Goal: Information Seeking & Learning: Learn about a topic

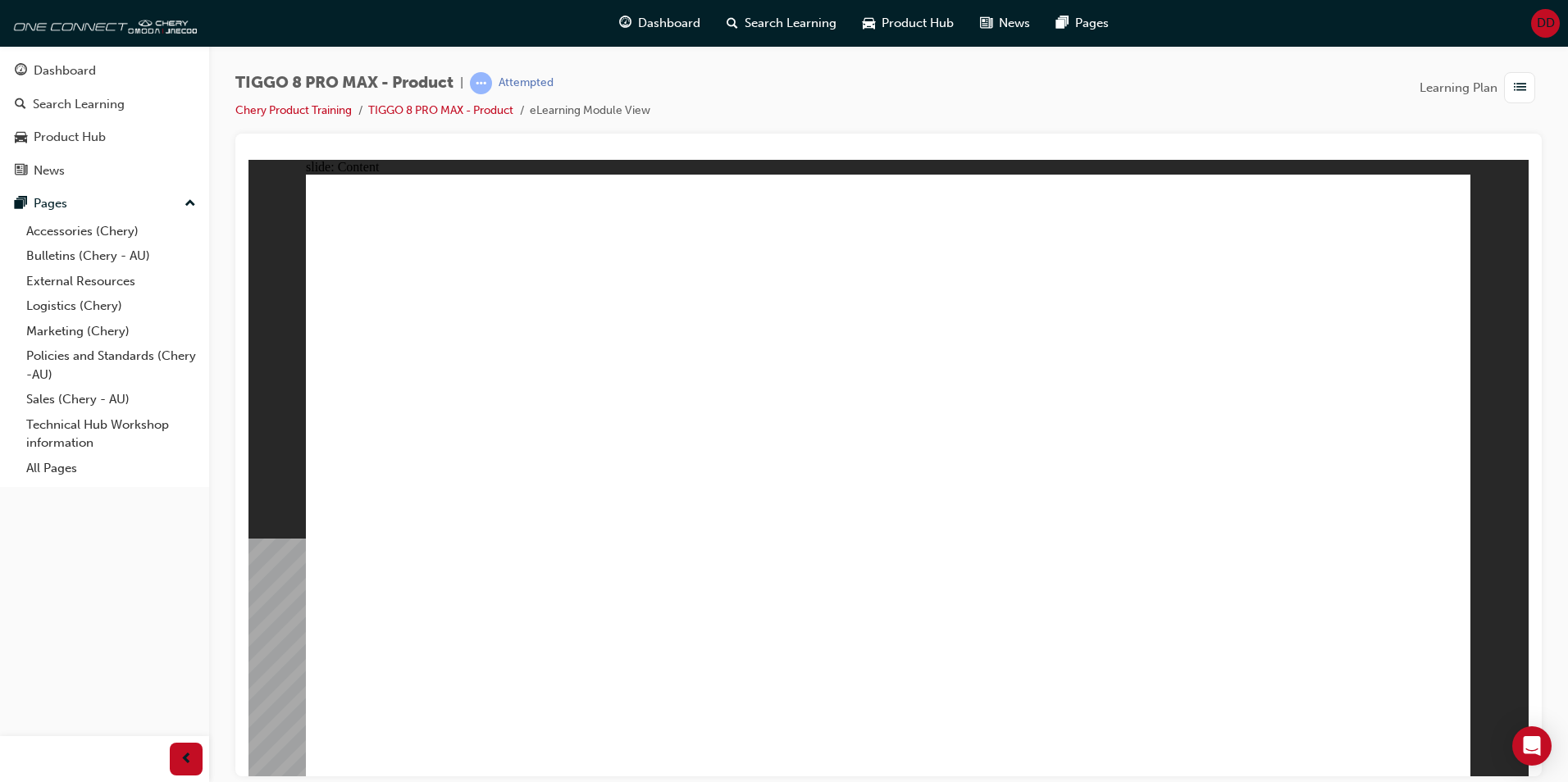
drag, startPoint x: 966, startPoint y: 429, endPoint x: 916, endPoint y: 442, distance: 51.7
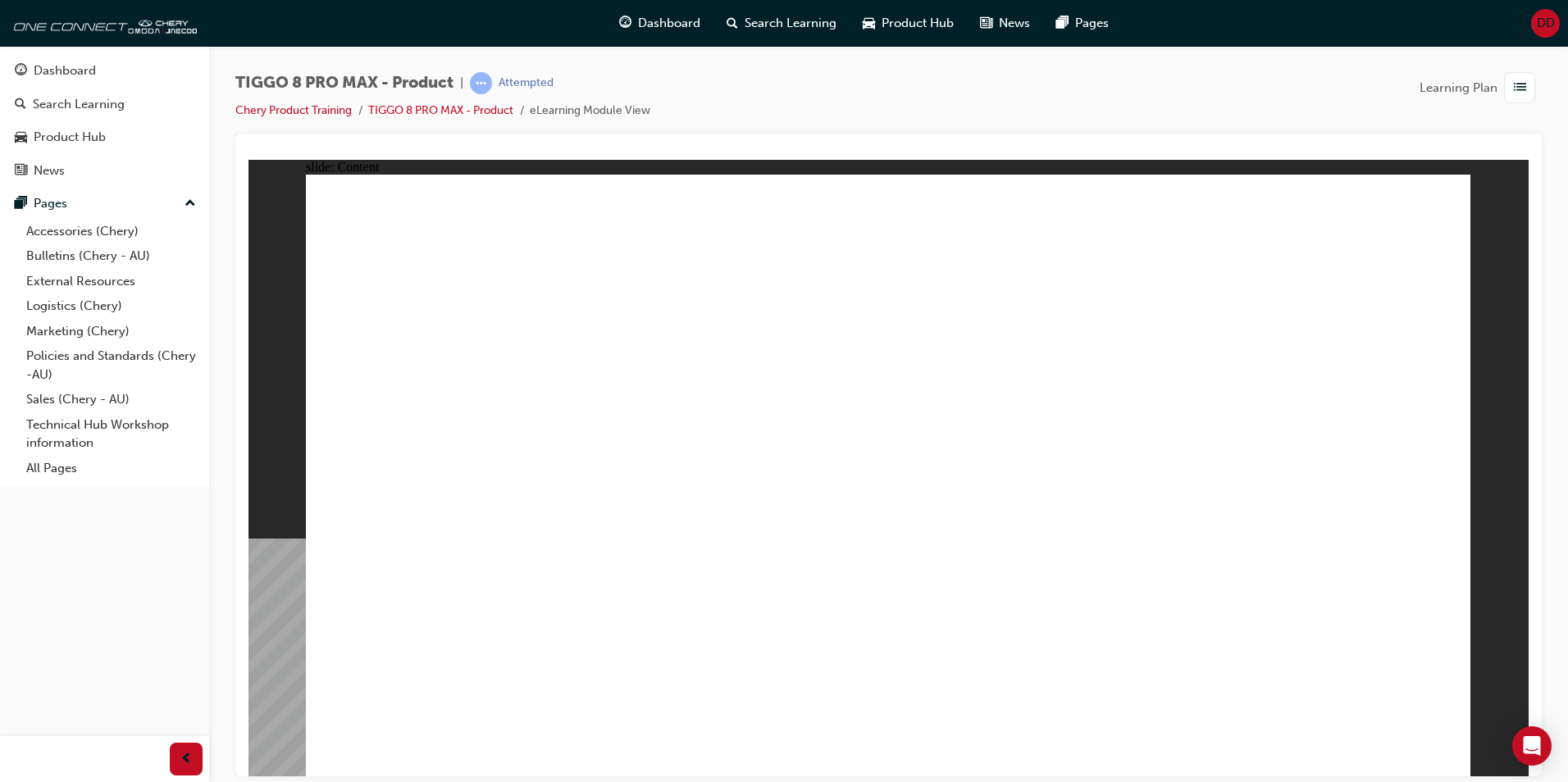
drag, startPoint x: 916, startPoint y: 442, endPoint x: 871, endPoint y: 453, distance: 46.3
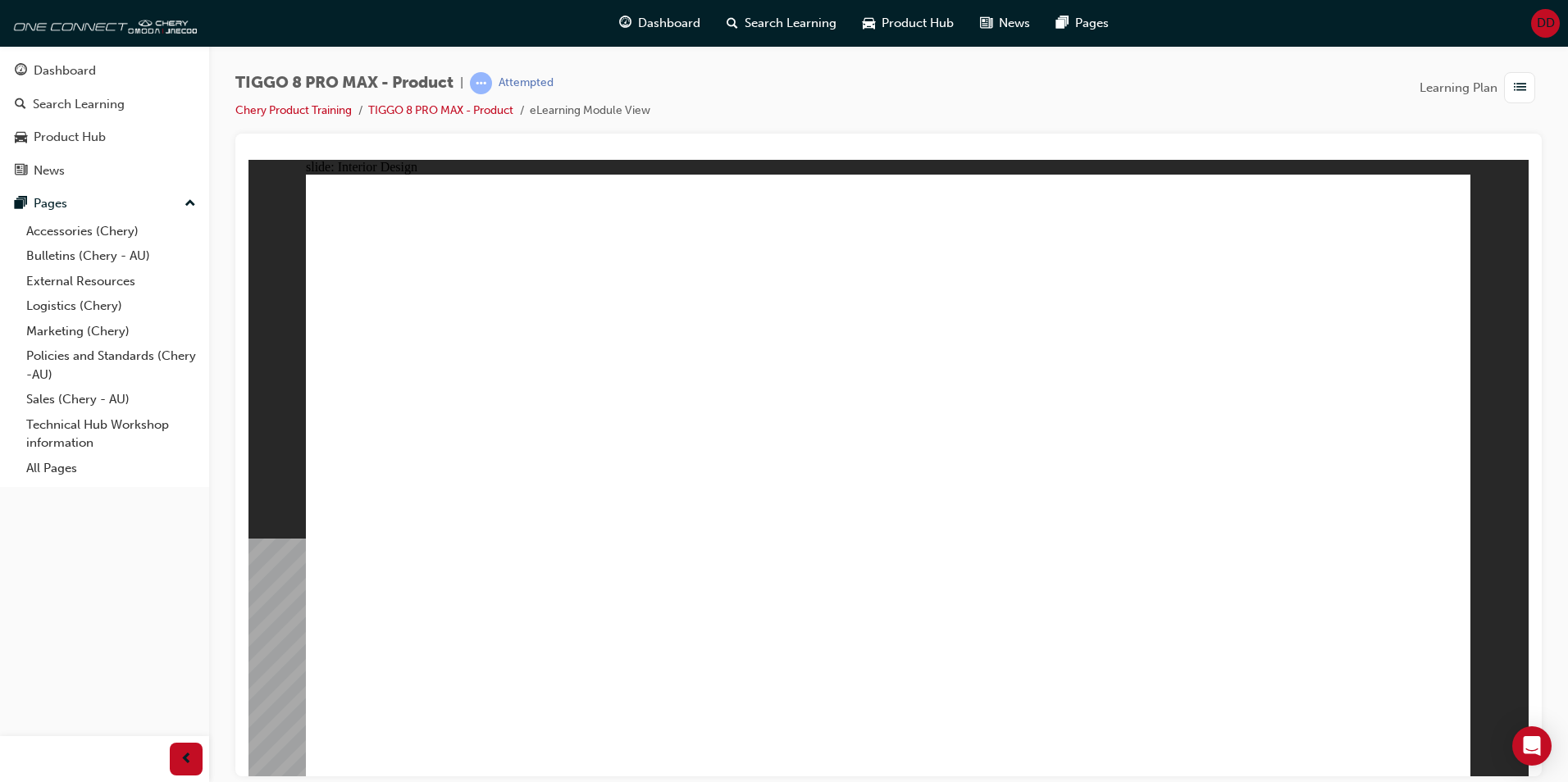
drag, startPoint x: 1244, startPoint y: 567, endPoint x: 1353, endPoint y: 674, distance: 152.7
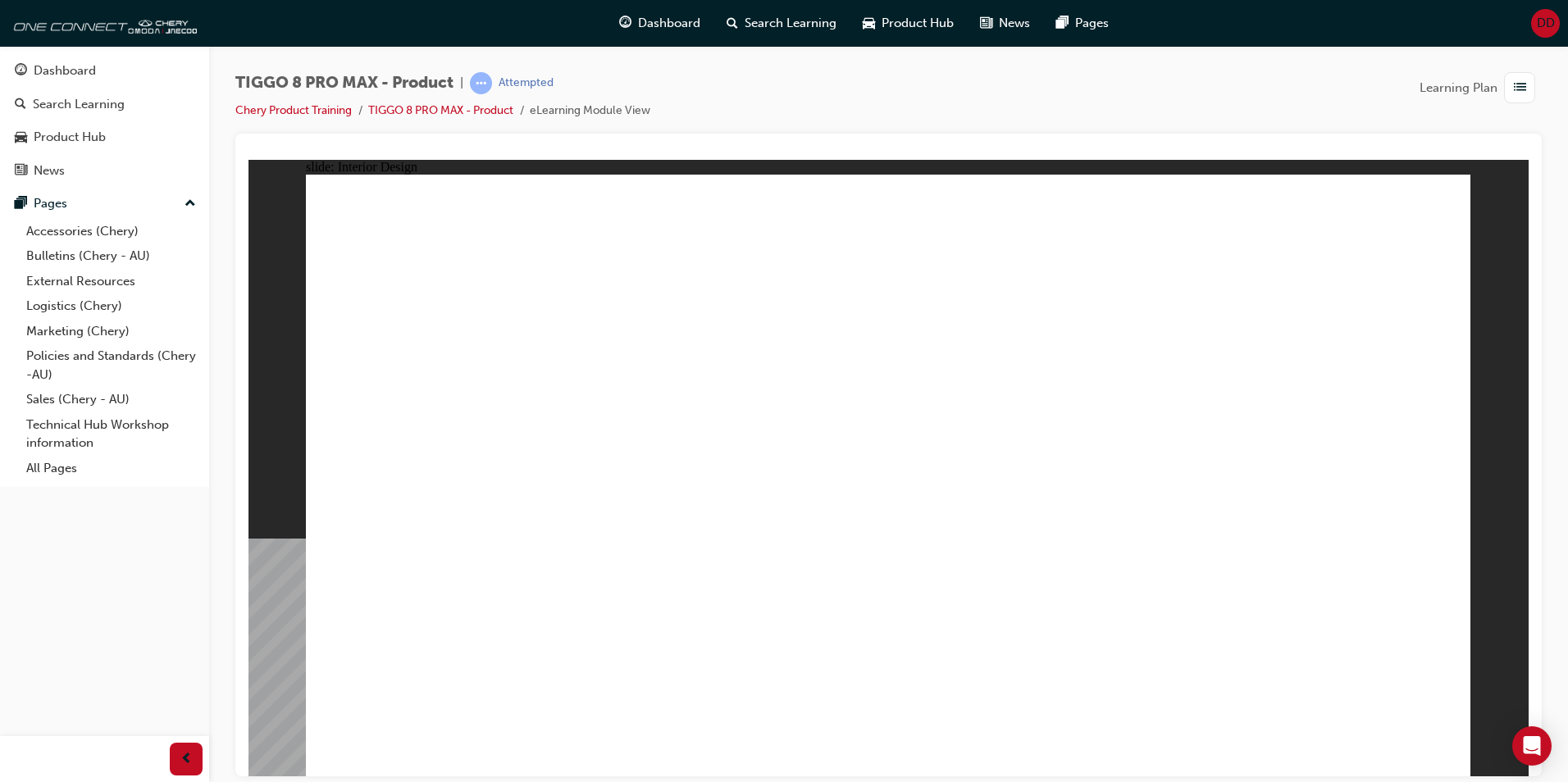
drag, startPoint x: 401, startPoint y: 502, endPoint x: 401, endPoint y: 514, distance: 12.0
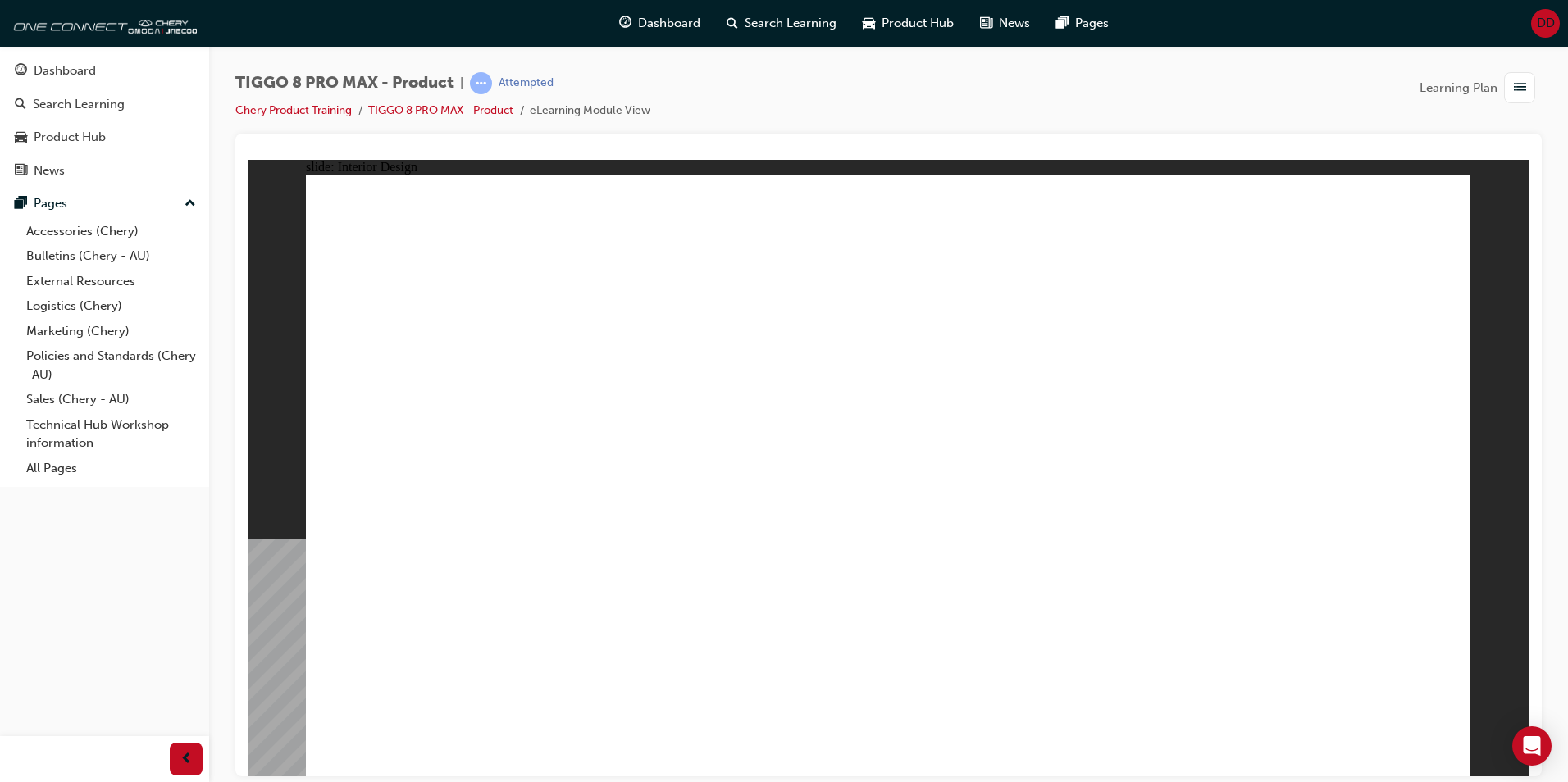
drag, startPoint x: 380, startPoint y: 626, endPoint x: 404, endPoint y: 629, distance: 24.2
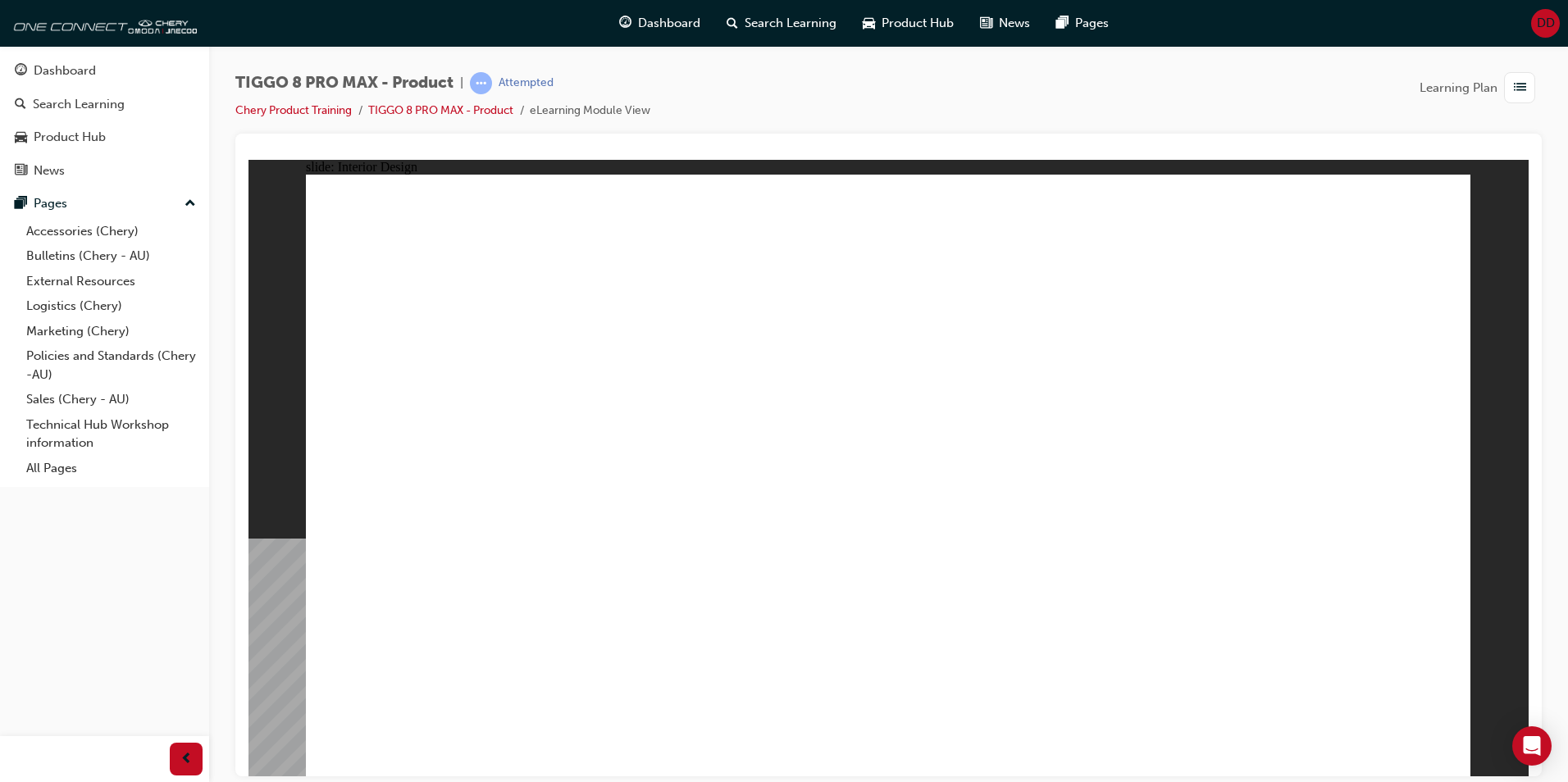
drag, startPoint x: 1074, startPoint y: 619, endPoint x: 1260, endPoint y: 621, distance: 186.0
drag, startPoint x: 1260, startPoint y: 621, endPoint x: 832, endPoint y: 652, distance: 429.1
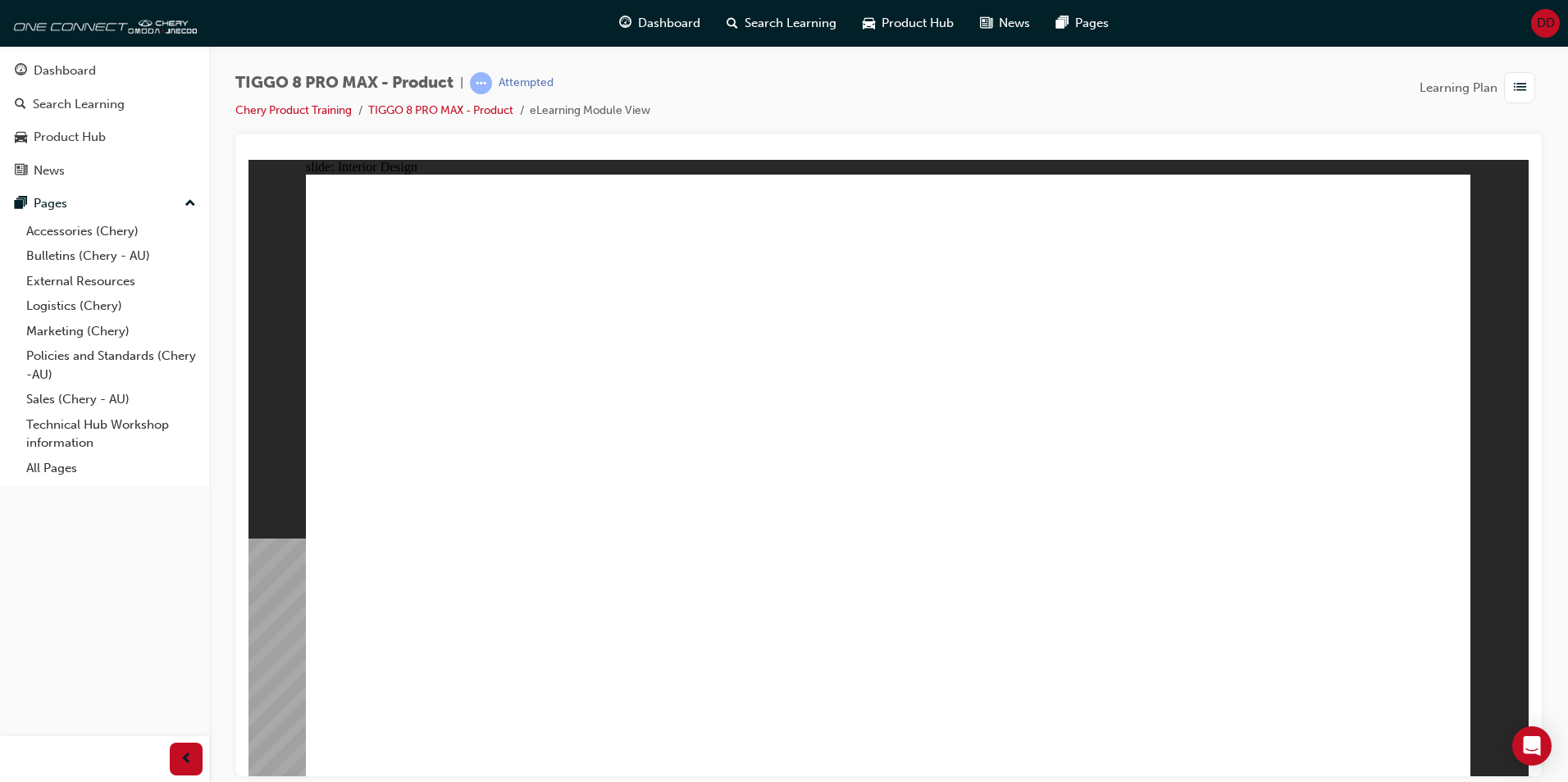
drag, startPoint x: 832, startPoint y: 652, endPoint x: 366, endPoint y: 656, distance: 466.0
drag, startPoint x: 365, startPoint y: 656, endPoint x: 434, endPoint y: 688, distance: 76.1
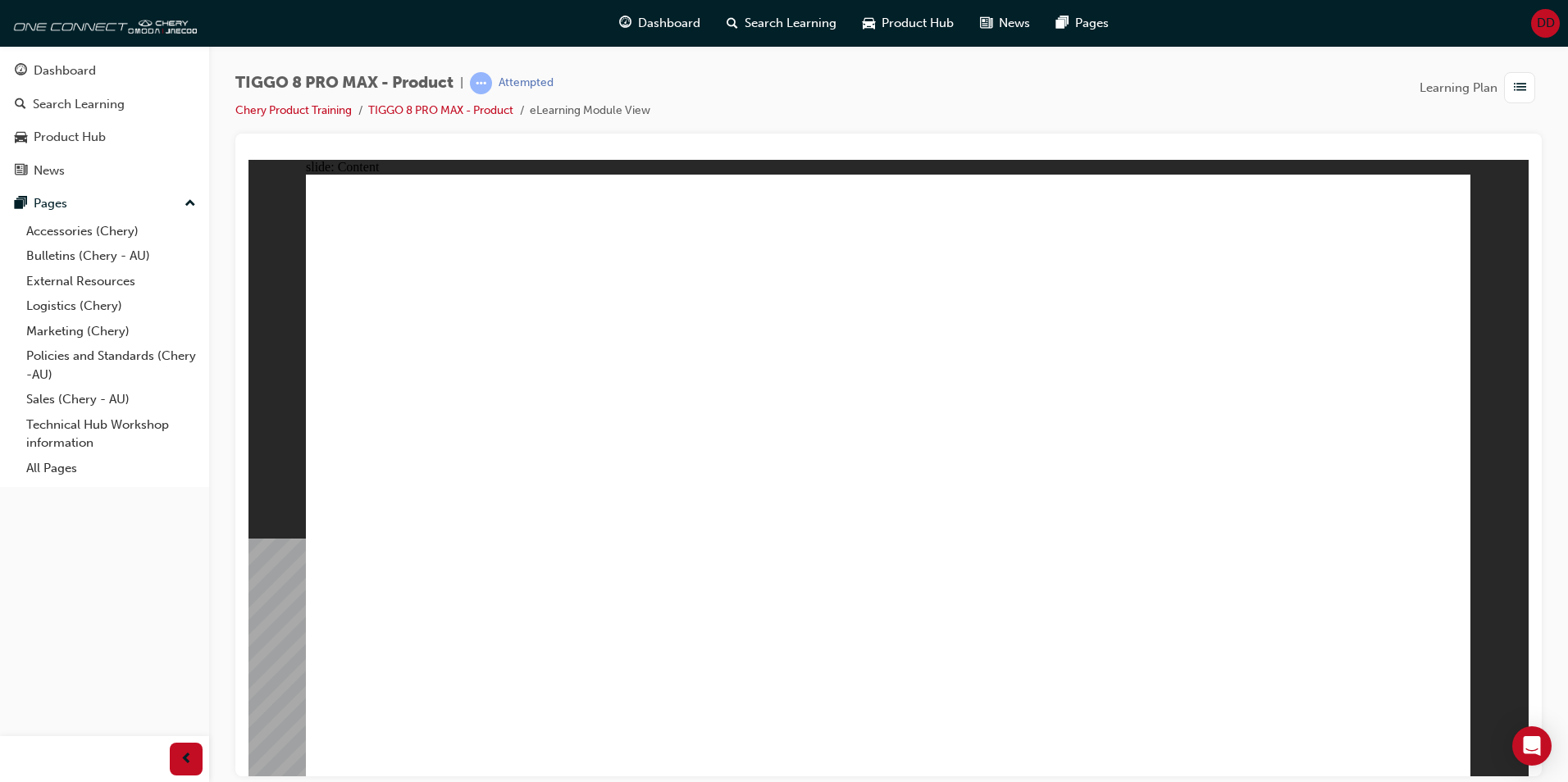
drag, startPoint x: 1022, startPoint y: 428, endPoint x: 1113, endPoint y: 378, distance: 103.8
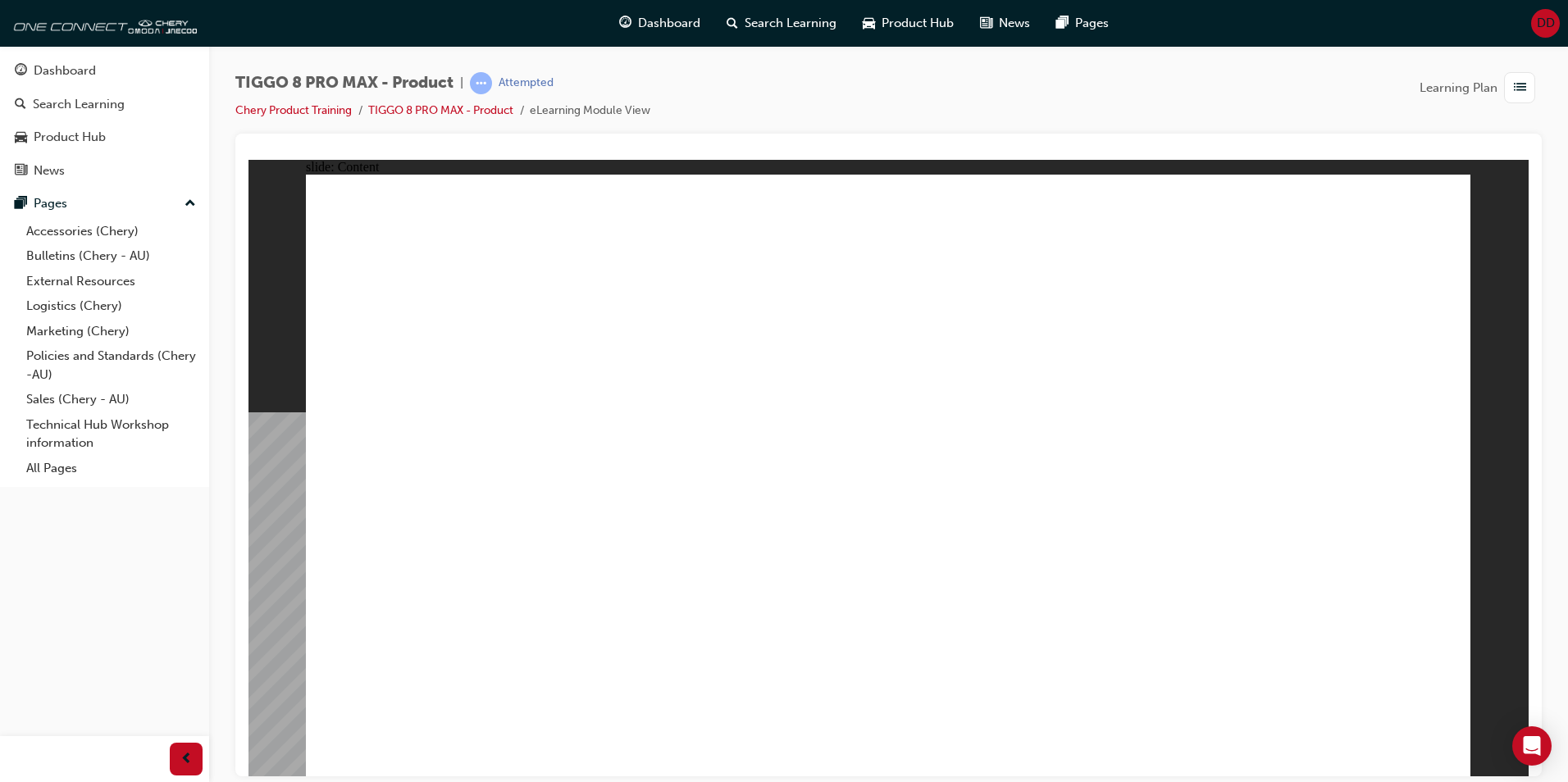
drag, startPoint x: 585, startPoint y: 533, endPoint x: 534, endPoint y: 504, distance: 58.7
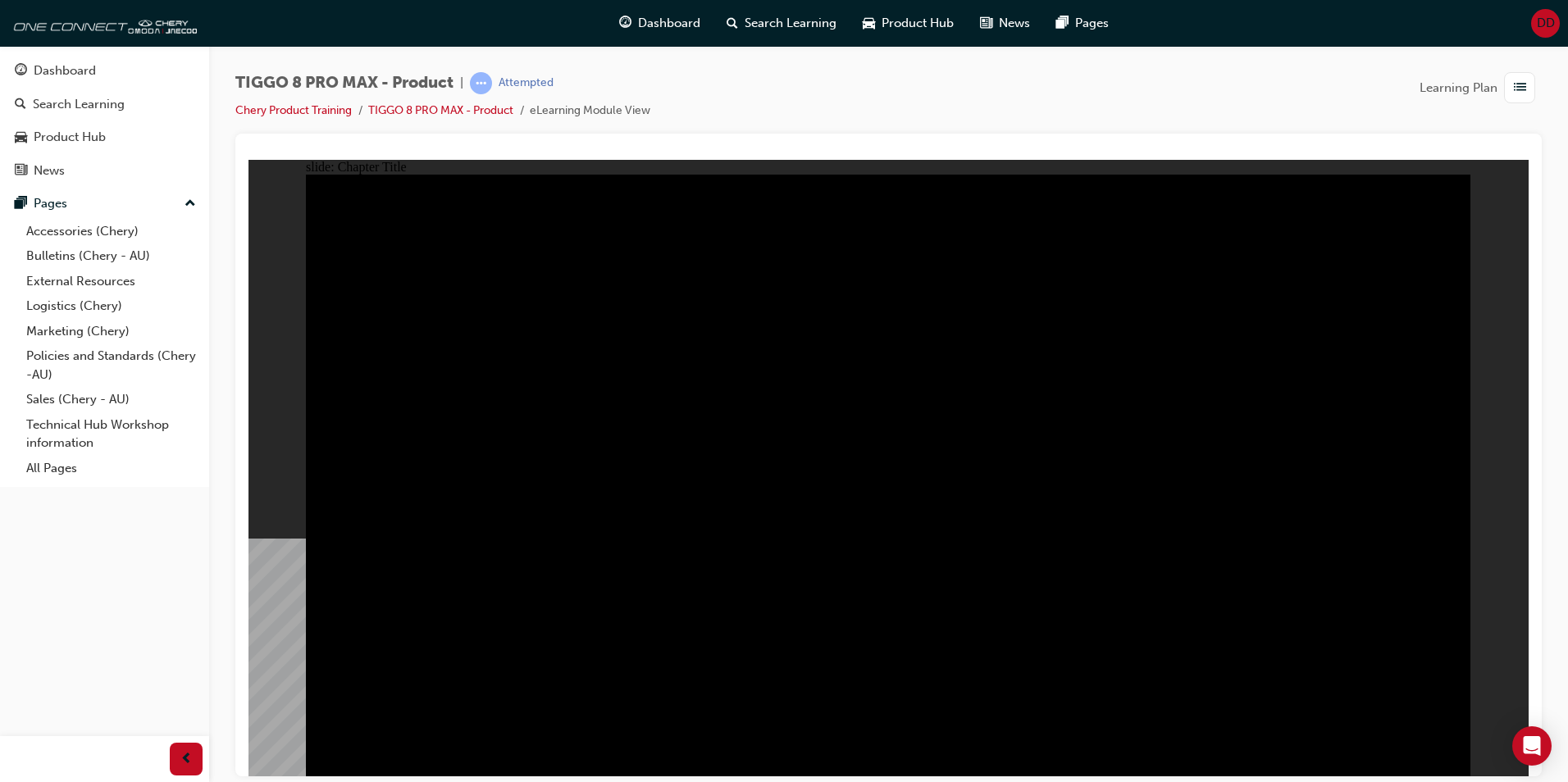
radio input "true"
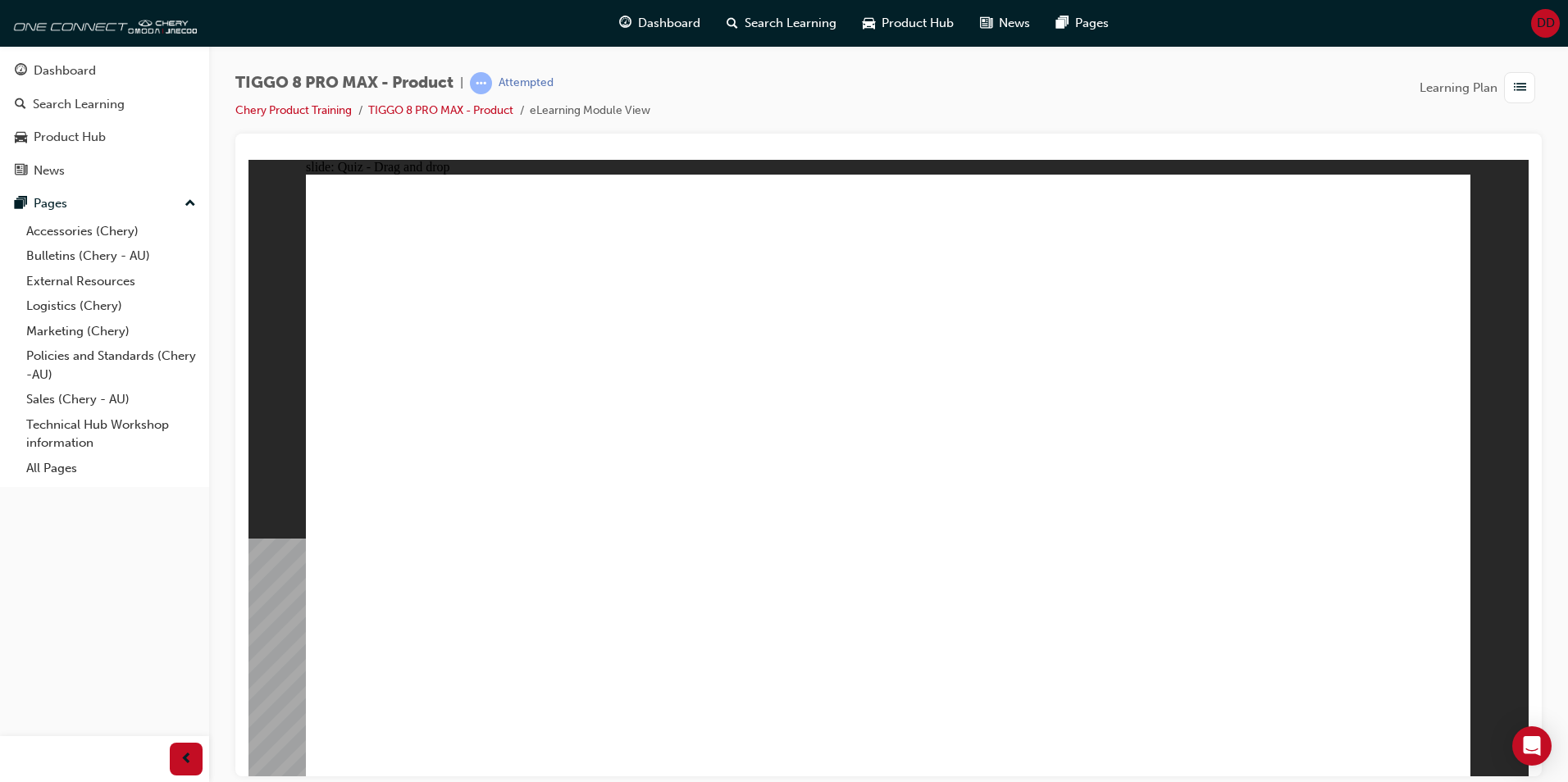
drag, startPoint x: 862, startPoint y: 225, endPoint x: 1118, endPoint y: 487, distance: 366.3
drag, startPoint x: 1068, startPoint y: 225, endPoint x: 988, endPoint y: 299, distance: 109.0
drag, startPoint x: 1323, startPoint y: 219, endPoint x: 466, endPoint y: 478, distance: 895.3
drag, startPoint x: 972, startPoint y: 336, endPoint x: 914, endPoint y: 473, distance: 148.8
drag, startPoint x: 1225, startPoint y: 328, endPoint x: 1355, endPoint y: 493, distance: 210.1
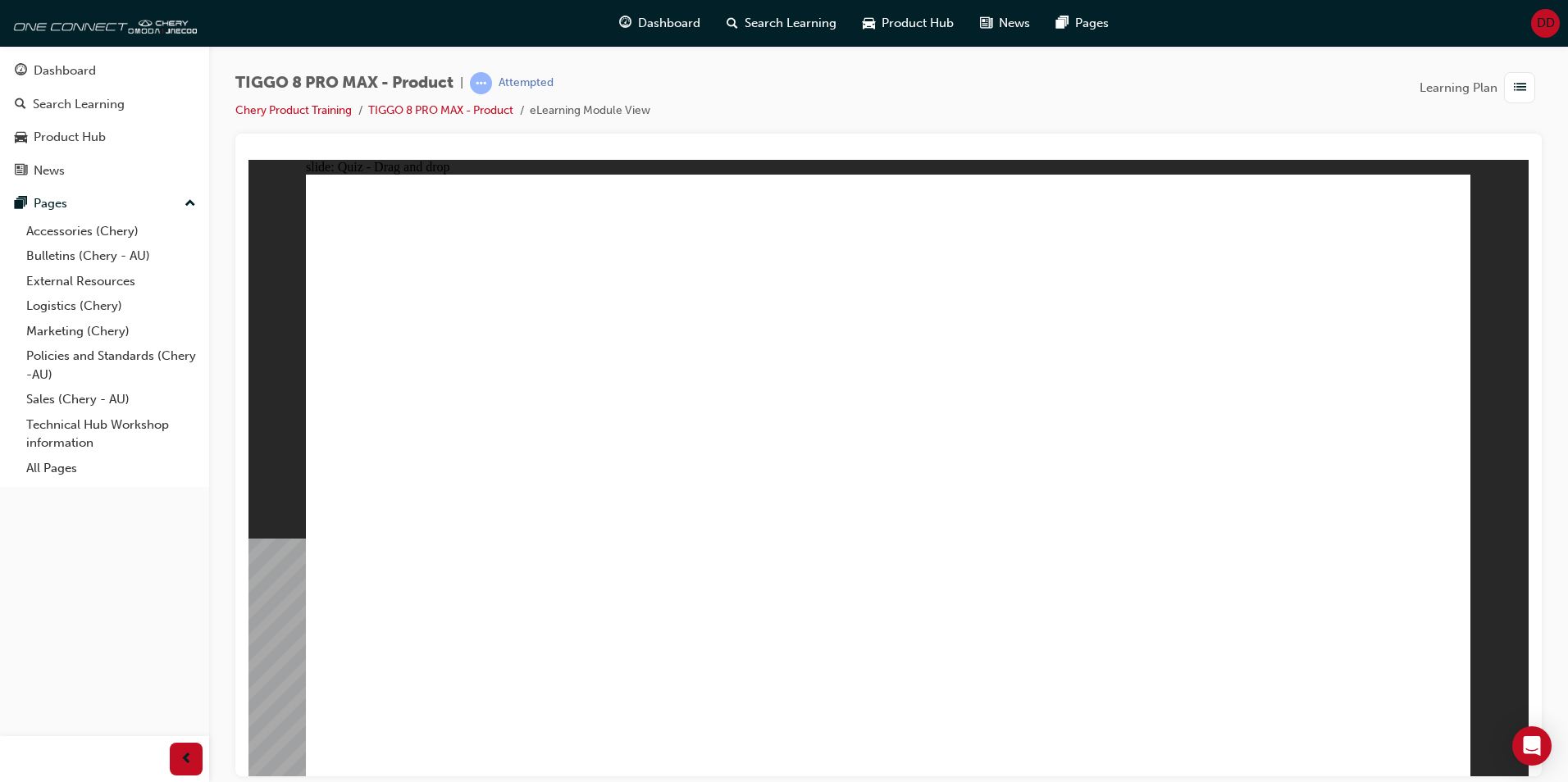
checkbox input "true"
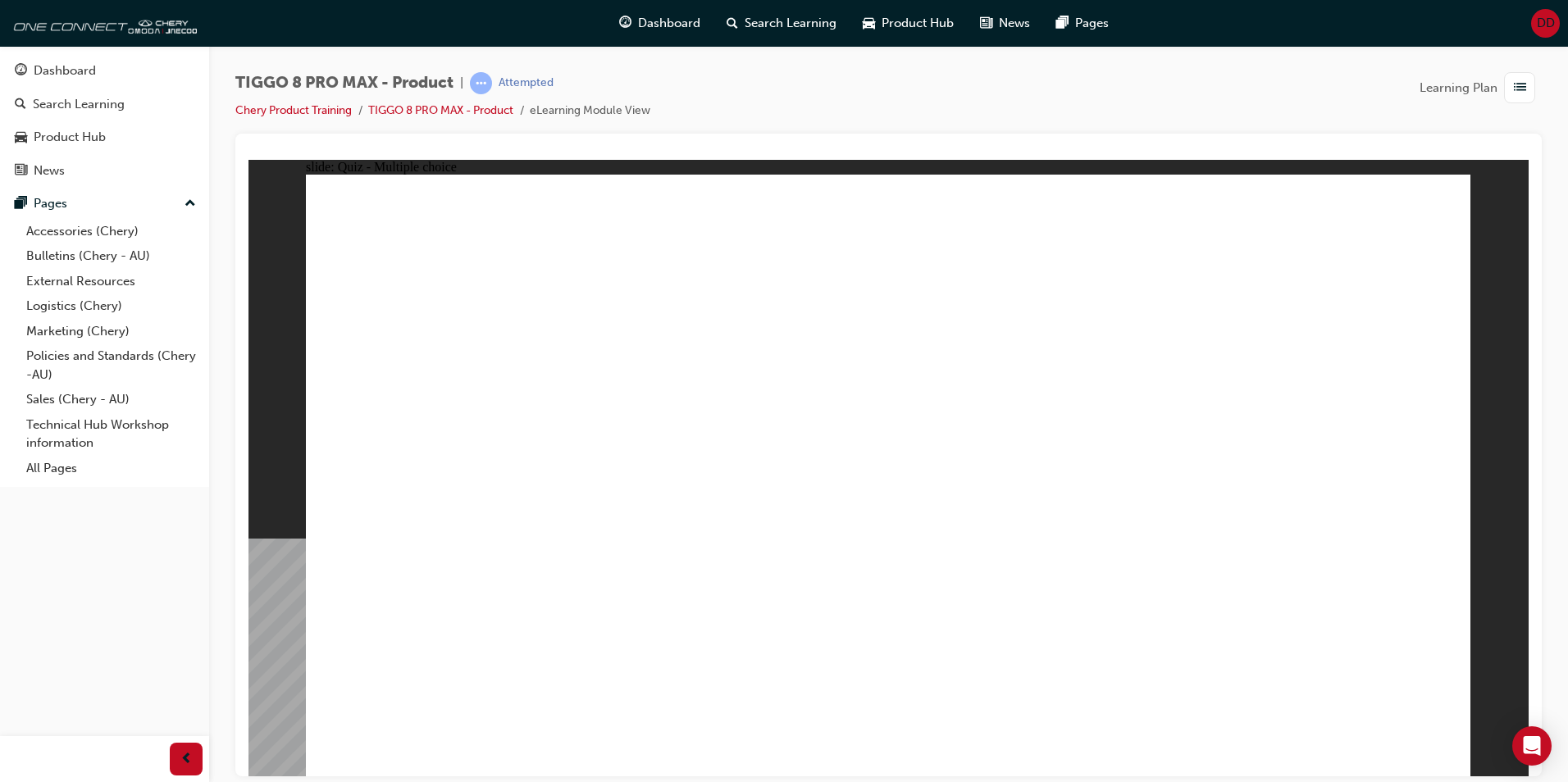
checkbox input "true"
radio input "true"
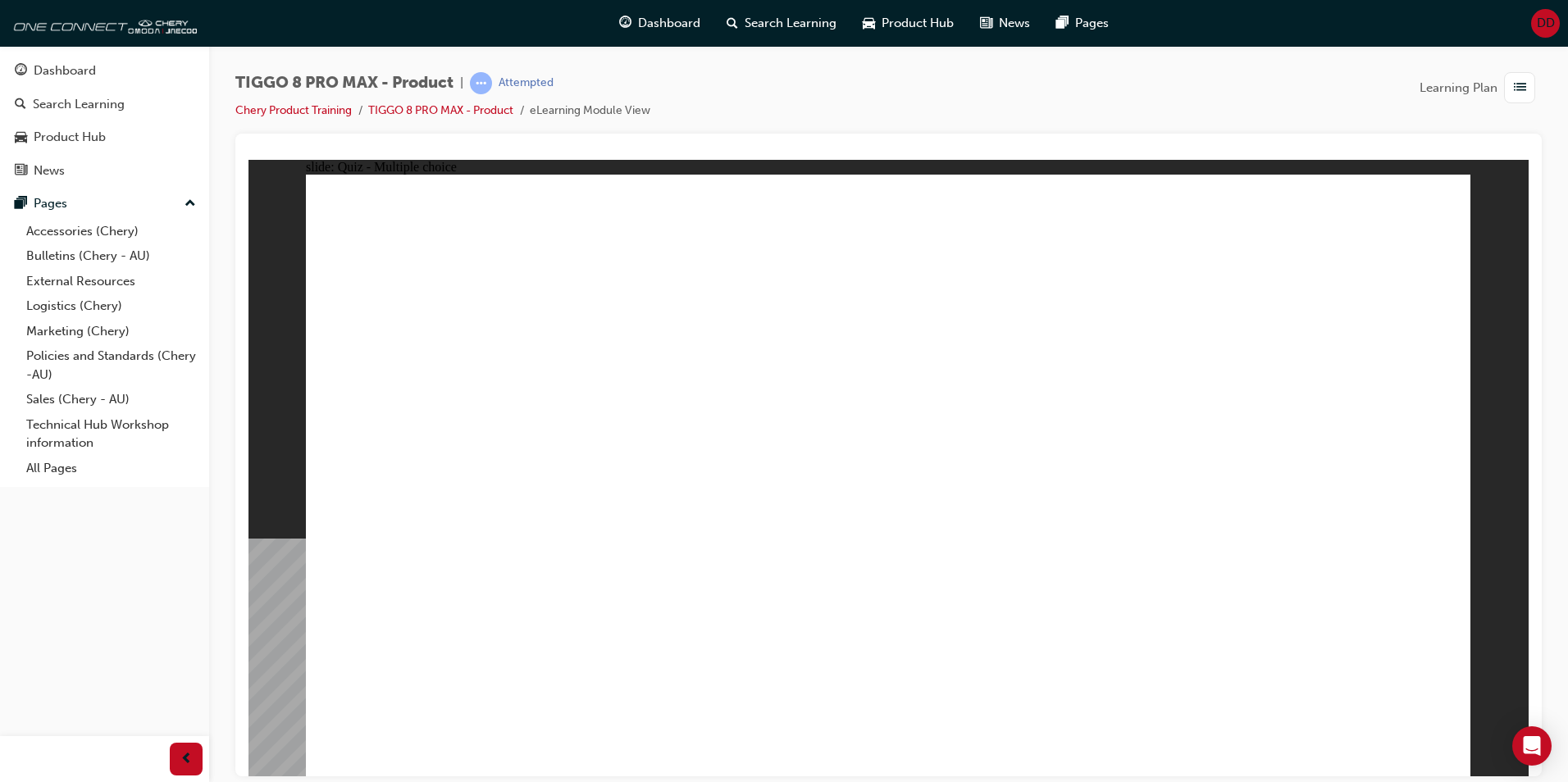
drag, startPoint x: 929, startPoint y: 240, endPoint x: 1013, endPoint y: 637, distance: 405.8
drag, startPoint x: 915, startPoint y: 277, endPoint x: 650, endPoint y: 520, distance: 359.5
drag, startPoint x: 930, startPoint y: 287, endPoint x: 981, endPoint y: 530, distance: 248.3
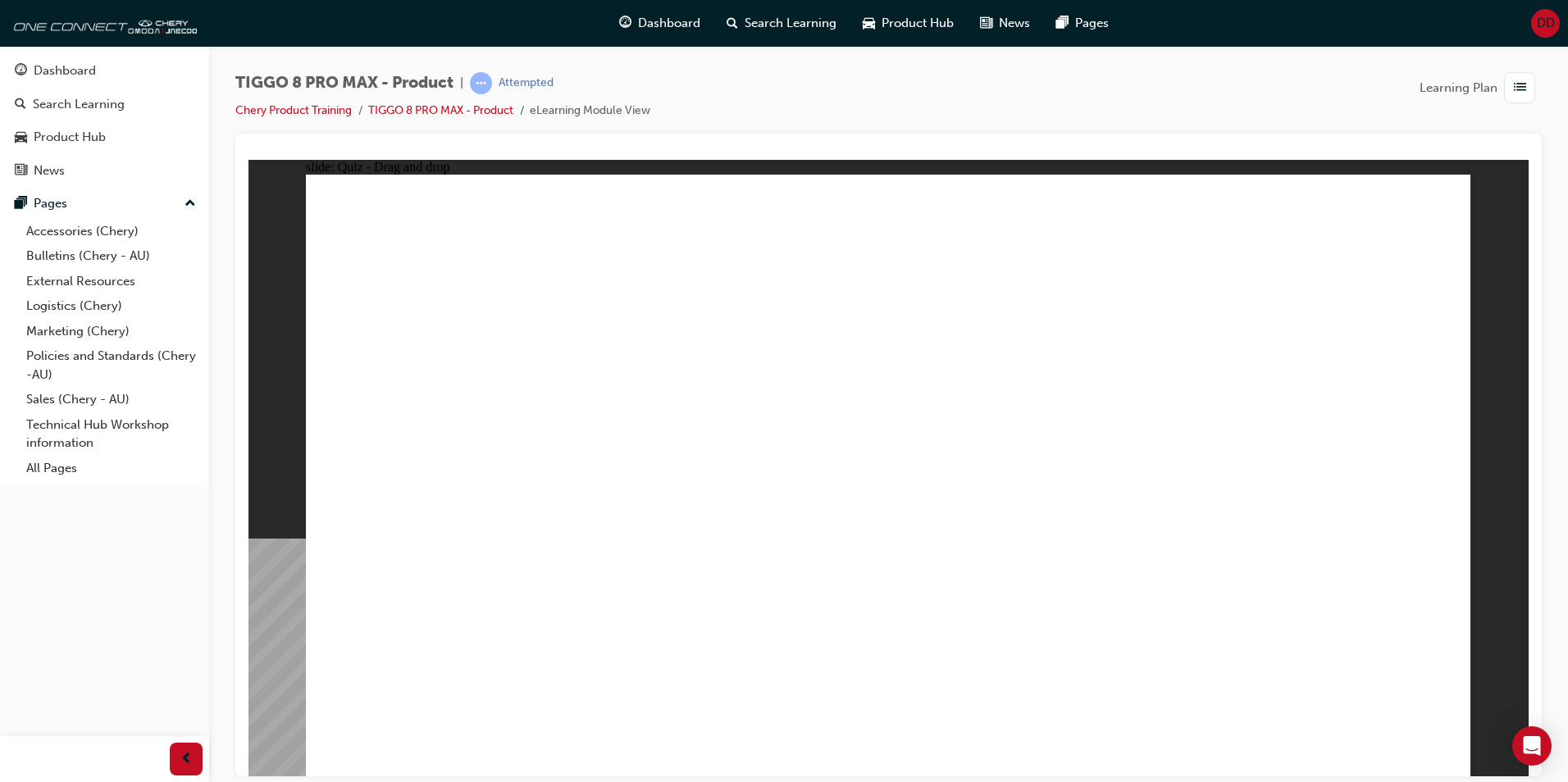
drag, startPoint x: 1103, startPoint y: 241, endPoint x: 1015, endPoint y: 455, distance: 231.4
drag, startPoint x: 1097, startPoint y: 270, endPoint x: 1019, endPoint y: 606, distance: 344.9
drag, startPoint x: 1124, startPoint y: 324, endPoint x: 1072, endPoint y: 607, distance: 287.7
drag, startPoint x: 1293, startPoint y: 283, endPoint x: 1137, endPoint y: 531, distance: 293.0
drag, startPoint x: 1344, startPoint y: 249, endPoint x: 1081, endPoint y: 677, distance: 502.3
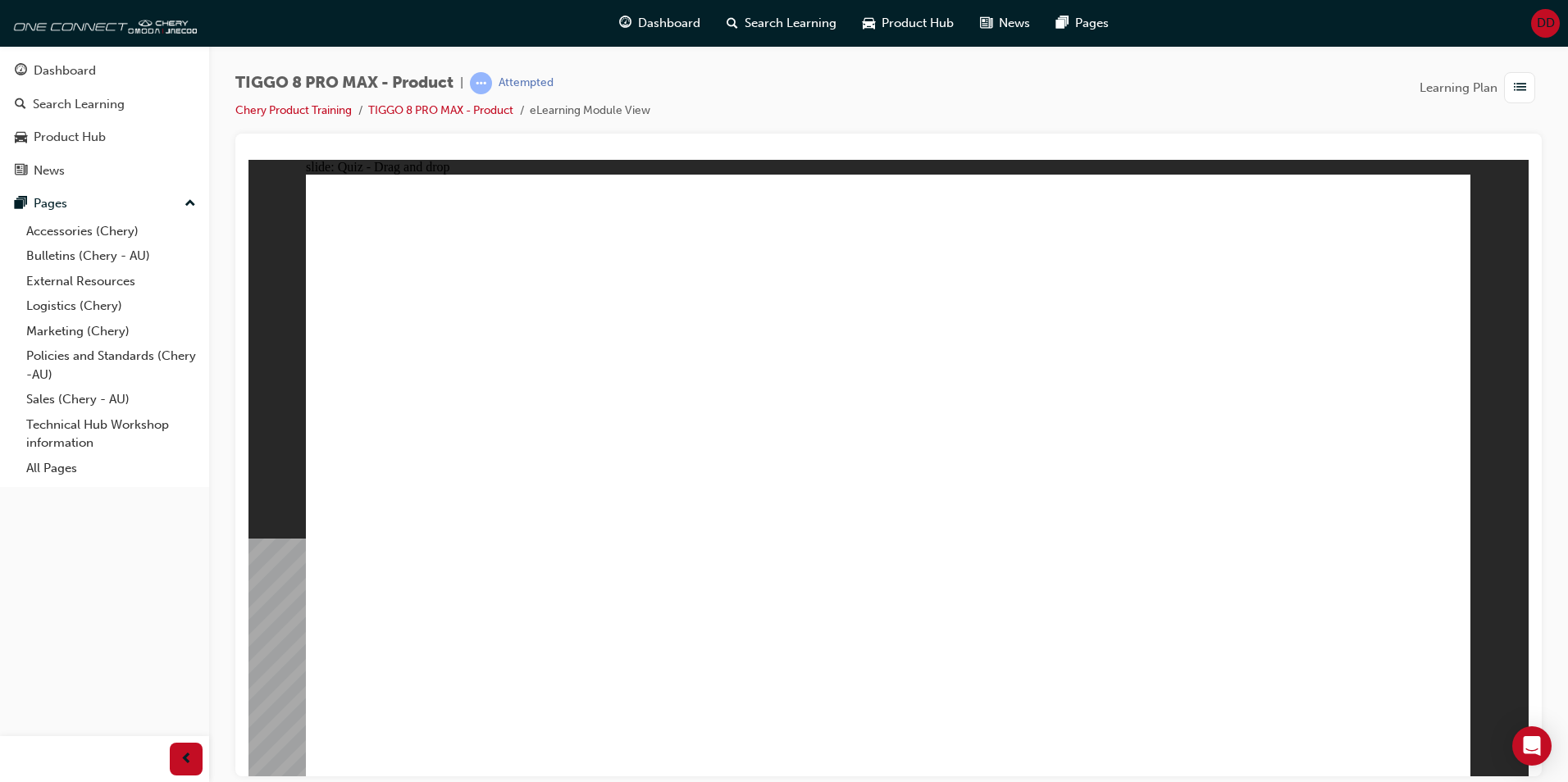
drag, startPoint x: 1244, startPoint y: 332, endPoint x: 995, endPoint y: 642, distance: 397.6
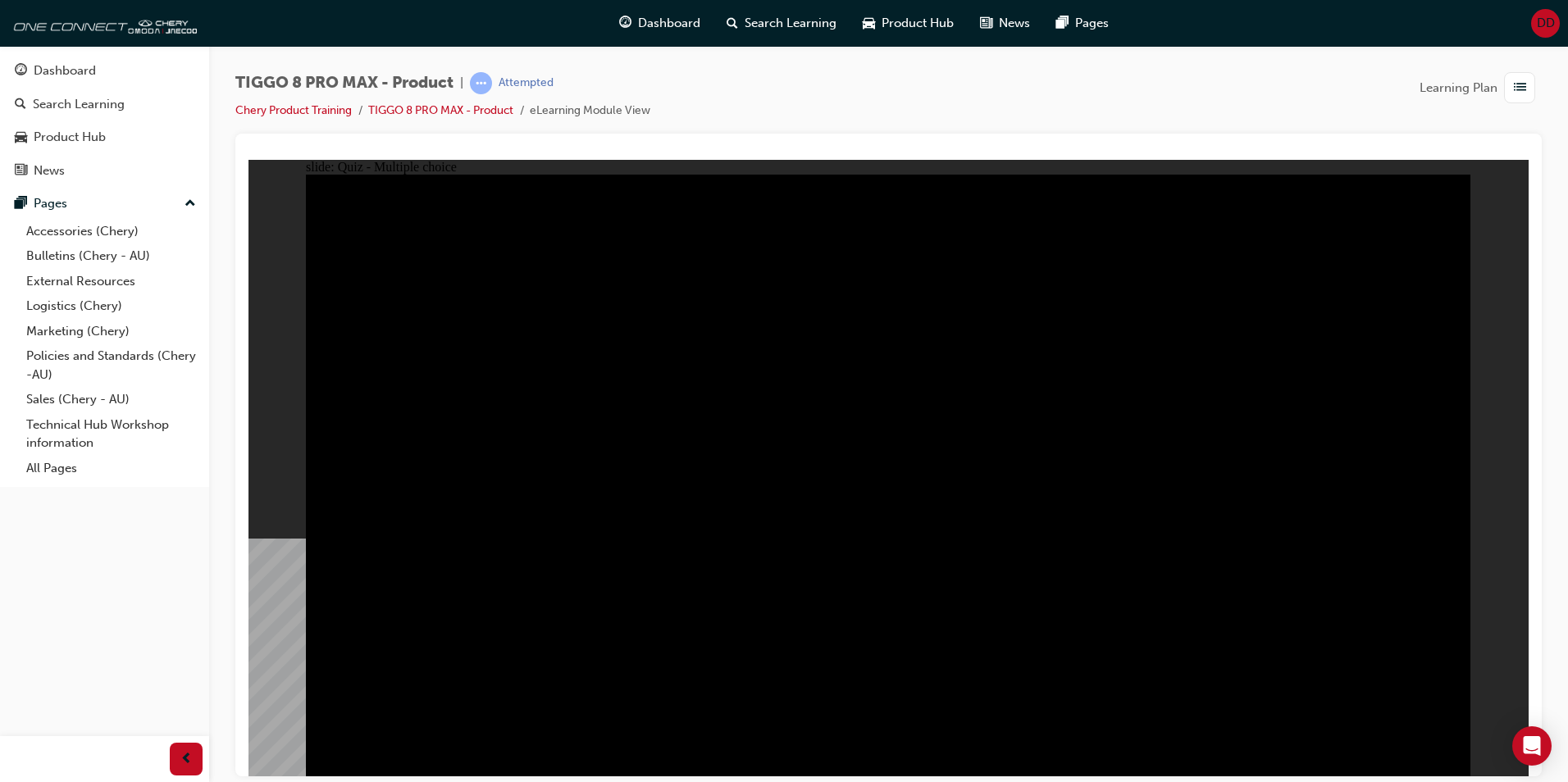
drag, startPoint x: 1314, startPoint y: 407, endPoint x: 913, endPoint y: 521, distance: 416.9
radio input "true"
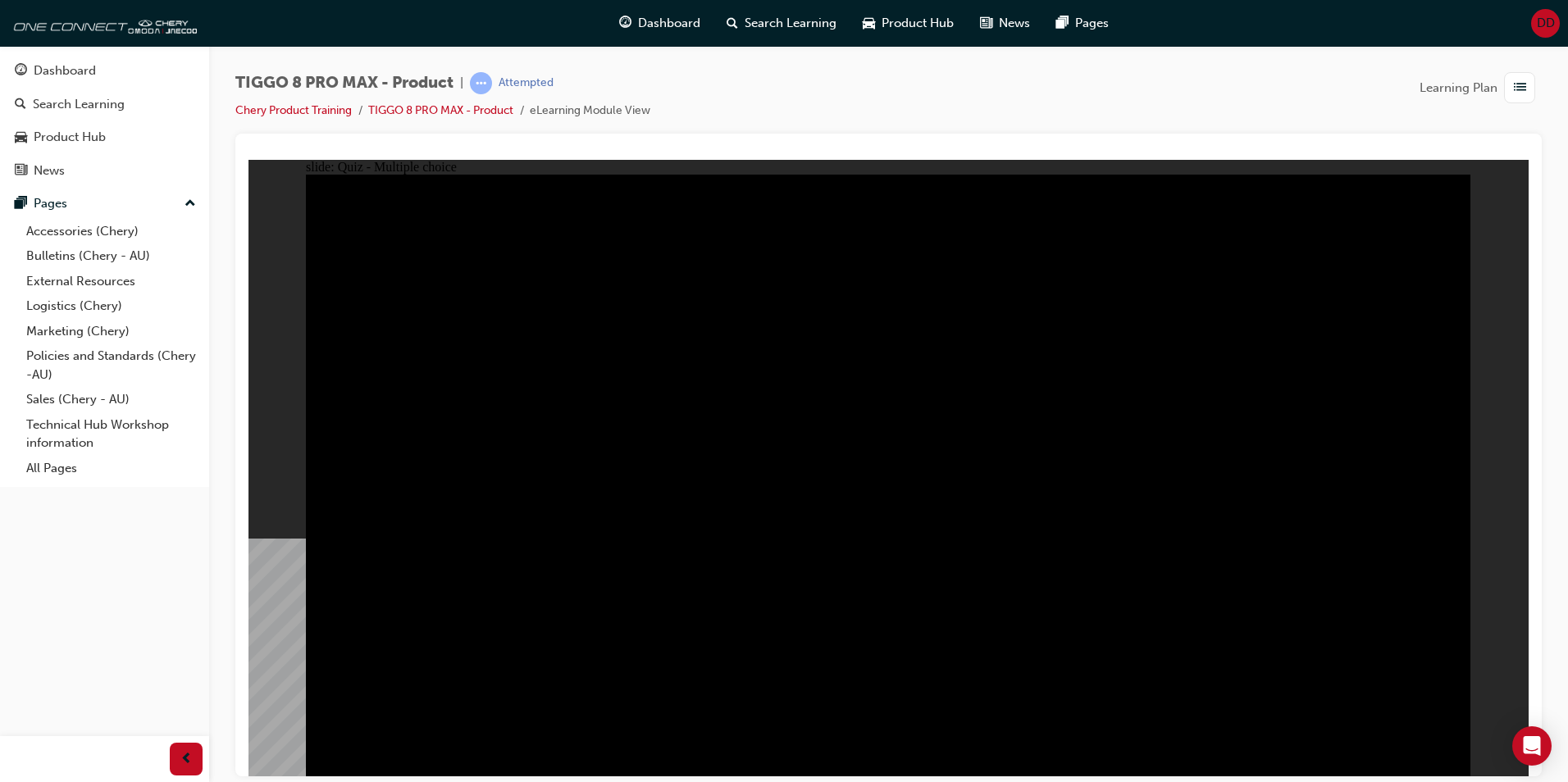
radio input "true"
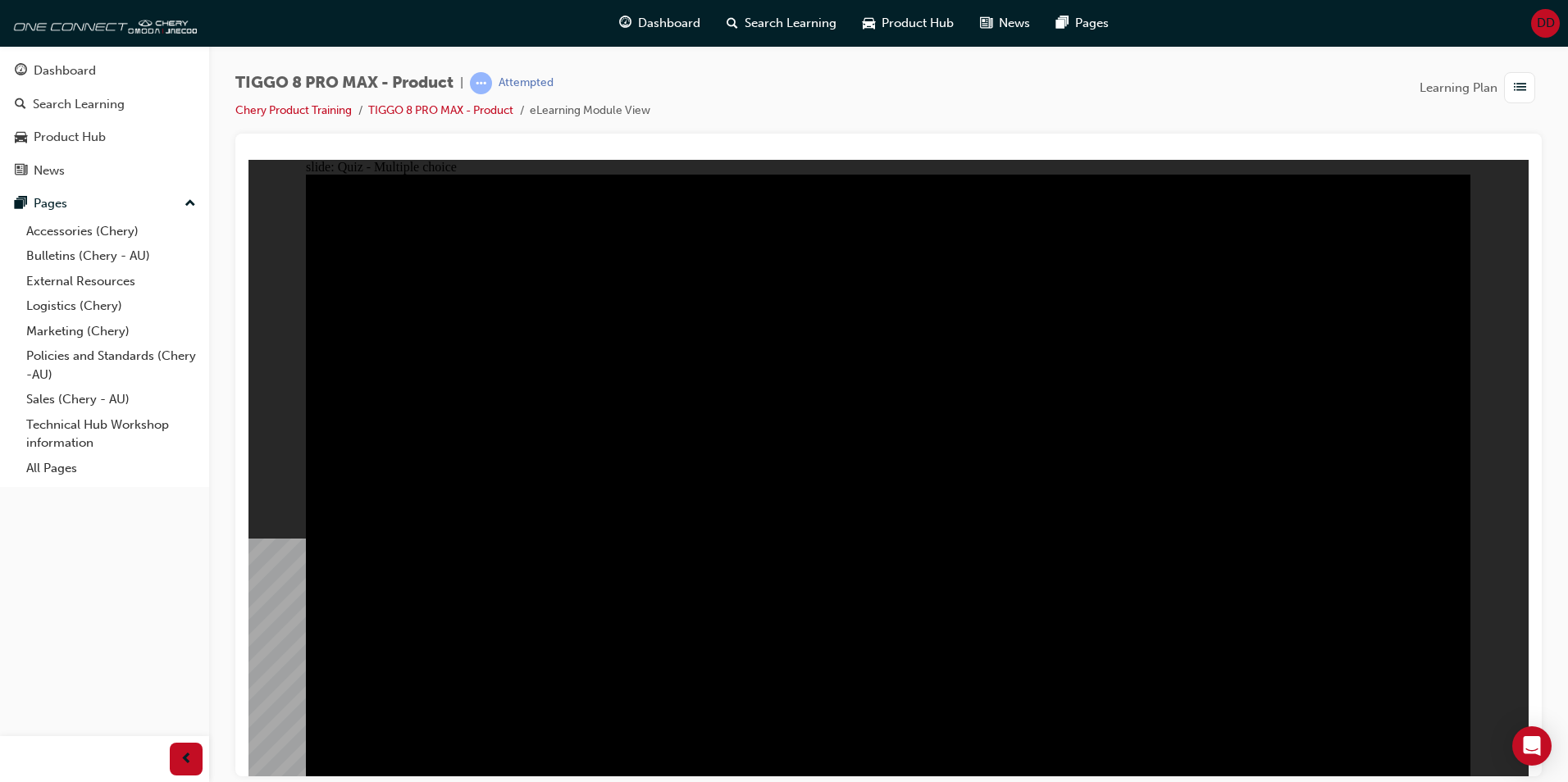
radio input "true"
drag, startPoint x: 909, startPoint y: 620, endPoint x: 931, endPoint y: 643, distance: 31.8
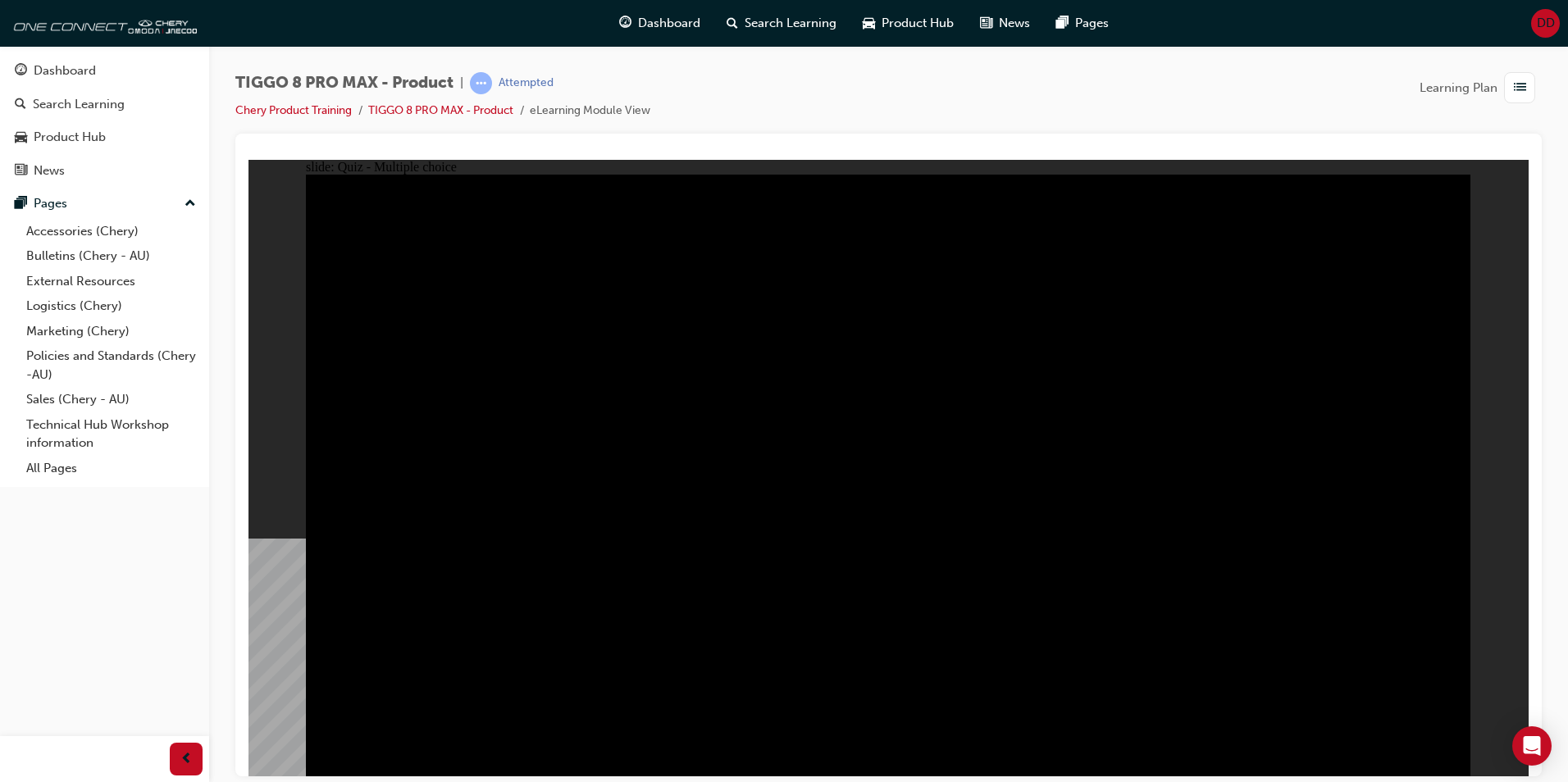
checkbox input "true"
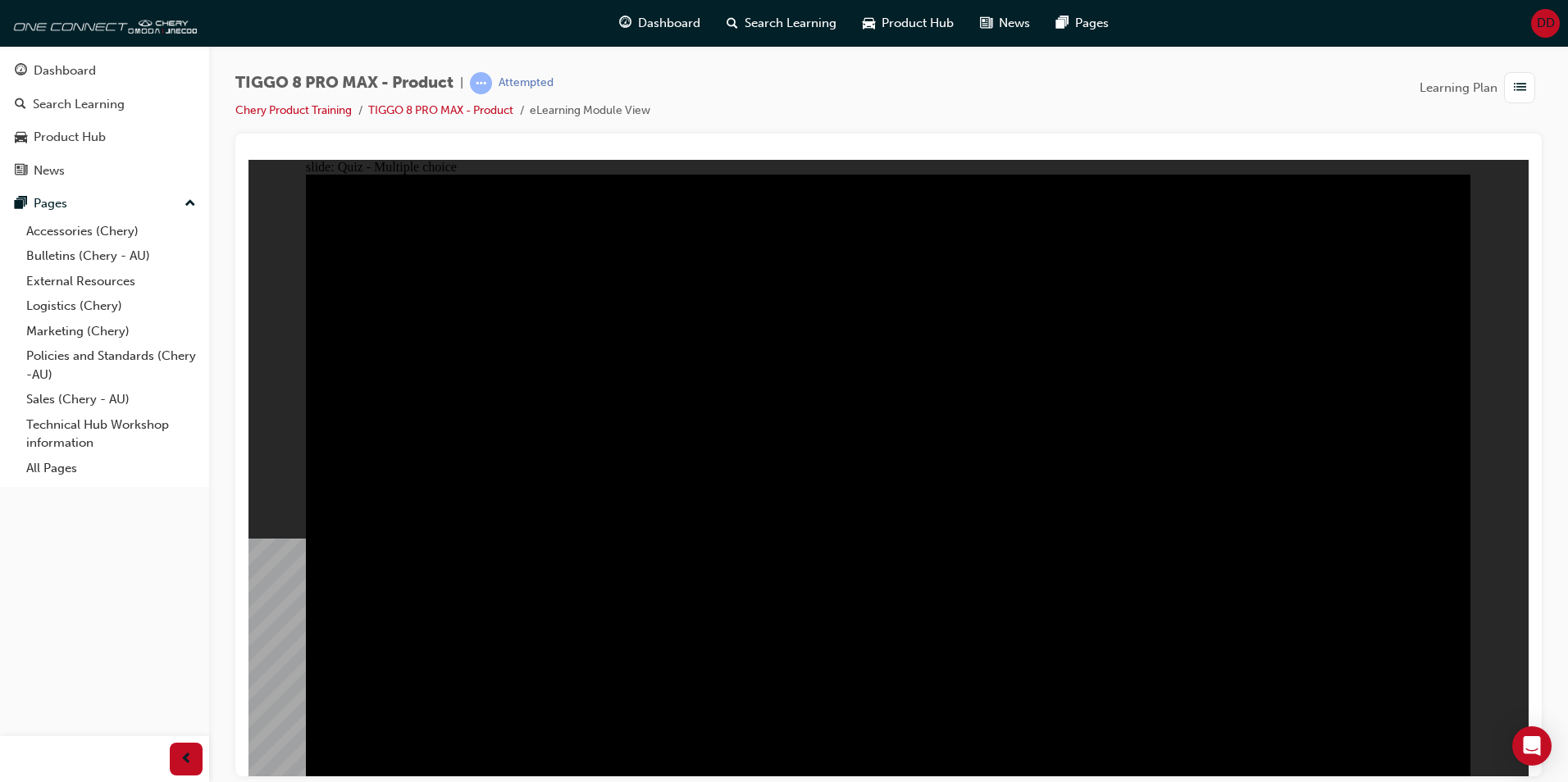
checkbox input "true"
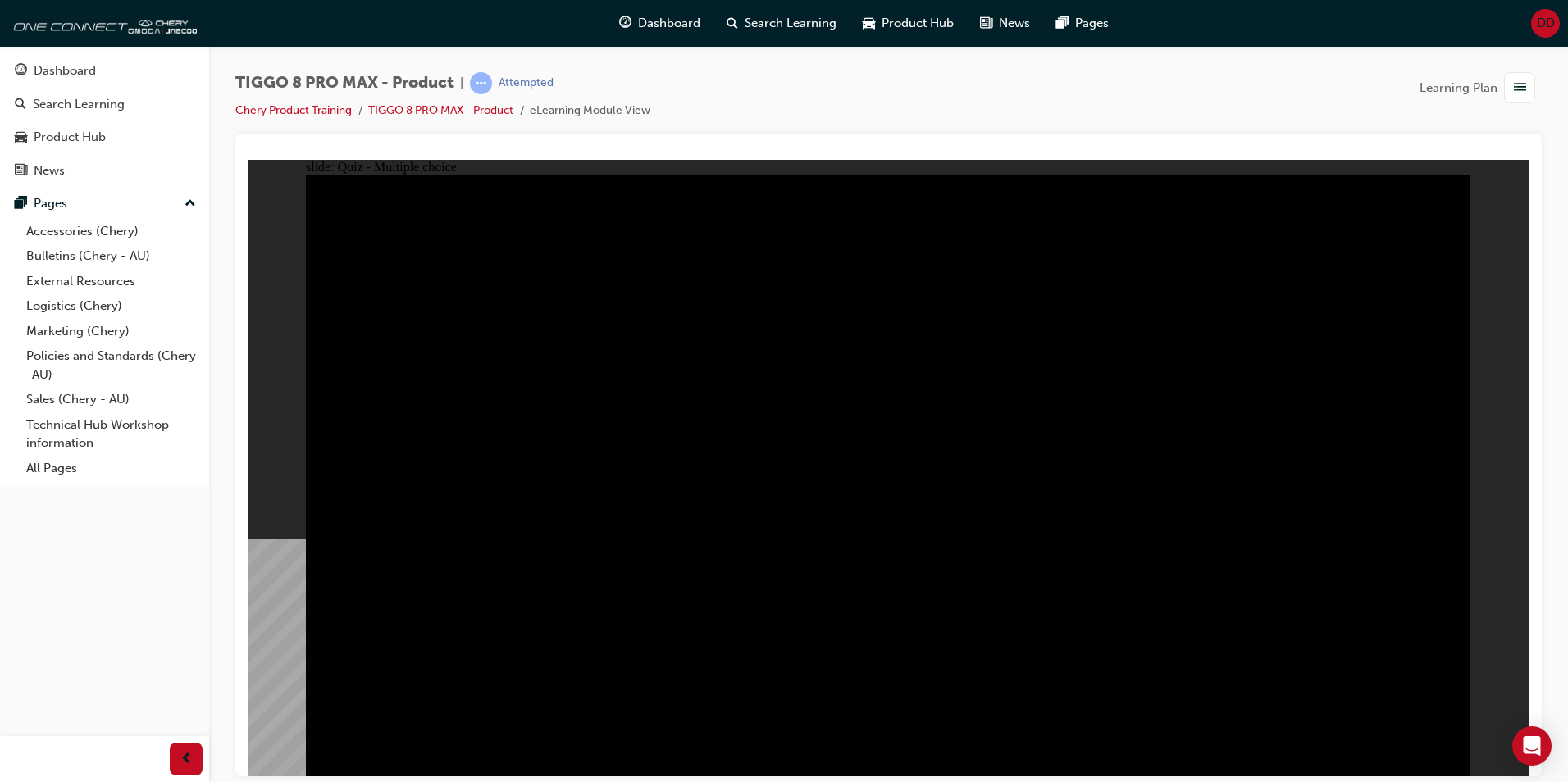
checkbox input "true"
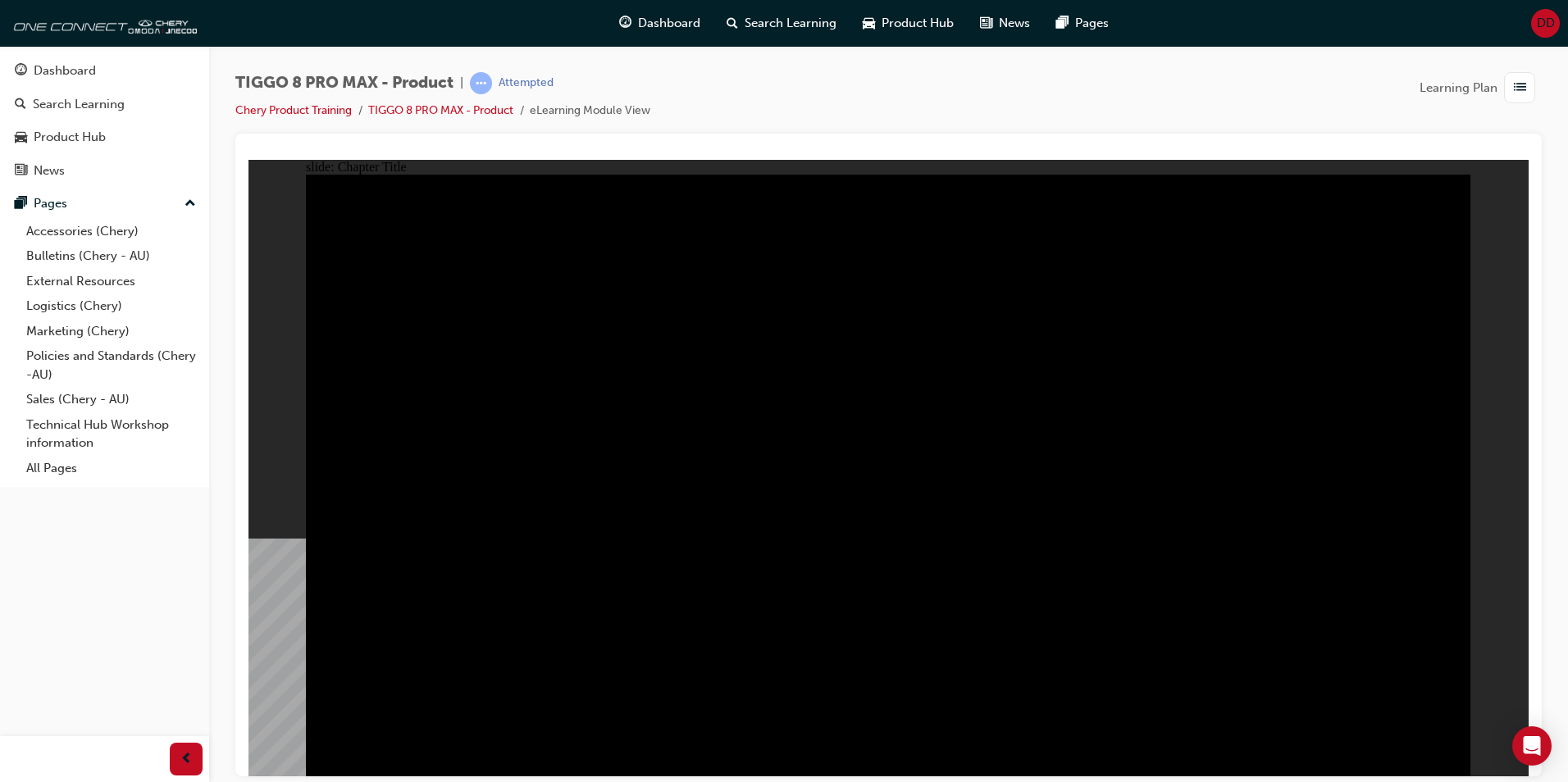
radio input "true"
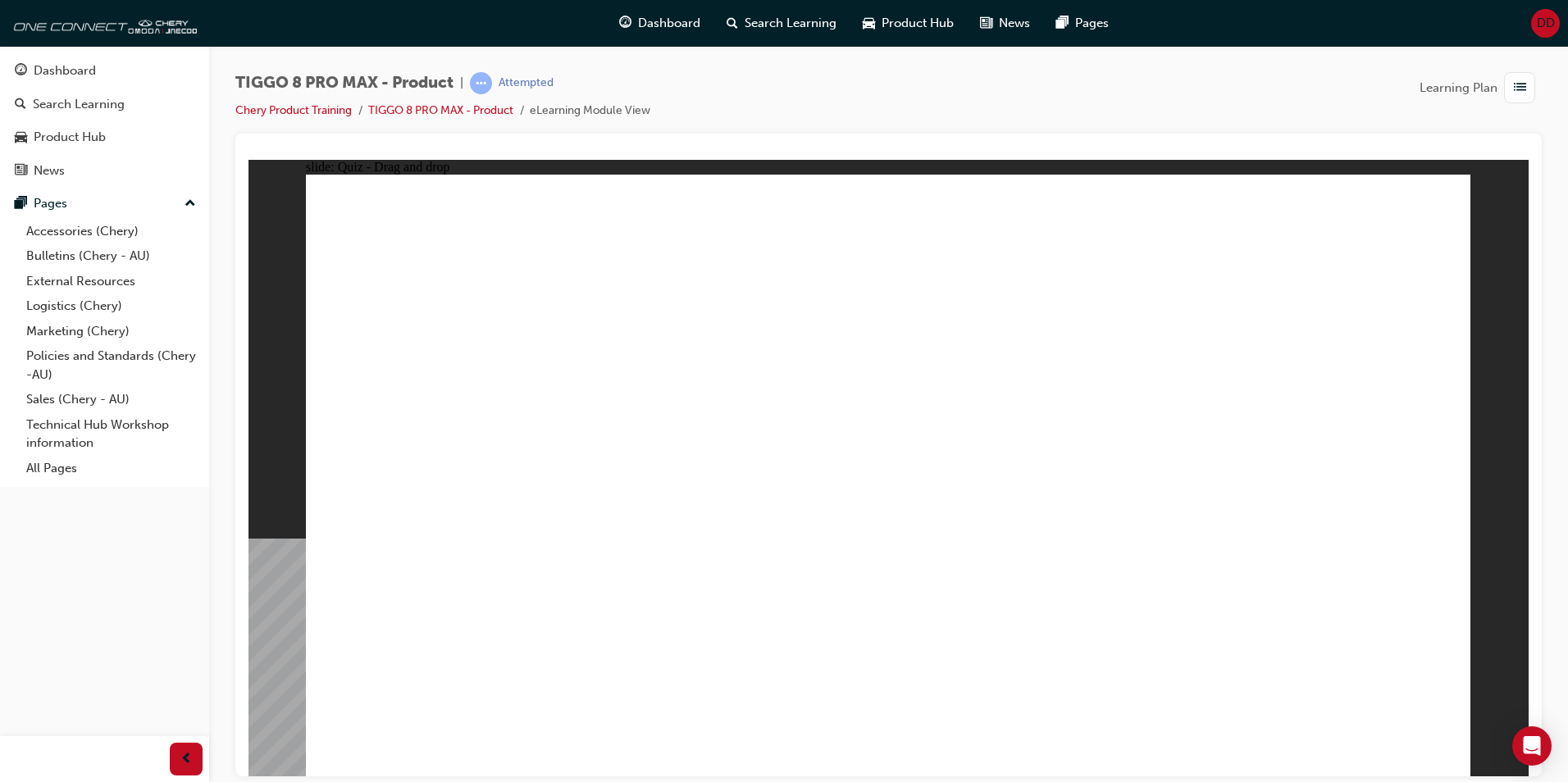
drag, startPoint x: 907, startPoint y: 314, endPoint x: 1152, endPoint y: 502, distance: 308.8
drag, startPoint x: 1081, startPoint y: 219, endPoint x: 678, endPoint y: 498, distance: 490.2
drag, startPoint x: 1338, startPoint y: 226, endPoint x: 472, endPoint y: 488, distance: 904.8
drag, startPoint x: 958, startPoint y: 347, endPoint x: 929, endPoint y: 422, distance: 80.4
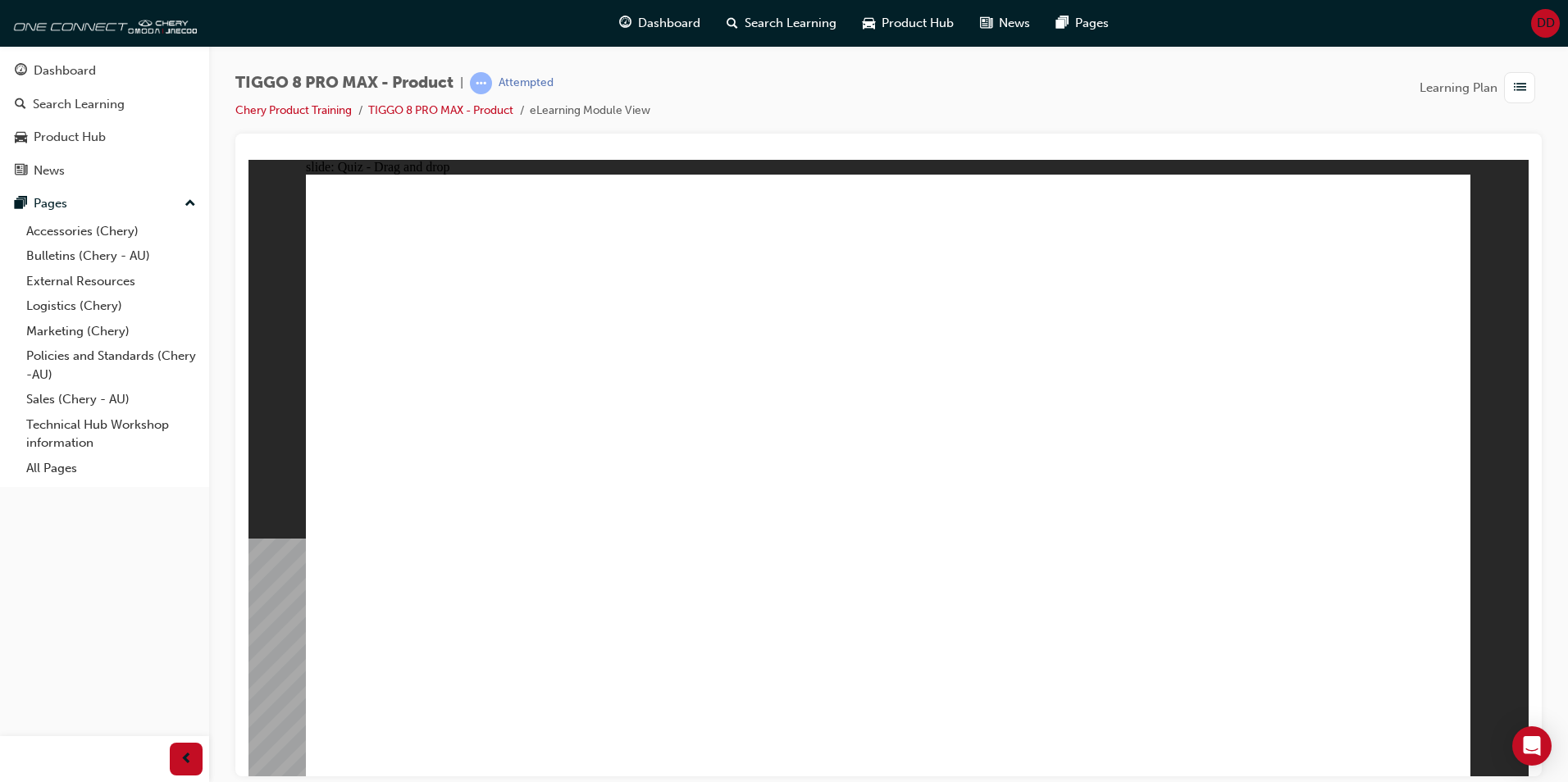
drag, startPoint x: 1204, startPoint y: 349, endPoint x: 1302, endPoint y: 489, distance: 170.9
checkbox input "true"
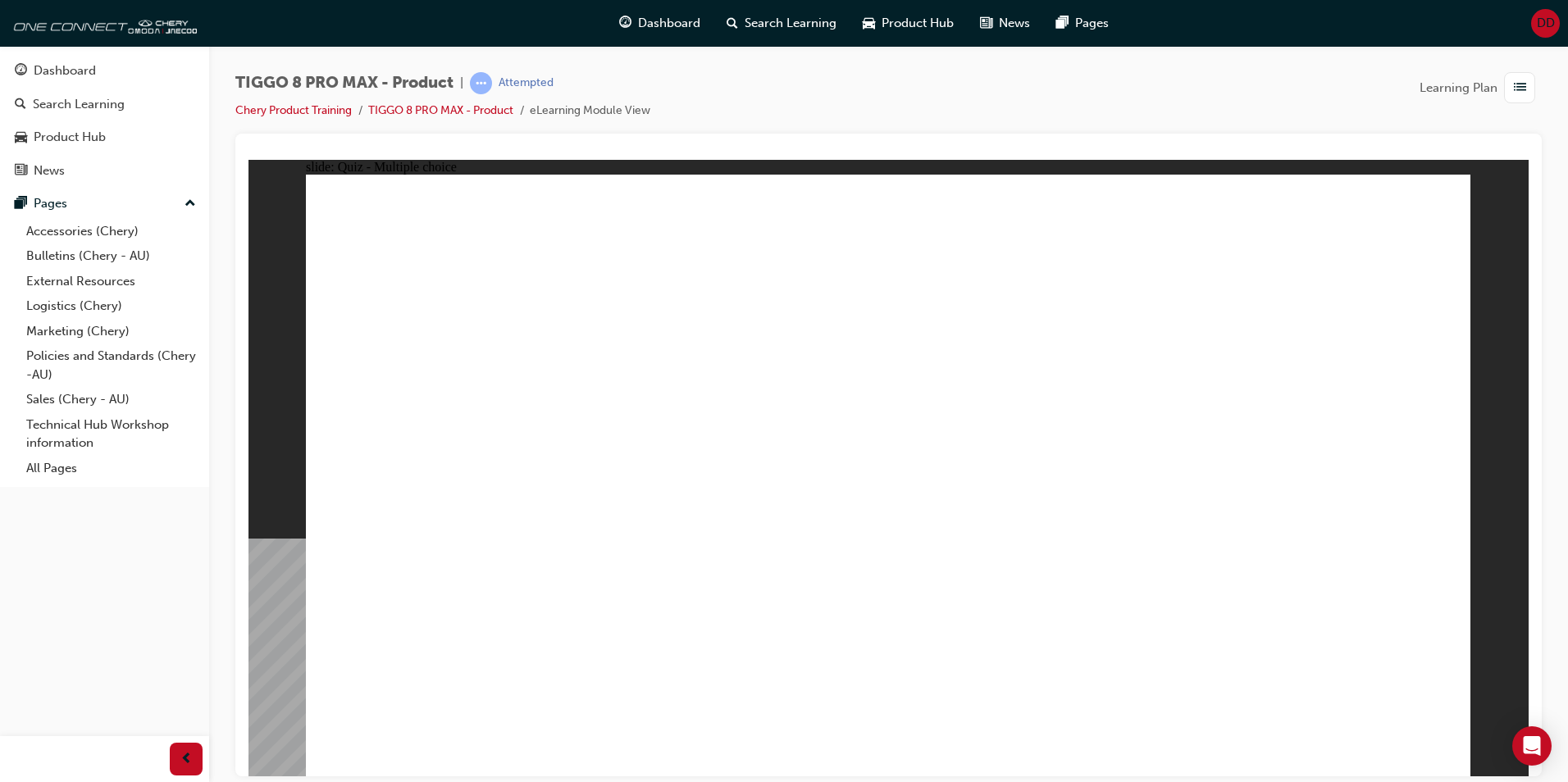
radio input "true"
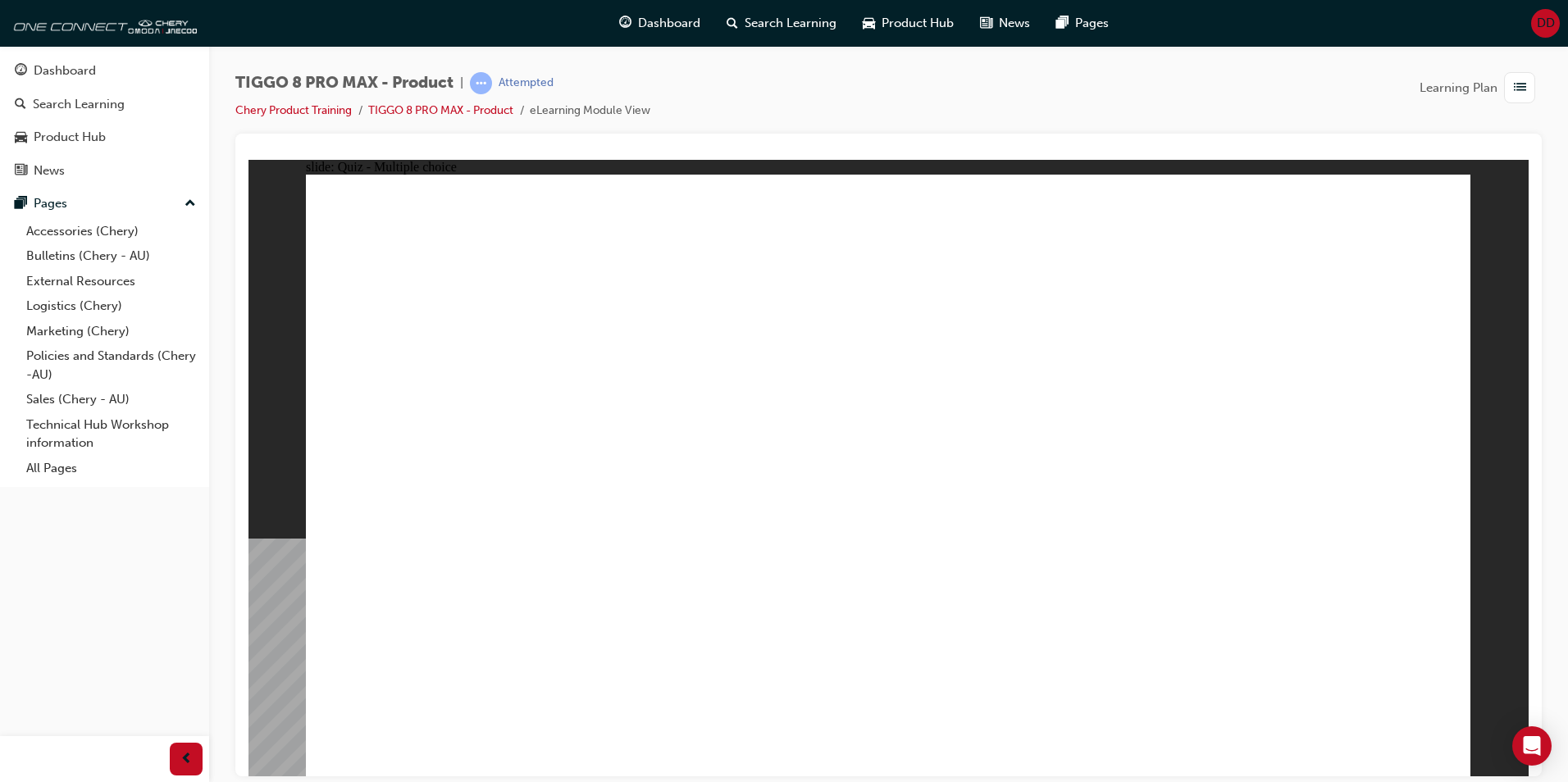
drag, startPoint x: 908, startPoint y: 235, endPoint x: 1035, endPoint y: 600, distance: 386.5
drag, startPoint x: 902, startPoint y: 266, endPoint x: 972, endPoint y: 543, distance: 285.7
drag, startPoint x: 951, startPoint y: 274, endPoint x: 990, endPoint y: 613, distance: 341.2
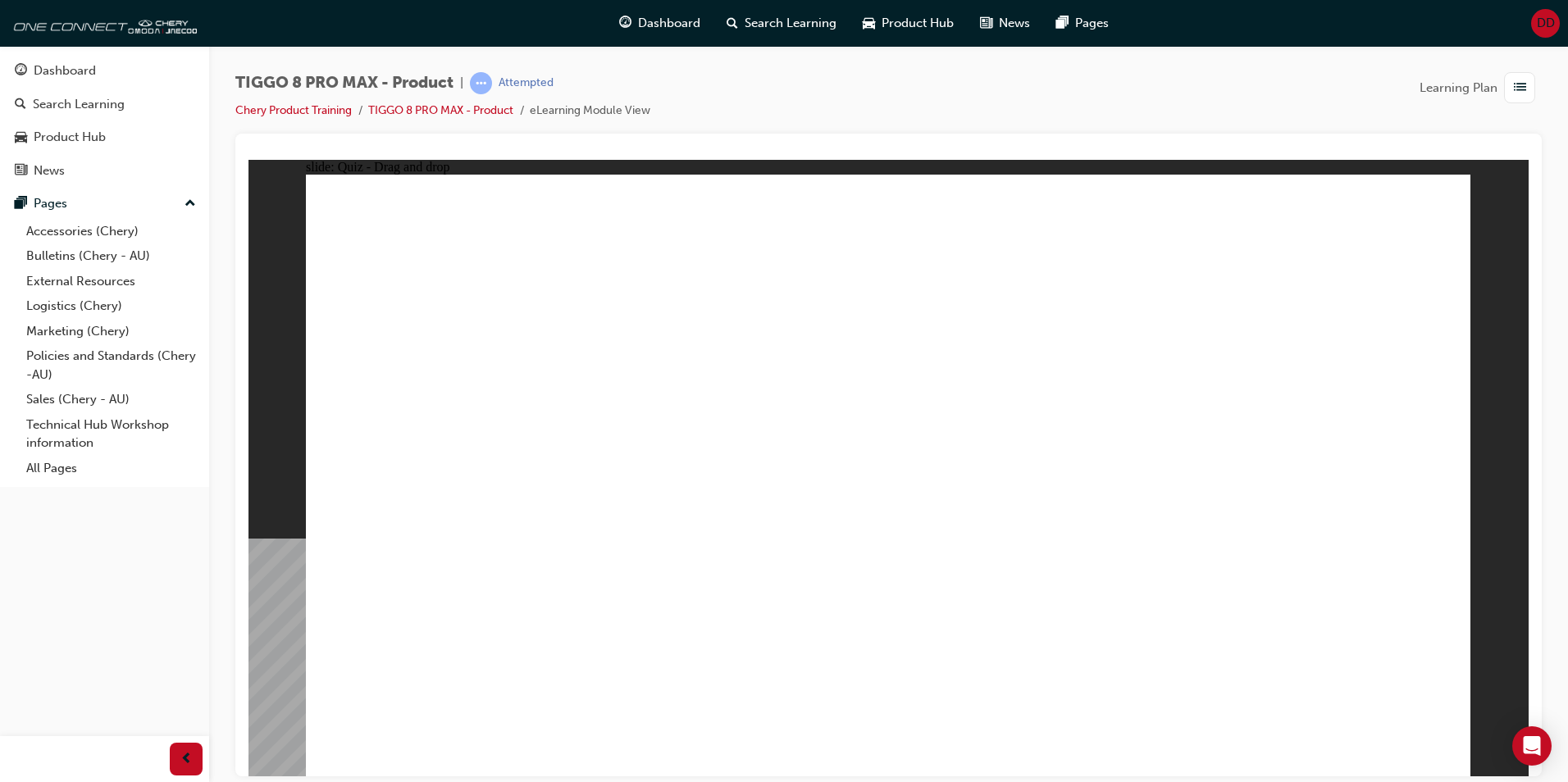
drag, startPoint x: 1079, startPoint y: 245, endPoint x: 1043, endPoint y: 542, distance: 299.2
drag, startPoint x: 1116, startPoint y: 274, endPoint x: 1022, endPoint y: 520, distance: 263.3
drag, startPoint x: 1100, startPoint y: 322, endPoint x: 1059, endPoint y: 497, distance: 179.7
drag, startPoint x: 1115, startPoint y: 291, endPoint x: 988, endPoint y: 606, distance: 339.6
drag, startPoint x: 1307, startPoint y: 282, endPoint x: 1143, endPoint y: 620, distance: 375.7
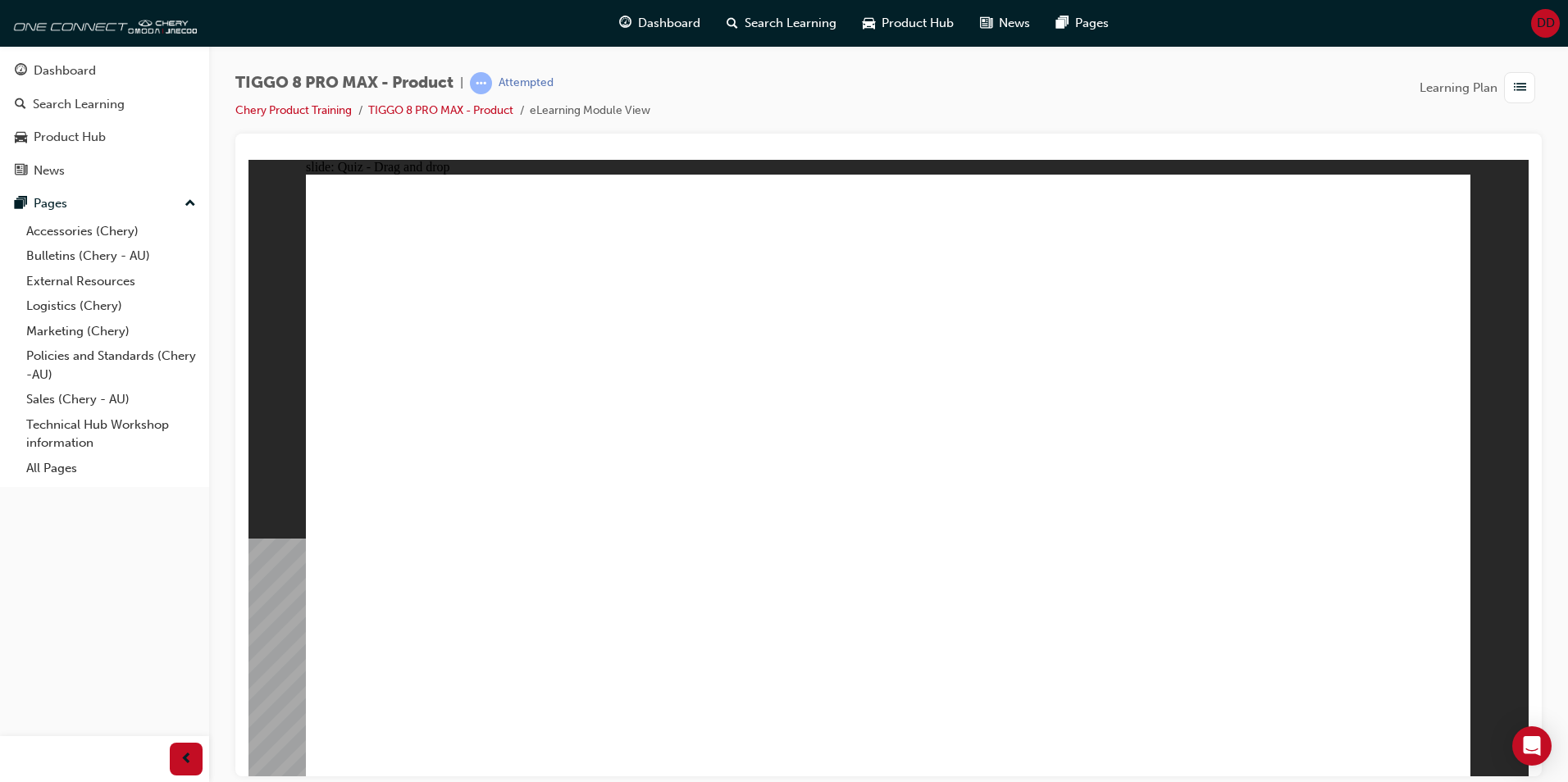
drag, startPoint x: 1300, startPoint y: 243, endPoint x: 1072, endPoint y: 584, distance: 410.2
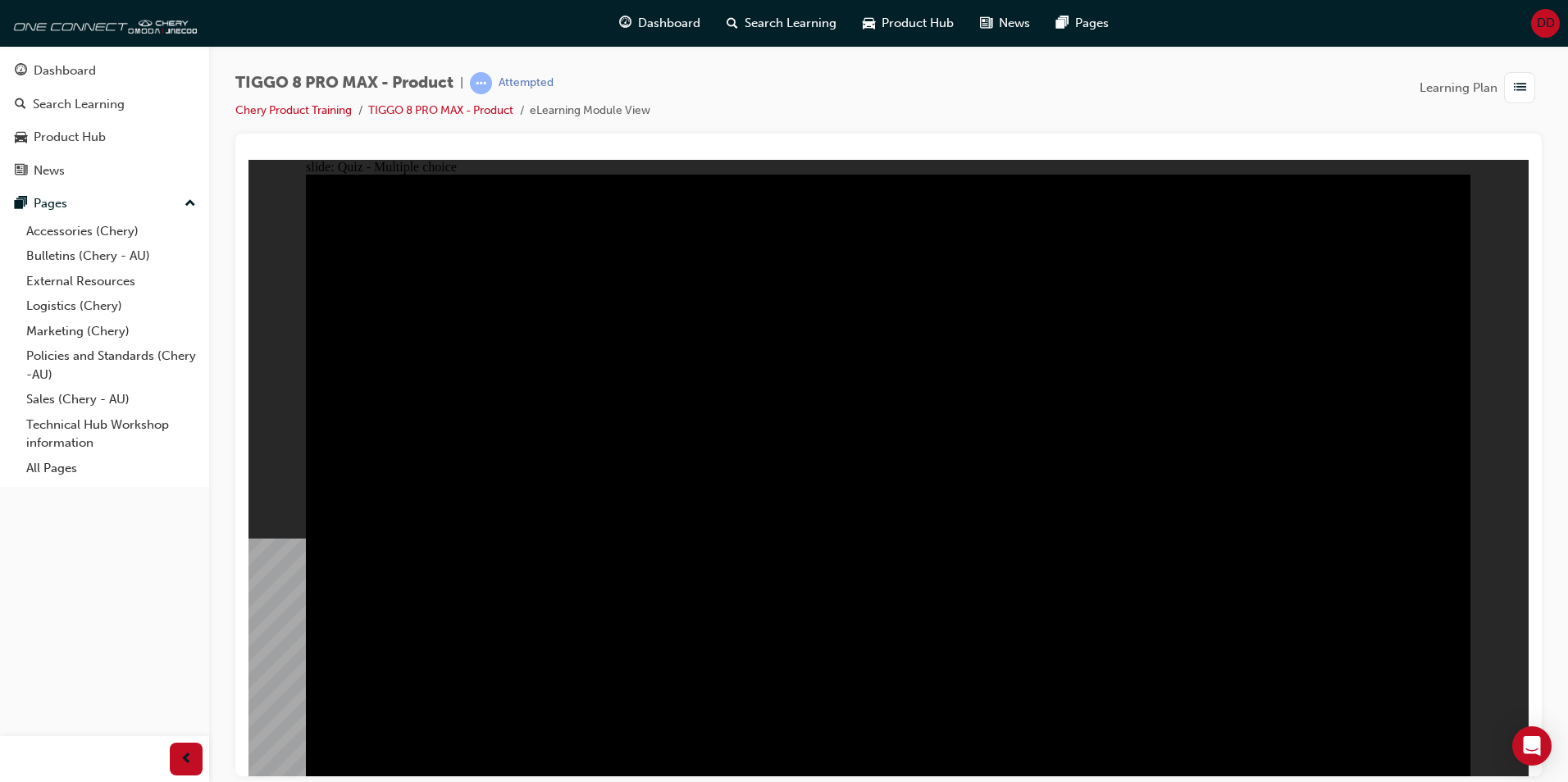
radio input "true"
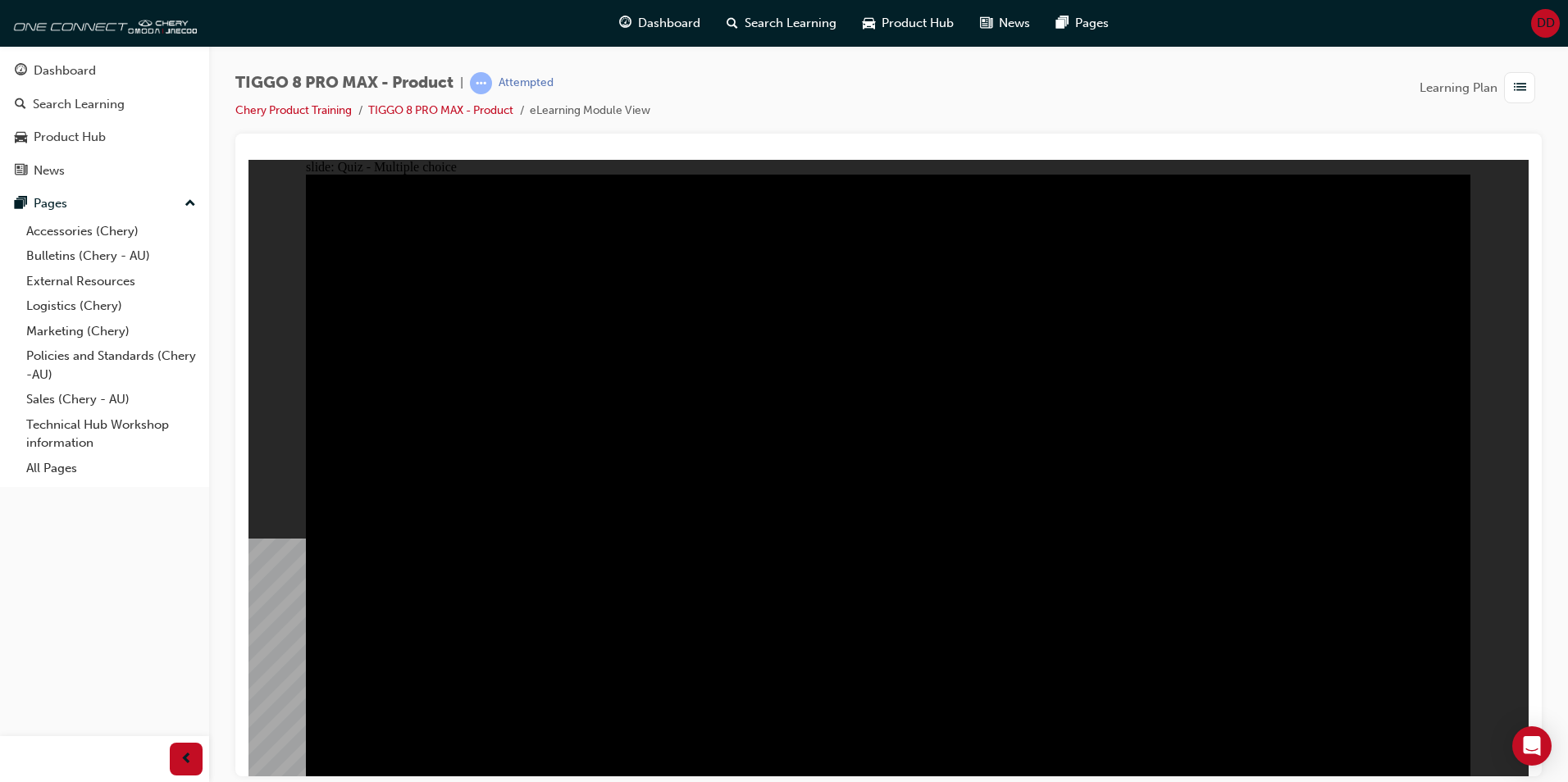
radio input "true"
drag, startPoint x: 767, startPoint y: 551, endPoint x: 750, endPoint y: 562, distance: 20.2
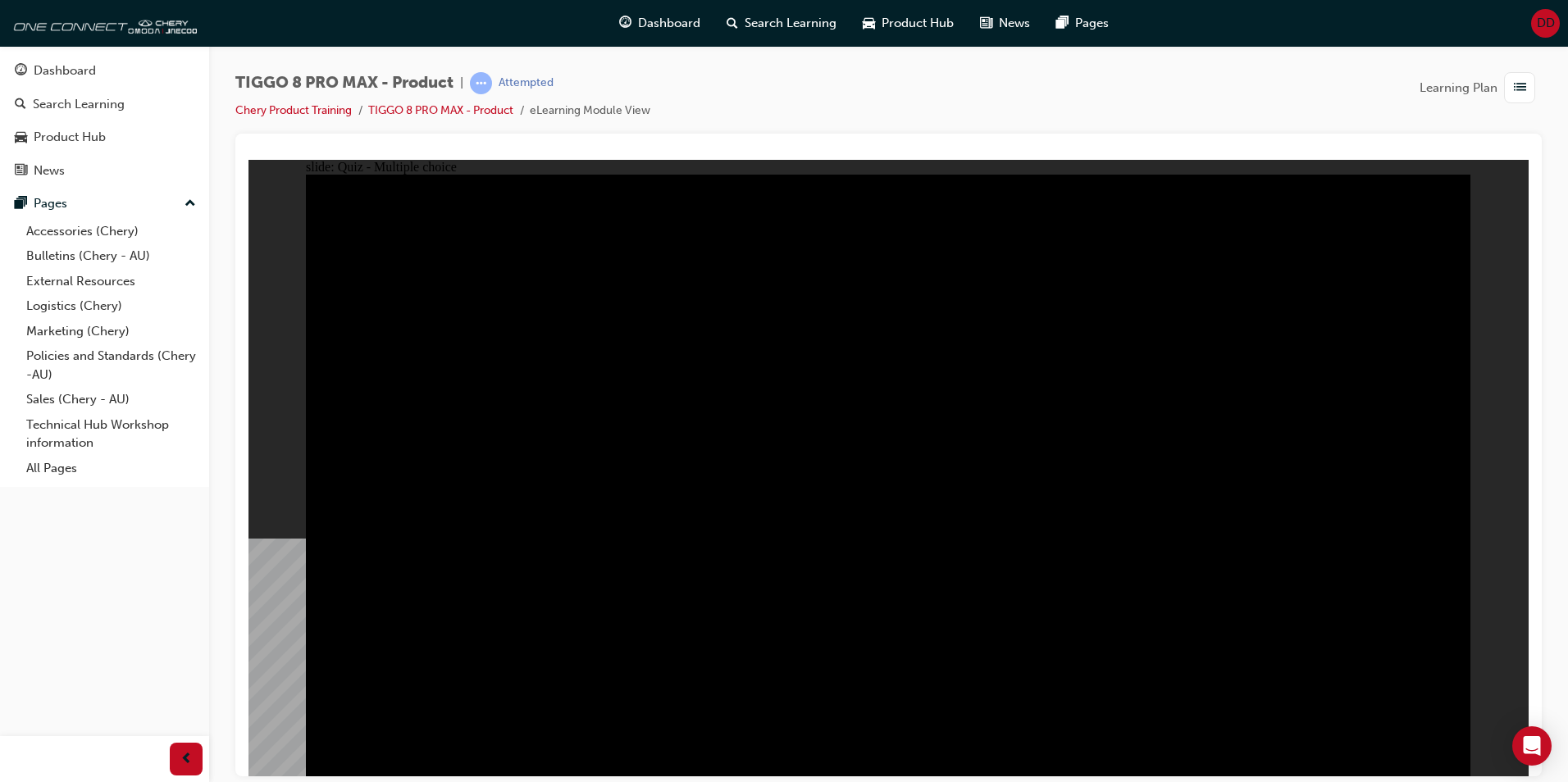
radio input "true"
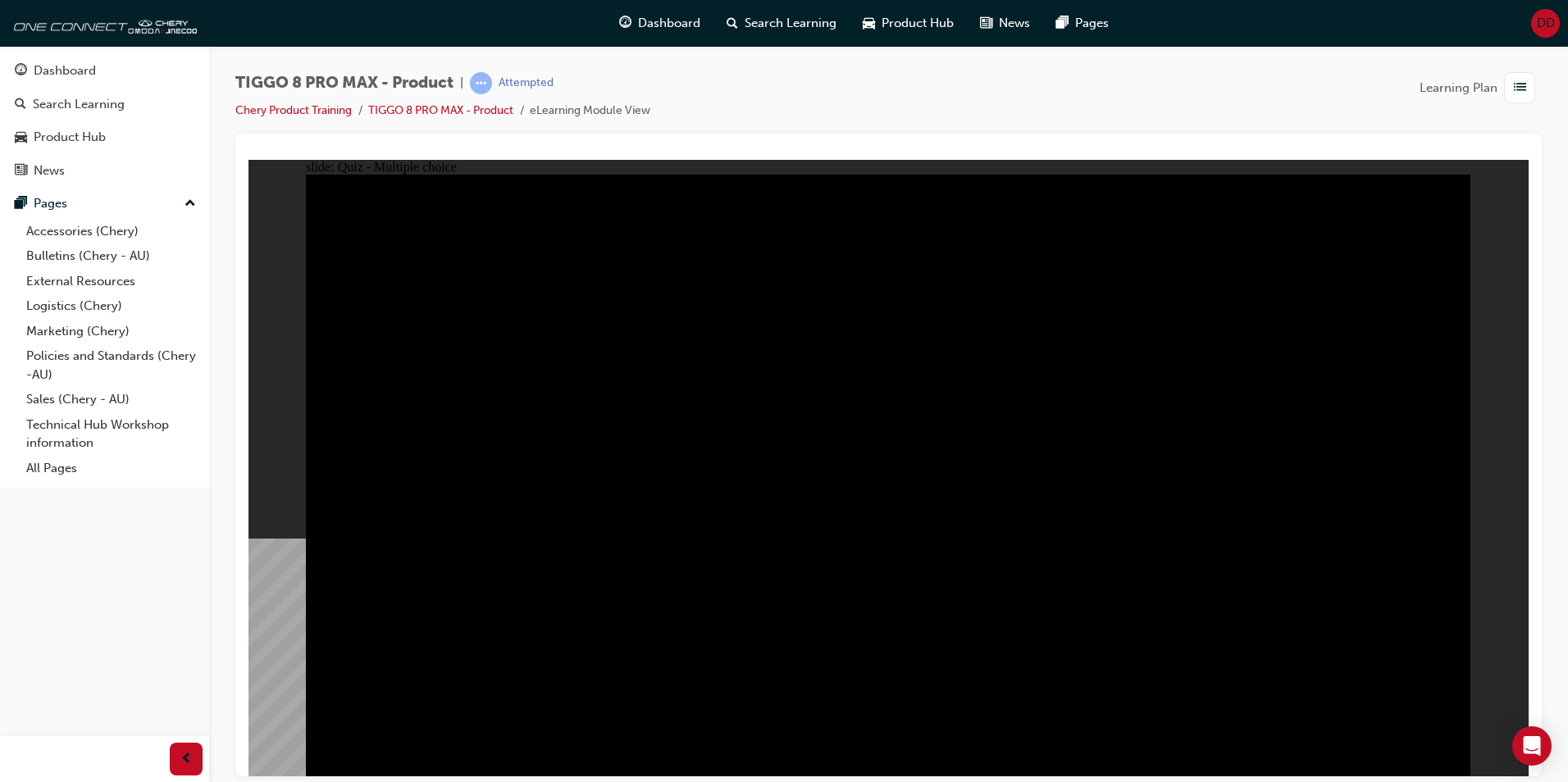
checkbox input "true"
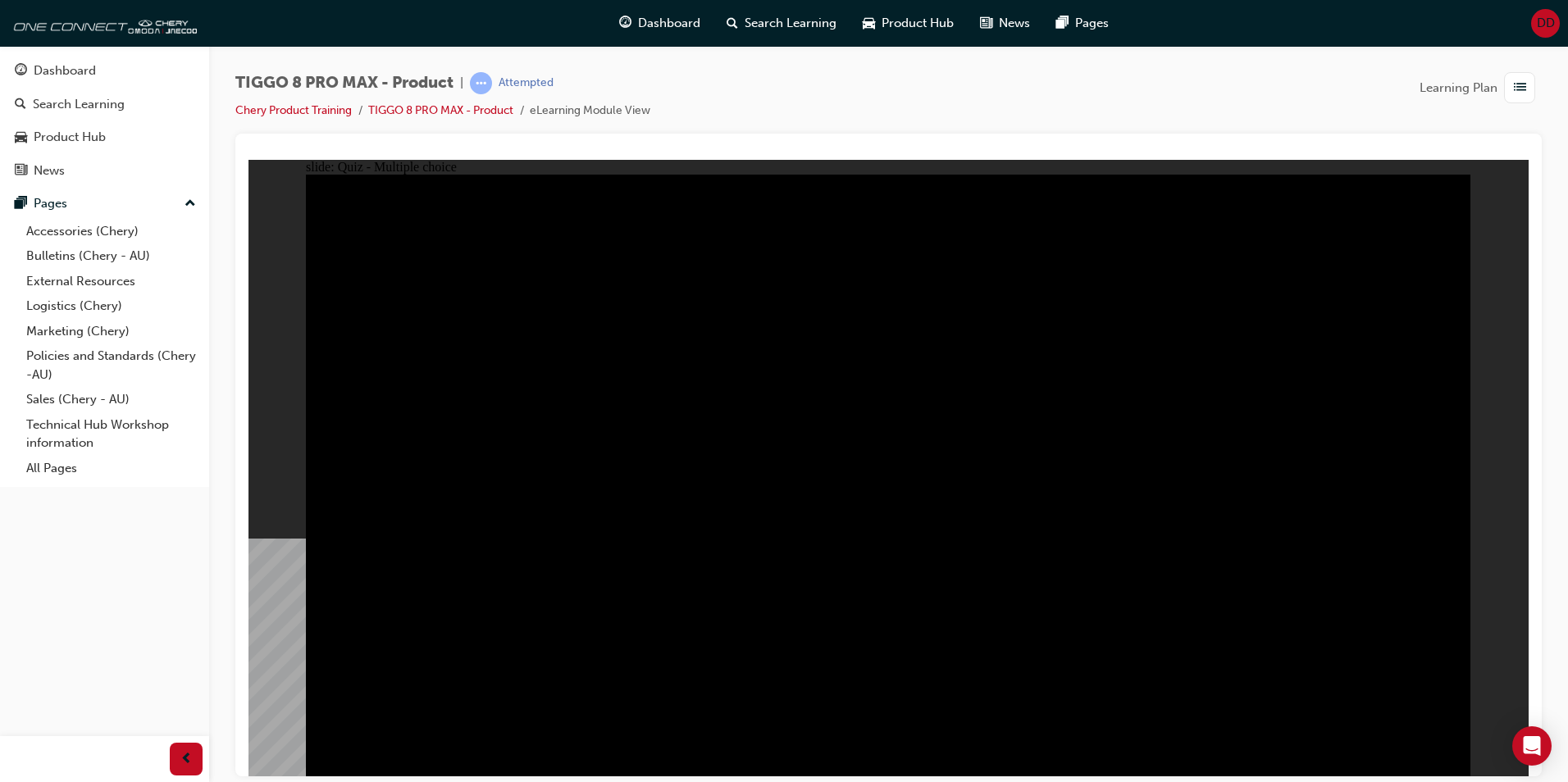
drag, startPoint x: 819, startPoint y: 325, endPoint x: 850, endPoint y: 288, distance: 48.3
checkbox input "true"
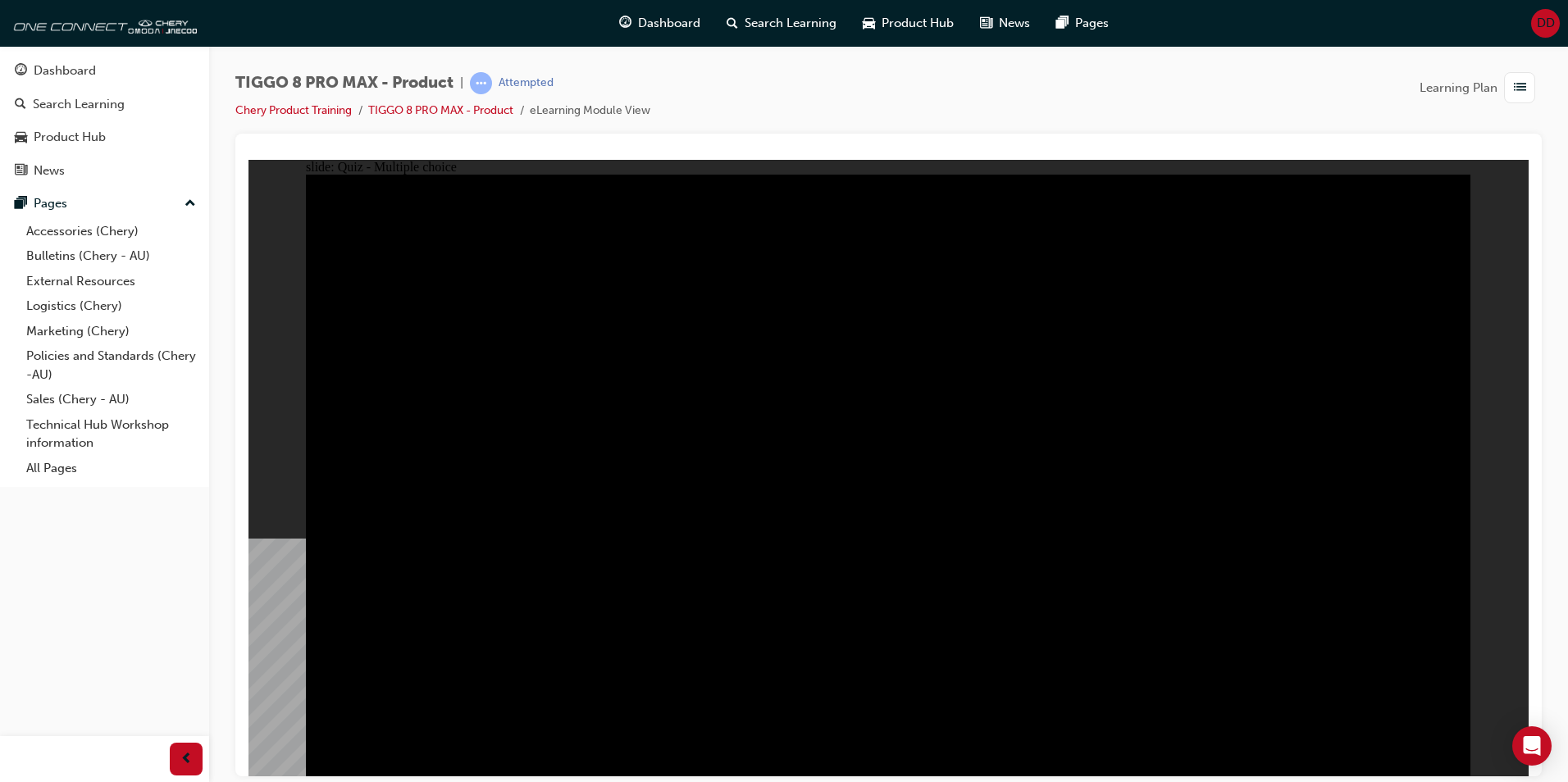
checkbox input "true"
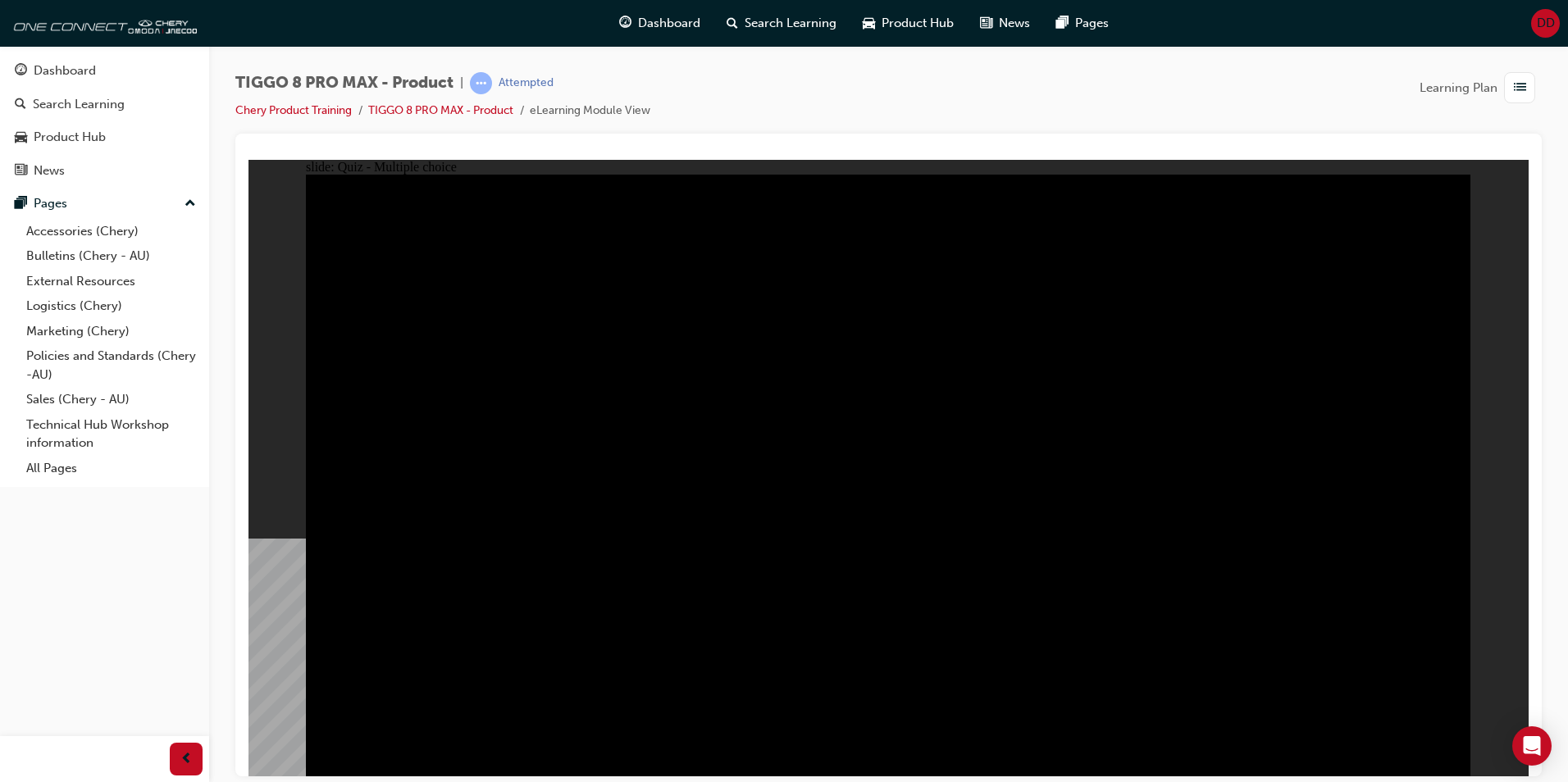
checkbox input "true"
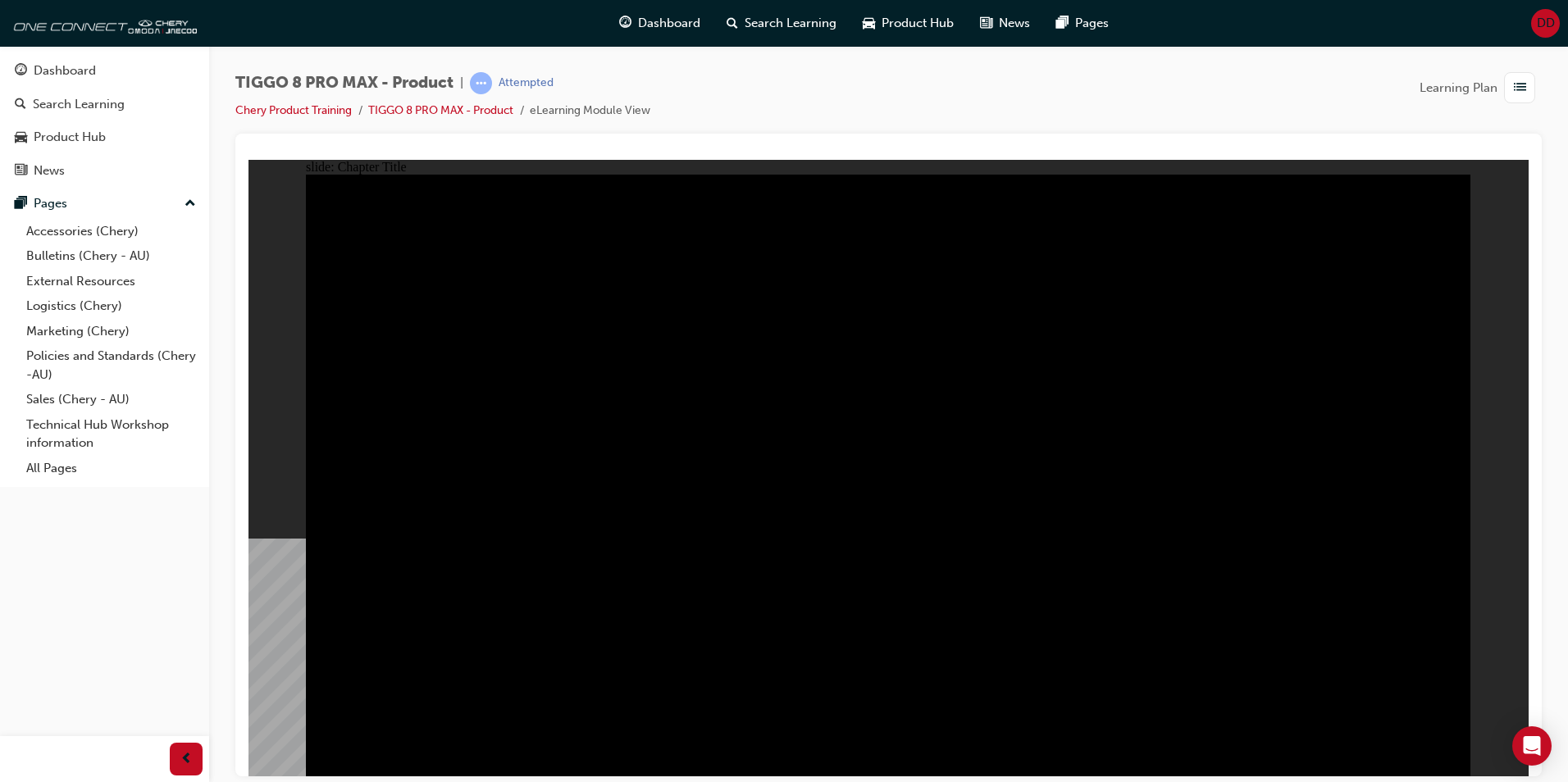
radio input "true"
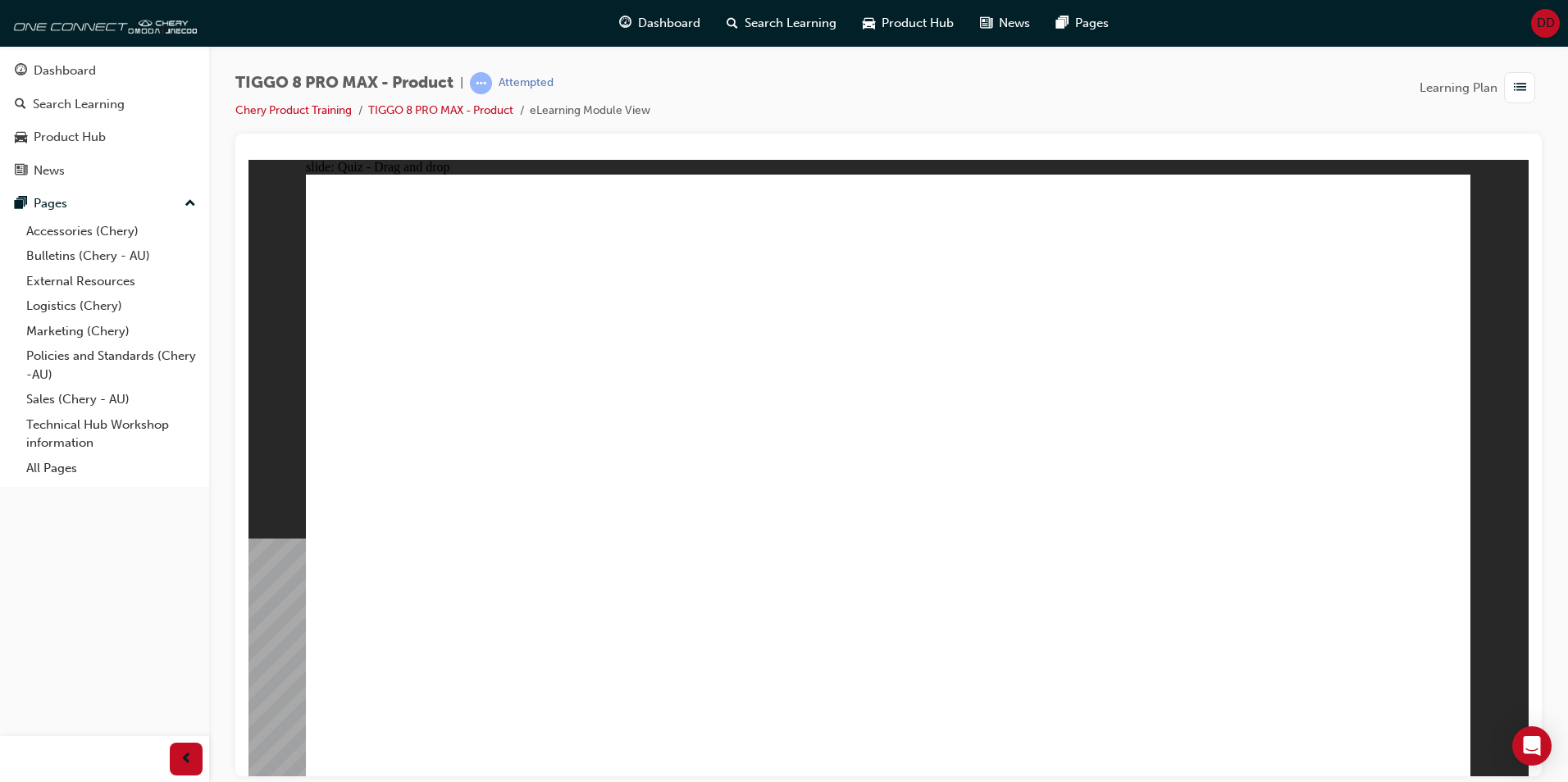
drag, startPoint x: 879, startPoint y: 233, endPoint x: 1136, endPoint y: 516, distance: 382.3
drag, startPoint x: 1094, startPoint y: 218, endPoint x: 680, endPoint y: 500, distance: 500.9
drag, startPoint x: 1296, startPoint y: 219, endPoint x: 423, endPoint y: 485, distance: 912.6
drag, startPoint x: 948, startPoint y: 364, endPoint x: 890, endPoint y: 484, distance: 133.3
drag, startPoint x: 1252, startPoint y: 348, endPoint x: 1349, endPoint y: 508, distance: 187.1
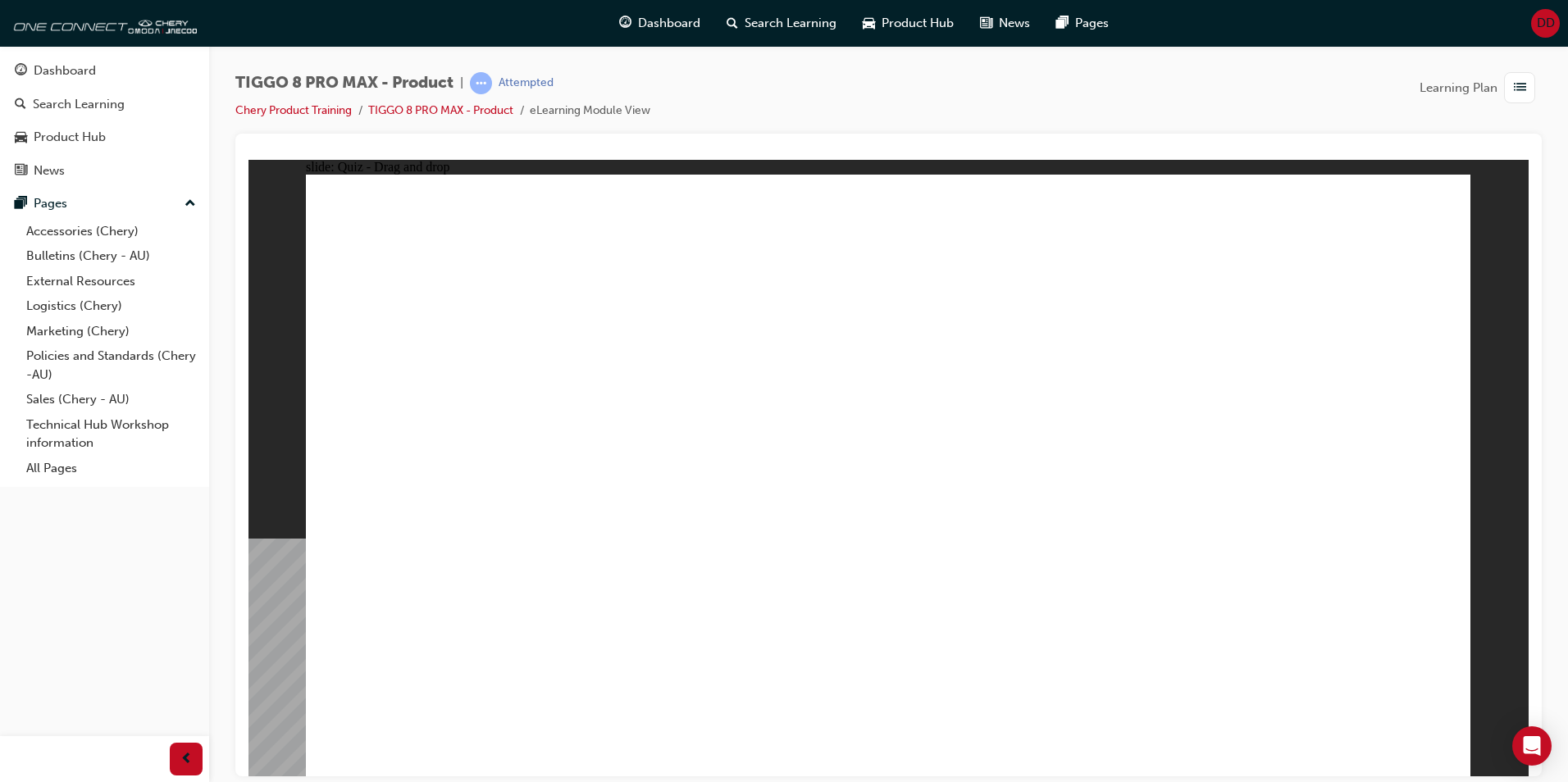
checkbox input "true"
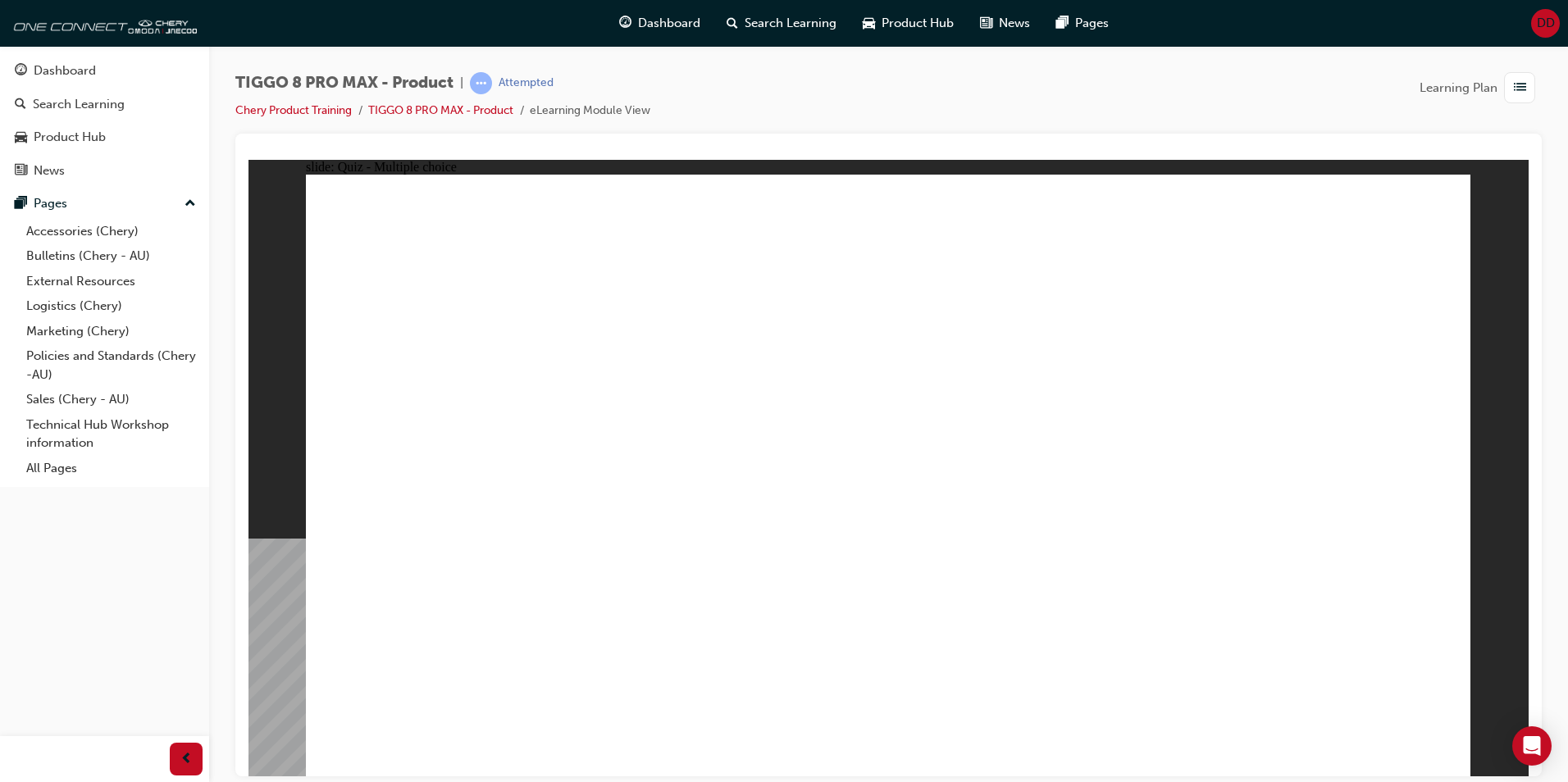
checkbox input "true"
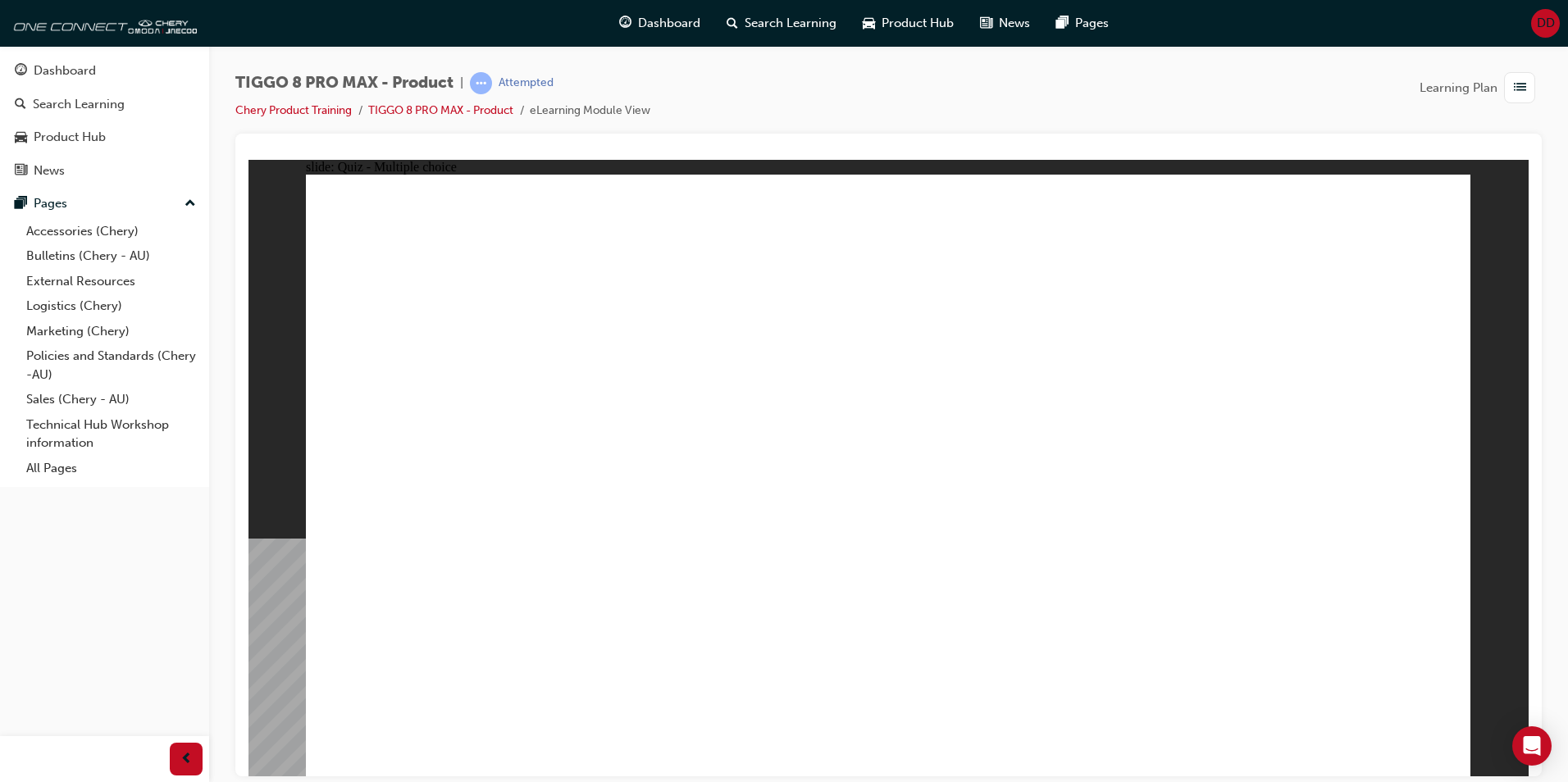
radio input "true"
drag, startPoint x: 937, startPoint y: 232, endPoint x: 1046, endPoint y: 426, distance: 222.5
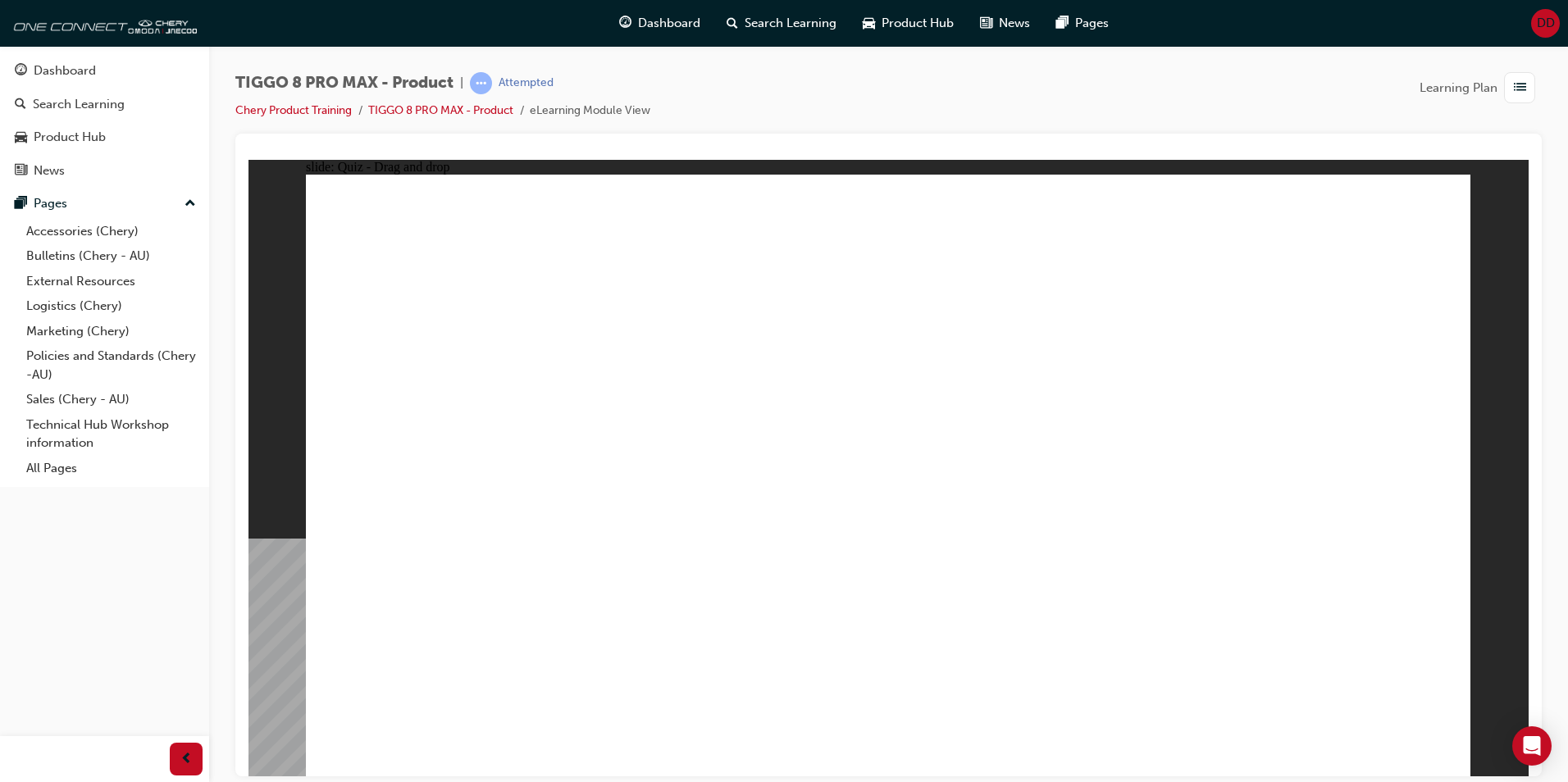
drag, startPoint x: 945, startPoint y: 292, endPoint x: 944, endPoint y: 543, distance: 251.0
drag, startPoint x: 947, startPoint y: 239, endPoint x: 1054, endPoint y: 541, distance: 320.4
drag, startPoint x: 1071, startPoint y: 533, endPoint x: 1065, endPoint y: 558, distance: 25.7
drag, startPoint x: 1129, startPoint y: 233, endPoint x: 1085, endPoint y: 499, distance: 269.6
drag, startPoint x: 1143, startPoint y: 340, endPoint x: 1058, endPoint y: 601, distance: 274.5
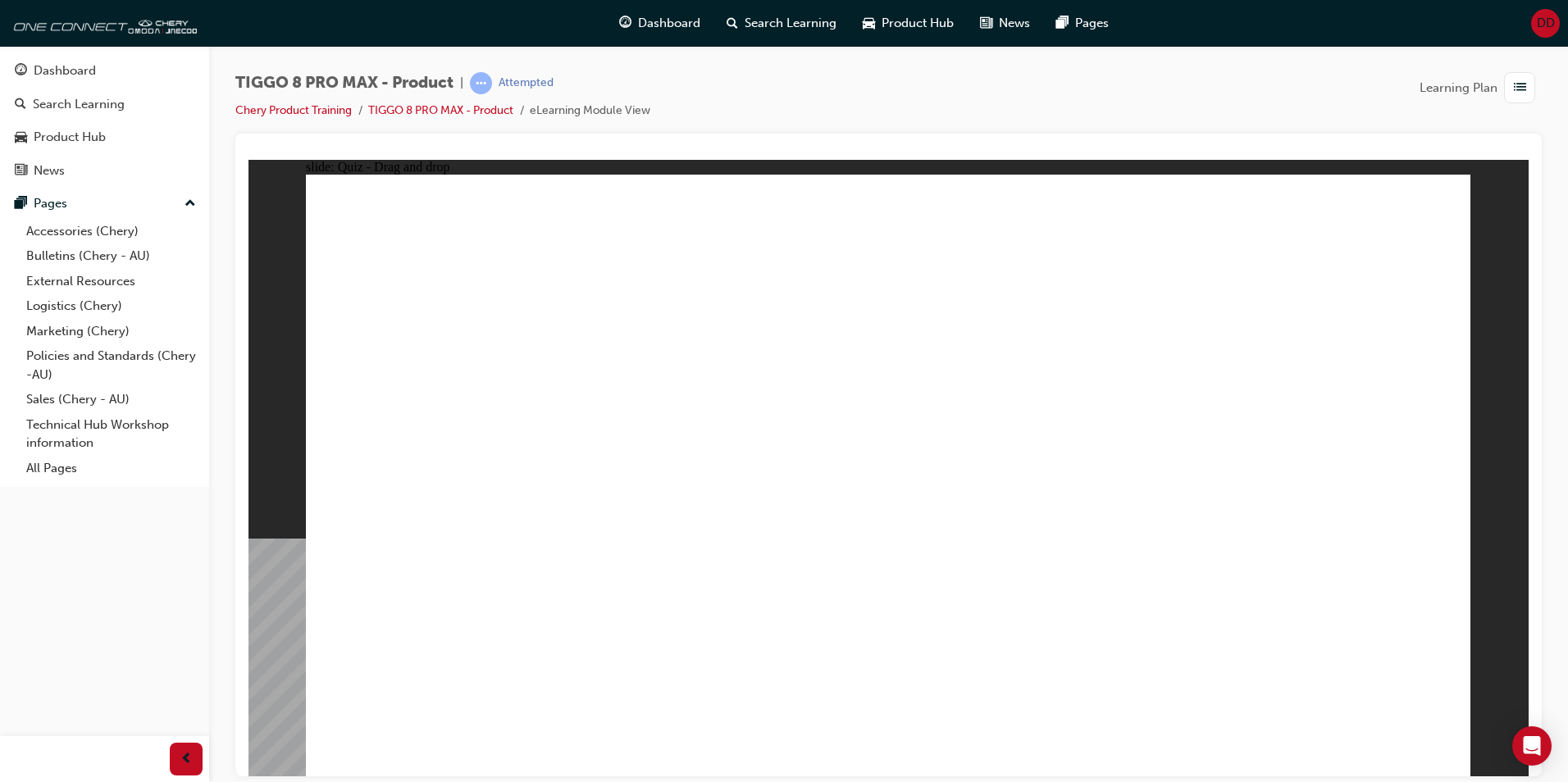
drag, startPoint x: 1349, startPoint y: 296, endPoint x: 1196, endPoint y: 573, distance: 316.4
drag, startPoint x: 1324, startPoint y: 274, endPoint x: 1053, endPoint y: 656, distance: 468.4
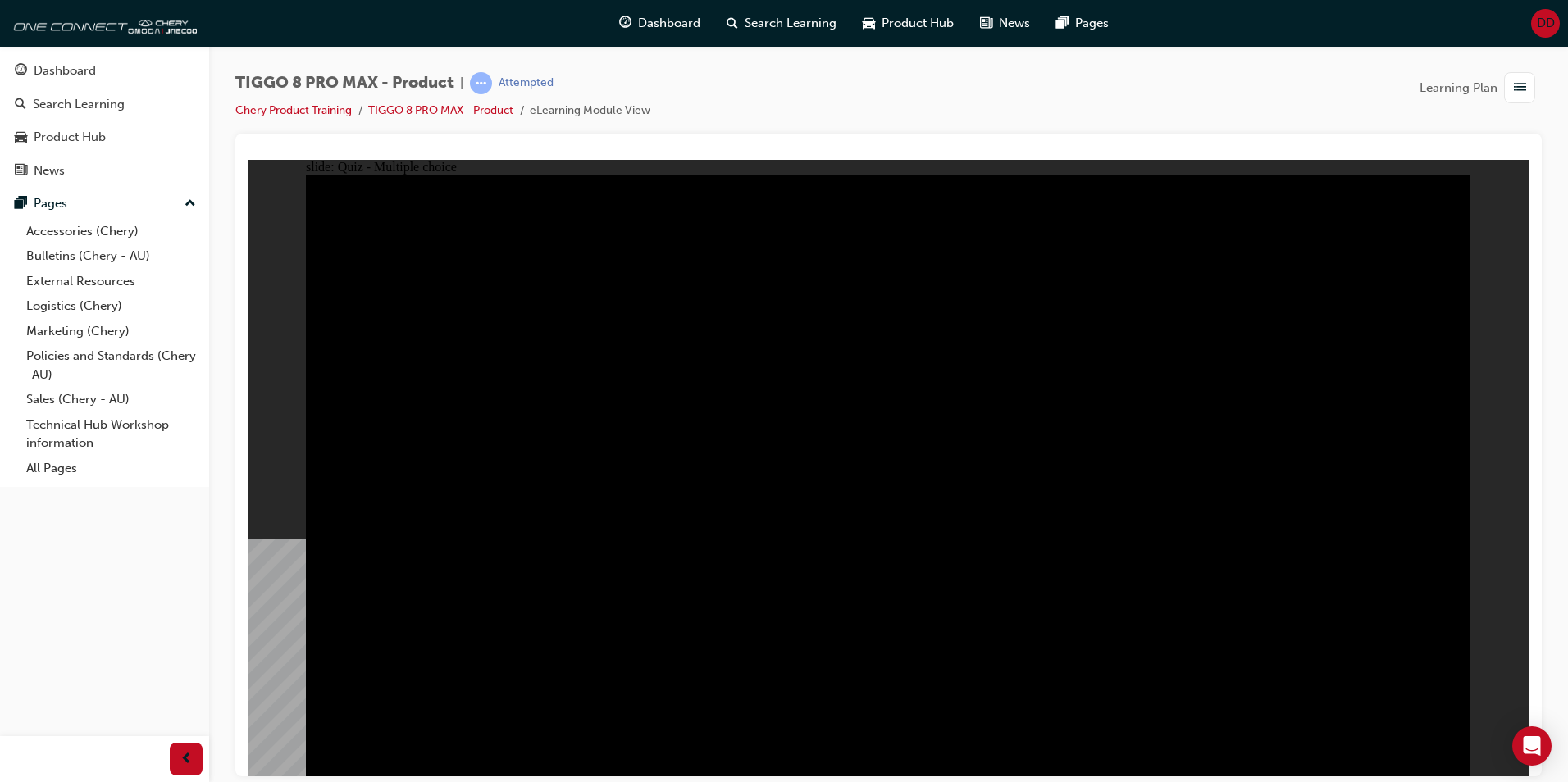
radio input "true"
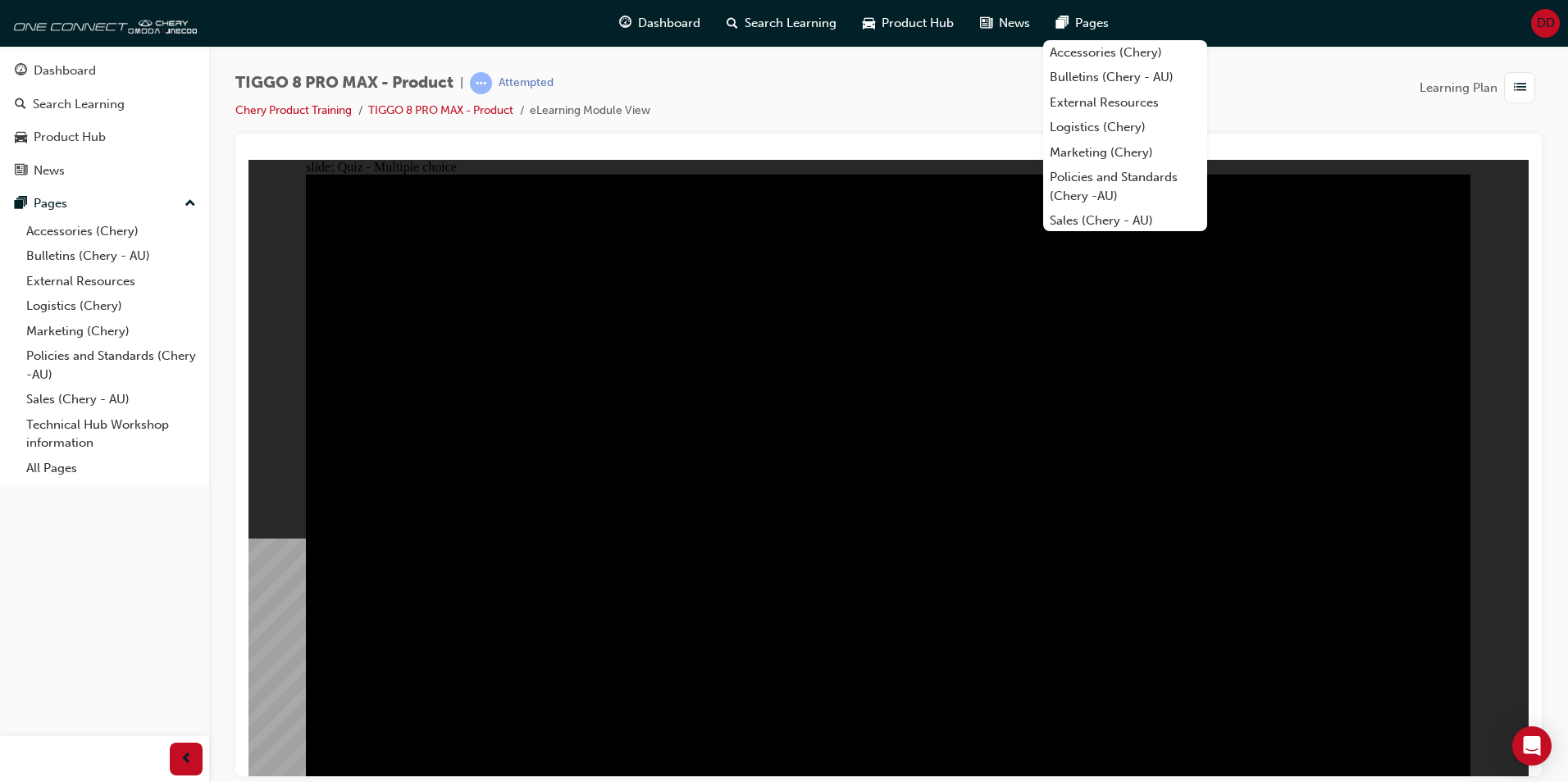
radio input "true"
click at [1325, 84] on div "TIGGO 8 PRO MAX - Product | Attempted Chery Product Training TIGGO 8 PRO MAX - …" at bounding box center [889, 102] width 1306 height 61
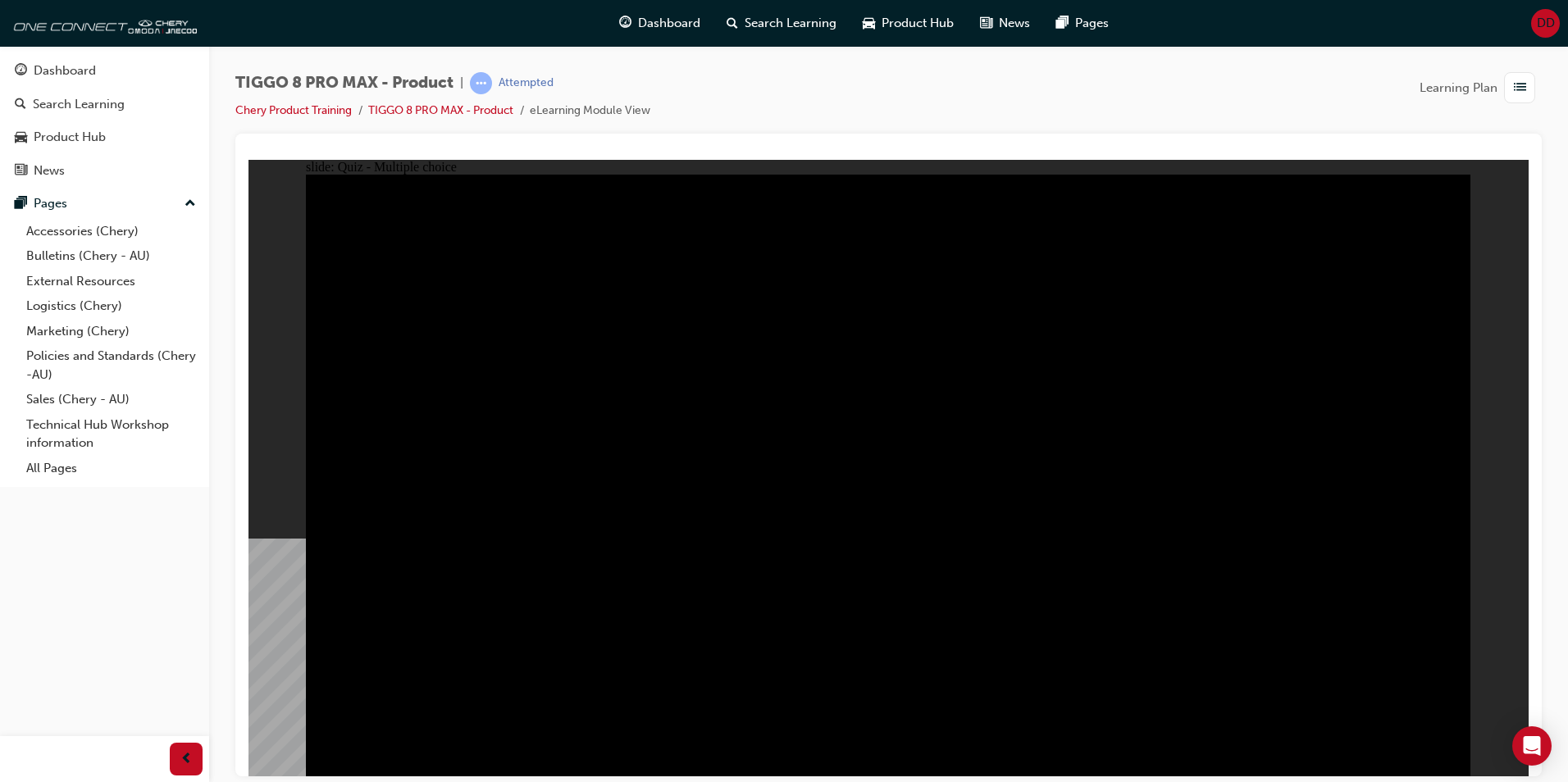
radio input "true"
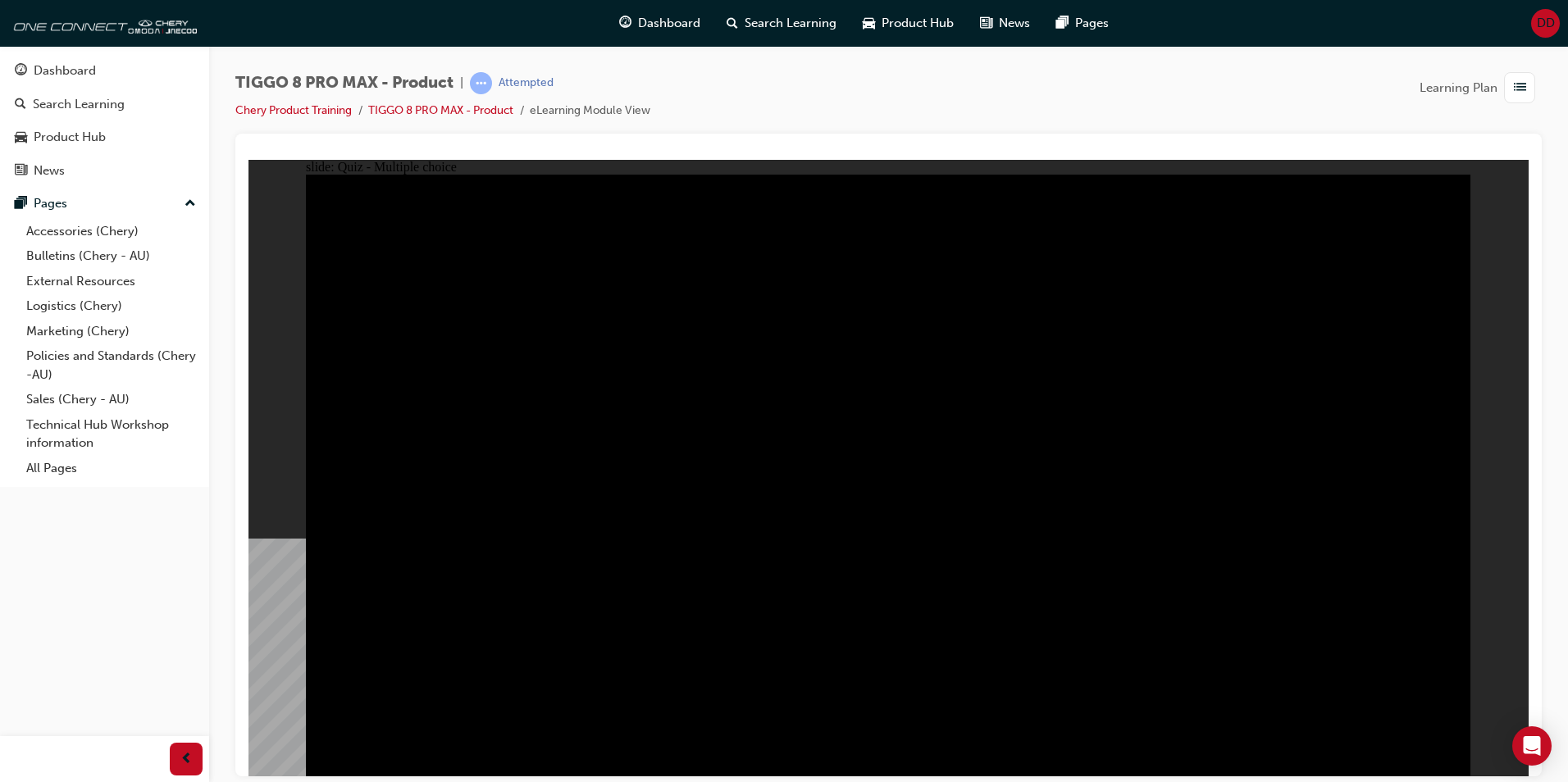
checkbox input "true"
drag, startPoint x: 1041, startPoint y: 648, endPoint x: 1075, endPoint y: 604, distance: 55.6
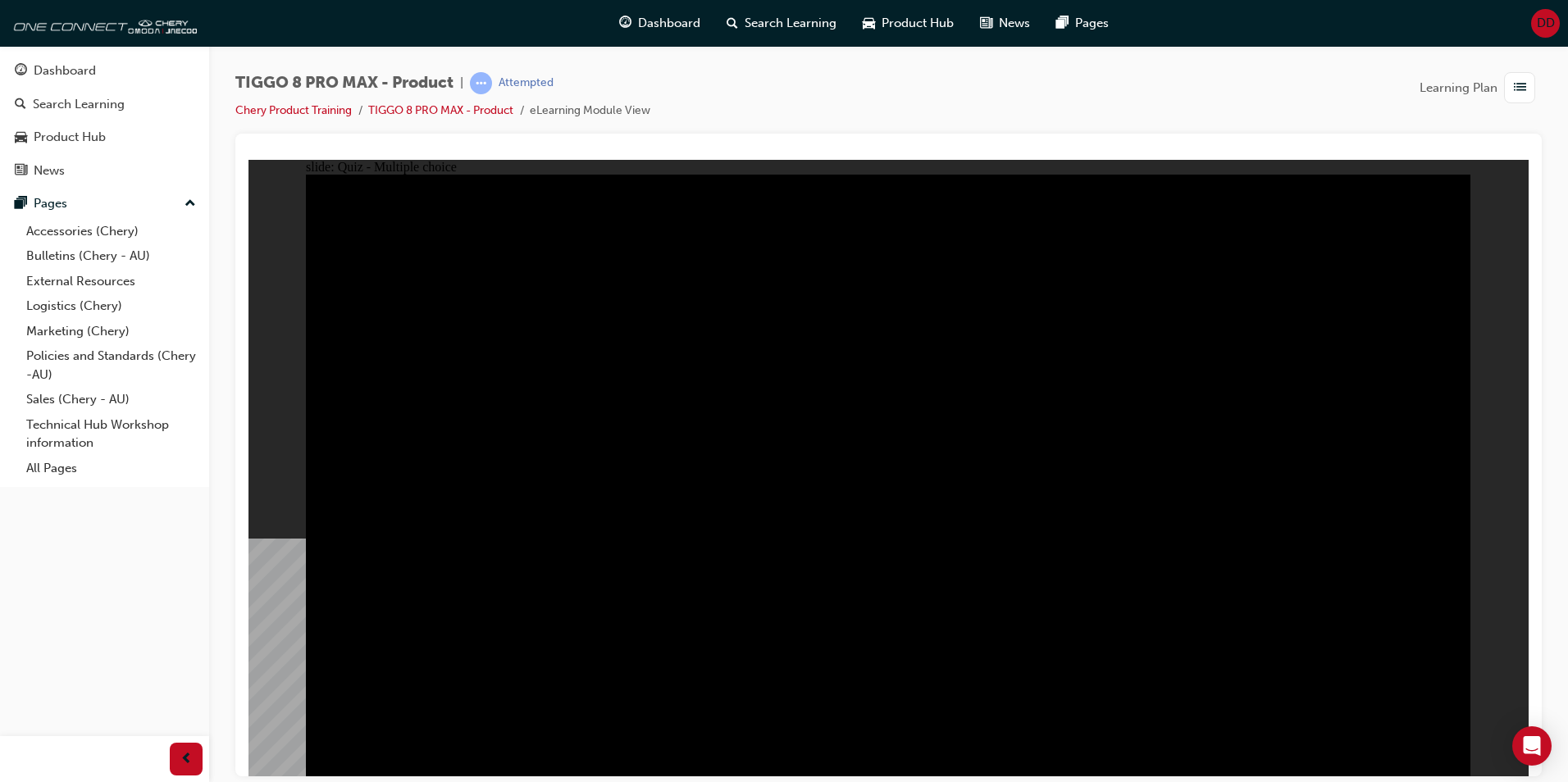
checkbox input "true"
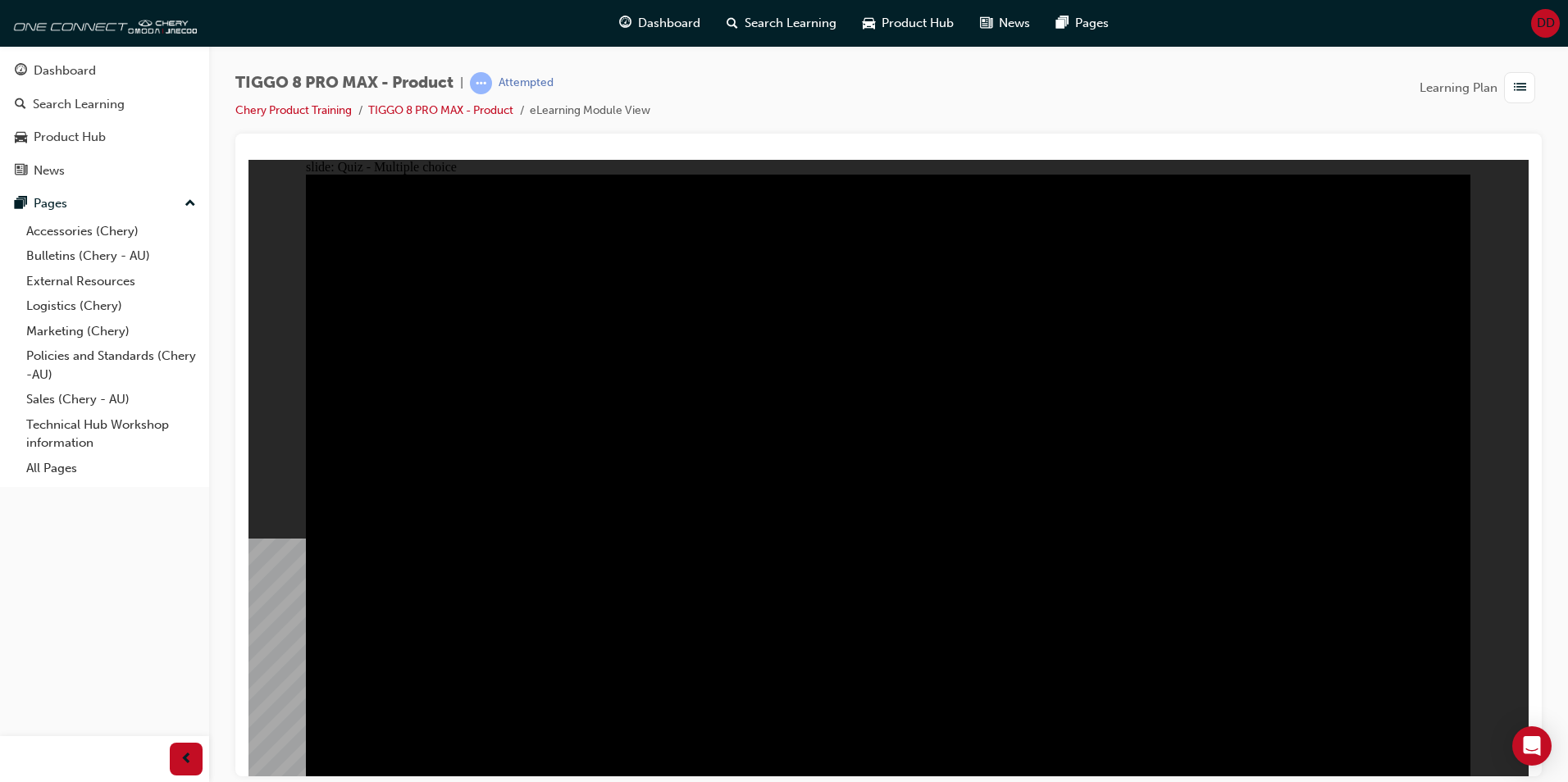
checkbox input "true"
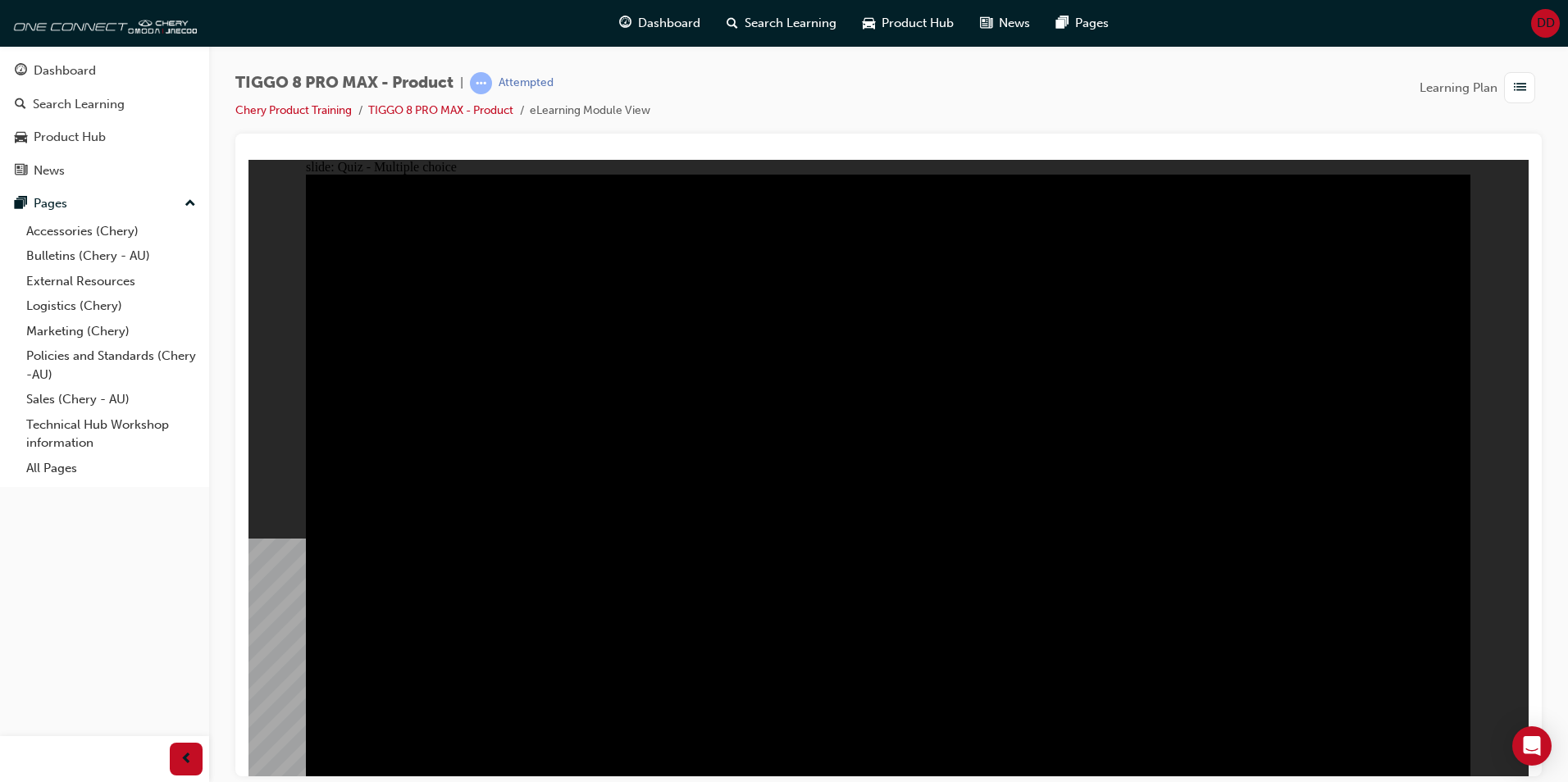
checkbox input "true"
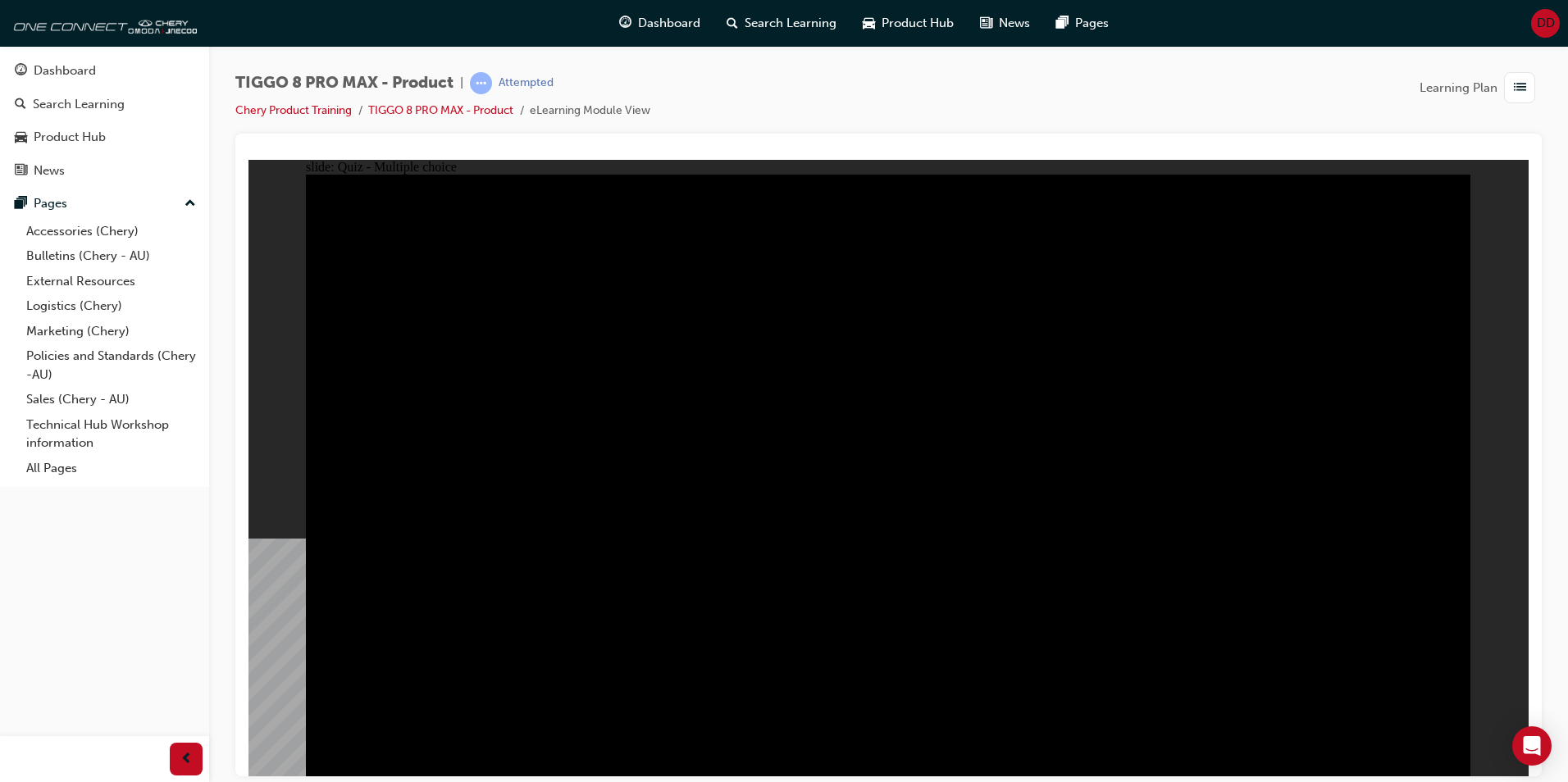
checkbox input "true"
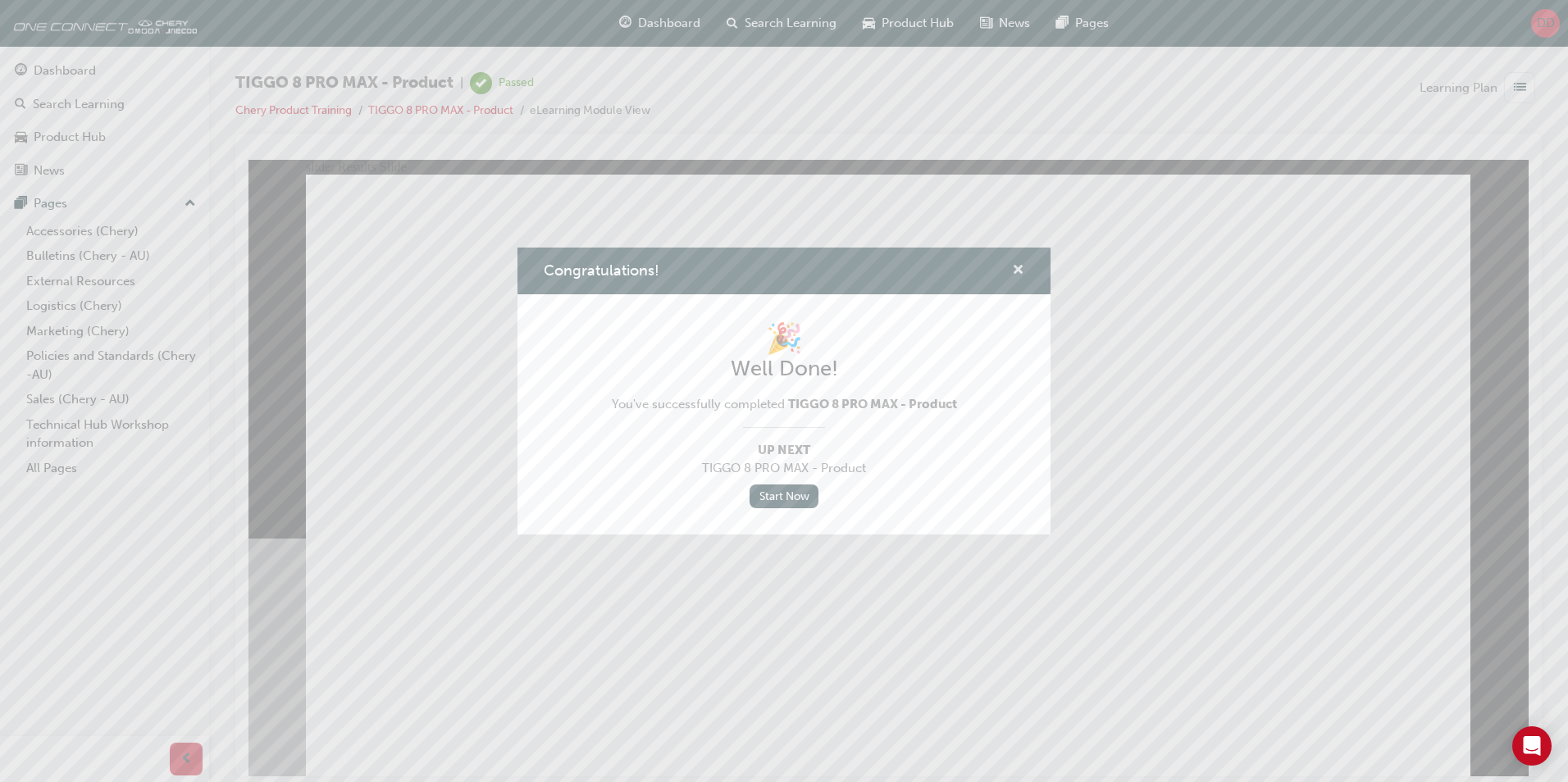
click at [1020, 274] on span "cross-icon" at bounding box center [1018, 271] width 12 height 15
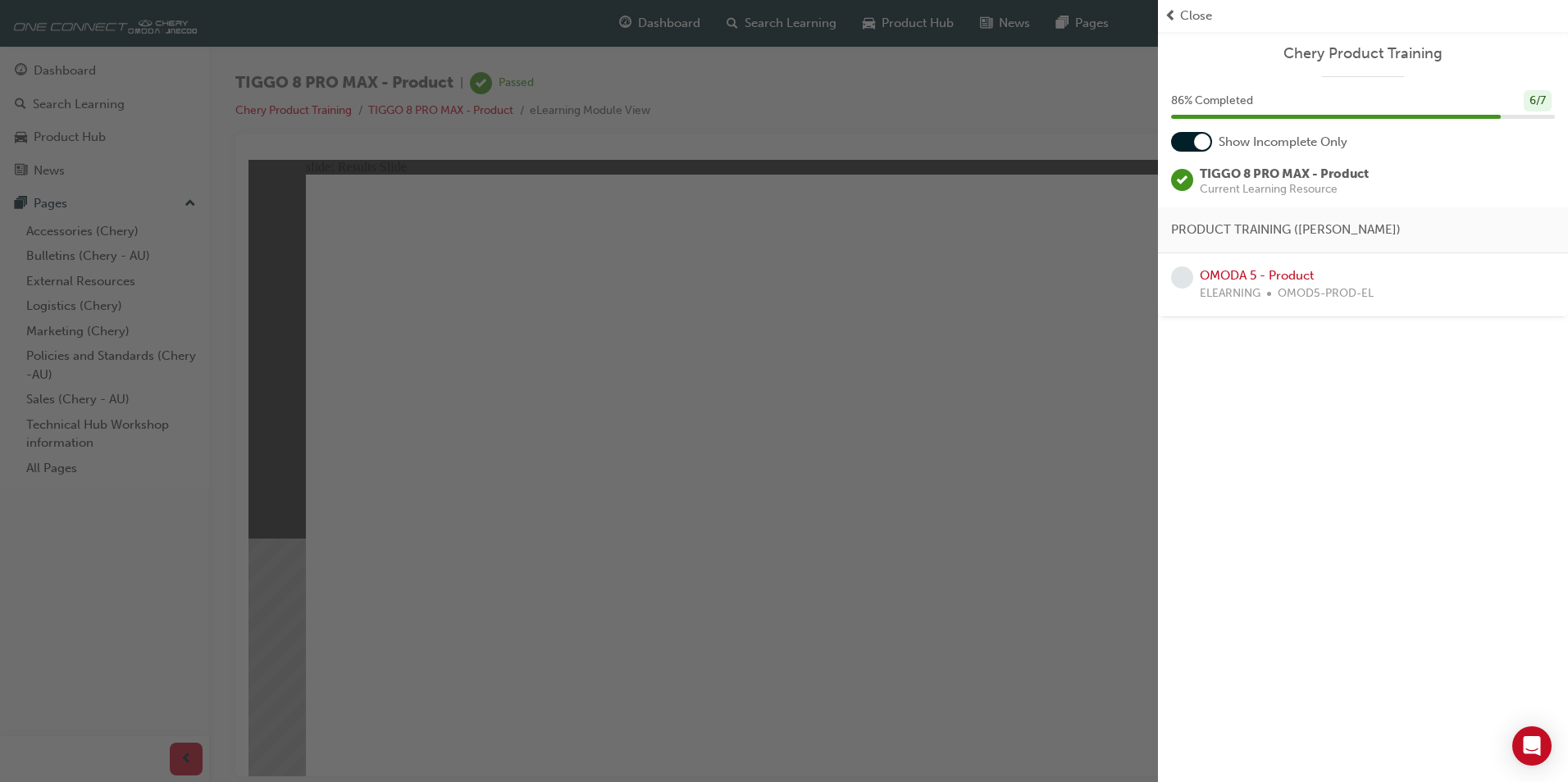
click at [1209, 142] on div at bounding box center [1202, 141] width 16 height 16
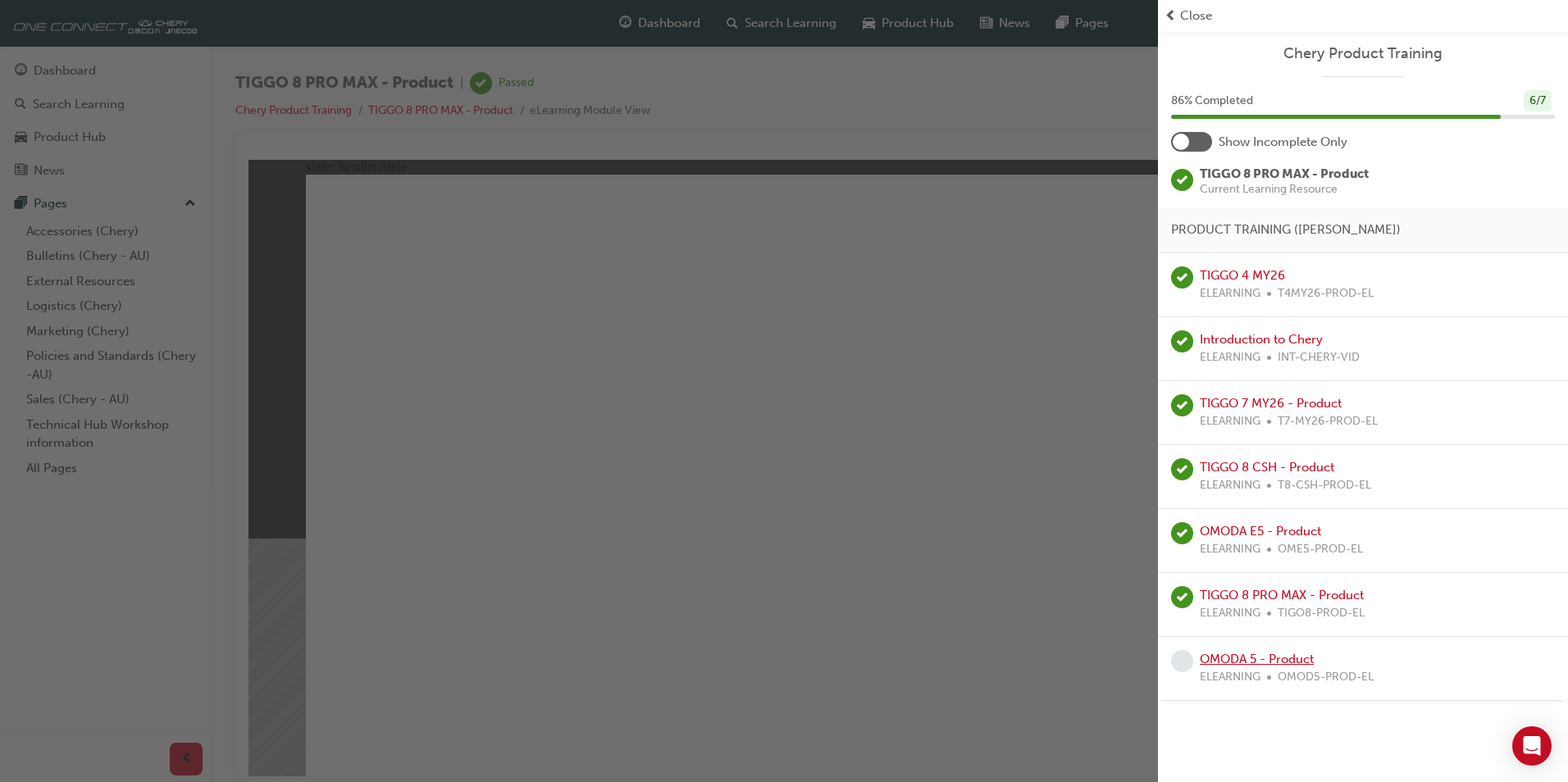
click at [1269, 664] on link "OMODA 5 - Product" at bounding box center [1257, 659] width 114 height 15
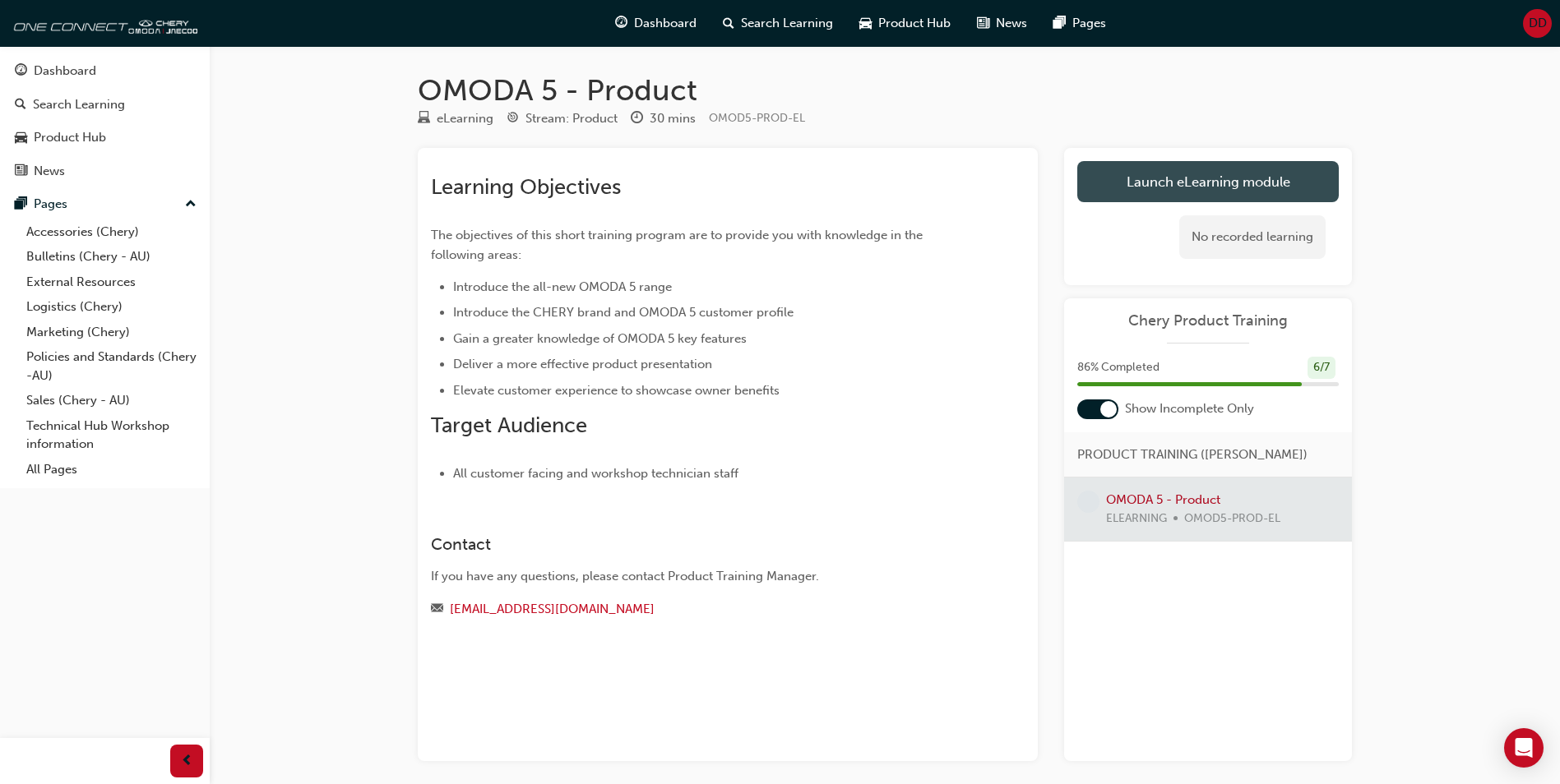
click at [1186, 190] on link "Launch eLearning module" at bounding box center [1208, 182] width 261 height 41
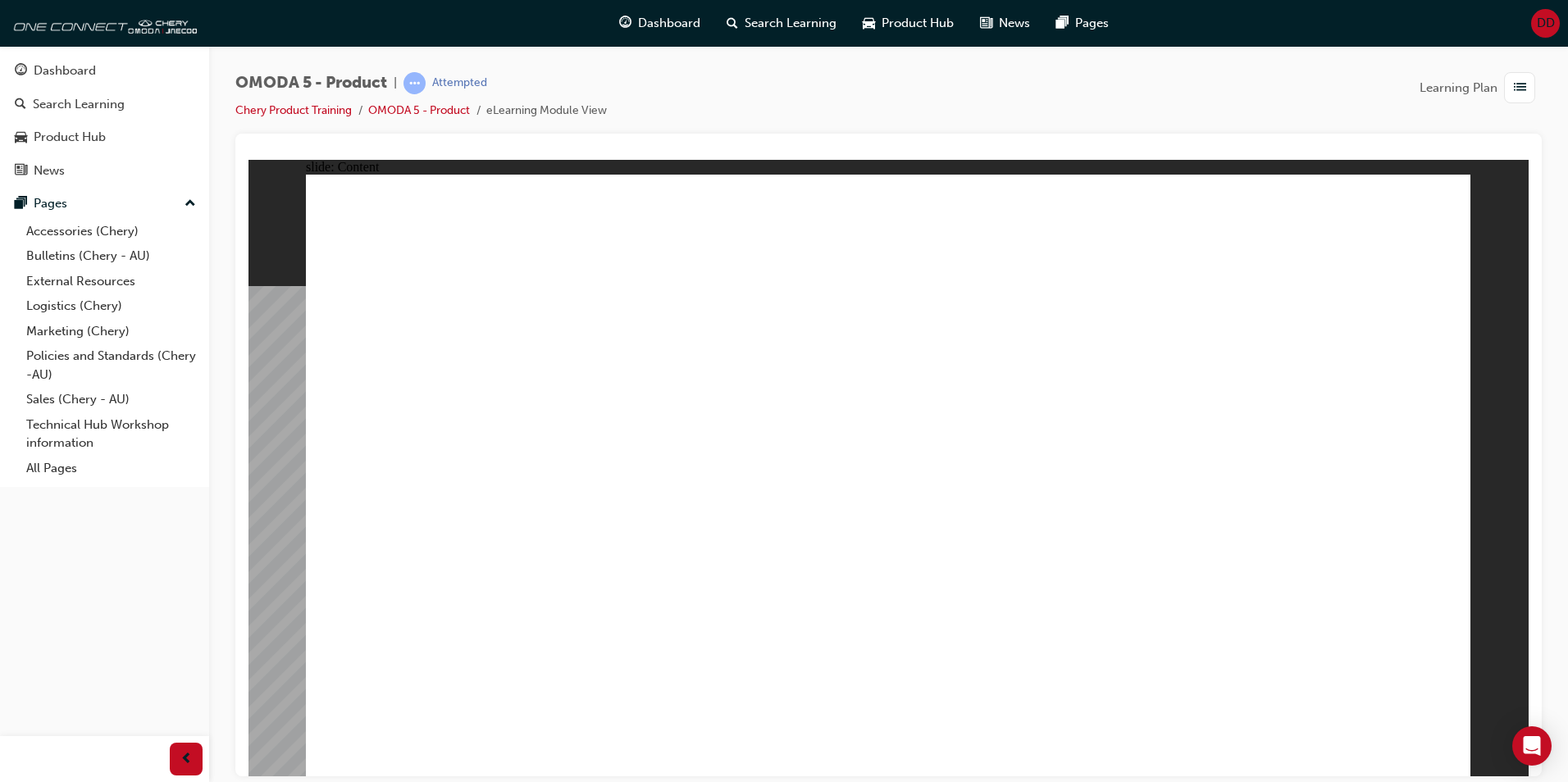
drag, startPoint x: 565, startPoint y: 588, endPoint x: 664, endPoint y: 613, distance: 102.1
click at [677, 614] on div "BX *JUPITER BLUE LUNAR WHITE MERCURIAL GREY *MIDNIGHT BLUE SATURN SILVER *SPACE…" at bounding box center [889, 482] width 1165 height 617
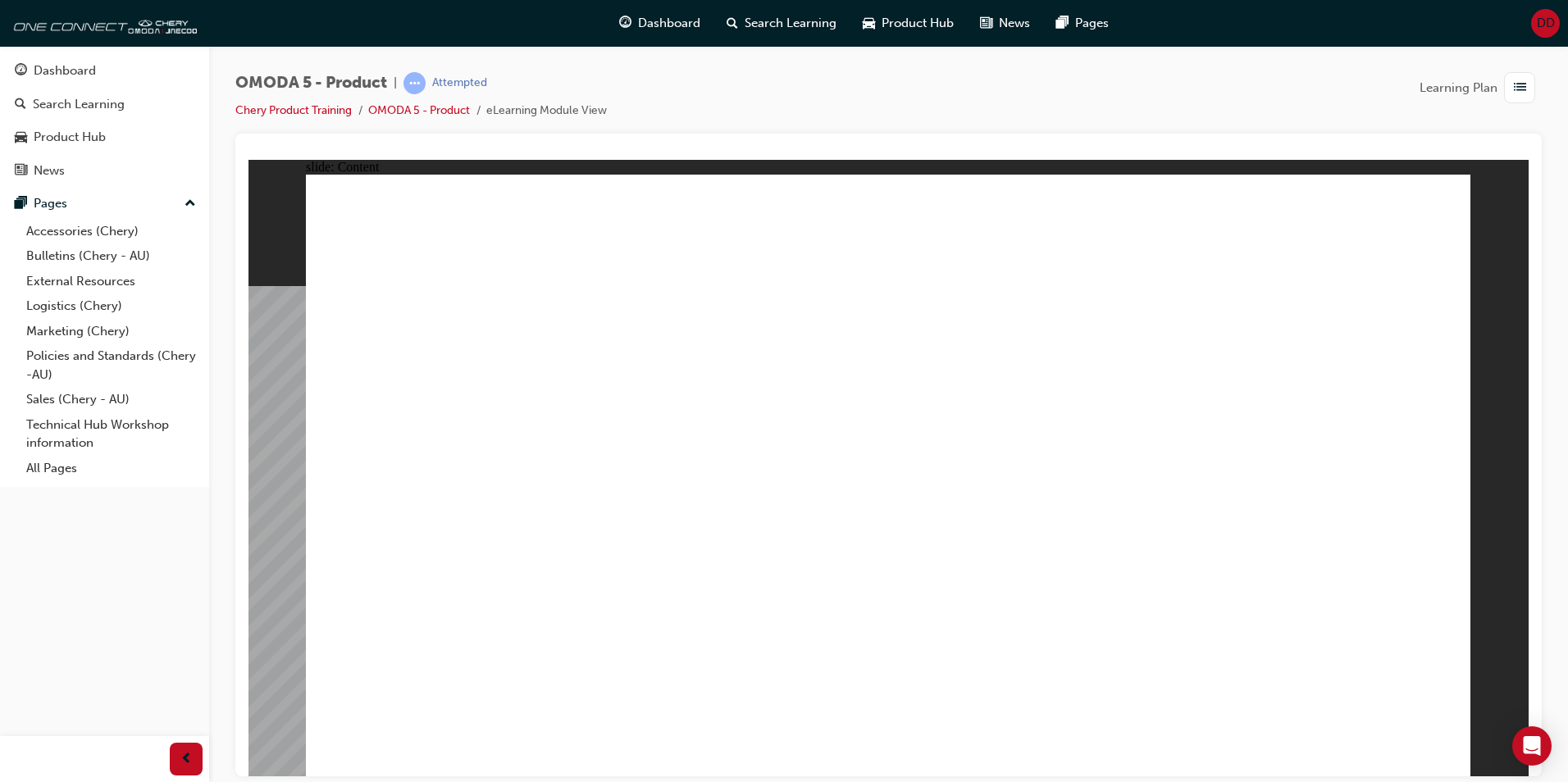
drag, startPoint x: 1044, startPoint y: 600, endPoint x: 1415, endPoint y: 746, distance: 398.7
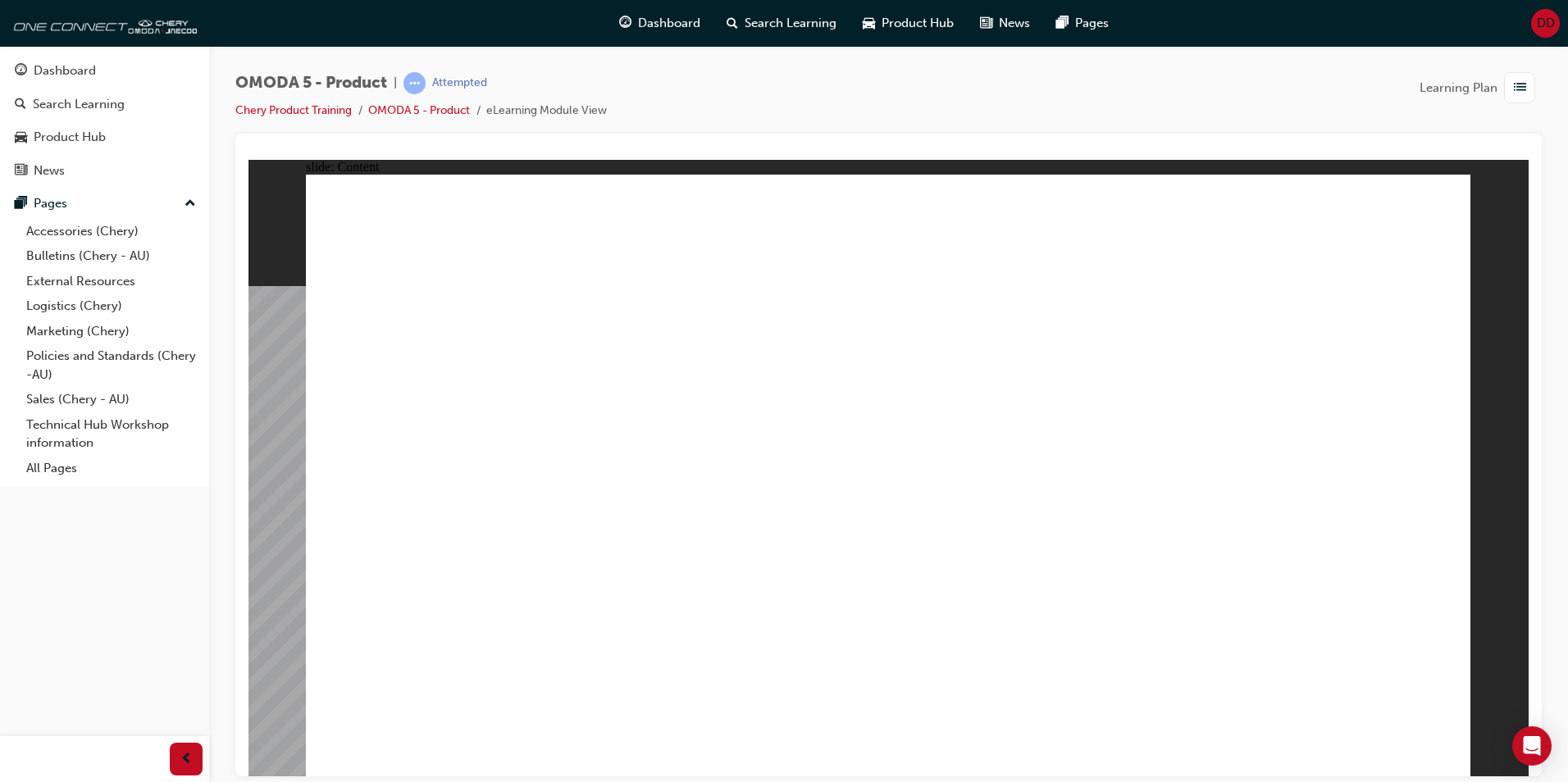
drag, startPoint x: 633, startPoint y: 377, endPoint x: 641, endPoint y: 377, distance: 8.0
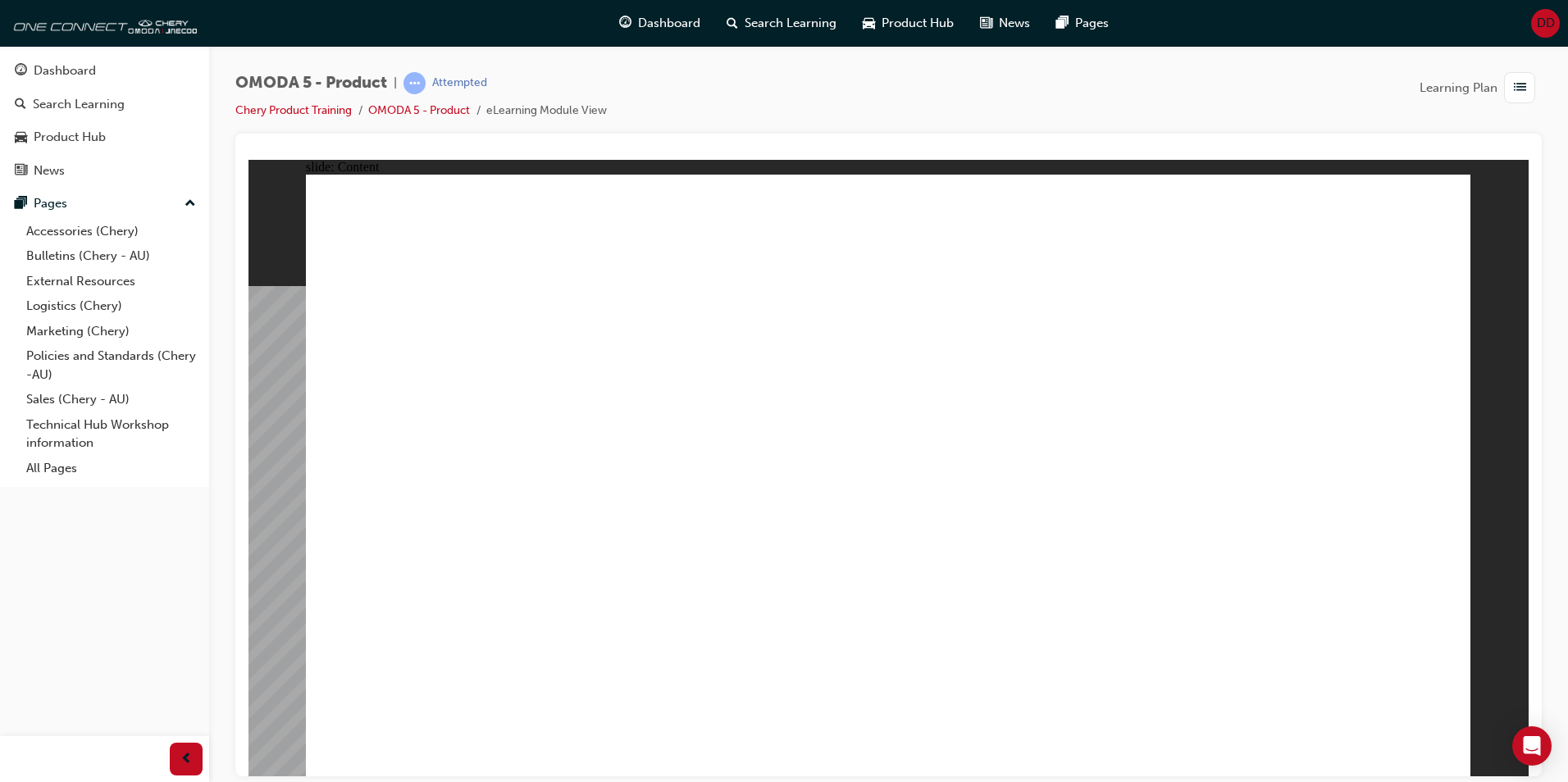
drag, startPoint x: 922, startPoint y: 627, endPoint x: 1088, endPoint y: 417, distance: 267.7
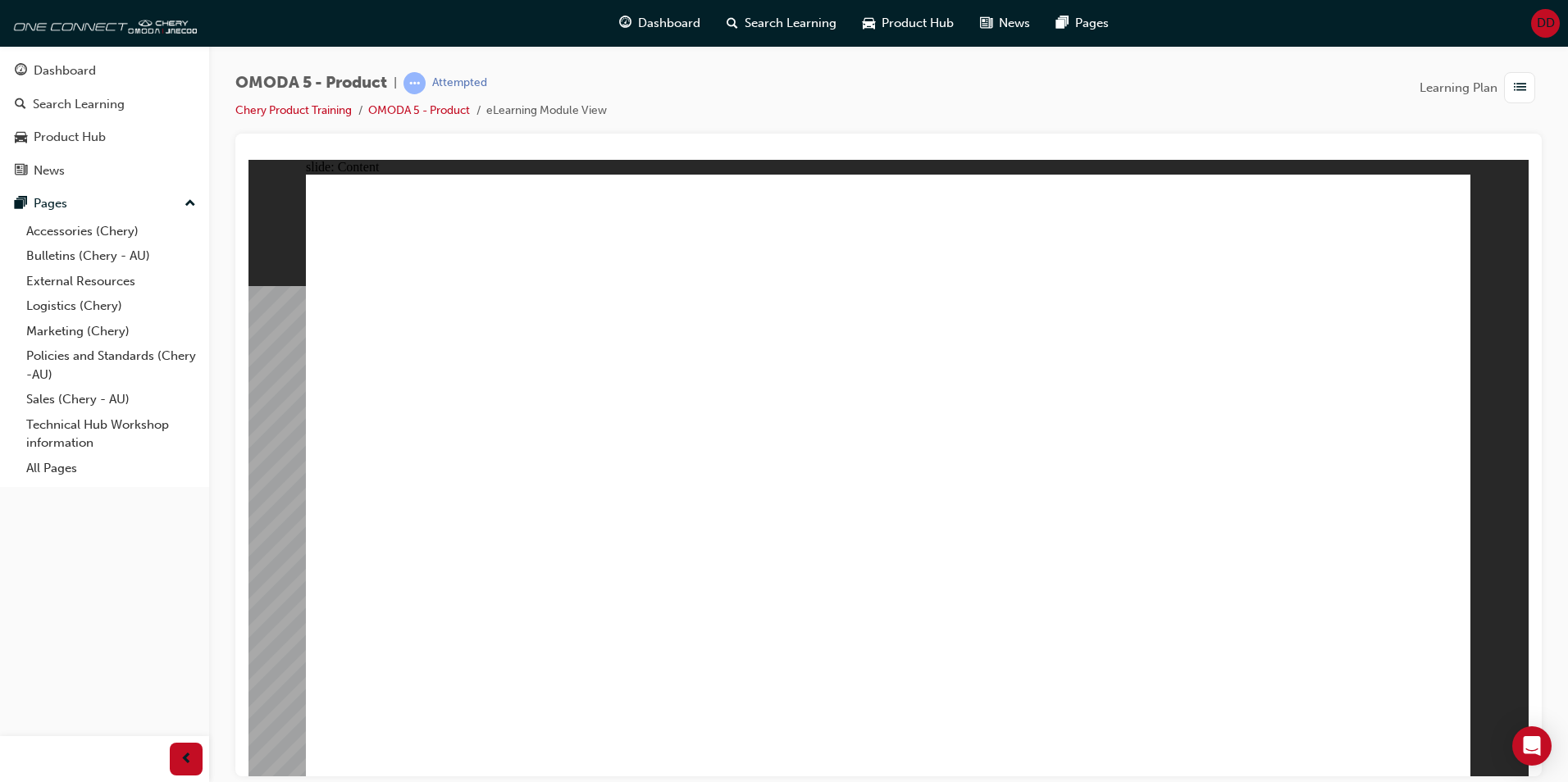
drag, startPoint x: 470, startPoint y: 643, endPoint x: 482, endPoint y: 647, distance: 12.6
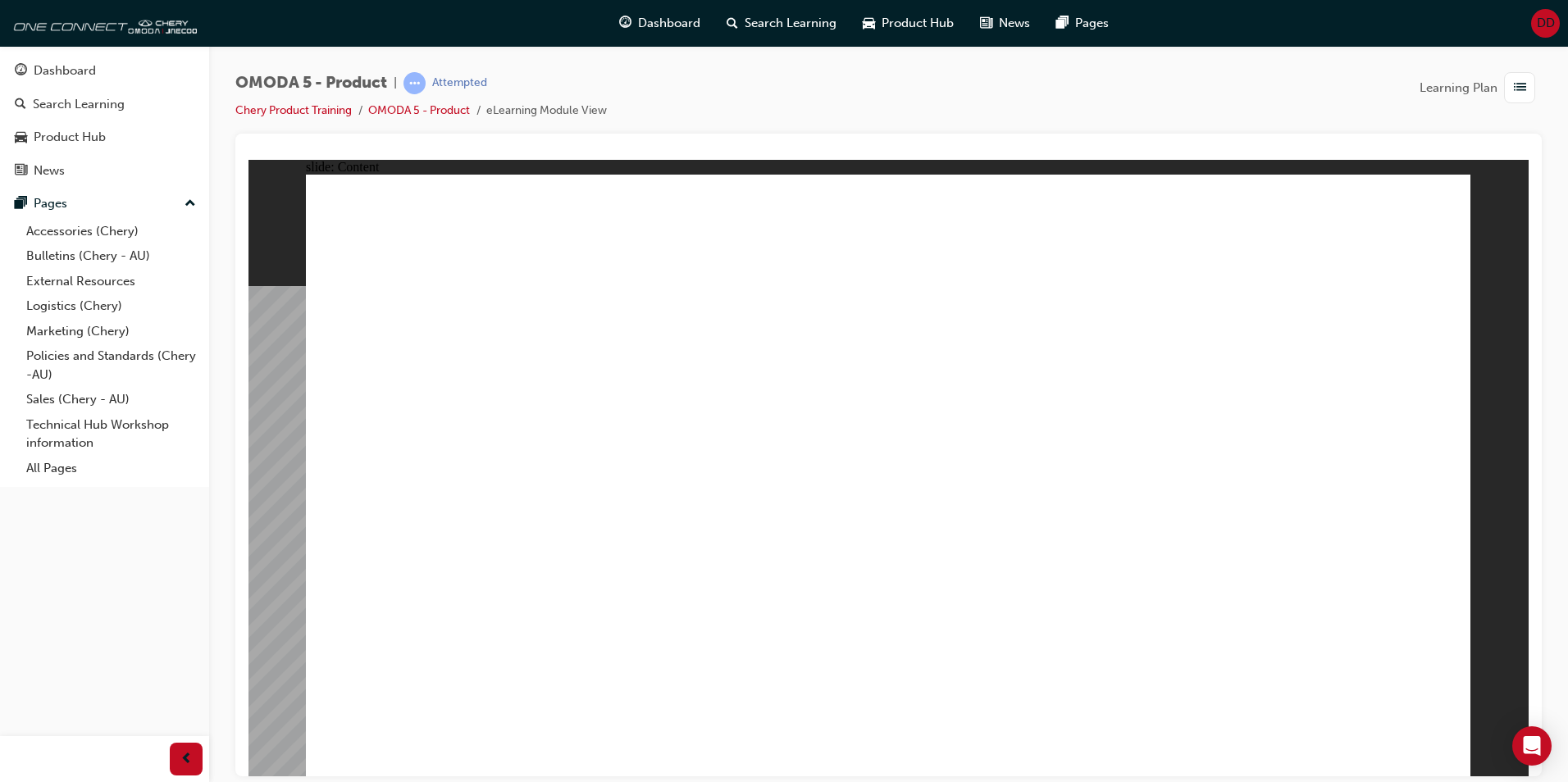
drag, startPoint x: 532, startPoint y: 286, endPoint x: 557, endPoint y: 283, distance: 25.2
click at [249, 159] on image at bounding box center [249, 159] width 0 height 0
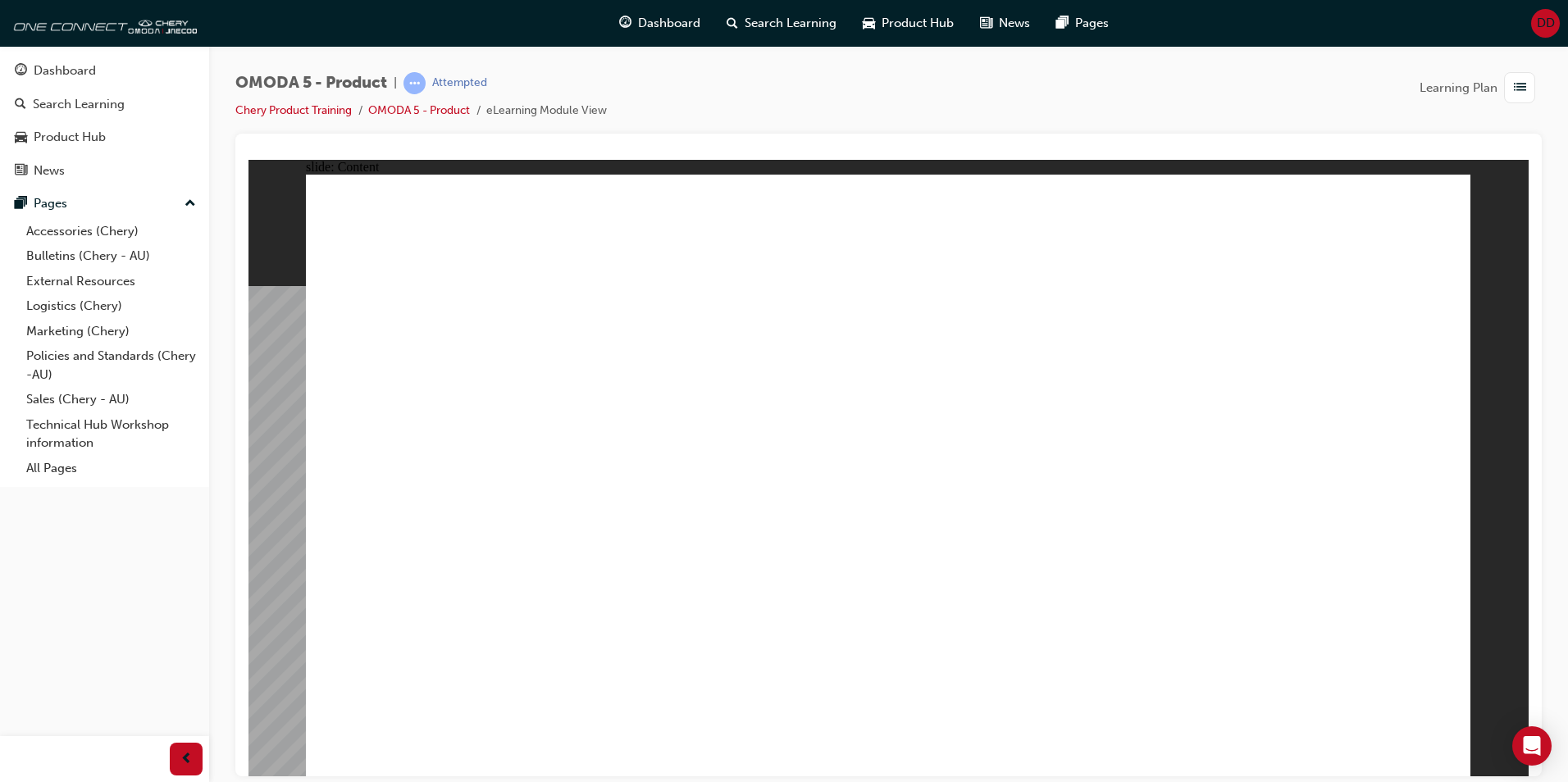
drag, startPoint x: 534, startPoint y: 283, endPoint x: 596, endPoint y: 295, distance: 63.2
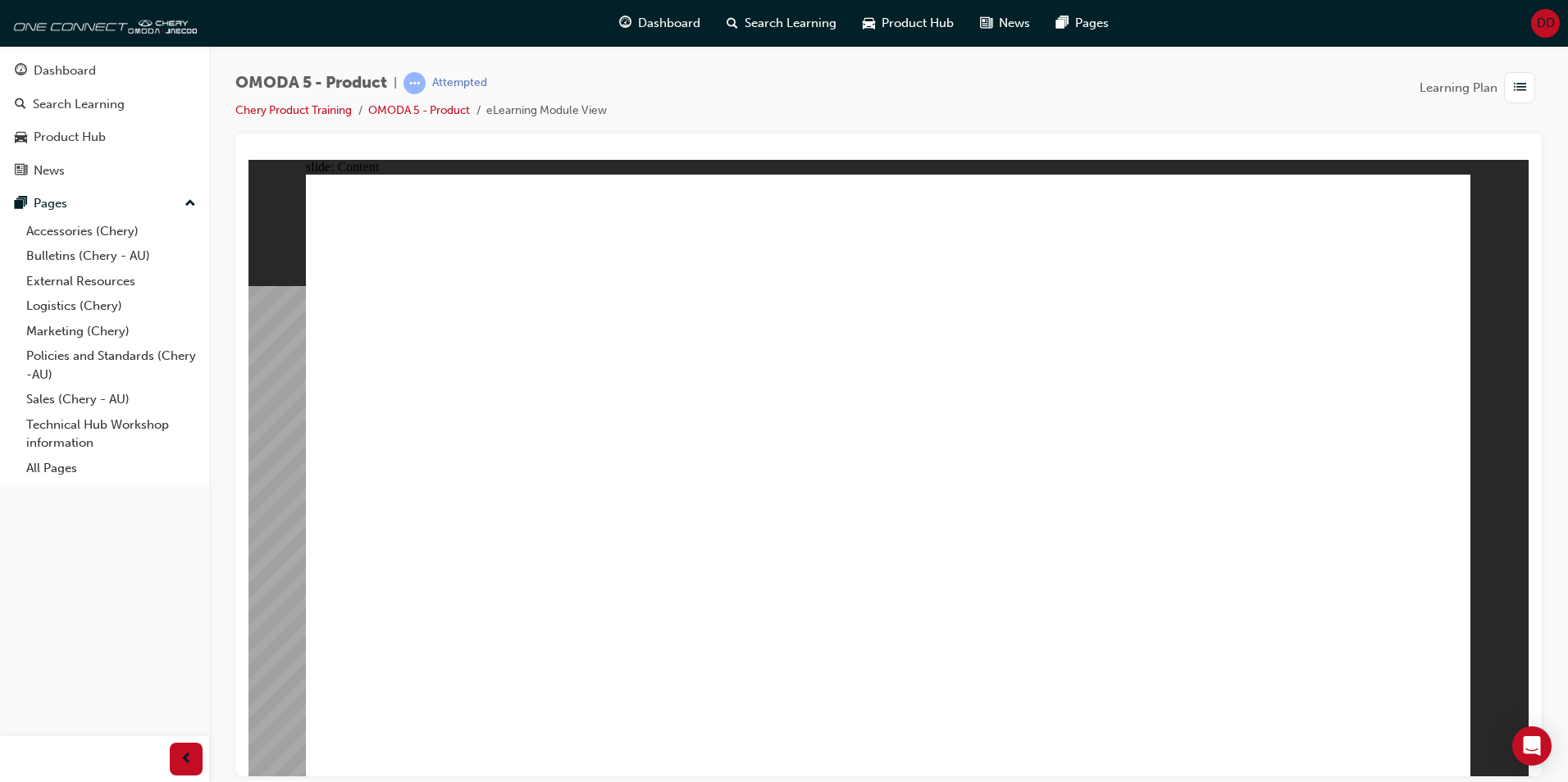
click at [249, 159] on image at bounding box center [249, 159] width 0 height 0
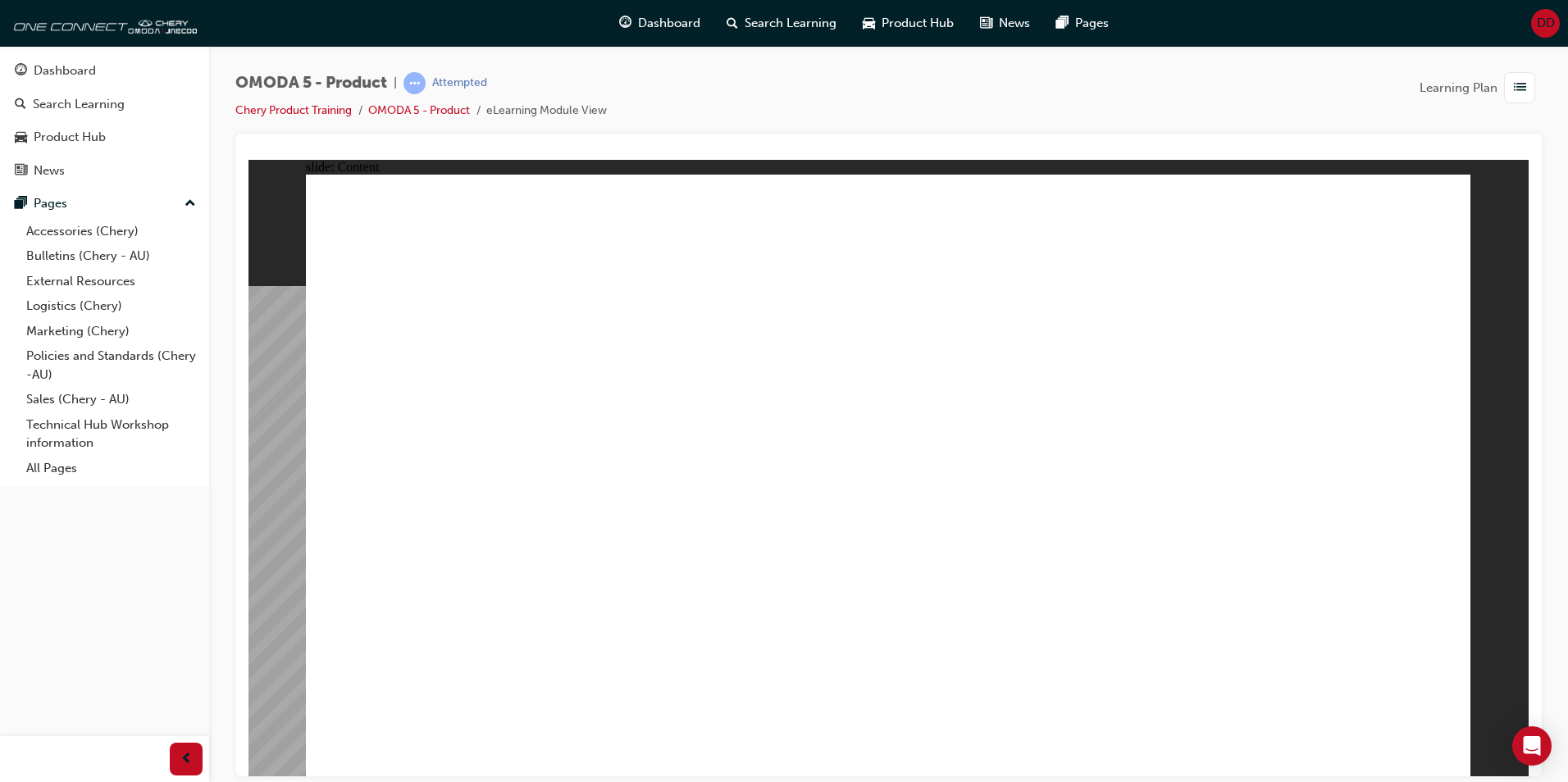
drag, startPoint x: 494, startPoint y: 290, endPoint x: 544, endPoint y: 287, distance: 50.1
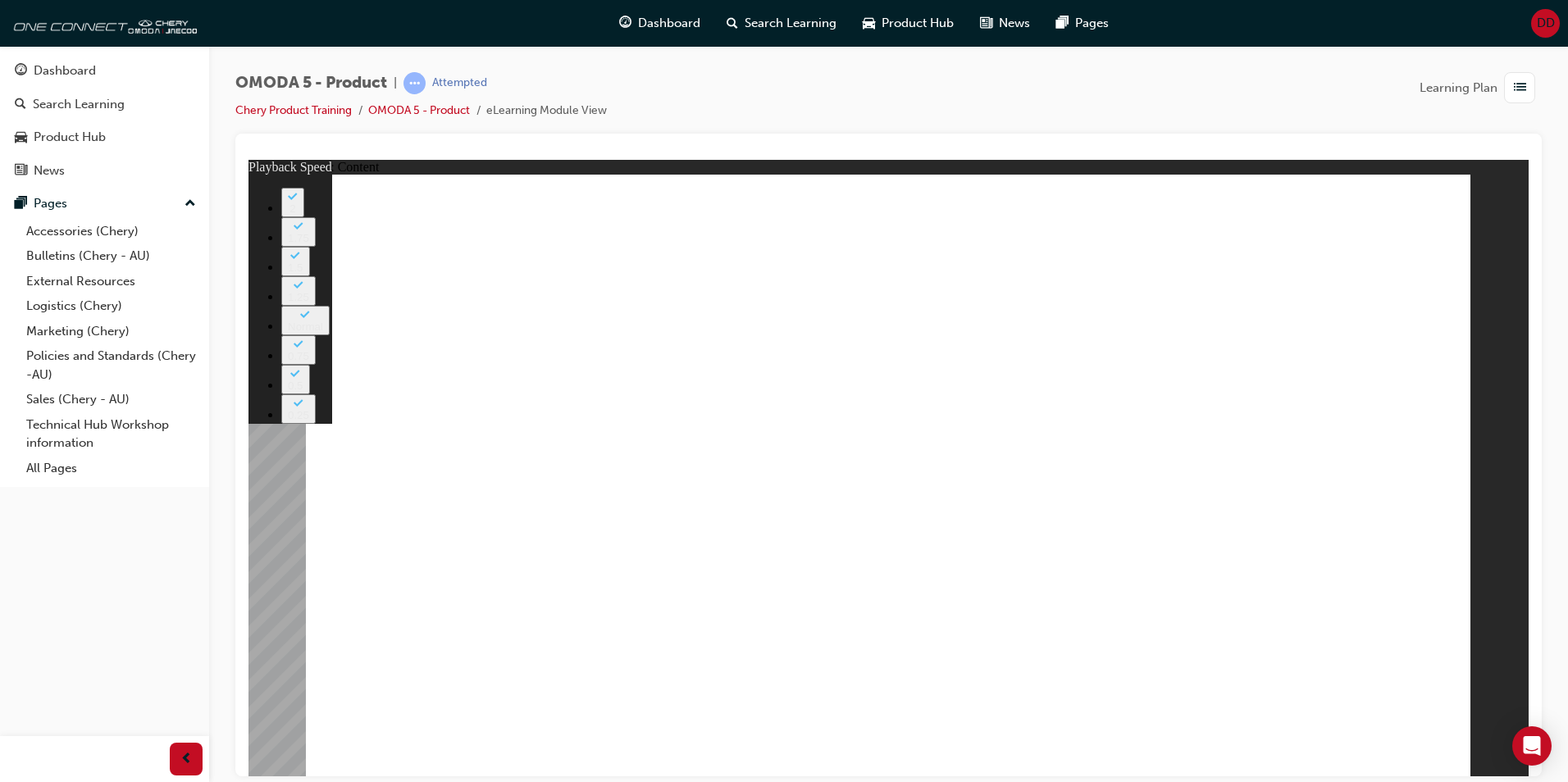
type input "0"
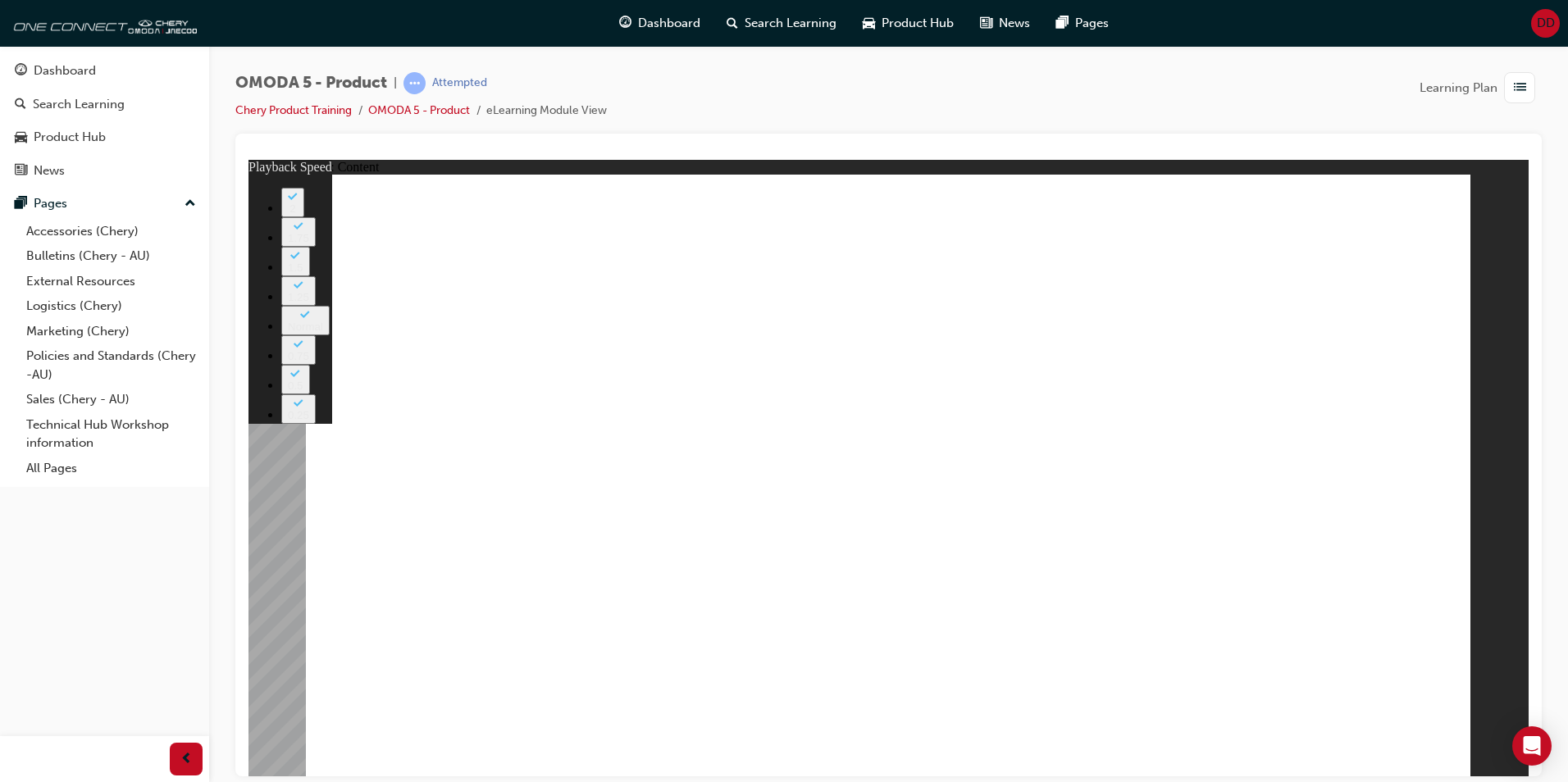
click at [249, 159] on image at bounding box center [249, 159] width 0 height 0
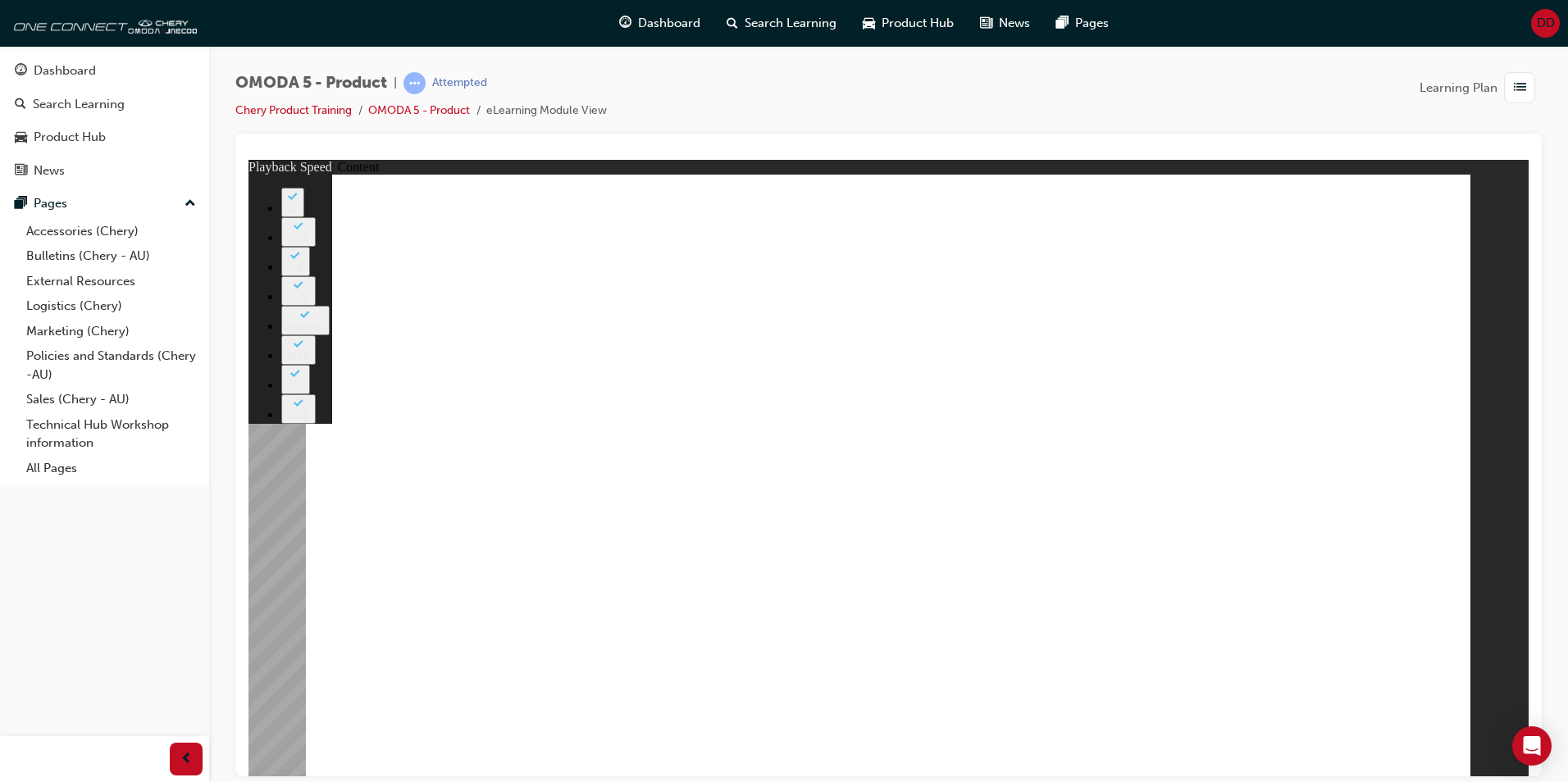
drag, startPoint x: 499, startPoint y: 285, endPoint x: 636, endPoint y: 288, distance: 137.0
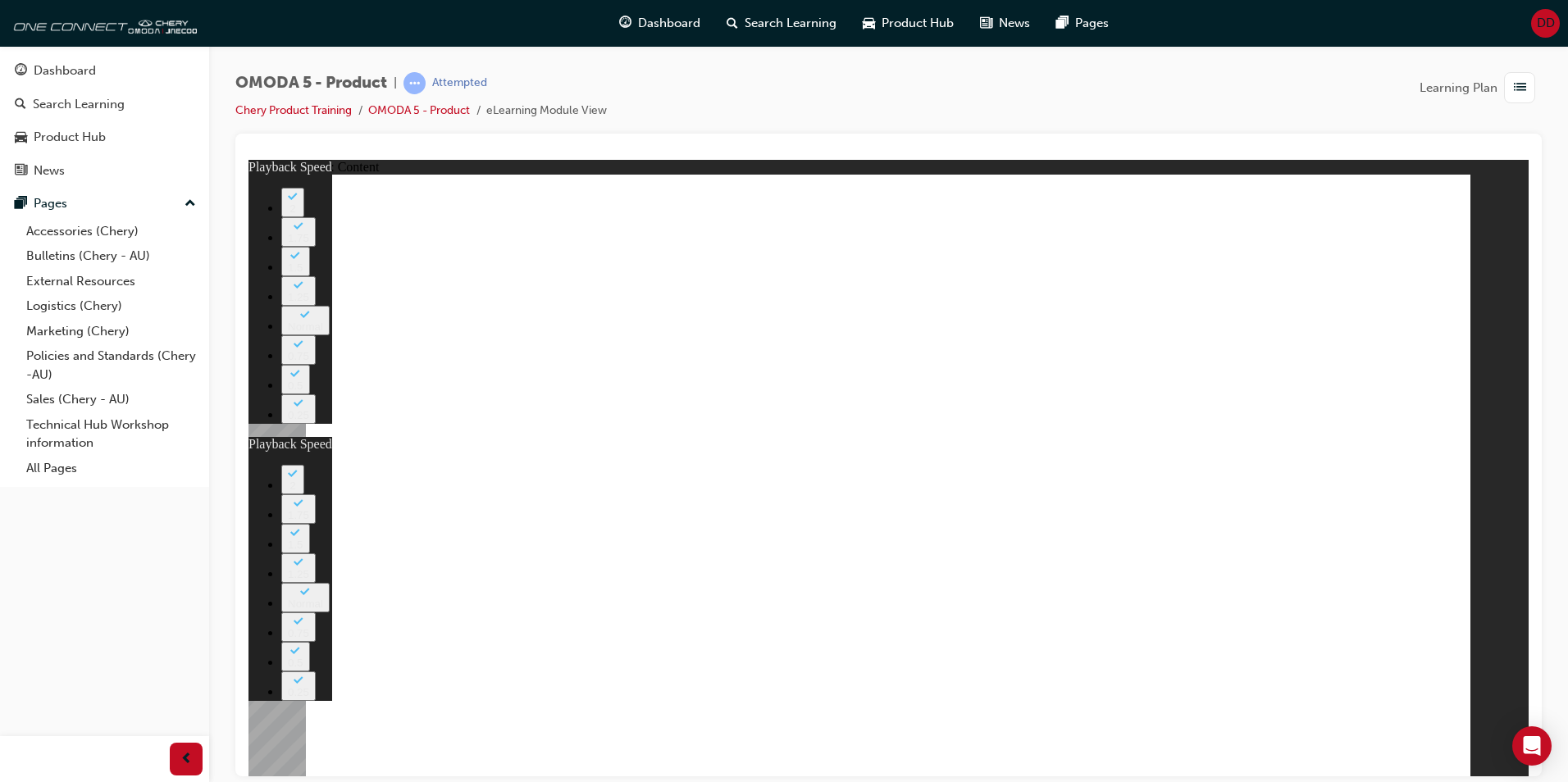
type input "0"
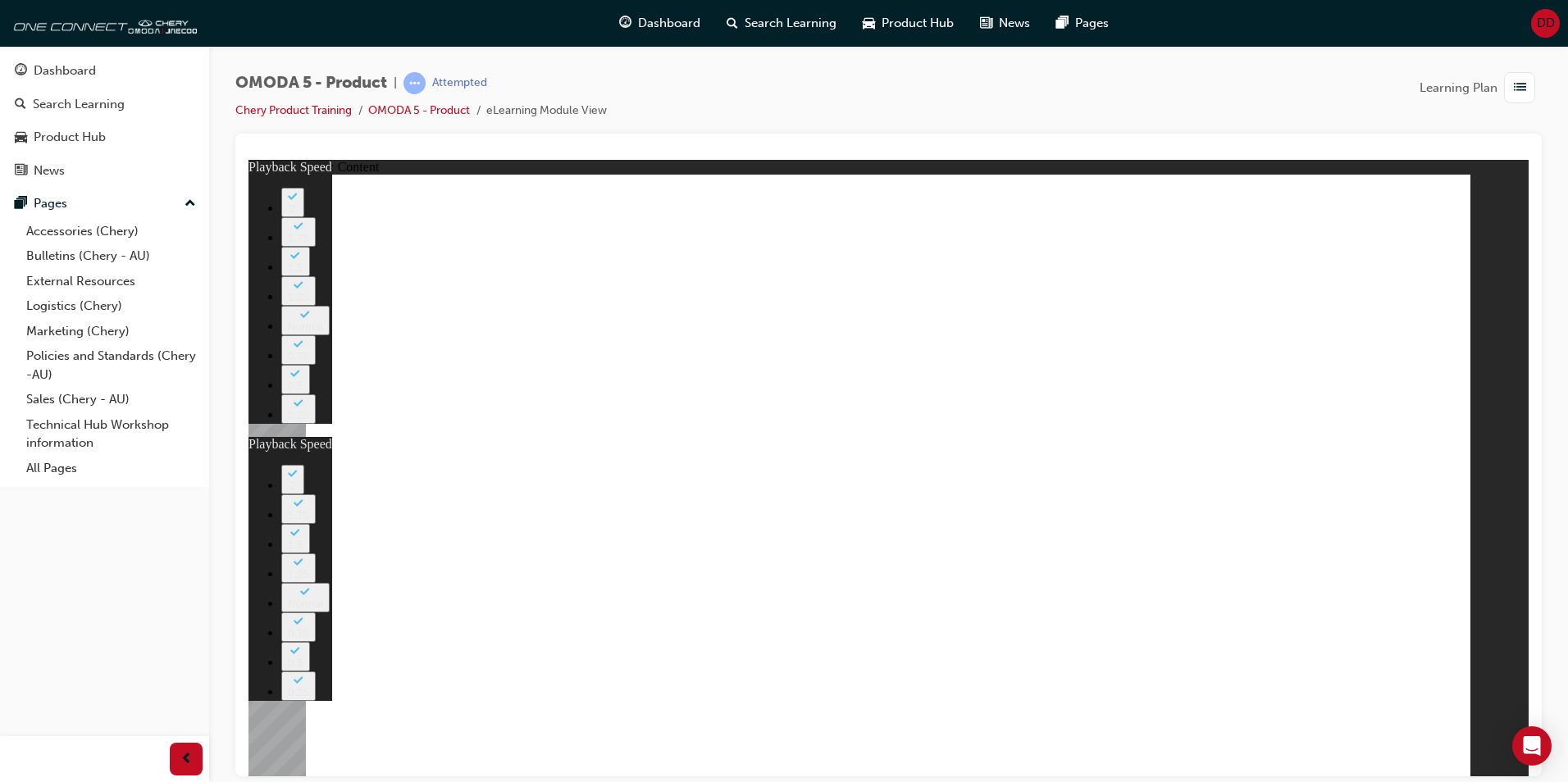
drag, startPoint x: 440, startPoint y: 298, endPoint x: 749, endPoint y: 303, distance: 309.0
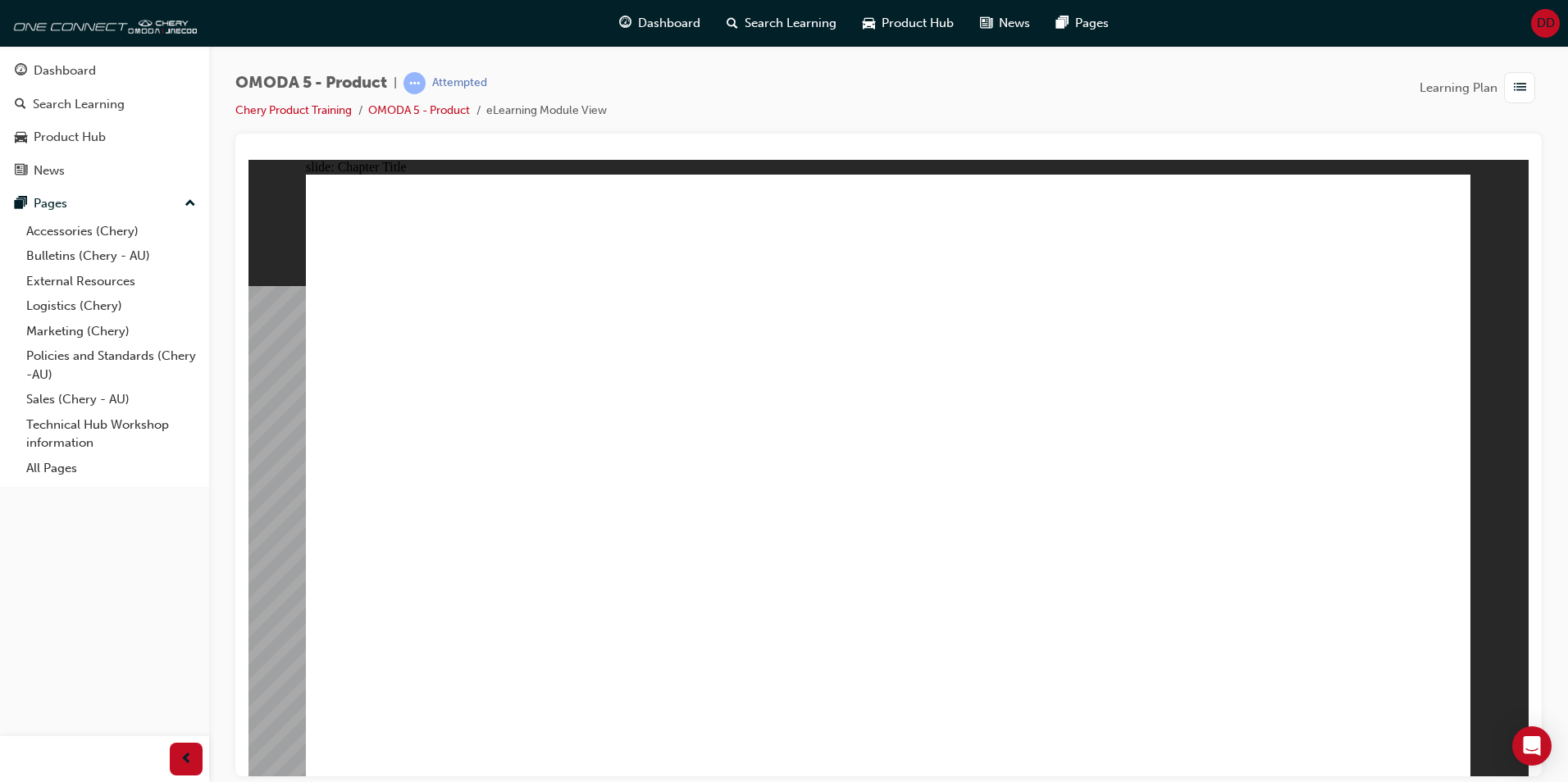
radio input "true"
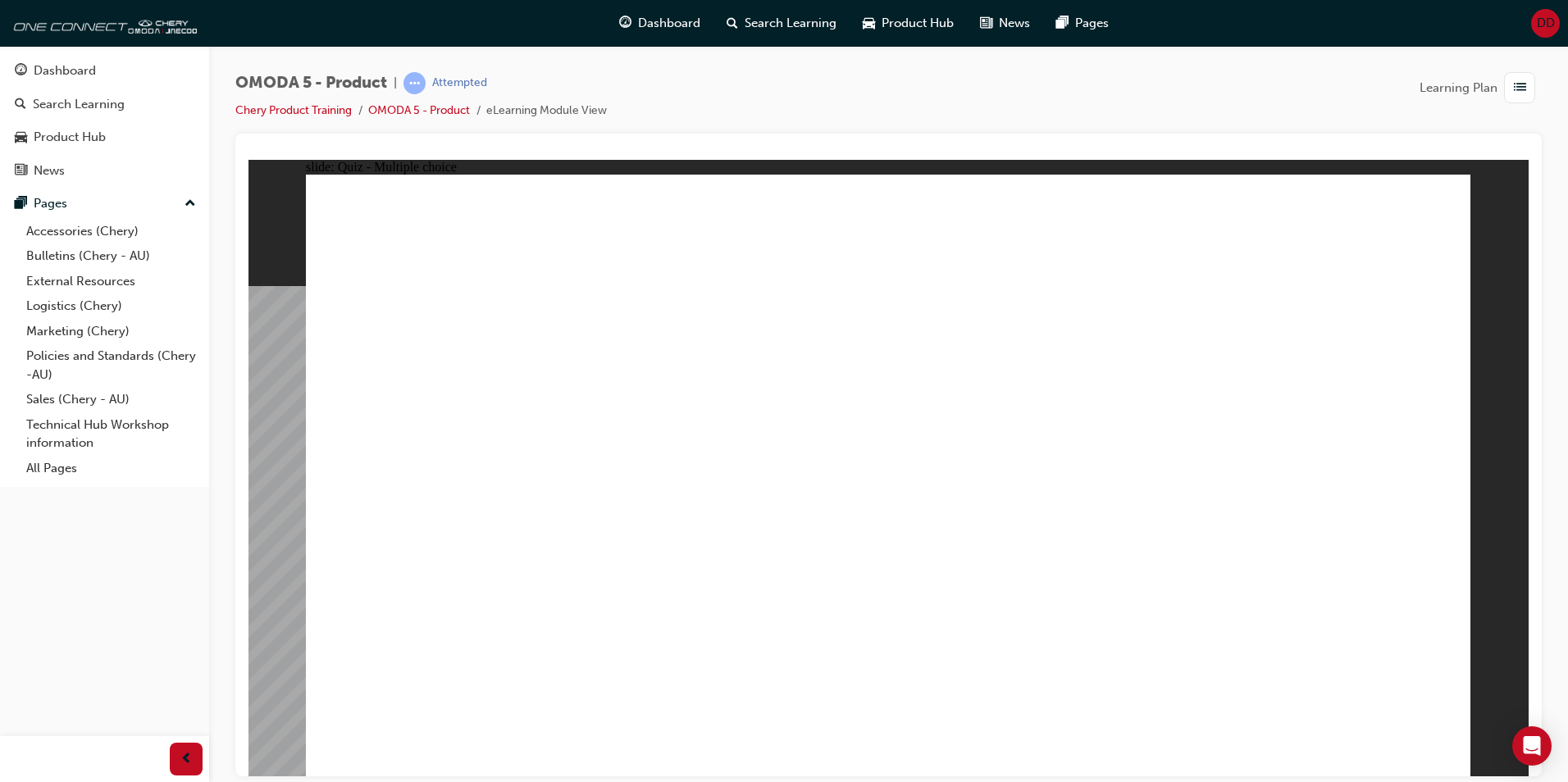
radio input "true"
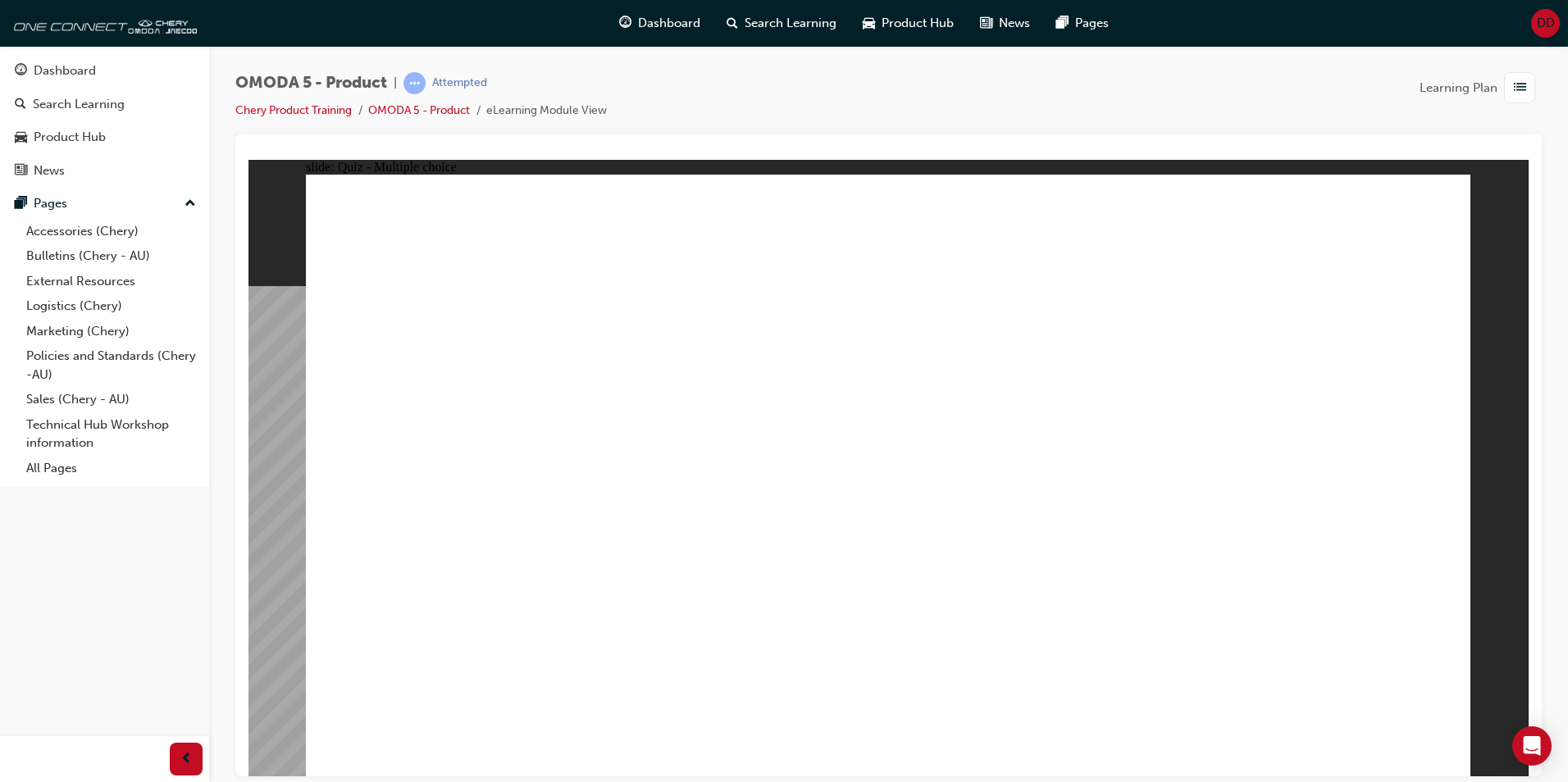
radio input "true"
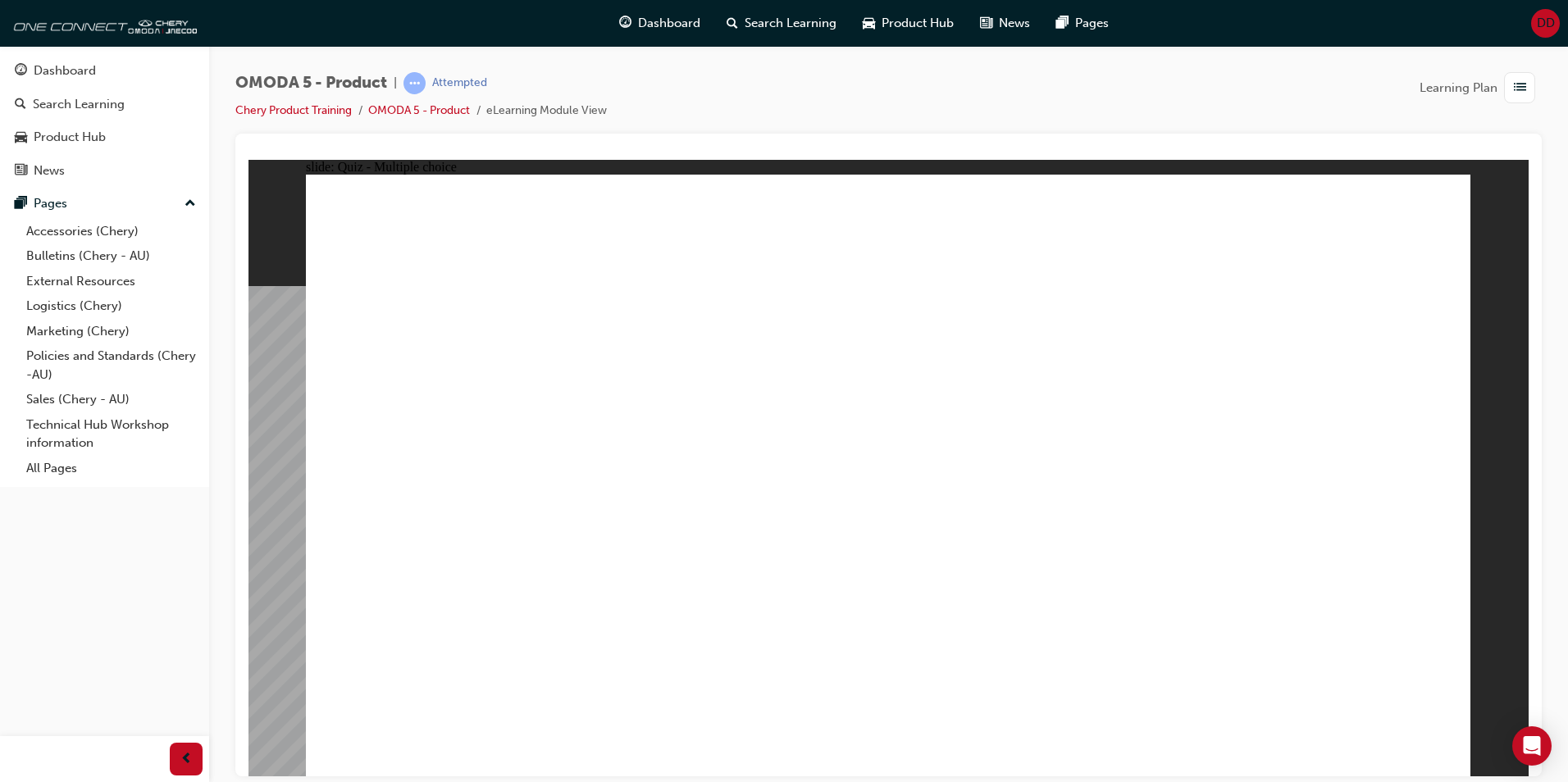
radio input "true"
drag, startPoint x: 1071, startPoint y: 508, endPoint x: 966, endPoint y: 590, distance: 133.2
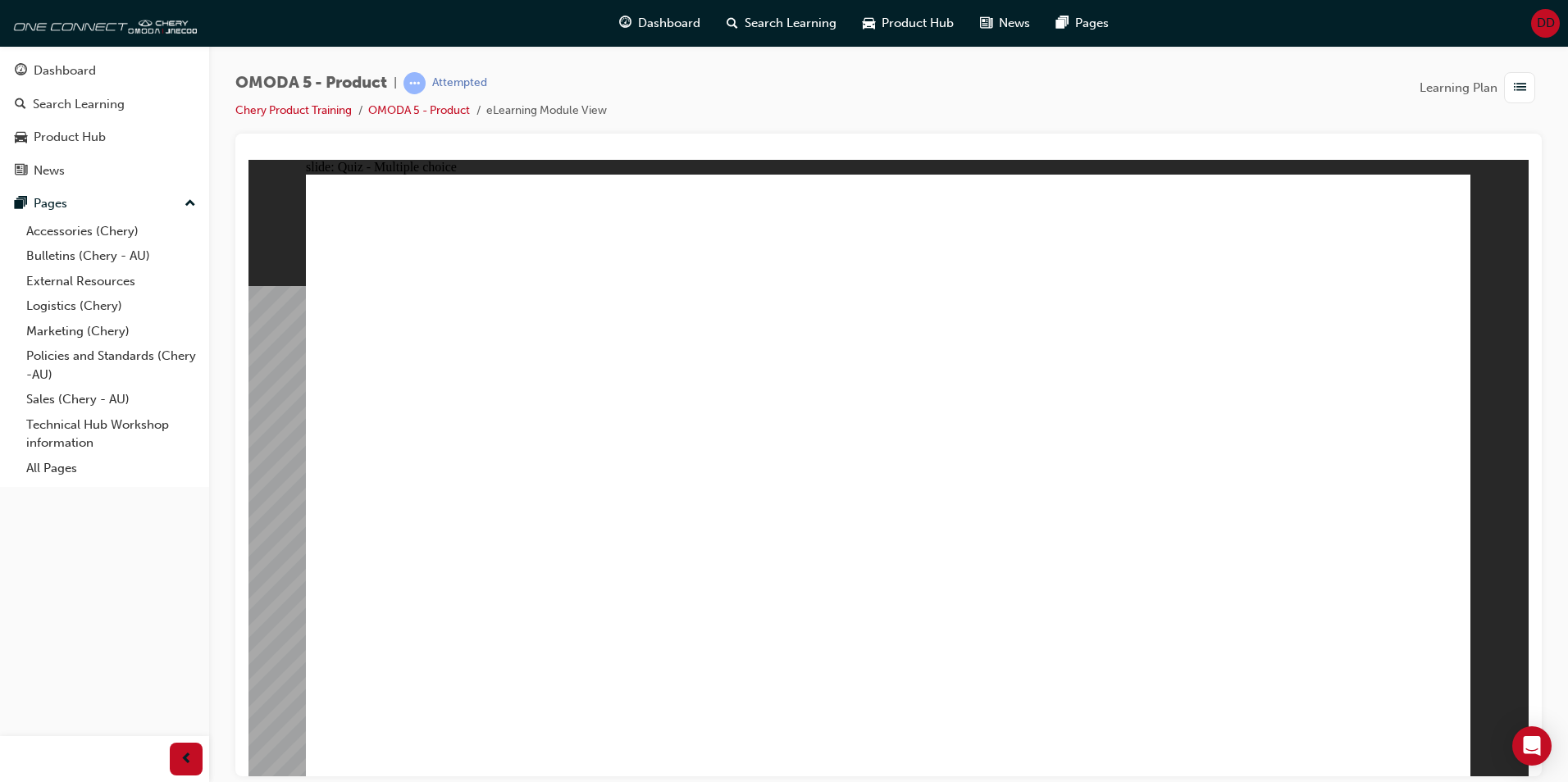
drag, startPoint x: 945, startPoint y: 446, endPoint x: 999, endPoint y: 628, distance: 189.8
drag, startPoint x: 950, startPoint y: 589, endPoint x: 936, endPoint y: 492, distance: 98.0
drag, startPoint x: 923, startPoint y: 206, endPoint x: 483, endPoint y: 595, distance: 587.3
drag, startPoint x: 911, startPoint y: 329, endPoint x: 466, endPoint y: 583, distance: 512.4
drag, startPoint x: 1120, startPoint y: 267, endPoint x: 439, endPoint y: 597, distance: 756.7
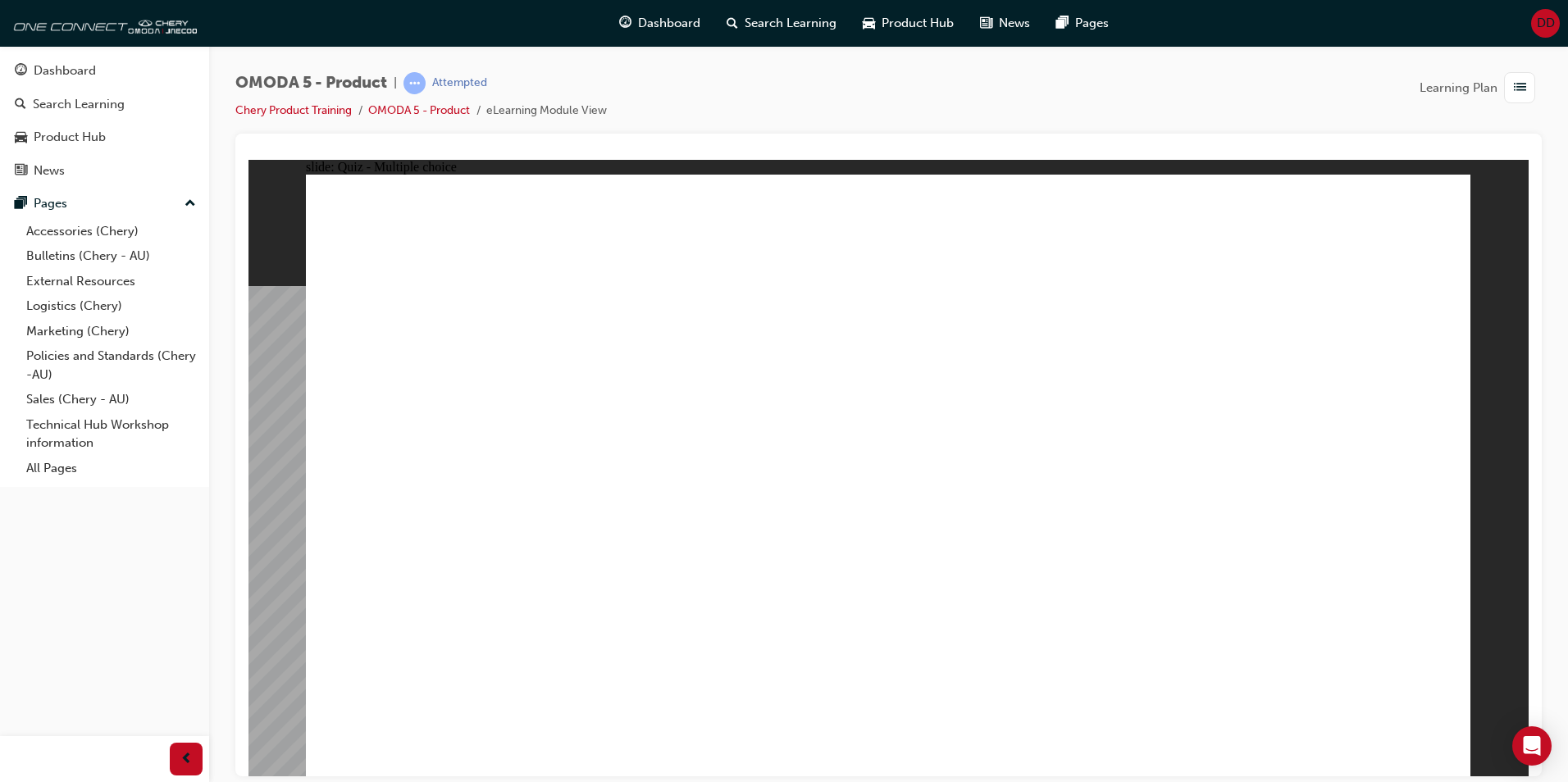
drag, startPoint x: 1112, startPoint y: 206, endPoint x: 744, endPoint y: 581, distance: 525.4
drag, startPoint x: 911, startPoint y: 275, endPoint x: 713, endPoint y: 603, distance: 383.1
drag, startPoint x: 920, startPoint y: 379, endPoint x: 727, endPoint y: 574, distance: 274.4
drag, startPoint x: 908, startPoint y: 442, endPoint x: 733, endPoint y: 590, distance: 229.2
drag, startPoint x: 1314, startPoint y: 213, endPoint x: 704, endPoint y: 589, distance: 716.6
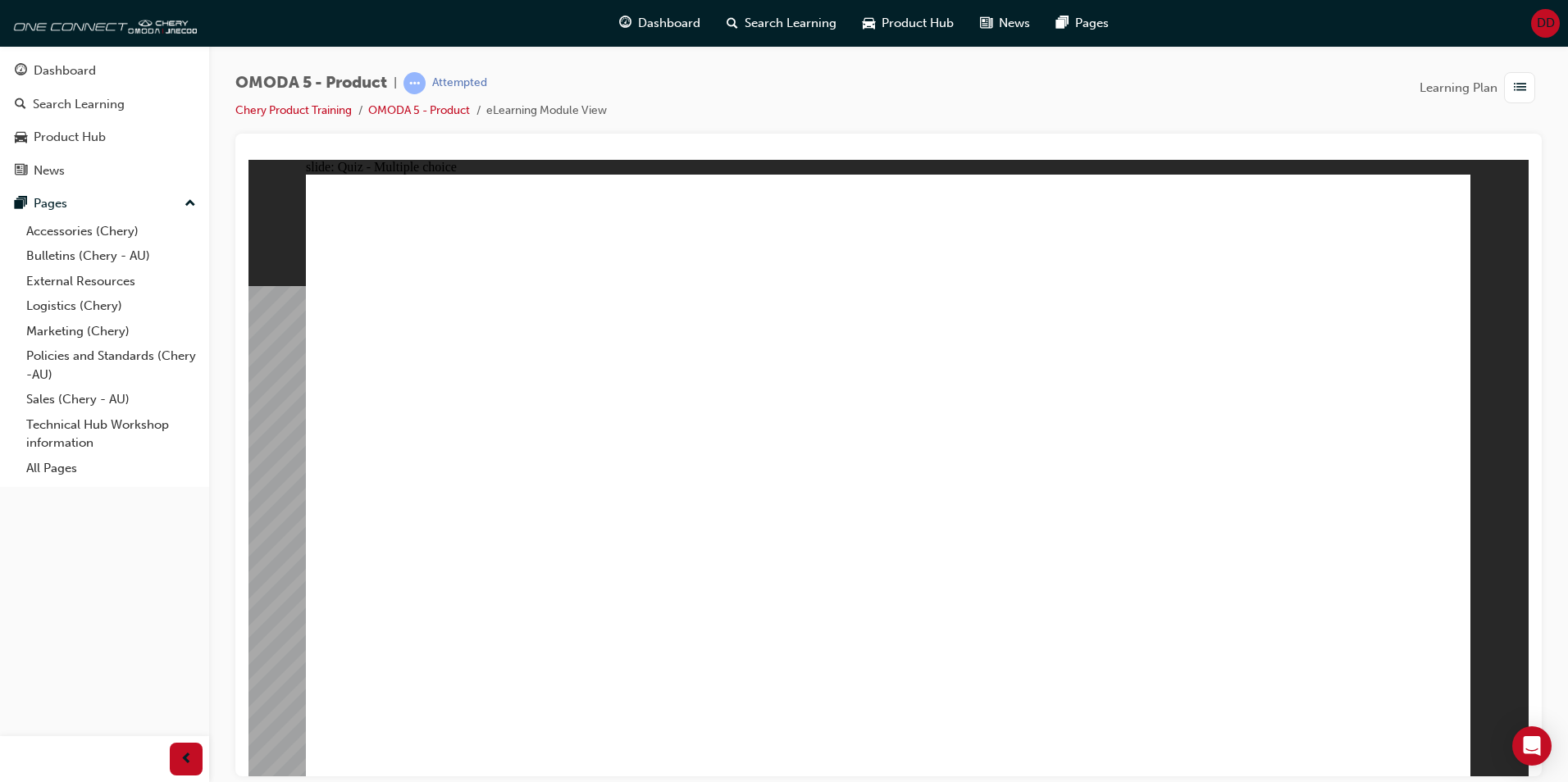
drag, startPoint x: 1307, startPoint y: 326, endPoint x: 930, endPoint y: 583, distance: 456.3
drag, startPoint x: 1095, startPoint y: 384, endPoint x: 946, endPoint y: 375, distance: 149.3
drag, startPoint x: 1123, startPoint y: 327, endPoint x: 1024, endPoint y: 517, distance: 214.2
drag, startPoint x: 1352, startPoint y: 270, endPoint x: 1195, endPoint y: 566, distance: 335.1
drag, startPoint x: 1349, startPoint y: 381, endPoint x: 1225, endPoint y: 586, distance: 239.6
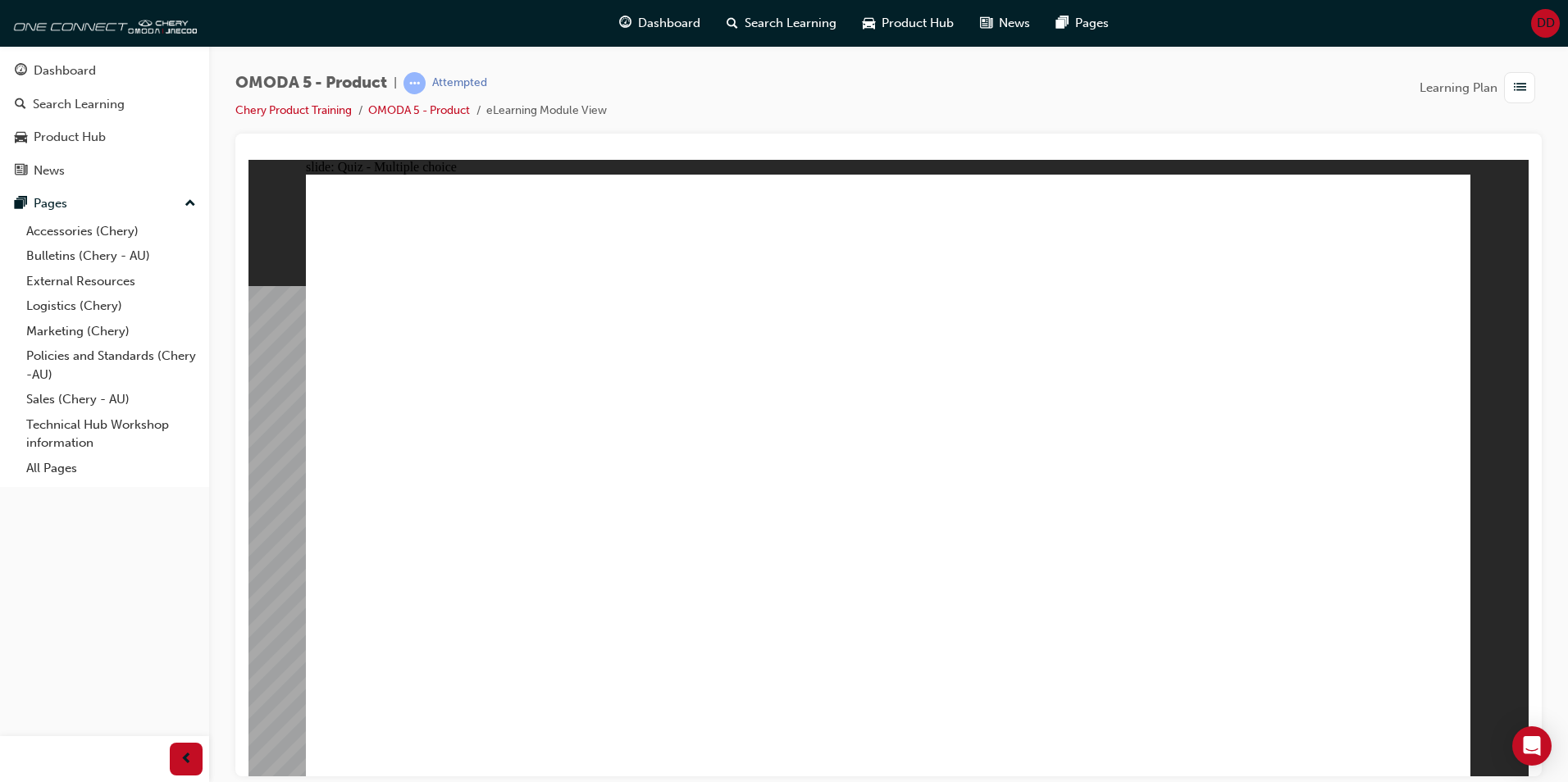
radio input "true"
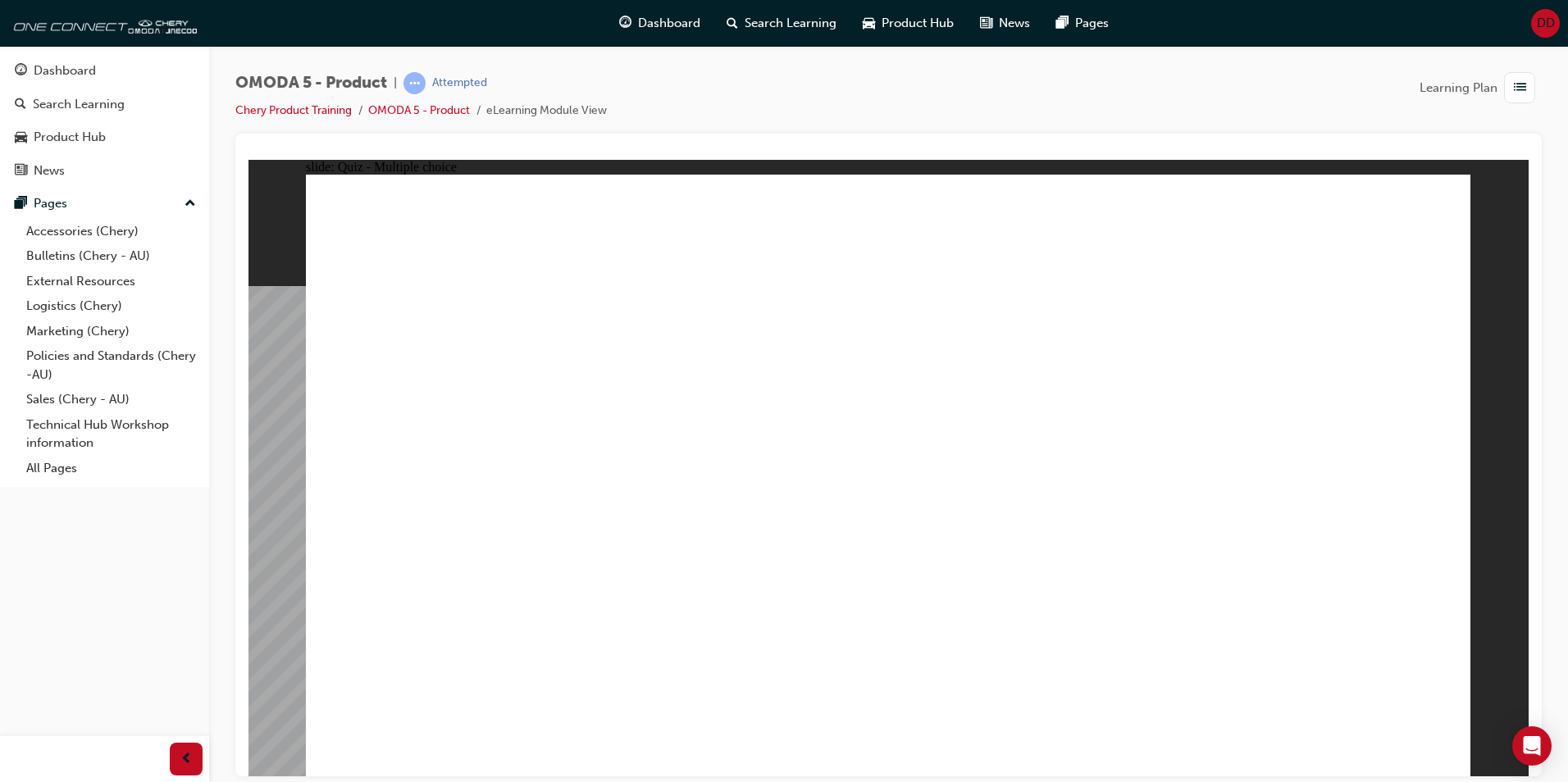
drag, startPoint x: 1026, startPoint y: 277, endPoint x: 951, endPoint y: 520, distance: 254.3
drag, startPoint x: 1262, startPoint y: 372, endPoint x: 422, endPoint y: 511, distance: 851.4
drag, startPoint x: 1060, startPoint y: 366, endPoint x: 796, endPoint y: 511, distance: 301.2
drag, startPoint x: 1287, startPoint y: 274, endPoint x: 1190, endPoint y: 490, distance: 236.8
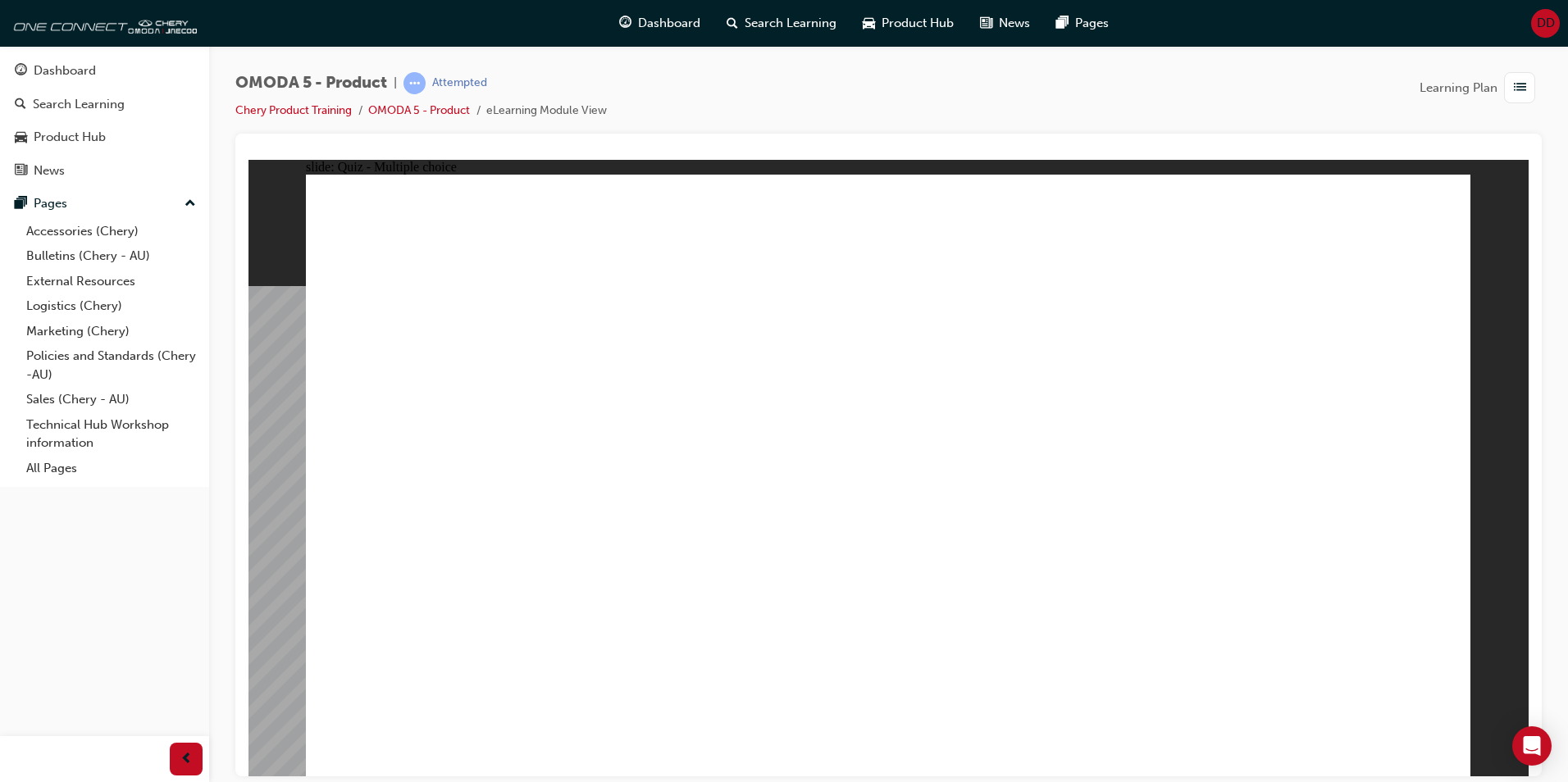
drag, startPoint x: 1354, startPoint y: 380, endPoint x: 962, endPoint y: 570, distance: 435.6
radio input "true"
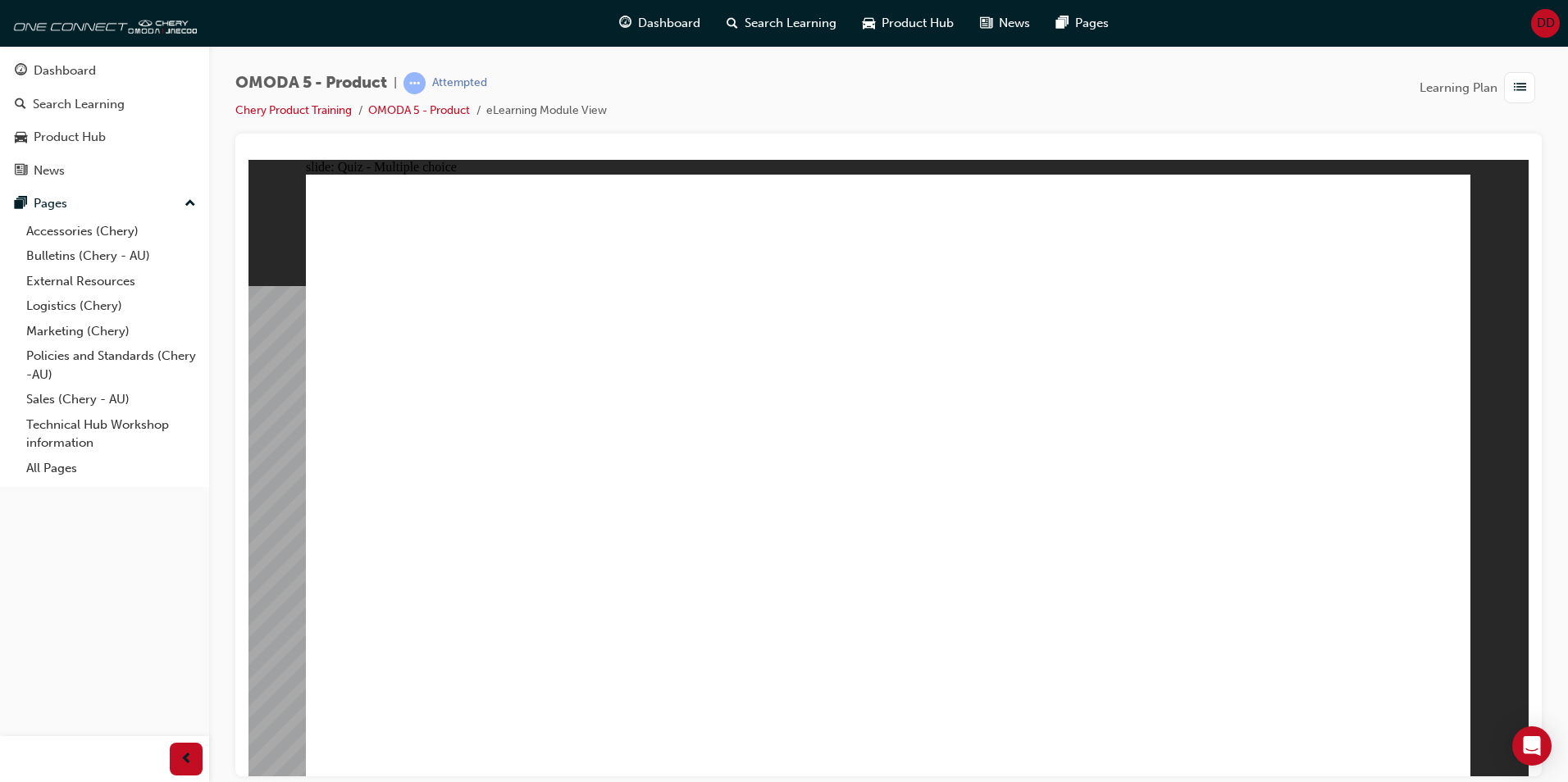
drag, startPoint x: 1244, startPoint y: 230, endPoint x: 538, endPoint y: 496, distance: 754.4
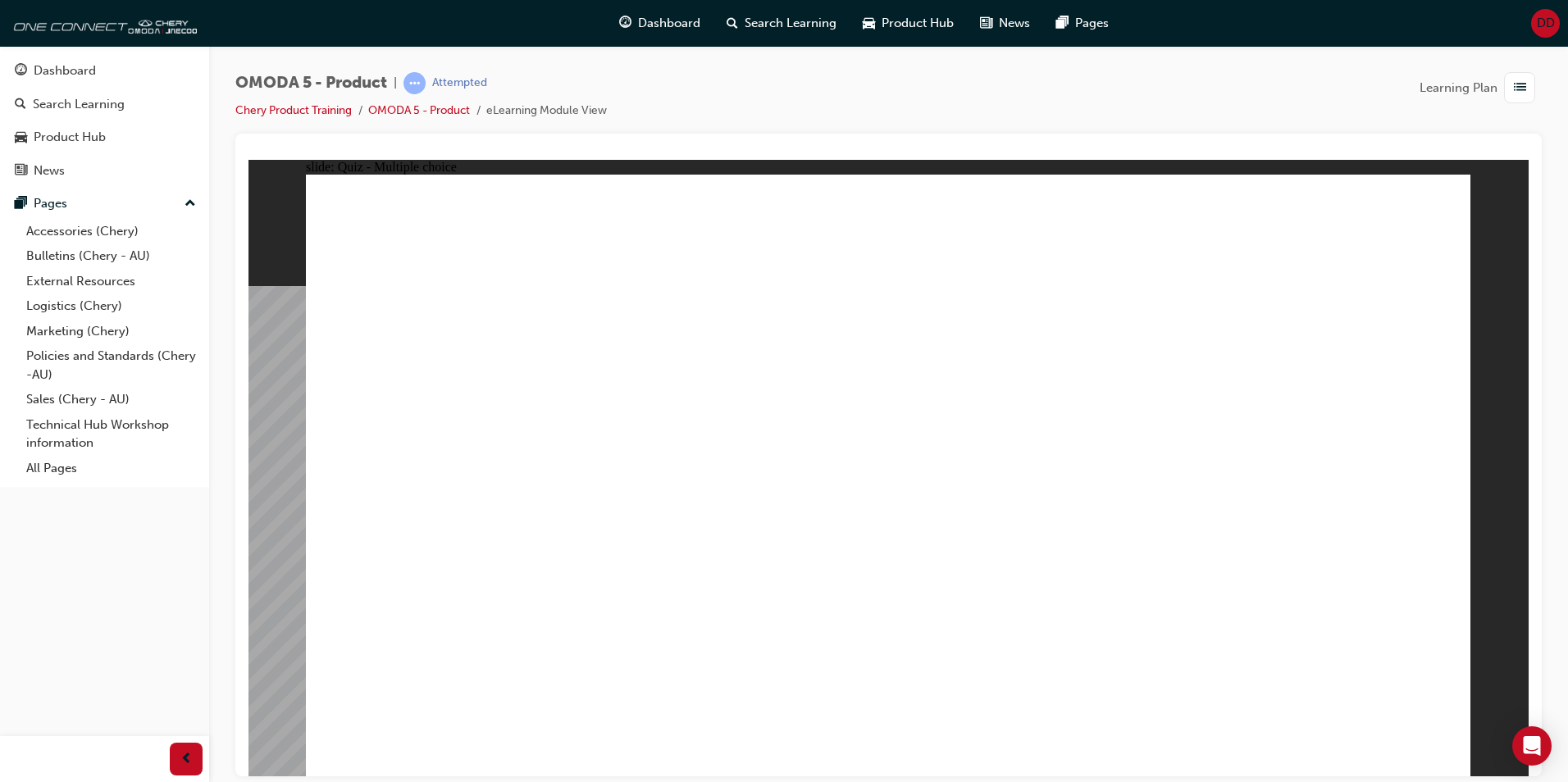
radio input "true"
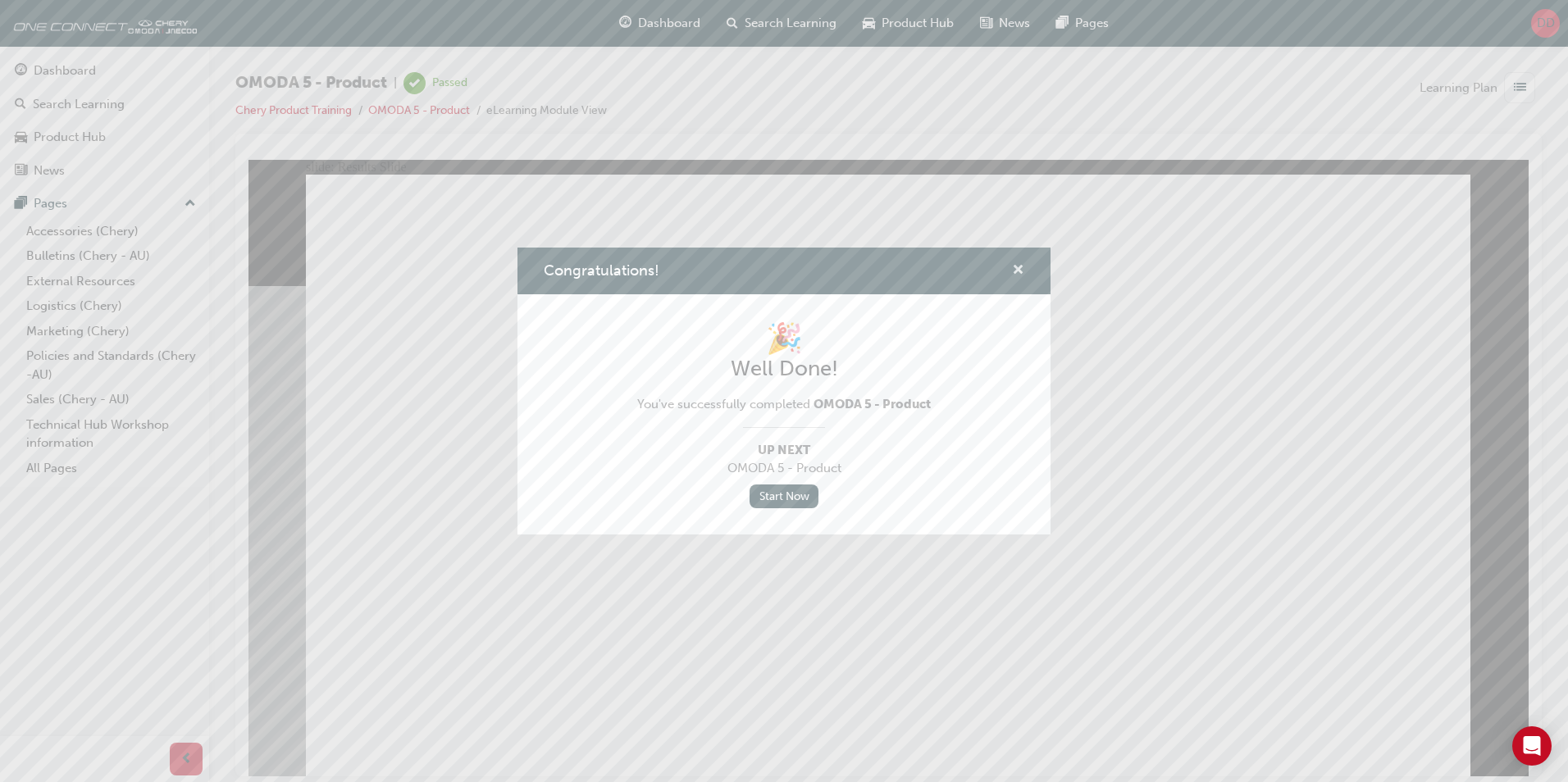
click at [1020, 268] on span "cross-icon" at bounding box center [1018, 271] width 12 height 15
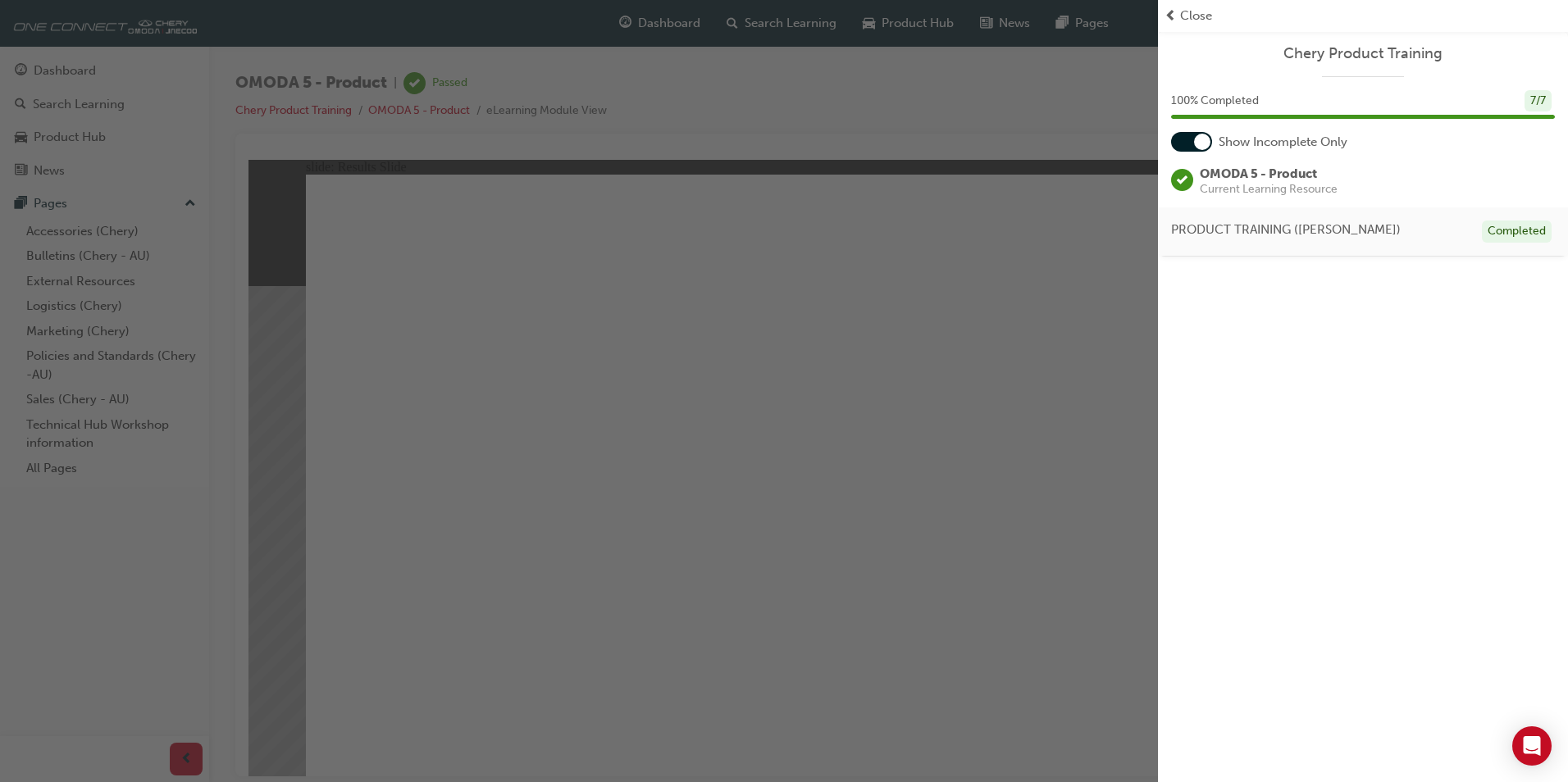
click at [1192, 146] on div at bounding box center [1192, 141] width 41 height 20
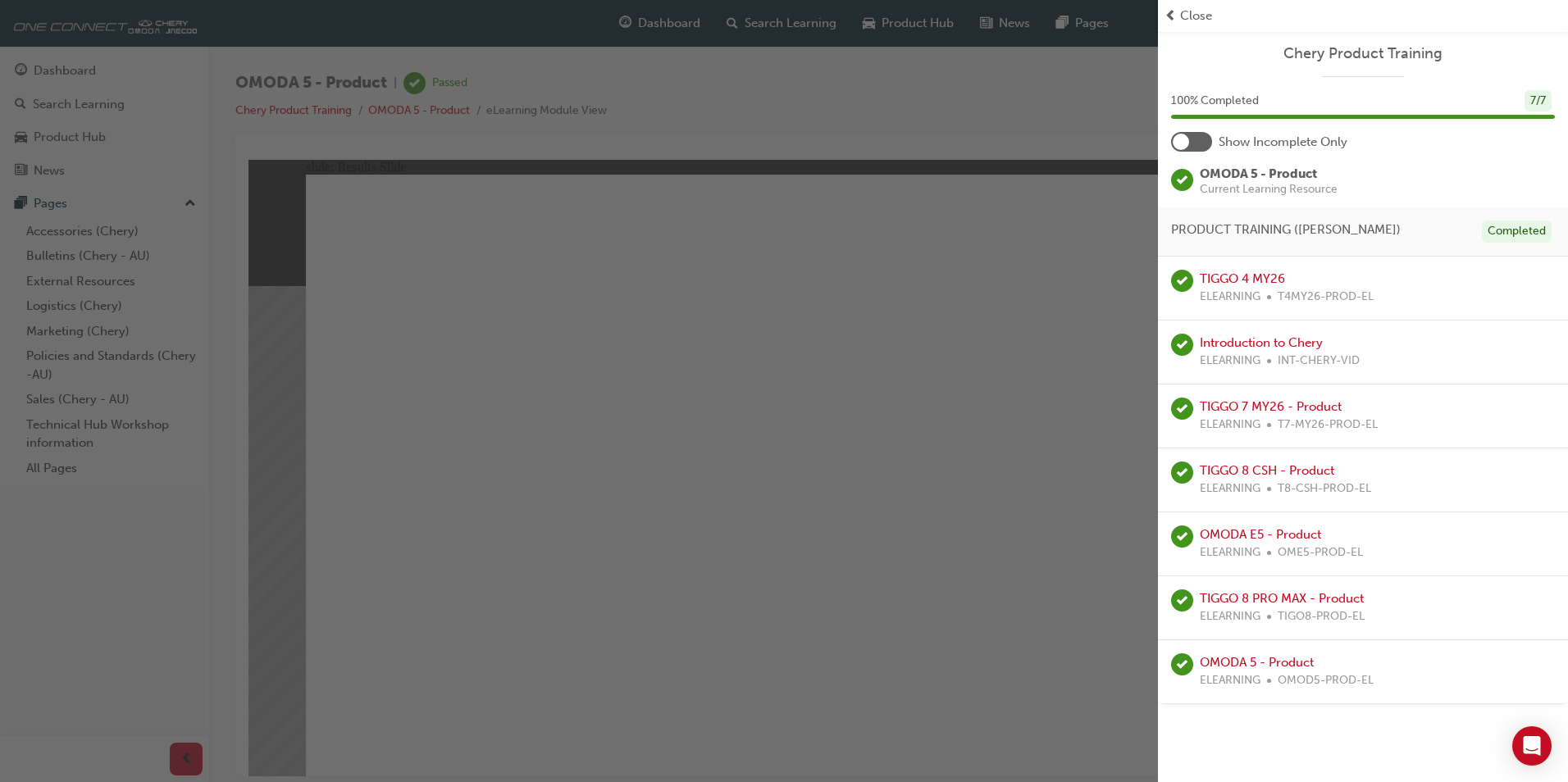
click at [1018, 278] on div "button" at bounding box center [579, 391] width 1158 height 782
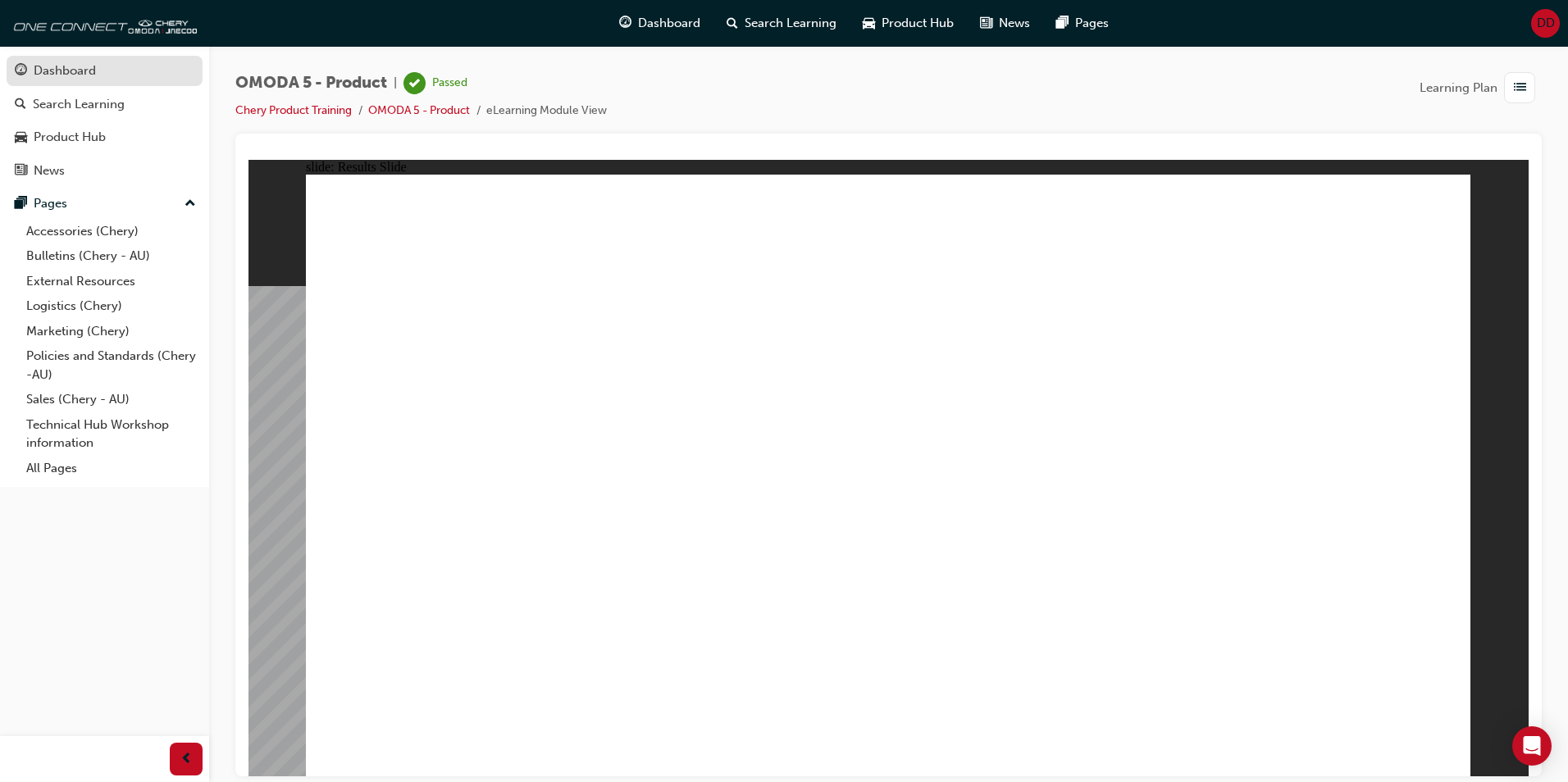
click at [95, 57] on link "Dashboard" at bounding box center [105, 71] width 196 height 30
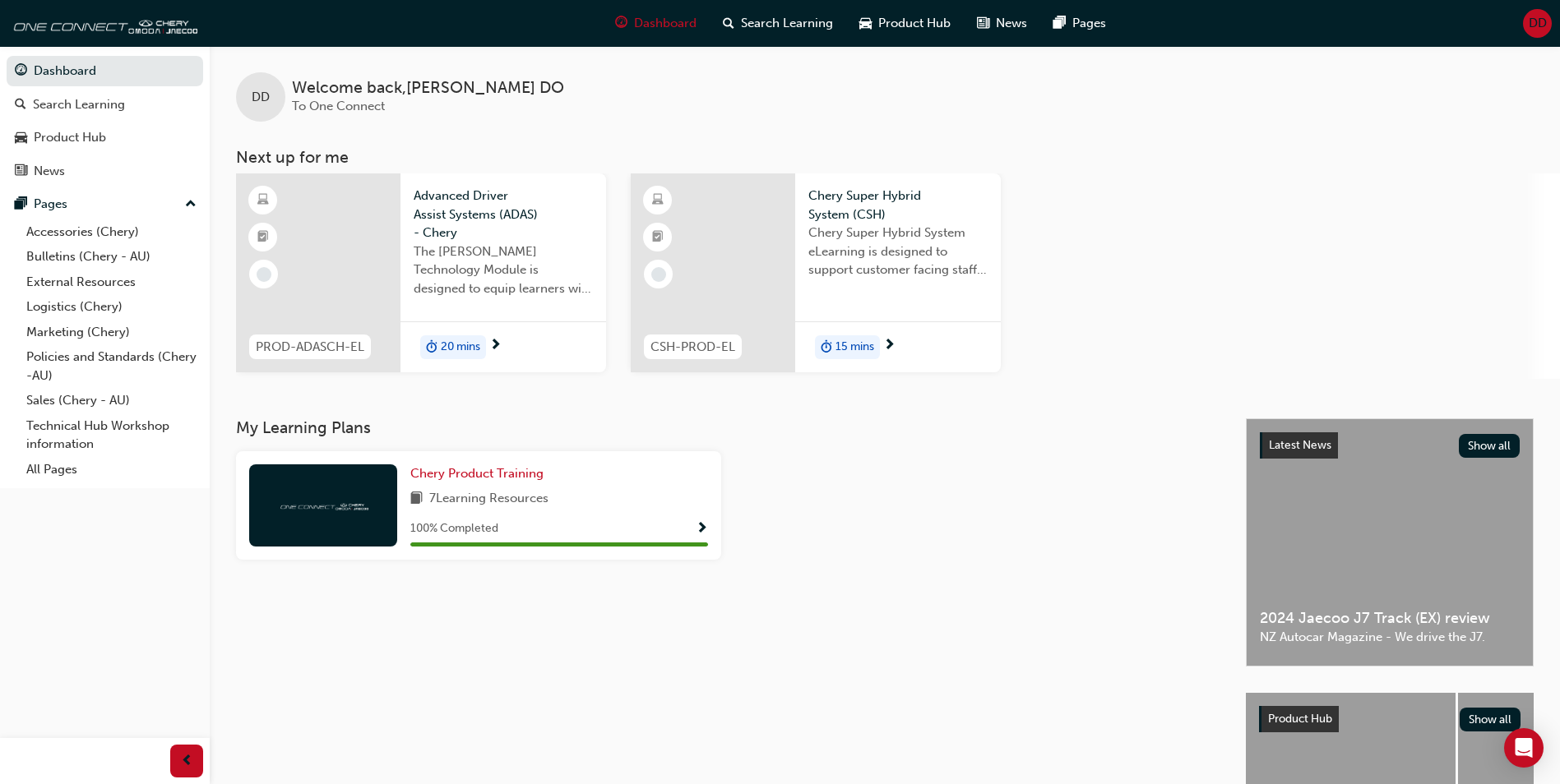
click at [1525, 20] on div "DD" at bounding box center [1537, 22] width 28 height 28
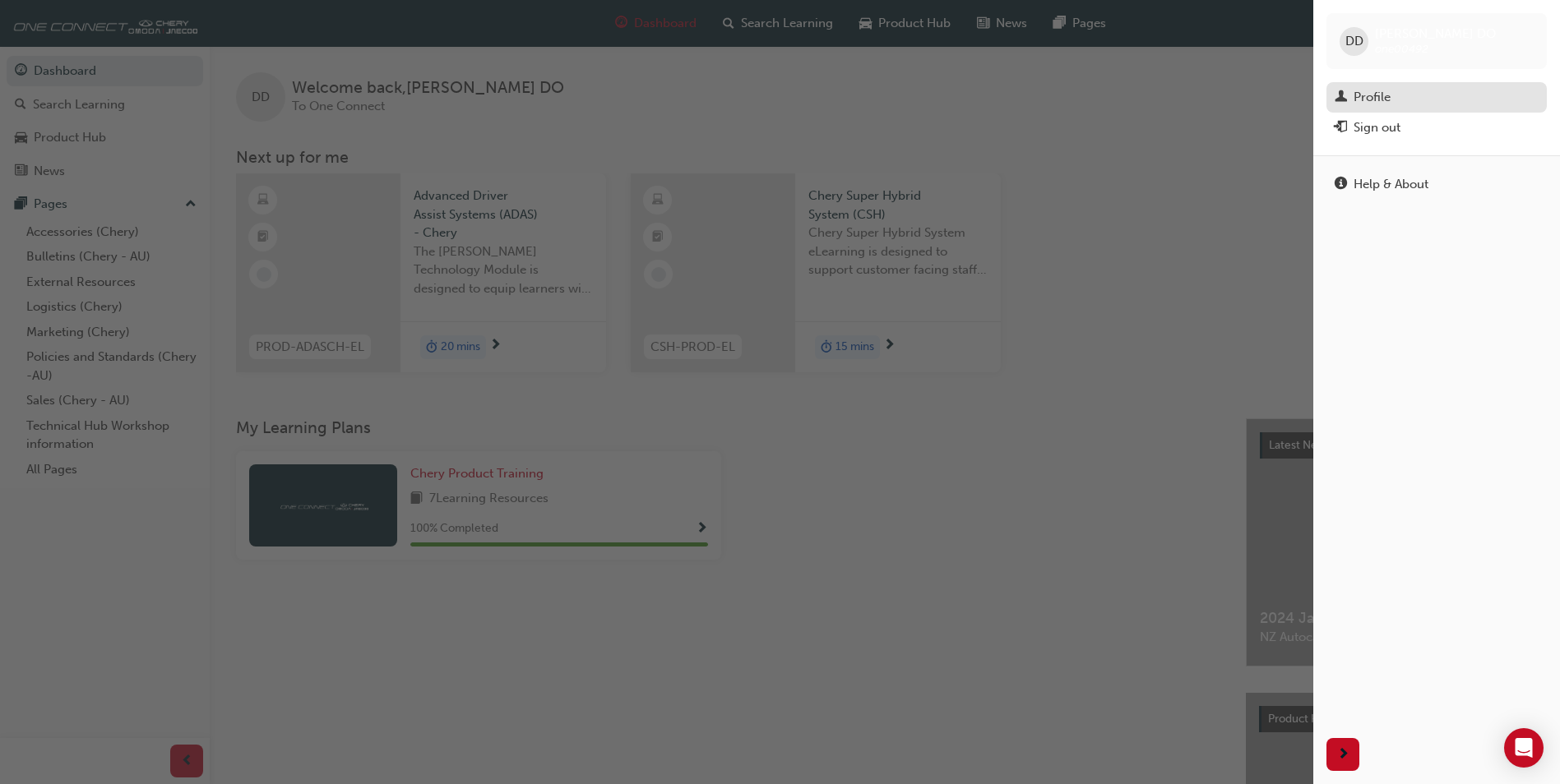
click at [1367, 101] on div "Profile" at bounding box center [1372, 97] width 37 height 19
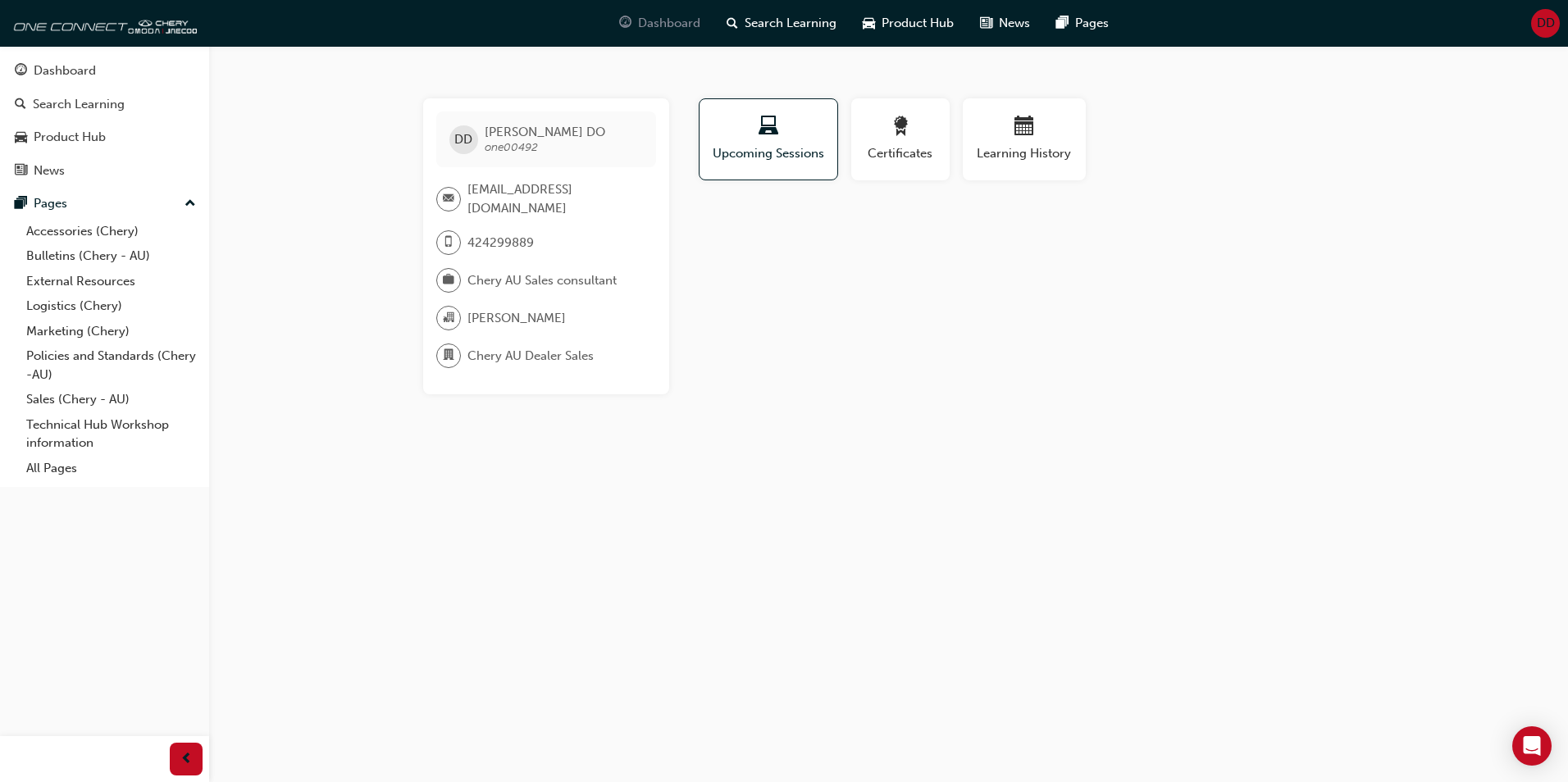
click at [664, 28] on span "Dashboard" at bounding box center [670, 23] width 62 height 19
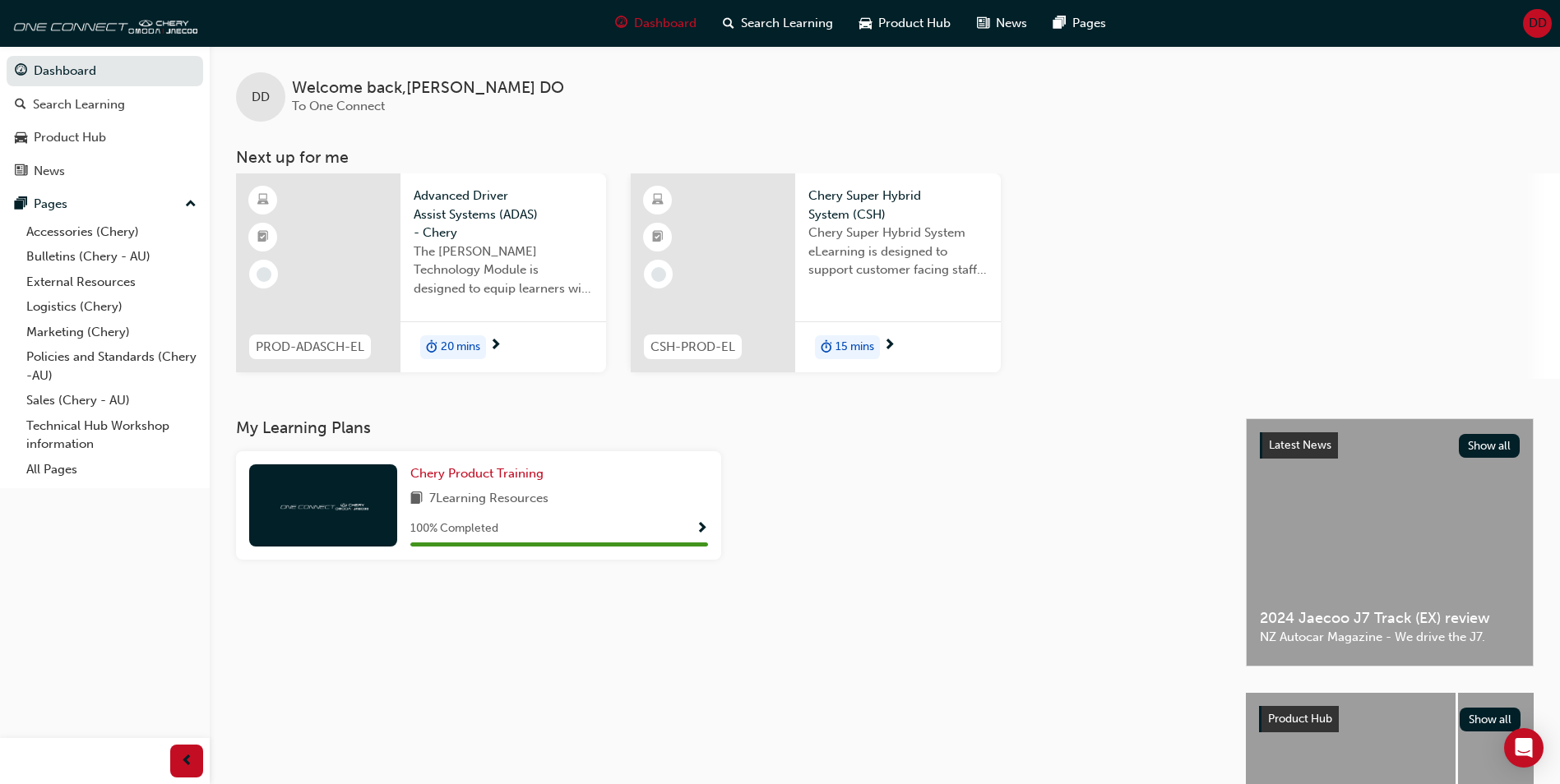
click at [686, 524] on div "100 % Completed" at bounding box center [559, 529] width 298 height 21
click at [697, 528] on span "Show Progress" at bounding box center [701, 529] width 12 height 15
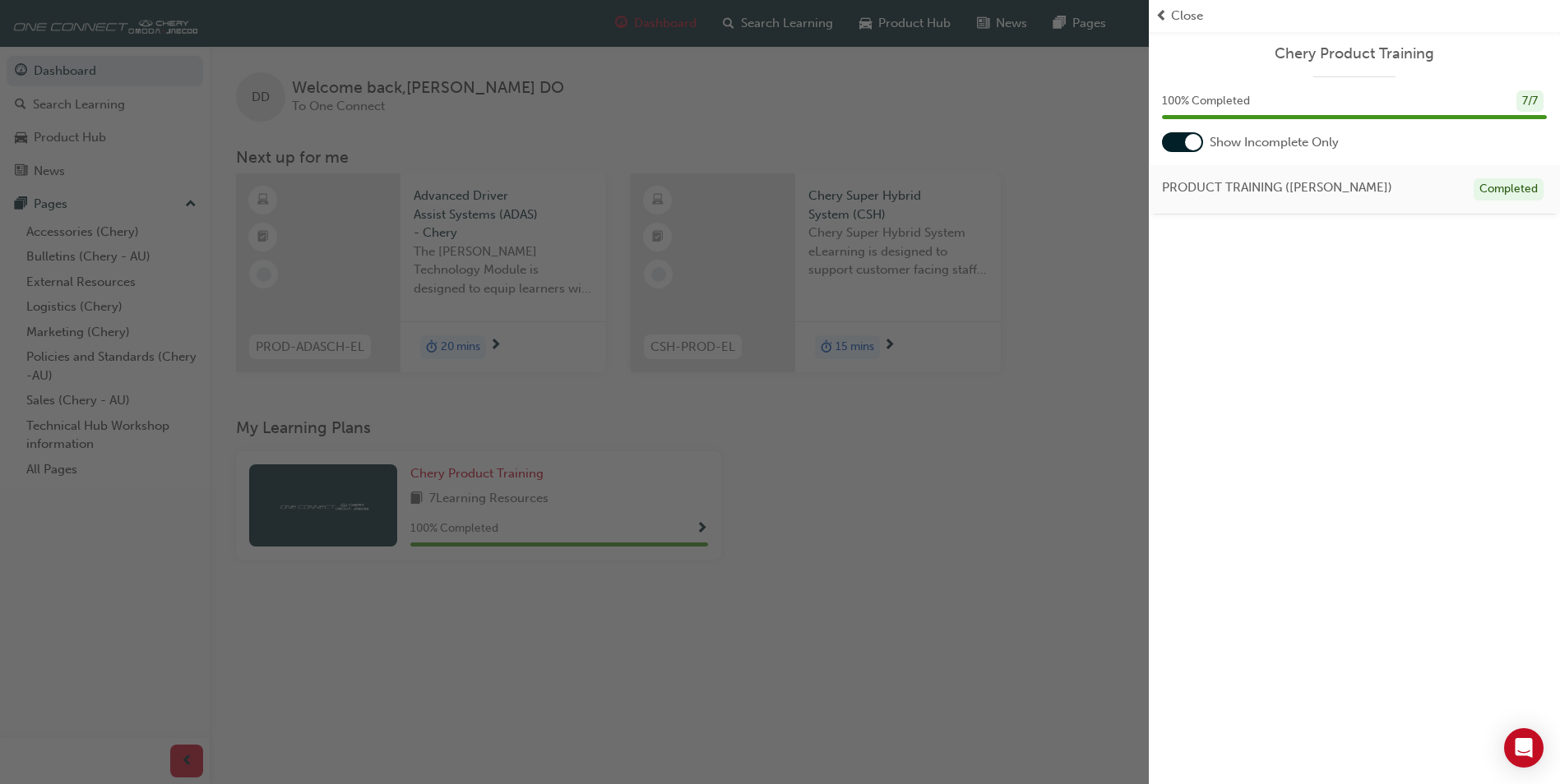
click at [1184, 140] on div at bounding box center [1183, 141] width 41 height 20
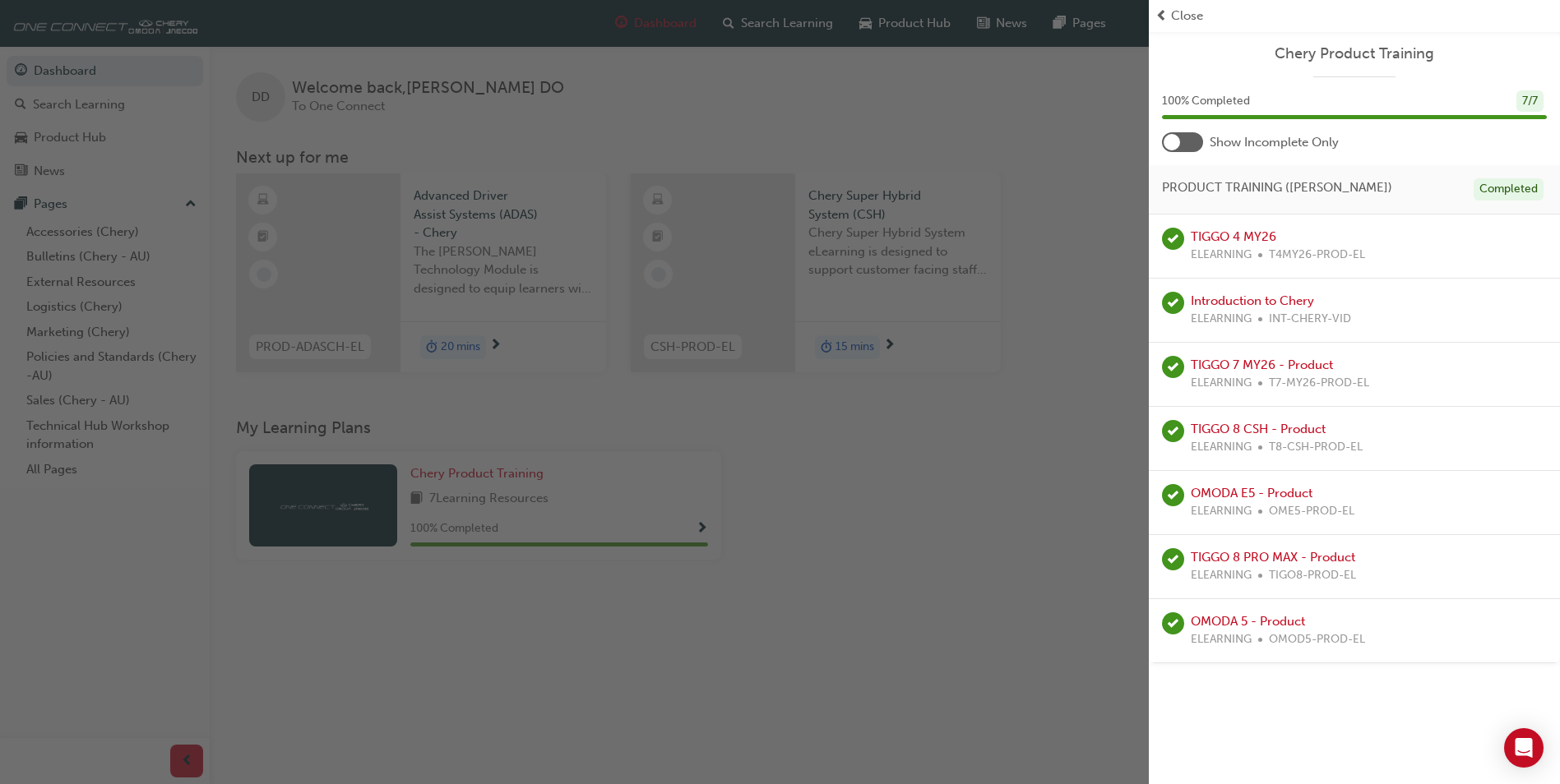
click at [989, 500] on div "button" at bounding box center [575, 392] width 1149 height 784
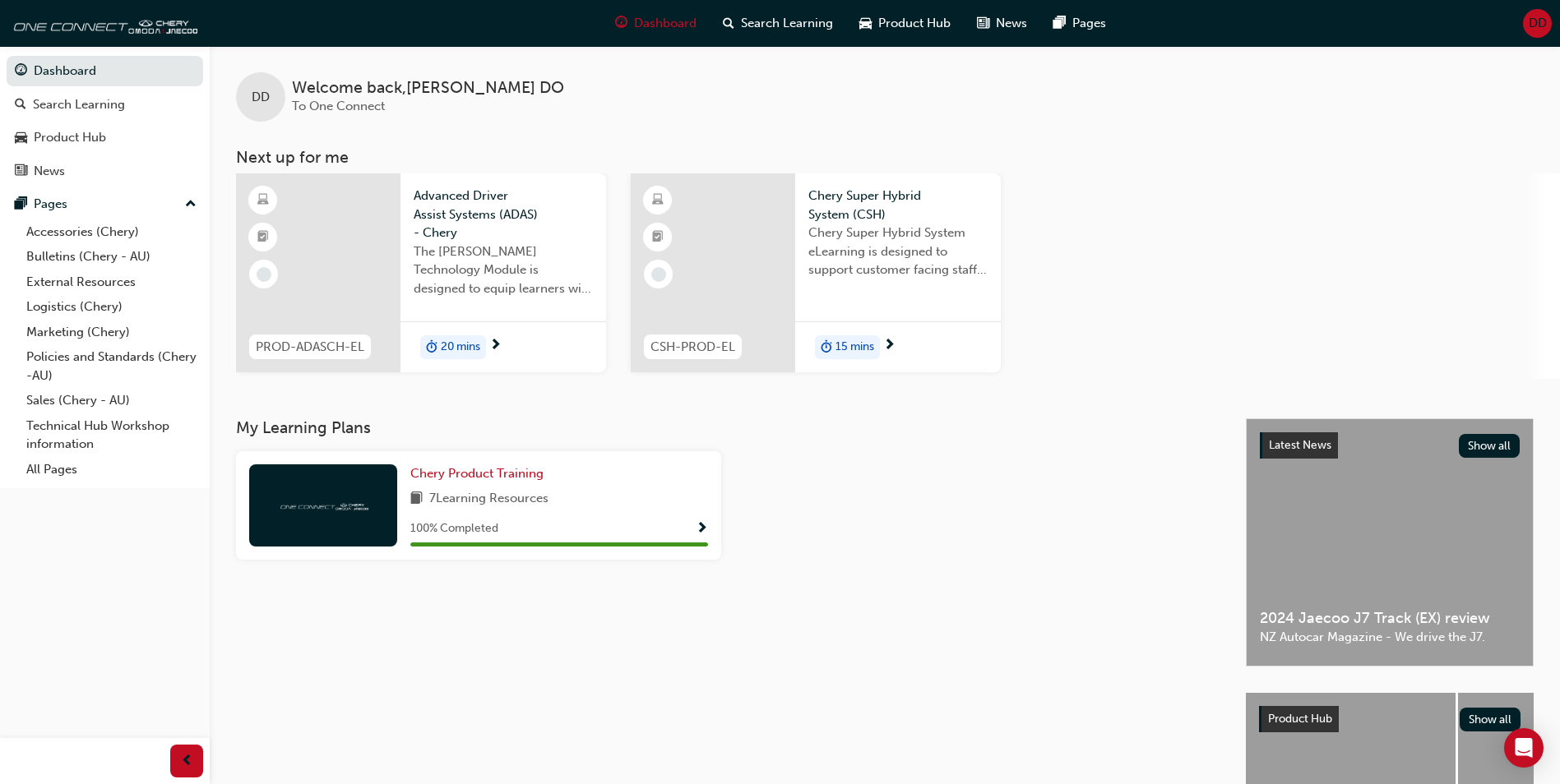
click at [510, 257] on span "The [PERSON_NAME] Technology Module is designed to equip learners with essentia…" at bounding box center [503, 270] width 179 height 56
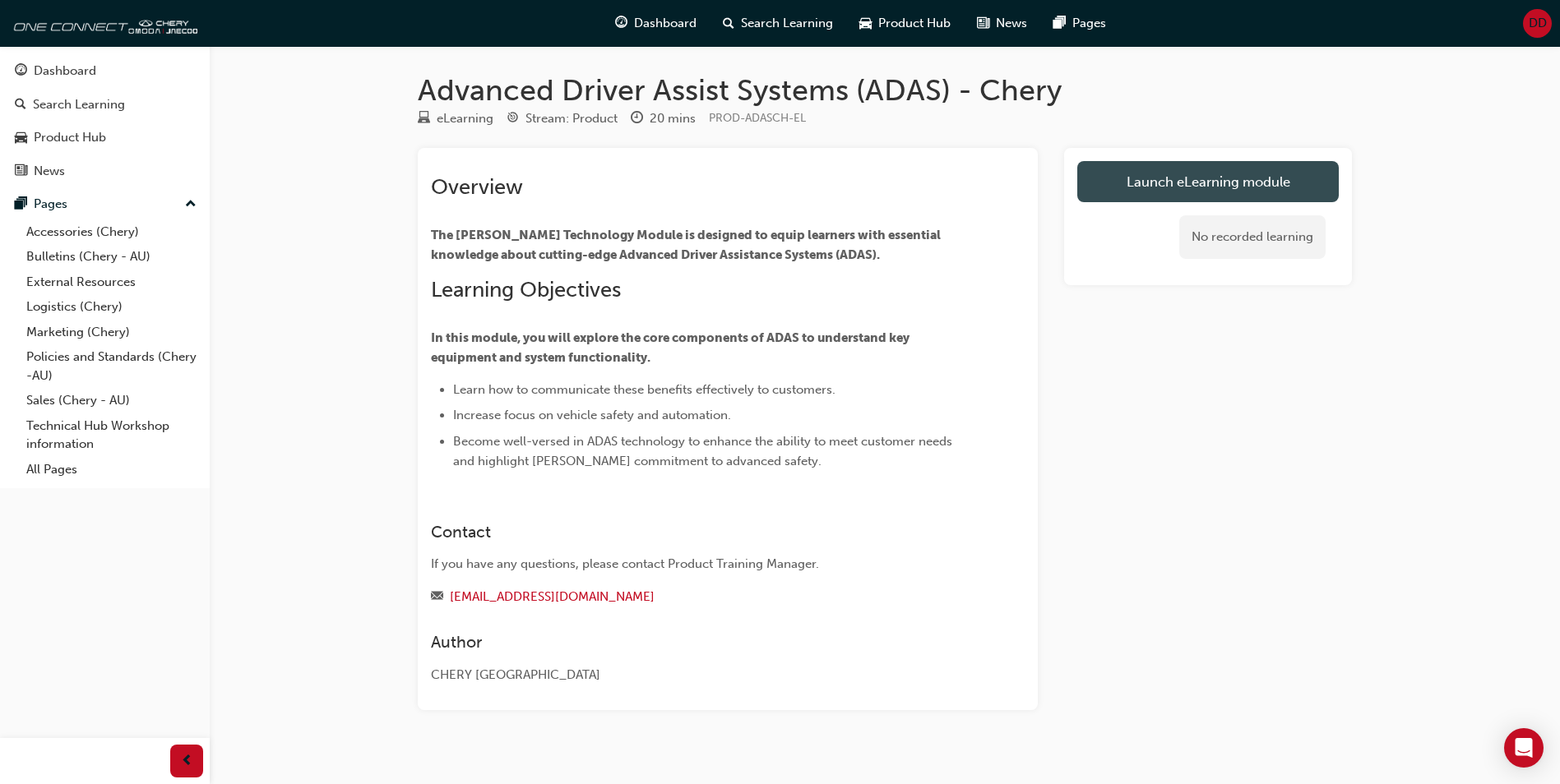
click at [1214, 177] on link "Launch eLearning module" at bounding box center [1208, 182] width 261 height 41
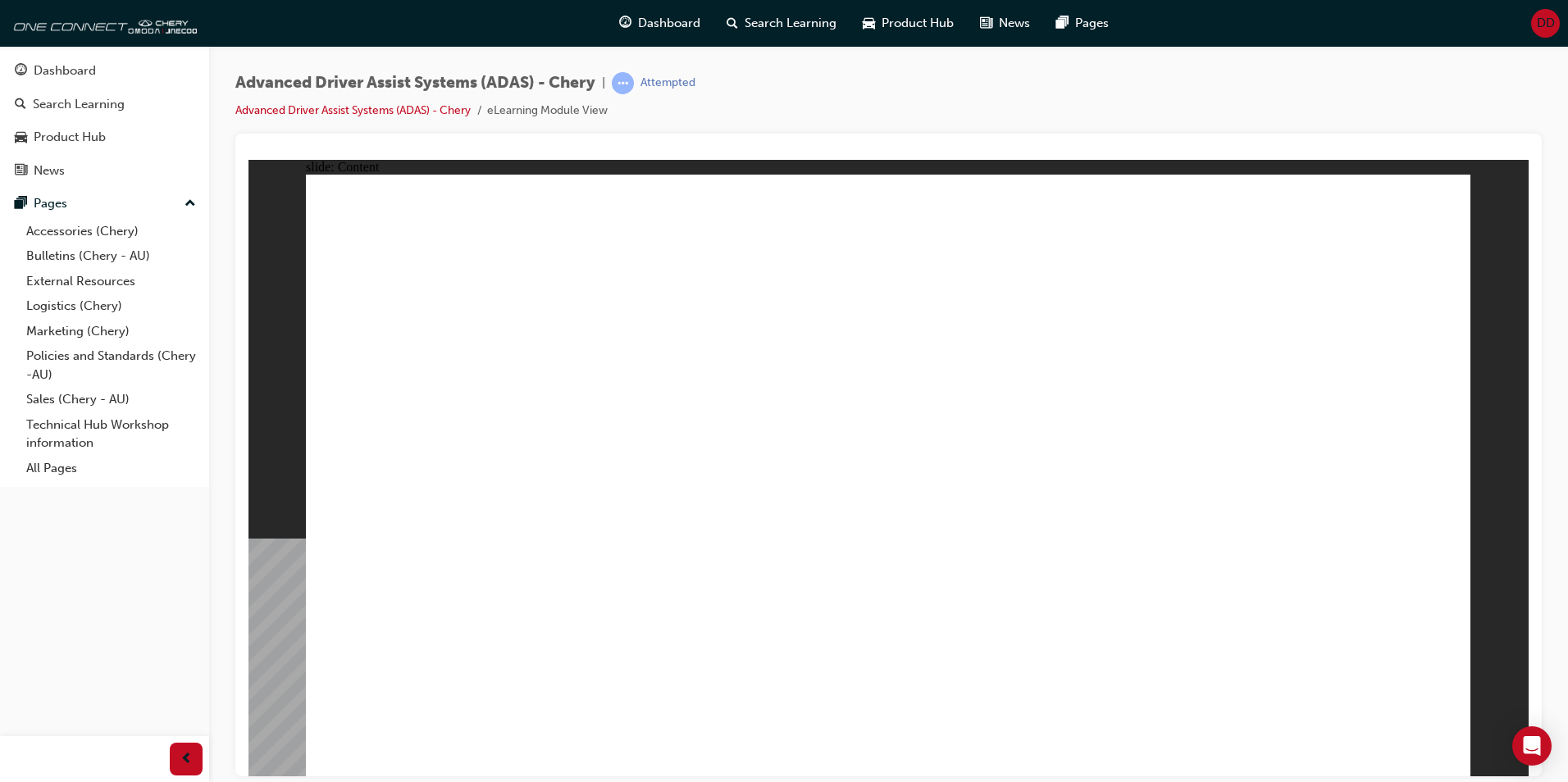
drag, startPoint x: 577, startPoint y: 526, endPoint x: 466, endPoint y: 520, distance: 111.2
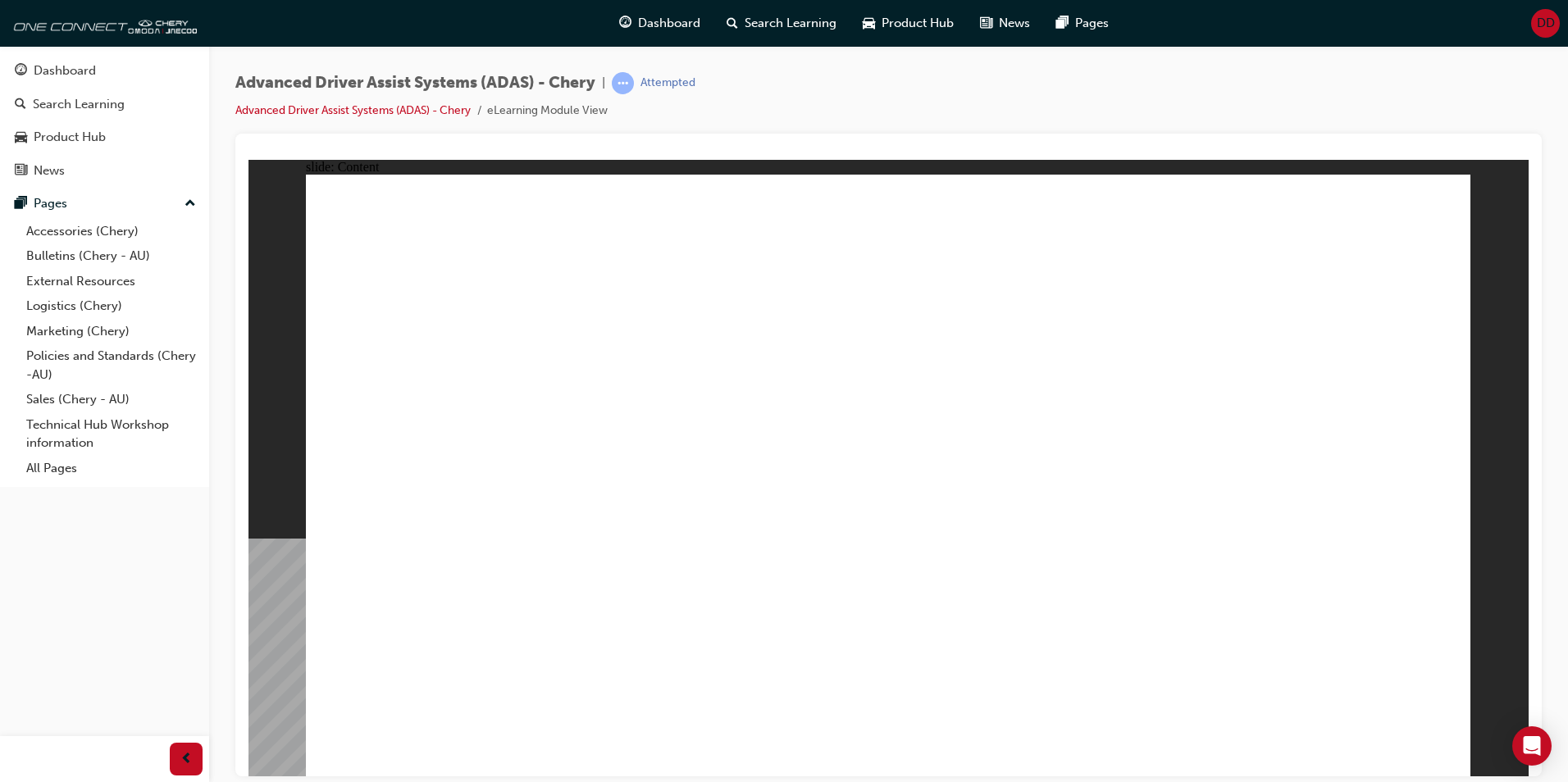
drag, startPoint x: 714, startPoint y: 406, endPoint x: 705, endPoint y: 689, distance: 283.1
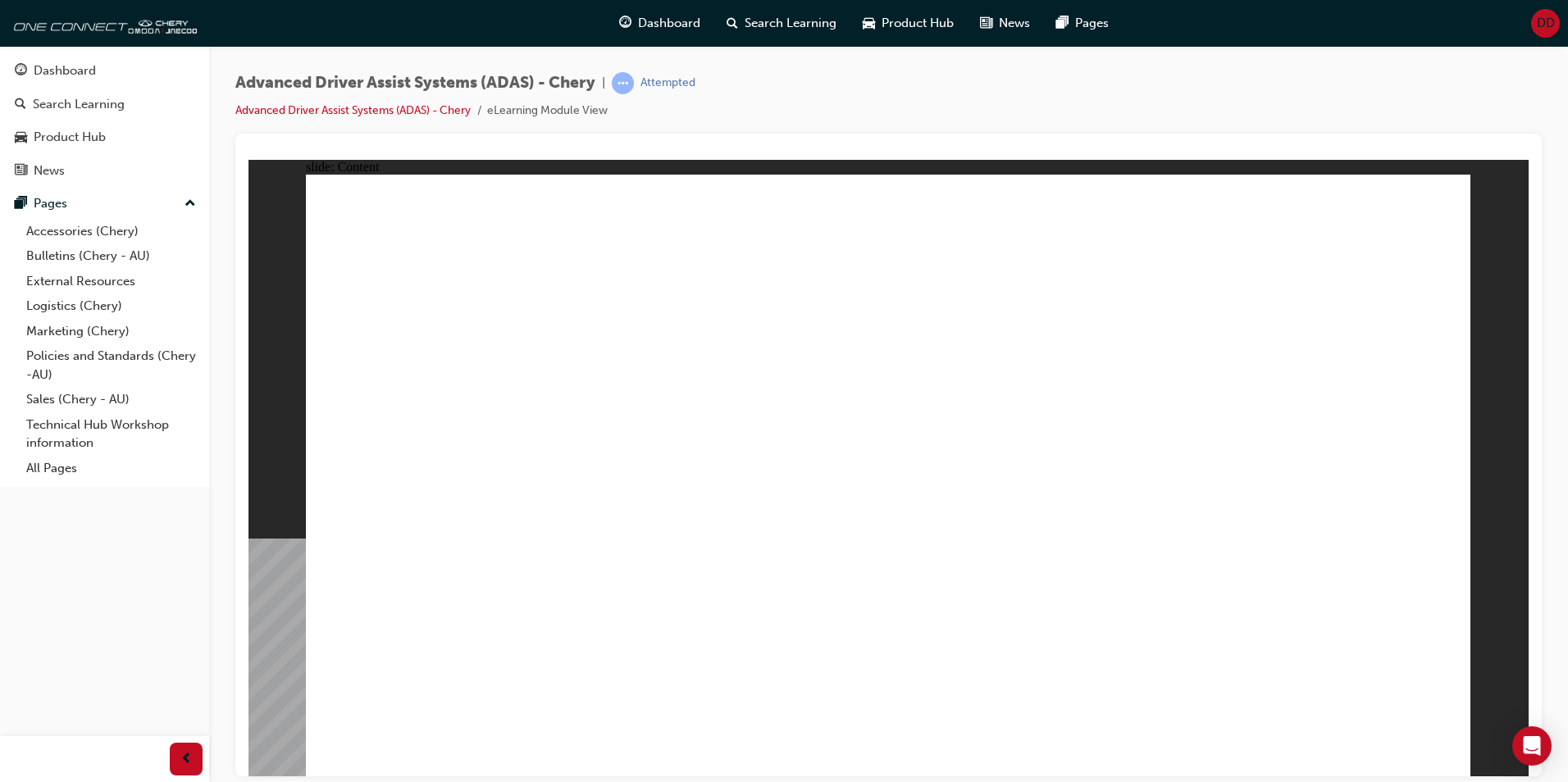
drag, startPoint x: 1079, startPoint y: 693, endPoint x: 1218, endPoint y: 691, distance: 139.0
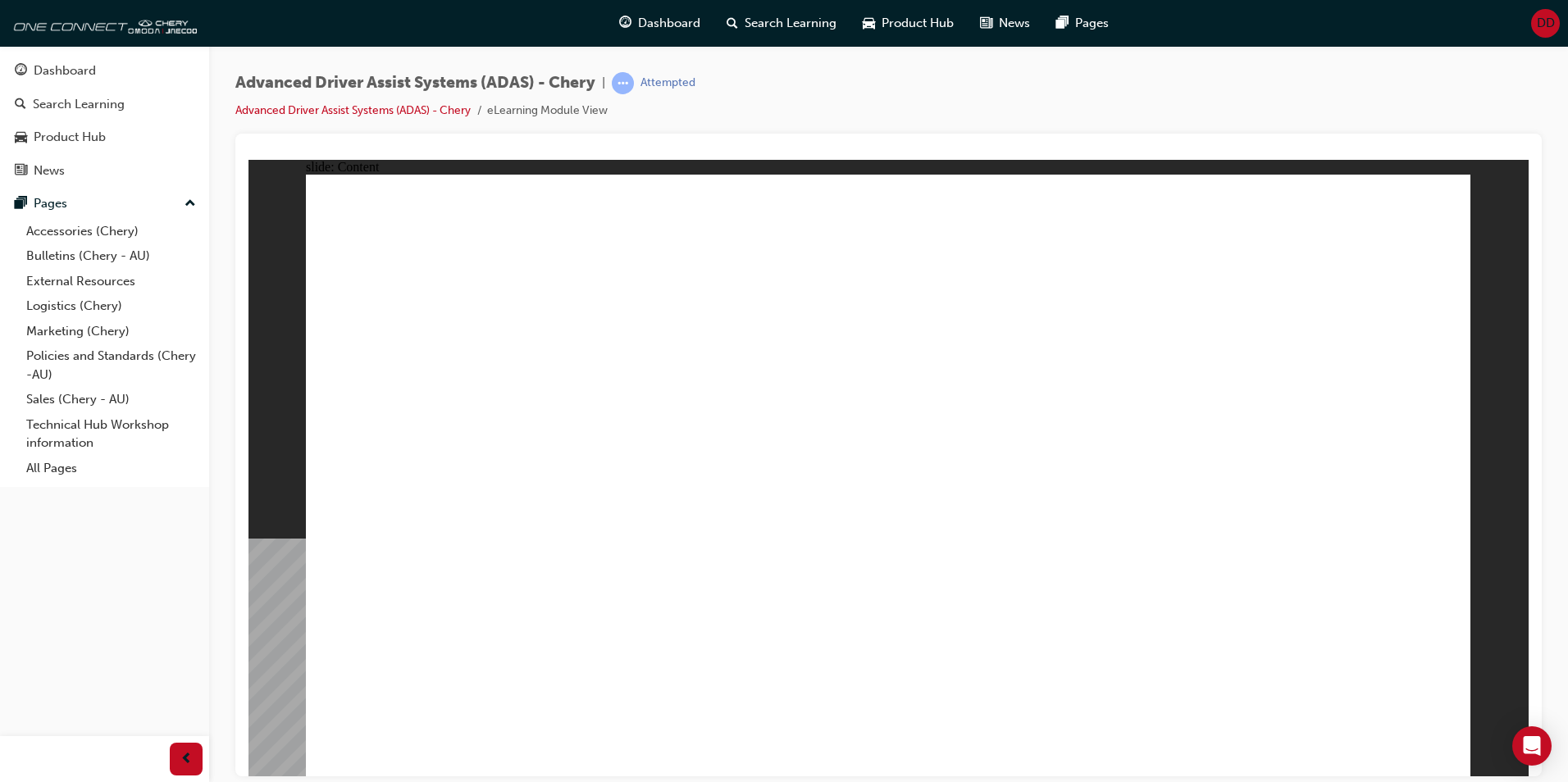
drag, startPoint x: 983, startPoint y: 340, endPoint x: 1063, endPoint y: 504, distance: 182.5
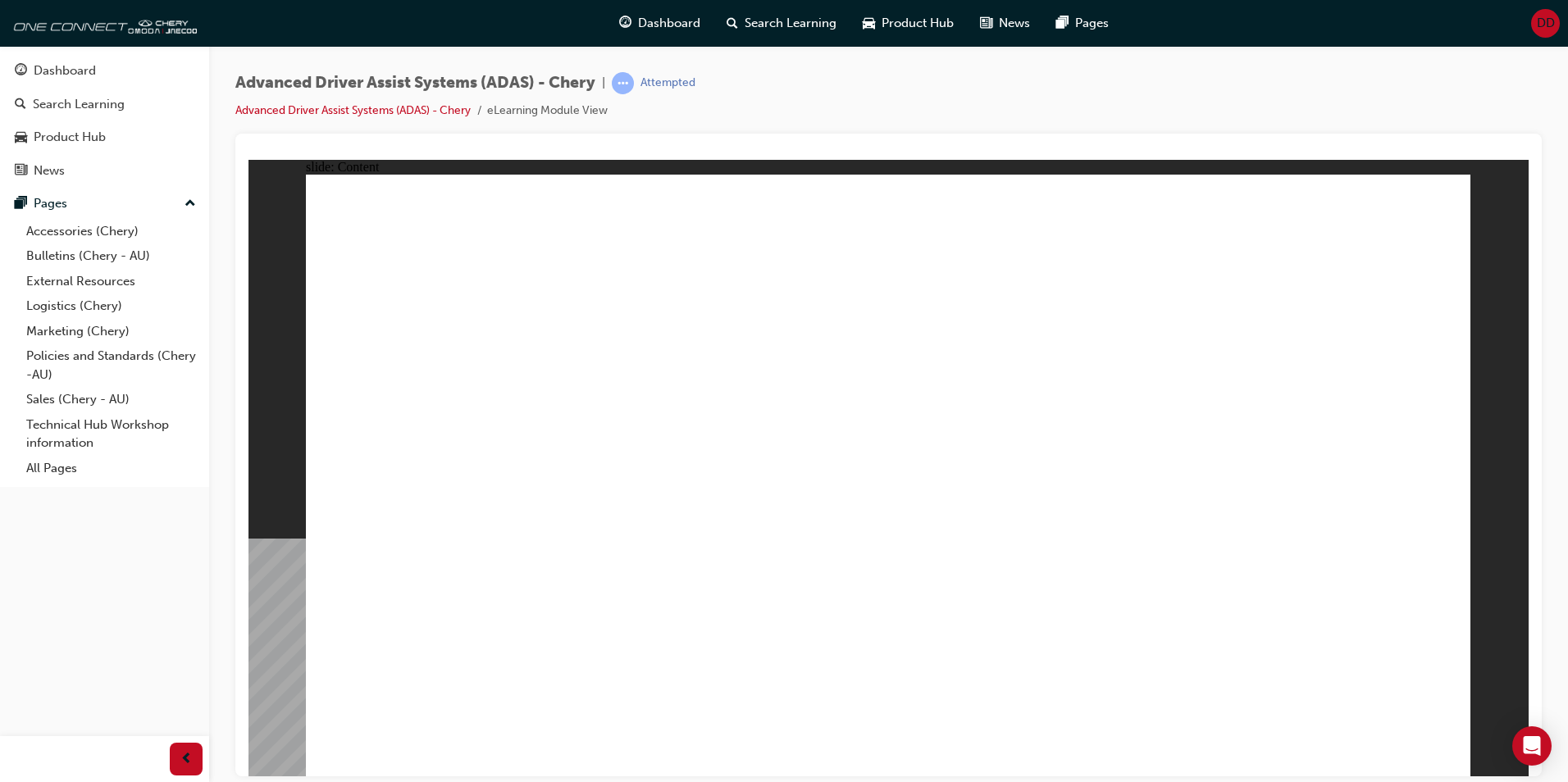
drag, startPoint x: 550, startPoint y: 325, endPoint x: 600, endPoint y: 313, distance: 51.4
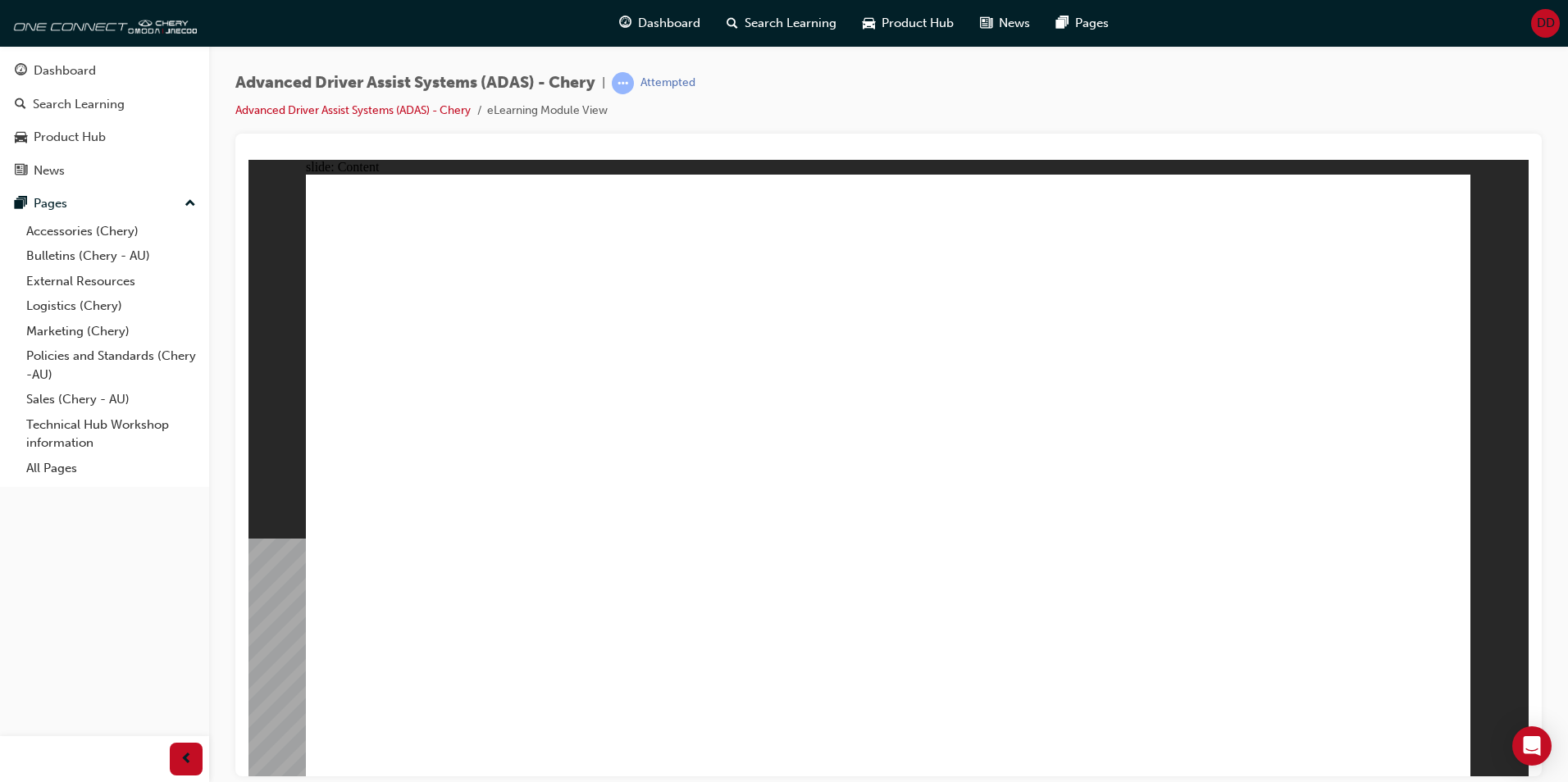
drag, startPoint x: 600, startPoint y: 313, endPoint x: 608, endPoint y: 307, distance: 10.0
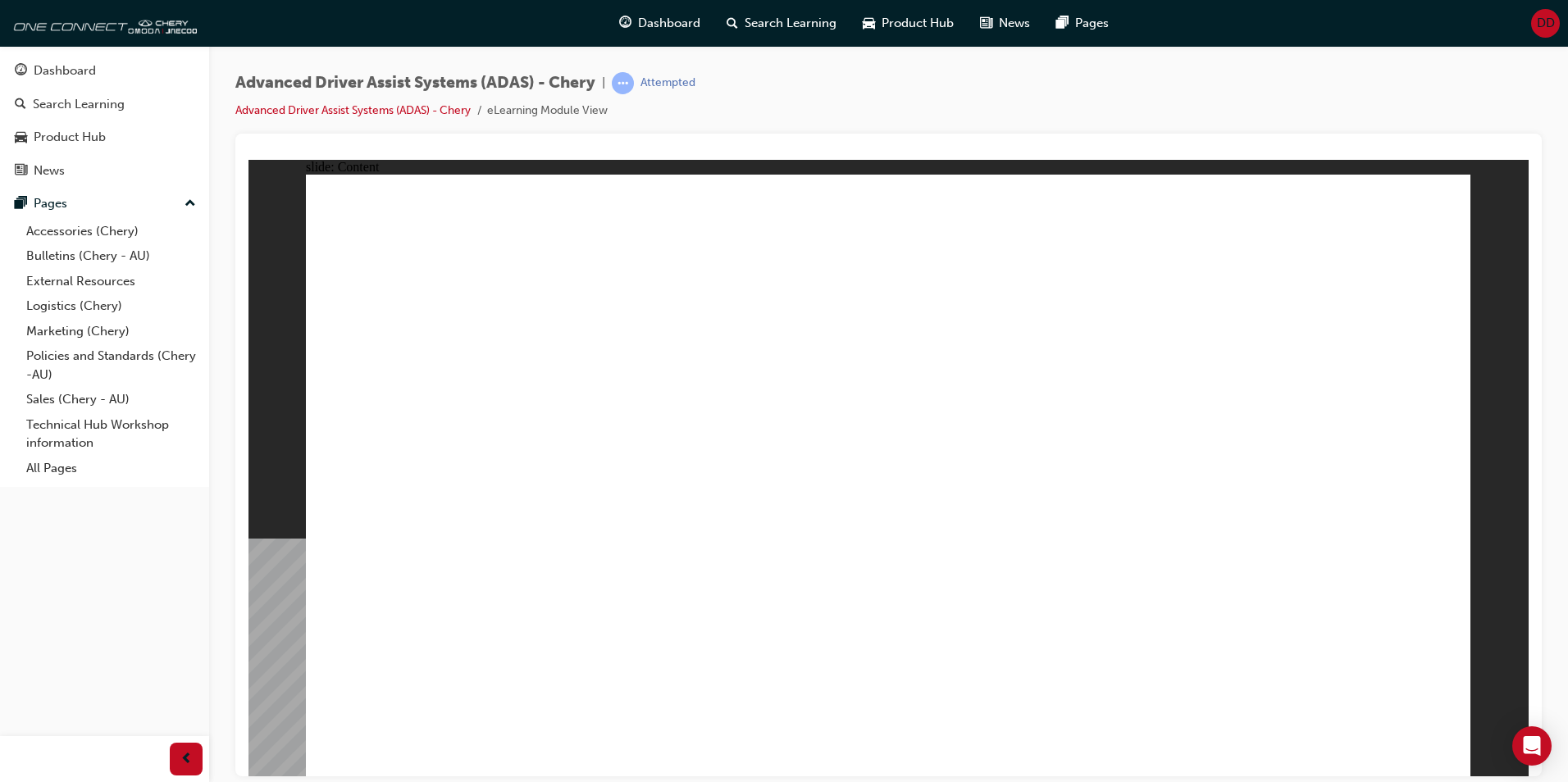
drag, startPoint x: 446, startPoint y: 445, endPoint x: 779, endPoint y: 577, distance: 358.2
drag, startPoint x: 694, startPoint y: 580, endPoint x: 491, endPoint y: 147, distance: 478.2
click at [491, 159] on html "slide: Content Rectangle 1 Rectangle 1 FRONT CAMERA MODULE Group 1 Rectangle 2…" at bounding box center [889, 467] width 1281 height 617
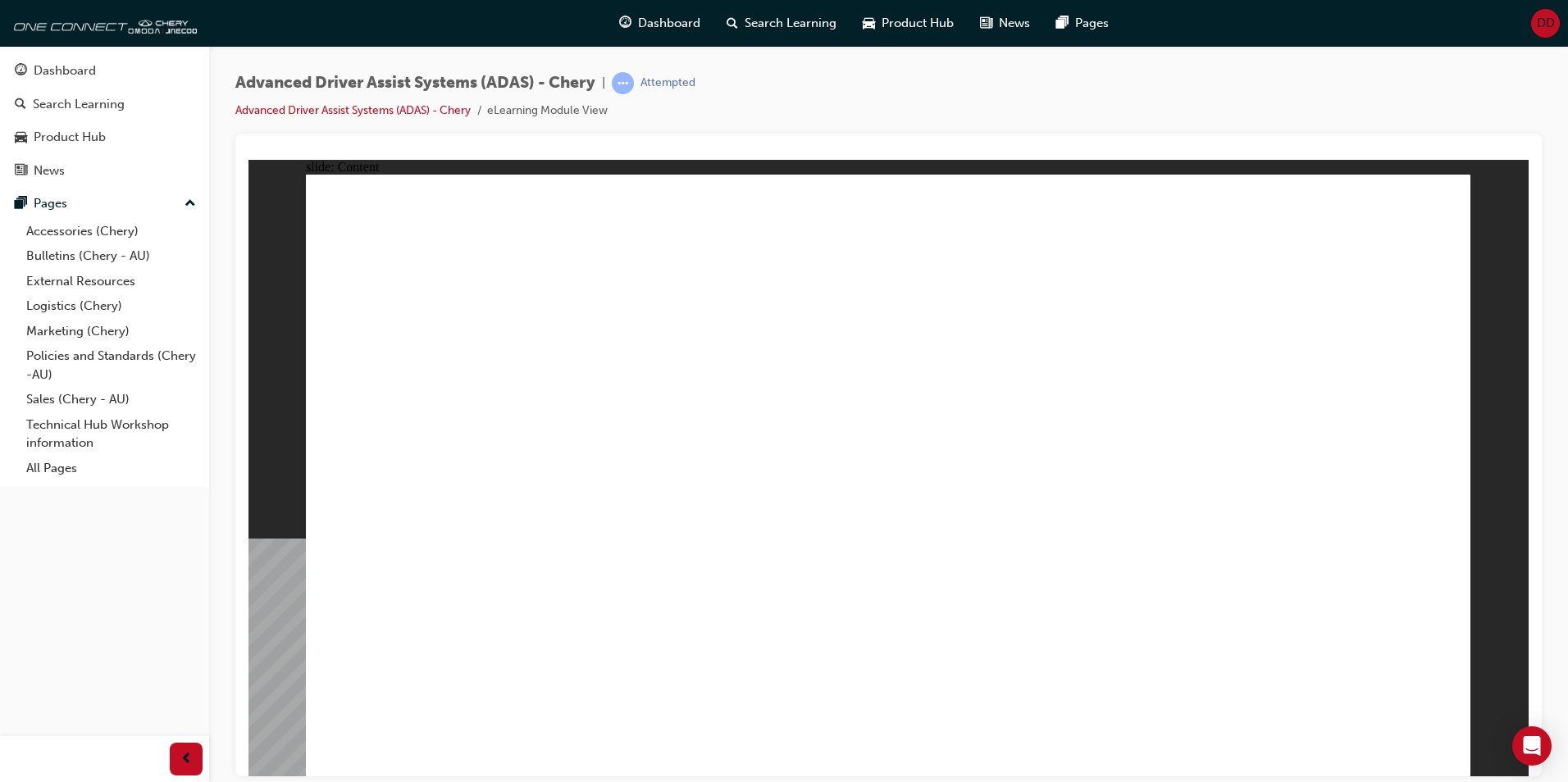
drag, startPoint x: 661, startPoint y: 357, endPoint x: 719, endPoint y: 391, distance: 67.2
drag, startPoint x: 719, startPoint y: 391, endPoint x: 971, endPoint y: 465, distance: 262.6
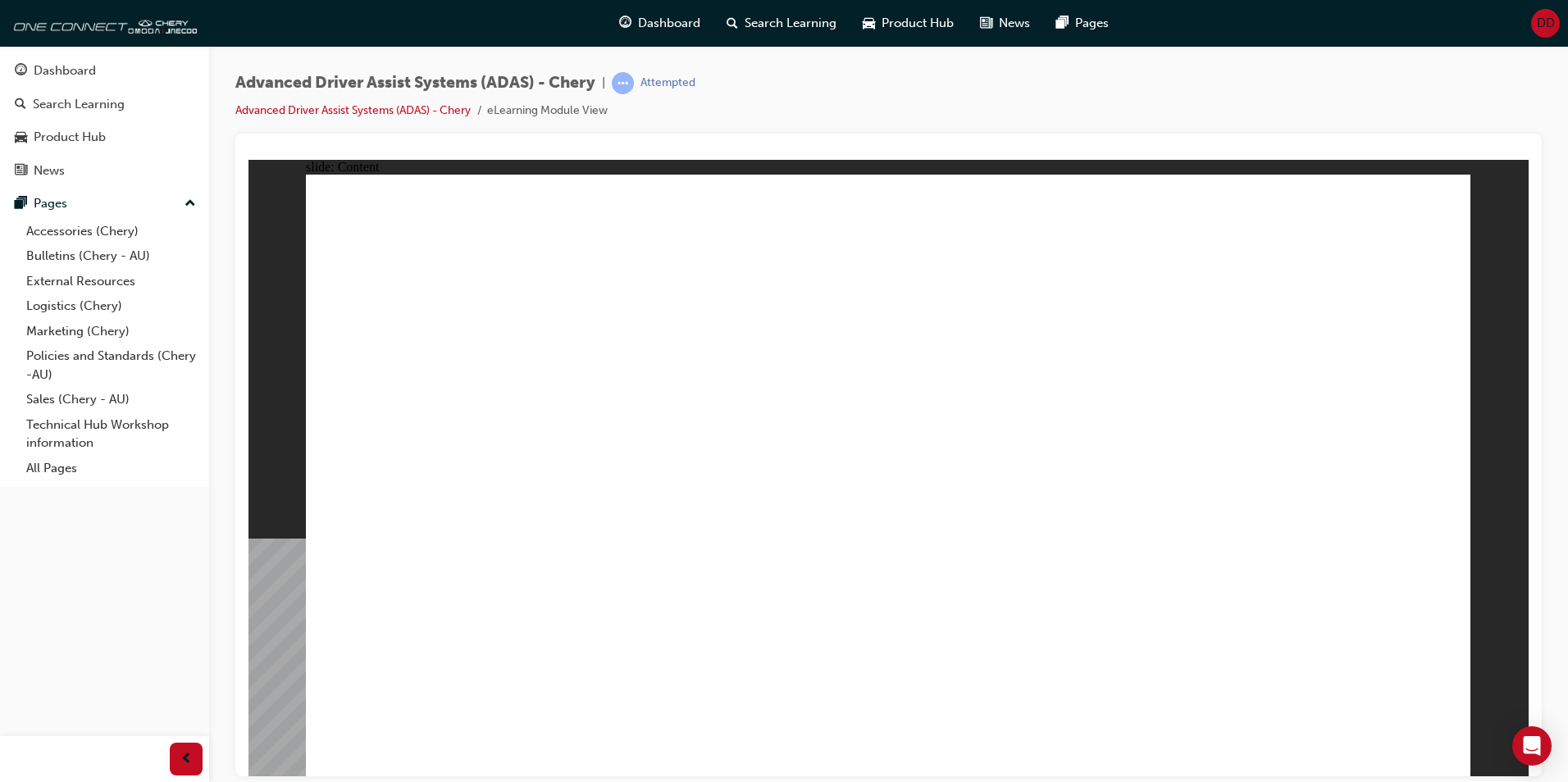
drag, startPoint x: 269, startPoint y: 308, endPoint x: 283, endPoint y: 298, distance: 17.2
click at [279, 302] on div "slide: Content Rectangle 1 Rectangle 1 FRONT CAMERA MODULE Group 1 Rectangle 2…" at bounding box center [889, 467] width 1281 height 617
drag, startPoint x: 283, startPoint y: 298, endPoint x: 293, endPoint y: 293, distance: 11.2
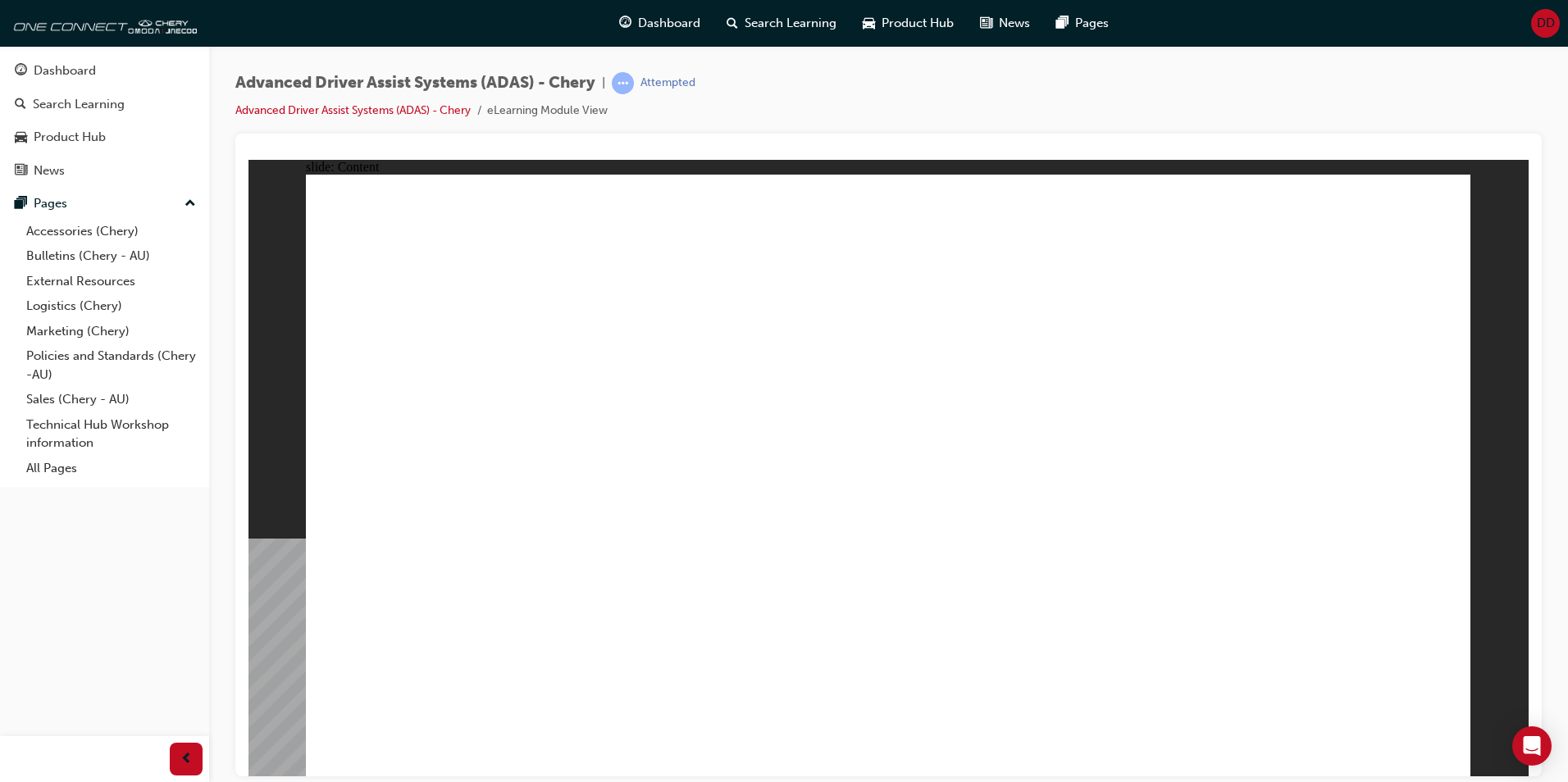
click at [293, 296] on div "slide: Content Rectangle 1 Rectangle 1 FRONT CAMERA MODULE Group 1 Rectangle 2…" at bounding box center [889, 467] width 1281 height 617
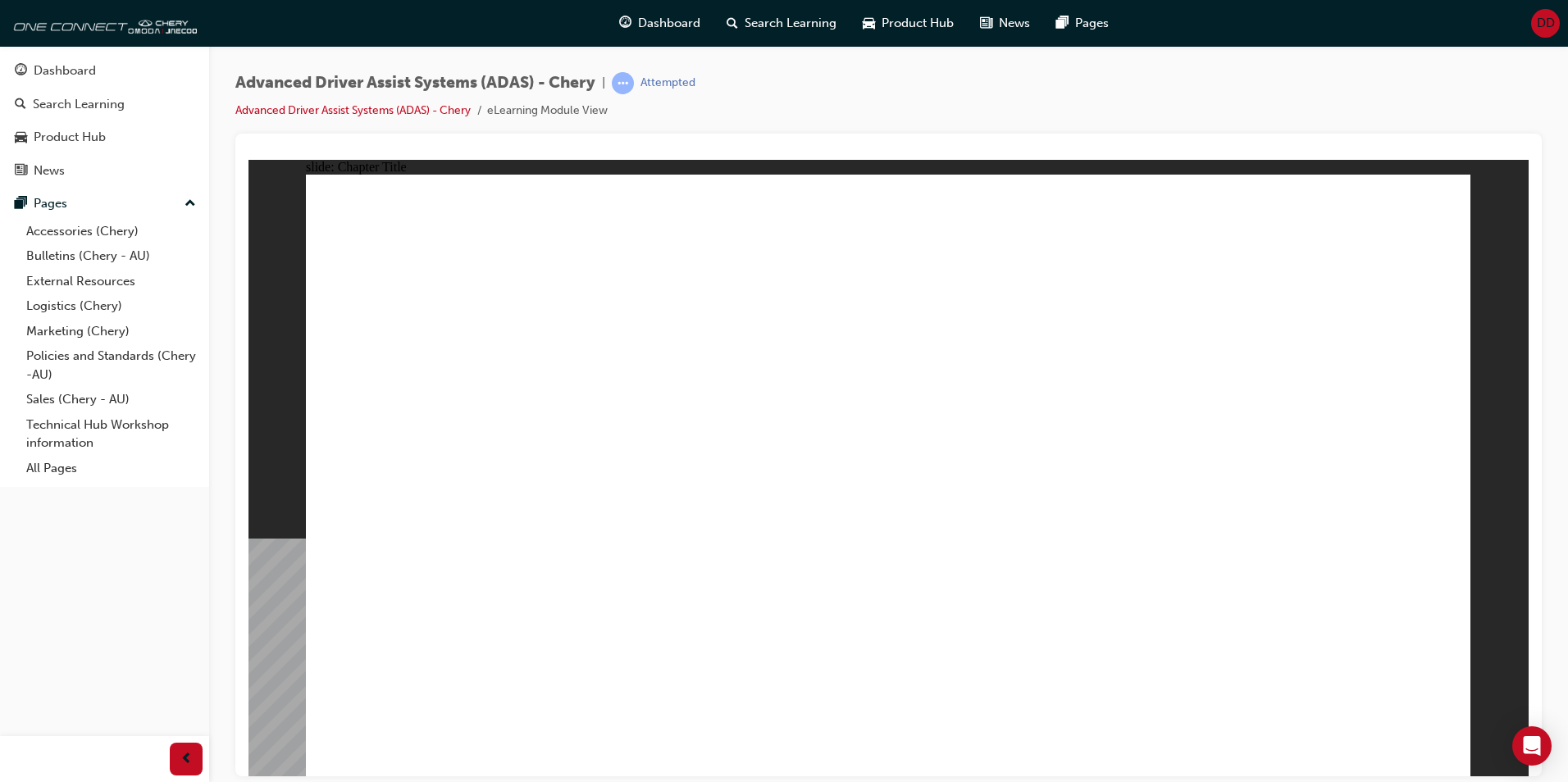
drag, startPoint x: 793, startPoint y: 645, endPoint x: 824, endPoint y: 627, distance: 35.8
drag, startPoint x: 606, startPoint y: 654, endPoint x: 851, endPoint y: 307, distance: 424.8
drag, startPoint x: 457, startPoint y: 642, endPoint x: 952, endPoint y: 338, distance: 580.9
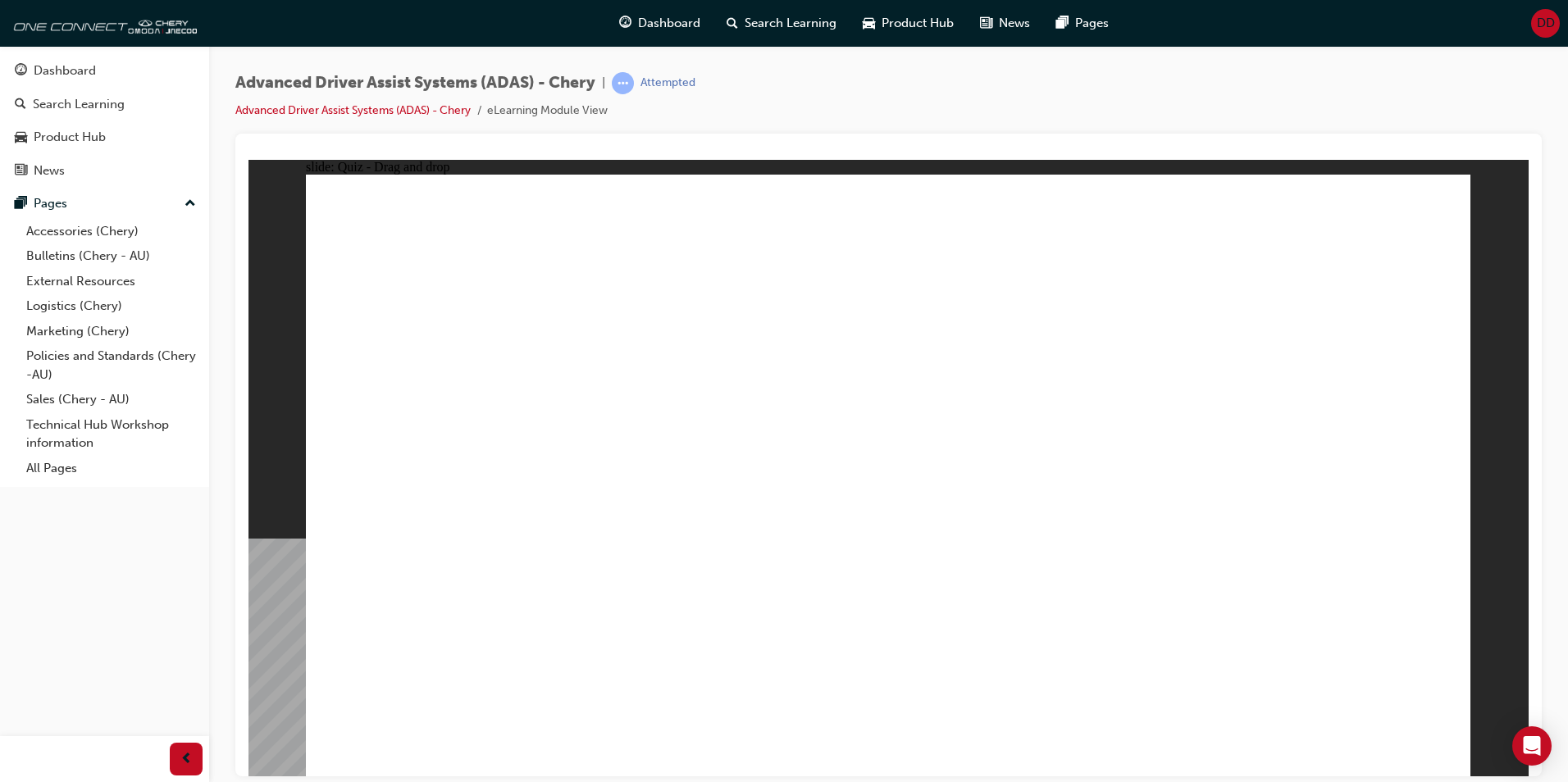
drag, startPoint x: 822, startPoint y: 653, endPoint x: 1368, endPoint y: 322, distance: 638.5
drag, startPoint x: 1306, startPoint y: 457, endPoint x: 1421, endPoint y: 294, distance: 199.5
drag, startPoint x: 1163, startPoint y: 608, endPoint x: 1244, endPoint y: 325, distance: 294.4
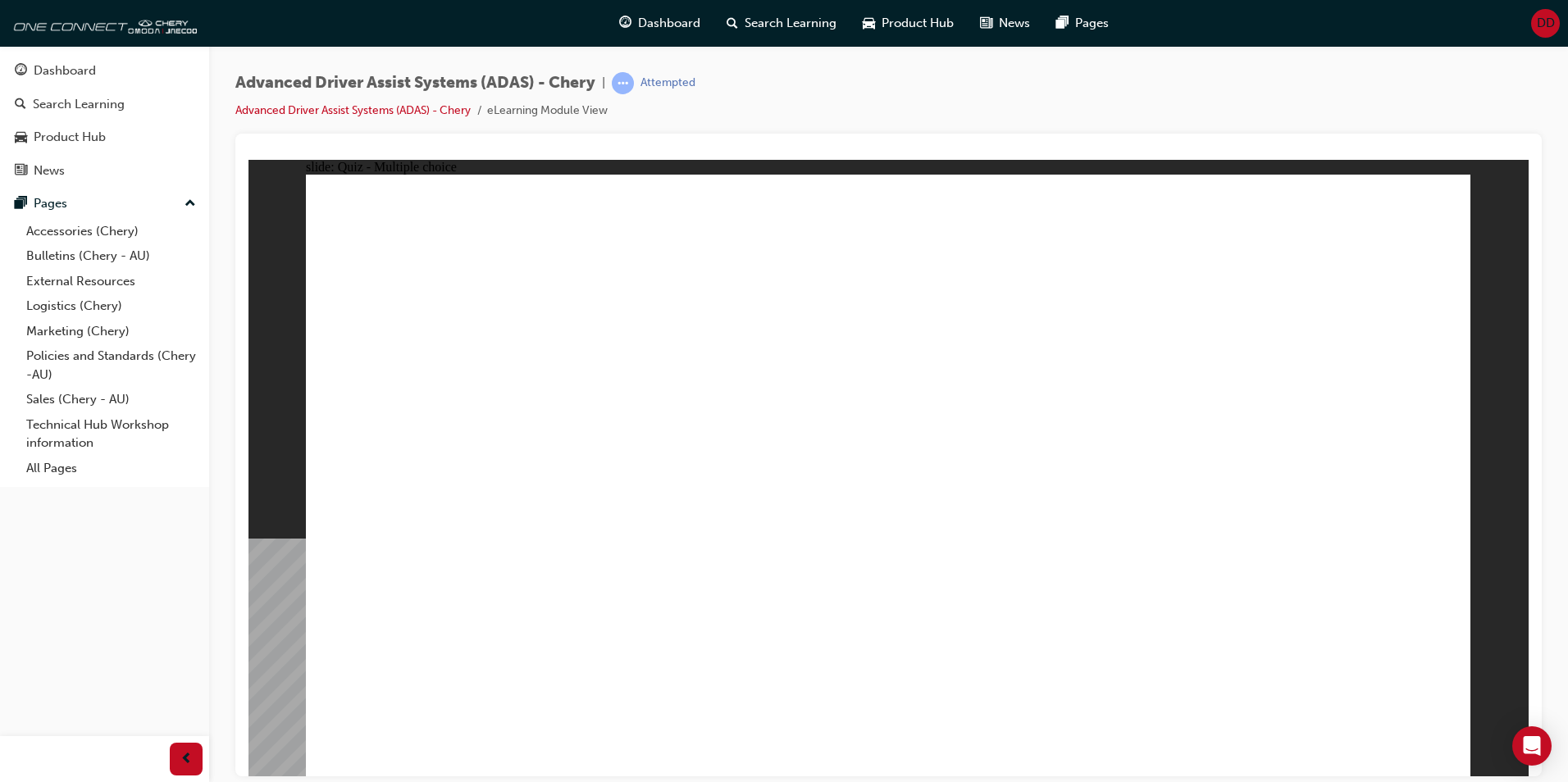
checkbox input "true"
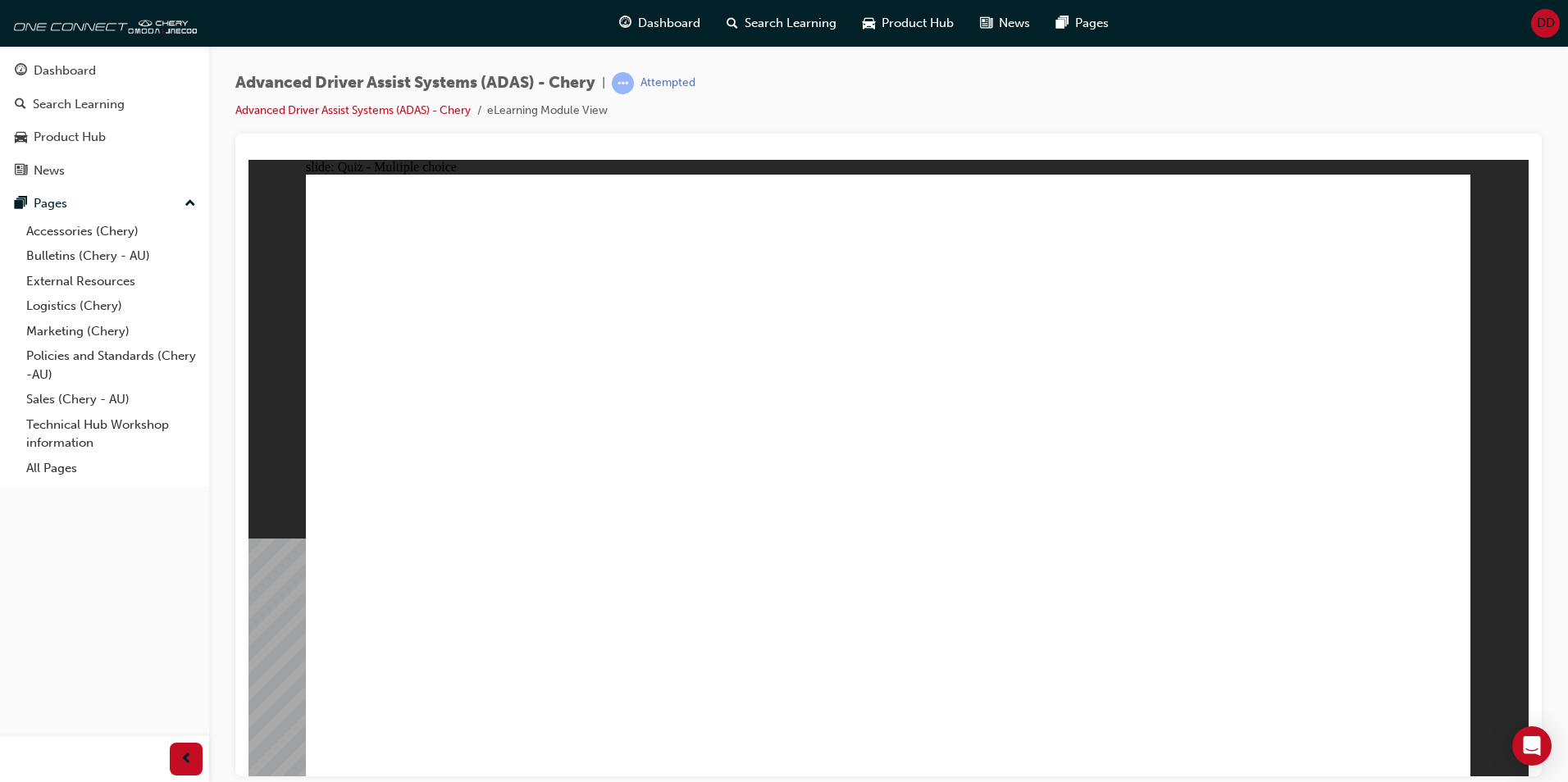
checkbox input "true"
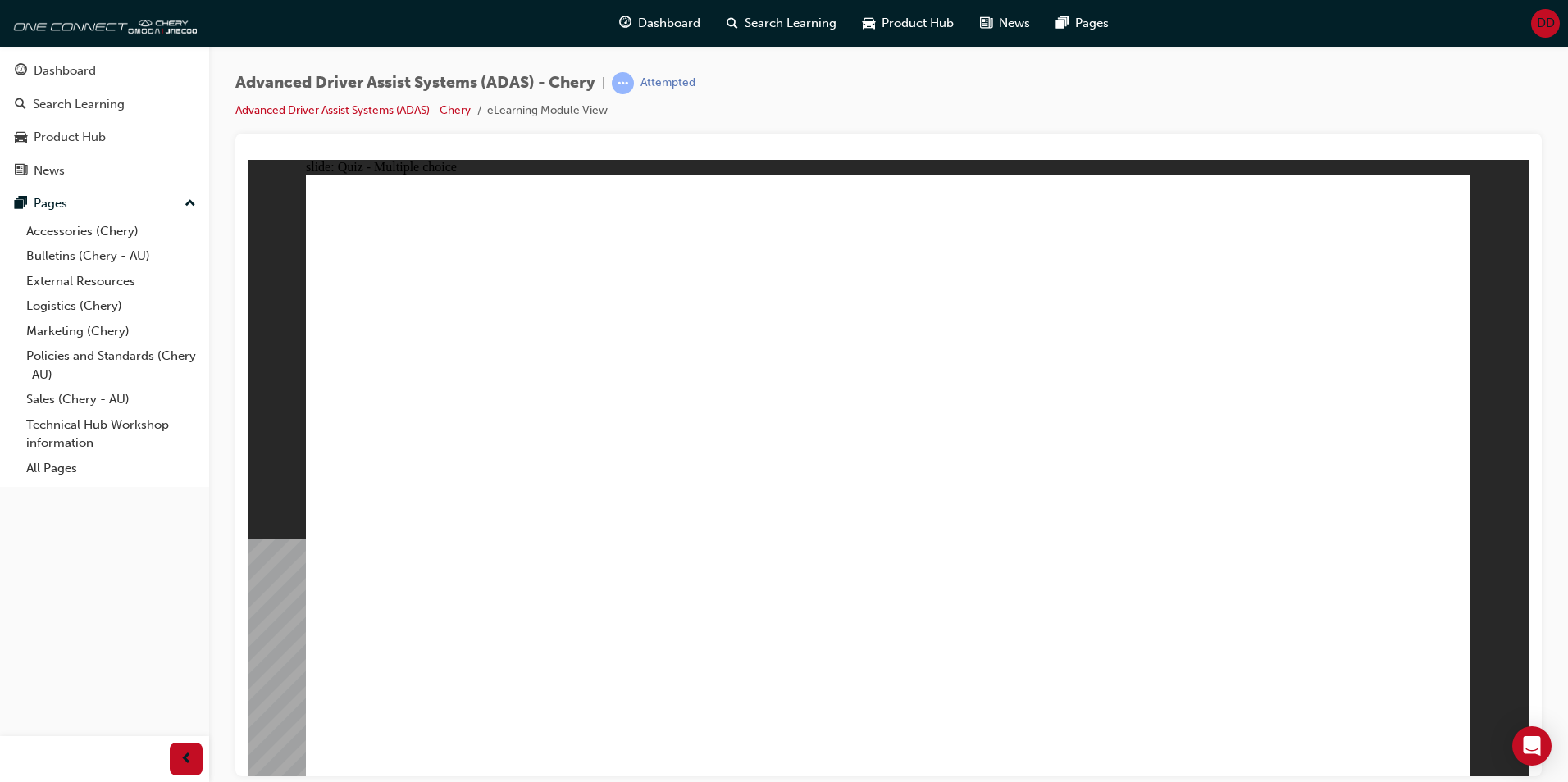
drag, startPoint x: 1008, startPoint y: 288, endPoint x: 573, endPoint y: 570, distance: 518.4
drag, startPoint x: 1146, startPoint y: 230, endPoint x: 581, endPoint y: 540, distance: 644.5
drag, startPoint x: 1262, startPoint y: 239, endPoint x: 637, endPoint y: 517, distance: 684.0
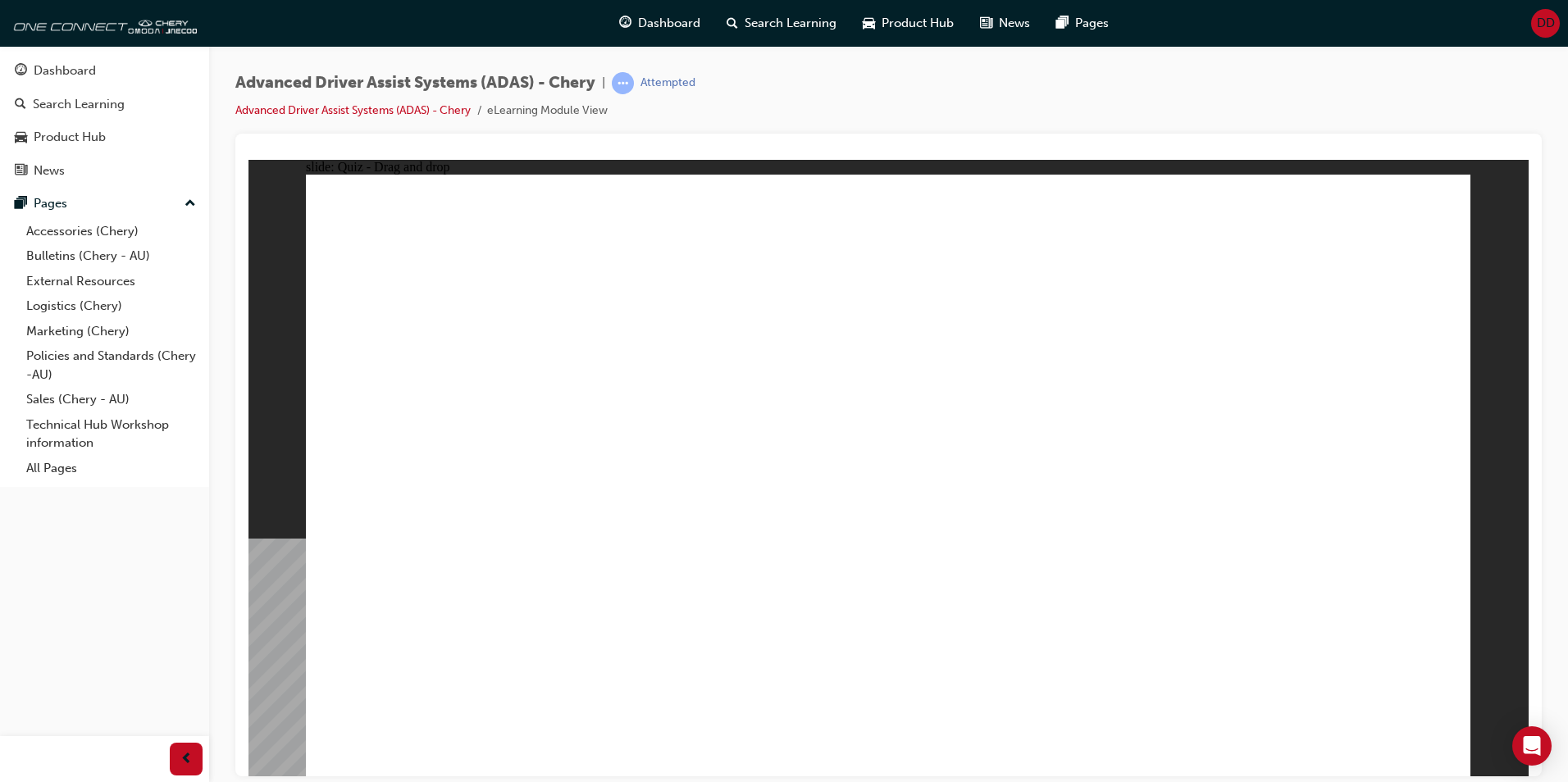
drag, startPoint x: 1131, startPoint y: 286, endPoint x: 715, endPoint y: 558, distance: 497.0
drag, startPoint x: 871, startPoint y: 233, endPoint x: 874, endPoint y: 544, distance: 311.0
drag, startPoint x: 891, startPoint y: 272, endPoint x: 897, endPoint y: 425, distance: 153.1
drag, startPoint x: 875, startPoint y: 282, endPoint x: 990, endPoint y: 508, distance: 253.6
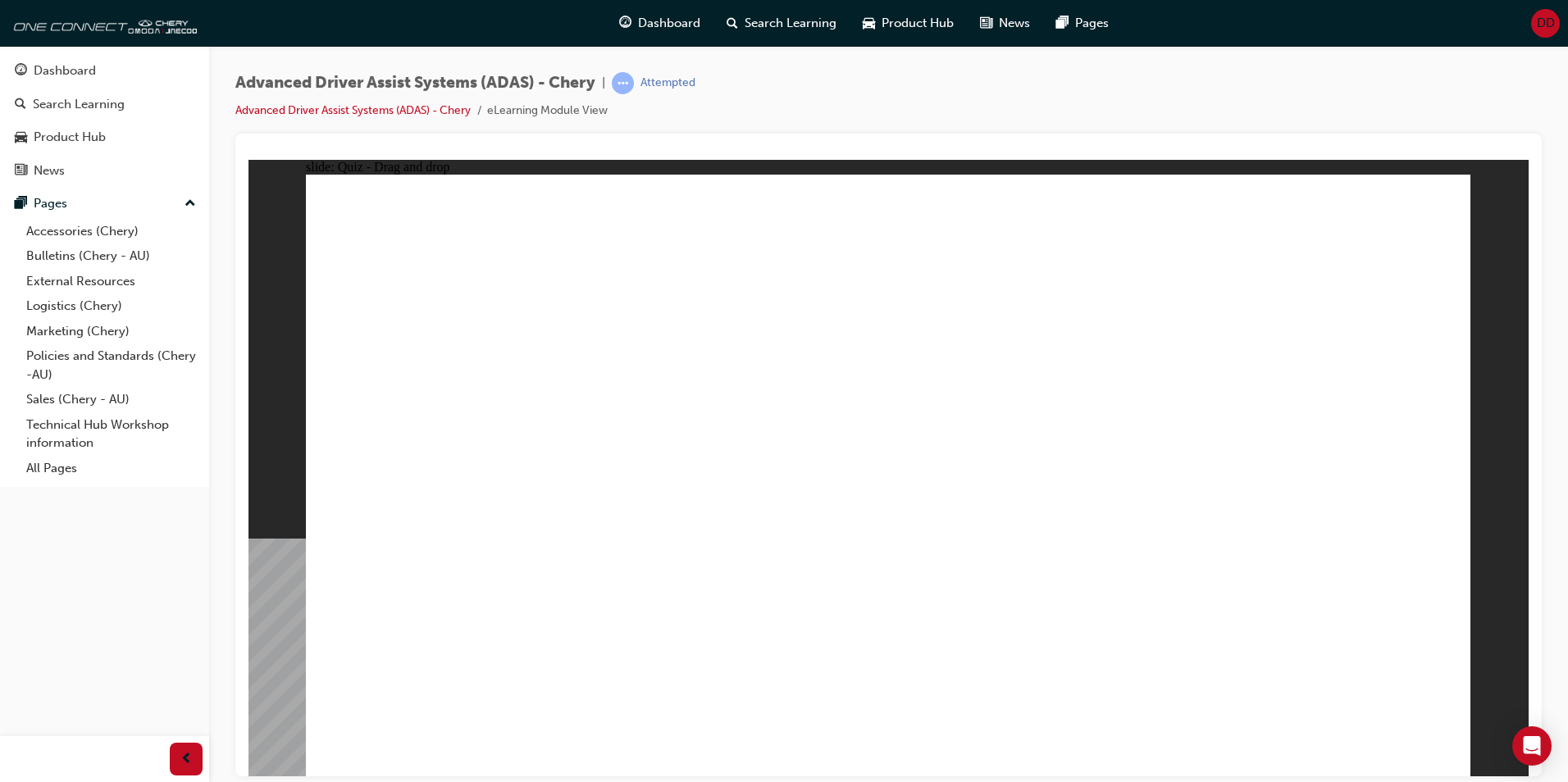
drag, startPoint x: 1018, startPoint y: 237, endPoint x: 1099, endPoint y: 545, distance: 318.5
drag, startPoint x: 1258, startPoint y: 289, endPoint x: 1198, endPoint y: 555, distance: 272.7
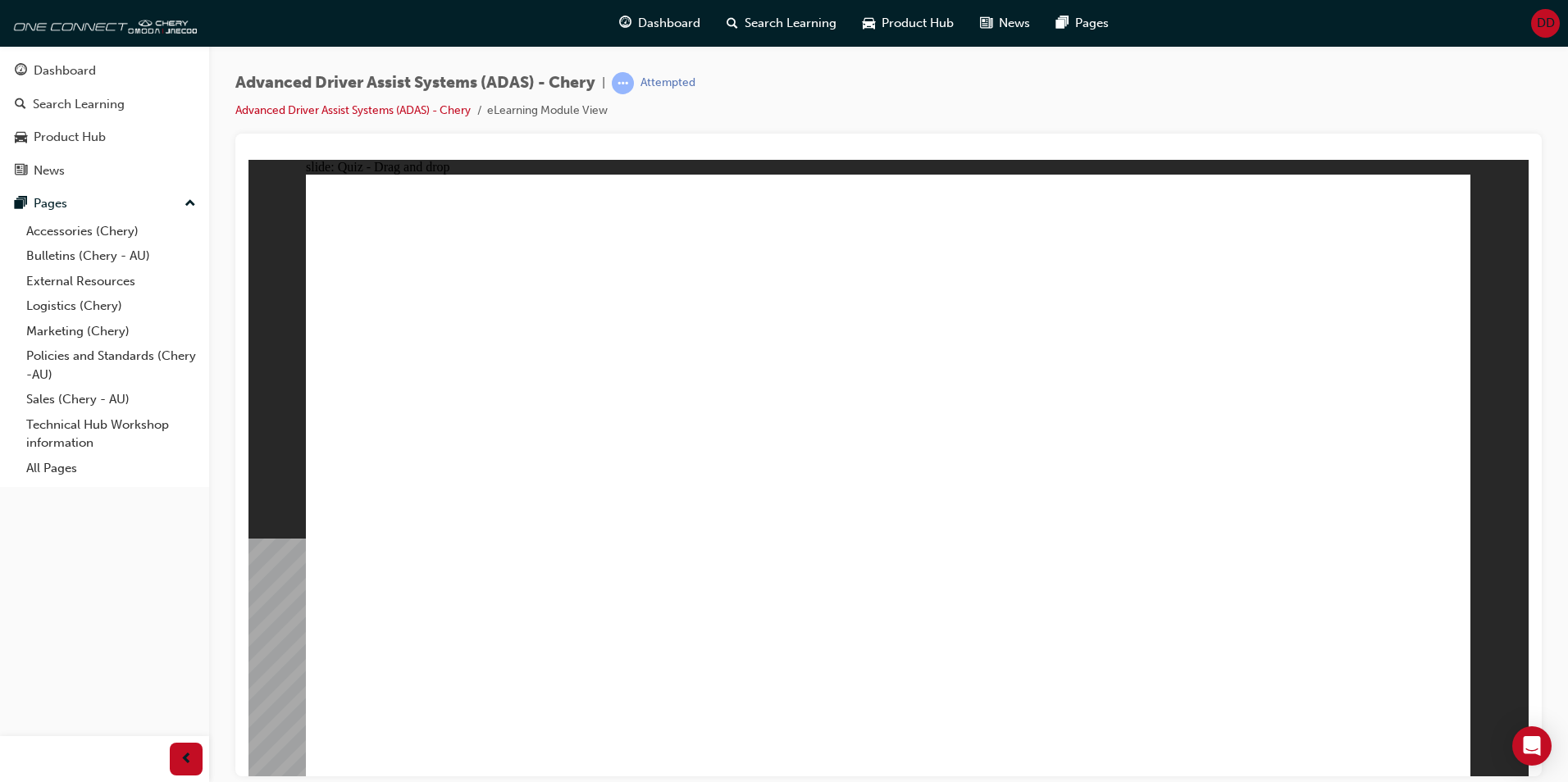
drag, startPoint x: 439, startPoint y: 653, endPoint x: 705, endPoint y: 498, distance: 307.9
drag, startPoint x: 662, startPoint y: 650, endPoint x: 931, endPoint y: 222, distance: 505.5
drag, startPoint x: 832, startPoint y: 651, endPoint x: 1304, endPoint y: 243, distance: 623.9
drag, startPoint x: 1037, startPoint y: 663, endPoint x: 1395, endPoint y: 228, distance: 563.4
drag, startPoint x: 1266, startPoint y: 459, endPoint x: 1275, endPoint y: 392, distance: 67.6
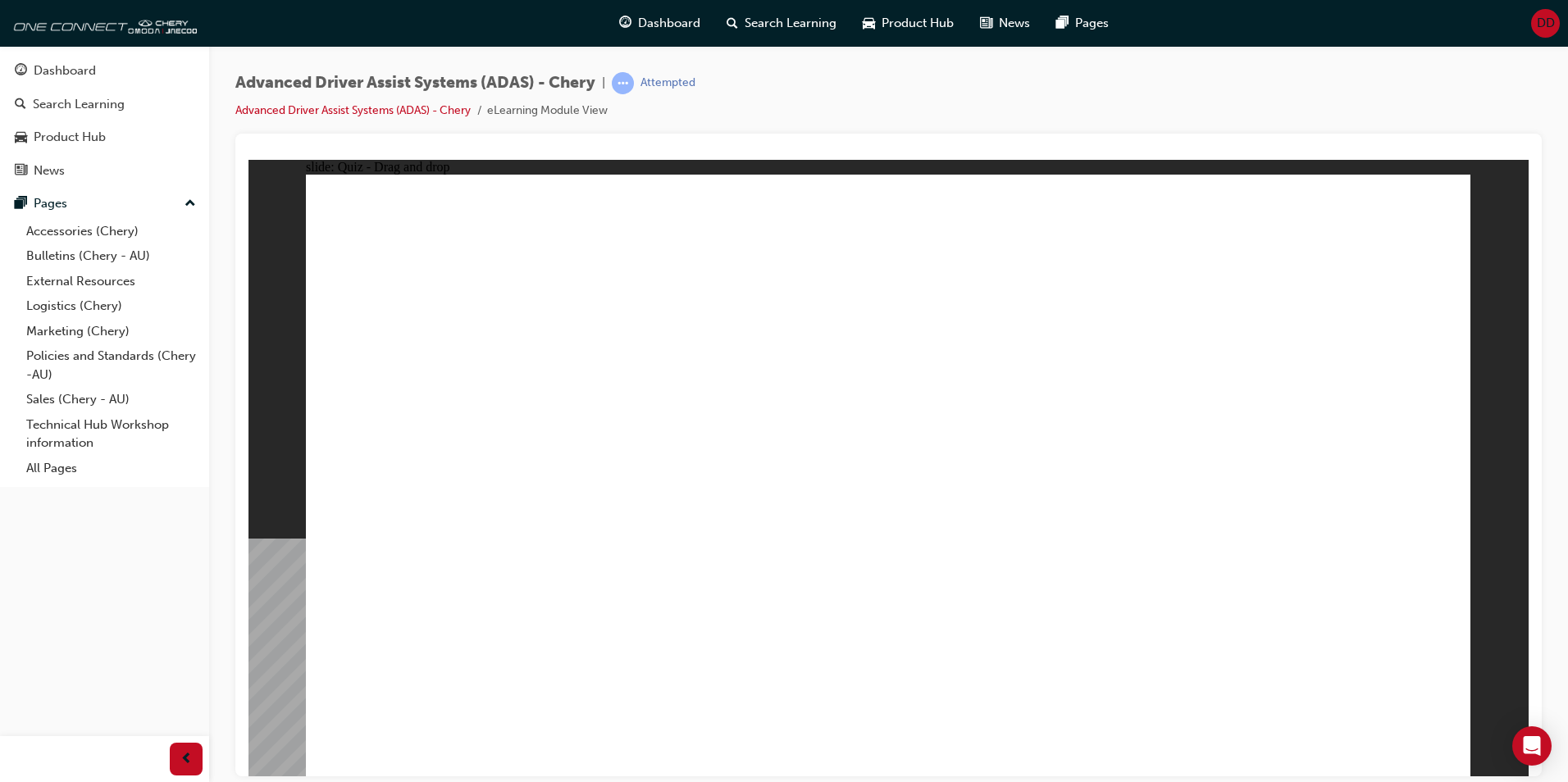
checkbox input "true"
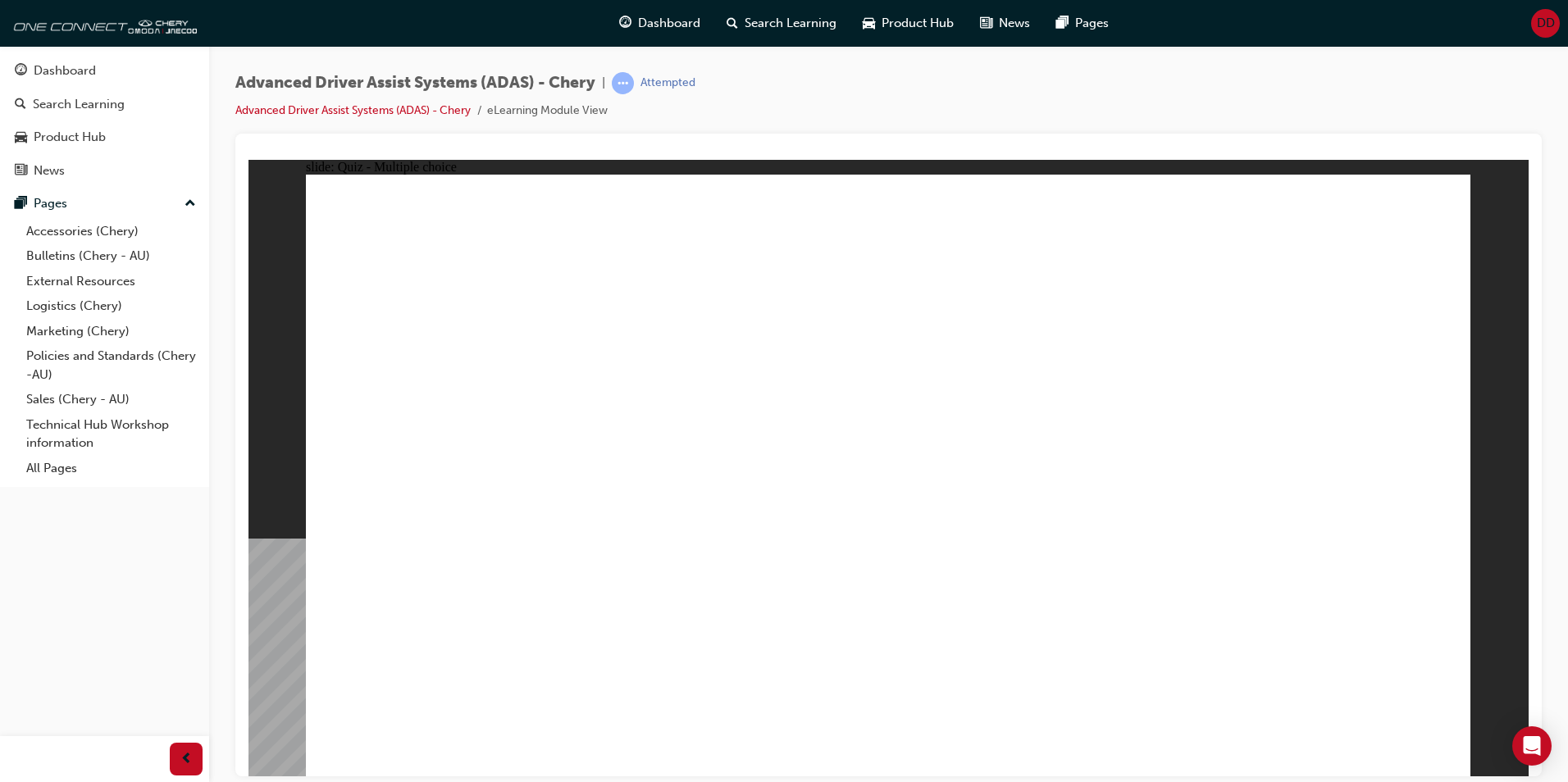
checkbox input "true"
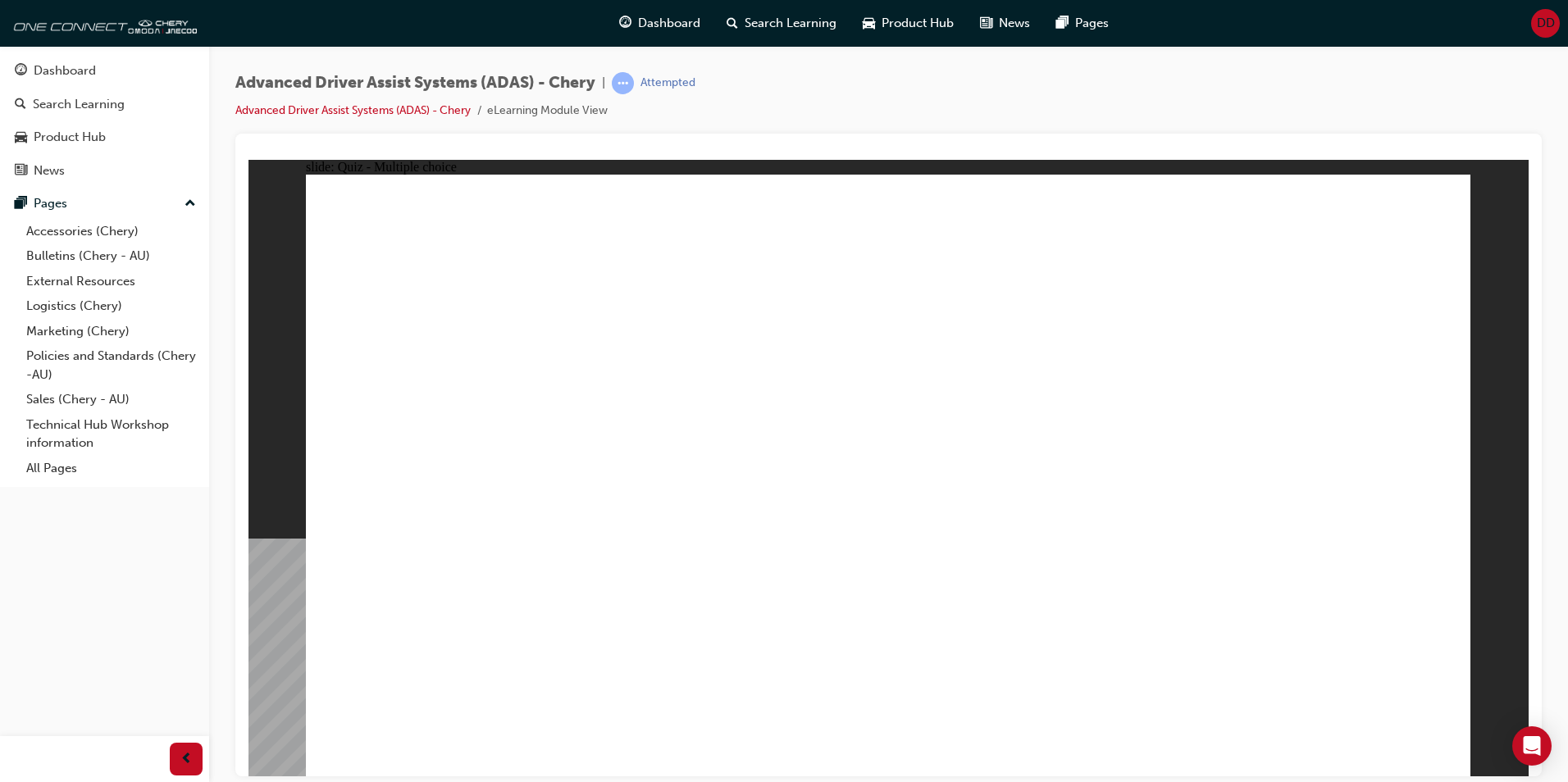
checkbox input "true"
drag, startPoint x: 1014, startPoint y: 294, endPoint x: 558, endPoint y: 600, distance: 549.2
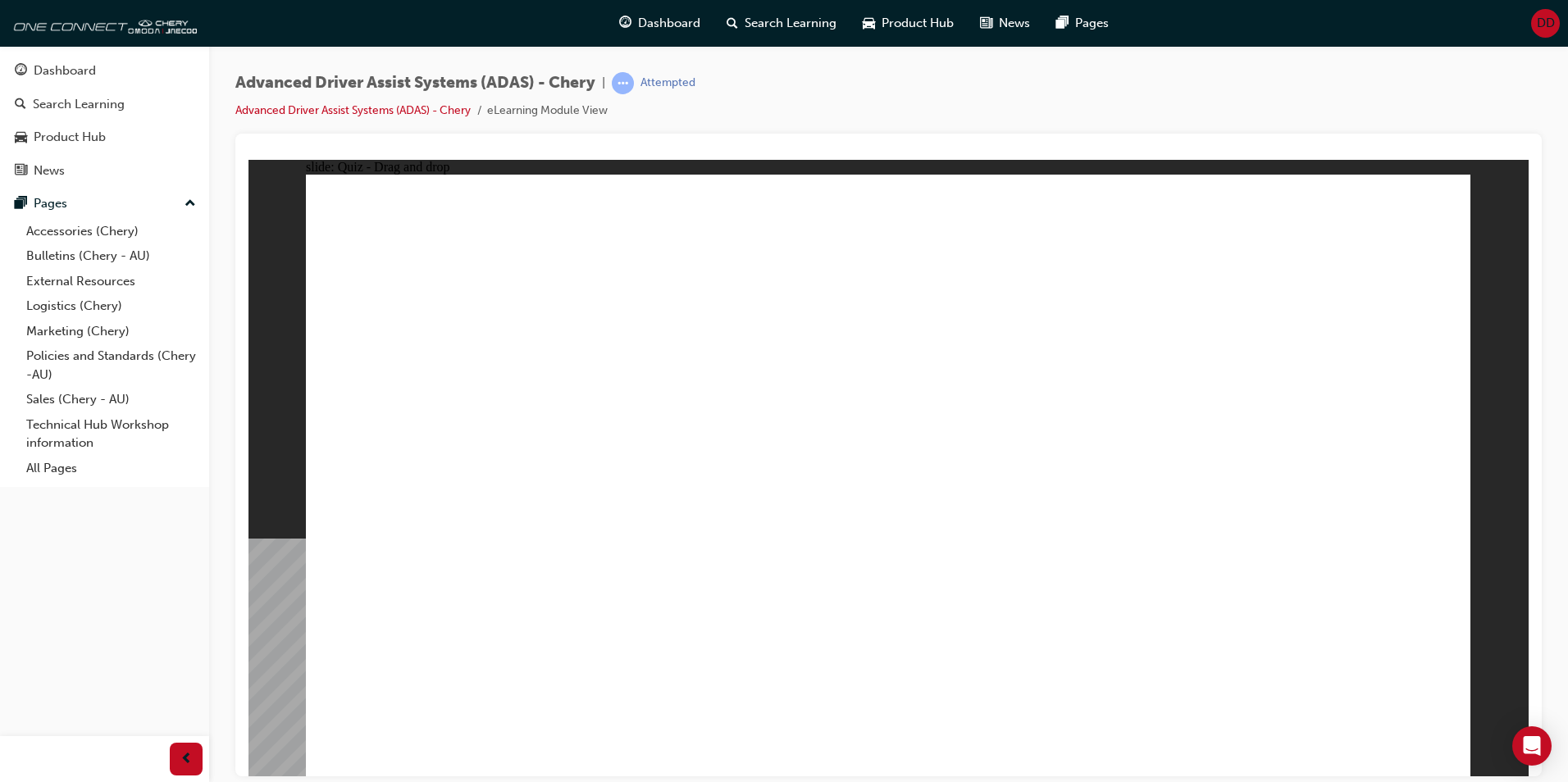
drag, startPoint x: 1132, startPoint y: 237, endPoint x: 540, endPoint y: 571, distance: 679.7
drag, startPoint x: 1266, startPoint y: 237, endPoint x: 666, endPoint y: 542, distance: 673.1
drag, startPoint x: 1164, startPoint y: 294, endPoint x: 784, endPoint y: 539, distance: 452.1
drag, startPoint x: 895, startPoint y: 237, endPoint x: 912, endPoint y: 517, distance: 280.5
drag, startPoint x: 906, startPoint y: 294, endPoint x: 963, endPoint y: 534, distance: 246.7
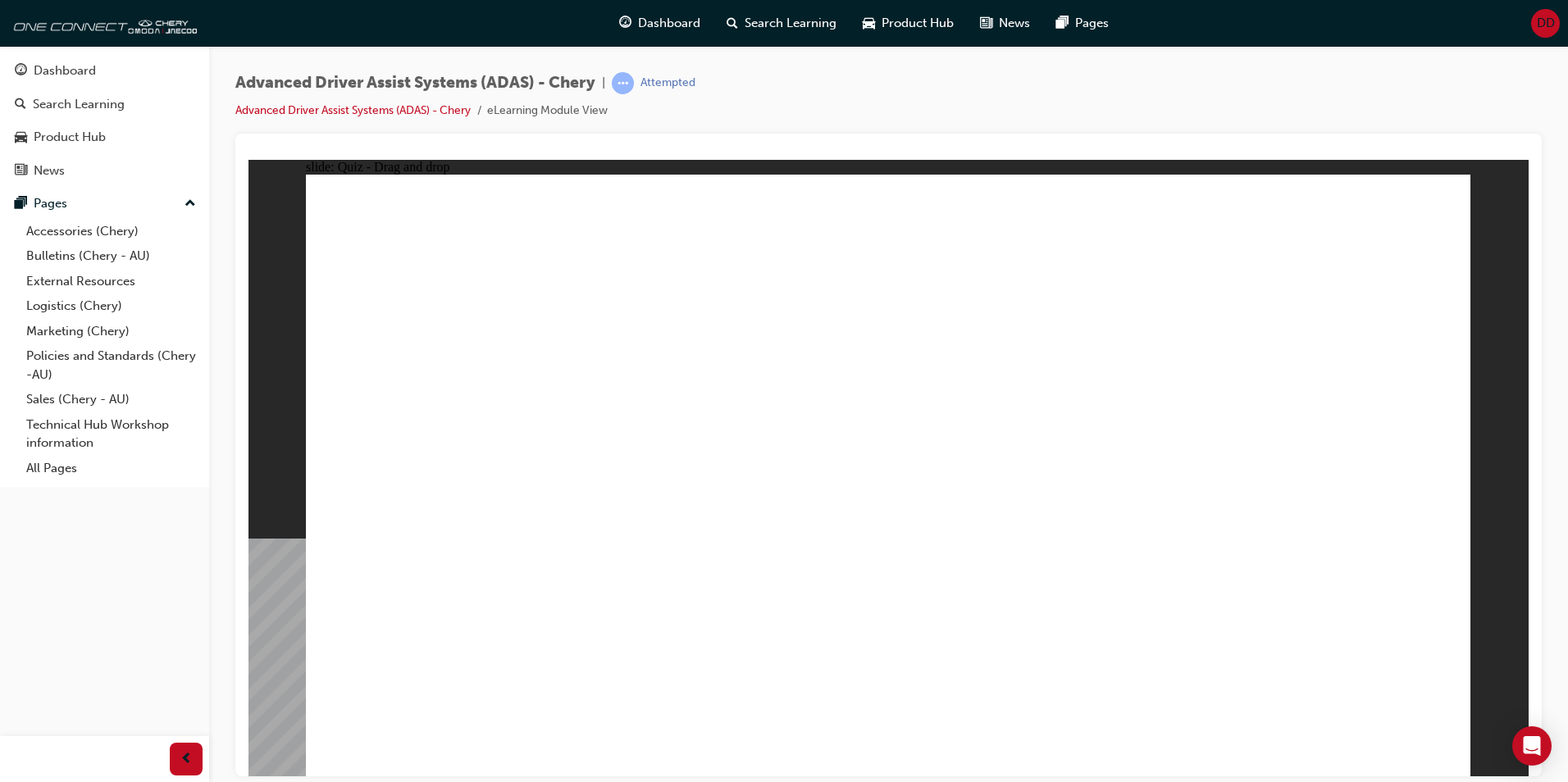
drag, startPoint x: 1026, startPoint y: 236, endPoint x: 1145, endPoint y: 545, distance: 331.1
drag, startPoint x: 1255, startPoint y: 430, endPoint x: 1205, endPoint y: 523, distance: 105.6
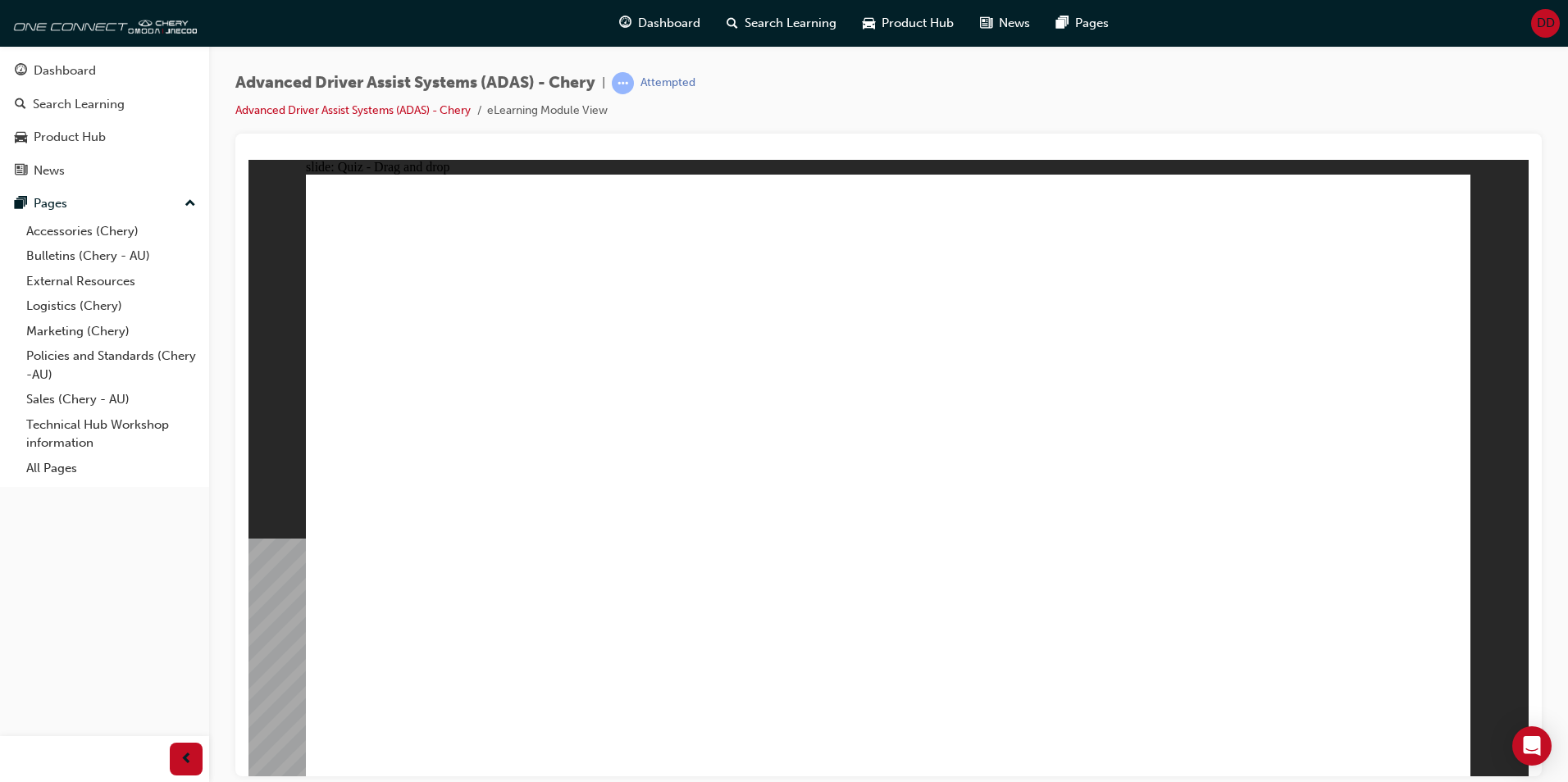
drag, startPoint x: 457, startPoint y: 654, endPoint x: 971, endPoint y: 289, distance: 630.4
drag, startPoint x: 826, startPoint y: 651, endPoint x: 963, endPoint y: 260, distance: 414.3
drag, startPoint x: 650, startPoint y: 644, endPoint x: 1201, endPoint y: 286, distance: 657.1
drag, startPoint x: 998, startPoint y: 651, endPoint x: 1306, endPoint y: 285, distance: 478.4
drag, startPoint x: 1186, startPoint y: 650, endPoint x: 1306, endPoint y: 322, distance: 349.3
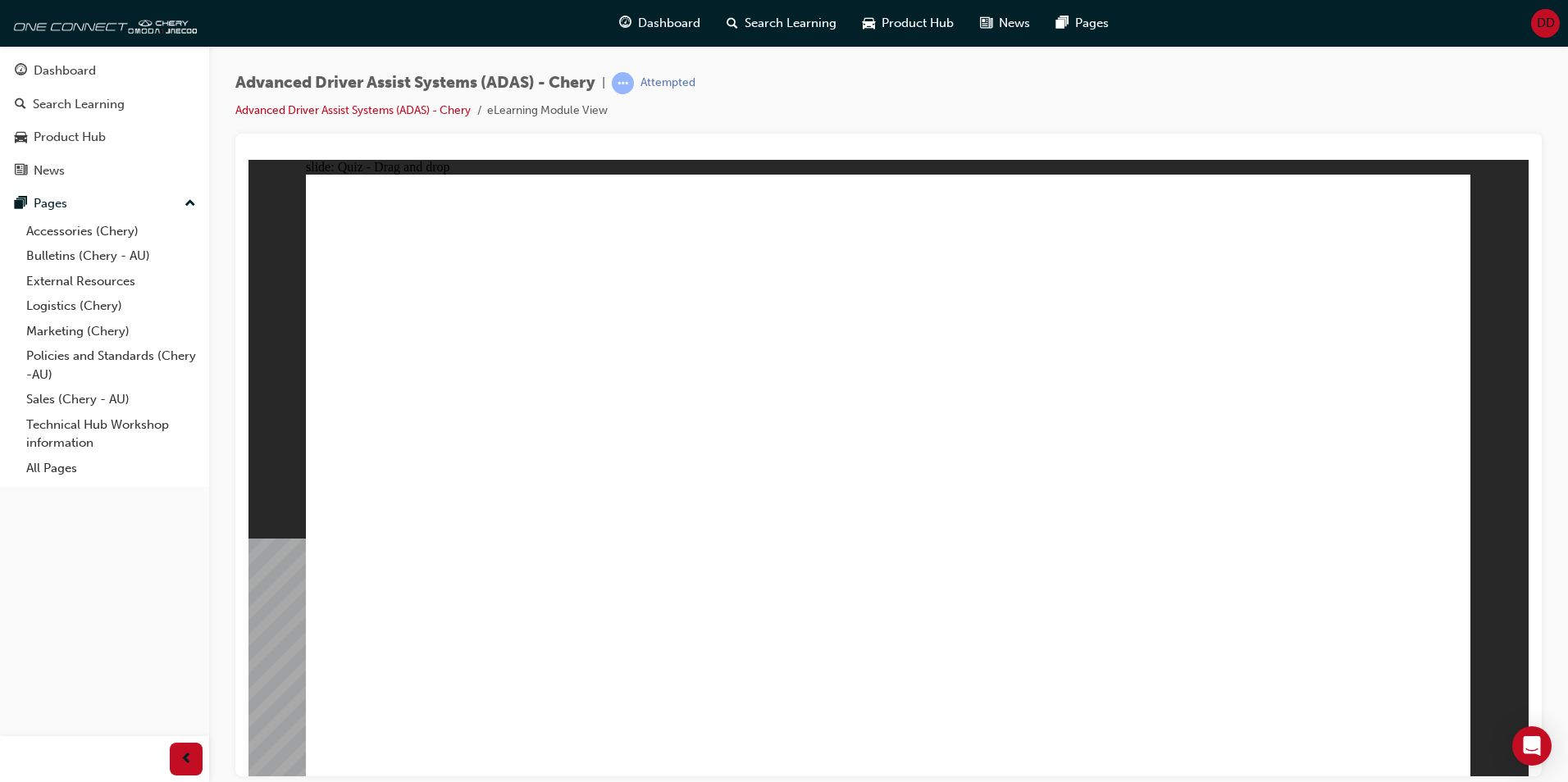
checkbox input "true"
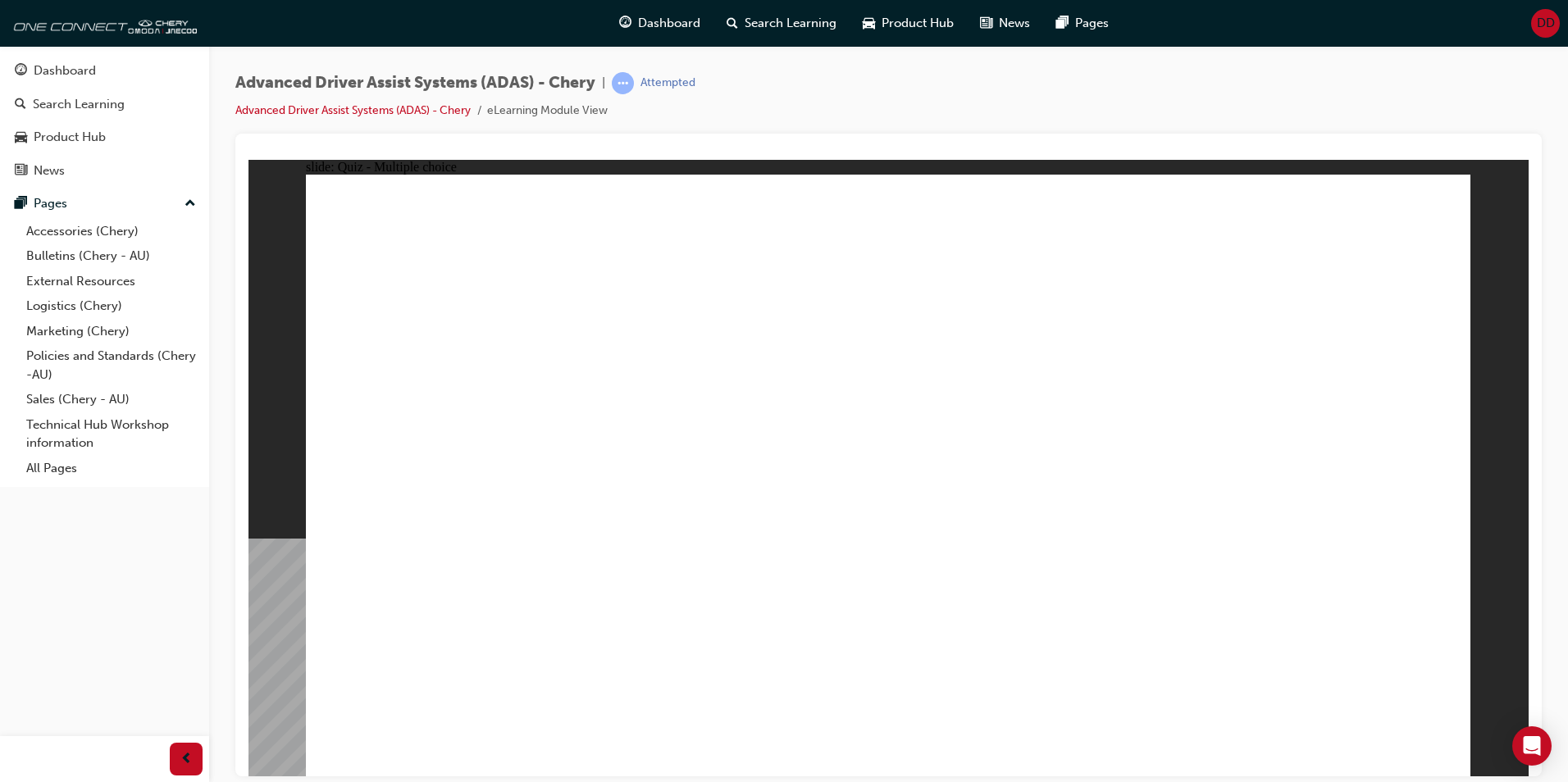
checkbox input "true"
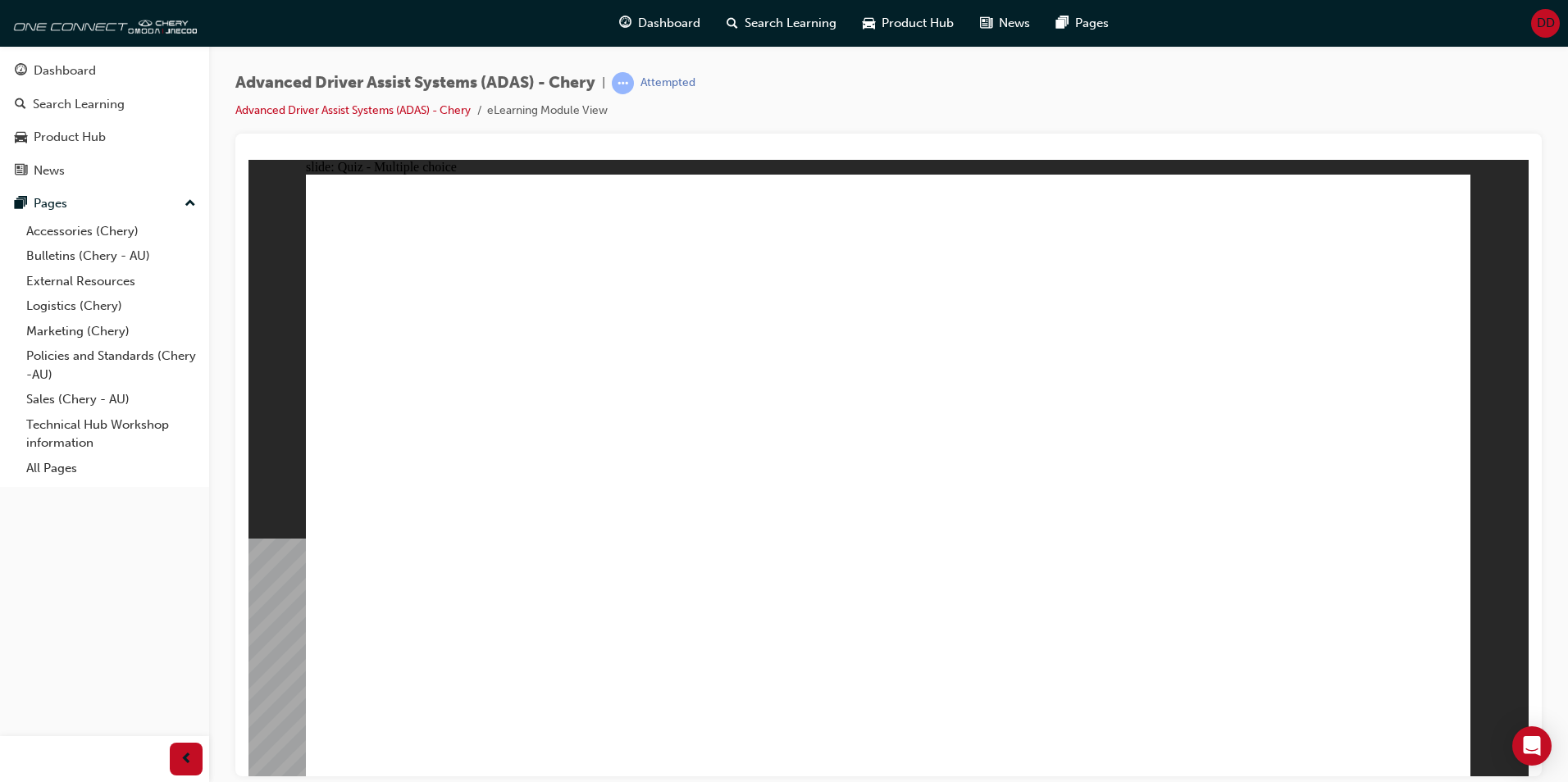
checkbox input "true"
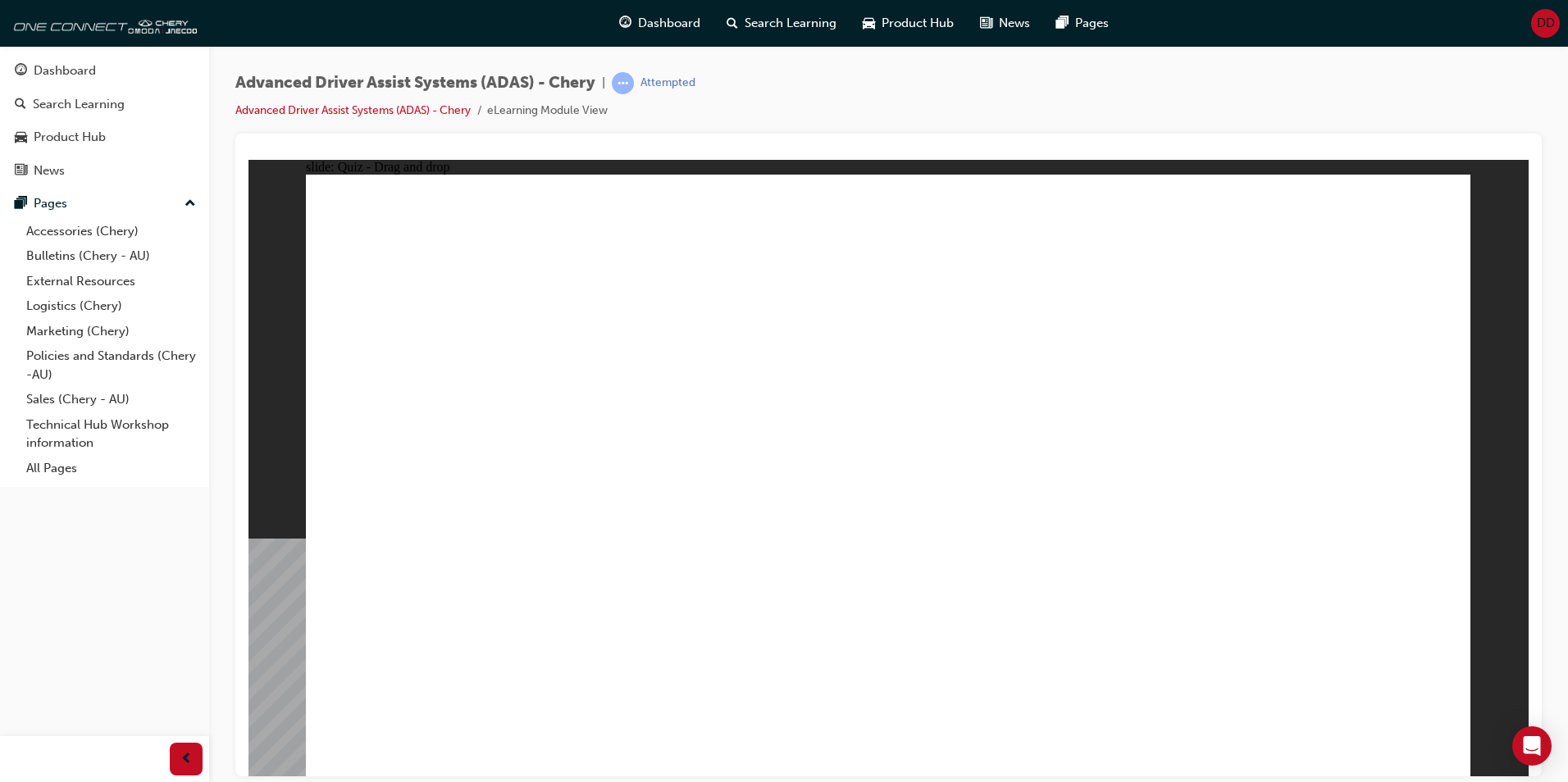
drag, startPoint x: 1023, startPoint y: 286, endPoint x: 637, endPoint y: 529, distance: 456.1
drag, startPoint x: 1154, startPoint y: 237, endPoint x: 672, endPoint y: 551, distance: 575.3
drag, startPoint x: 1264, startPoint y: 229, endPoint x: 694, endPoint y: 543, distance: 650.8
drag, startPoint x: 1122, startPoint y: 283, endPoint x: 681, endPoint y: 520, distance: 500.6
drag, startPoint x: 884, startPoint y: 241, endPoint x: 880, endPoint y: 535, distance: 294.0
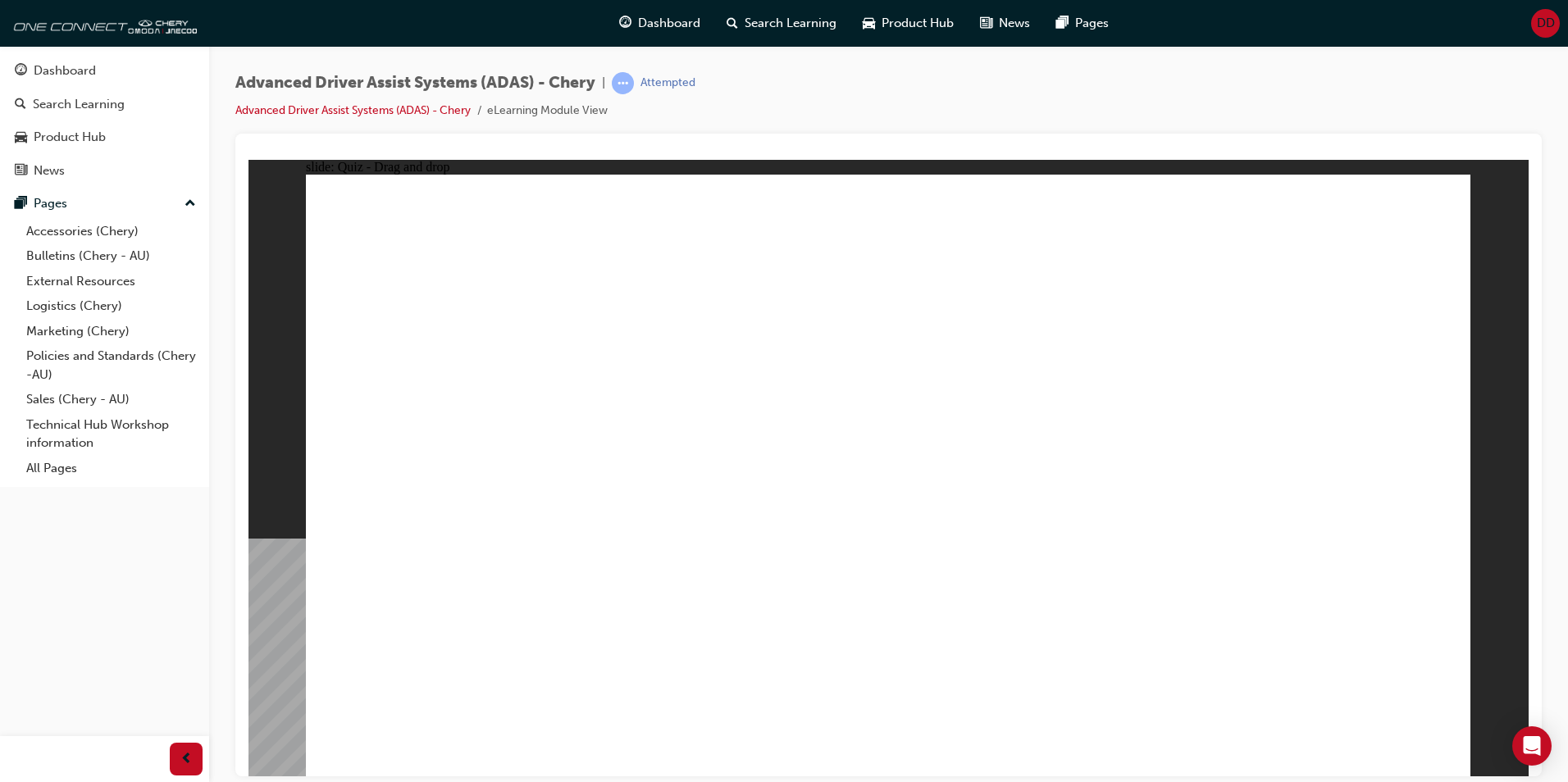
drag, startPoint x: 919, startPoint y: 299, endPoint x: 998, endPoint y: 583, distance: 294.8
drag, startPoint x: 1080, startPoint y: 588, endPoint x: 1080, endPoint y: 611, distance: 23.0
drag, startPoint x: 1282, startPoint y: 321, endPoint x: 1210, endPoint y: 536, distance: 226.7
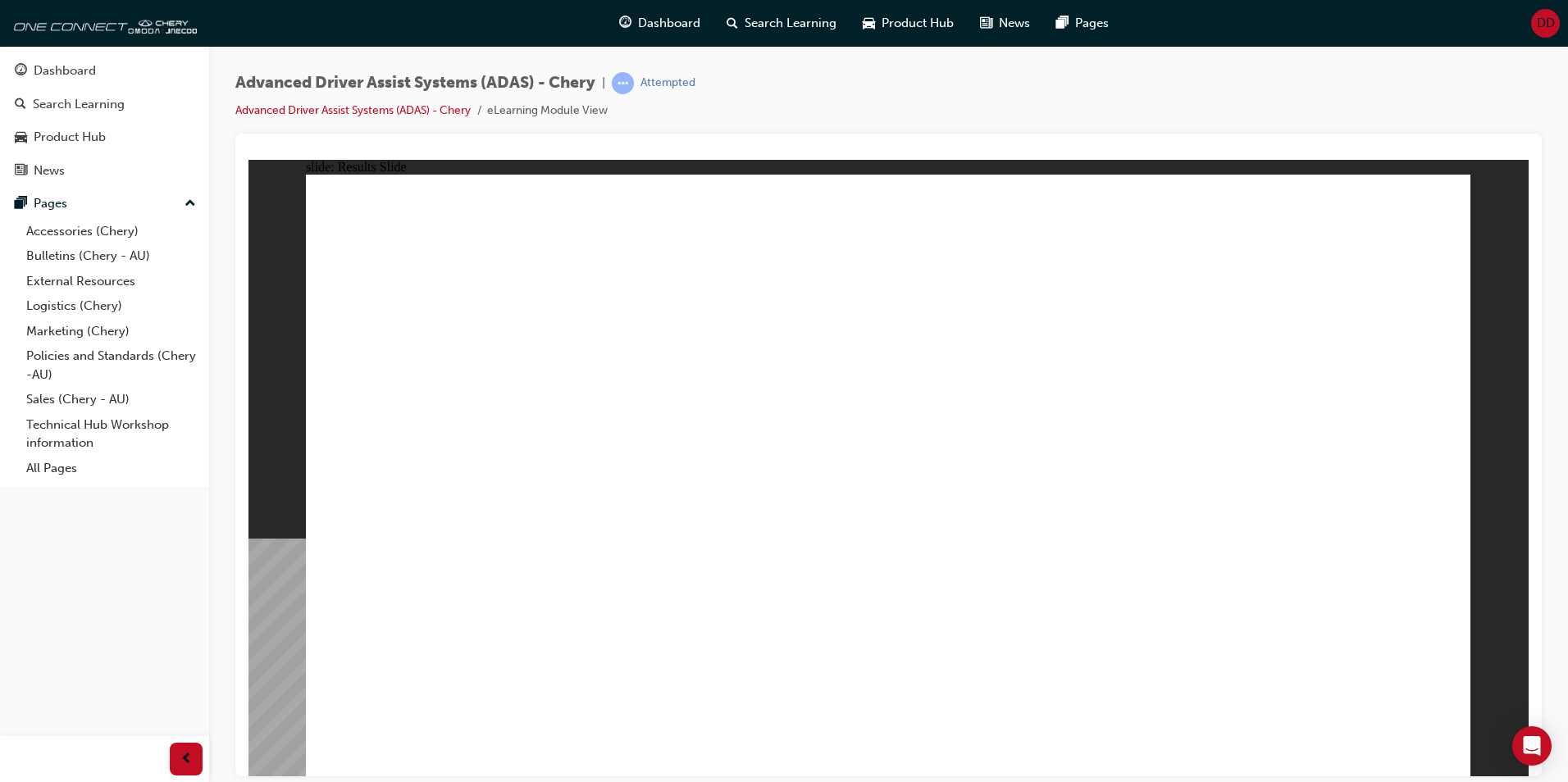
drag, startPoint x: 442, startPoint y: 631, endPoint x: 890, endPoint y: 310, distance: 551.1
drag, startPoint x: 670, startPoint y: 641, endPoint x: 1118, endPoint y: 359, distance: 529.4
drag, startPoint x: 852, startPoint y: 655, endPoint x: 1266, endPoint y: 362, distance: 507.2
drag, startPoint x: 1216, startPoint y: 447, endPoint x: 1231, endPoint y: 405, distance: 44.6
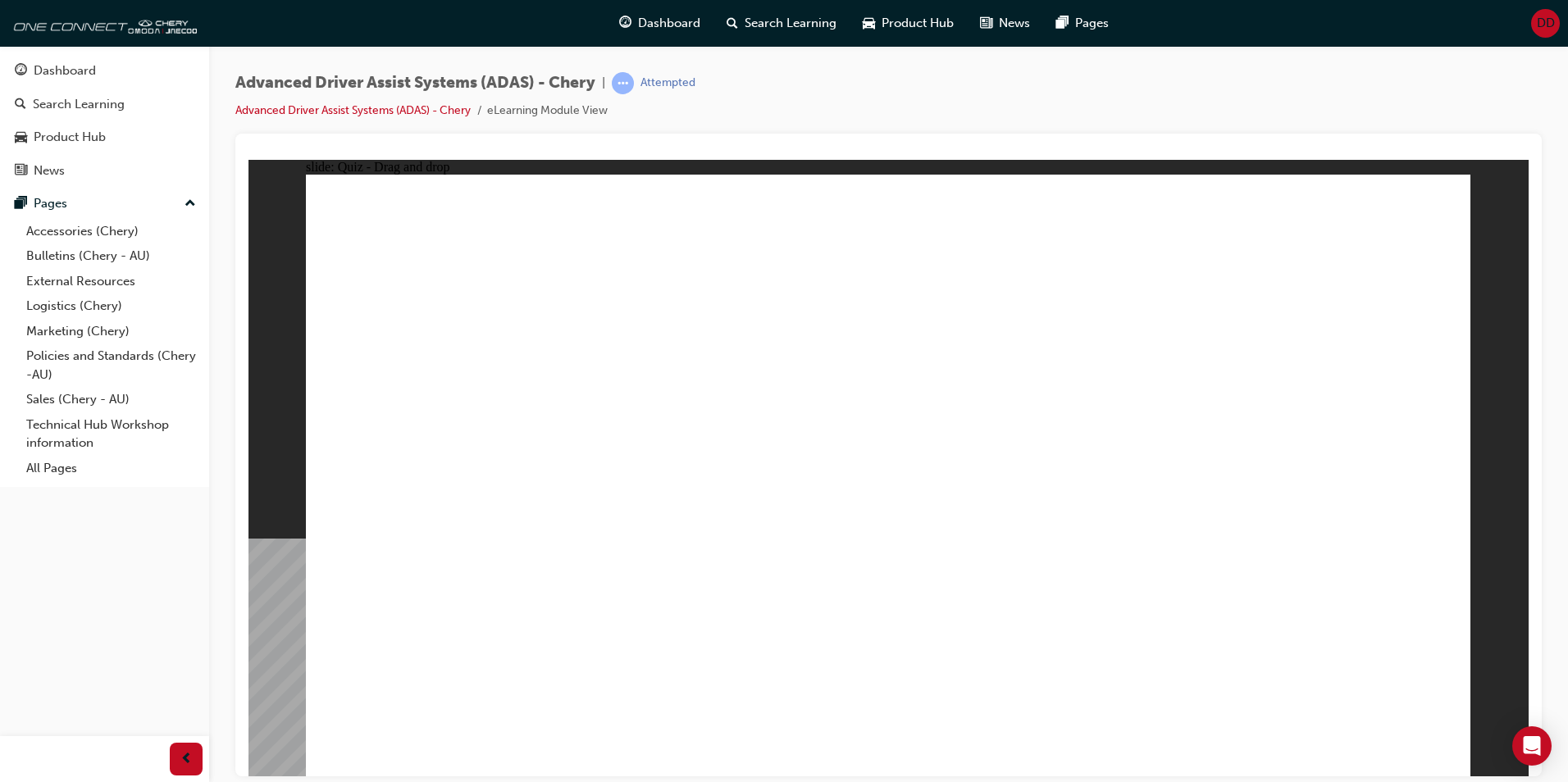
drag, startPoint x: 1182, startPoint y: 650, endPoint x: 1266, endPoint y: 331, distance: 329.9
checkbox input "true"
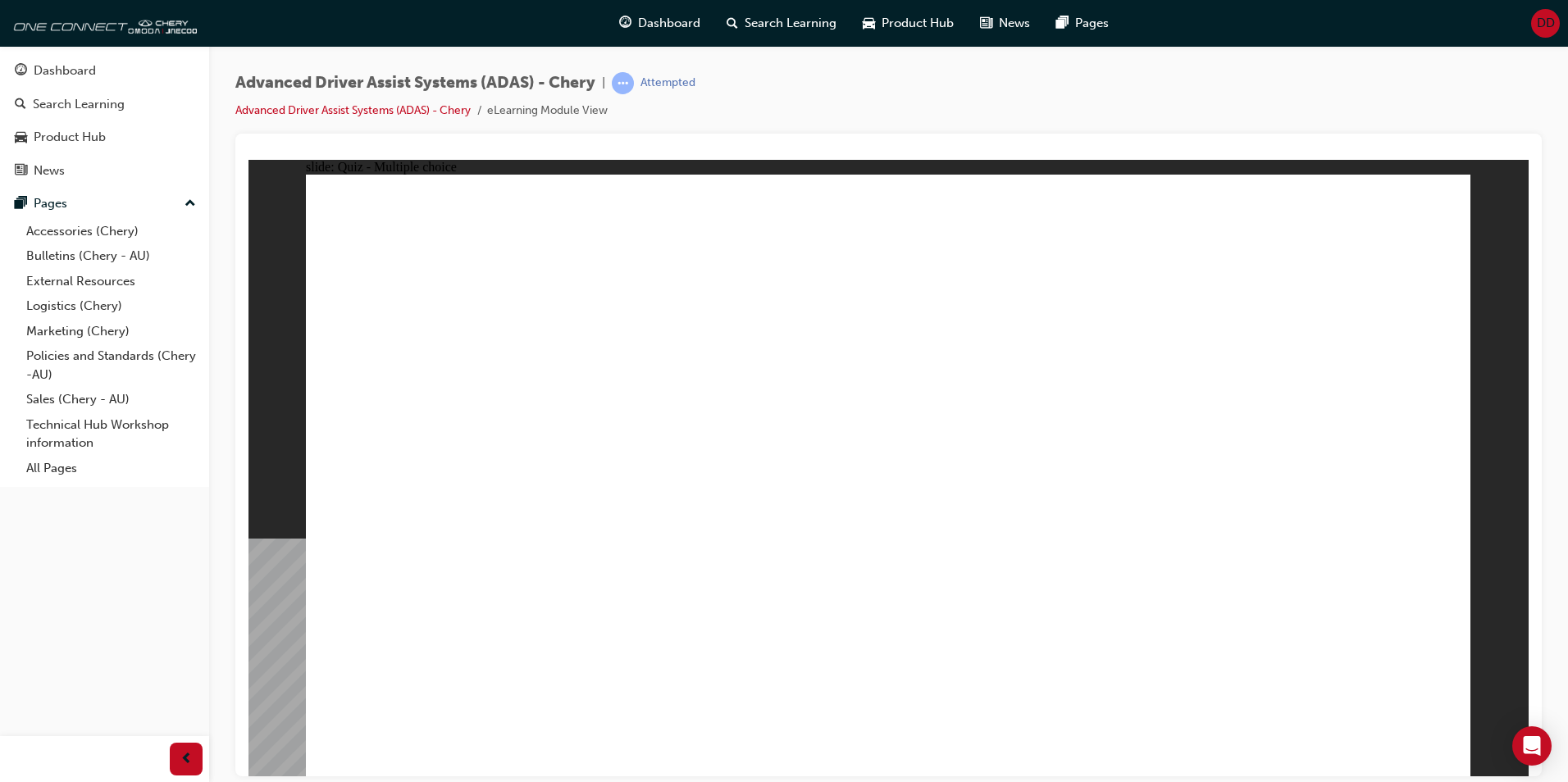
drag, startPoint x: 889, startPoint y: 239, endPoint x: 726, endPoint y: 534, distance: 337.0
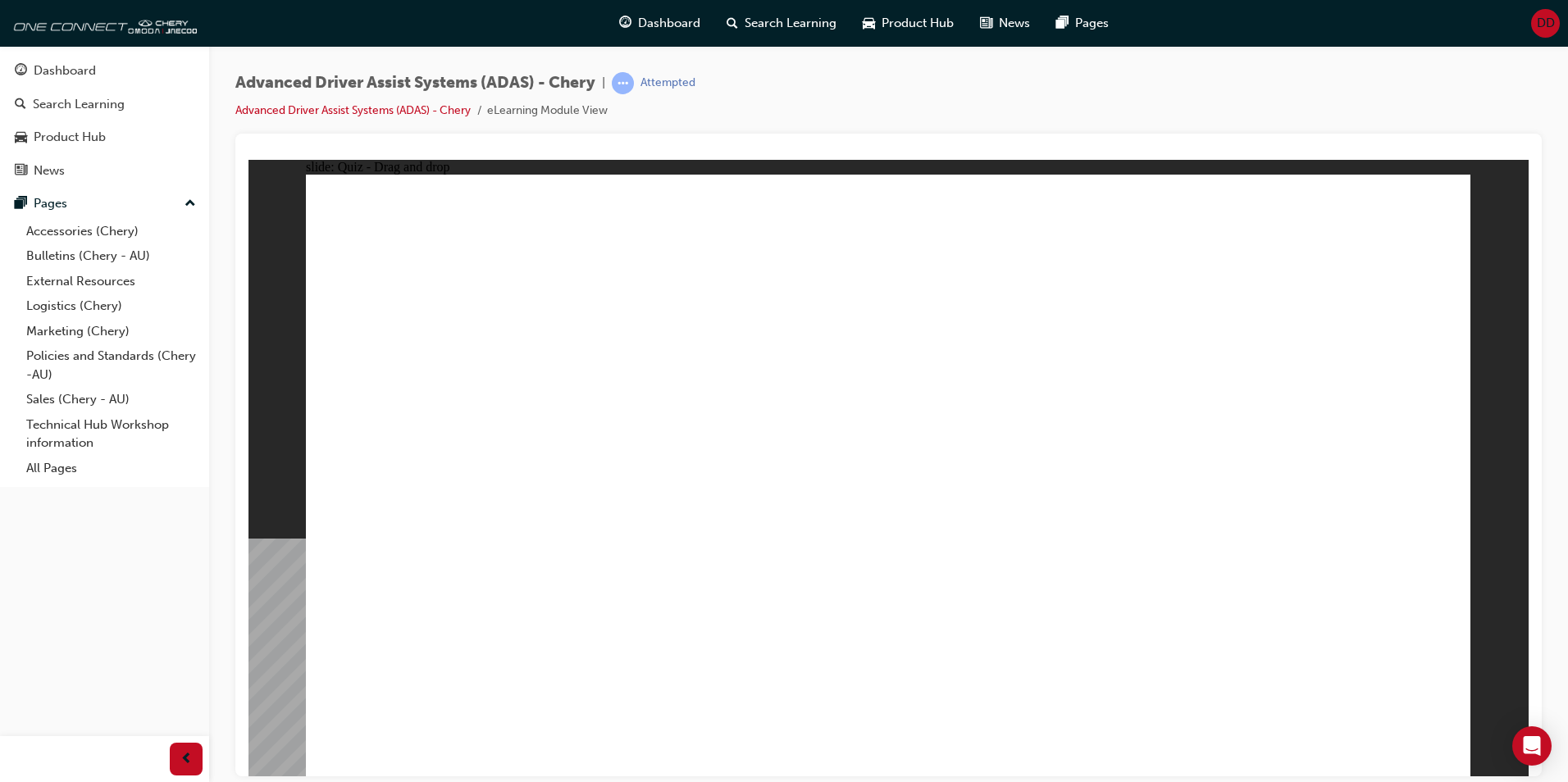
drag, startPoint x: 430, startPoint y: 664, endPoint x: 851, endPoint y: 377, distance: 509.5
drag, startPoint x: 1201, startPoint y: 654, endPoint x: 963, endPoint y: 247, distance: 471.5
drag, startPoint x: 664, startPoint y: 650, endPoint x: 1193, endPoint y: 367, distance: 599.9
drag, startPoint x: 818, startPoint y: 651, endPoint x: 1299, endPoint y: 302, distance: 594.3
drag, startPoint x: 1026, startPoint y: 656, endPoint x: 1351, endPoint y: 317, distance: 469.6
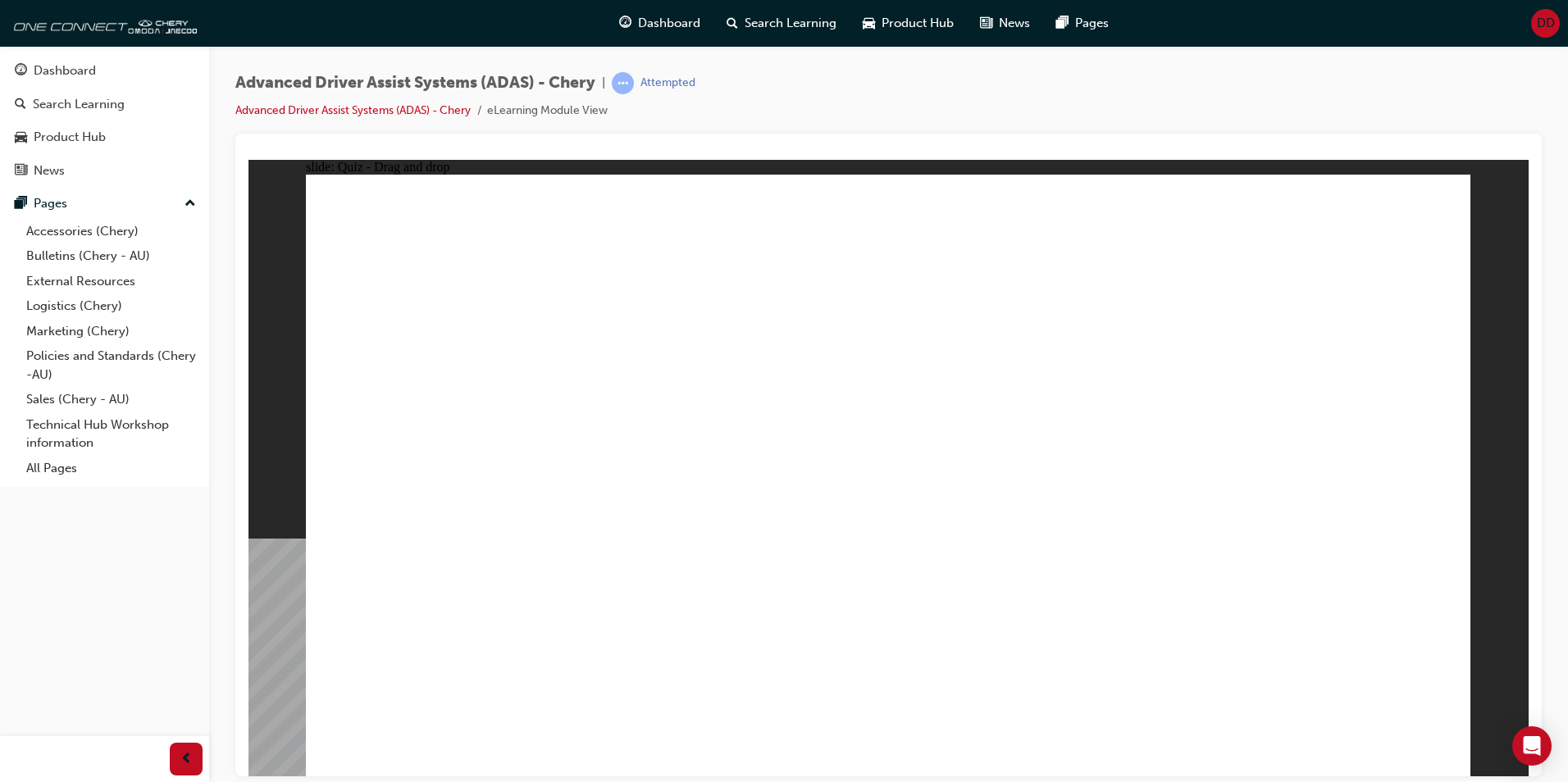
checkbox input "true"
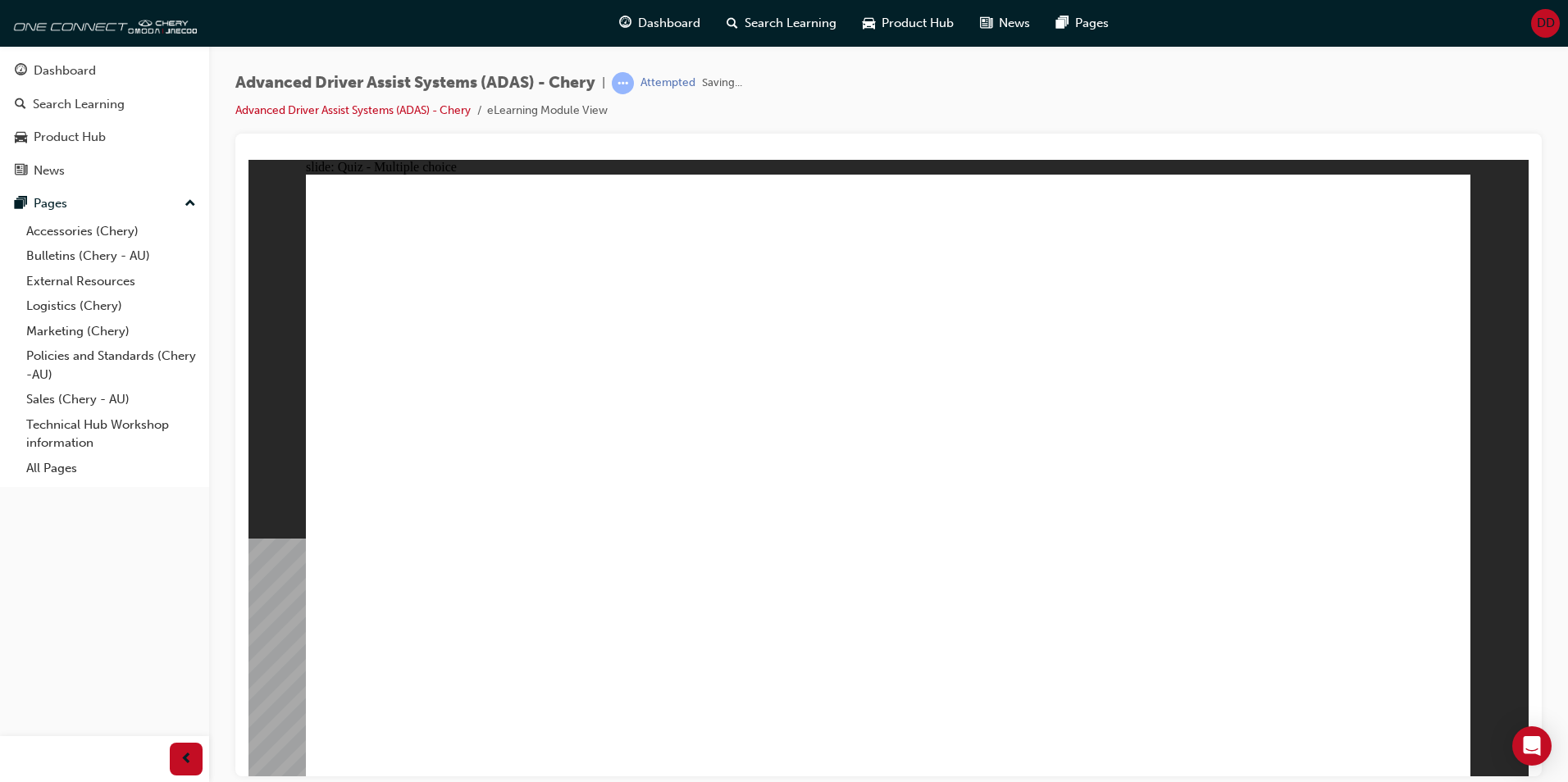
drag, startPoint x: 911, startPoint y: 243, endPoint x: 1001, endPoint y: 564, distance: 333.4
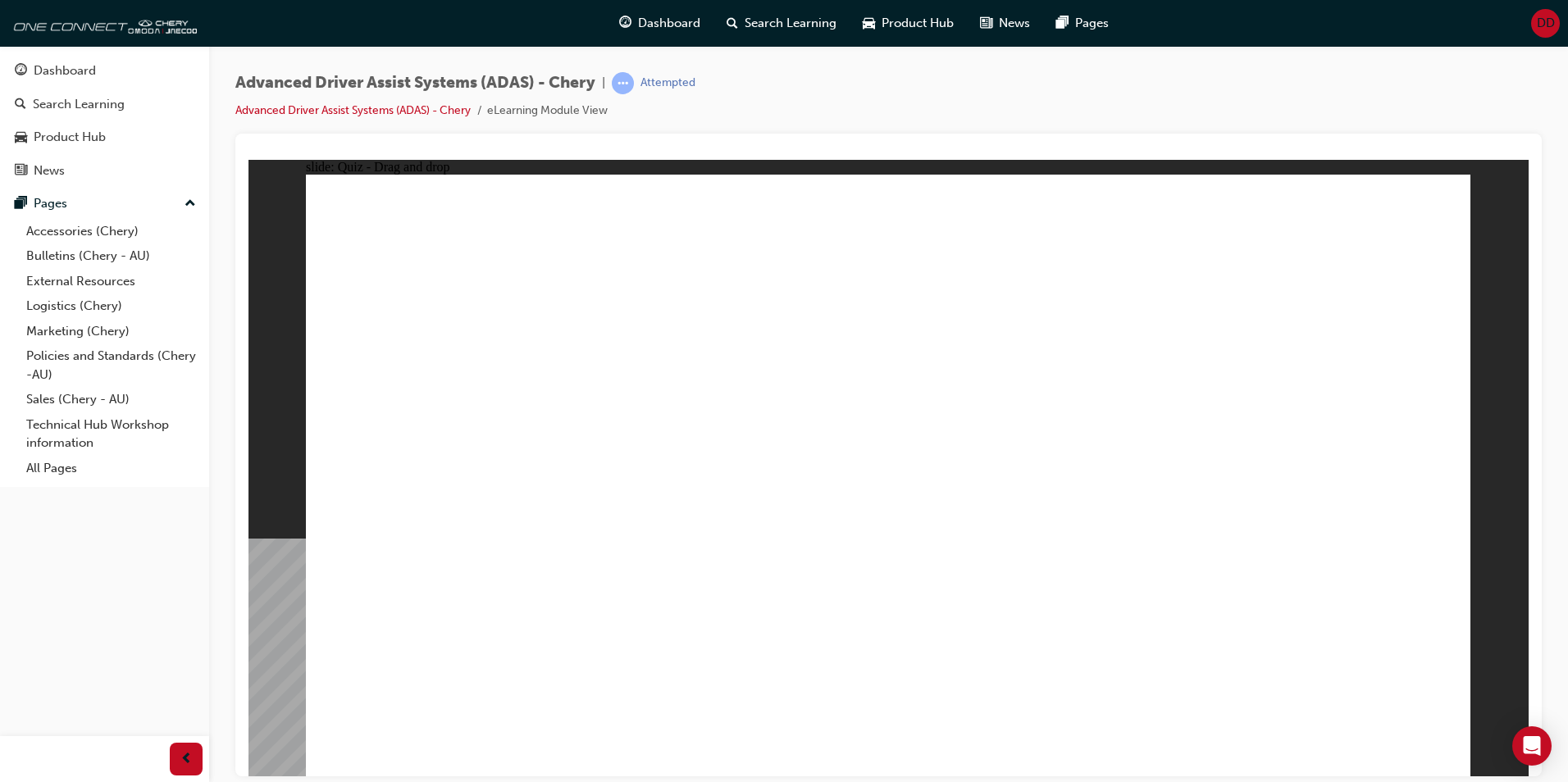
drag, startPoint x: 435, startPoint y: 644, endPoint x: 398, endPoint y: 666, distance: 43.0
drag, startPoint x: 440, startPoint y: 646, endPoint x: 907, endPoint y: 269, distance: 600.2
drag, startPoint x: 725, startPoint y: 607, endPoint x: 1083, endPoint y: 380, distance: 423.9
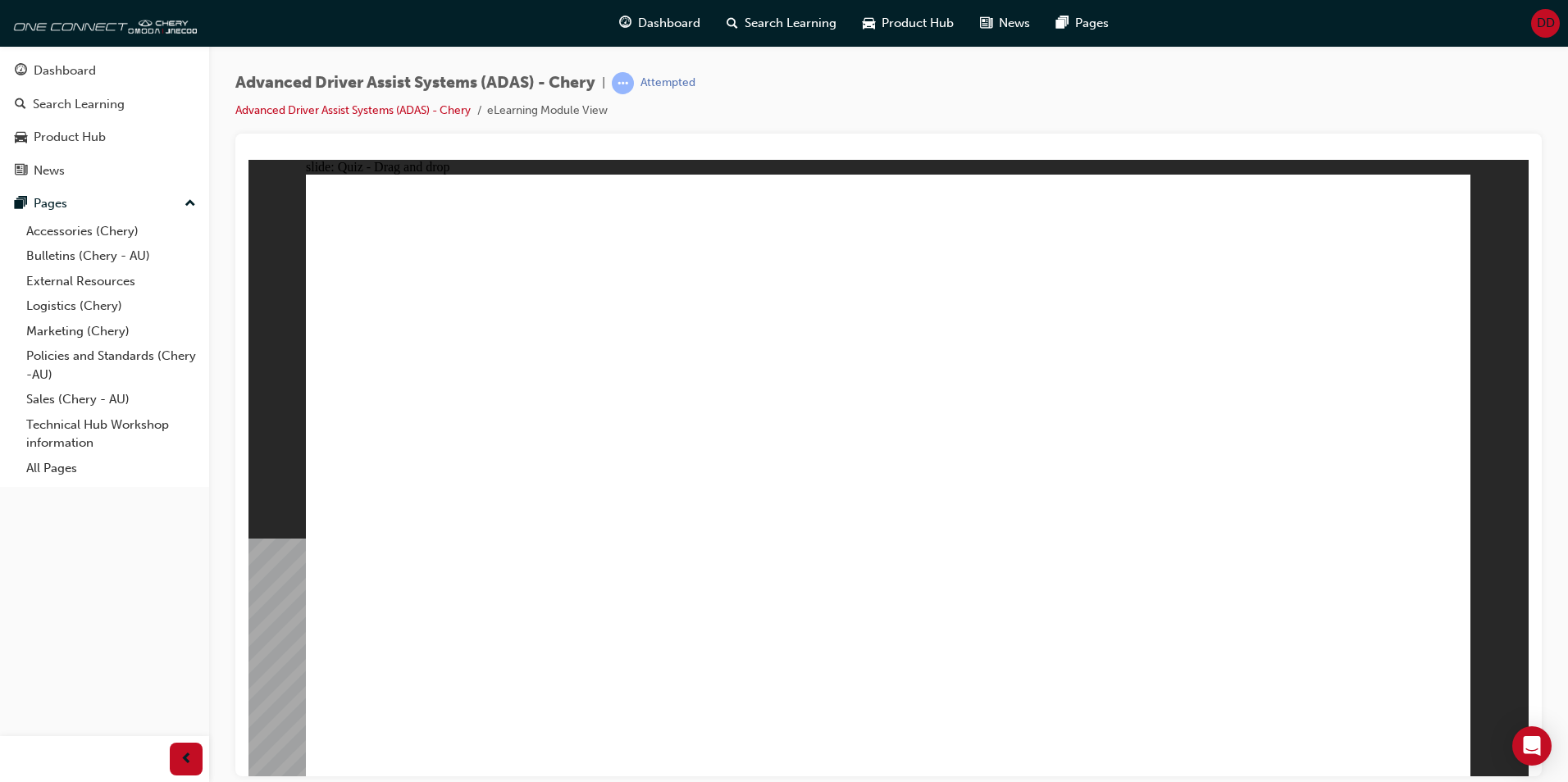
drag, startPoint x: 675, startPoint y: 656, endPoint x: 1226, endPoint y: 315, distance: 648.0
drag, startPoint x: 830, startPoint y: 654, endPoint x: 1323, endPoint y: 337, distance: 586.1
drag, startPoint x: 1009, startPoint y: 651, endPoint x: 1263, endPoint y: 346, distance: 396.9
drag, startPoint x: 1178, startPoint y: 646, endPoint x: 1299, endPoint y: 309, distance: 358.1
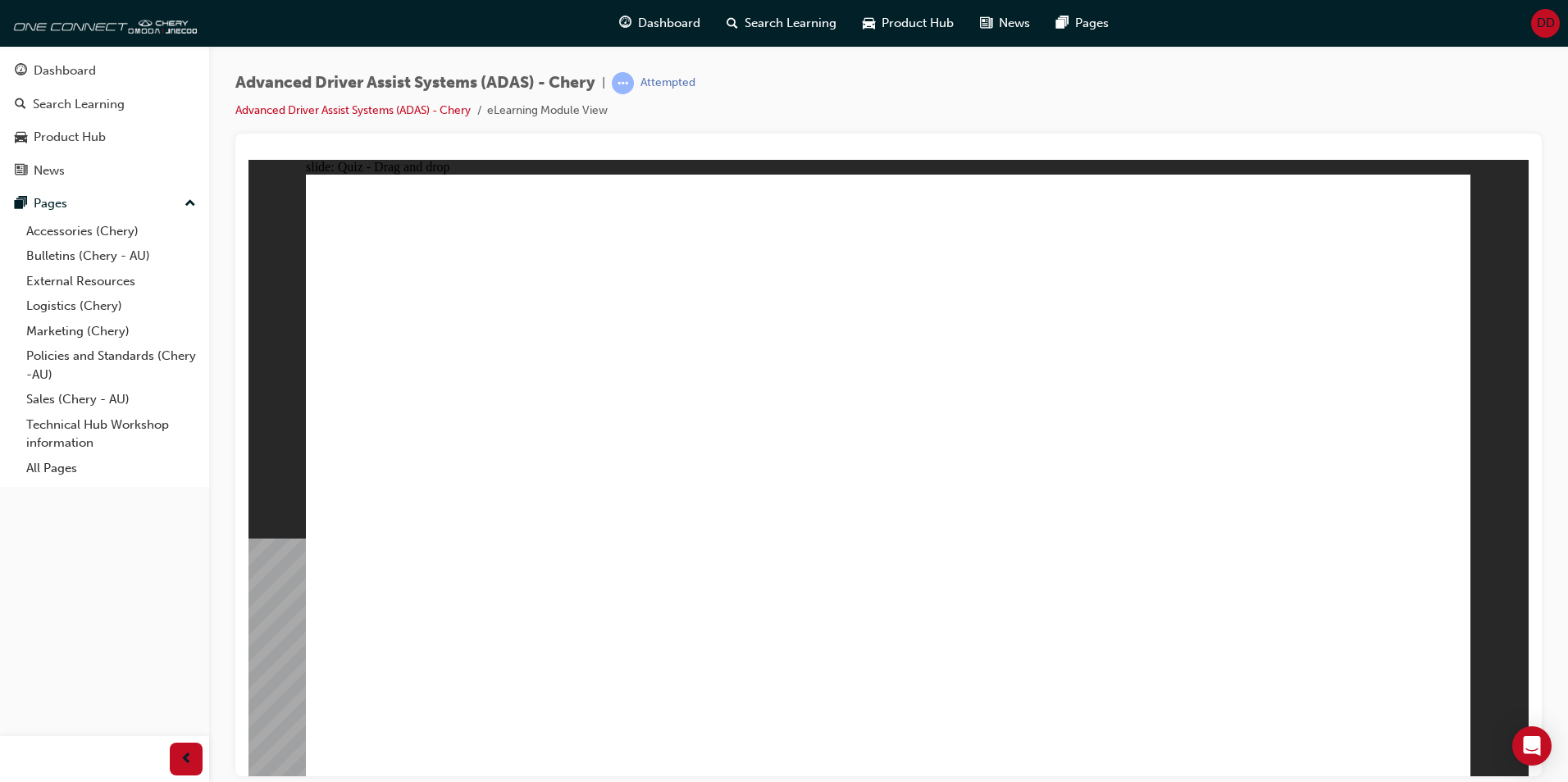
drag, startPoint x: 842, startPoint y: 576, endPoint x: 867, endPoint y: 577, distance: 25.0
checkbox input "true"
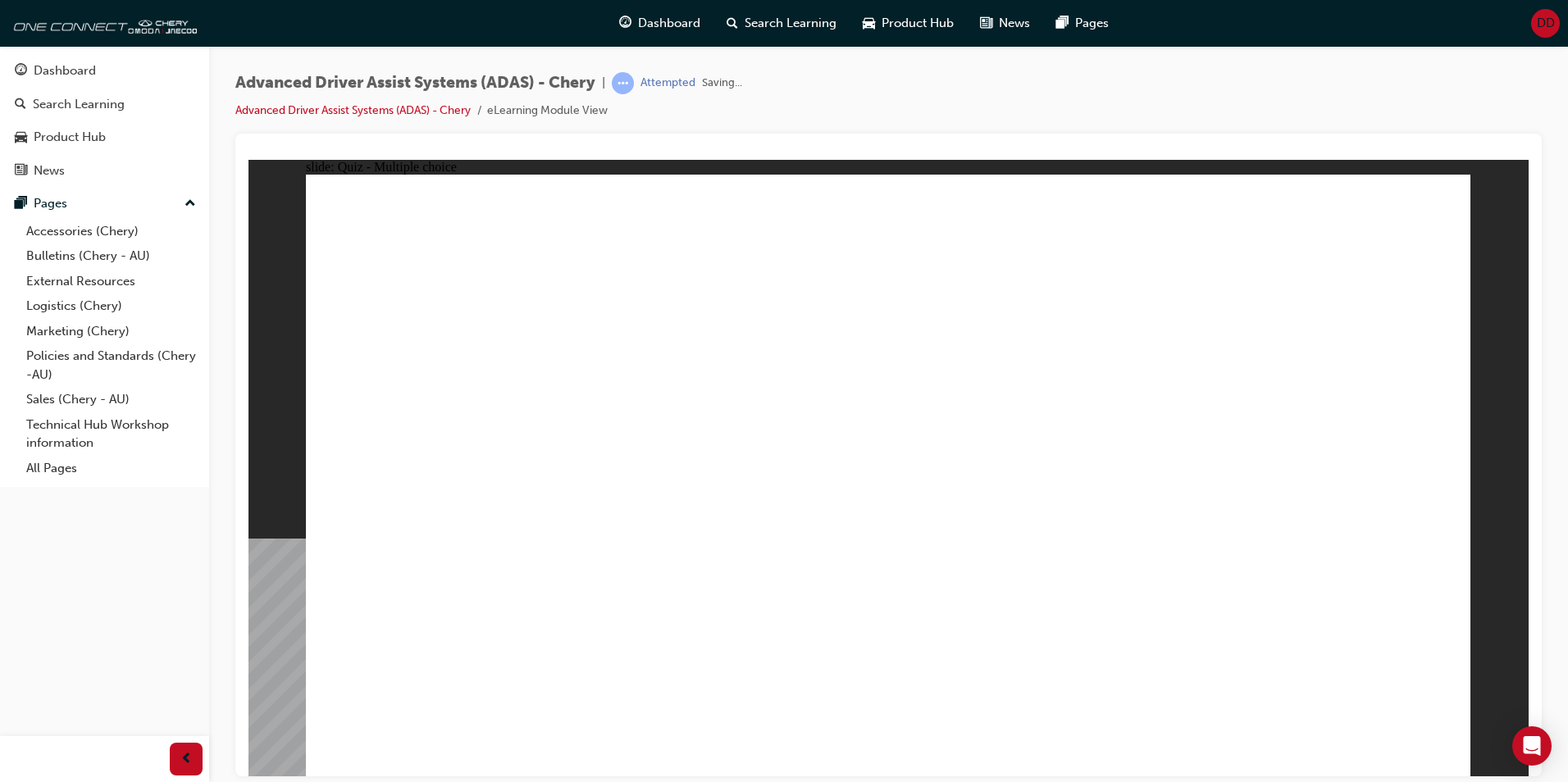
drag, startPoint x: 1032, startPoint y: 294, endPoint x: 1028, endPoint y: 533, distance: 239.0
click at [948, 102] on div "Advanced Driver Assist Systems (ADAS) - Chery | Attempted Advanced Driver Assis…" at bounding box center [889, 102] width 1306 height 61
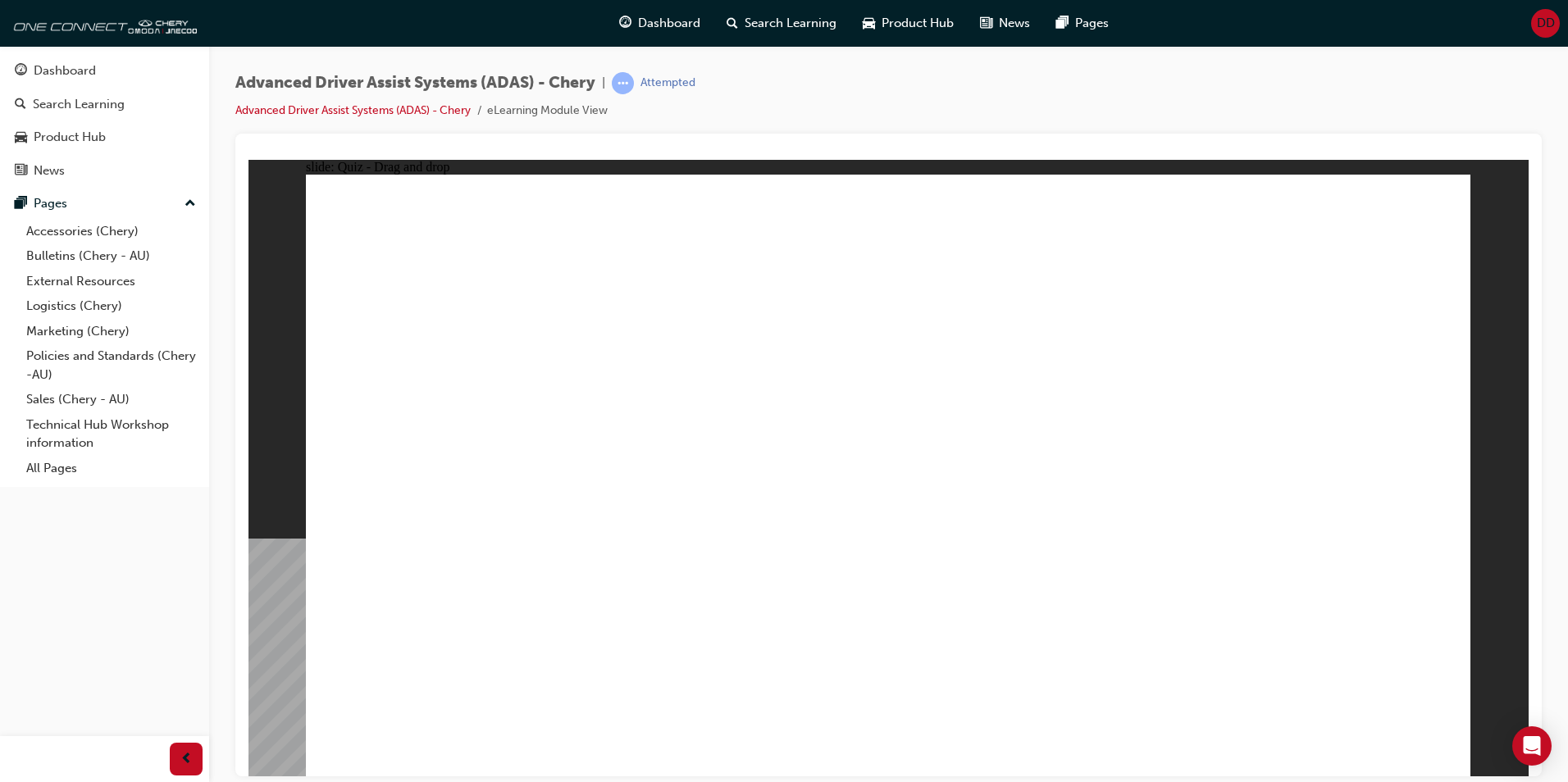
click at [948, 102] on div "Advanced Driver Assist Systems (ADAS) - Chery | Attempted Advanced Driver Assis…" at bounding box center [889, 102] width 1306 height 61
drag, startPoint x: 426, startPoint y: 668, endPoint x: 836, endPoint y: 259, distance: 579.1
drag, startPoint x: 1191, startPoint y: 661, endPoint x: 818, endPoint y: 294, distance: 523.3
drag, startPoint x: 647, startPoint y: 654, endPoint x: 1203, endPoint y: 287, distance: 666.2
drag, startPoint x: 862, startPoint y: 654, endPoint x: 1299, endPoint y: 353, distance: 530.6
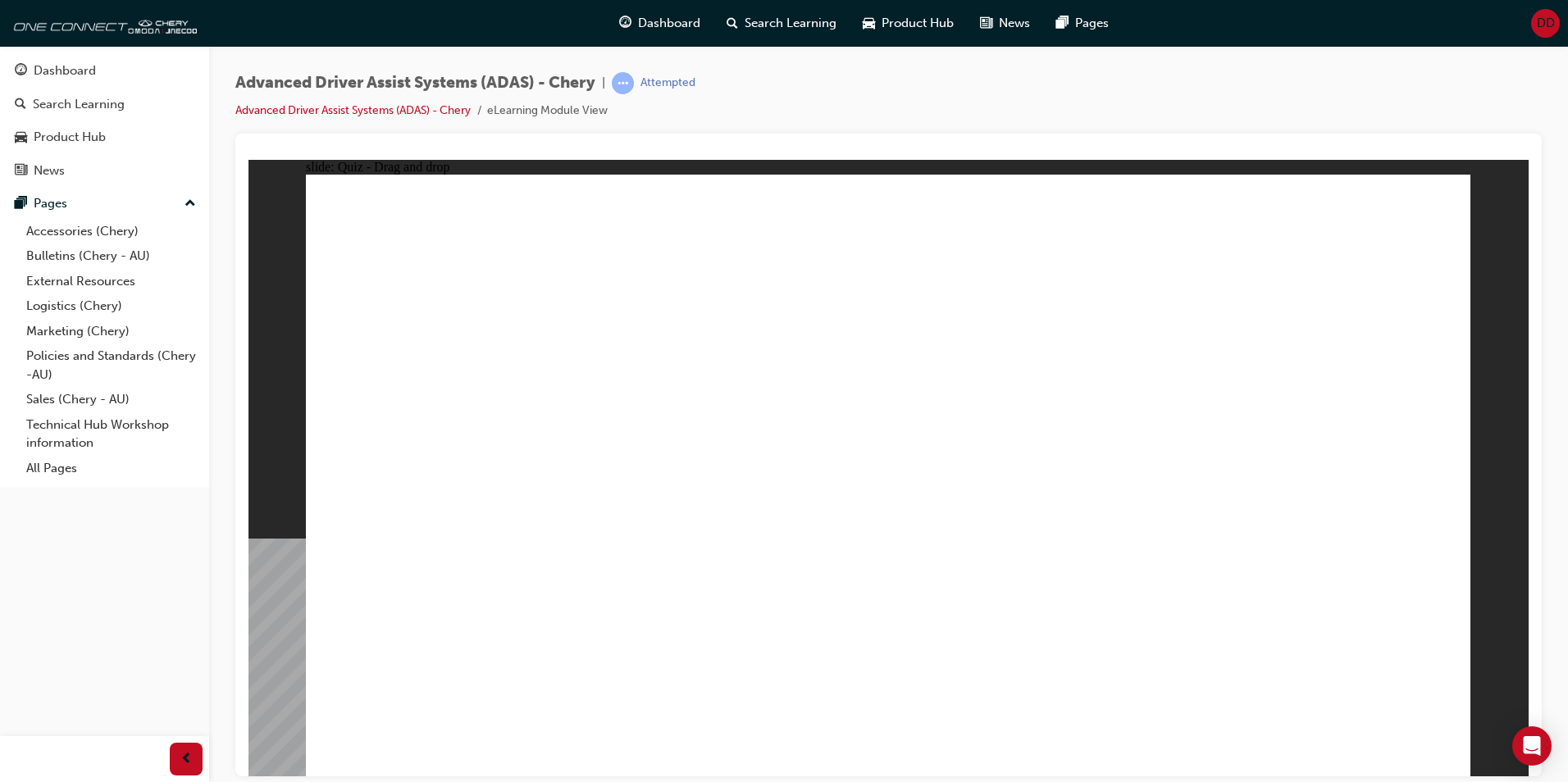
drag, startPoint x: 1060, startPoint y: 622, endPoint x: 1369, endPoint y: 304, distance: 443.4
checkbox input "true"
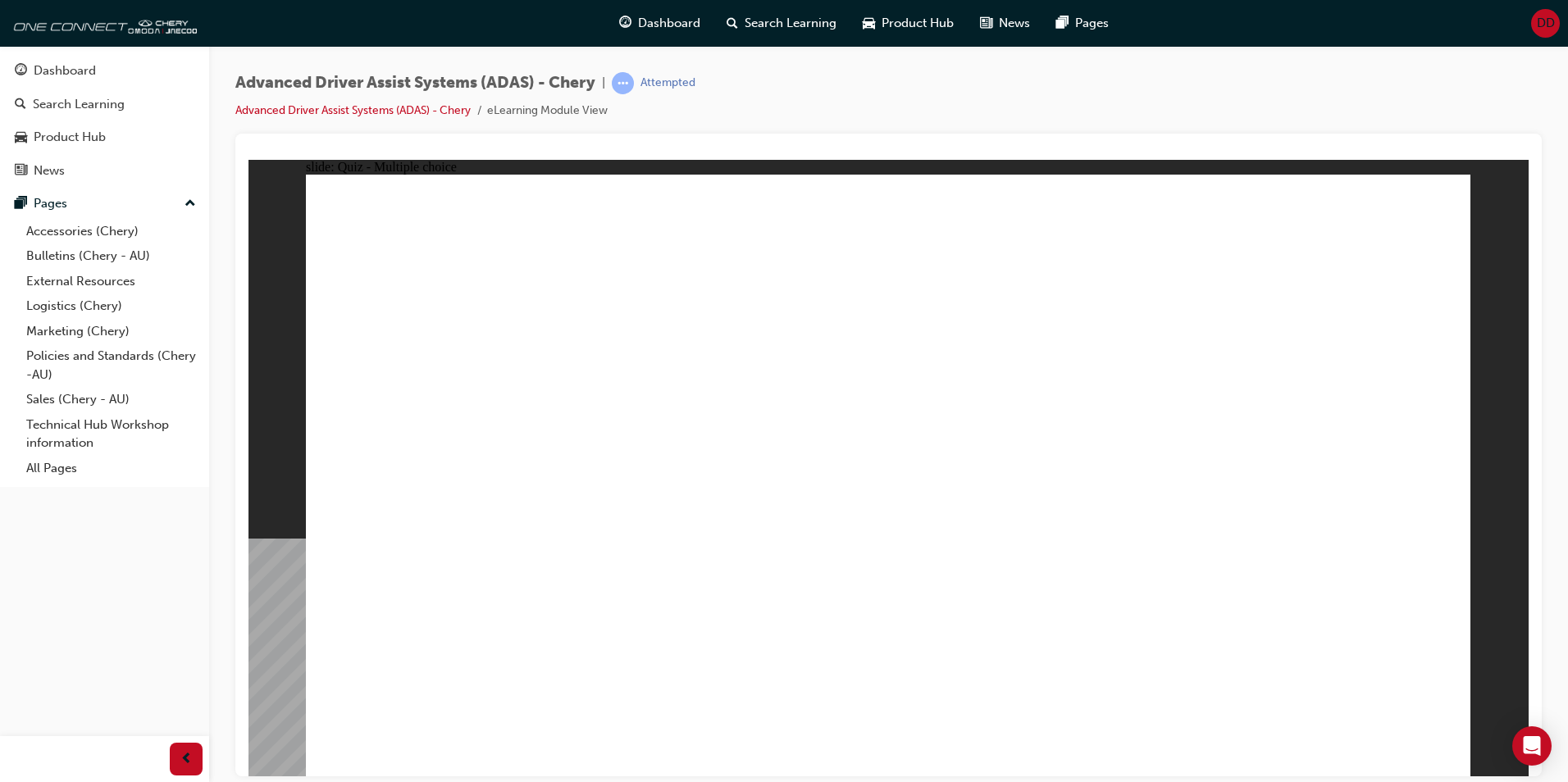
drag, startPoint x: 1003, startPoint y: 238, endPoint x: 1003, endPoint y: 514, distance: 276.0
drag, startPoint x: 1034, startPoint y: 238, endPoint x: 1034, endPoint y: 596, distance: 358.0
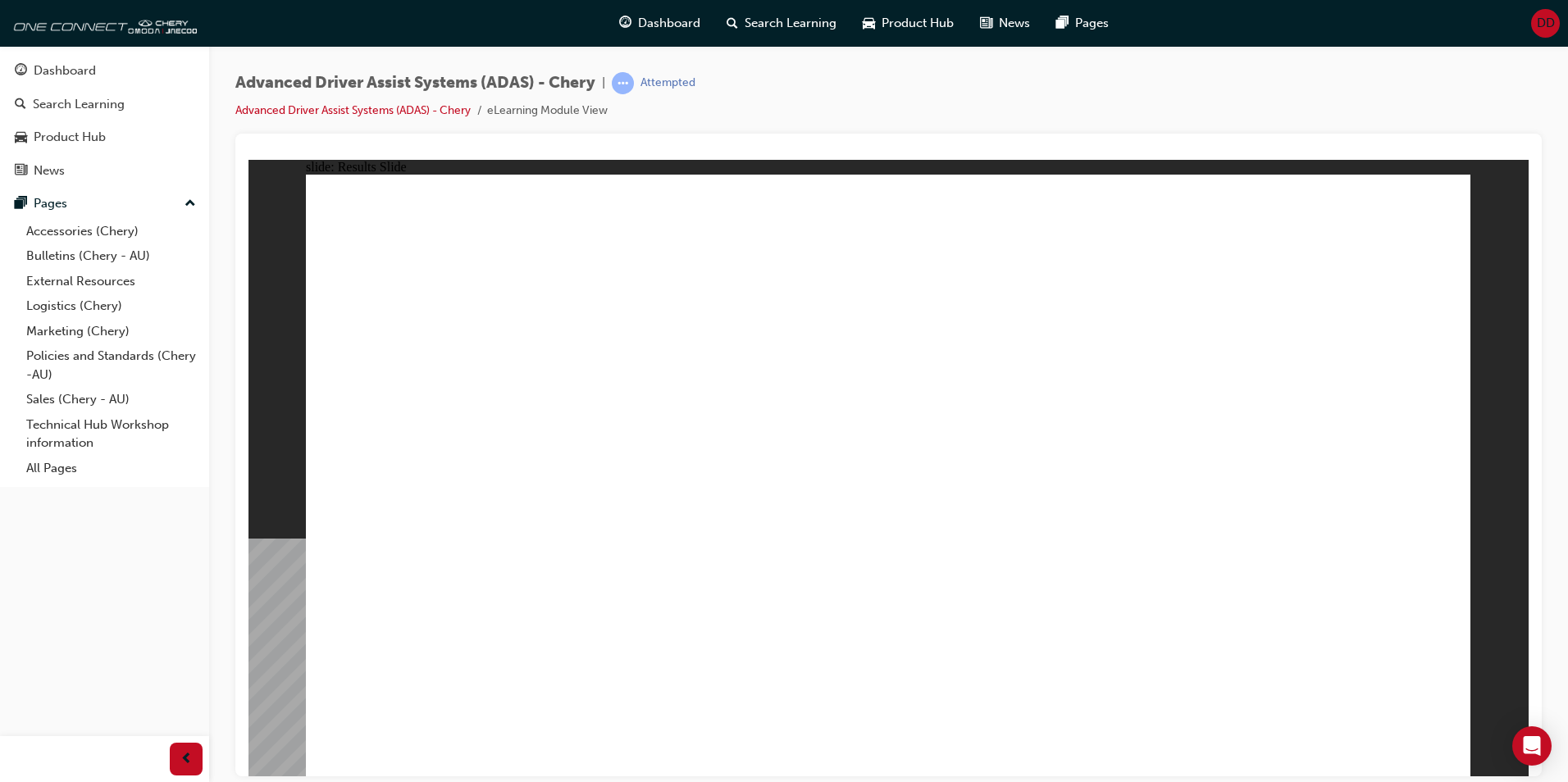
drag, startPoint x: 459, startPoint y: 643, endPoint x: 518, endPoint y: 587, distance: 81.3
drag, startPoint x: 456, startPoint y: 649, endPoint x: 1095, endPoint y: 320, distance: 718.7
drag, startPoint x: 812, startPoint y: 666, endPoint x: 1234, endPoint y: 327, distance: 541.3
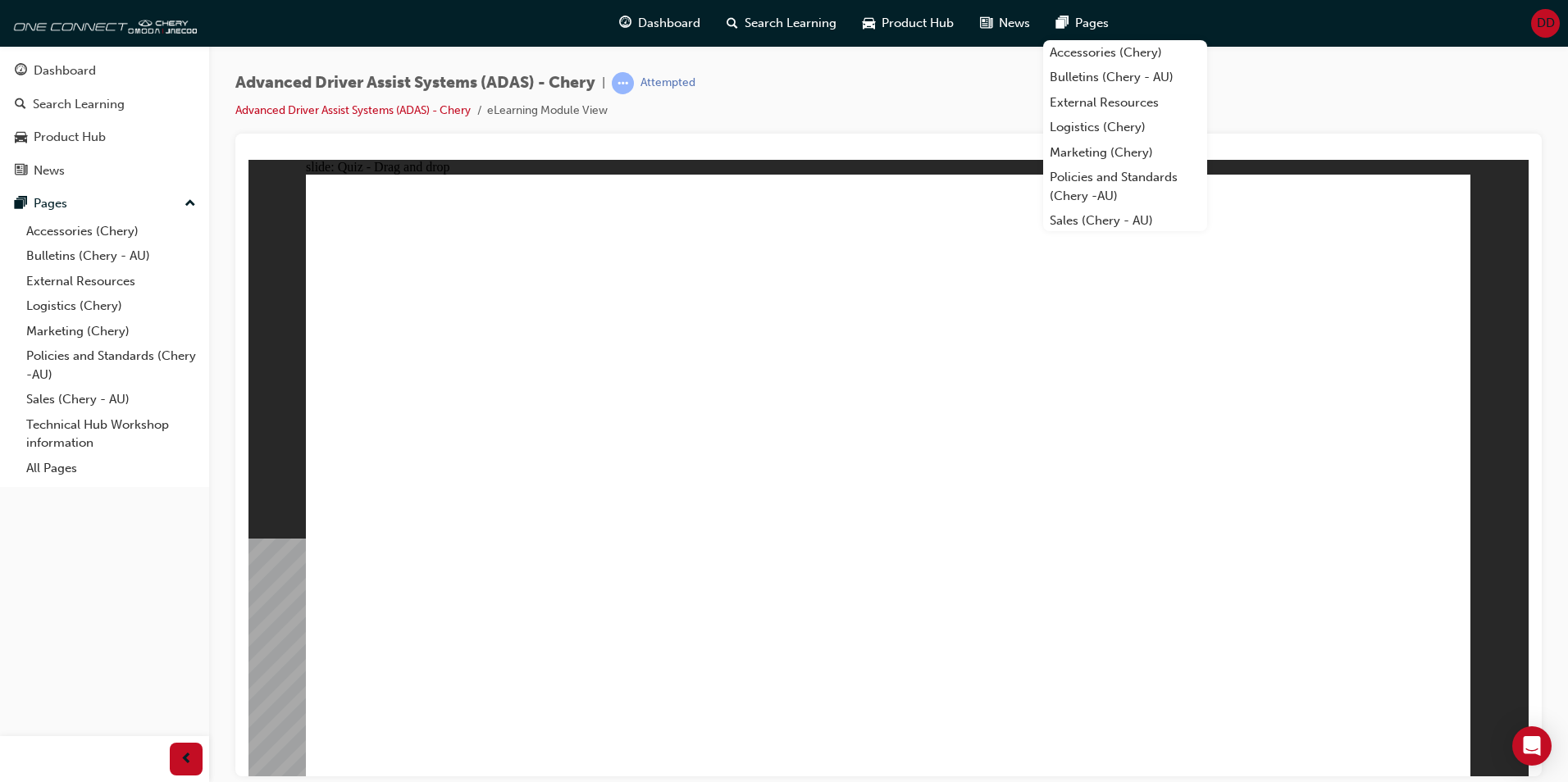
drag, startPoint x: 667, startPoint y: 657, endPoint x: 1355, endPoint y: 256, distance: 796.3
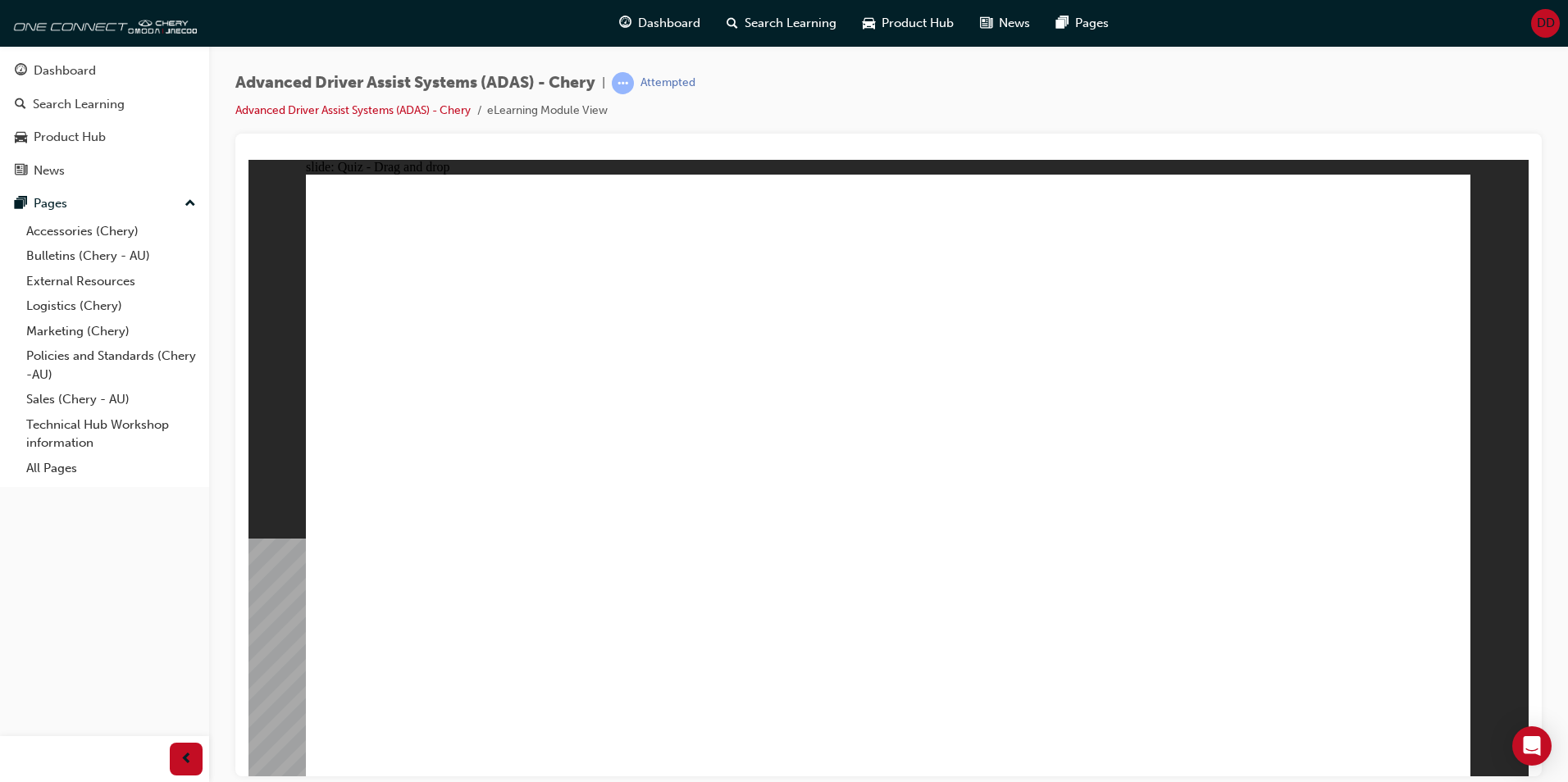
drag, startPoint x: 1007, startPoint y: 669, endPoint x: 1256, endPoint y: 285, distance: 457.7
drag, startPoint x: 1225, startPoint y: 660, endPoint x: 898, endPoint y: 256, distance: 519.8
drag, startPoint x: 1028, startPoint y: 237, endPoint x: 864, endPoint y: 295, distance: 174.0
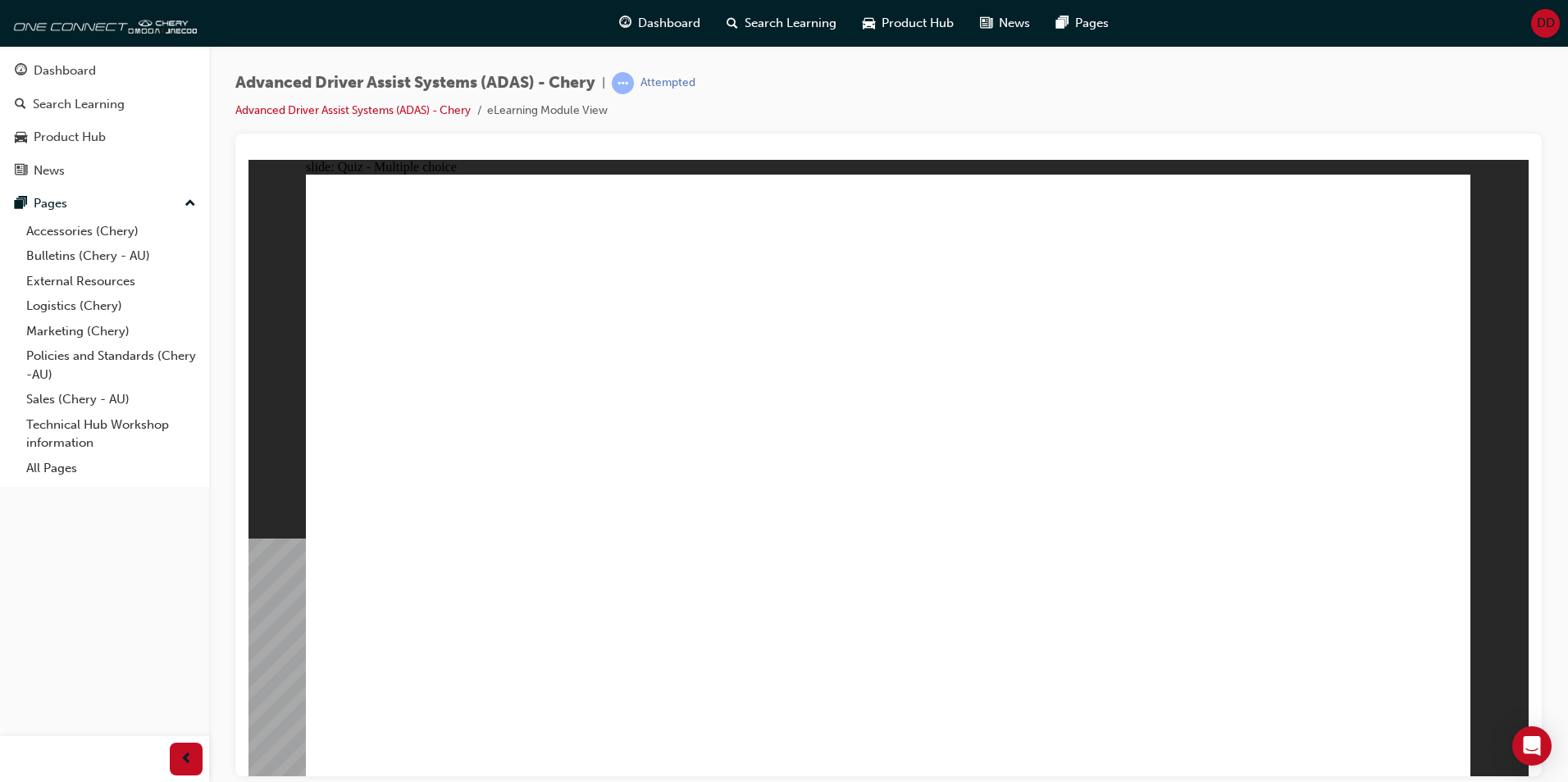
checkbox input "true"
drag, startPoint x: 1021, startPoint y: 288, endPoint x: 1021, endPoint y: 625, distance: 337.0
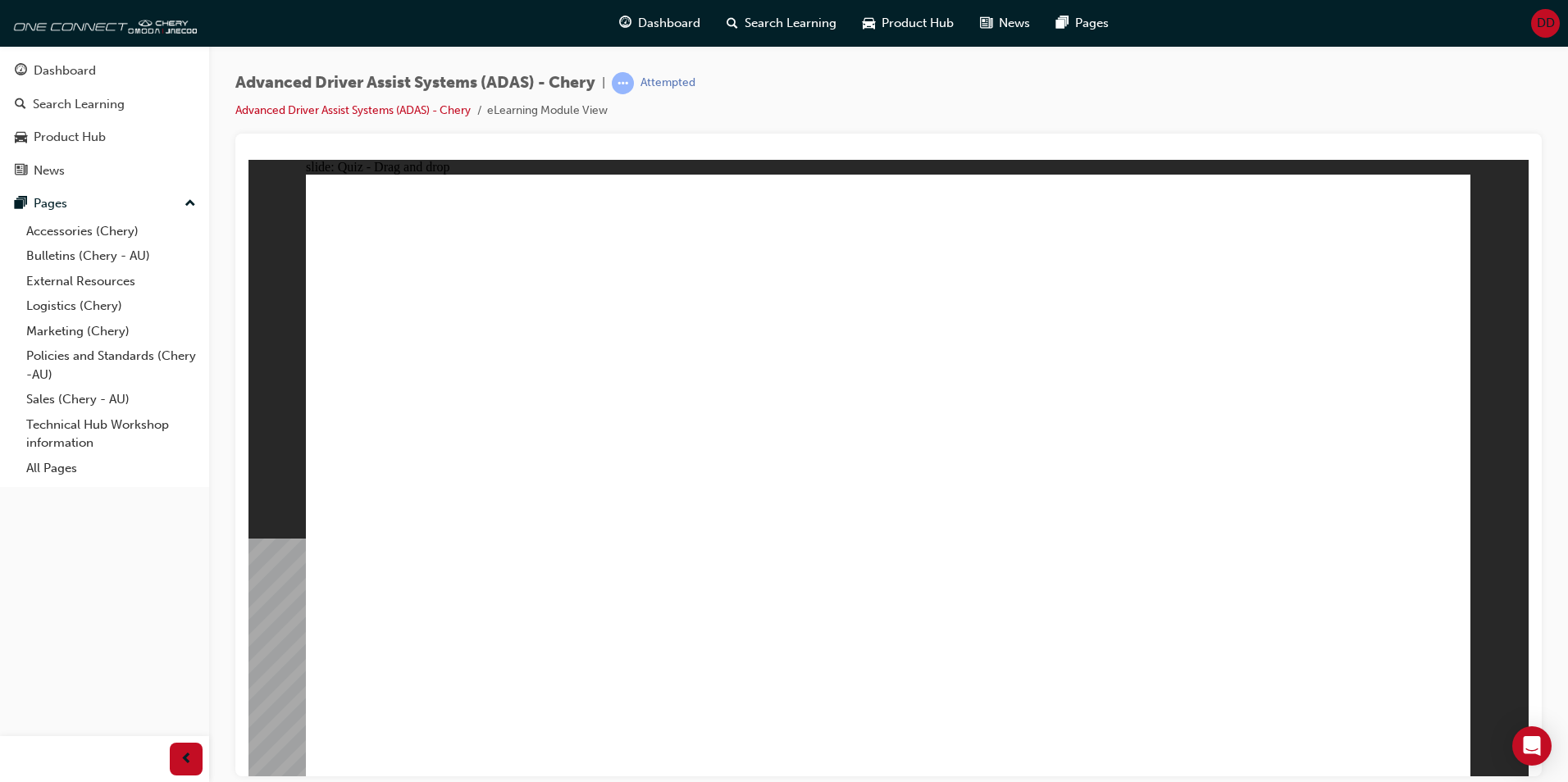
drag, startPoint x: 441, startPoint y: 653, endPoint x: 989, endPoint y: 252, distance: 679.0
drag, startPoint x: 845, startPoint y: 227, endPoint x: 542, endPoint y: 678, distance: 543.3
drag, startPoint x: 454, startPoint y: 656, endPoint x: 1081, endPoint y: 448, distance: 660.6
drag, startPoint x: 845, startPoint y: 657, endPoint x: 1293, endPoint y: 323, distance: 558.8
drag, startPoint x: 617, startPoint y: 657, endPoint x: 897, endPoint y: 292, distance: 460.0
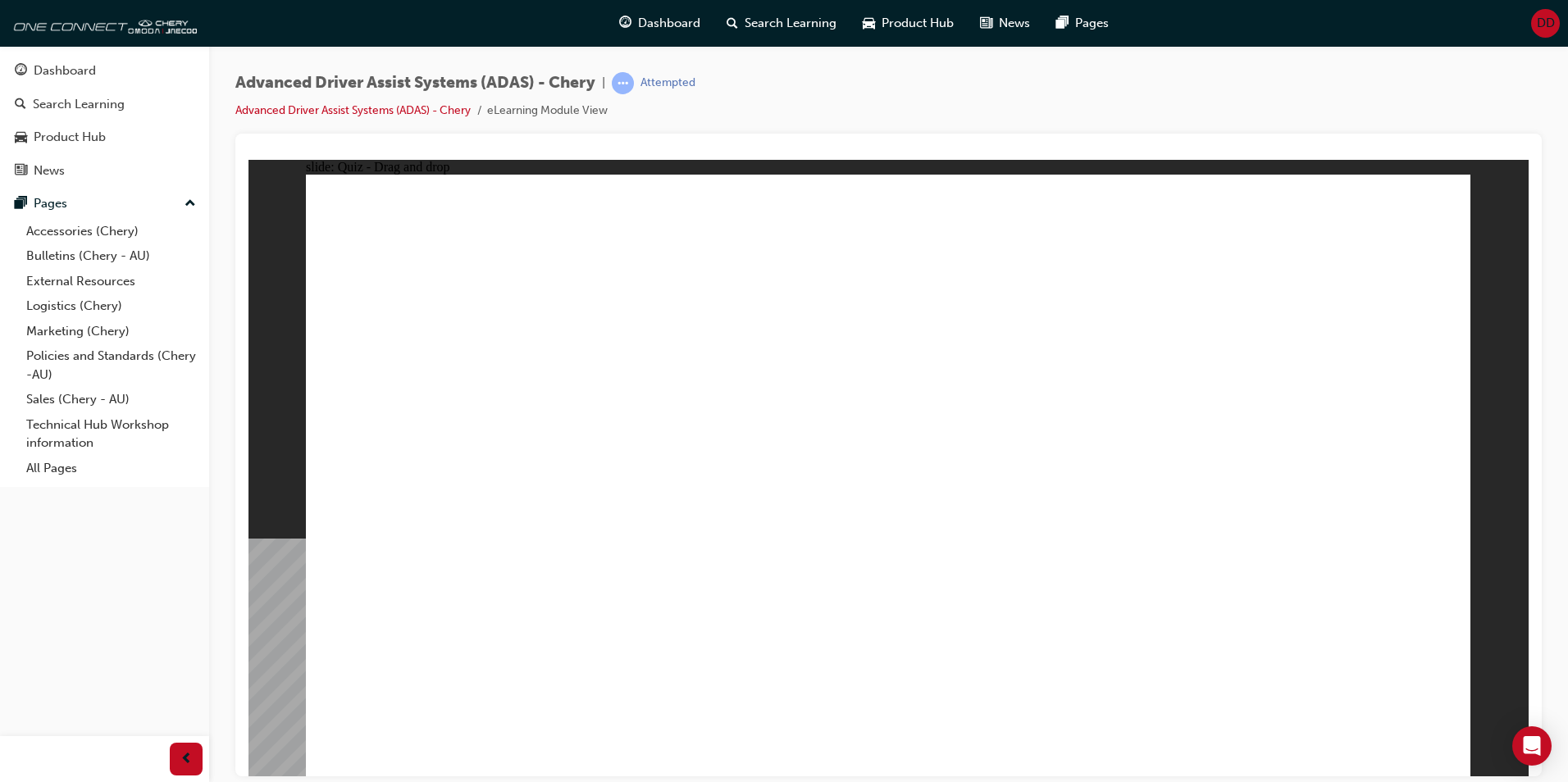
drag, startPoint x: 996, startPoint y: 656, endPoint x: 955, endPoint y: 241, distance: 417.0
drag, startPoint x: 1207, startPoint y: 653, endPoint x: 985, endPoint y: 371, distance: 358.9
drag, startPoint x: 1105, startPoint y: 252, endPoint x: 1114, endPoint y: 274, distance: 23.8
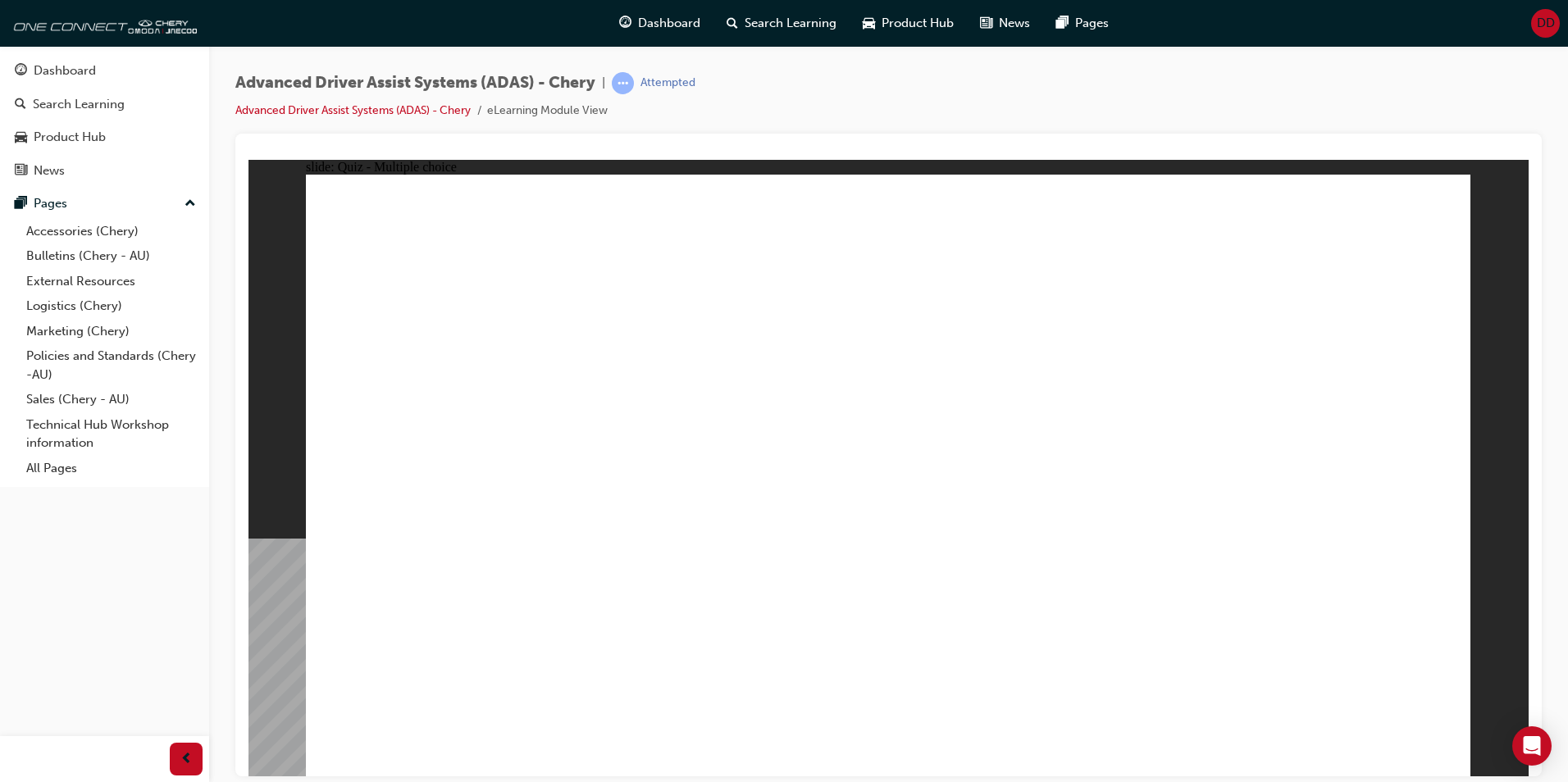
checkbox input "true"
drag, startPoint x: 1032, startPoint y: 239, endPoint x: 1024, endPoint y: 563, distance: 324.1
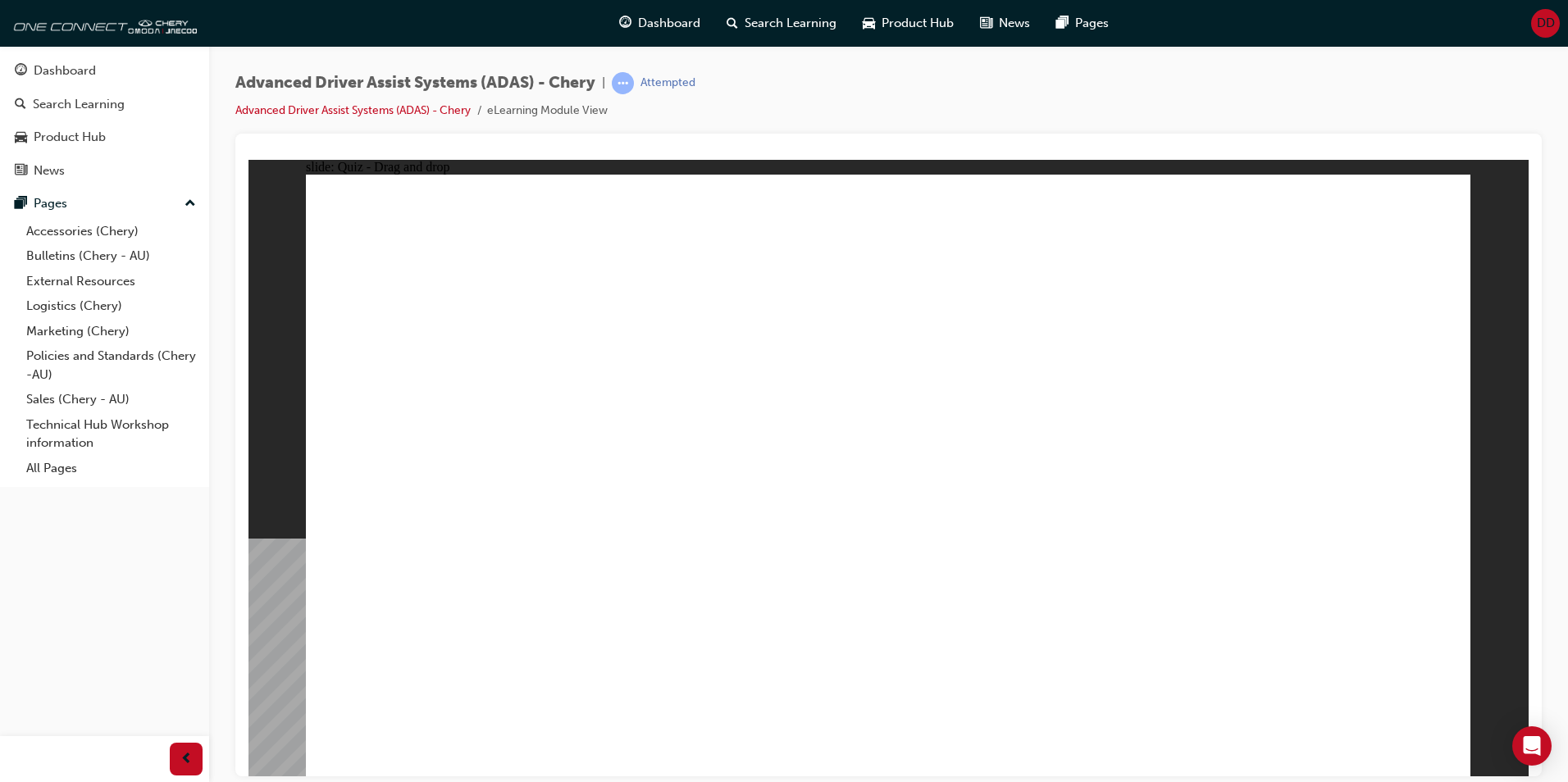
drag, startPoint x: 464, startPoint y: 655, endPoint x: 1238, endPoint y: 379, distance: 821.7
drag, startPoint x: 639, startPoint y: 639, endPoint x: 1337, endPoint y: 334, distance: 761.7
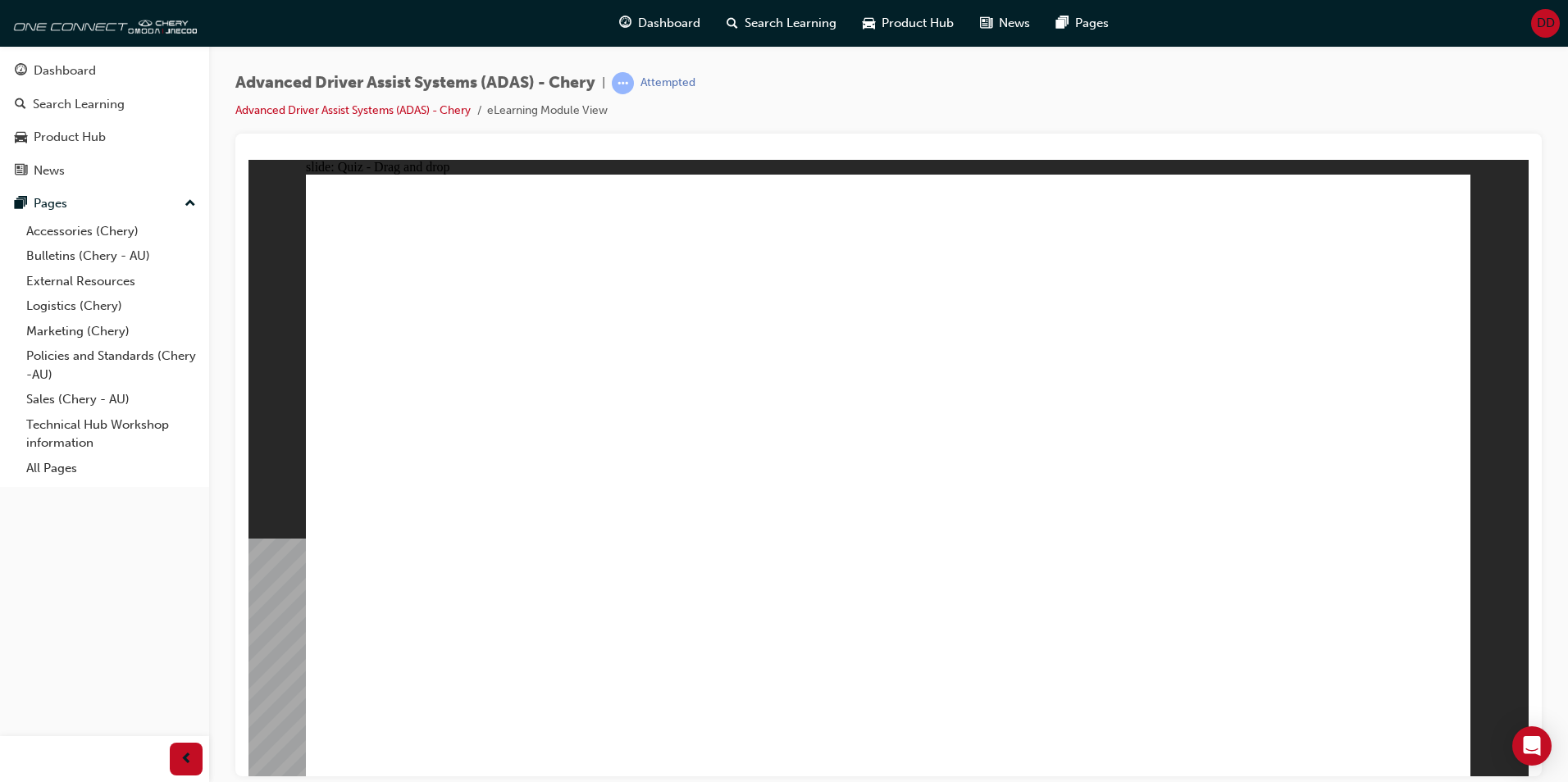
drag, startPoint x: 801, startPoint y: 651, endPoint x: 877, endPoint y: 279, distance: 379.7
drag, startPoint x: 977, startPoint y: 656, endPoint x: 954, endPoint y: 225, distance: 431.6
drag, startPoint x: 1227, startPoint y: 674, endPoint x: 972, endPoint y: 388, distance: 383.2
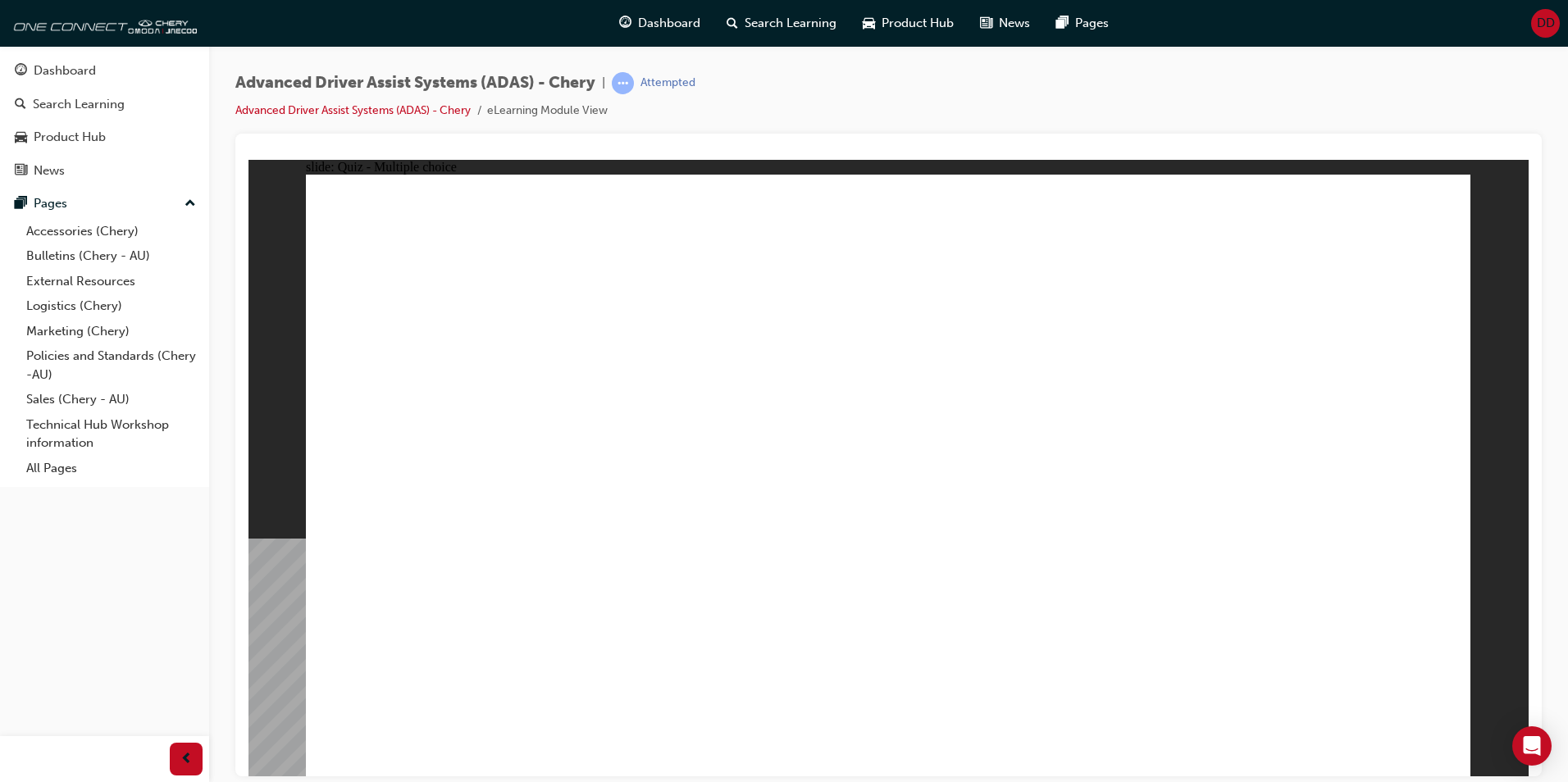
checkbox input "true"
drag, startPoint x: 1031, startPoint y: 238, endPoint x: 1031, endPoint y: 630, distance: 392.0
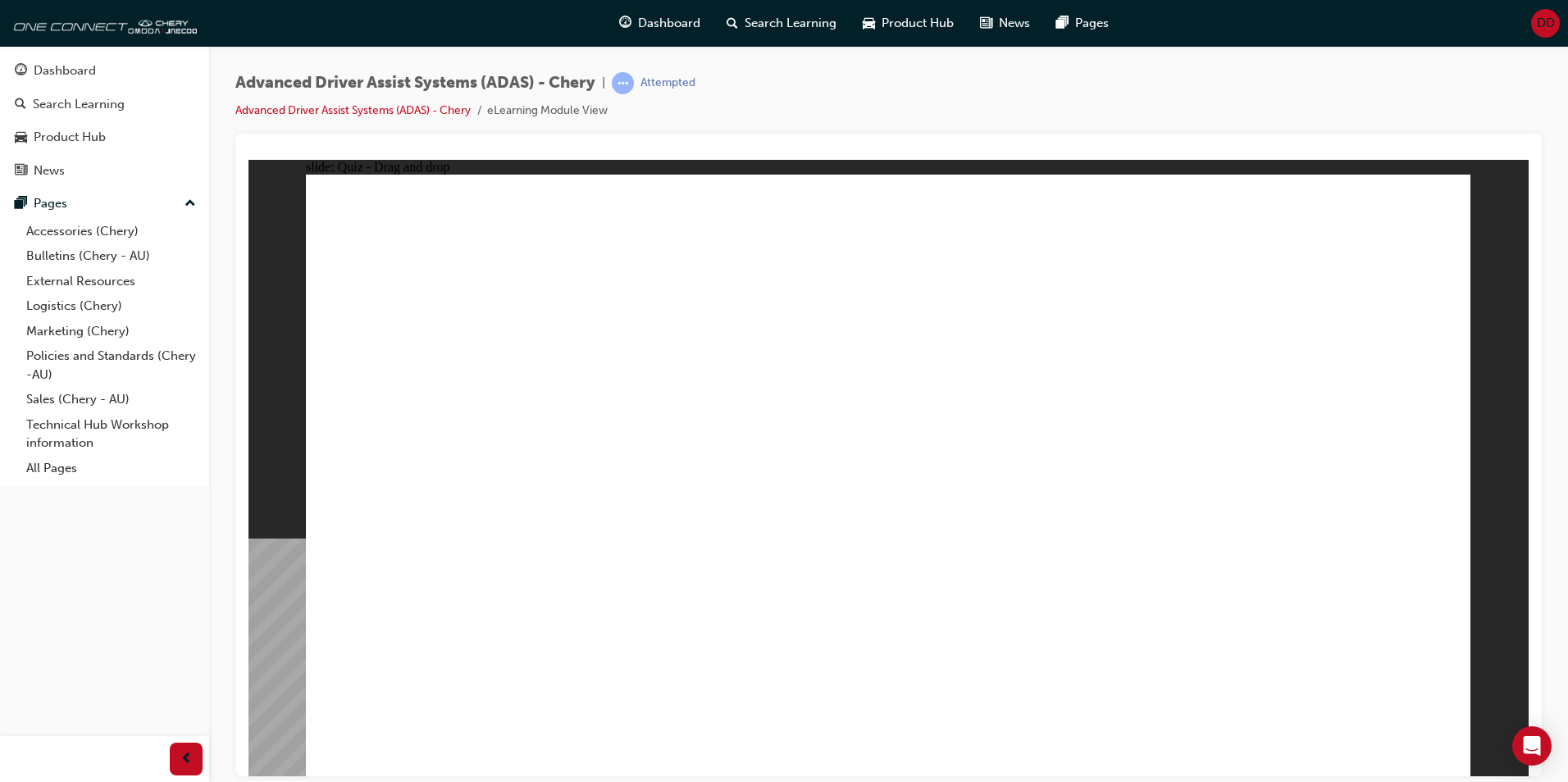
drag, startPoint x: 841, startPoint y: 658, endPoint x: 892, endPoint y: 367, distance: 295.4
drag, startPoint x: 446, startPoint y: 650, endPoint x: 1225, endPoint y: 239, distance: 880.8
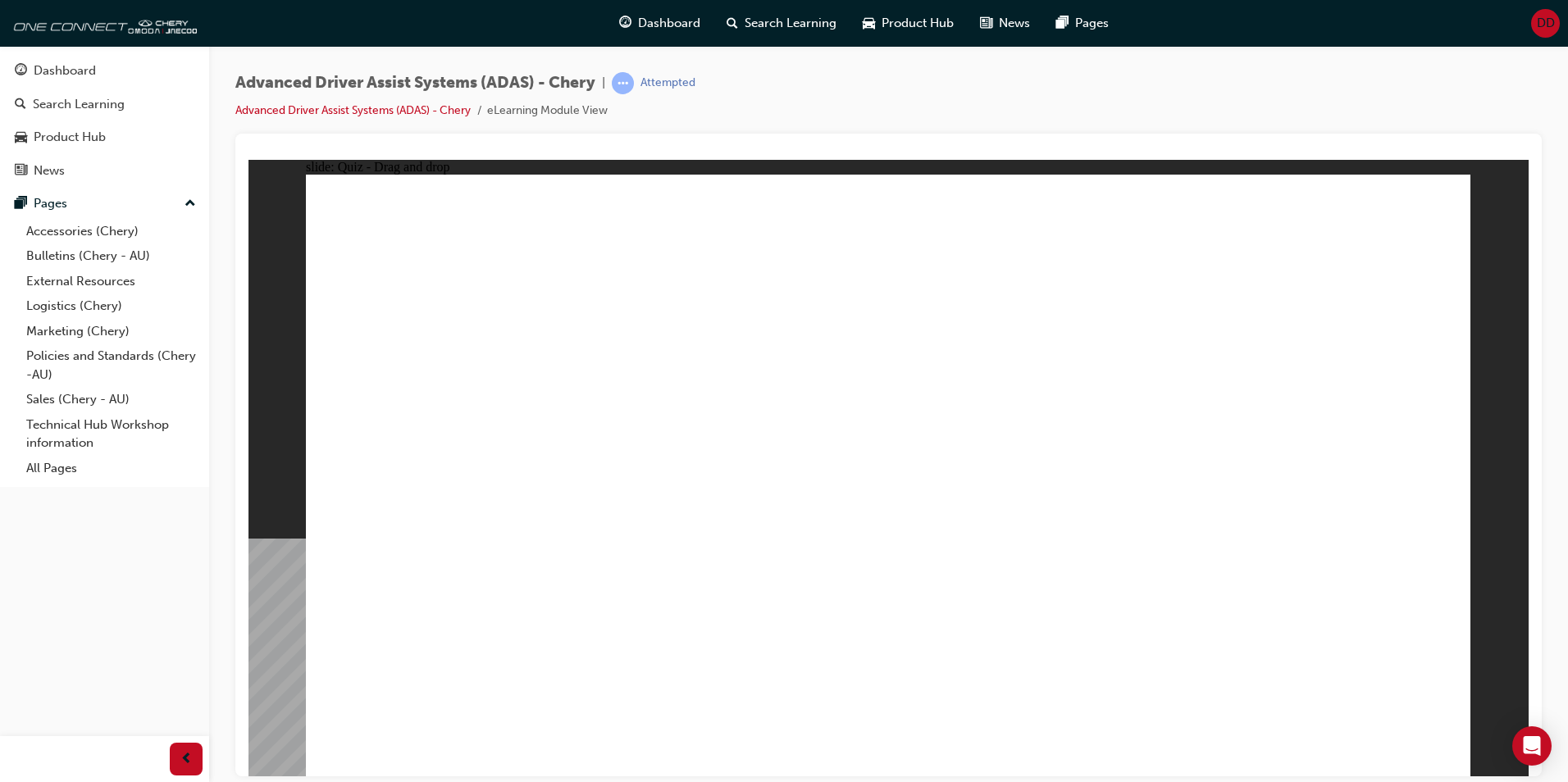
drag, startPoint x: 626, startPoint y: 651, endPoint x: 780, endPoint y: 649, distance: 154.0
drag, startPoint x: 668, startPoint y: 660, endPoint x: 1361, endPoint y: 256, distance: 802.2
drag, startPoint x: 846, startPoint y: 236, endPoint x: 1231, endPoint y: 308, distance: 391.7
drag, startPoint x: 1025, startPoint y: 648, endPoint x: 910, endPoint y: 244, distance: 420.0
drag, startPoint x: 1195, startPoint y: 647, endPoint x: 994, endPoint y: 242, distance: 452.1
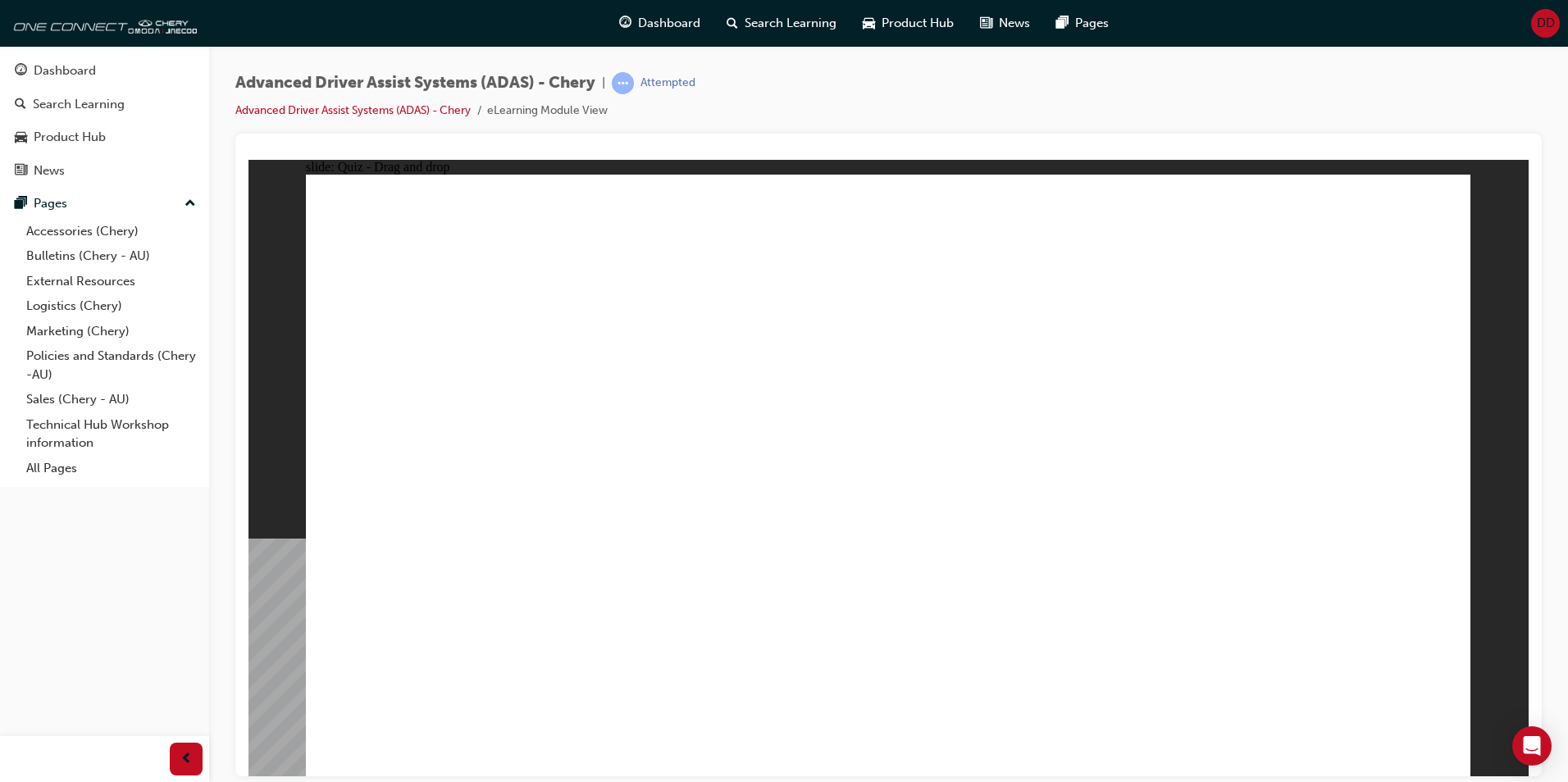
checkbox input "true"
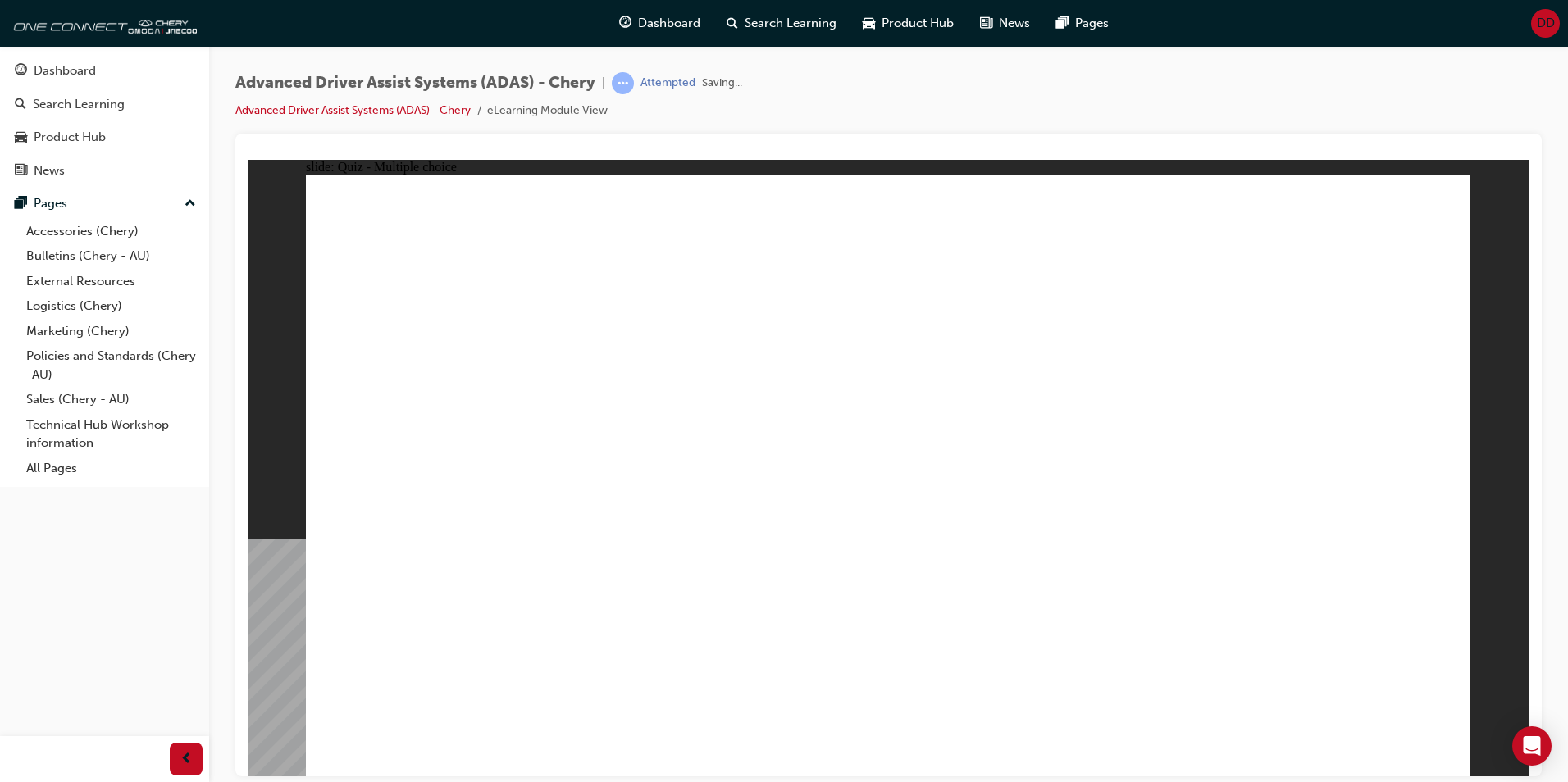
drag, startPoint x: 1103, startPoint y: 448, endPoint x: 1040, endPoint y: 702, distance: 261.7
drag, startPoint x: 1137, startPoint y: 225, endPoint x: 1086, endPoint y: 518, distance: 297.4
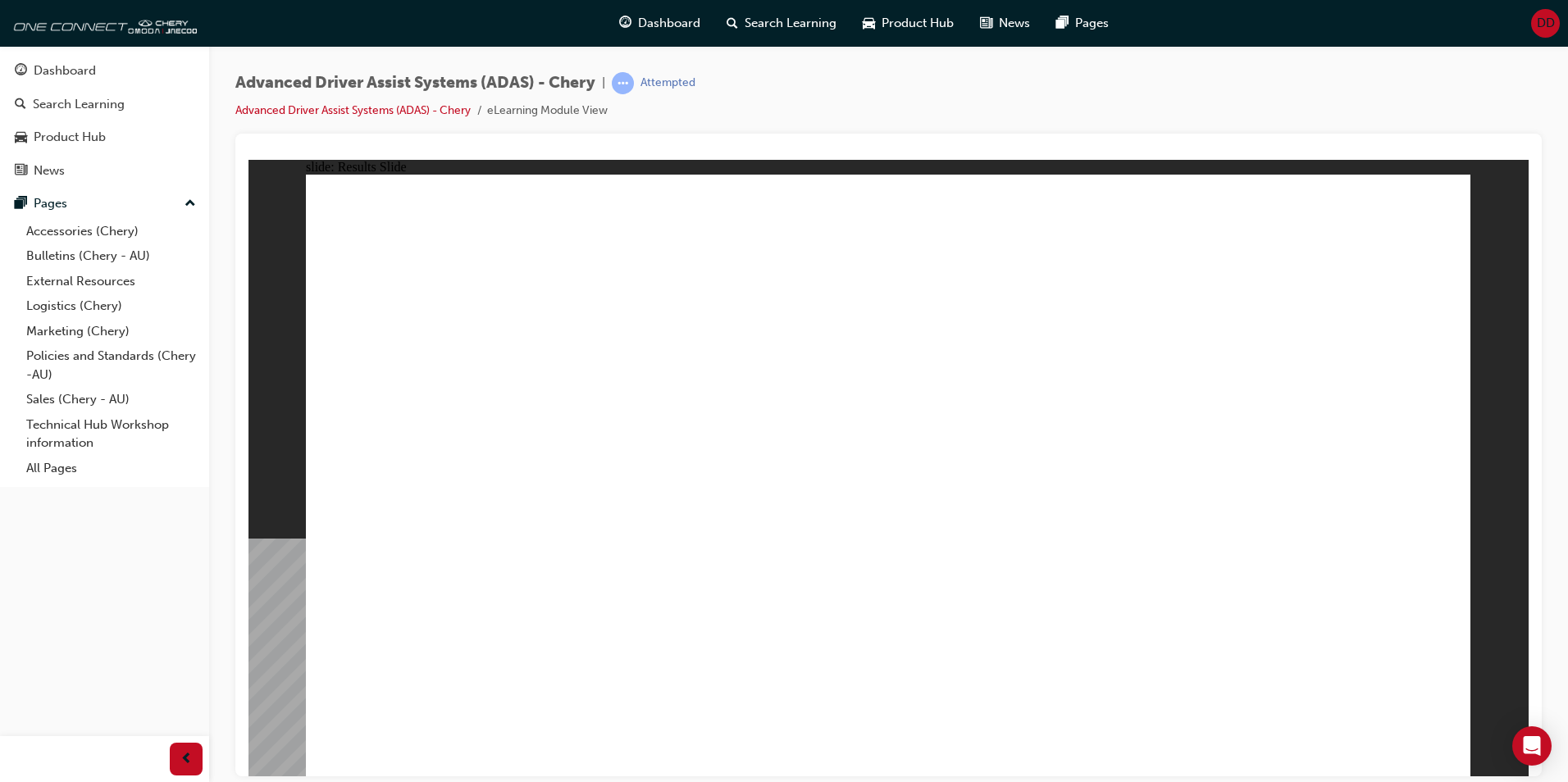
click at [674, 22] on span "Dashboard" at bounding box center [670, 23] width 62 height 19
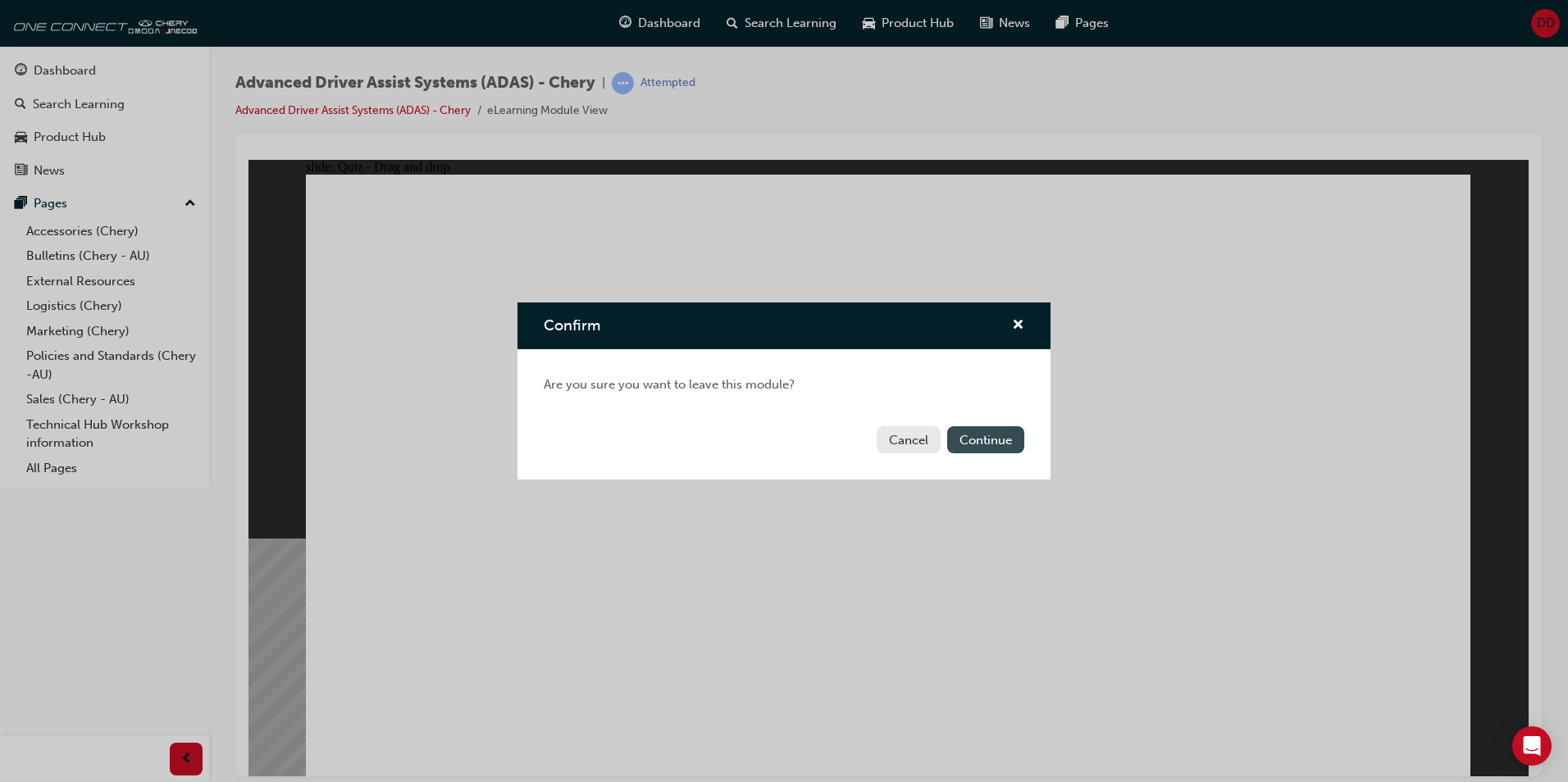
click at [1002, 442] on button "Continue" at bounding box center [986, 440] width 77 height 27
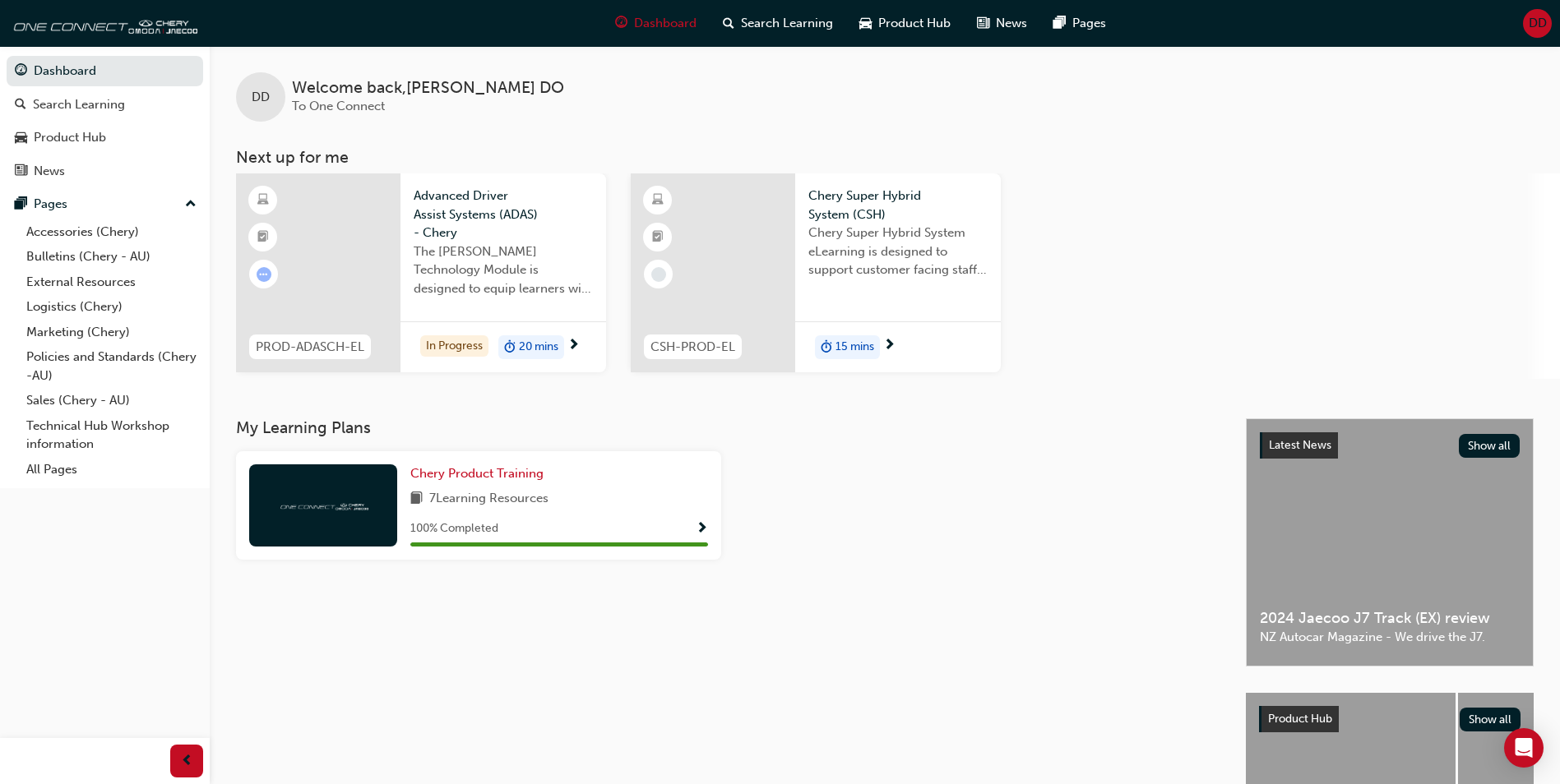
click at [848, 223] on span "Chery Super Hybrid System (CSH)" at bounding box center [898, 204] width 179 height 37
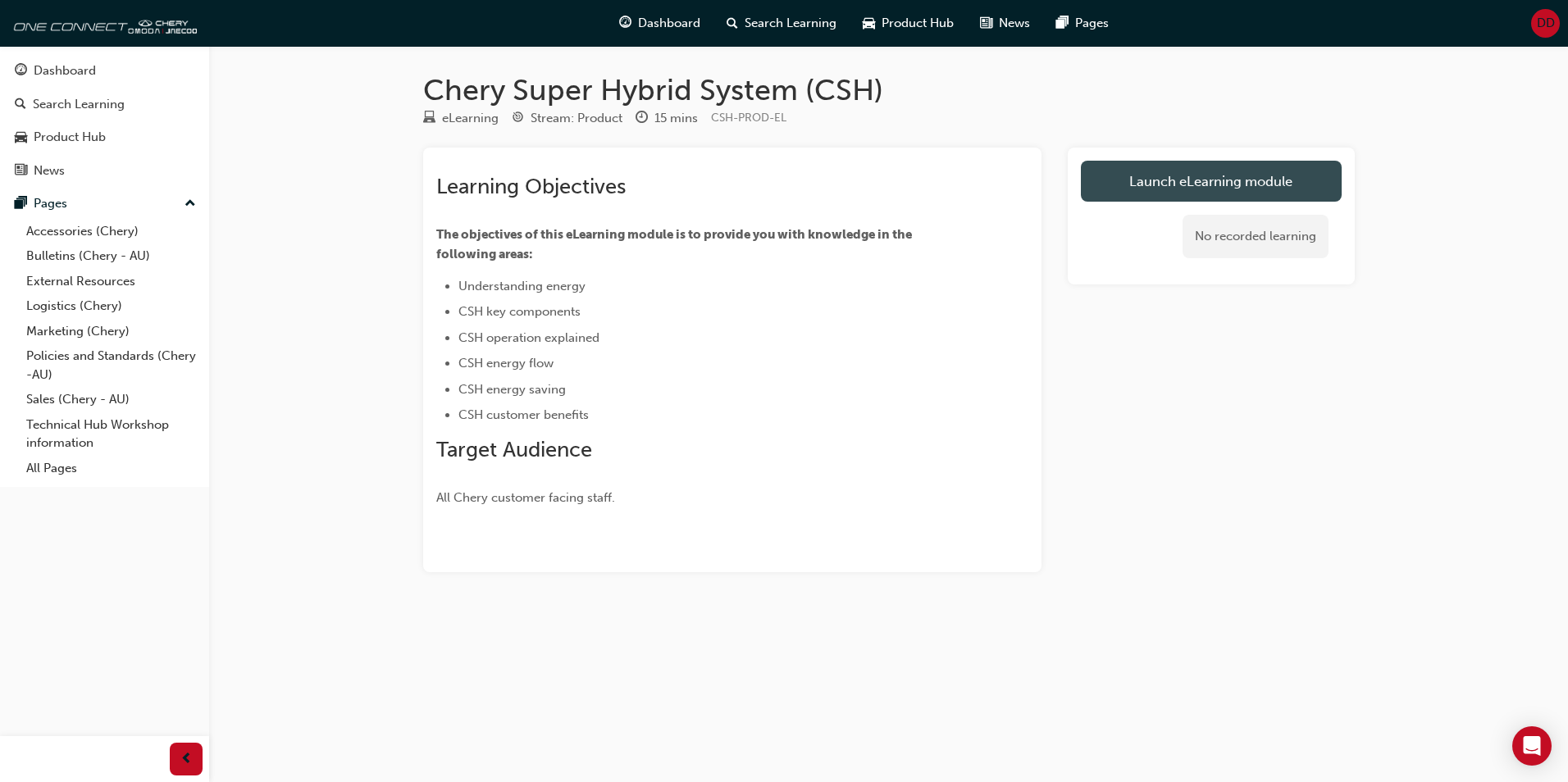
click at [1205, 169] on link "Launch eLearning module" at bounding box center [1211, 182] width 261 height 41
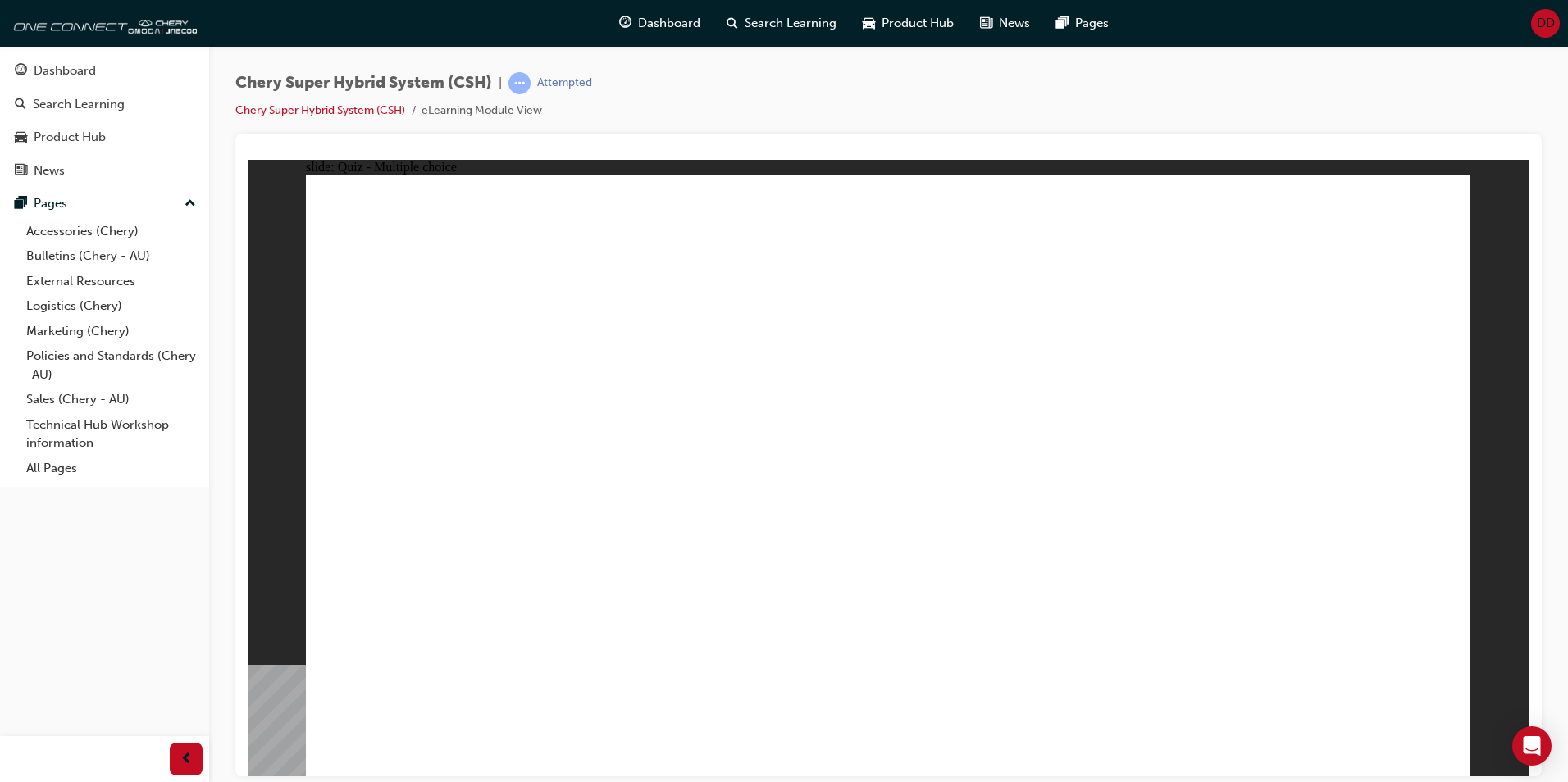
radio input "true"
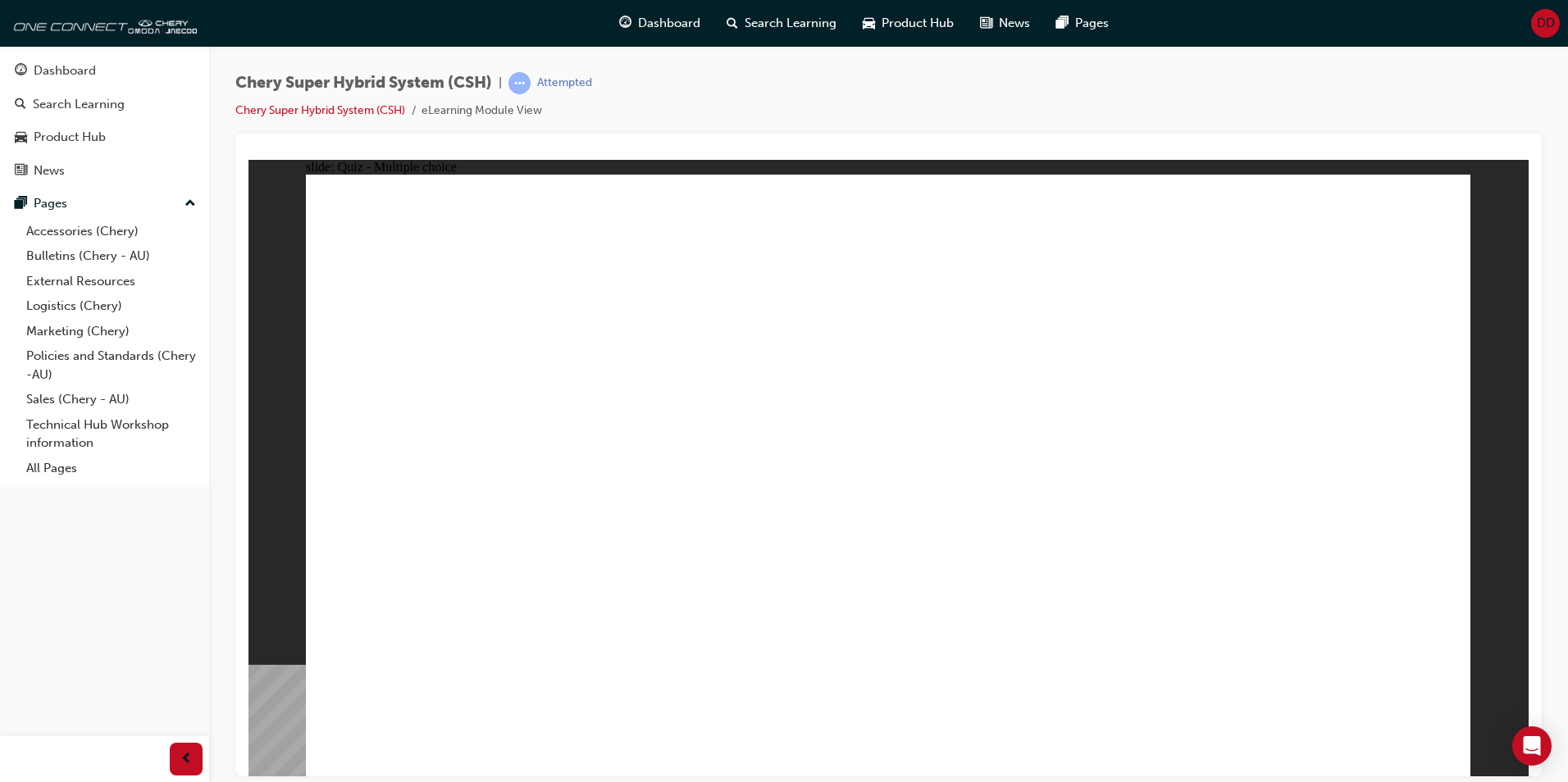
radio input "true"
drag, startPoint x: 1065, startPoint y: 454, endPoint x: 886, endPoint y: 531, distance: 194.9
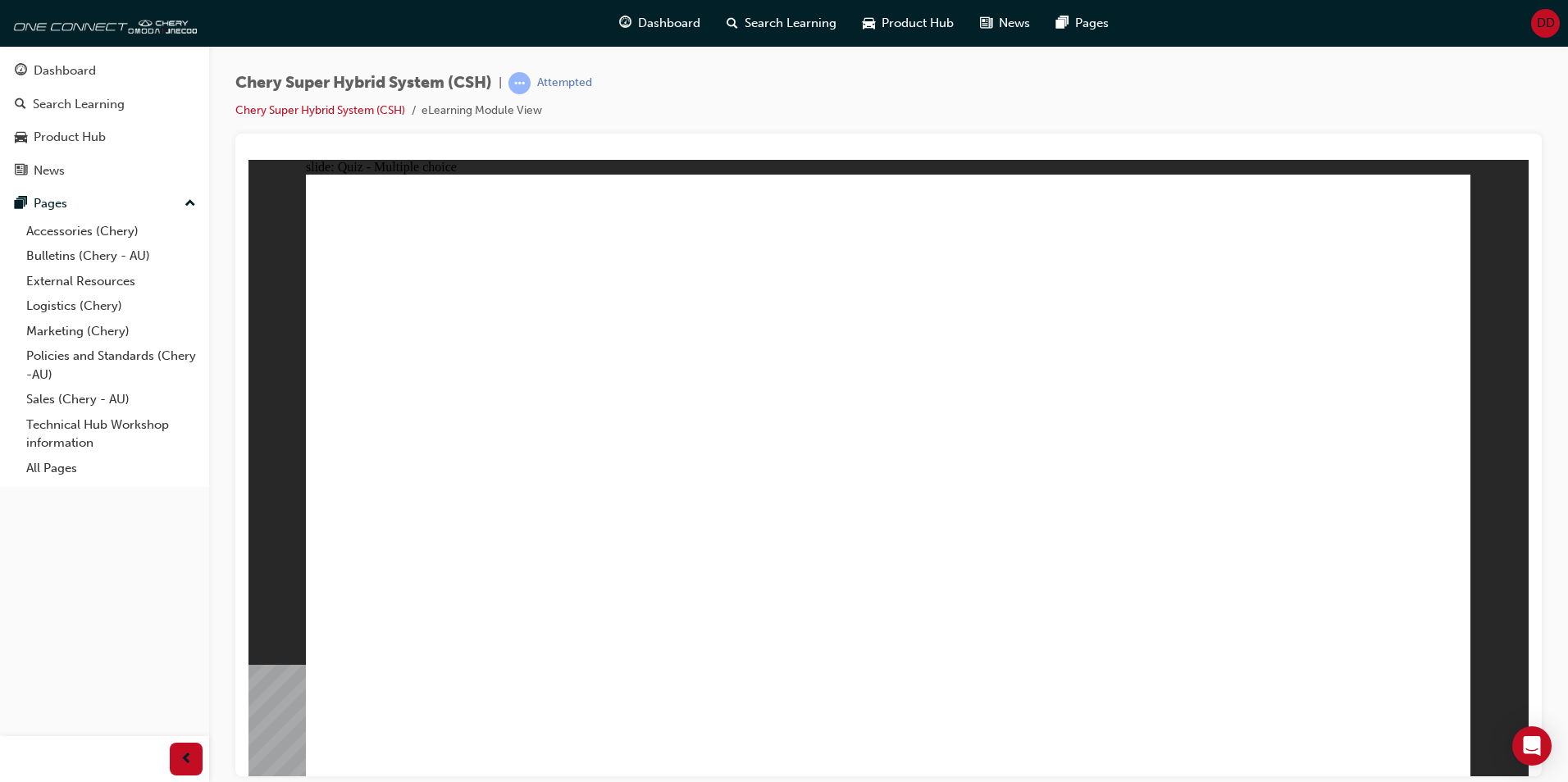
radio input "true"
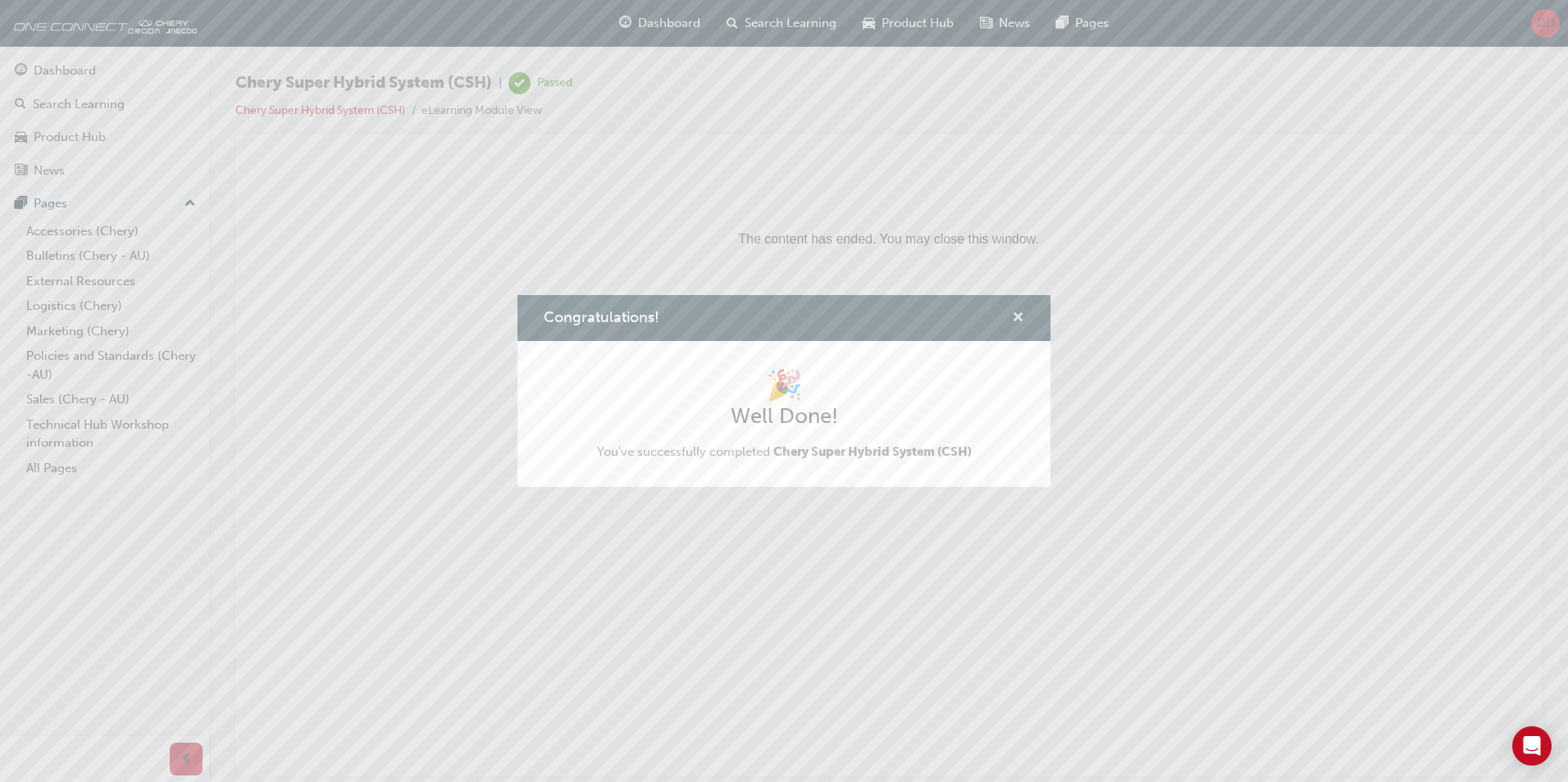
click at [1018, 311] on span "cross-icon" at bounding box center [1018, 318] width 12 height 15
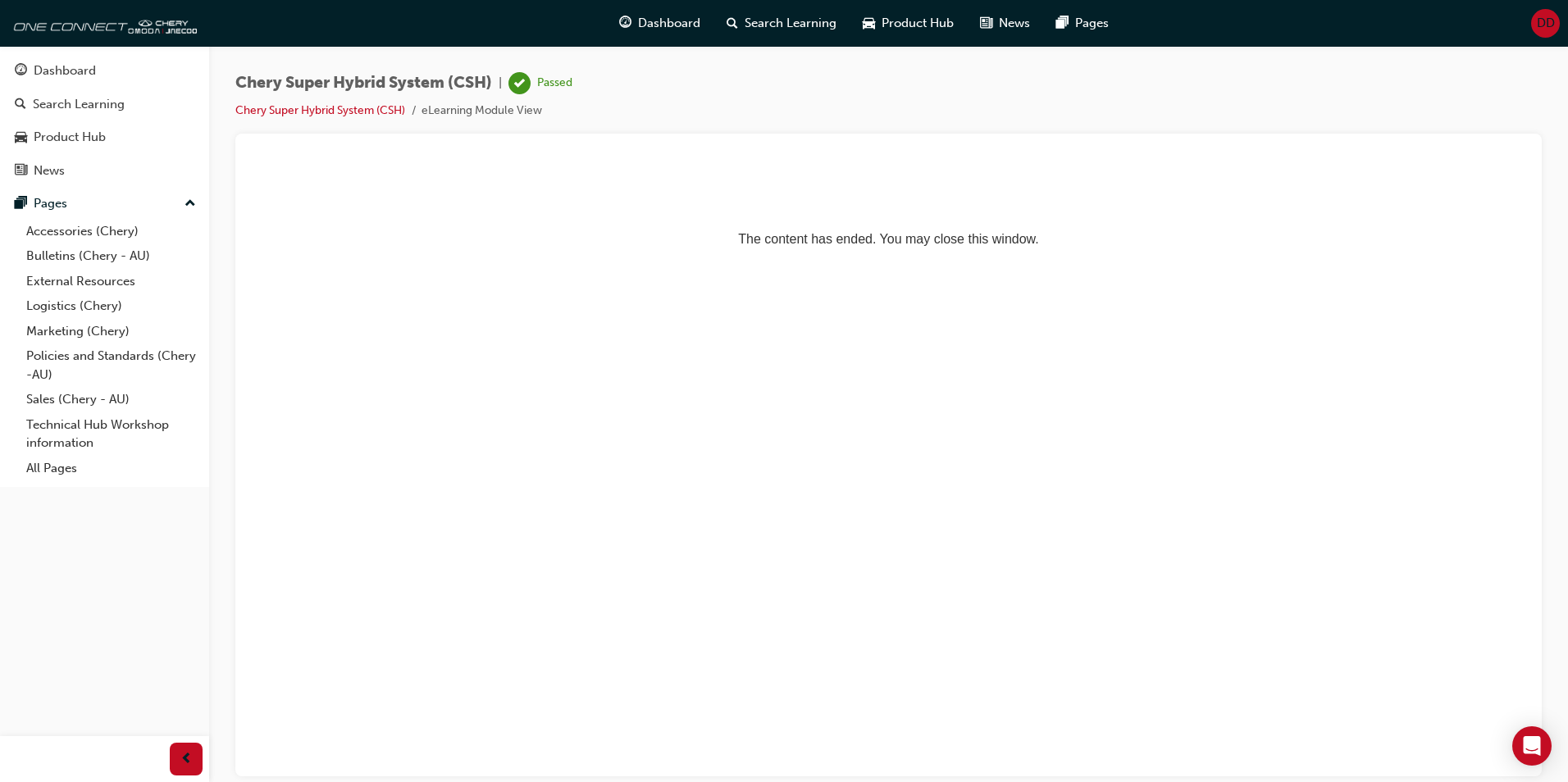
click at [554, 205] on p "The content has ended. You may close this window." at bounding box center [888, 209] width 1268 height 74
click at [653, 12] on div "Dashboard" at bounding box center [659, 23] width 108 height 34
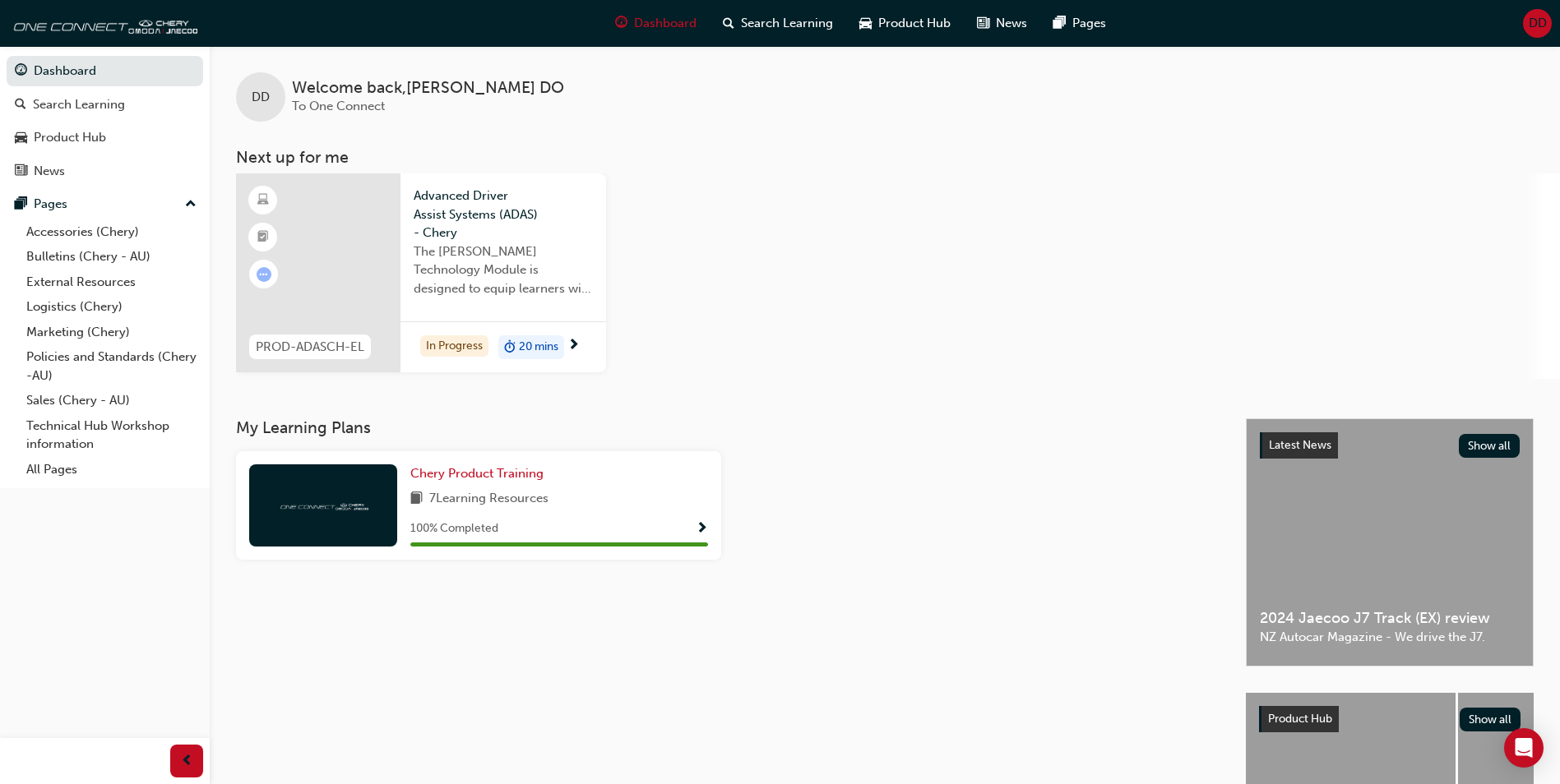
click at [498, 297] on span "The Chery ADAS Technology Module is designed to equip learners with essential k…" at bounding box center [503, 270] width 179 height 56
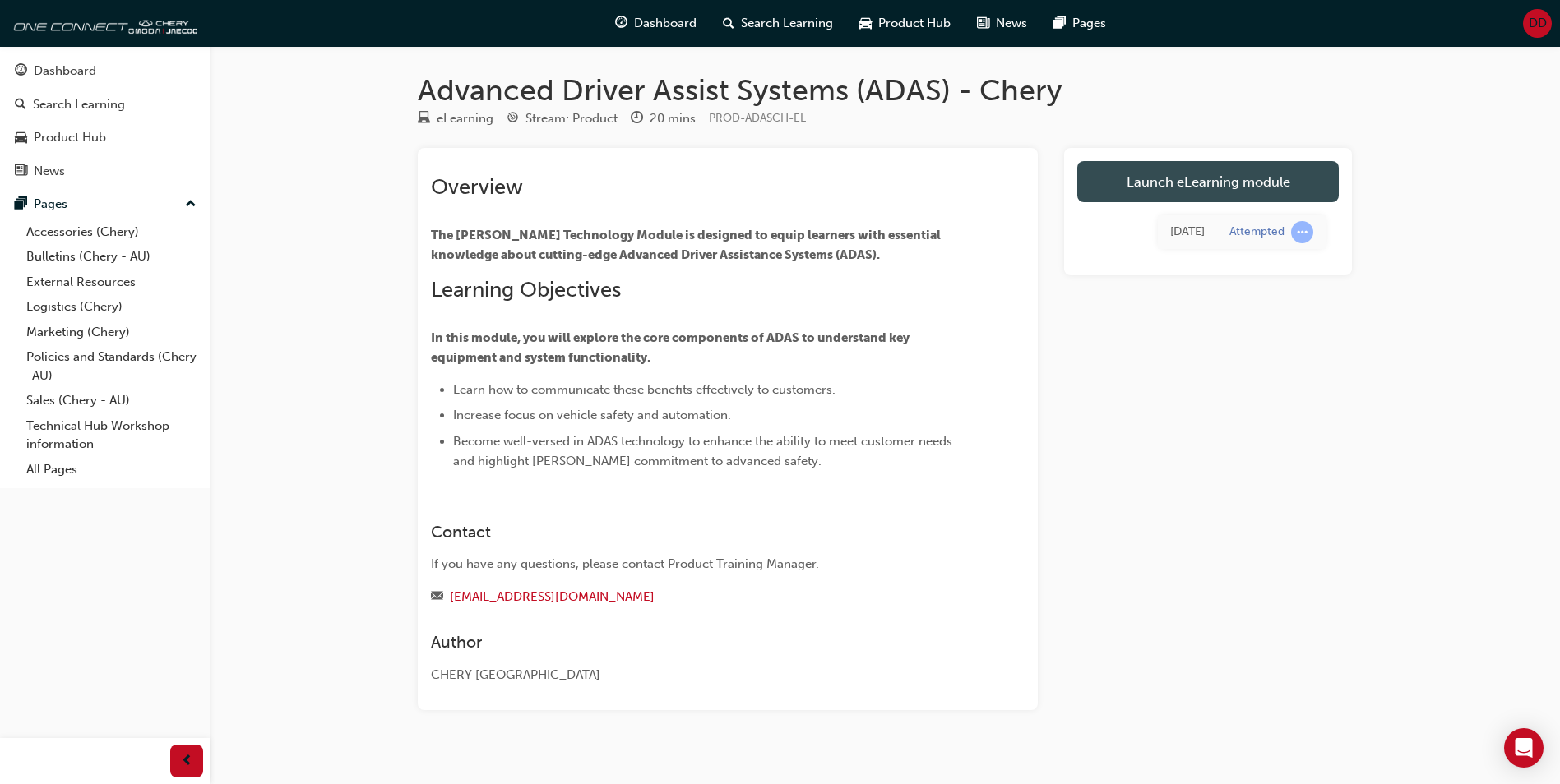
click at [1129, 182] on link "Launch eLearning module" at bounding box center [1208, 182] width 261 height 41
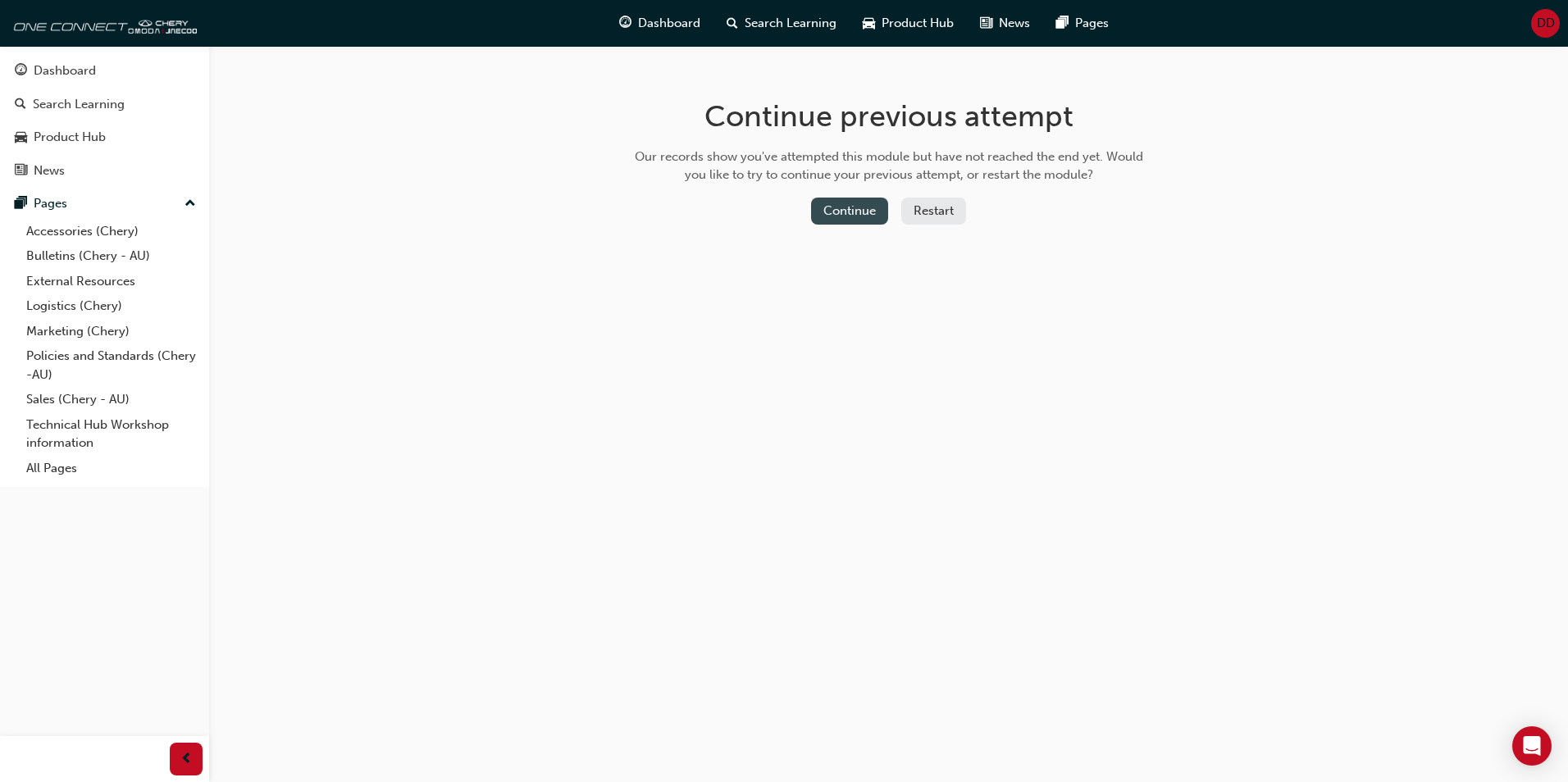
click at [864, 210] on button "Continue" at bounding box center [850, 211] width 77 height 27
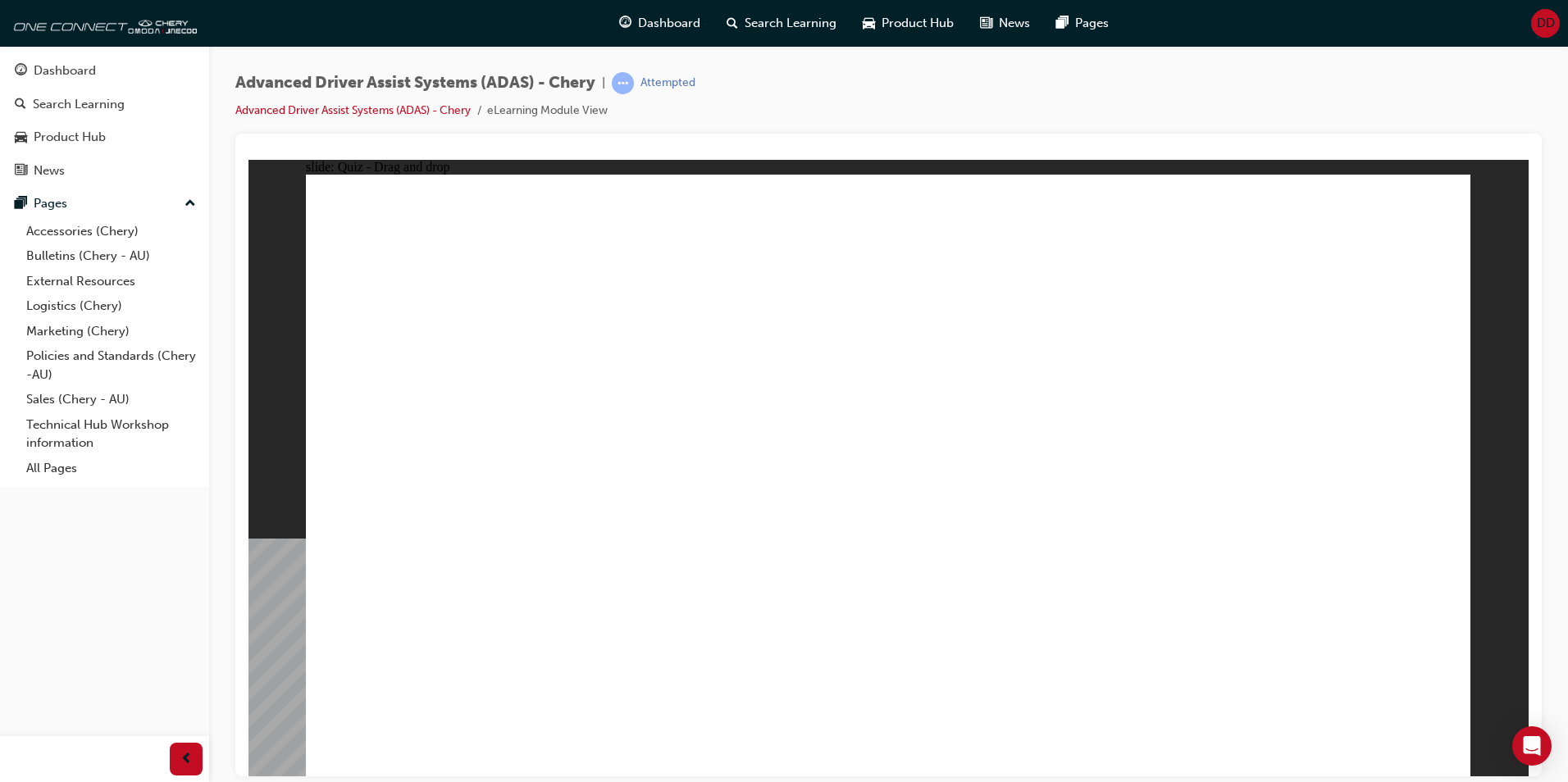
drag, startPoint x: 1227, startPoint y: 656, endPoint x: 960, endPoint y: 278, distance: 462.8
drag, startPoint x: 1013, startPoint y: 650, endPoint x: 887, endPoint y: 496, distance: 199.0
drag, startPoint x: 839, startPoint y: 651, endPoint x: 951, endPoint y: 212, distance: 453.1
drag, startPoint x: 632, startPoint y: 648, endPoint x: 1209, endPoint y: 350, distance: 649.4
drag, startPoint x: 470, startPoint y: 654, endPoint x: 1219, endPoint y: 366, distance: 802.5
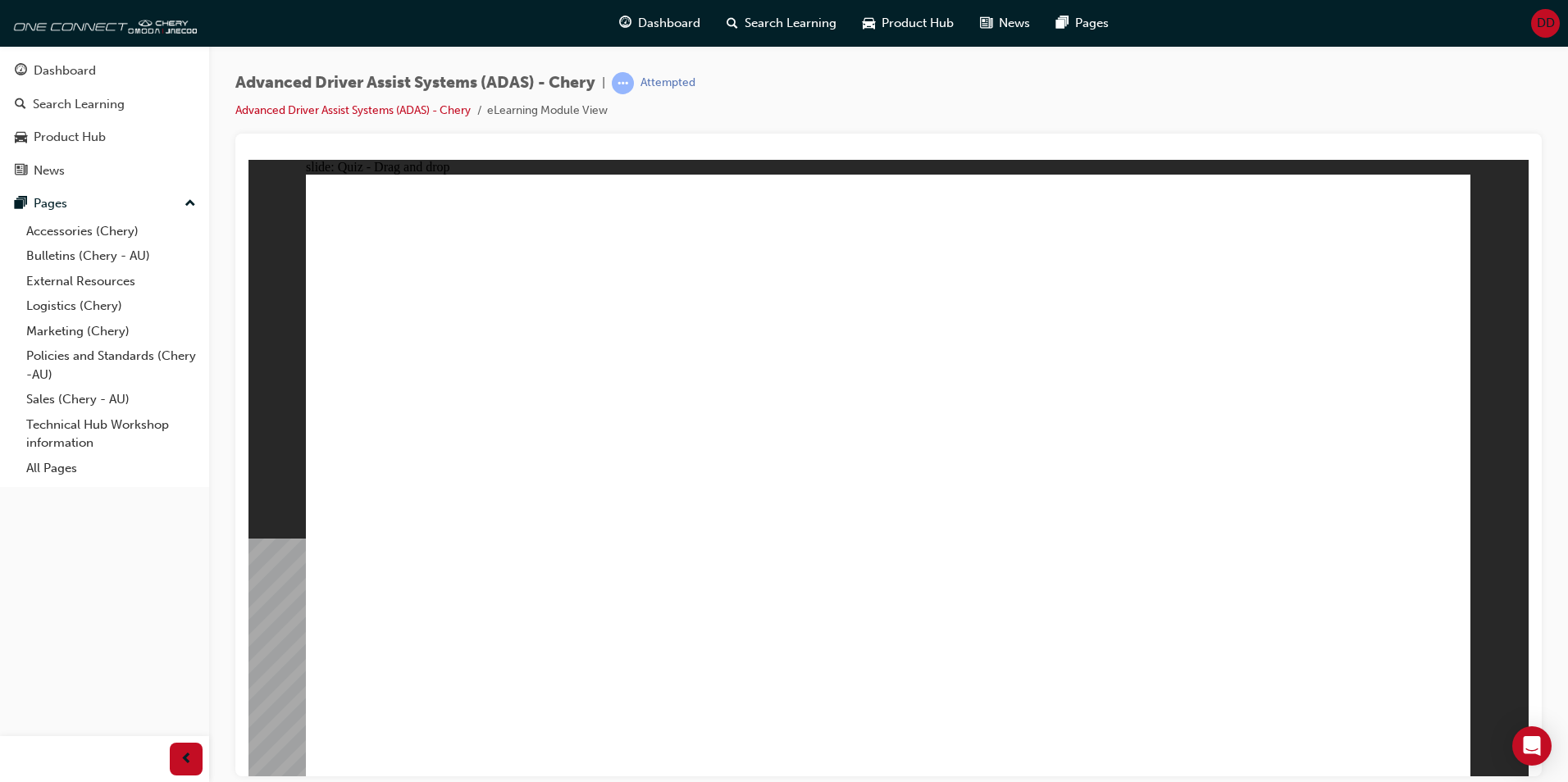
checkbox input "true"
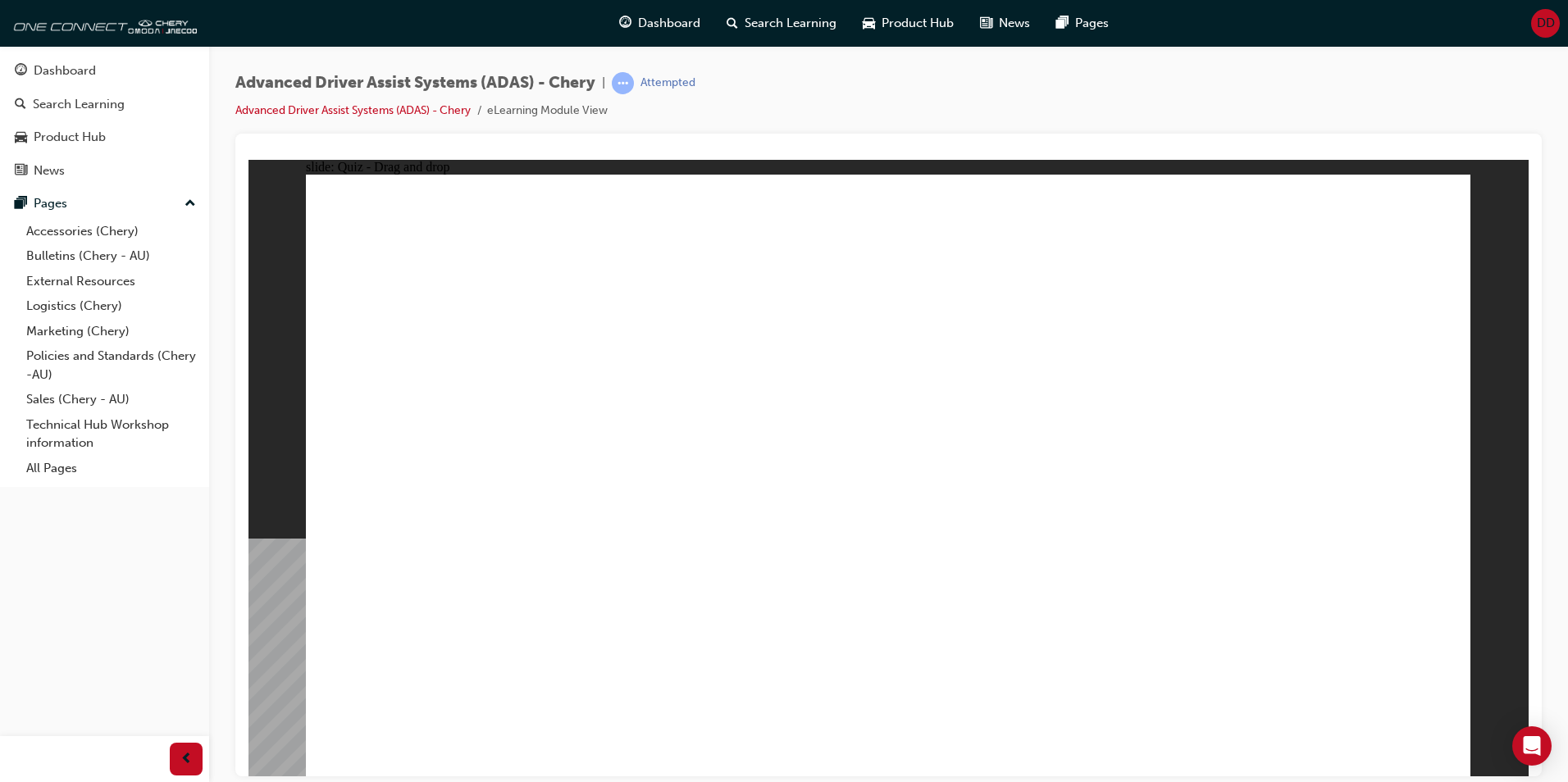
drag, startPoint x: 1022, startPoint y: 237, endPoint x: 990, endPoint y: 570, distance: 334.5
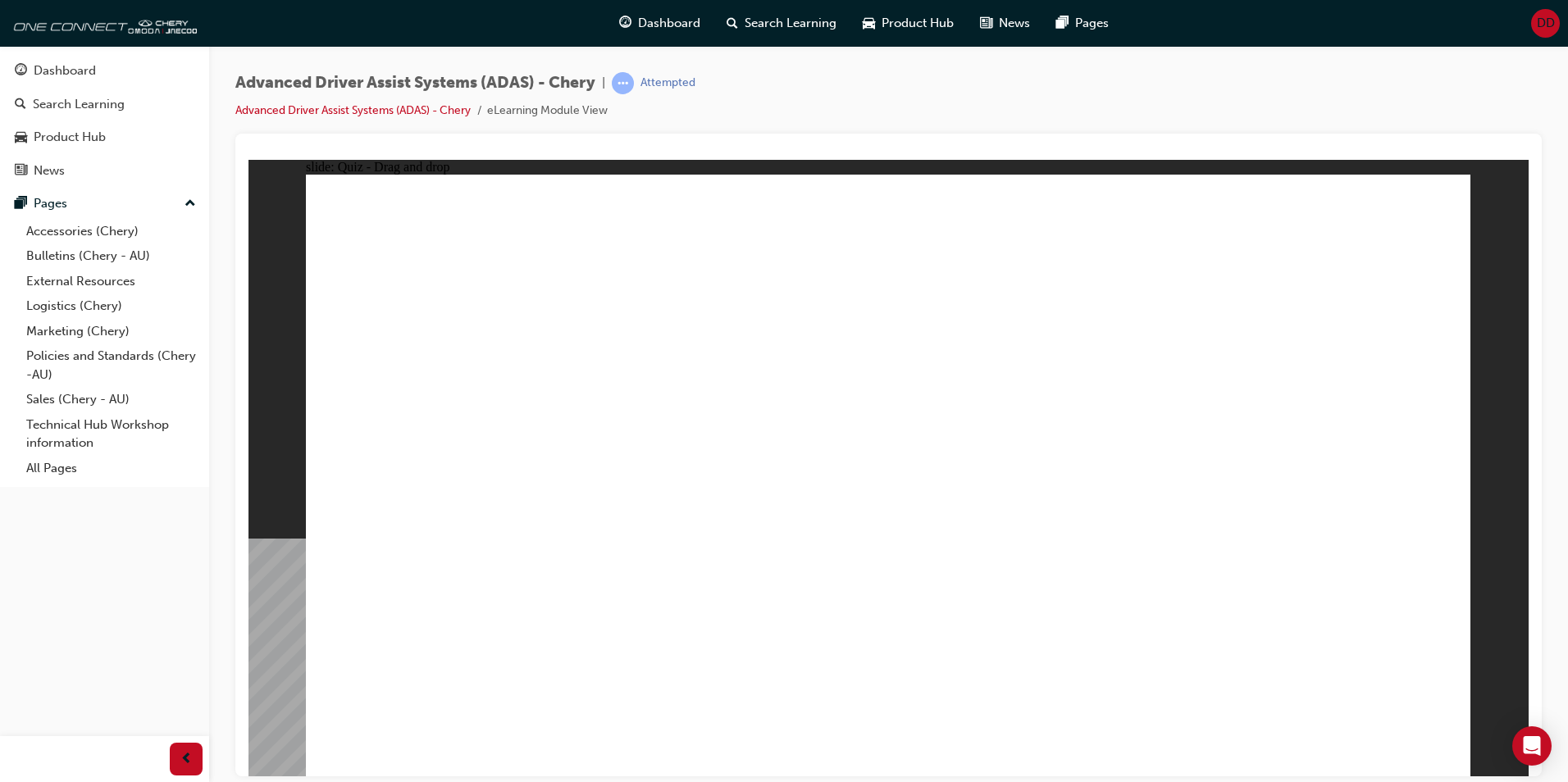
drag, startPoint x: 751, startPoint y: 533, endPoint x: 1001, endPoint y: 461, distance: 260.2
drag, startPoint x: 1005, startPoint y: 631, endPoint x: 946, endPoint y: 286, distance: 350.0
drag, startPoint x: 1217, startPoint y: 663, endPoint x: 952, endPoint y: 471, distance: 327.2
drag, startPoint x: 849, startPoint y: 660, endPoint x: 929, endPoint y: 494, distance: 184.3
drag, startPoint x: 654, startPoint y: 674, endPoint x: 1278, endPoint y: 374, distance: 692.4
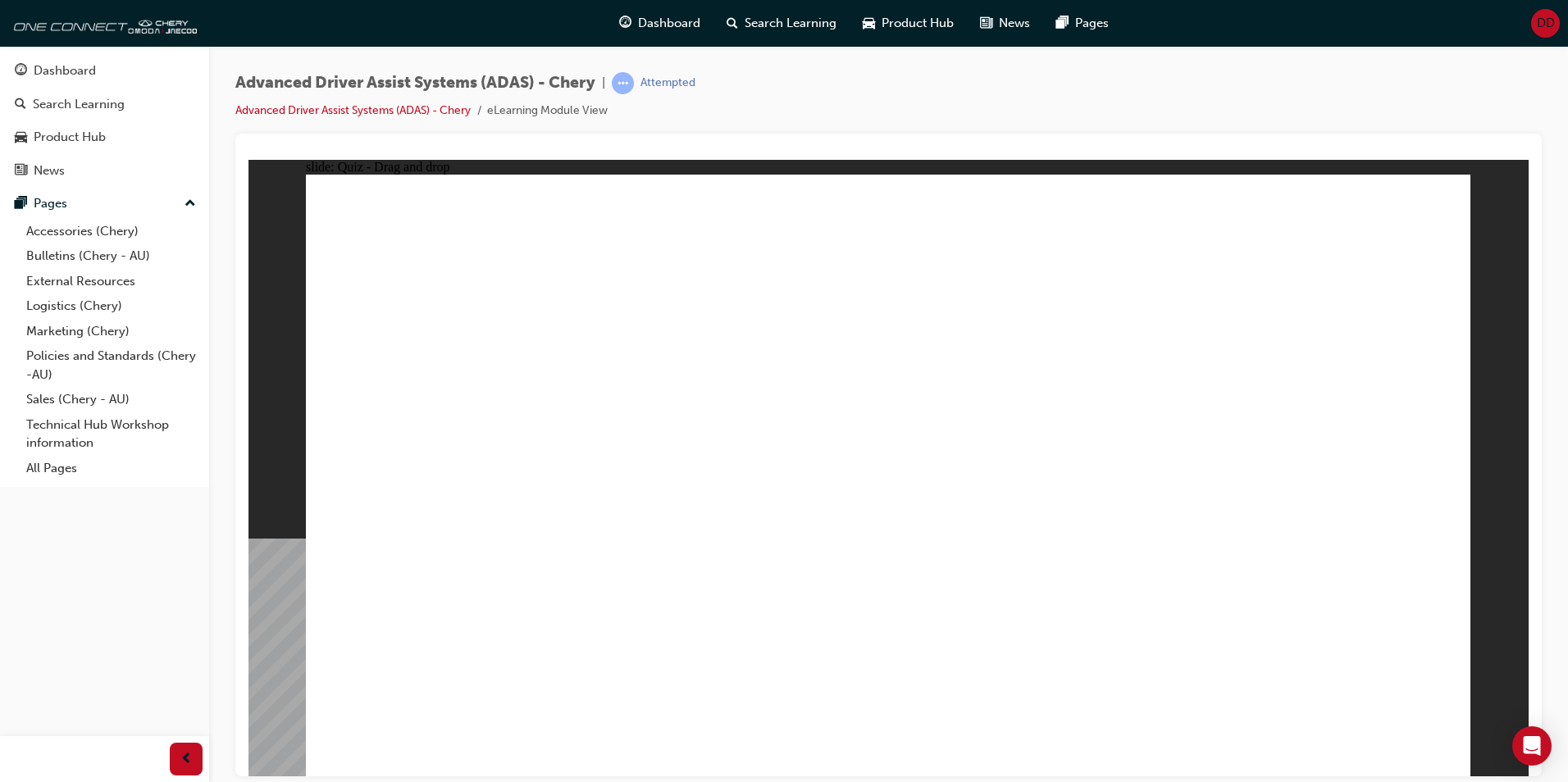
checkbox input "true"
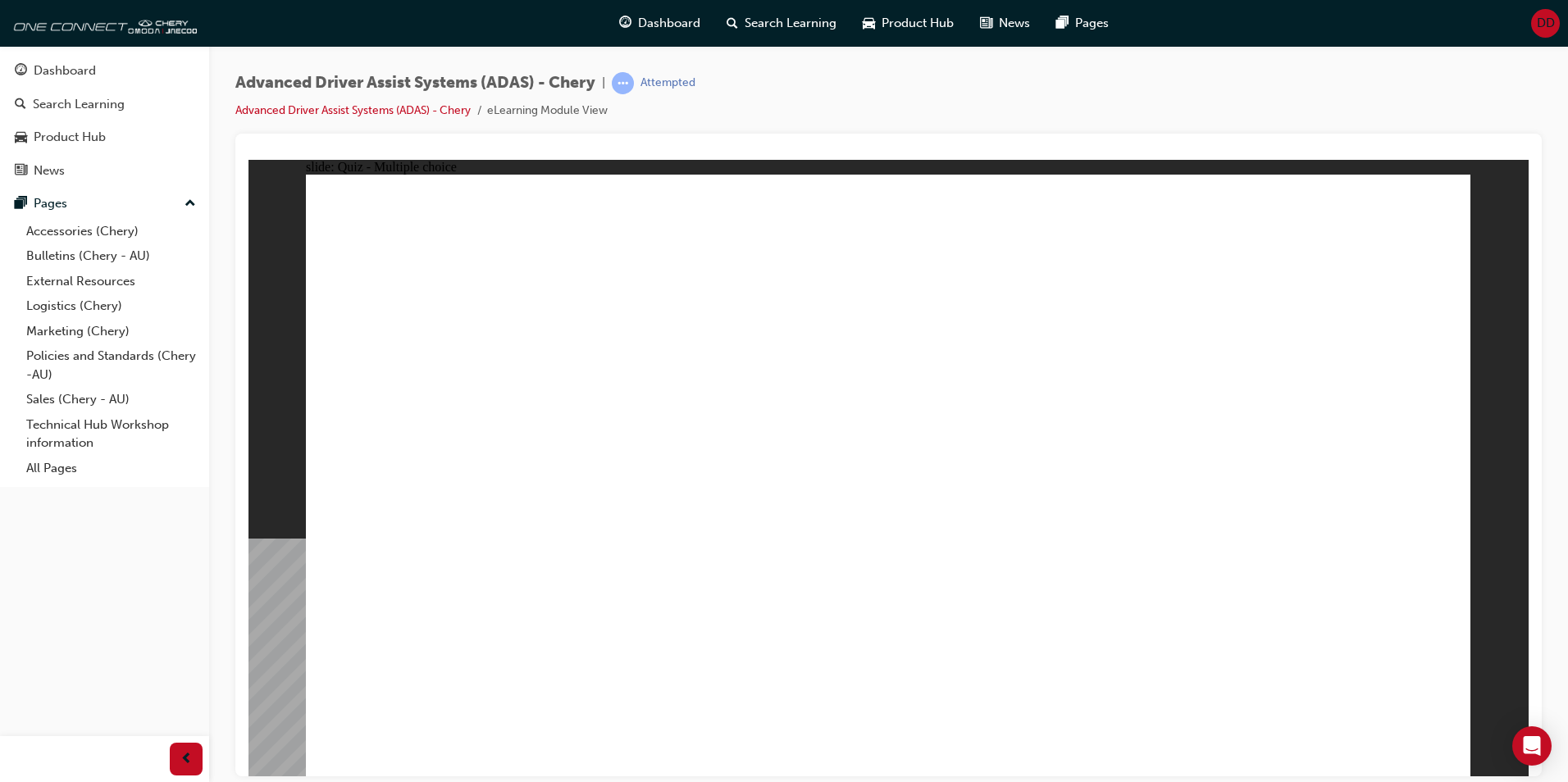
drag, startPoint x: 1028, startPoint y: 243, endPoint x: 1025, endPoint y: 561, distance: 318.0
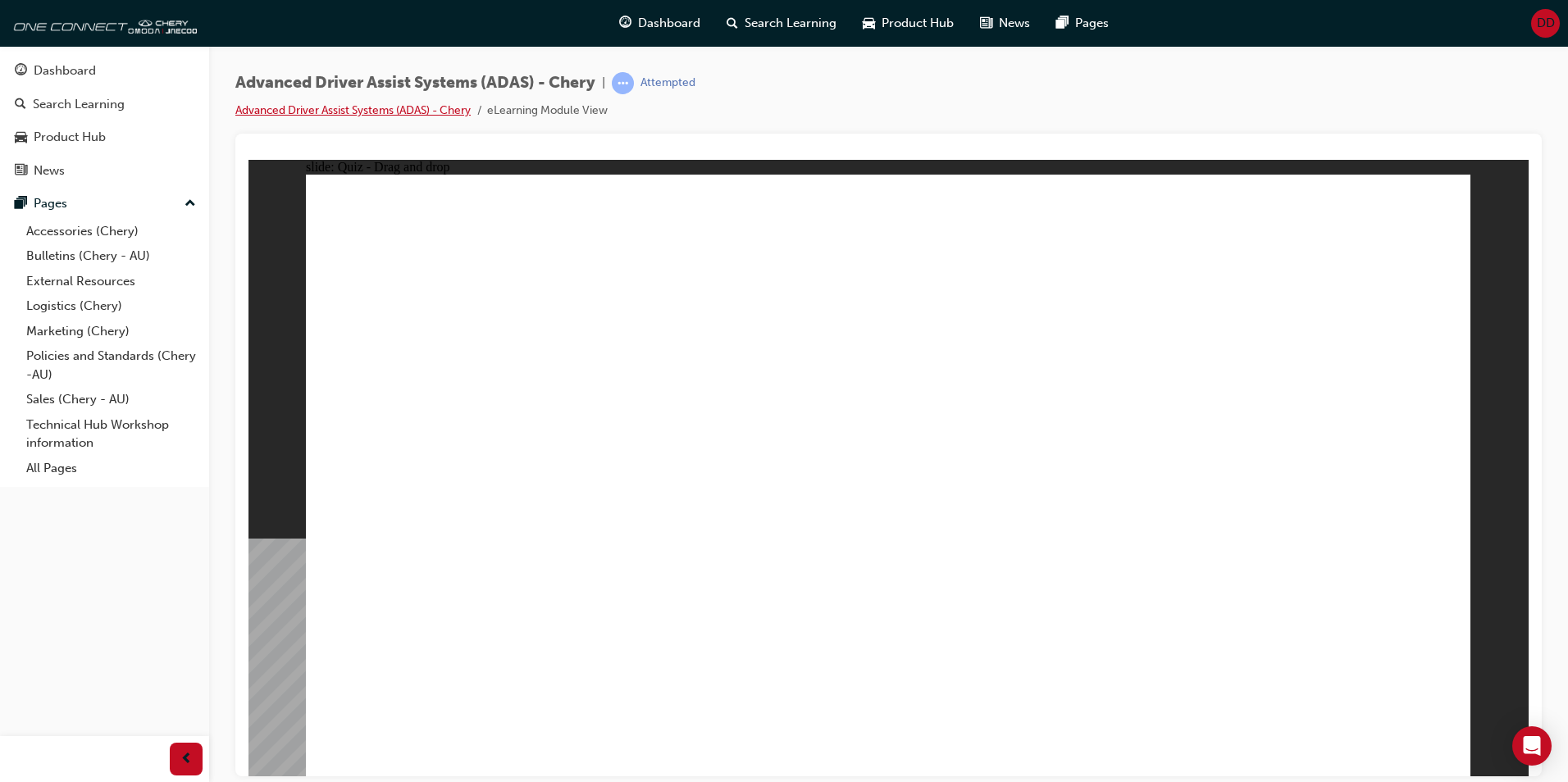
click at [406, 114] on link "Advanced Driver Assist Systems (ADAS) - Chery" at bounding box center [354, 110] width 236 height 14
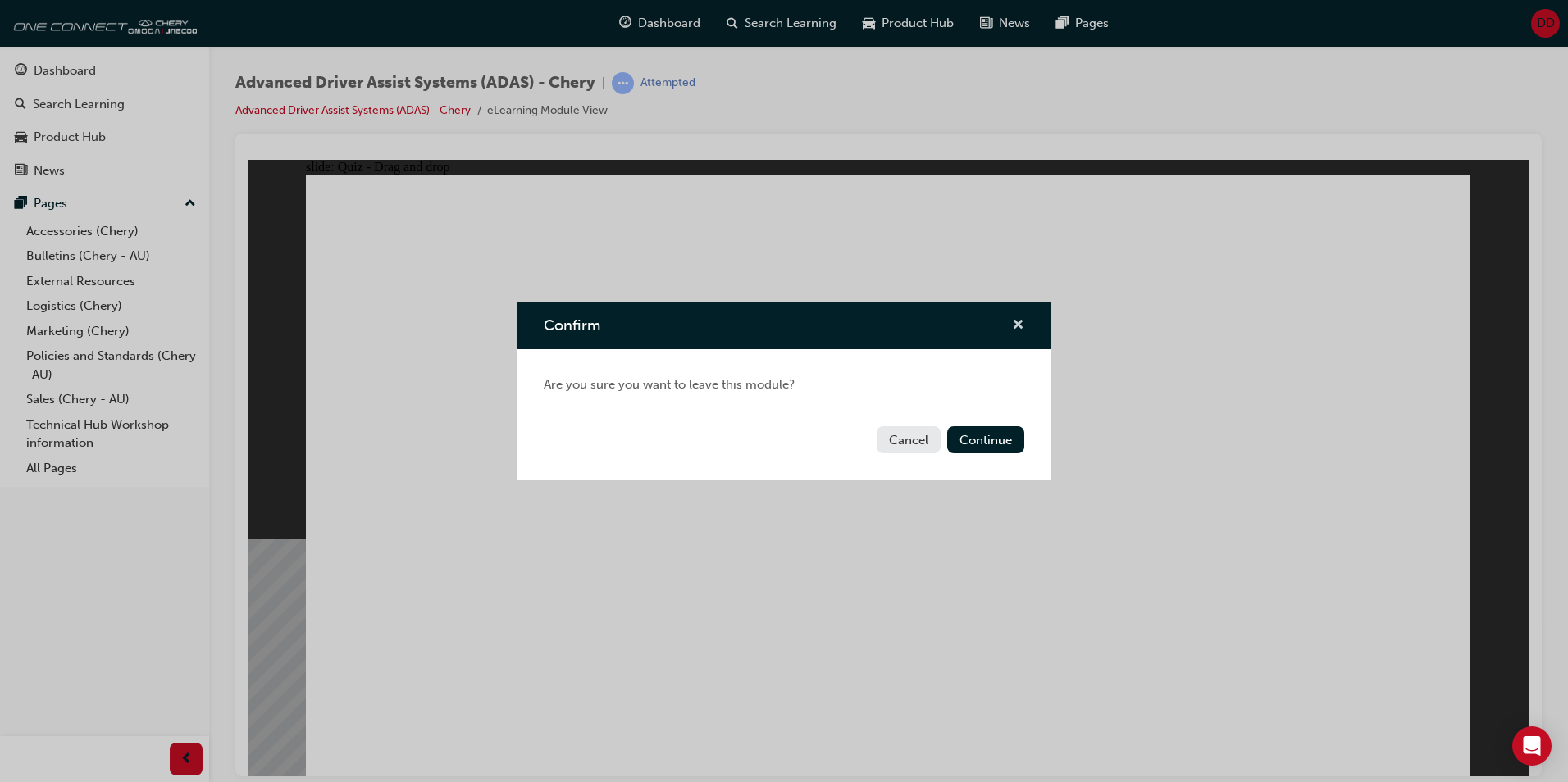
click at [1016, 323] on span "cross-icon" at bounding box center [1018, 326] width 12 height 15
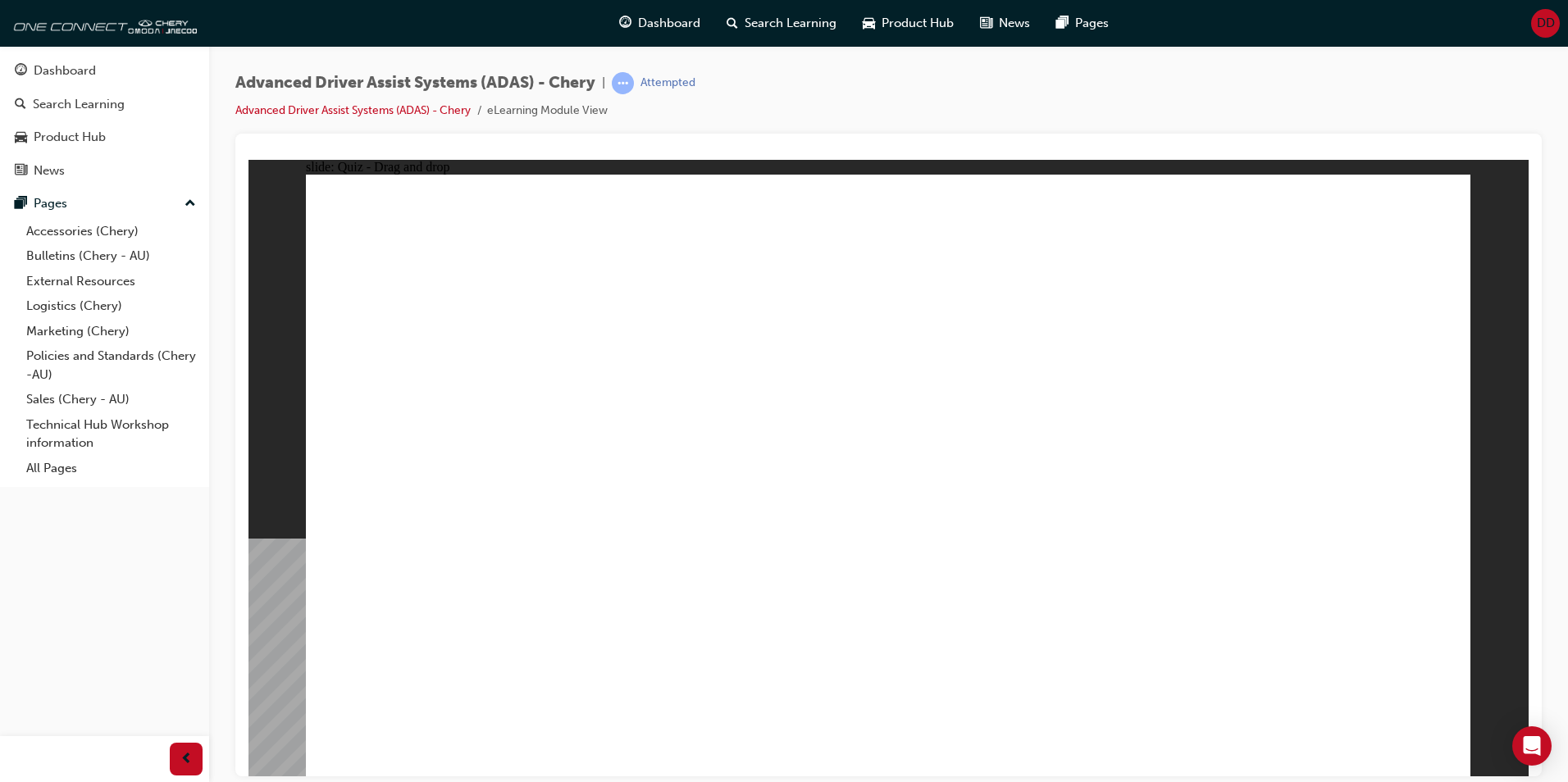
drag, startPoint x: 794, startPoint y: 474, endPoint x: 908, endPoint y: 533, distance: 128.4
drag, startPoint x: 1031, startPoint y: 553, endPoint x: 913, endPoint y: 553, distance: 118.0
drag, startPoint x: 998, startPoint y: 657, endPoint x: 904, endPoint y: 335, distance: 335.4
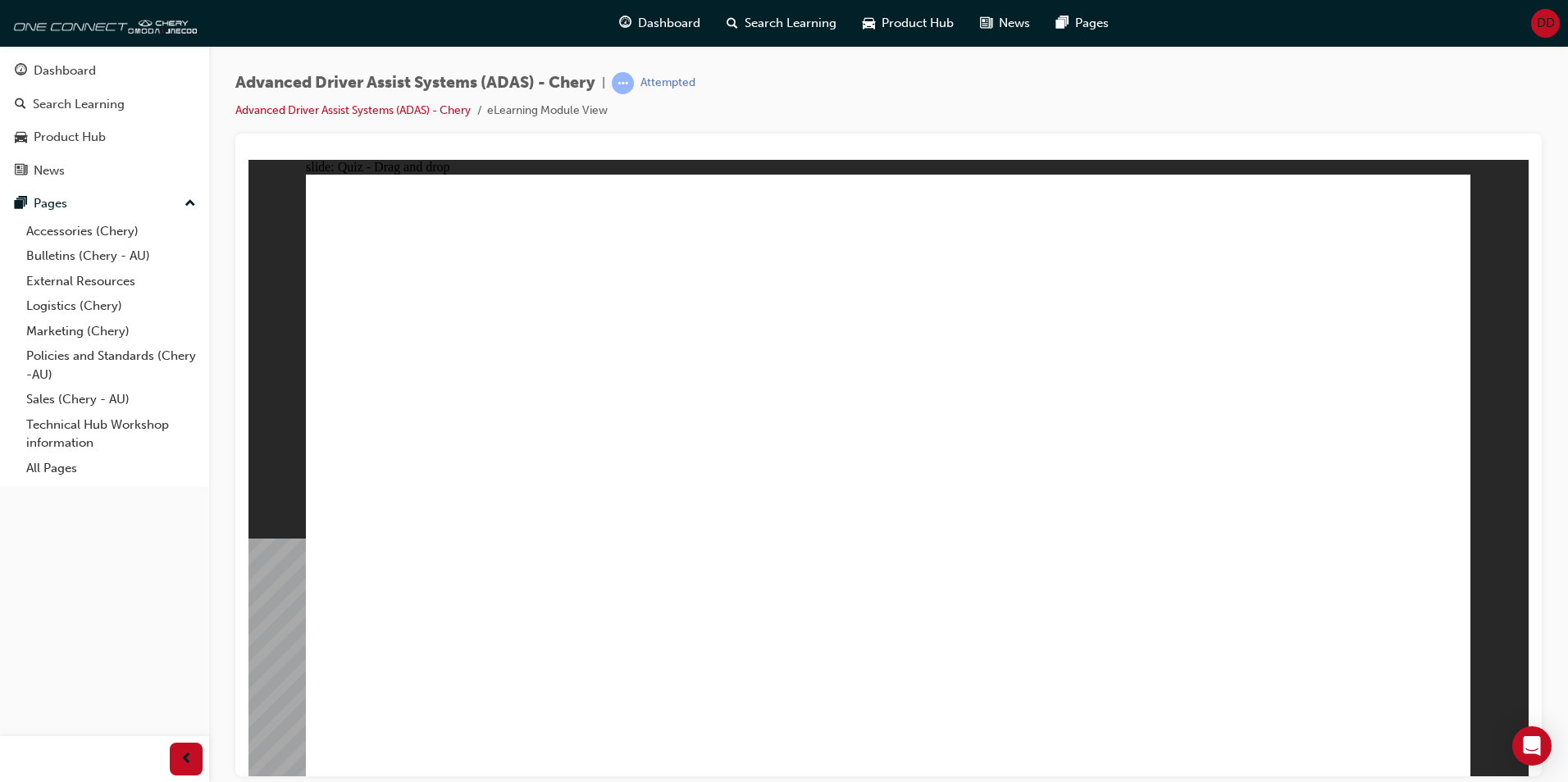
drag, startPoint x: 1048, startPoint y: 454, endPoint x: 1023, endPoint y: 366, distance: 91.5
drag, startPoint x: 653, startPoint y: 641, endPoint x: 848, endPoint y: 373, distance: 331.4
drag, startPoint x: 853, startPoint y: 491, endPoint x: 1155, endPoint y: 360, distance: 329.2
drag, startPoint x: 824, startPoint y: 650, endPoint x: 1341, endPoint y: 319, distance: 613.9
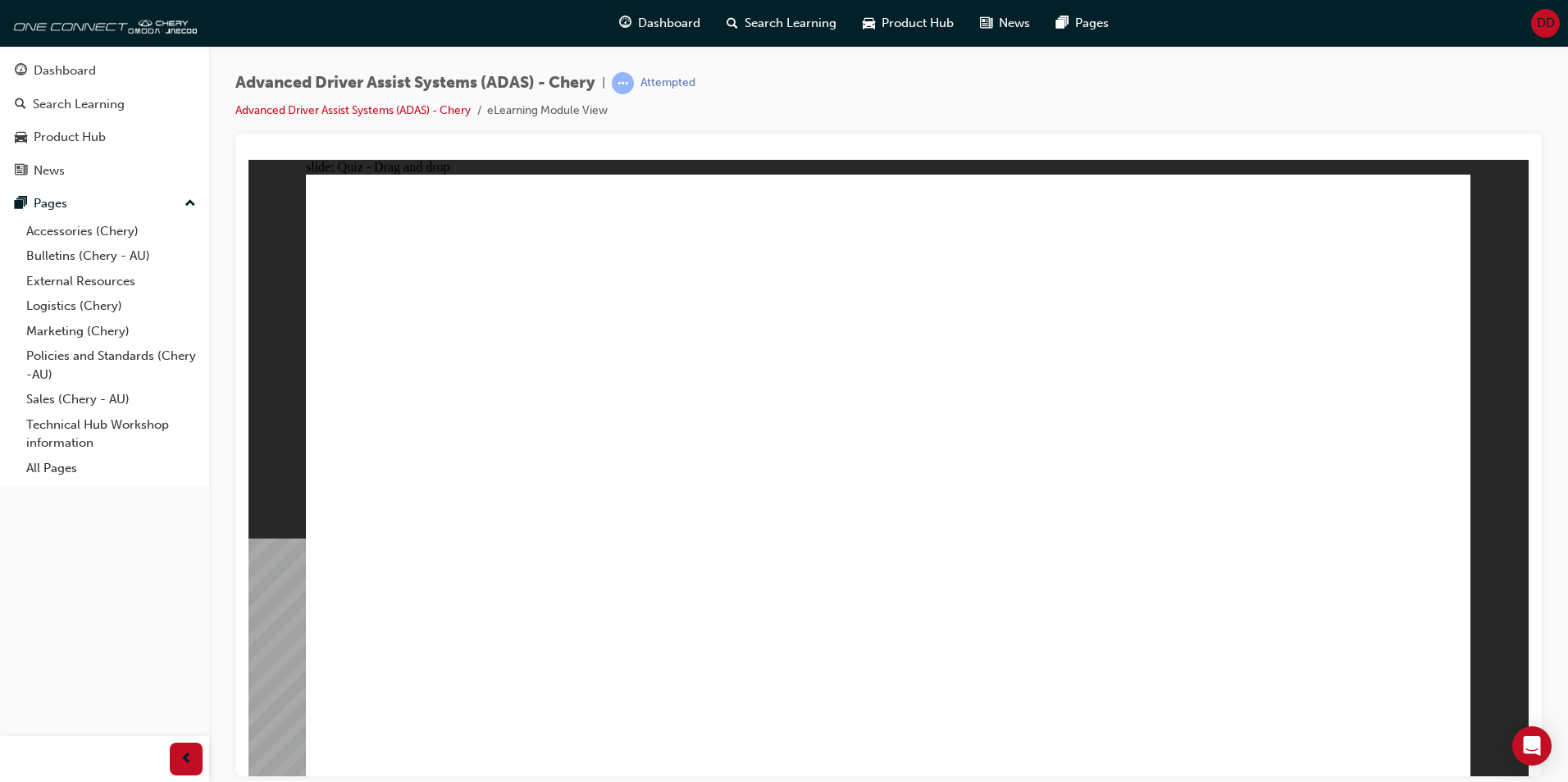
checkbox input "true"
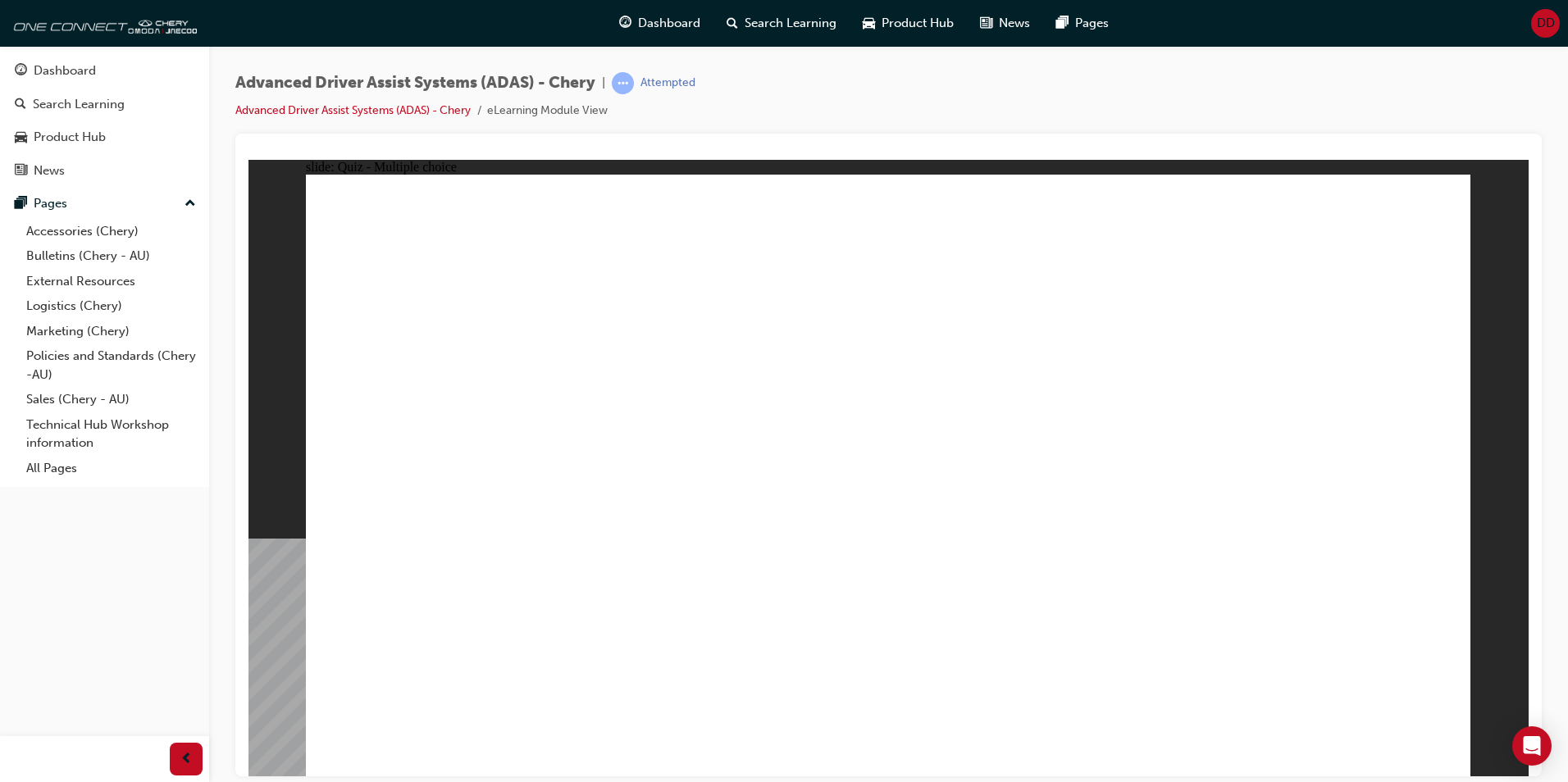
drag, startPoint x: 1049, startPoint y: 231, endPoint x: 1039, endPoint y: 612, distance: 381.1
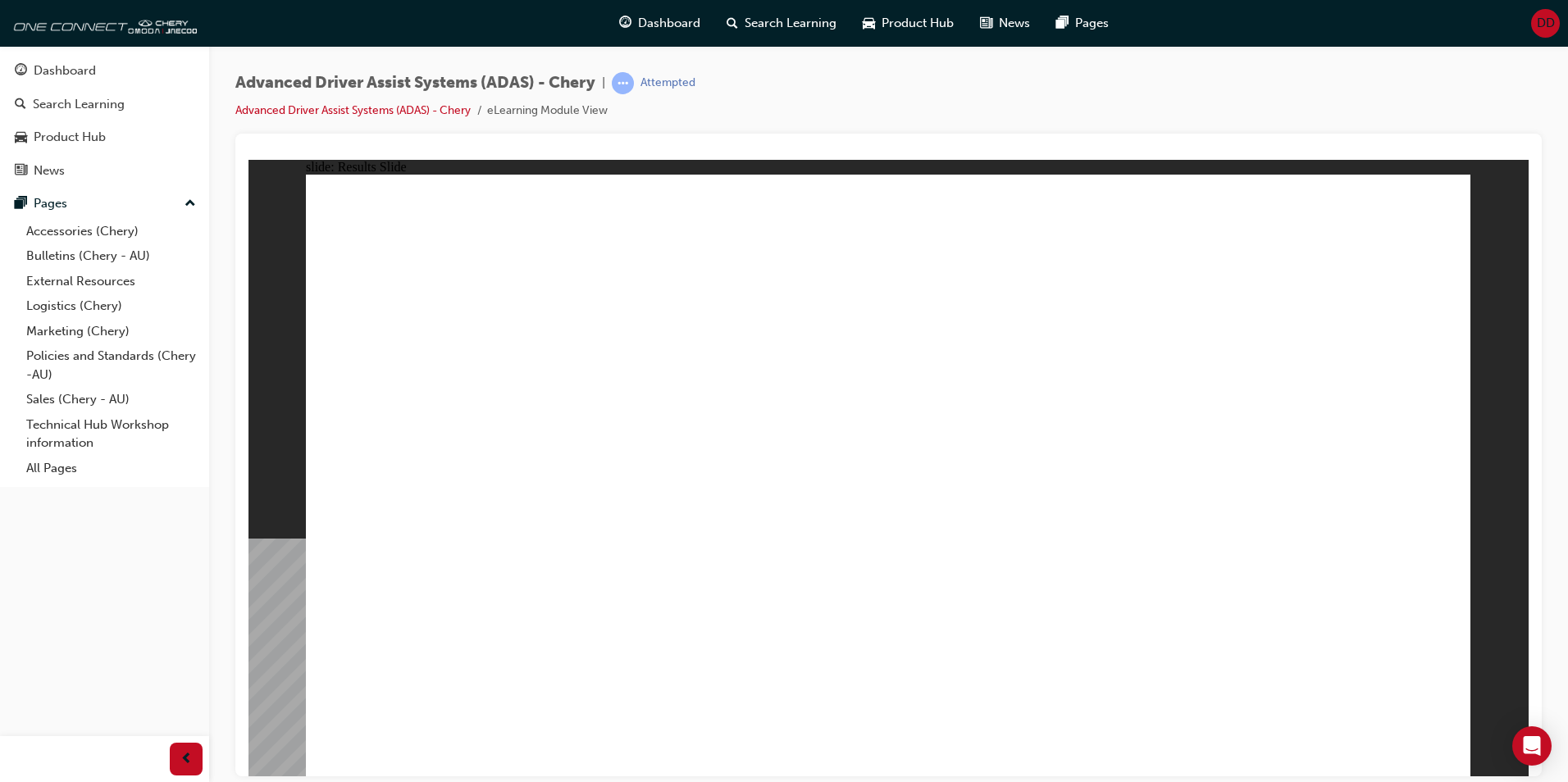
drag, startPoint x: 476, startPoint y: 656, endPoint x: 1003, endPoint y: 312, distance: 629.3
drag, startPoint x: 663, startPoint y: 661, endPoint x: 968, endPoint y: 342, distance: 441.3
drag, startPoint x: 1217, startPoint y: 652, endPoint x: 992, endPoint y: 547, distance: 248.3
drag, startPoint x: 1209, startPoint y: 312, endPoint x: 1212, endPoint y: 304, distance: 8.5
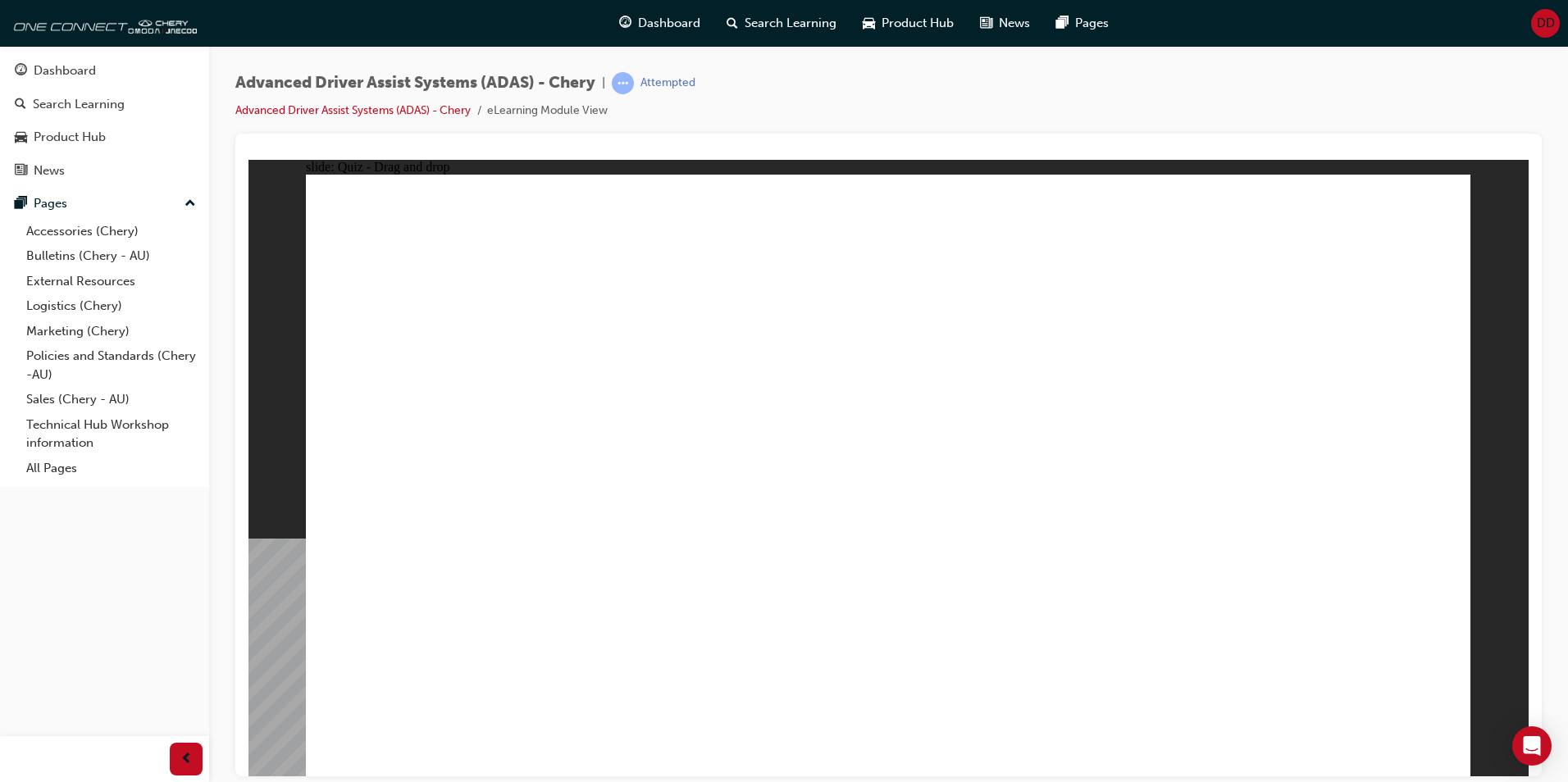
drag, startPoint x: 868, startPoint y: 645, endPoint x: 1219, endPoint y: 370, distance: 445.9
checkbox input "true"
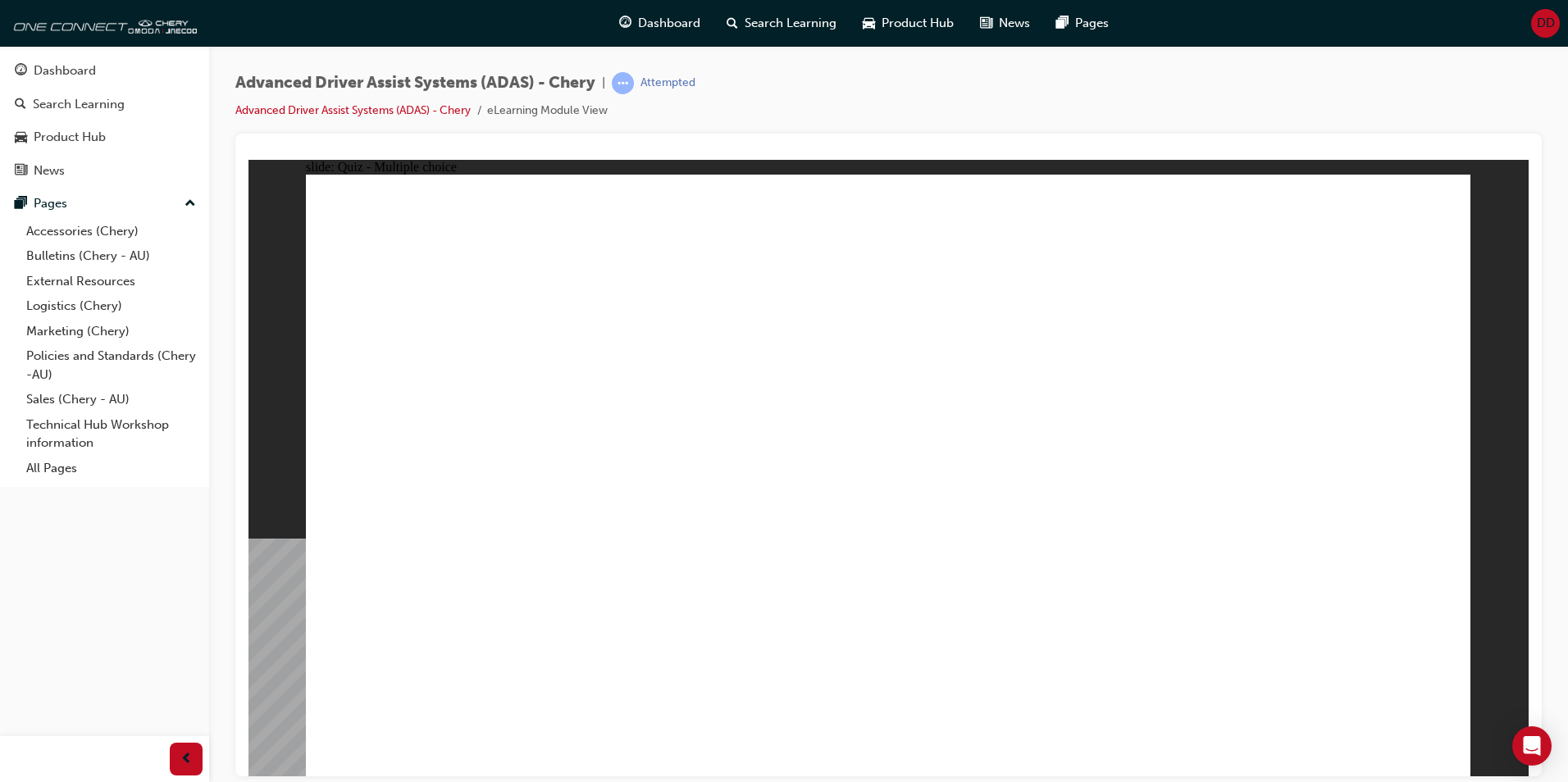
drag, startPoint x: 1030, startPoint y: 236, endPoint x: 1071, endPoint y: 590, distance: 356.4
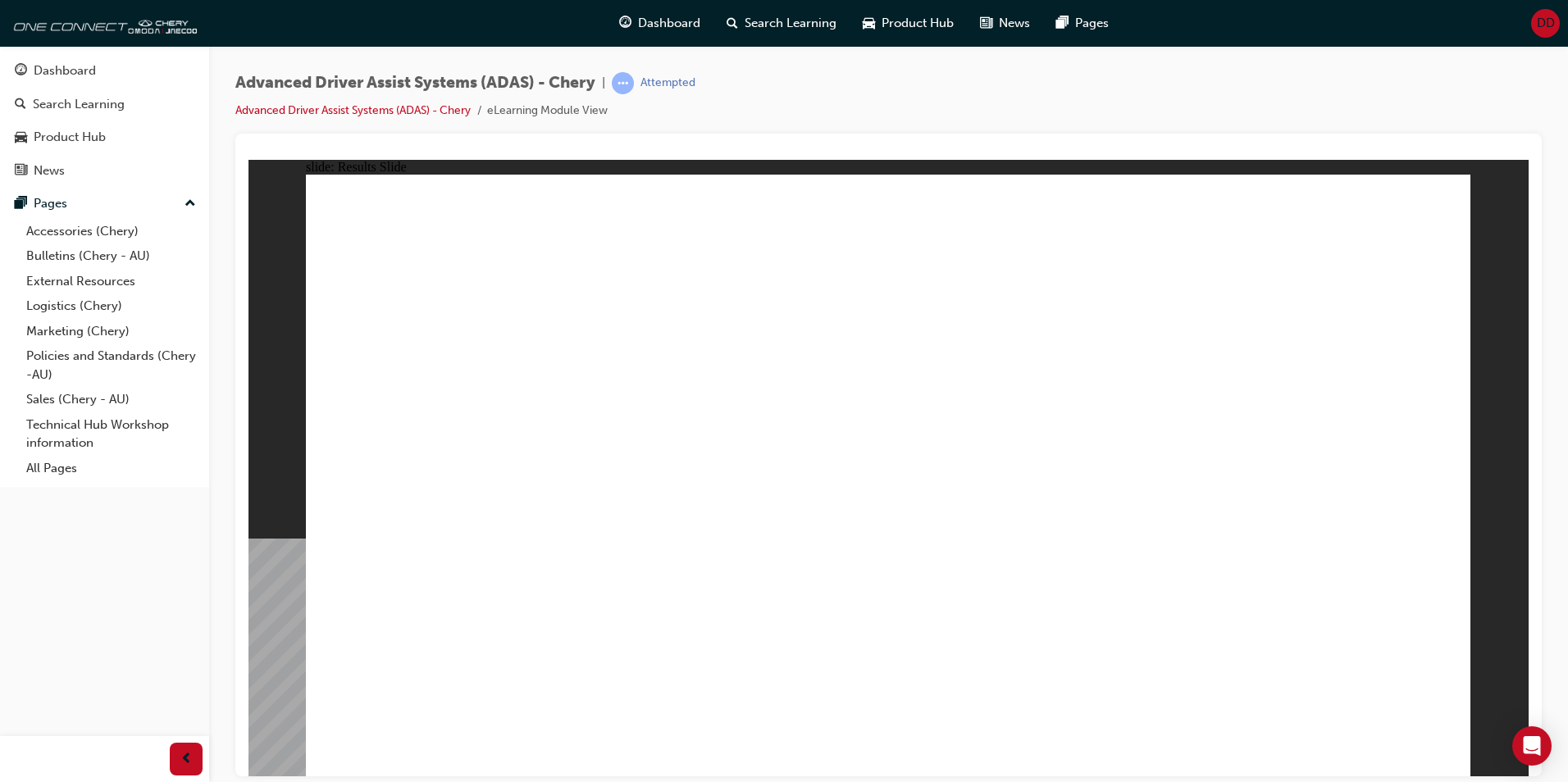
drag, startPoint x: 1195, startPoint y: 642, endPoint x: 855, endPoint y: 376, distance: 431.7
drag, startPoint x: 648, startPoint y: 487, endPoint x: 816, endPoint y: 364, distance: 208.2
drag, startPoint x: 636, startPoint y: 645, endPoint x: 1213, endPoint y: 369, distance: 639.6
drag, startPoint x: 854, startPoint y: 637, endPoint x: 1275, endPoint y: 358, distance: 505.1
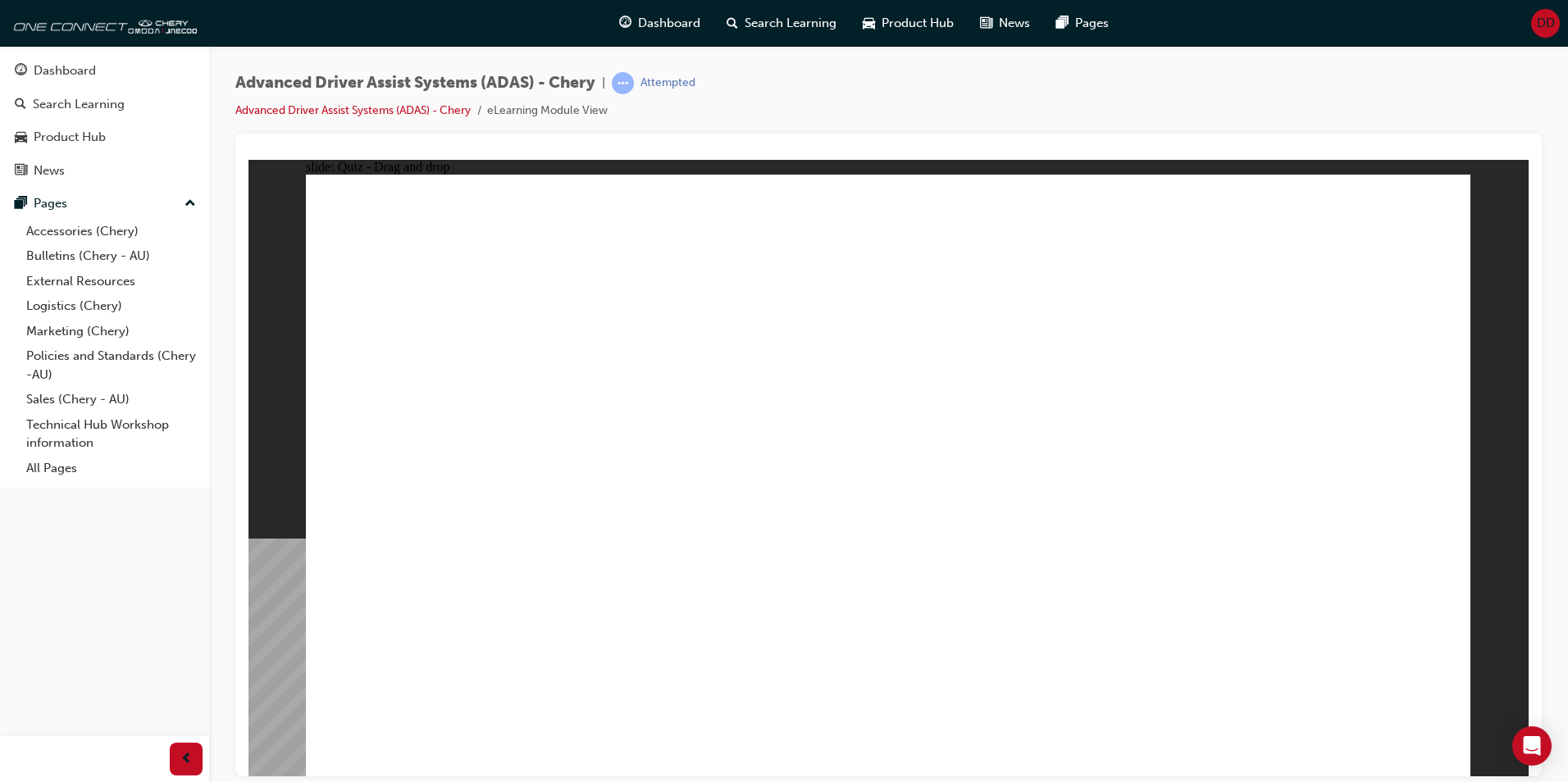
drag, startPoint x: 1028, startPoint y: 662, endPoint x: 1397, endPoint y: 351, distance: 482.6
click at [404, 110] on link "Advanced Driver Assist Systems (ADAS) - Chery" at bounding box center [354, 110] width 236 height 14
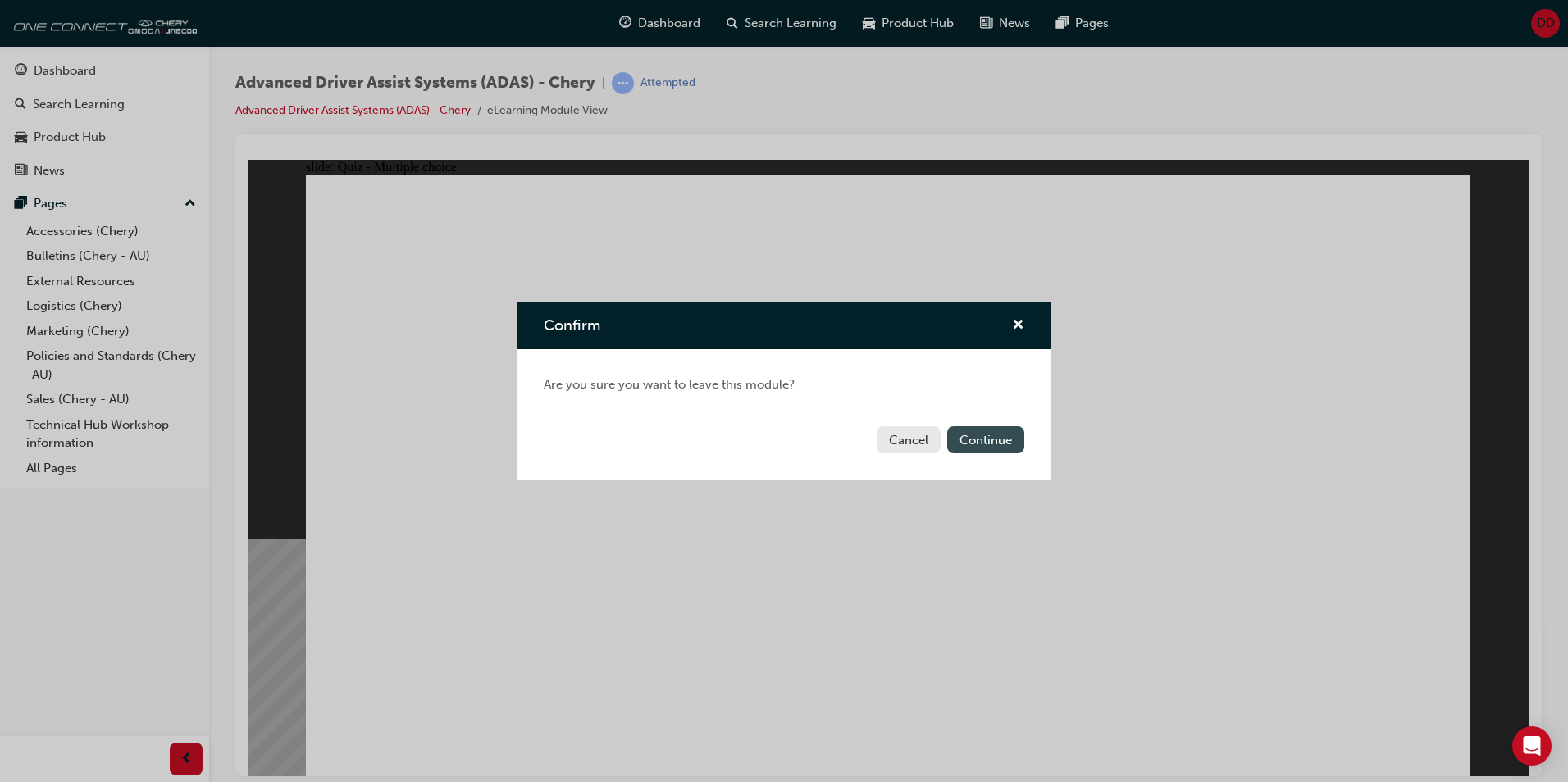
click at [1003, 448] on button "Continue" at bounding box center [986, 440] width 77 height 27
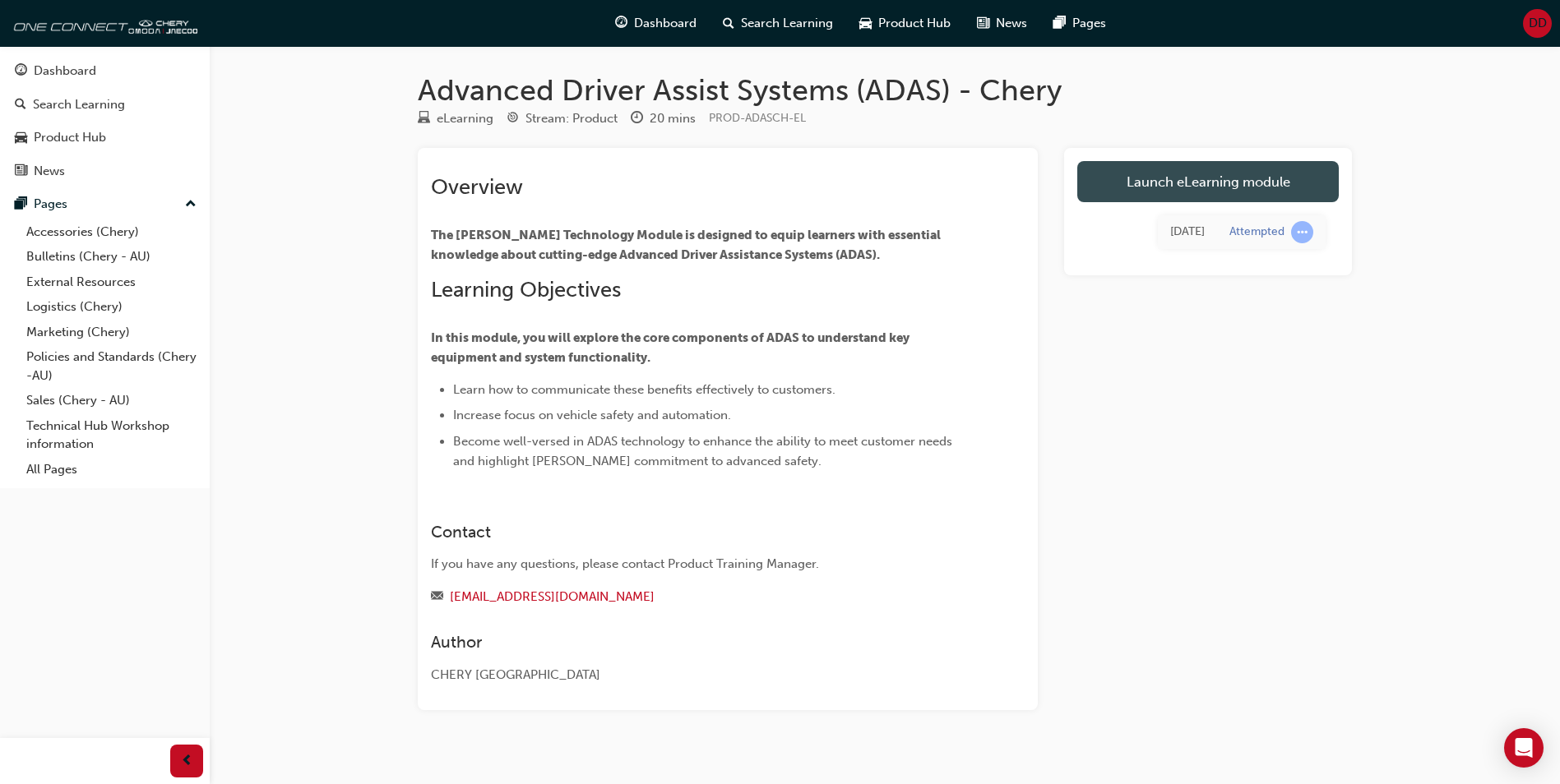
click at [1173, 191] on link "Launch eLearning module" at bounding box center [1208, 182] width 261 height 41
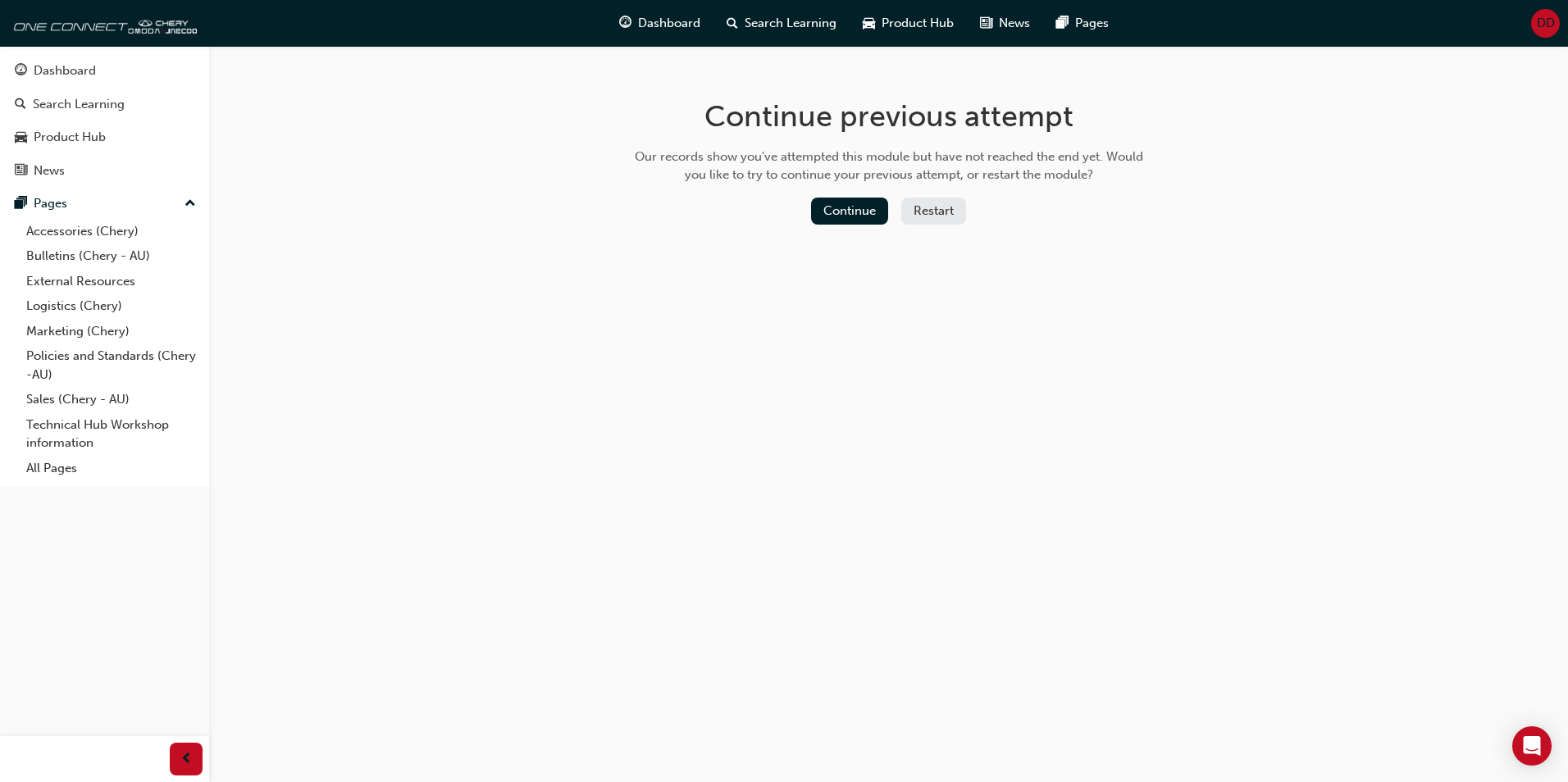
click at [934, 204] on button "Restart" at bounding box center [934, 211] width 65 height 27
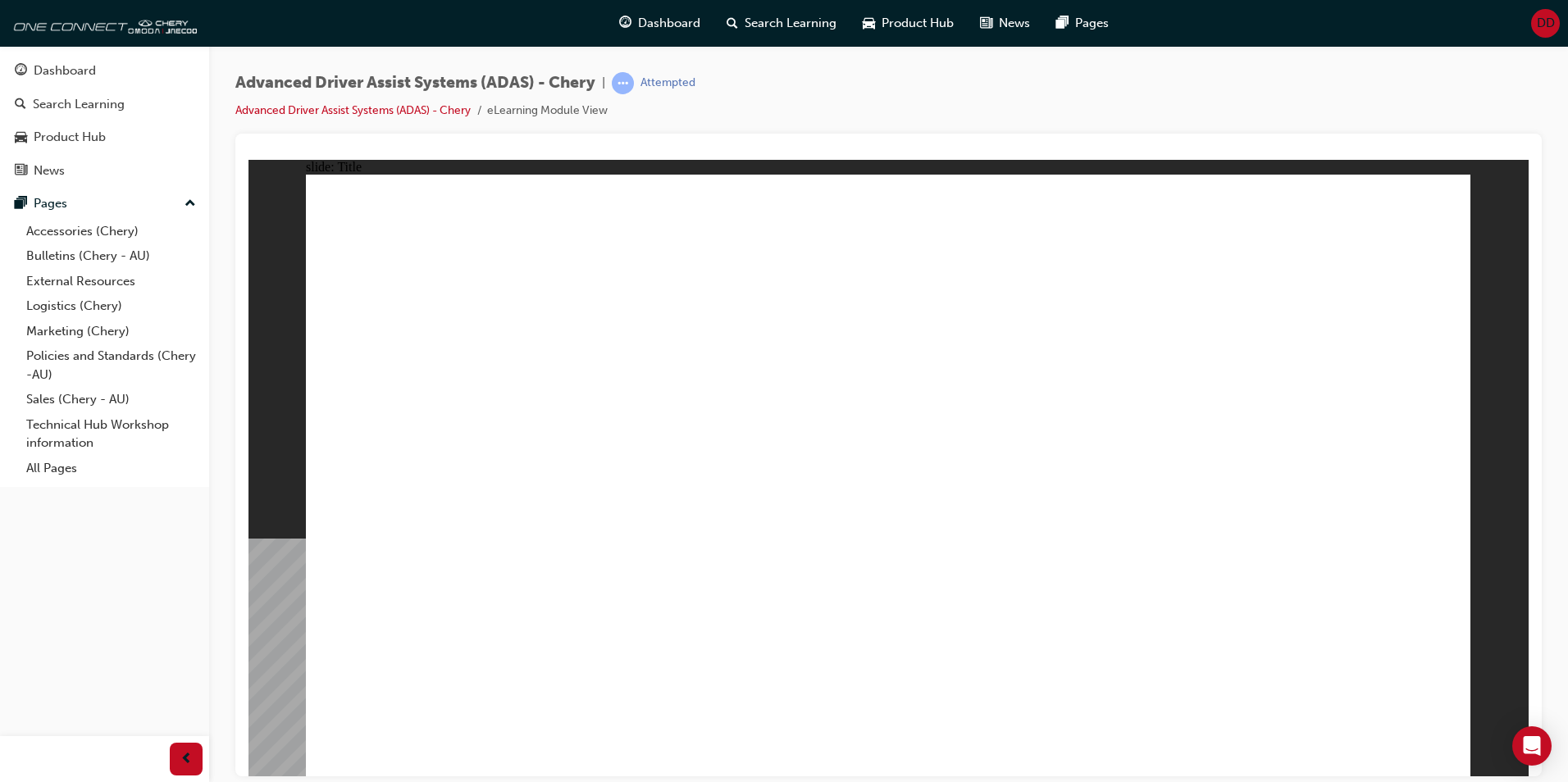
drag, startPoint x: 634, startPoint y: 492, endPoint x: 644, endPoint y: 492, distance: 10.0
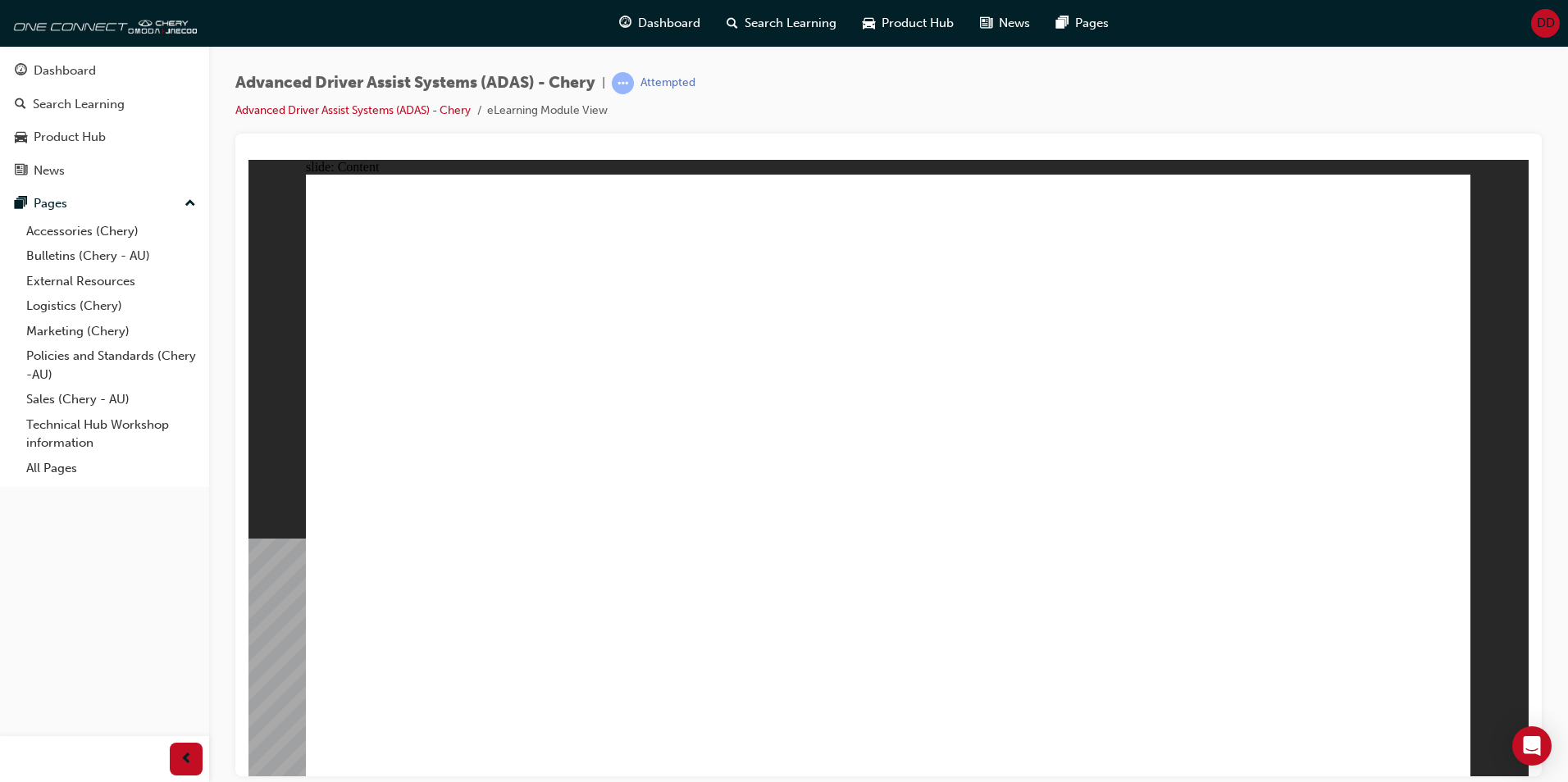
drag, startPoint x: 1375, startPoint y: 334, endPoint x: 1343, endPoint y: 319, distance: 35.3
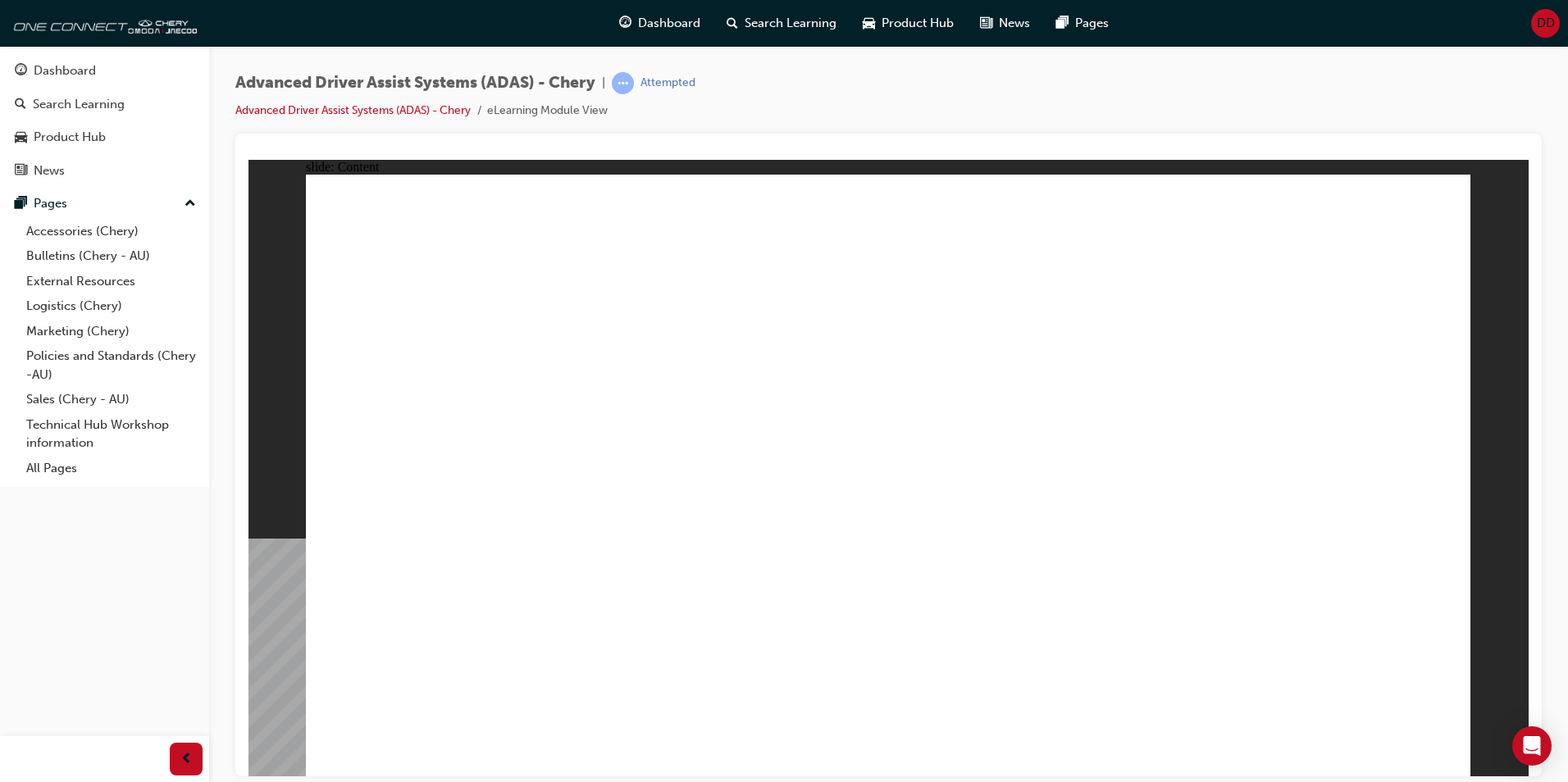
drag, startPoint x: 721, startPoint y: 267, endPoint x: 721, endPoint y: 393, distance: 126.0
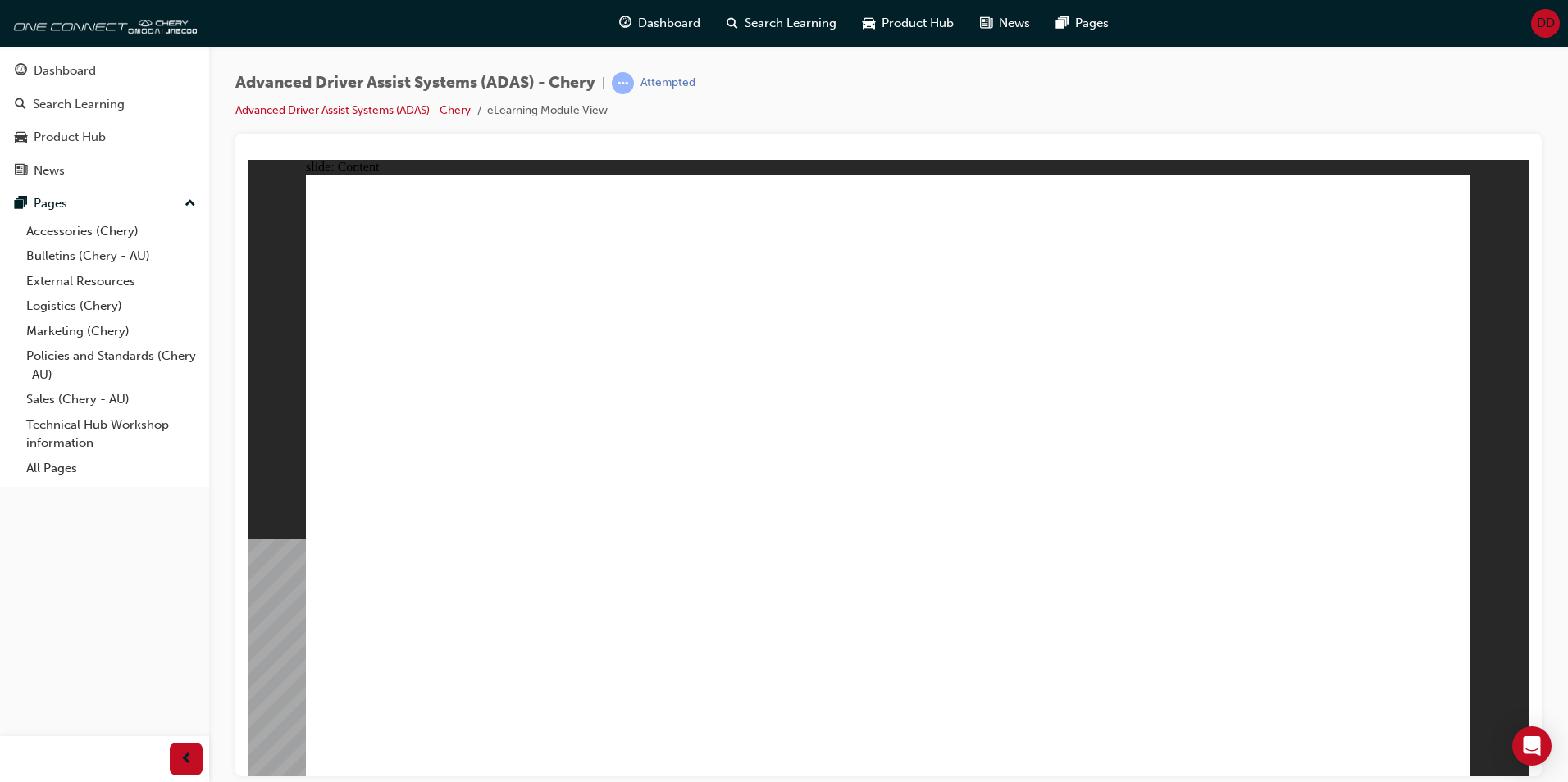
drag, startPoint x: 717, startPoint y: 402, endPoint x: 676, endPoint y: 506, distance: 111.8
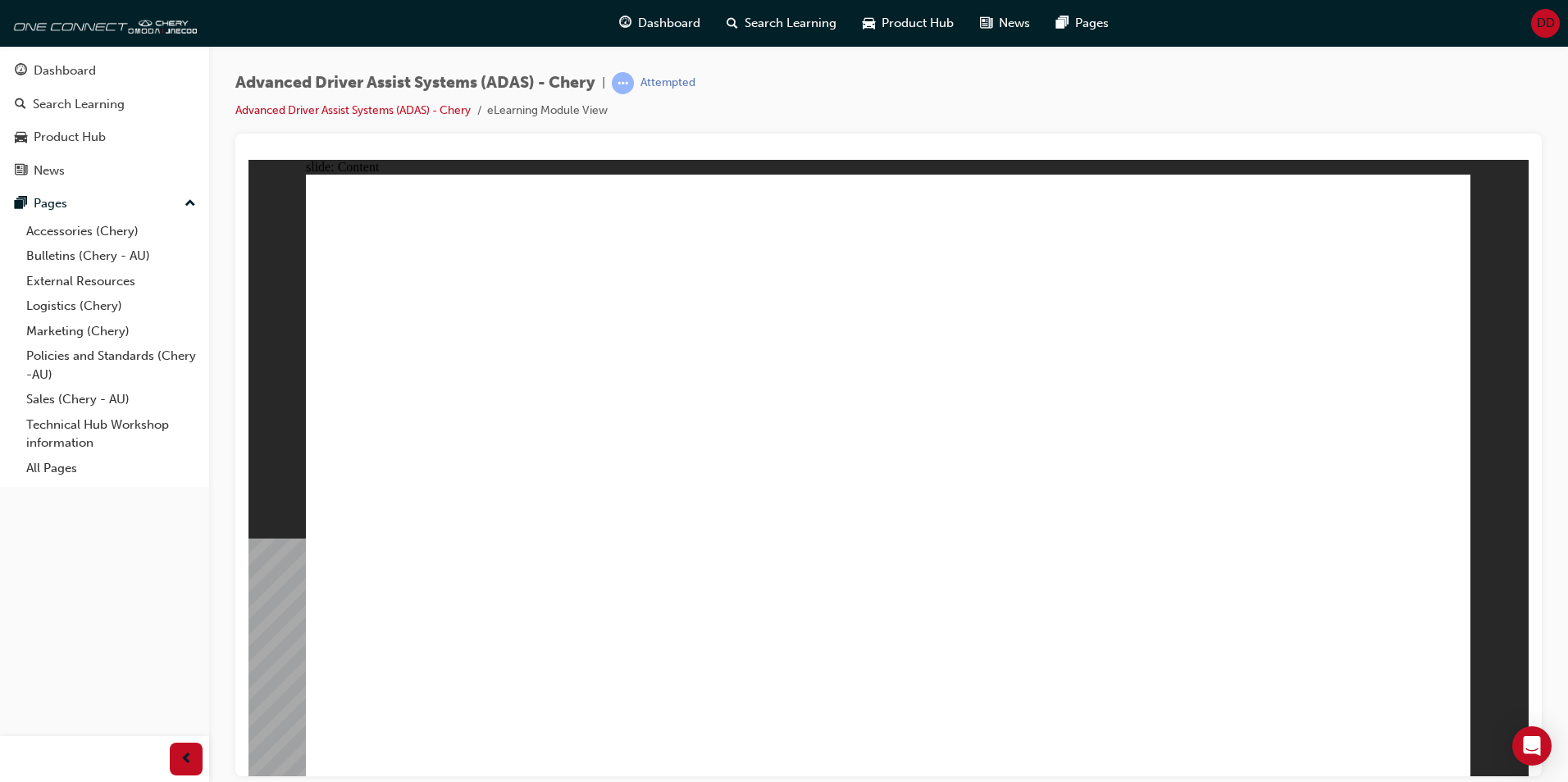
drag, startPoint x: 744, startPoint y: 617, endPoint x: 880, endPoint y: 576, distance: 142.0
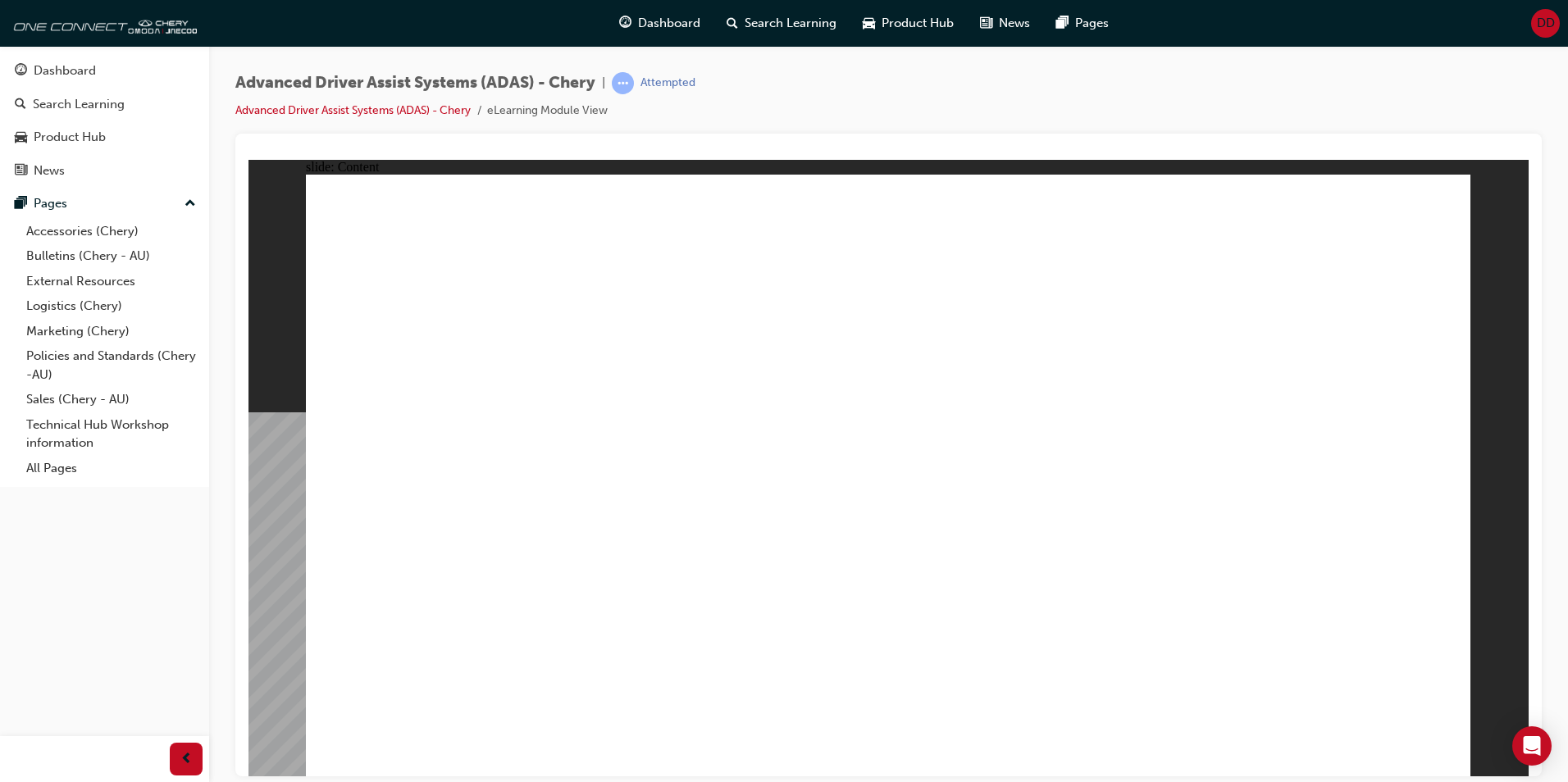
drag, startPoint x: 986, startPoint y: 457, endPoint x: 908, endPoint y: 495, distance: 86.8
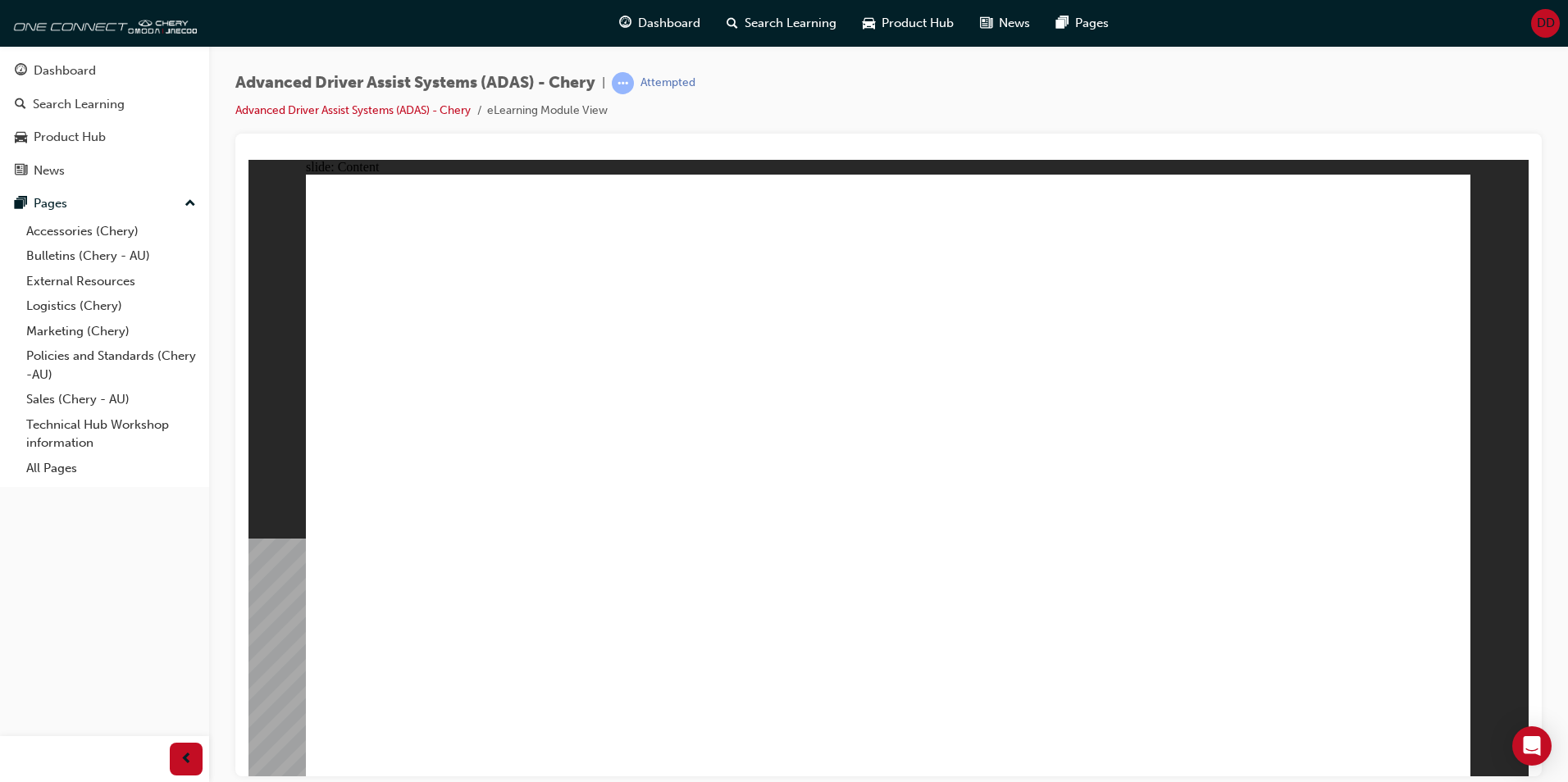
drag, startPoint x: 1207, startPoint y: 309, endPoint x: 1210, endPoint y: 424, distance: 115.0
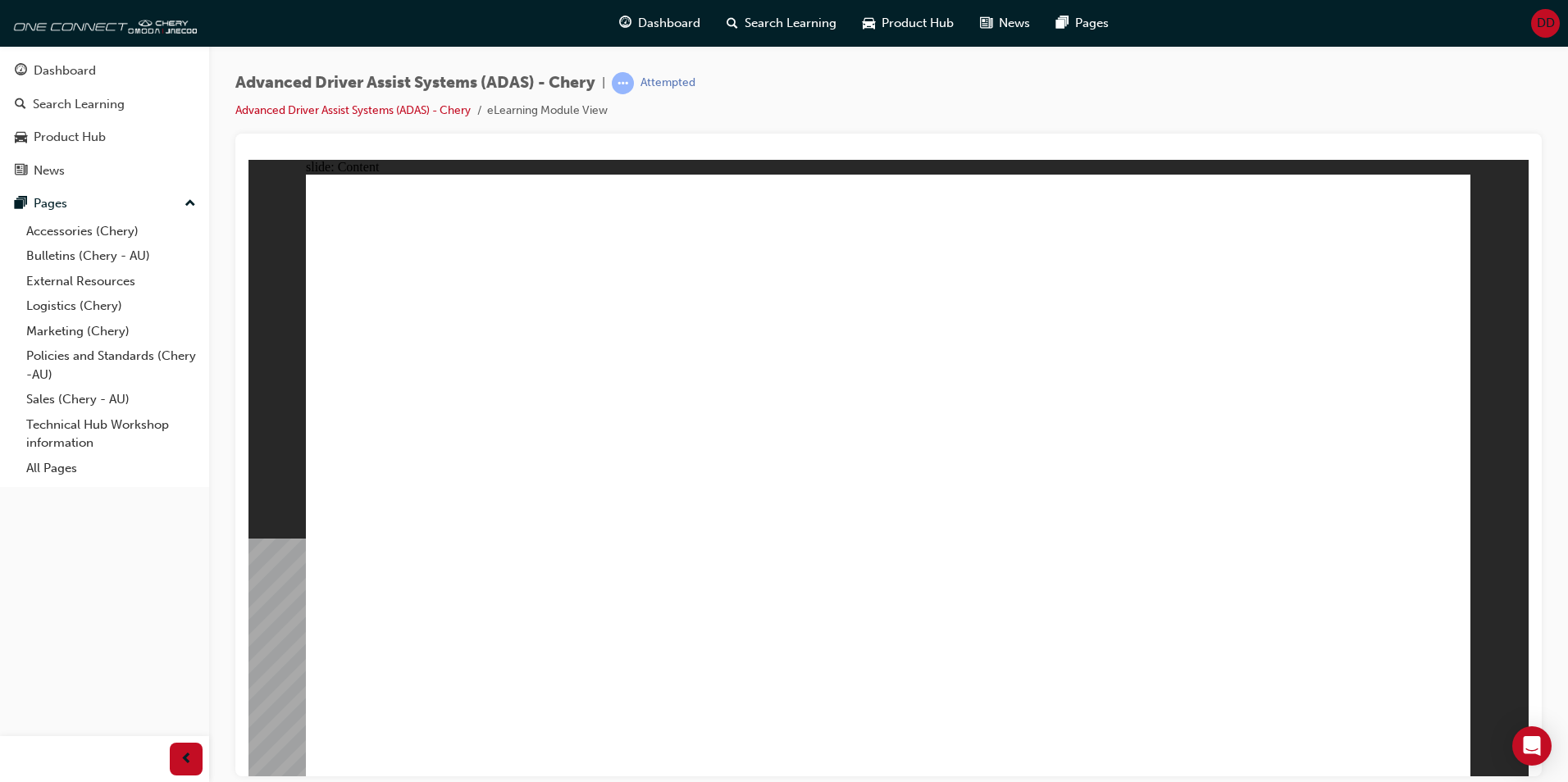
drag, startPoint x: 1153, startPoint y: 526, endPoint x: 1105, endPoint y: 520, distance: 48.4
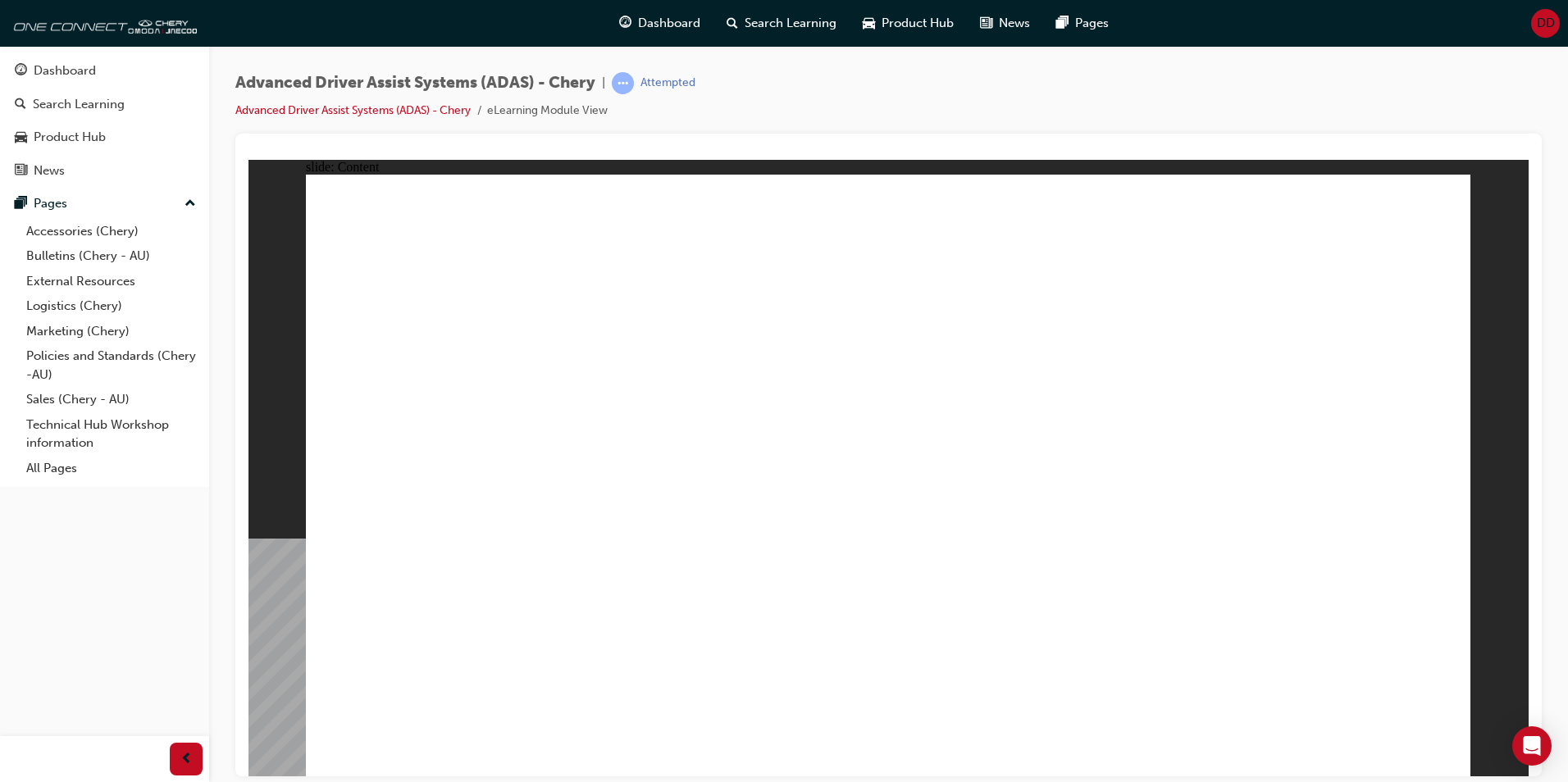
drag, startPoint x: 605, startPoint y: 249, endPoint x: 558, endPoint y: 224, distance: 53.2
drag, startPoint x: 509, startPoint y: 249, endPoint x: 438, endPoint y: 331, distance: 108.5
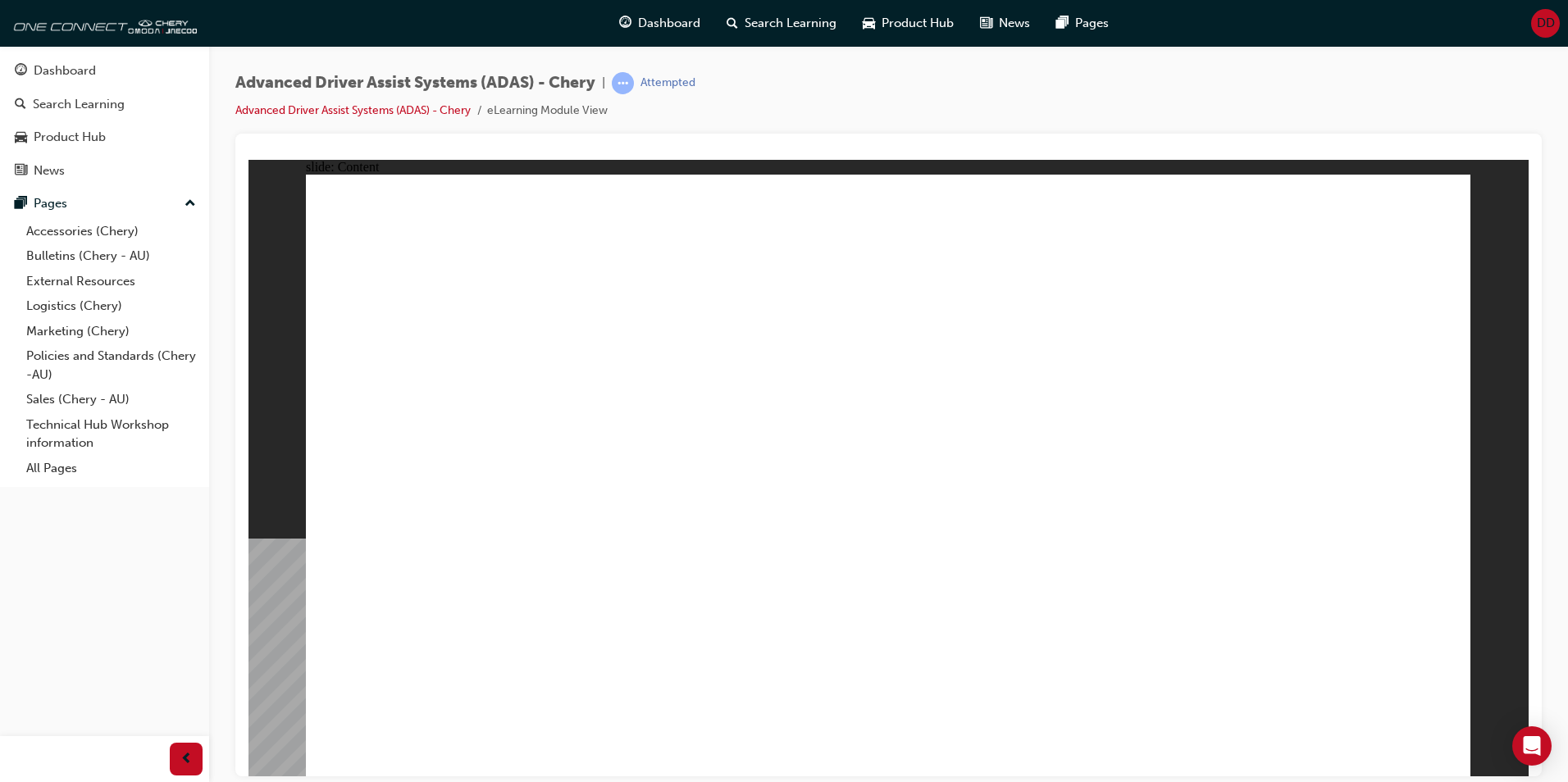
drag, startPoint x: 467, startPoint y: 527, endPoint x: 600, endPoint y: 645, distance: 177.8
drag, startPoint x: 600, startPoint y: 645, endPoint x: 672, endPoint y: 502, distance: 160.1
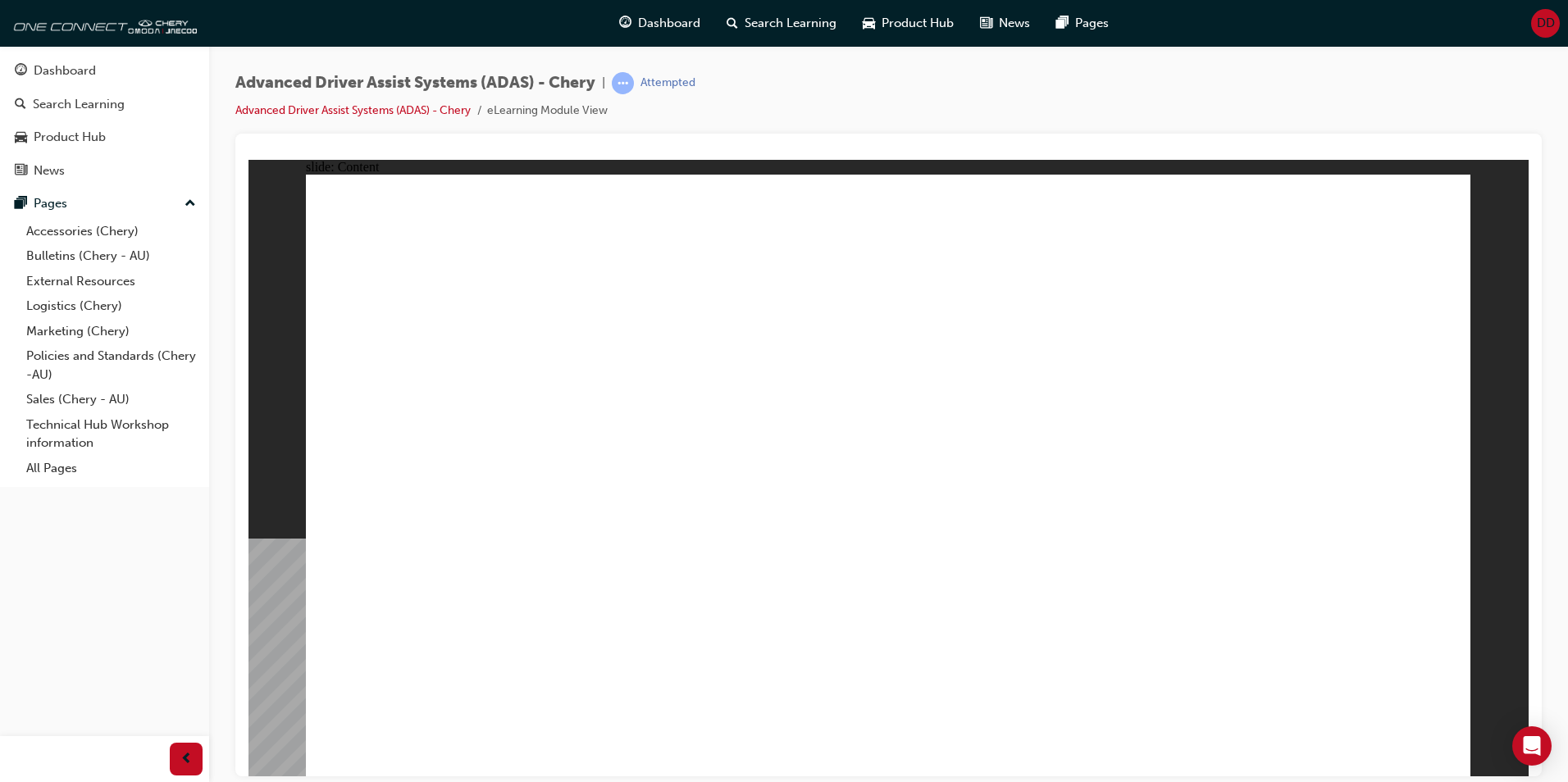
drag, startPoint x: 1238, startPoint y: 546, endPoint x: 1224, endPoint y: 579, distance: 35.8
drag, startPoint x: 934, startPoint y: 666, endPoint x: 538, endPoint y: 710, distance: 398.4
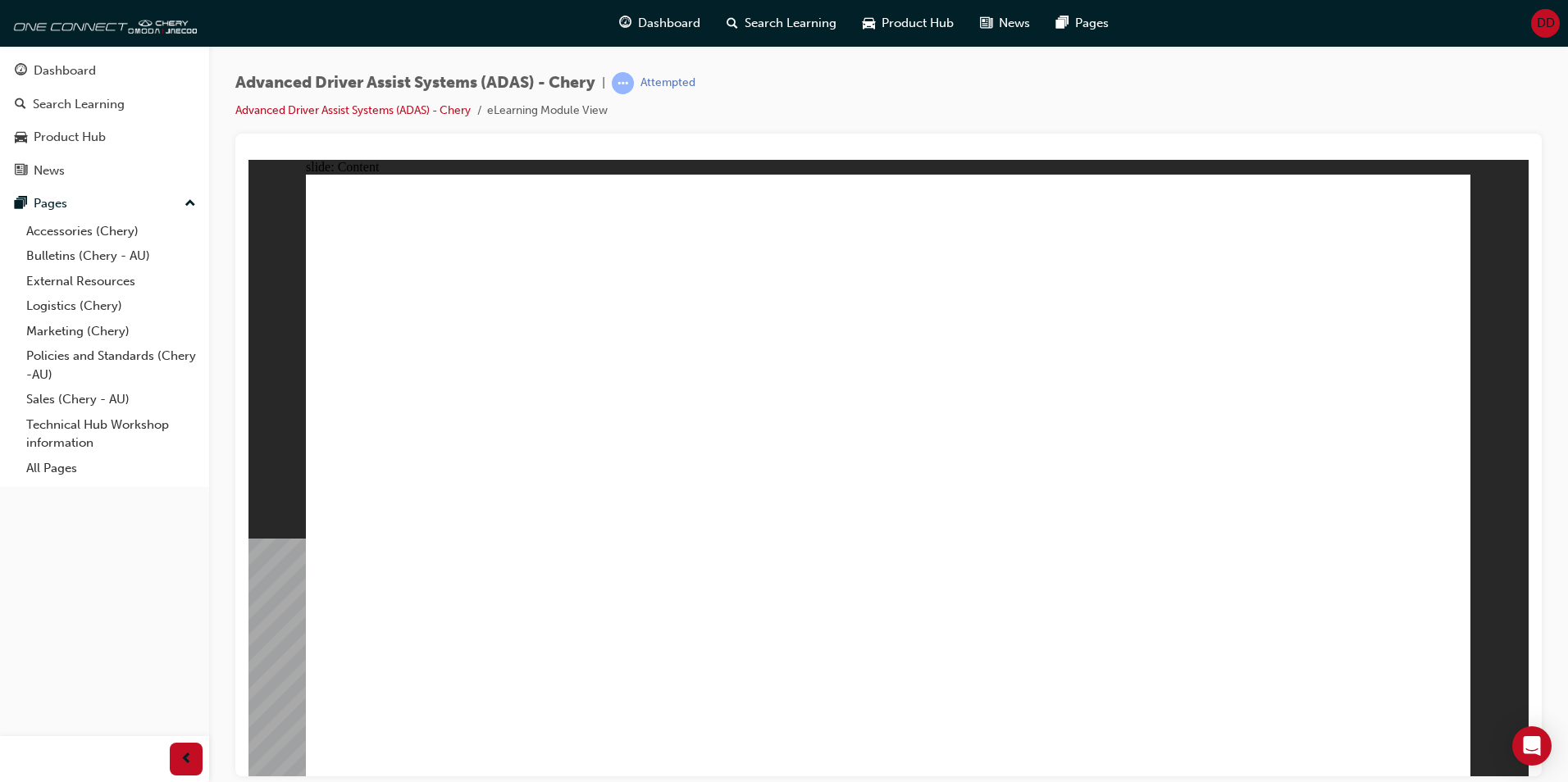
drag, startPoint x: 586, startPoint y: 602, endPoint x: 633, endPoint y: 639, distance: 59.8
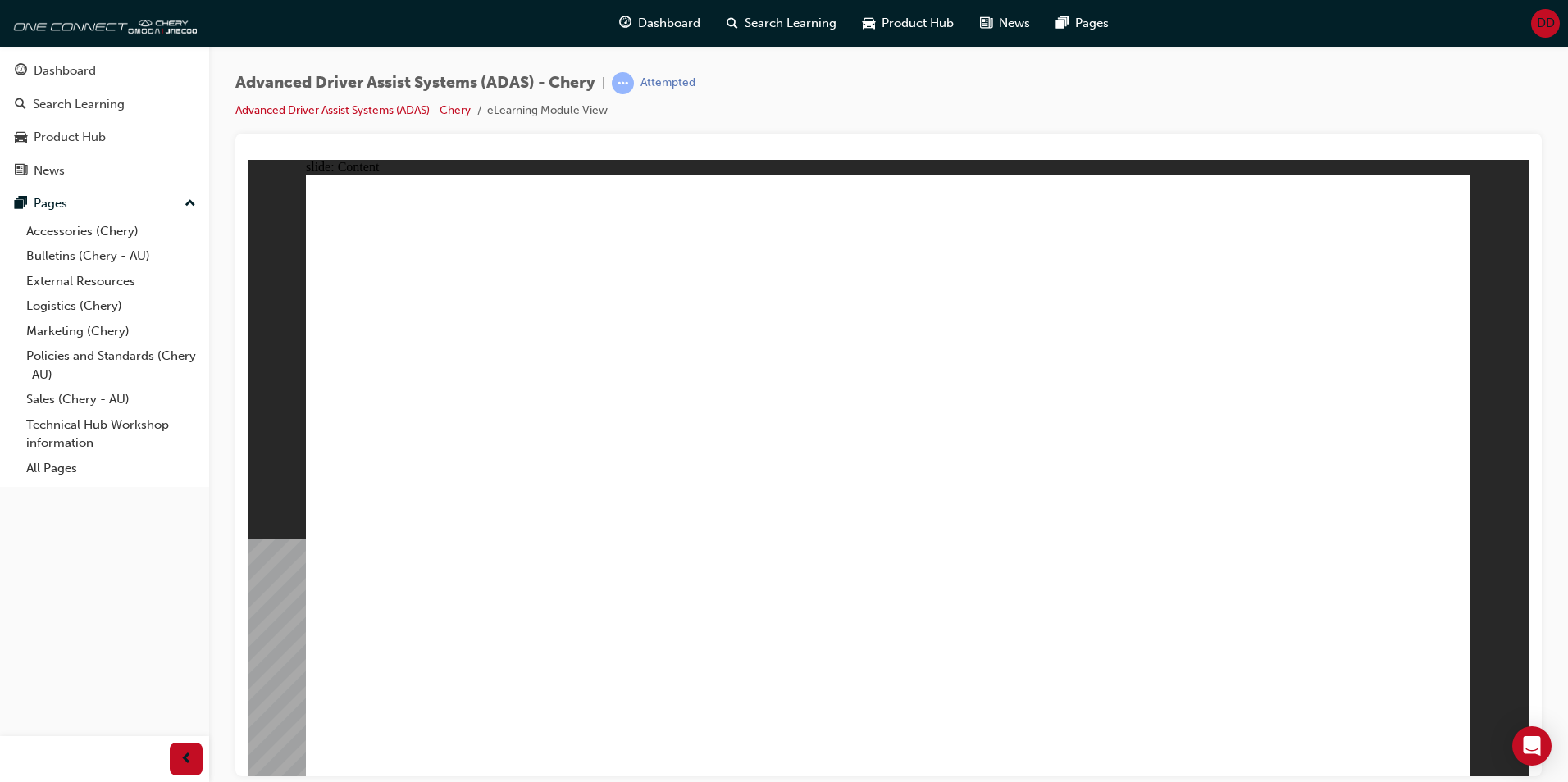
drag, startPoint x: 629, startPoint y: 643, endPoint x: 1117, endPoint y: 529, distance: 501.1
drag, startPoint x: 1117, startPoint y: 529, endPoint x: 793, endPoint y: 476, distance: 328.3
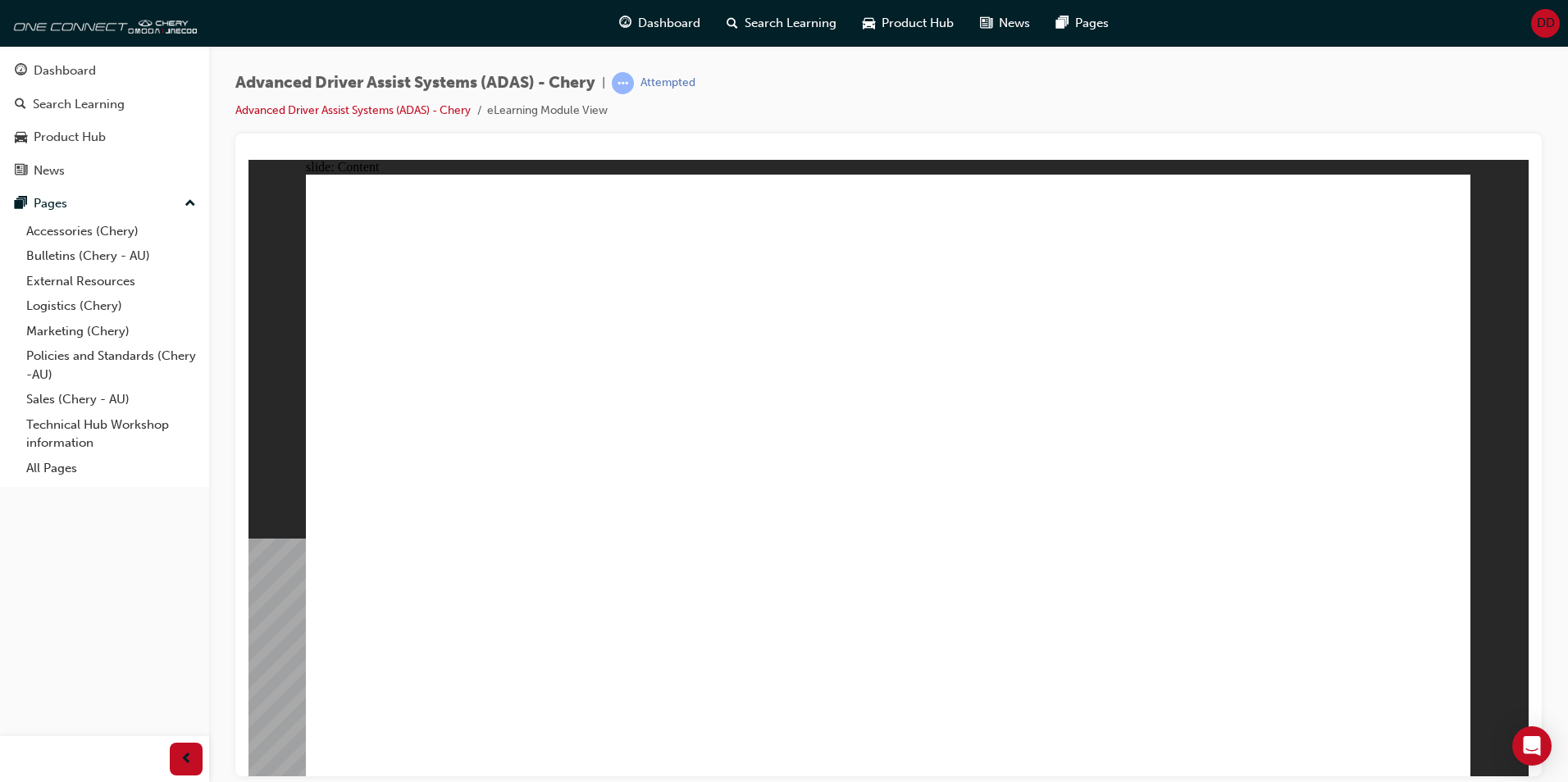
drag, startPoint x: 793, startPoint y: 476, endPoint x: 717, endPoint y: 474, distance: 76.0
drag, startPoint x: 717, startPoint y: 474, endPoint x: 620, endPoint y: 249, distance: 245.0
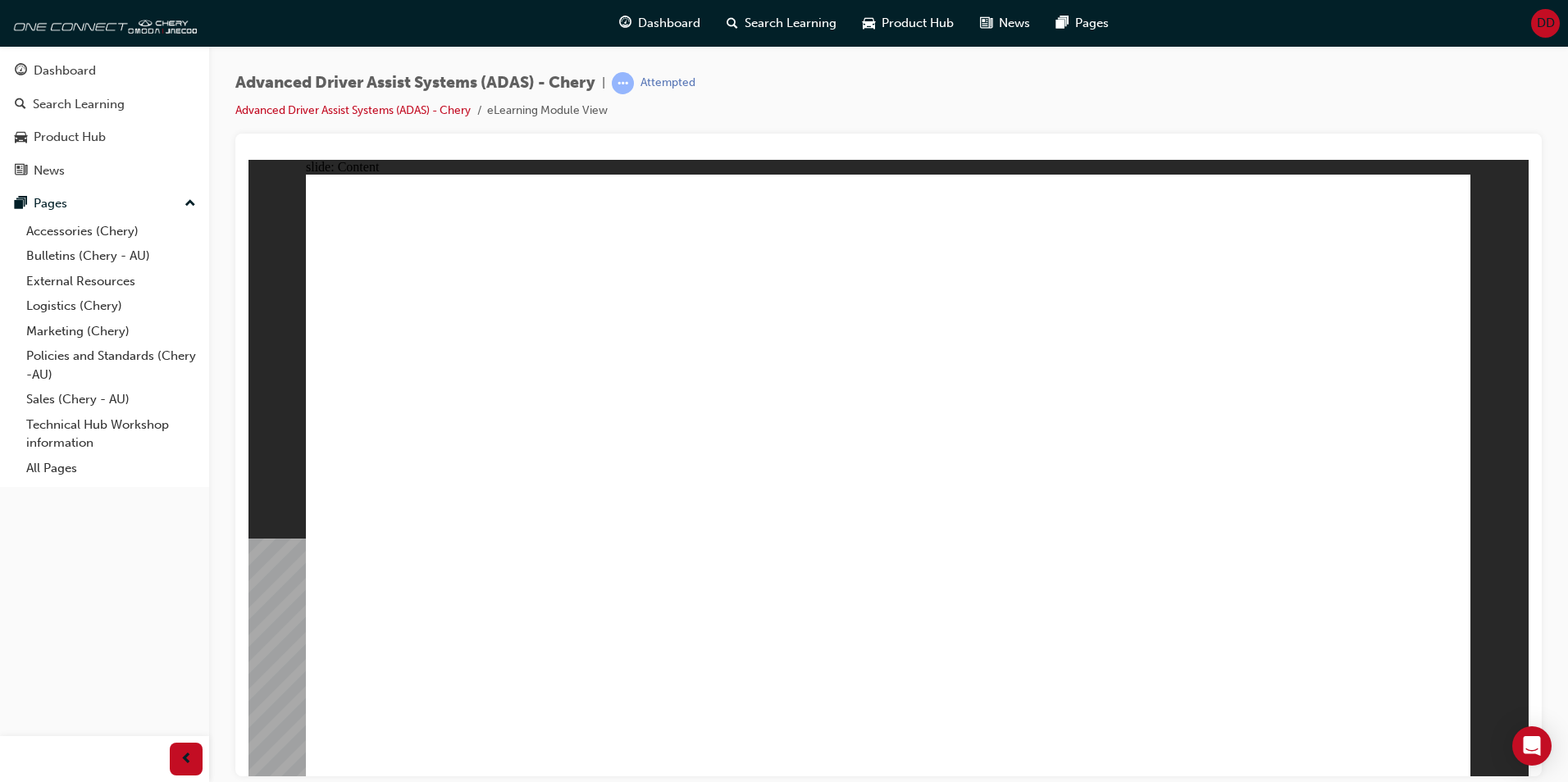
drag, startPoint x: 619, startPoint y: 243, endPoint x: 1264, endPoint y: 459, distance: 680.2
drag, startPoint x: 1264, startPoint y: 459, endPoint x: 1413, endPoint y: 680, distance: 266.5
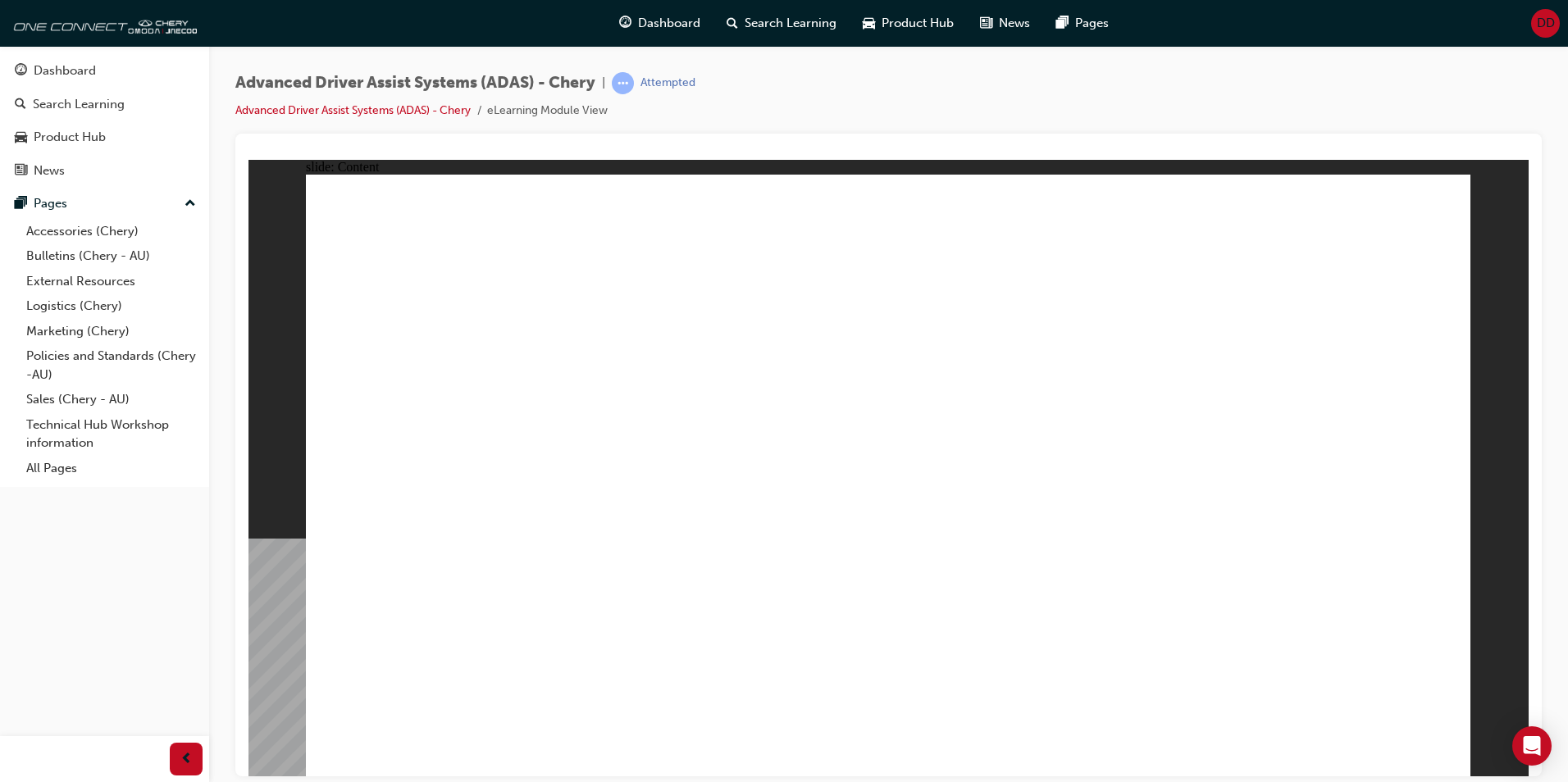
drag, startPoint x: 1204, startPoint y: 517, endPoint x: 1147, endPoint y: 572, distance: 79.2
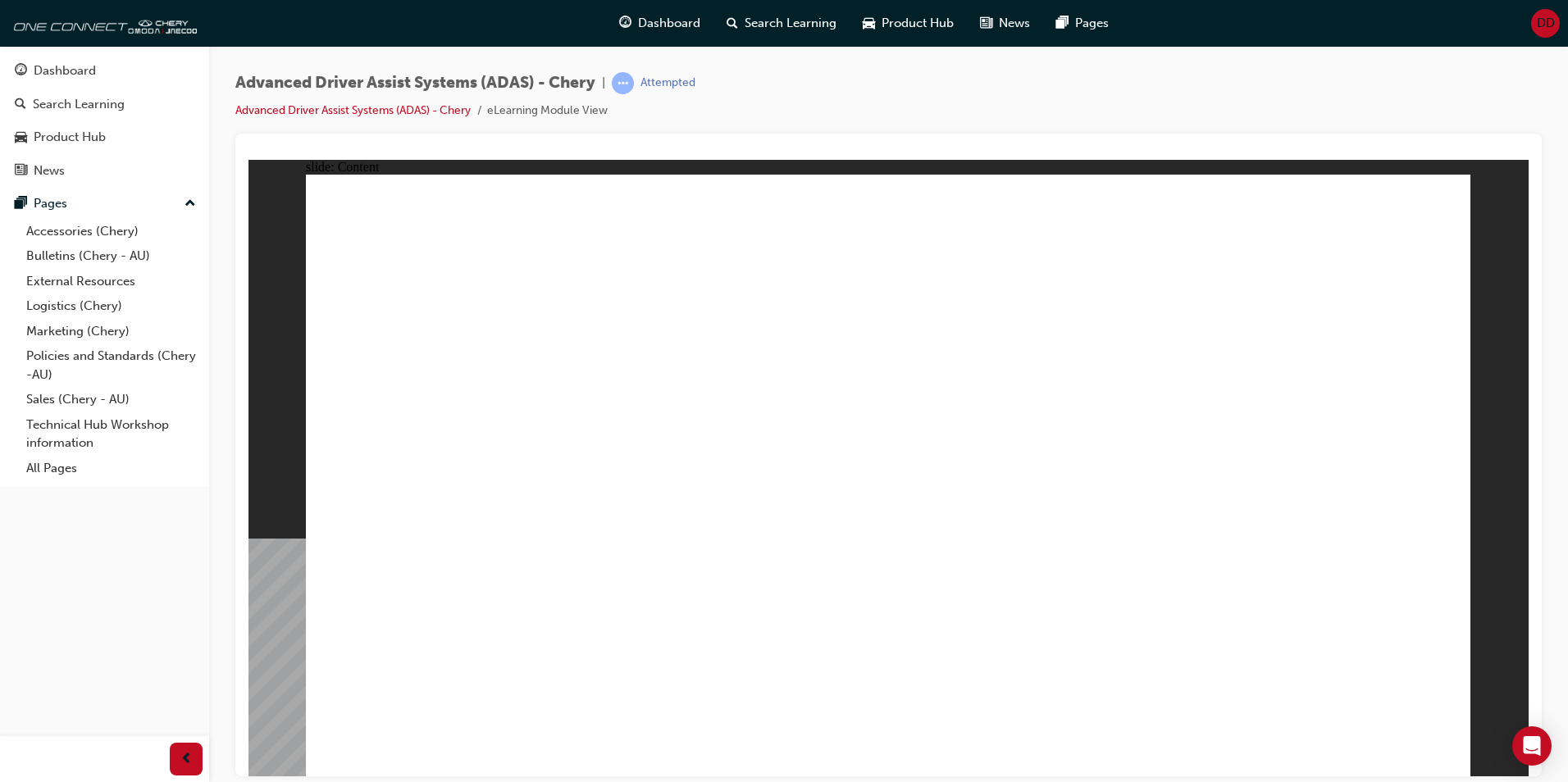
drag, startPoint x: 666, startPoint y: 623, endPoint x: 390, endPoint y: 612, distance: 276.2
drag, startPoint x: 390, startPoint y: 612, endPoint x: 384, endPoint y: 572, distance: 40.4
drag, startPoint x: 516, startPoint y: 404, endPoint x: 571, endPoint y: 293, distance: 123.9
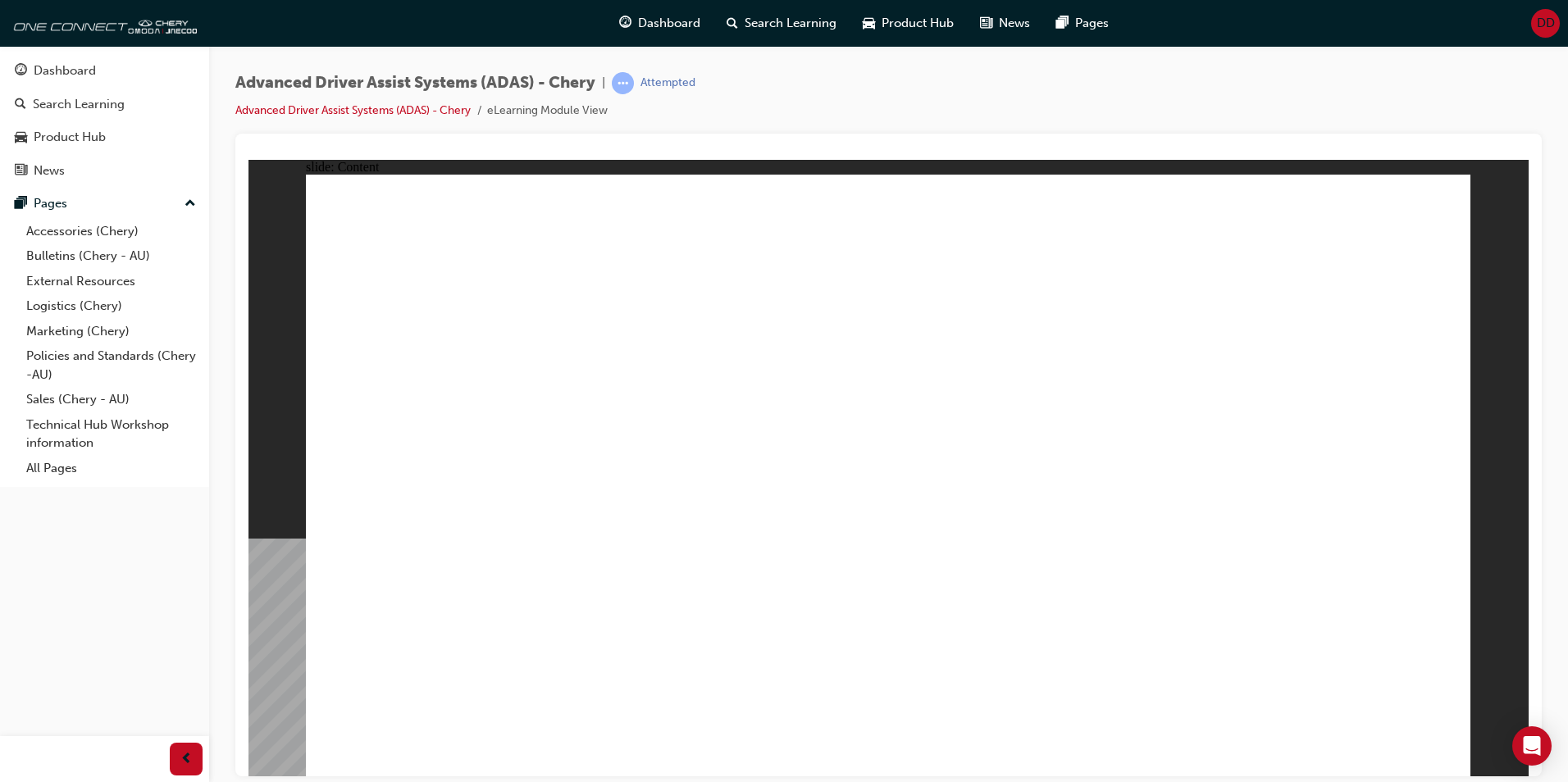
drag, startPoint x: 571, startPoint y: 293, endPoint x: 758, endPoint y: 166, distance: 226.0
drag, startPoint x: 758, startPoint y: 166, endPoint x: 874, endPoint y: 351, distance: 218.4
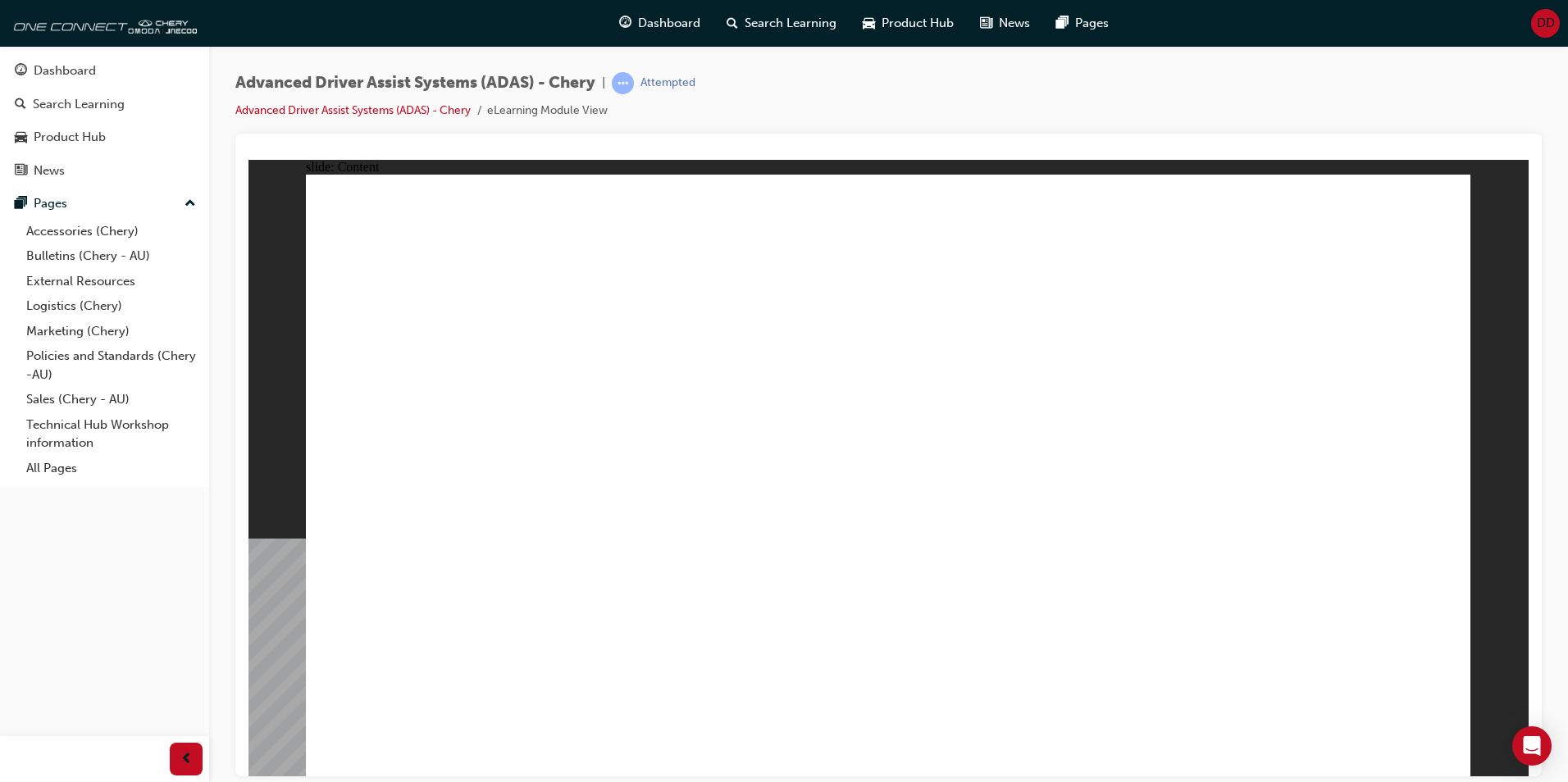
drag, startPoint x: 711, startPoint y: 259, endPoint x: 748, endPoint y: 443, distance: 187.7
drag, startPoint x: 519, startPoint y: 525, endPoint x: 445, endPoint y: 503, distance: 77.2
drag, startPoint x: 706, startPoint y: 395, endPoint x: 530, endPoint y: 354, distance: 180.7
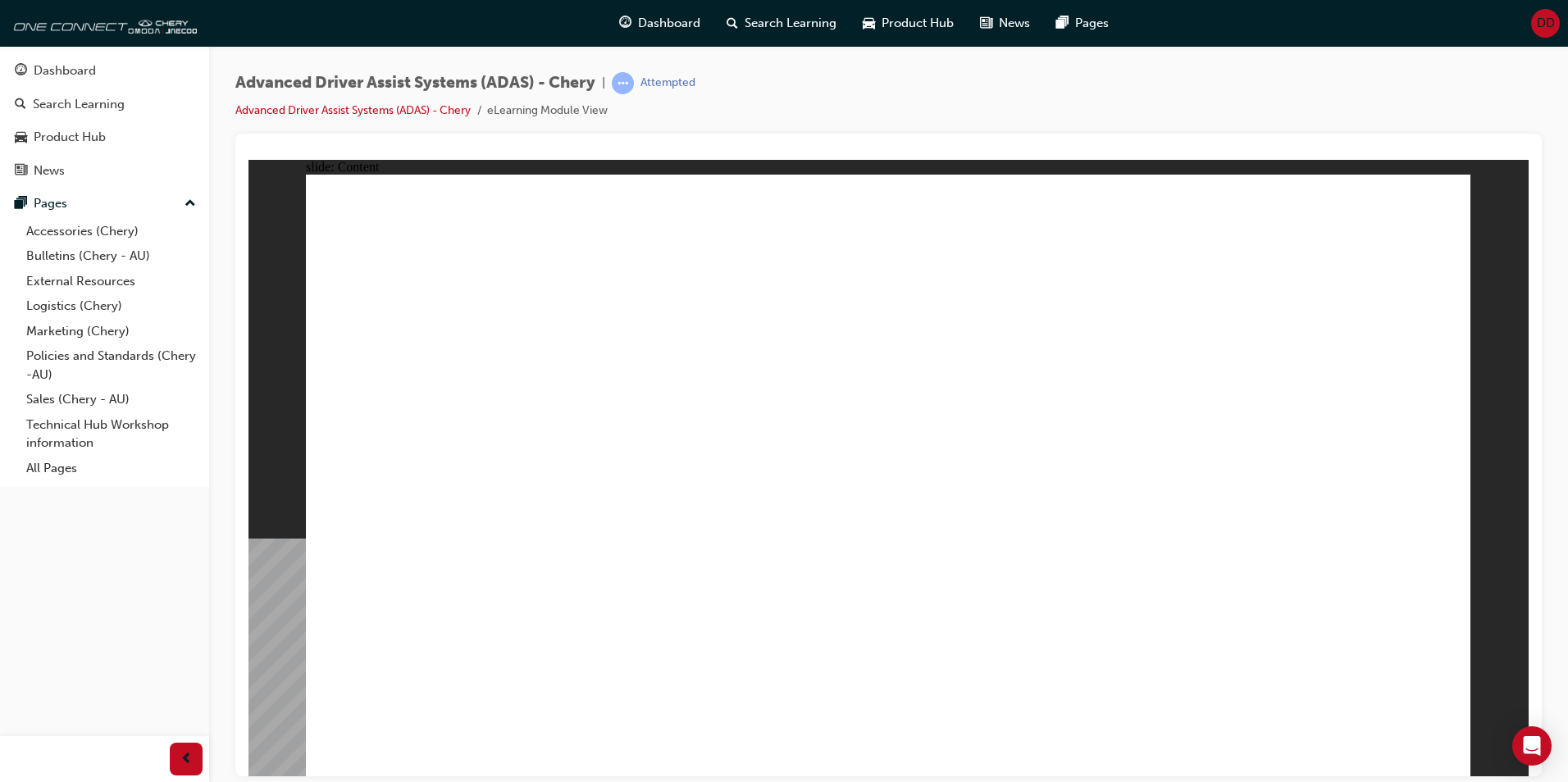
drag, startPoint x: 530, startPoint y: 332, endPoint x: 576, endPoint y: 333, distance: 46.0
drag, startPoint x: 960, startPoint y: 291, endPoint x: 917, endPoint y: 408, distance: 124.7
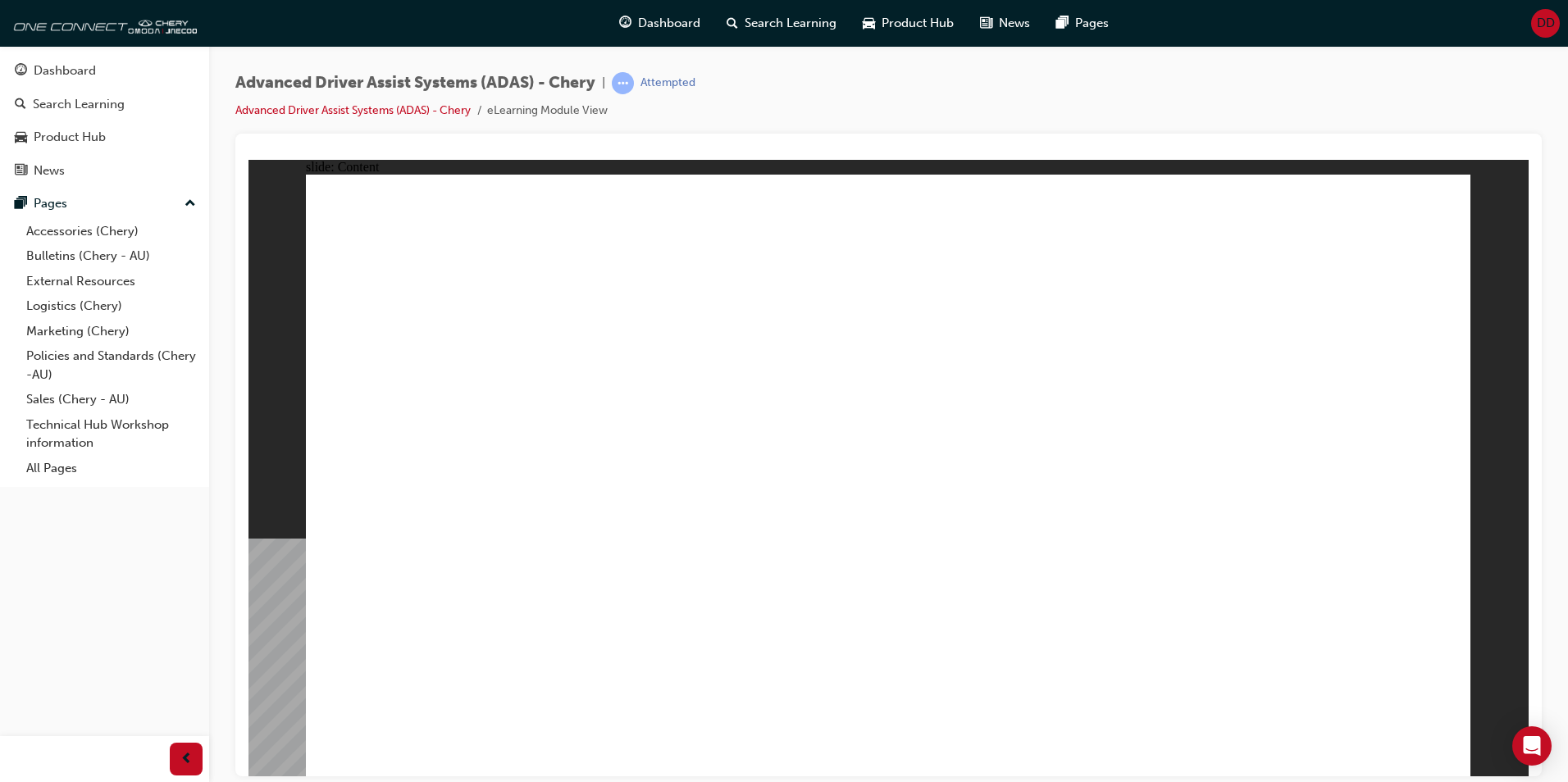
drag, startPoint x: 1031, startPoint y: 632, endPoint x: 1254, endPoint y: 636, distance: 223.0
drag, startPoint x: 1254, startPoint y: 636, endPoint x: 720, endPoint y: 670, distance: 535.1
drag, startPoint x: 720, startPoint y: 670, endPoint x: 510, endPoint y: 710, distance: 213.8
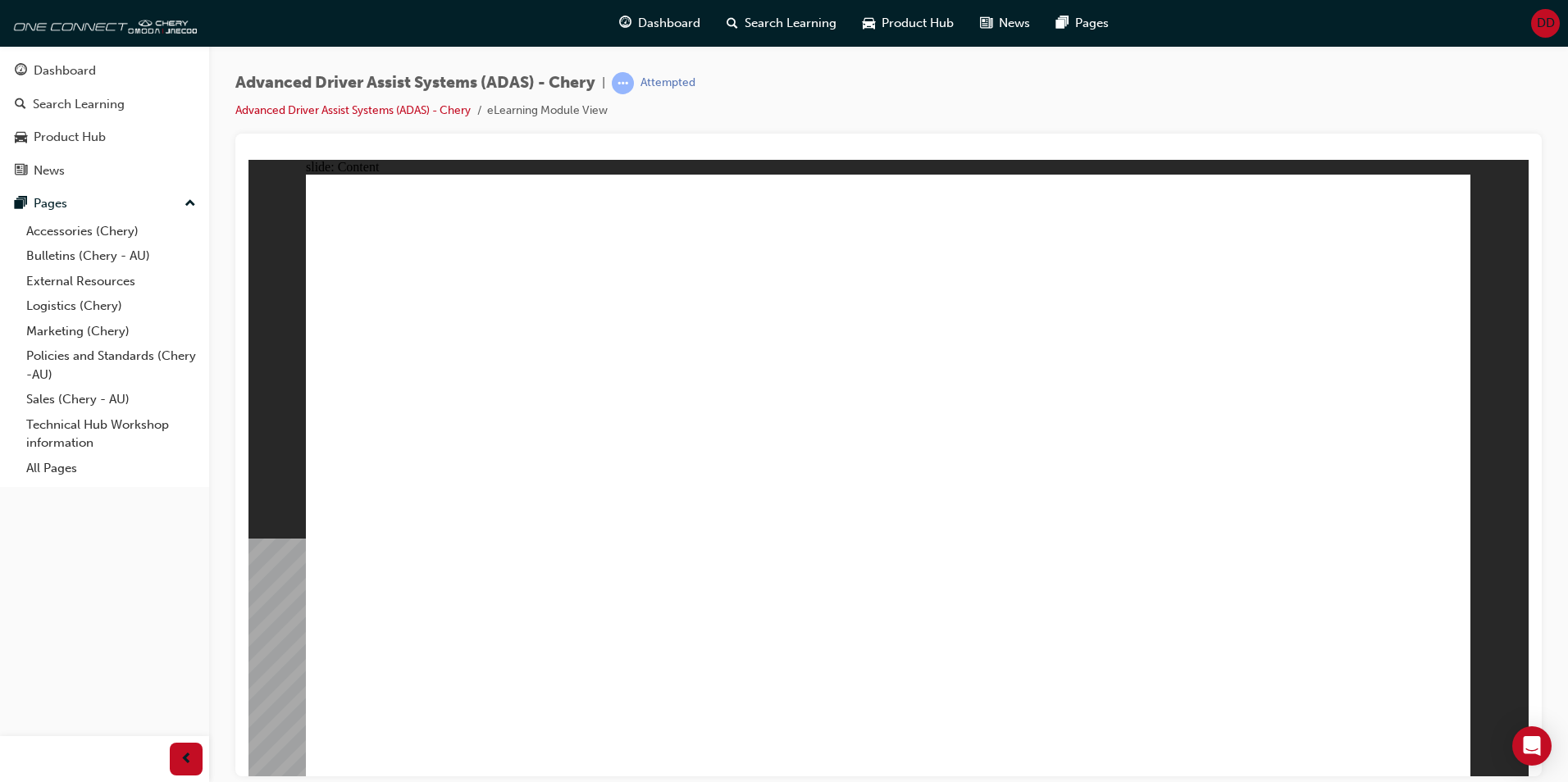
drag
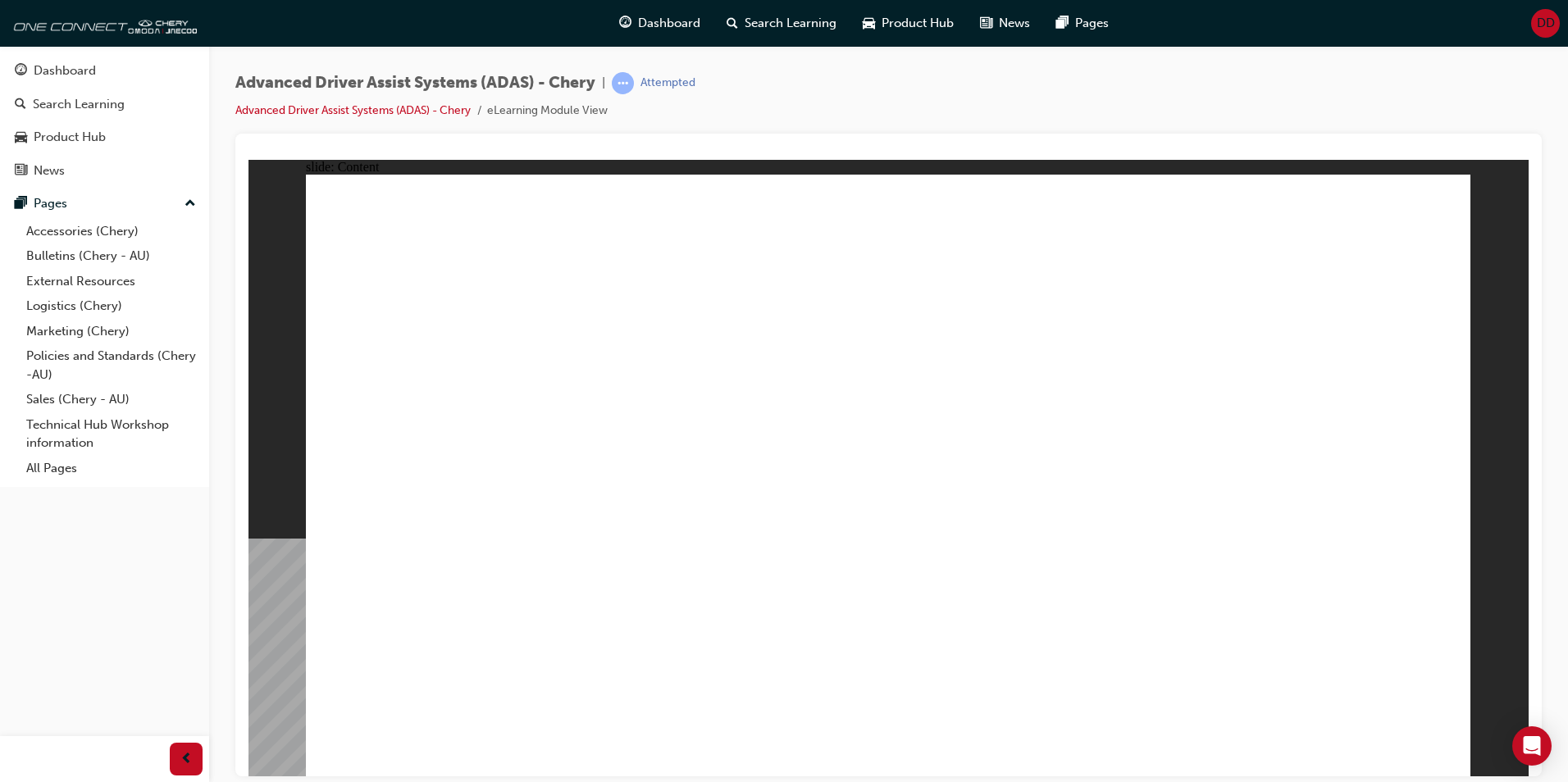
click at [628, 82] on span "learningRecordVerb_ATTEMPT-icon" at bounding box center [623, 83] width 22 height 22
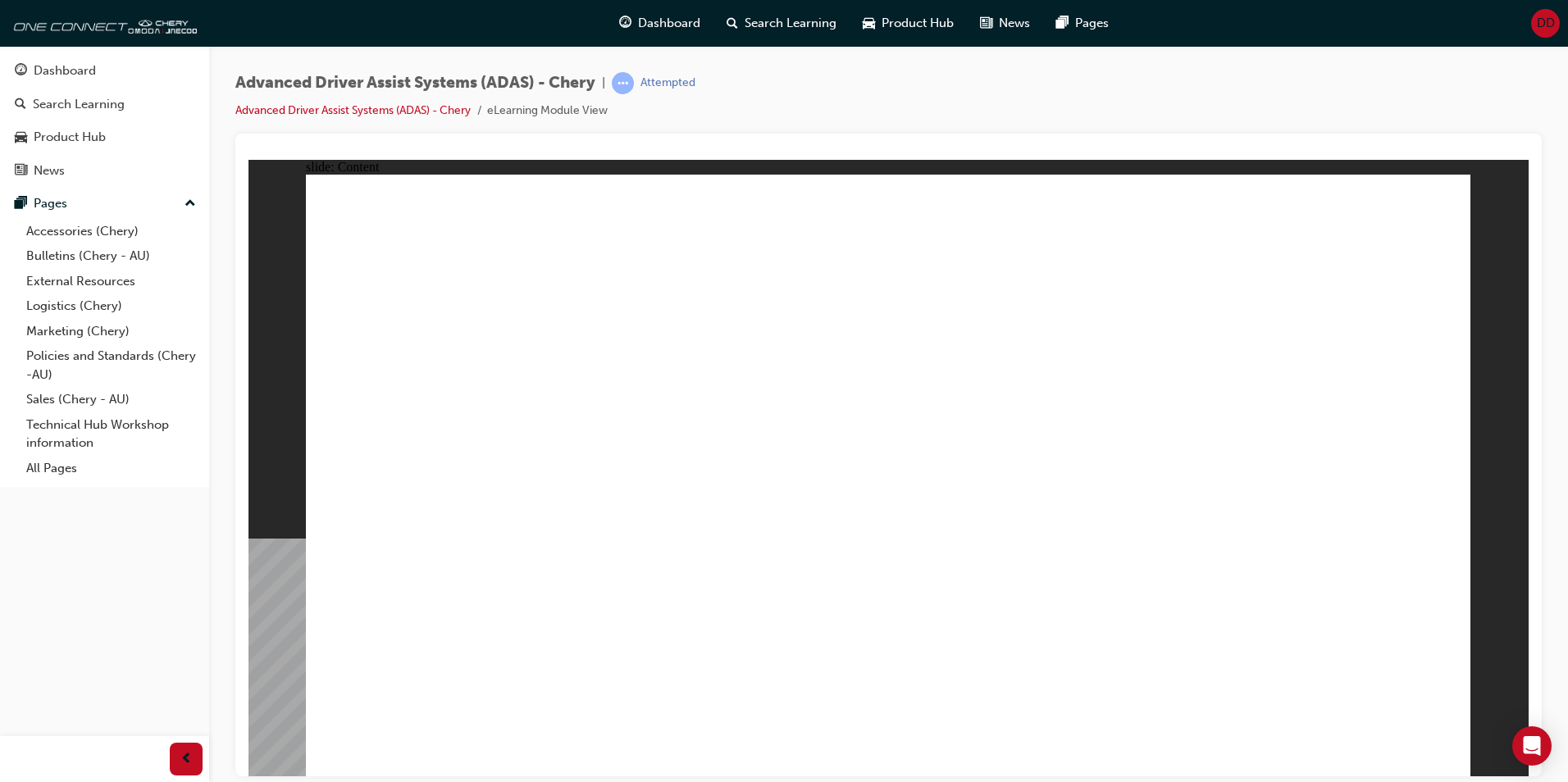
drag, startPoint x: 1164, startPoint y: 262, endPoint x: 1185, endPoint y: 717, distance: 455.5
drag, startPoint x: 1154, startPoint y: 706, endPoint x: 972, endPoint y: 695, distance: 182.3
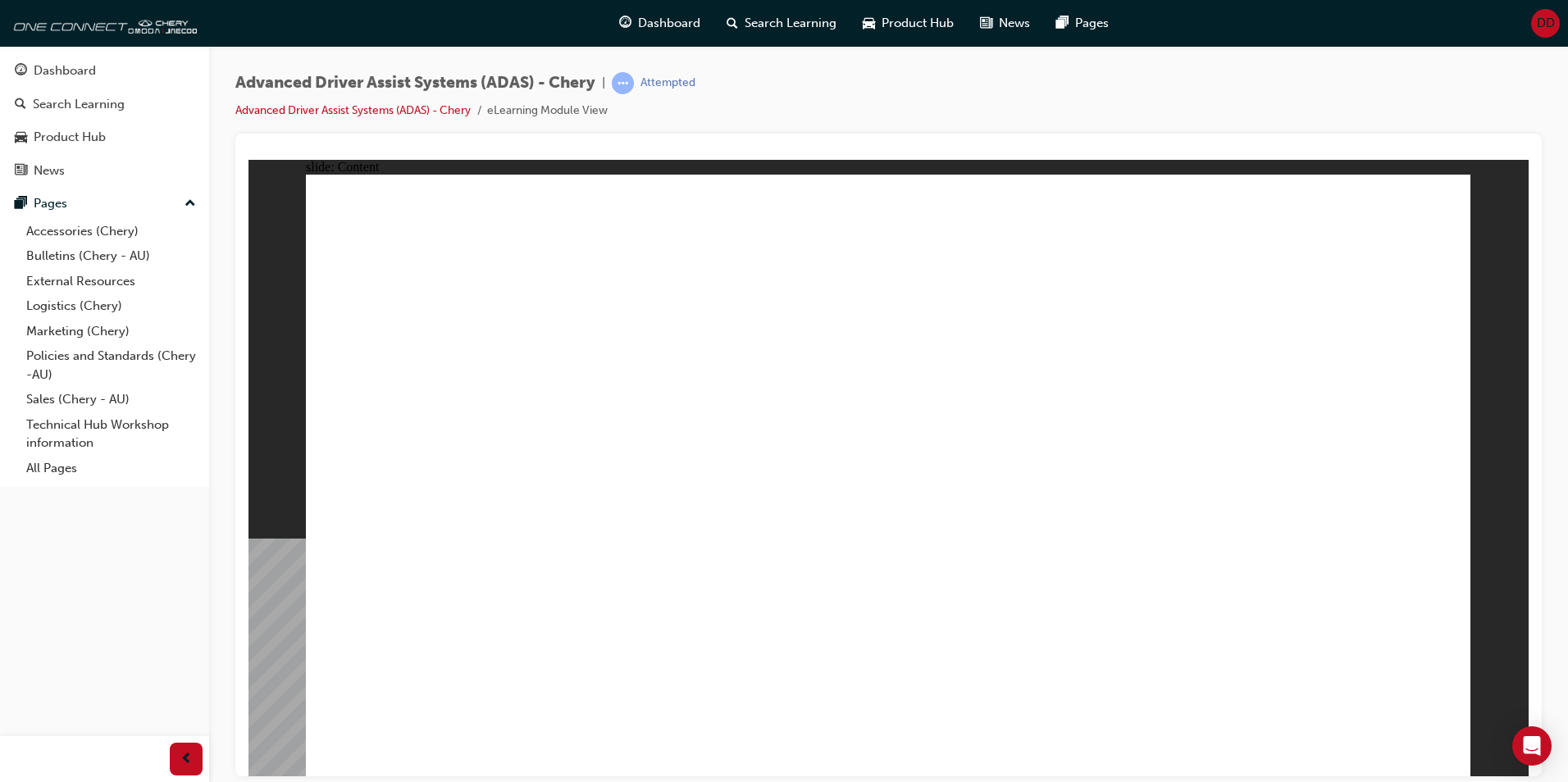
drag, startPoint x: 775, startPoint y: 693, endPoint x: 418, endPoint y: 624, distance: 363.6
drag, startPoint x: 430, startPoint y: 637, endPoint x: 564, endPoint y: 662, distance: 136.3
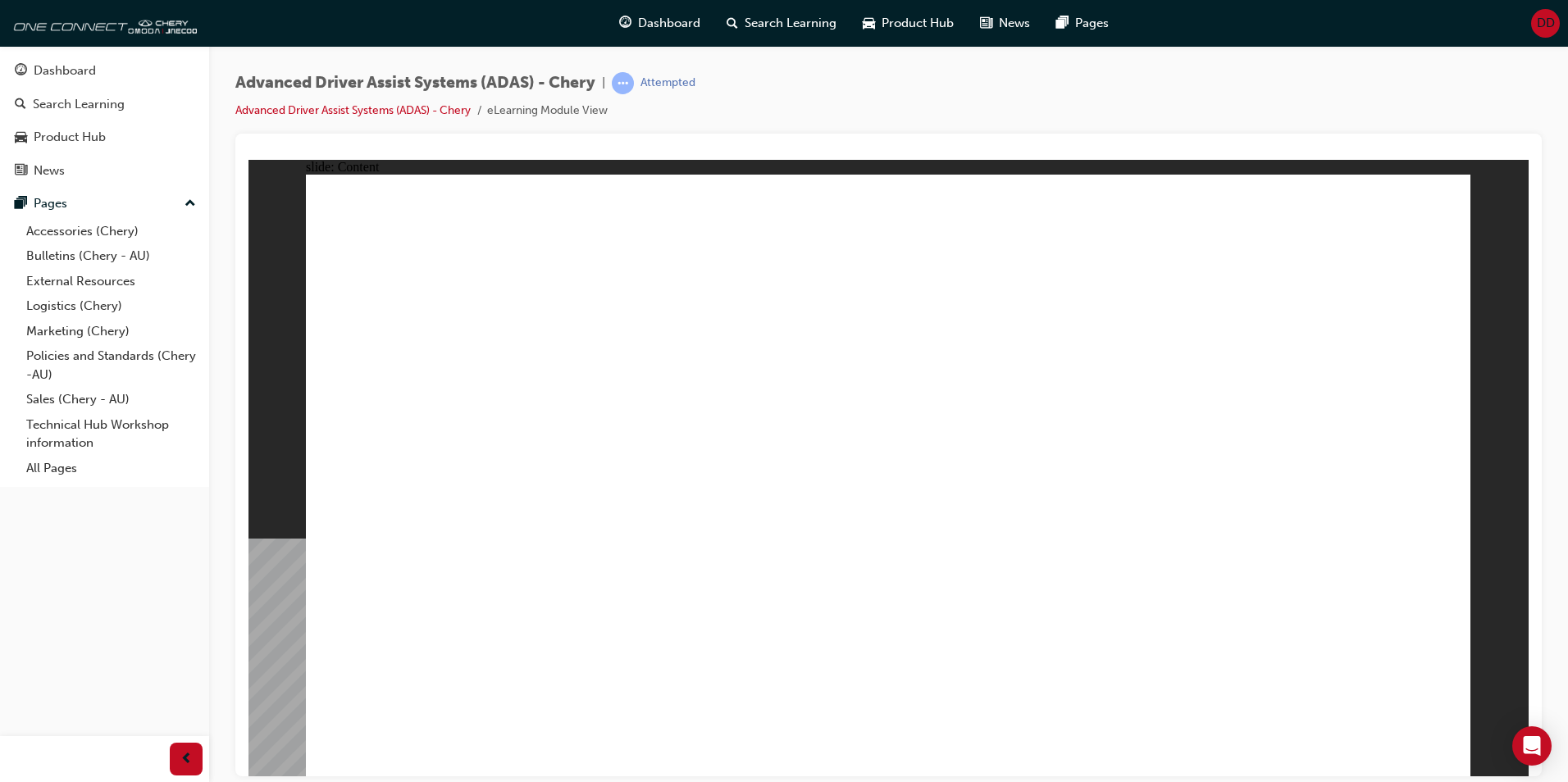
drag, startPoint x: 565, startPoint y: 662, endPoint x: 507, endPoint y: 588, distance: 94.0
drag, startPoint x: 507, startPoint y: 588, endPoint x: 544, endPoint y: 587, distance: 37.0
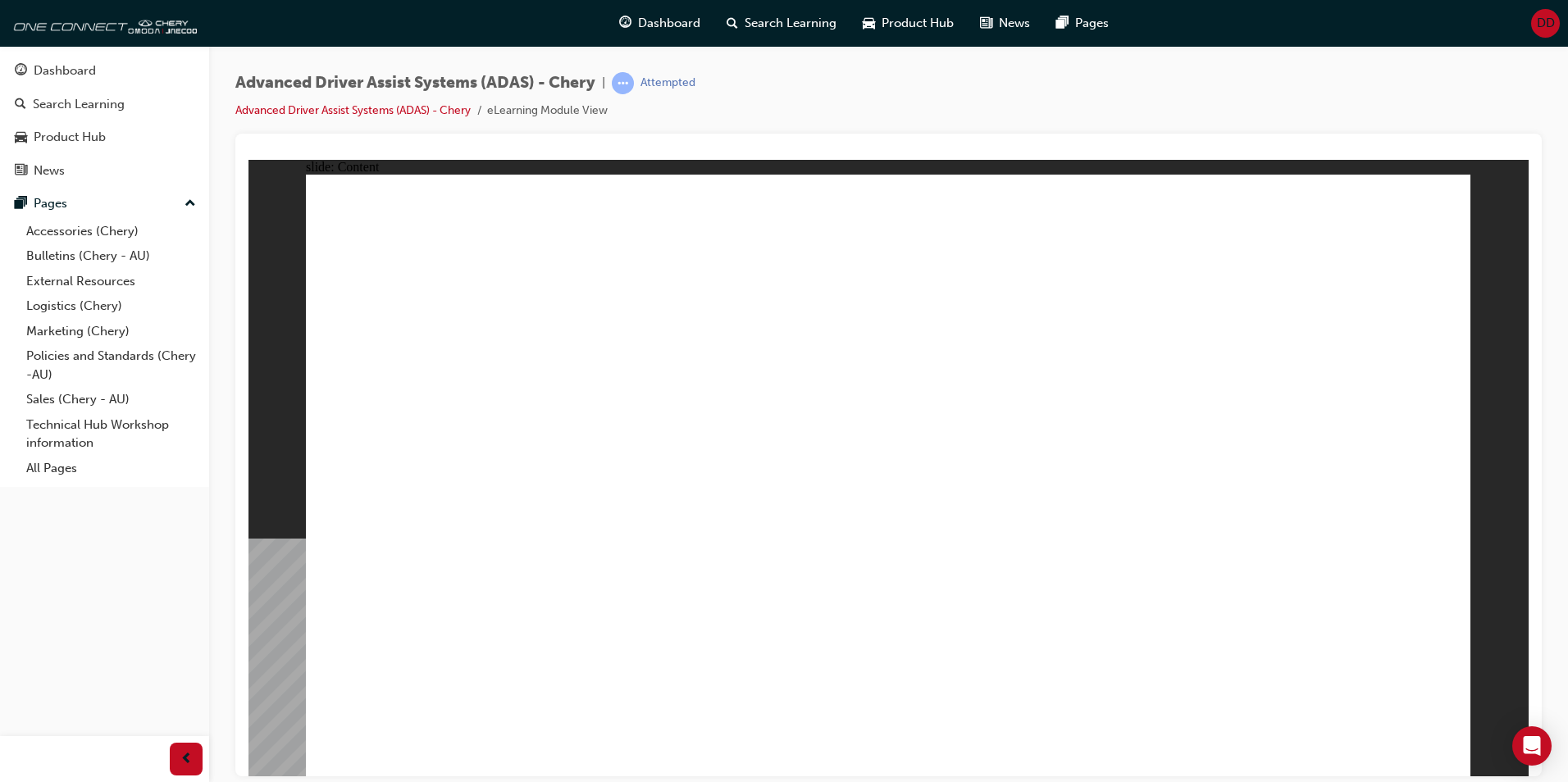
drag, startPoint x: 544, startPoint y: 587, endPoint x: 460, endPoint y: 520, distance: 107.4
drag, startPoint x: 385, startPoint y: 386, endPoint x: 532, endPoint y: 335, distance: 155.6
drag, startPoint x: 493, startPoint y: 324, endPoint x: 521, endPoint y: 537, distance: 214.8
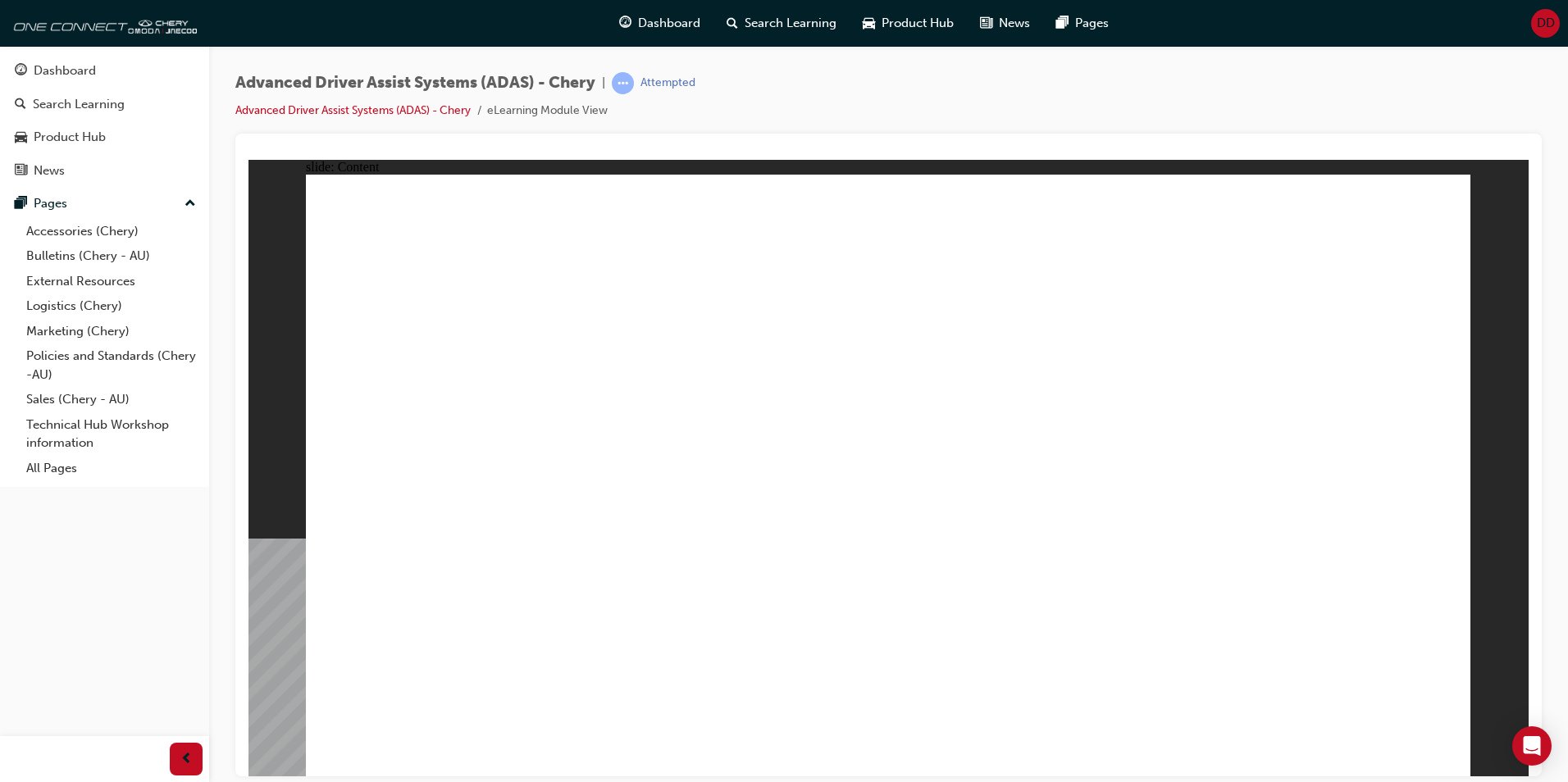
drag, startPoint x: 521, startPoint y: 537, endPoint x: 502, endPoint y: 730, distance: 193.9
drag, startPoint x: 984, startPoint y: 317, endPoint x: 1314, endPoint y: 273, distance: 332.9
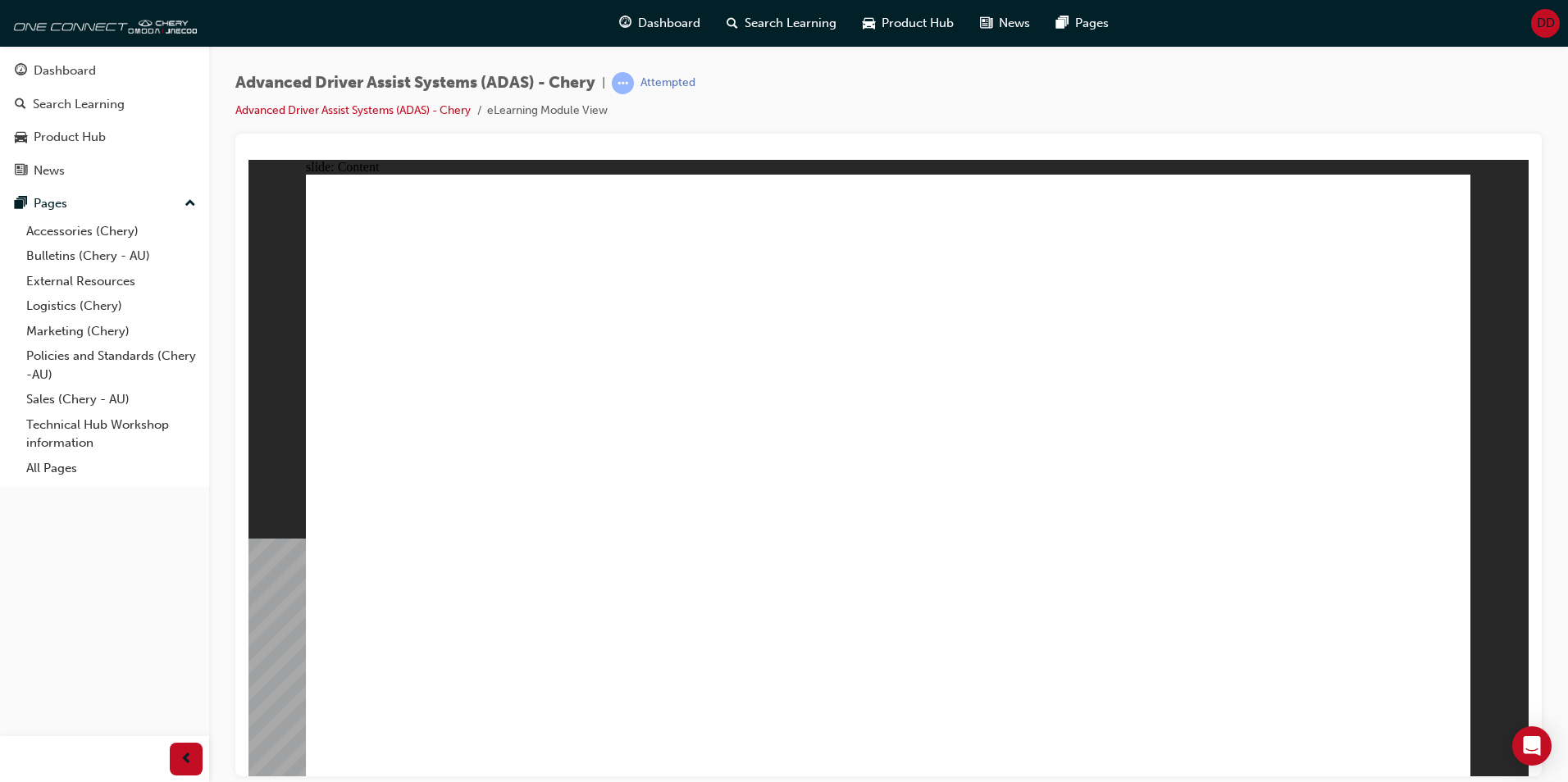
drag, startPoint x: 1314, startPoint y: 289, endPoint x: 1264, endPoint y: 410, distance: 130.9
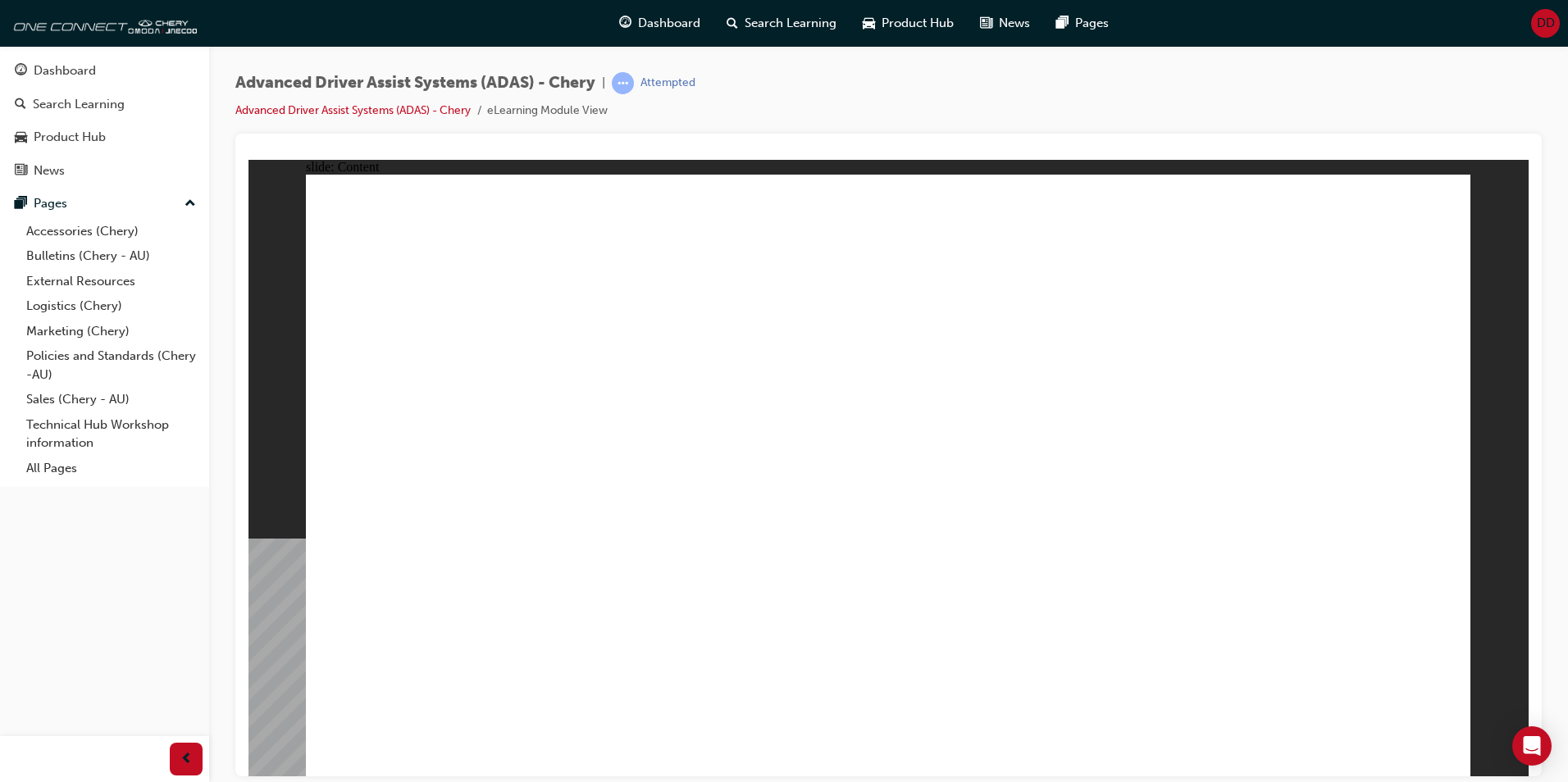
click at [1534, 754] on icon "Open Intercom Messenger" at bounding box center [1532, 746] width 22 height 22
drag, startPoint x: 517, startPoint y: 643, endPoint x: 534, endPoint y: 643, distance: 17.0
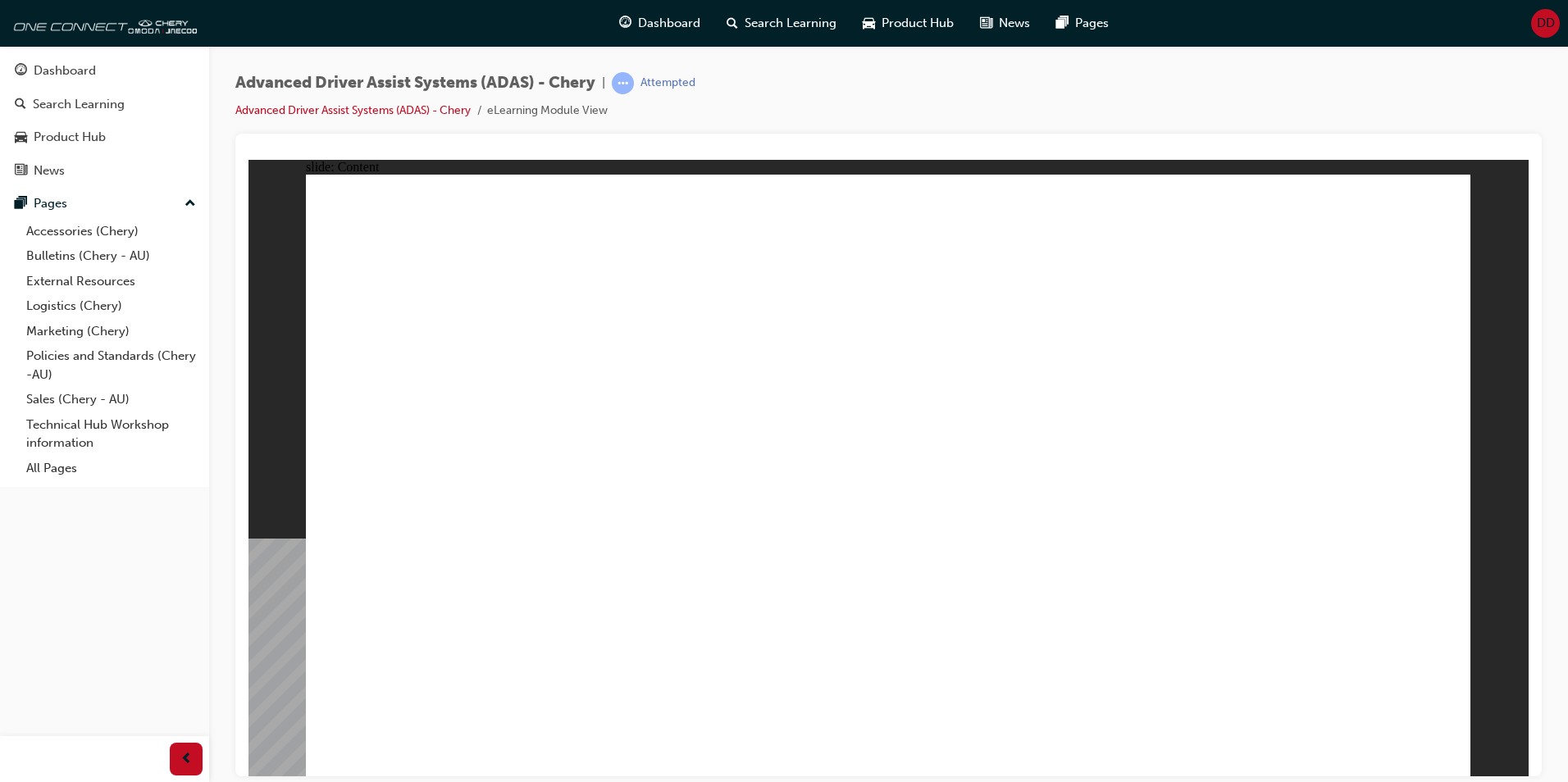
drag, startPoint x: 655, startPoint y: 641, endPoint x: 640, endPoint y: 650, distance: 17.5
drag, startPoint x: 462, startPoint y: 482, endPoint x: 524, endPoint y: 440, distance: 74.9
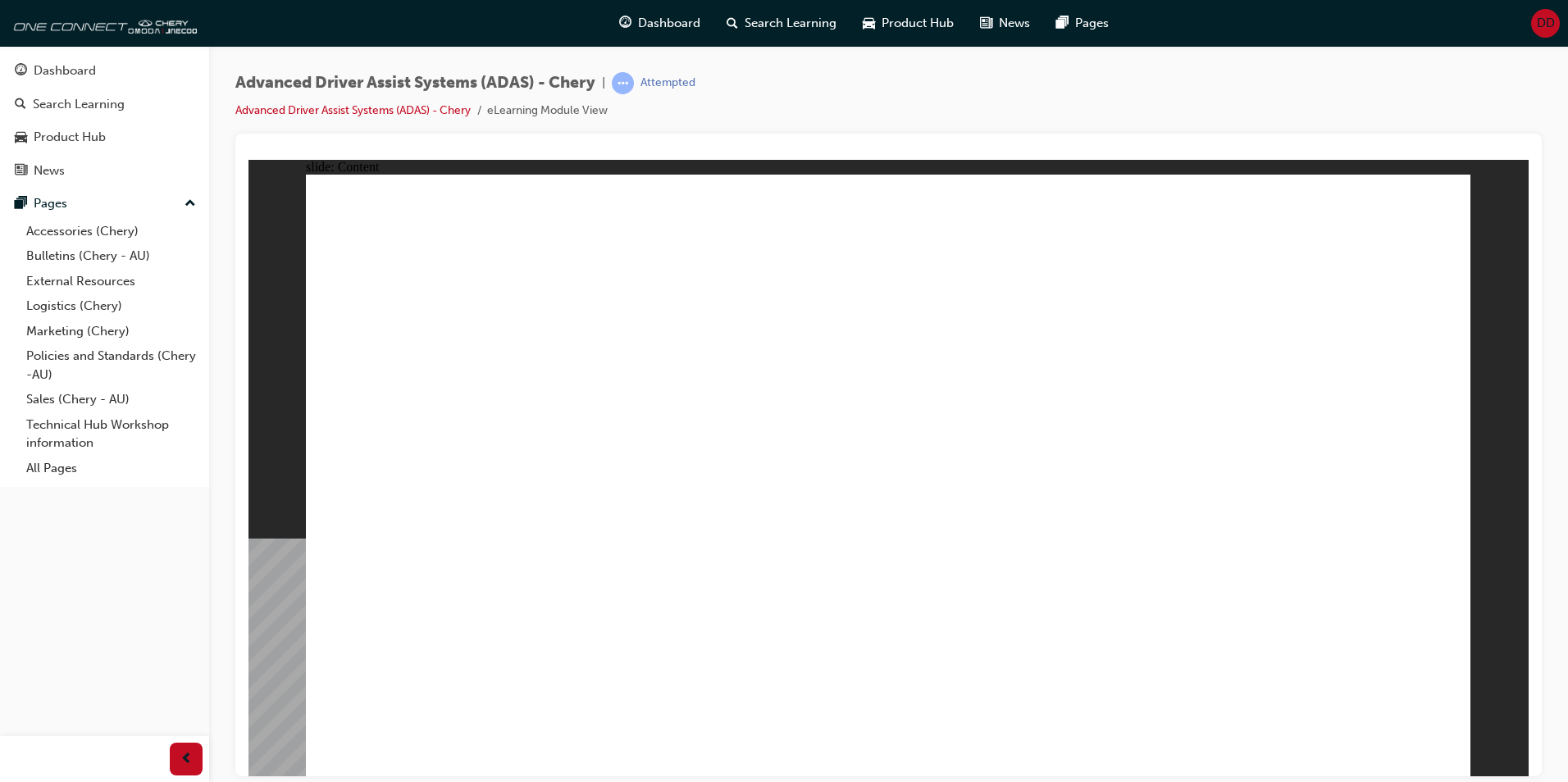
drag, startPoint x: 435, startPoint y: 416, endPoint x: 742, endPoint y: 342, distance: 315.8
drag, startPoint x: 617, startPoint y: 290, endPoint x: 608, endPoint y: 390, distance: 100.4
drag, startPoint x: 608, startPoint y: 390, endPoint x: 617, endPoint y: 385, distance: 10.3
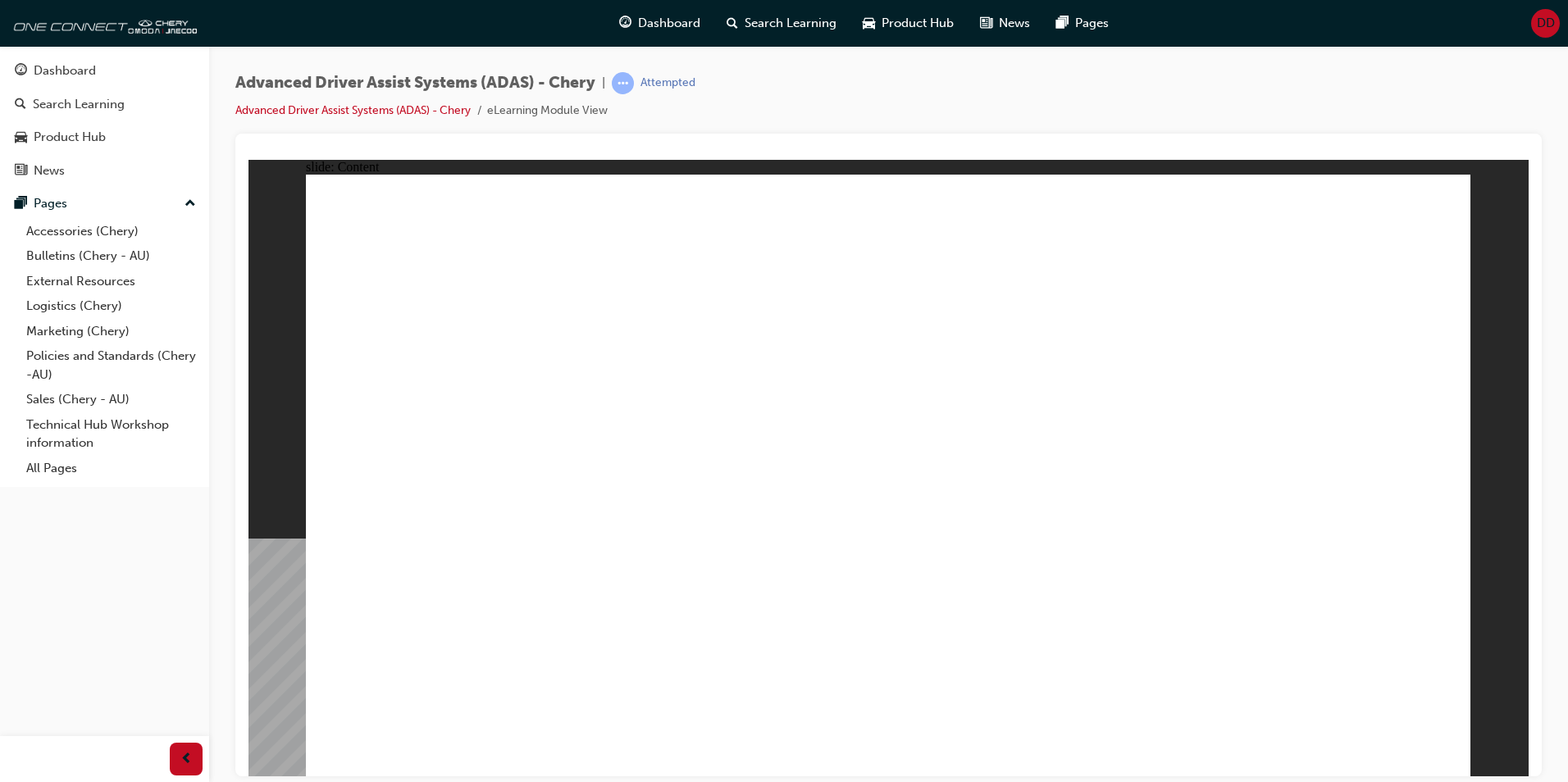
drag, startPoint x: 599, startPoint y: 337, endPoint x: 715, endPoint y: 440, distance: 155.1
drag, startPoint x: 762, startPoint y: 701, endPoint x: 704, endPoint y: 465, distance: 243.0
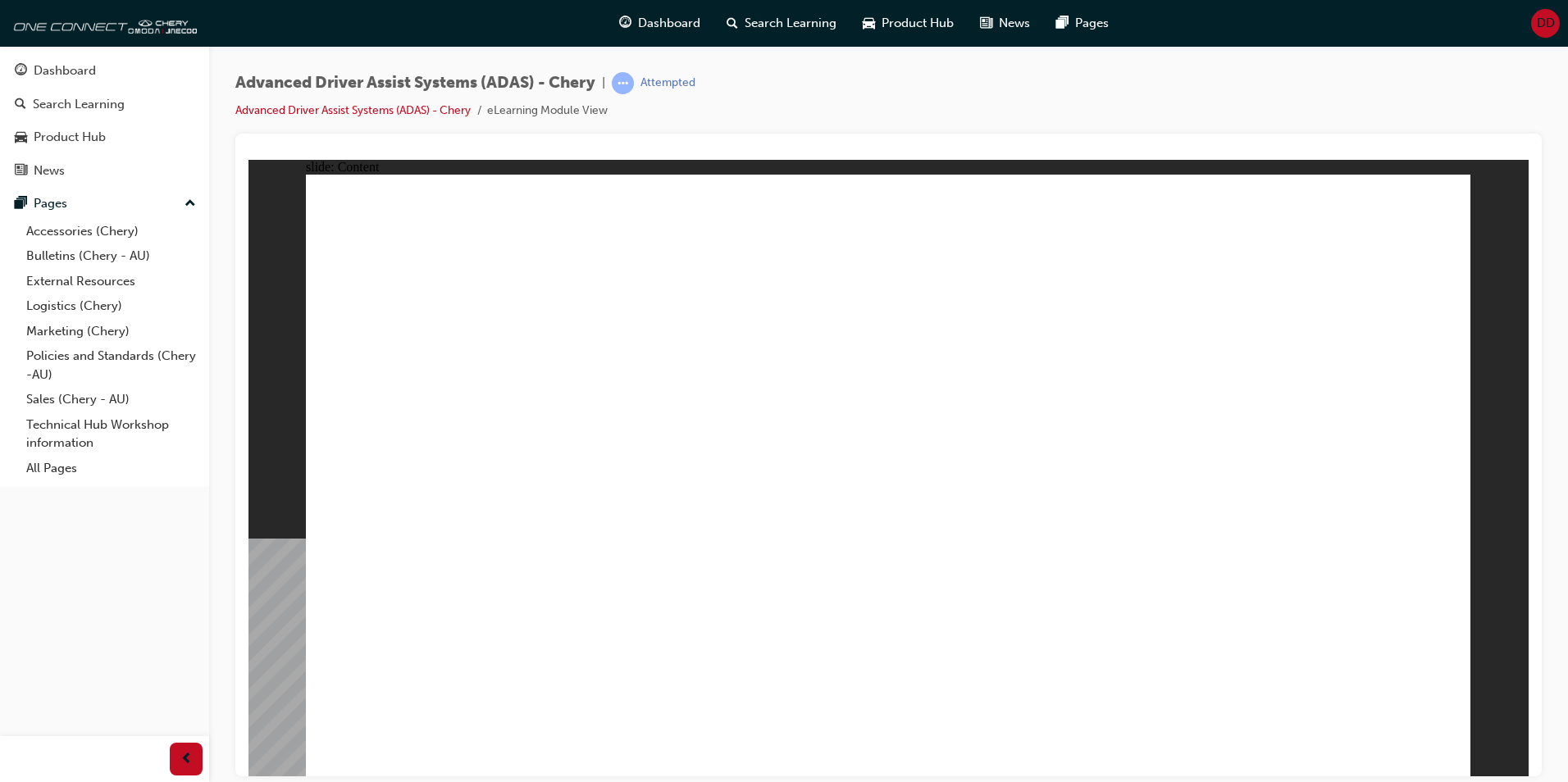
drag, startPoint x: 704, startPoint y: 465, endPoint x: 657, endPoint y: 354, distance: 120.5
drag, startPoint x: 657, startPoint y: 354, endPoint x: 658, endPoint y: 378, distance: 24.0
drag, startPoint x: 658, startPoint y: 378, endPoint x: 682, endPoint y: 406, distance: 36.9
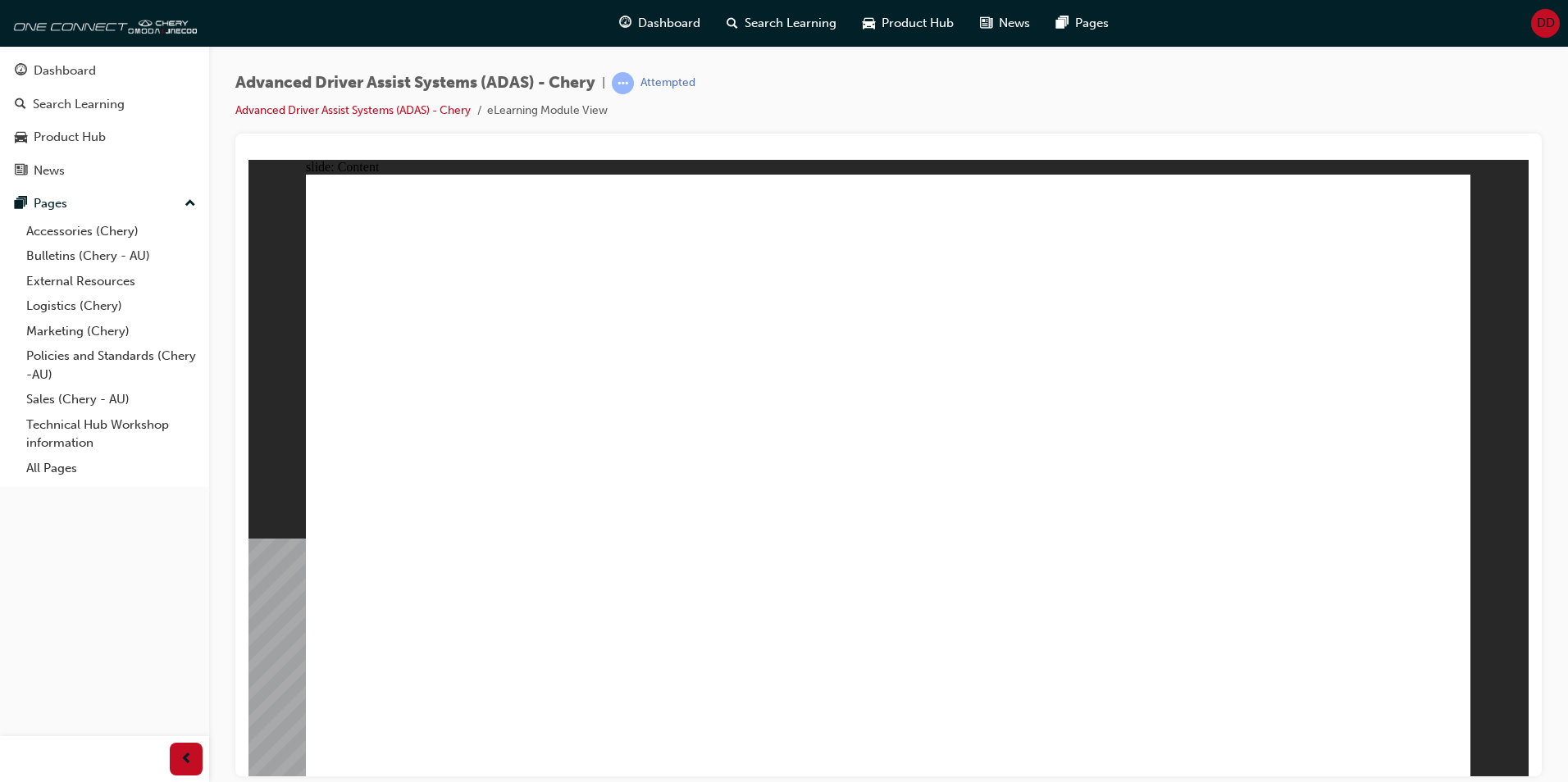
click at [647, 19] on span "Dashboard" at bounding box center [670, 23] width 62 height 19
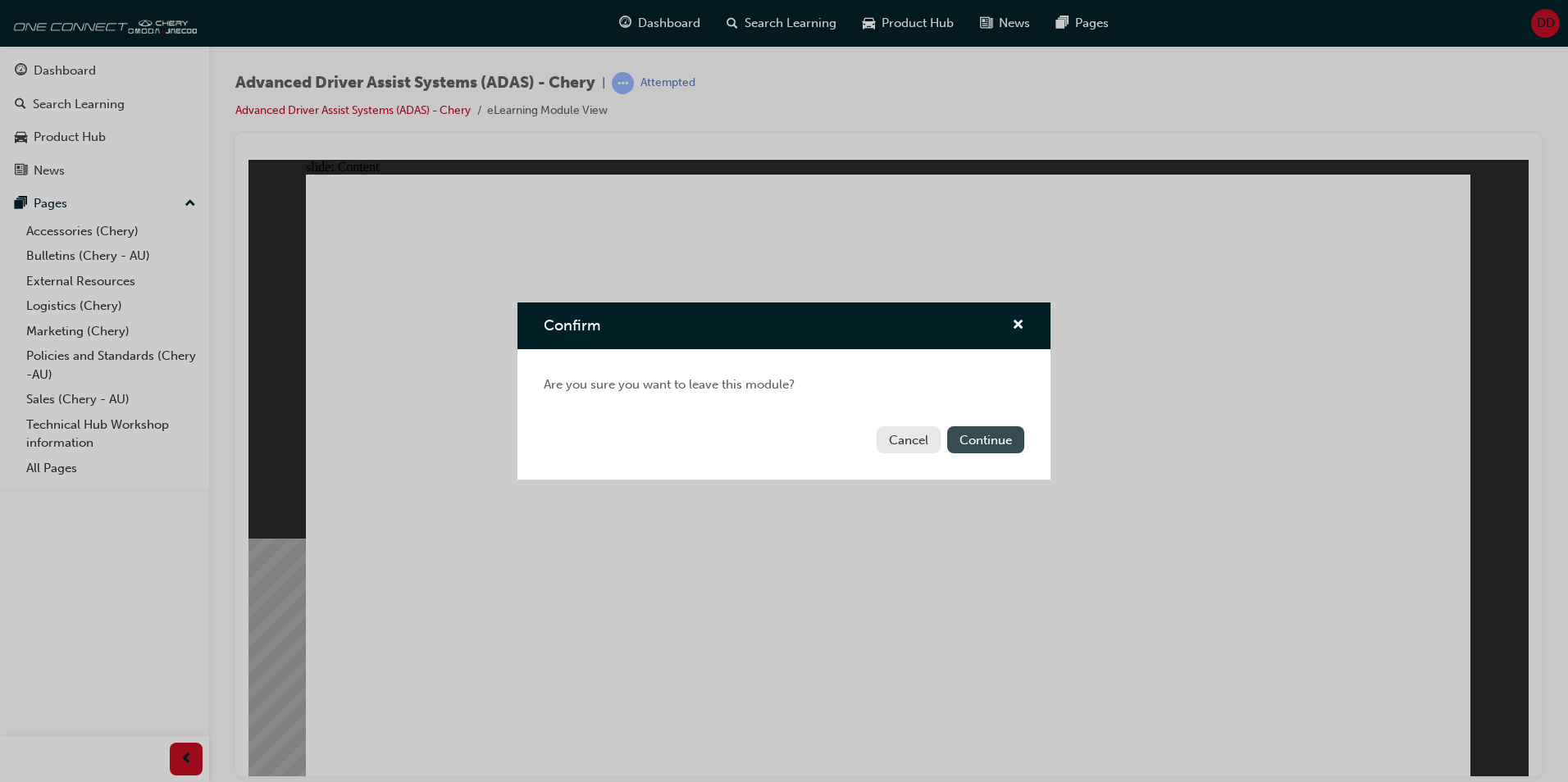
click at [996, 434] on button "Continue" at bounding box center [986, 440] width 77 height 27
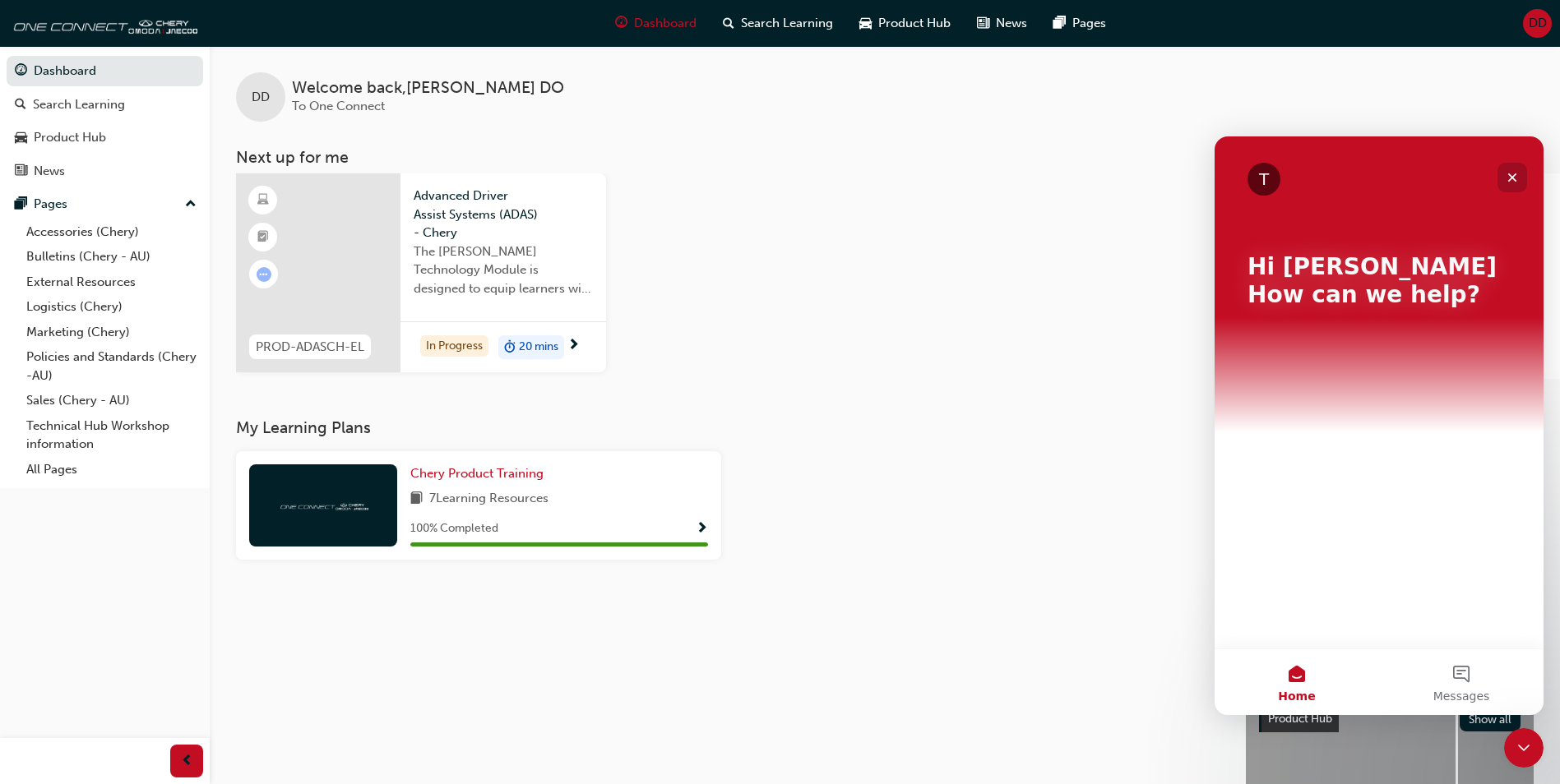
click at [1512, 172] on icon "Close" at bounding box center [1512, 177] width 13 height 13
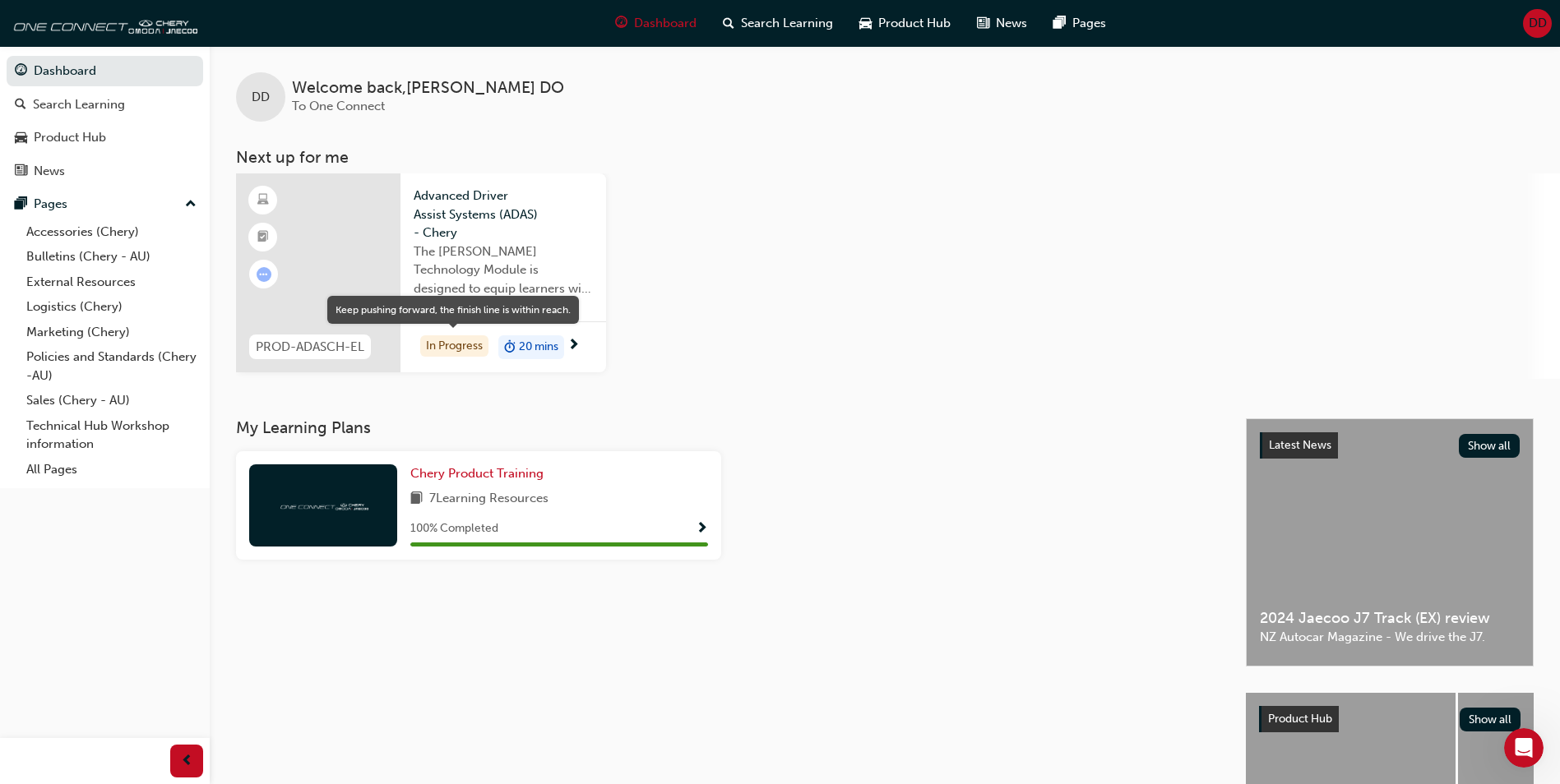
click at [472, 345] on div "In Progress" at bounding box center [454, 347] width 68 height 22
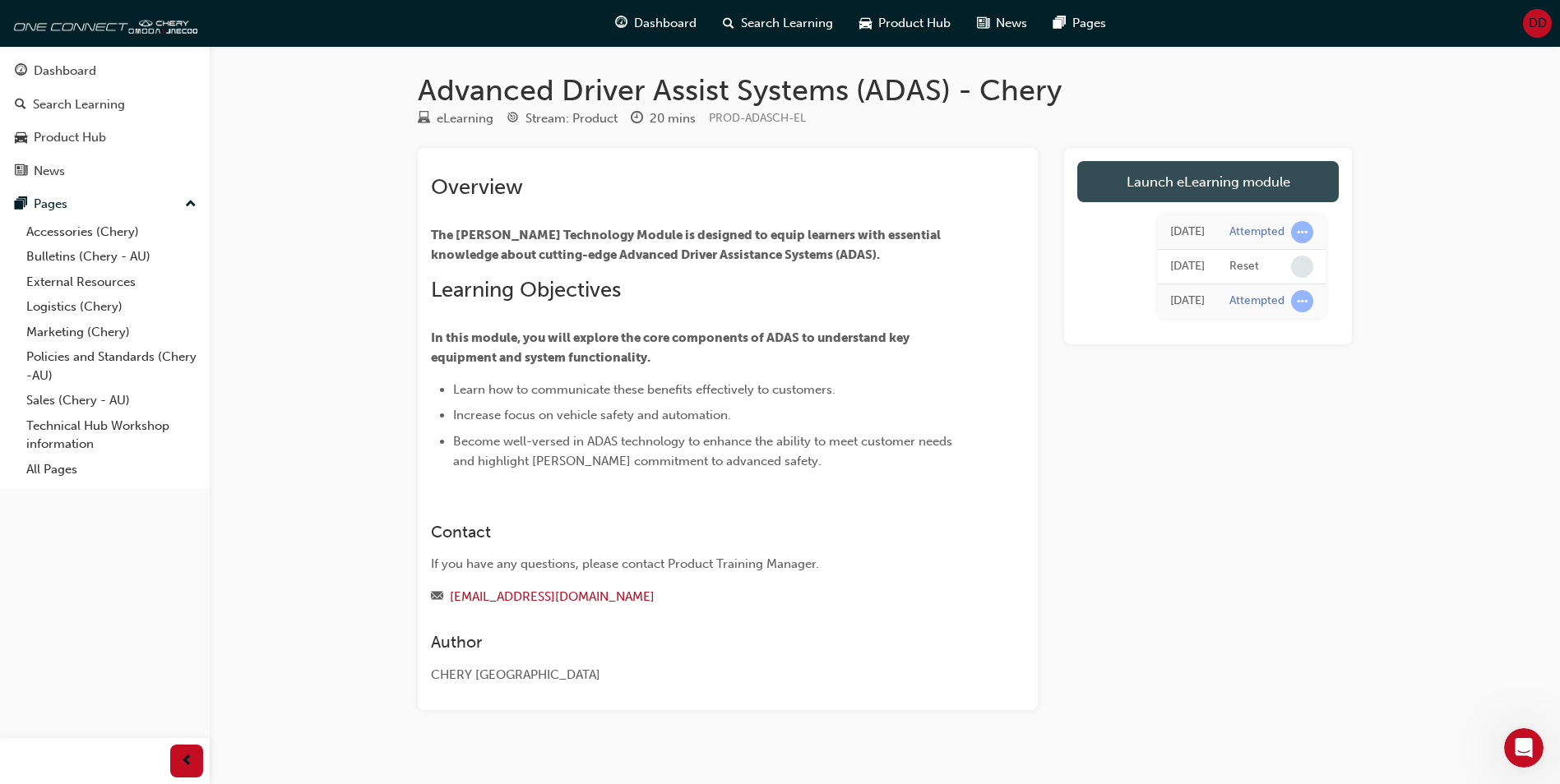
click at [1108, 174] on link "Launch eLearning module" at bounding box center [1208, 182] width 261 height 41
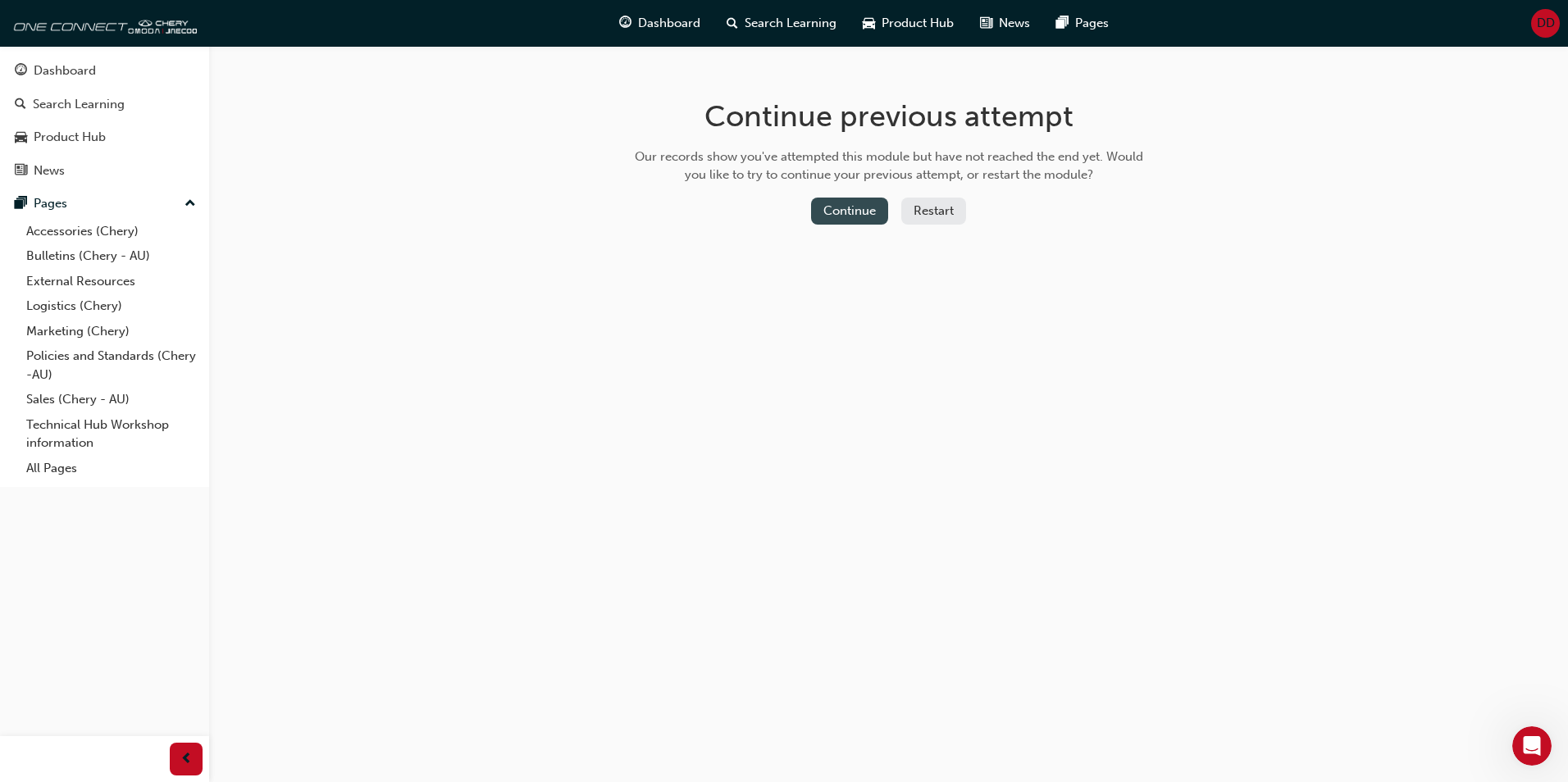
click at [835, 214] on button "Continue" at bounding box center [850, 211] width 77 height 27
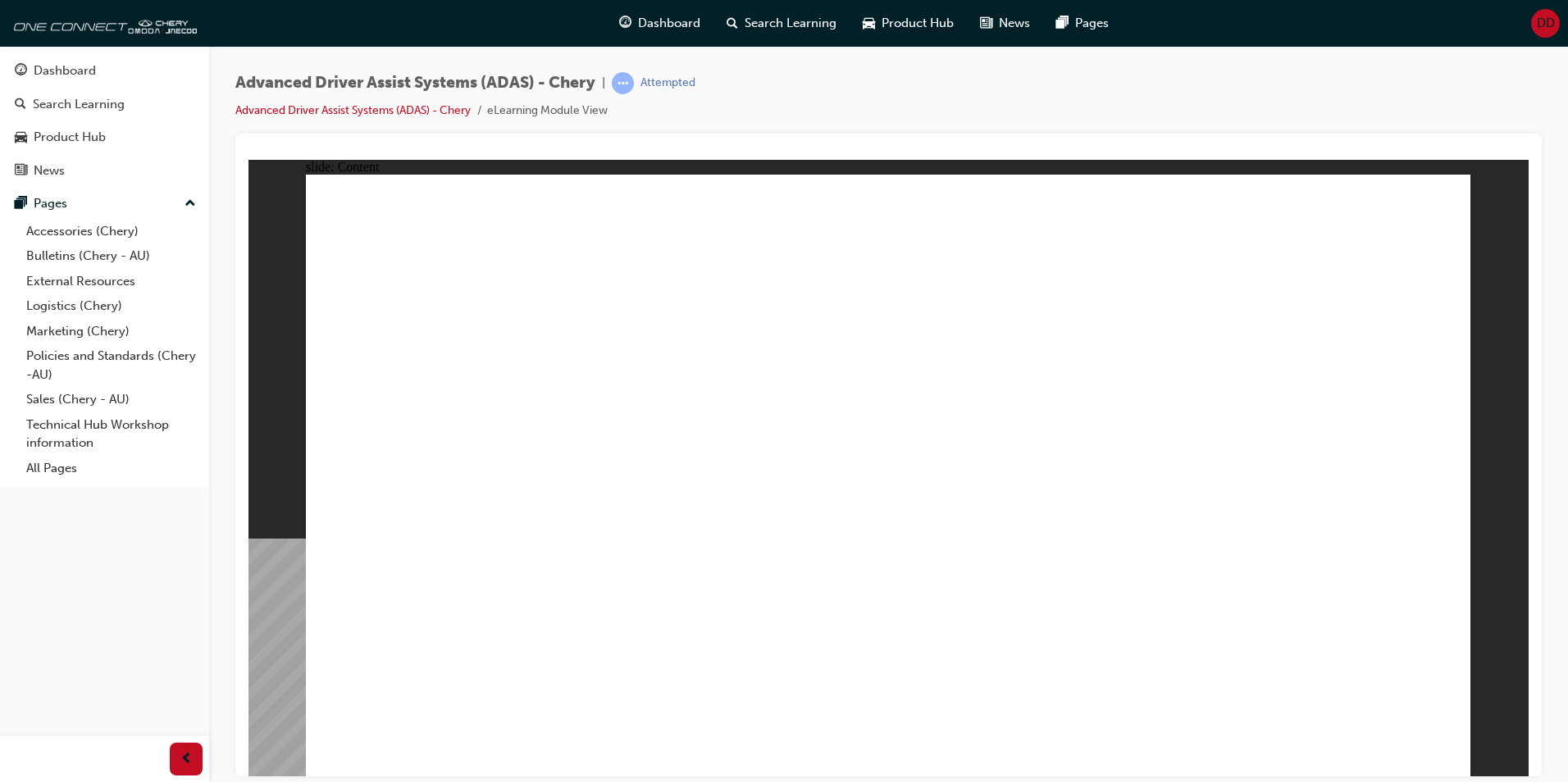
drag, startPoint x: 1194, startPoint y: 539, endPoint x: 1135, endPoint y: 507, distance: 67.1
drag, startPoint x: 1135, startPoint y: 507, endPoint x: 860, endPoint y: 491, distance: 275.5
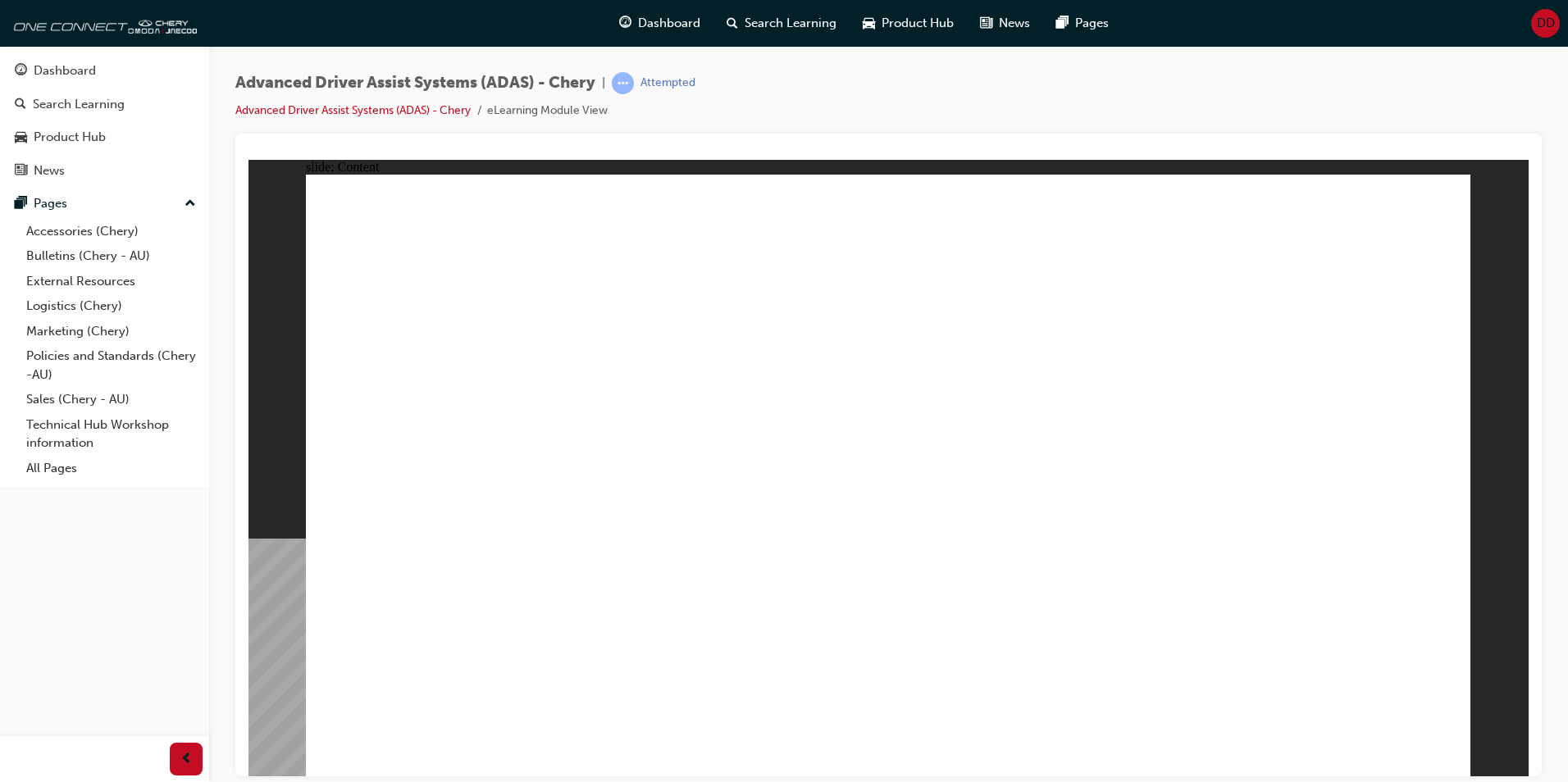
drag, startPoint x: 860, startPoint y: 491, endPoint x: 950, endPoint y: 366, distance: 154.0
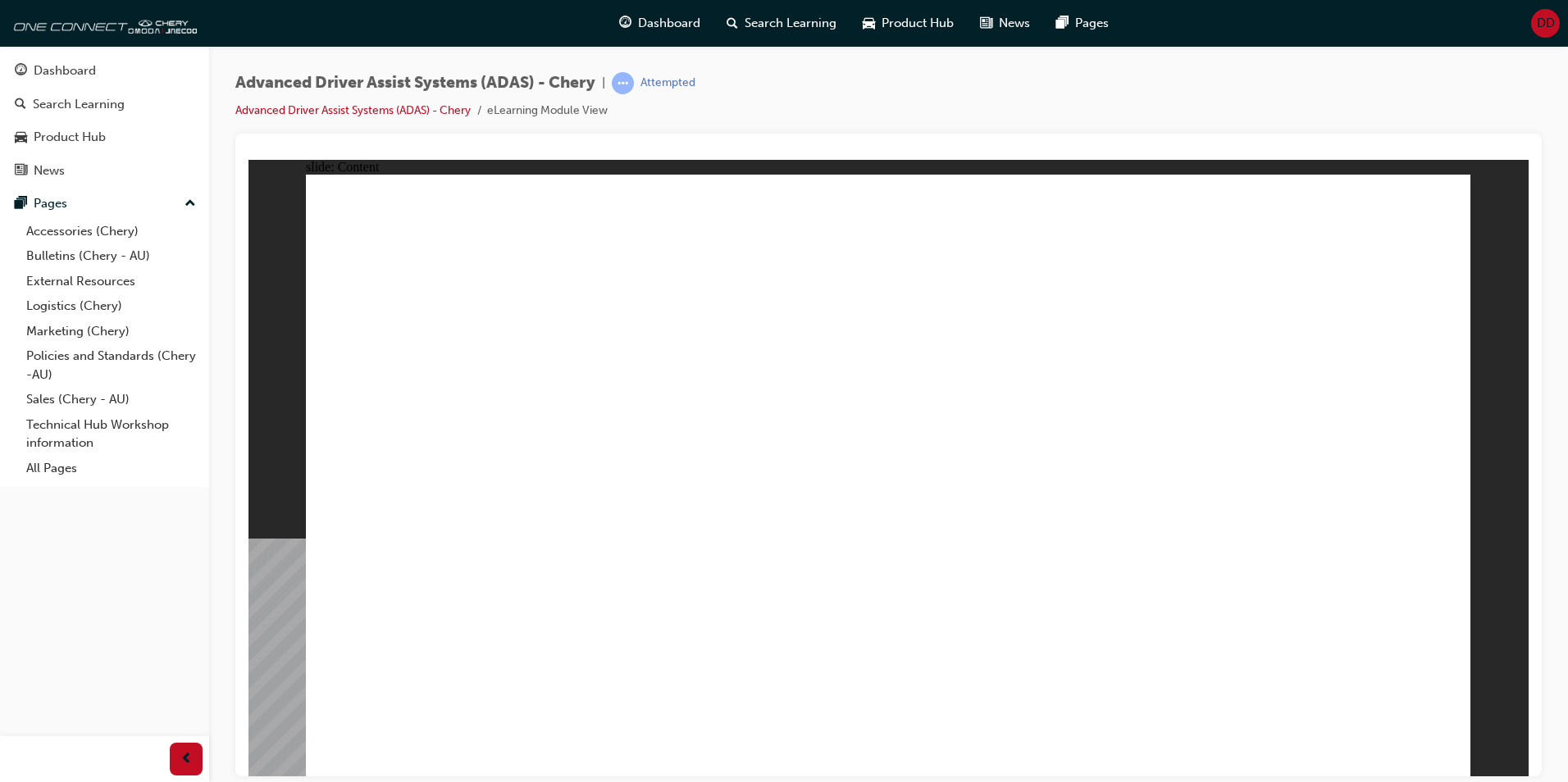
click at [82, 232] on link "Accessories (Chery)" at bounding box center [111, 231] width 183 height 26
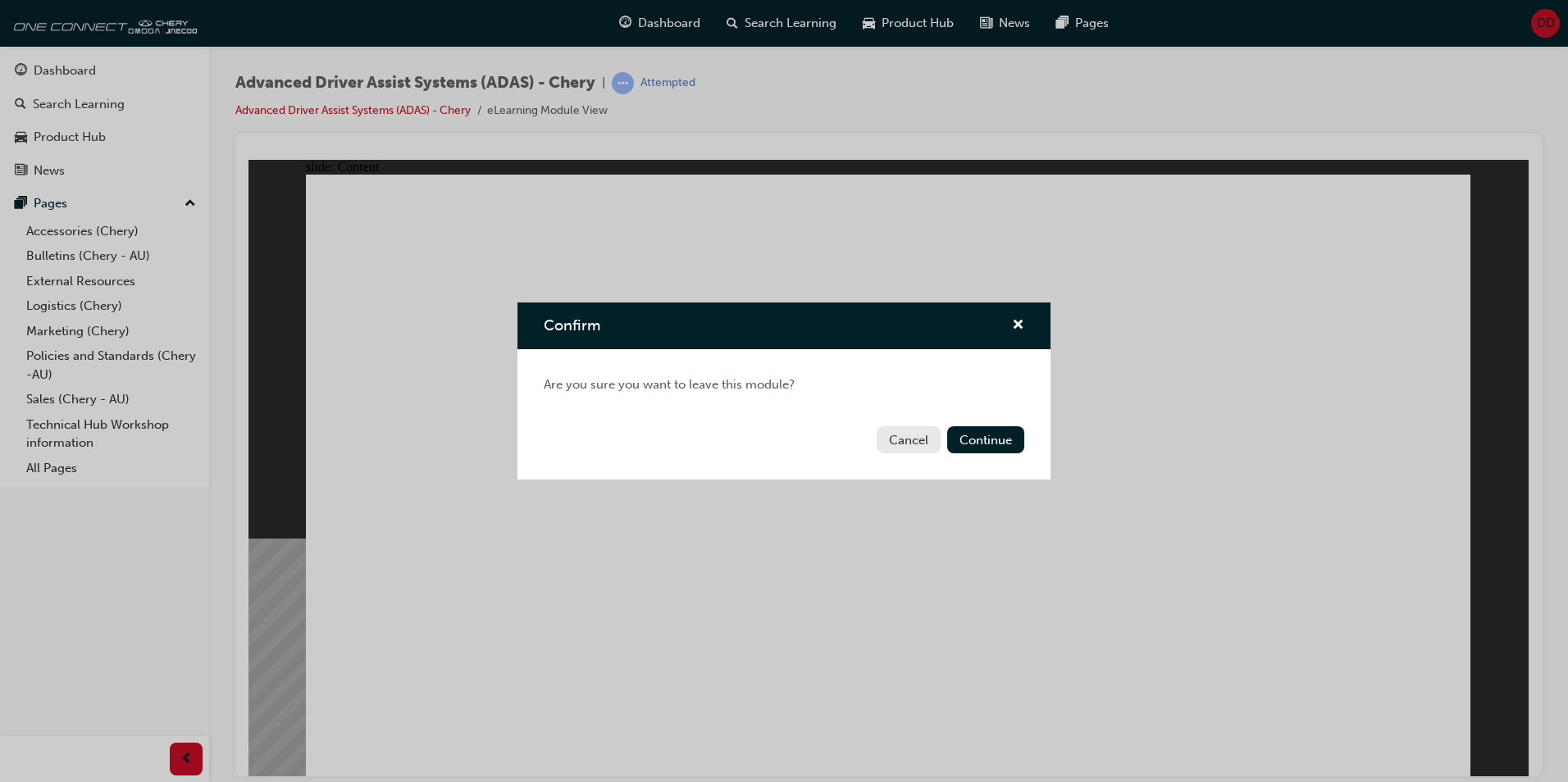
click at [1034, 314] on div "Confirm" at bounding box center [784, 326] width 534 height 46
click at [1022, 324] on span "cross-icon" at bounding box center [1018, 326] width 12 height 15
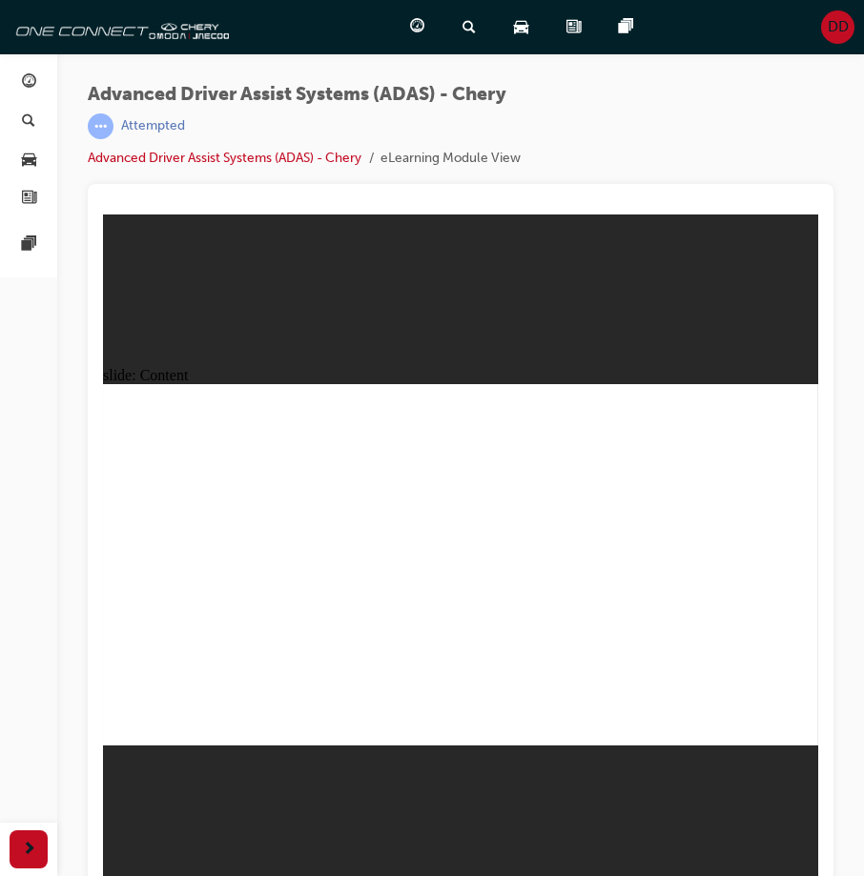
scroll to position [22, 0]
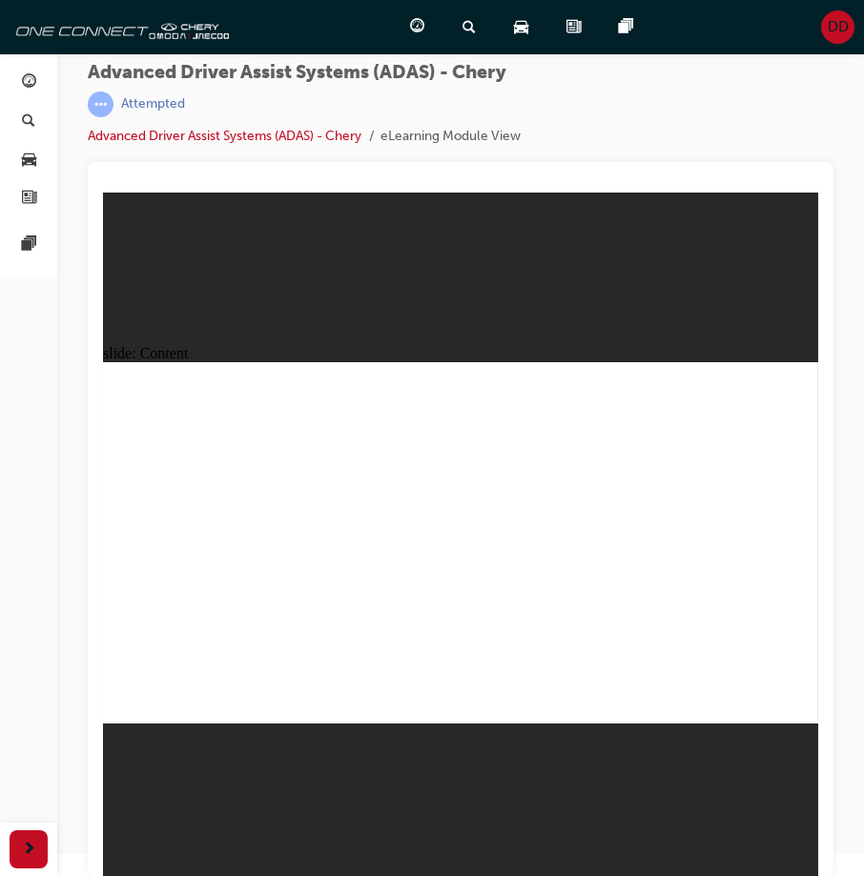
click at [728, 802] on div "slide: Content Rectangle 1 Rectangle 1 FRONT CAMERA MODULE Group 1 Rectangle 2…" at bounding box center [460, 534] width 715 height 683
click at [724, 796] on div "slide: Content Rectangle 1 Rectangle 1 FRONT CAMERA MODULE Group 1 Rectangle 2…" at bounding box center [460, 534] width 715 height 683
click at [686, 794] on div "slide: Content Rectangle 1 Rectangle 1 FRONT CAMERA MODULE Group 1 Rectangle 2…" at bounding box center [460, 534] width 715 height 683
click at [577, 836] on div "slide: Content Rectangle 1 Rectangle 1 FRONT CAMERA MODULE Group 1 Rectangle 2…" at bounding box center [460, 534] width 715 height 683
click at [681, 774] on div "slide: Content Rectangle 1 Rectangle 1 FRONT CAMERA MODULE Group 1 Rectangle 2…" at bounding box center [460, 534] width 715 height 683
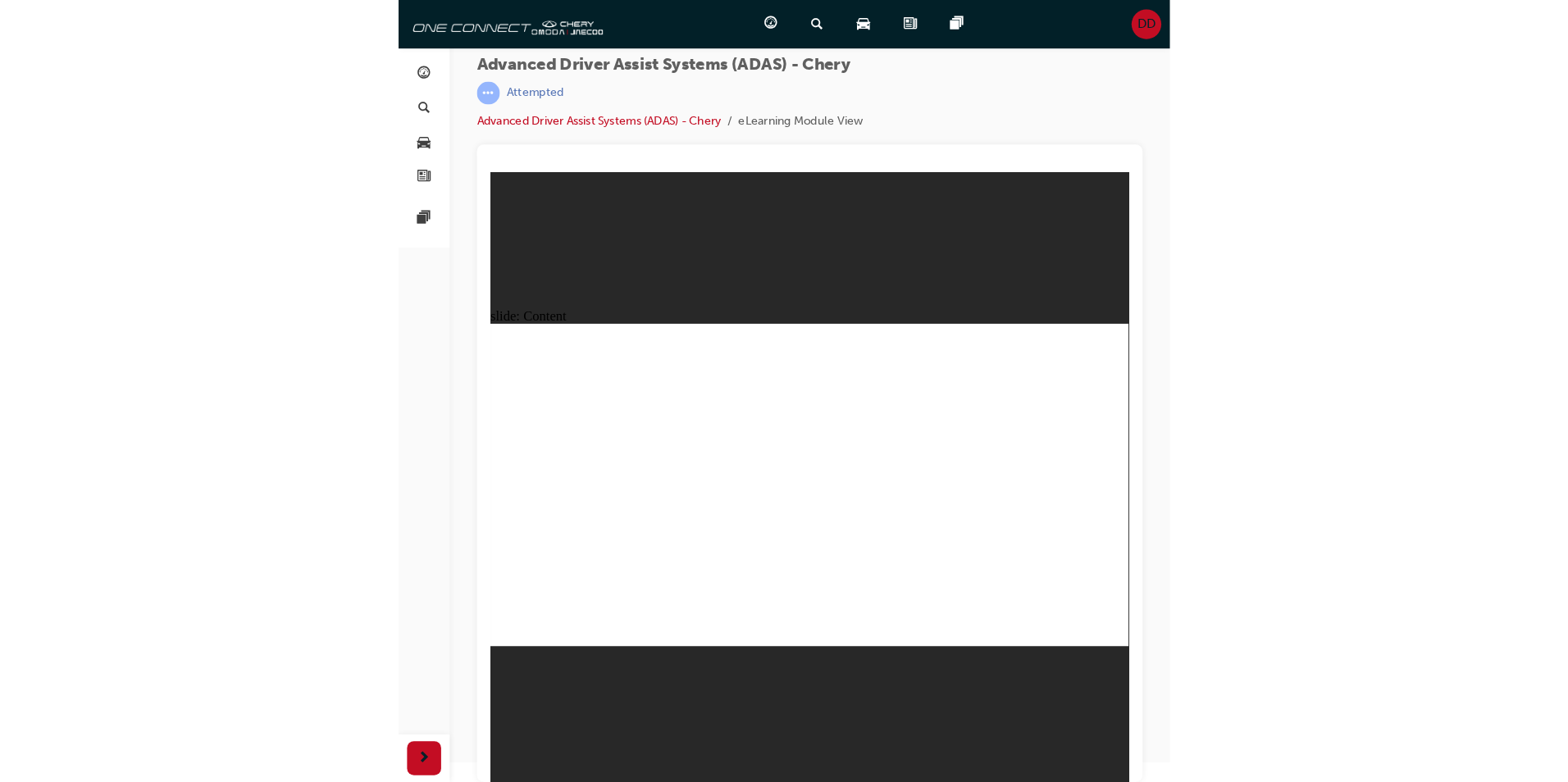
scroll to position [0, 0]
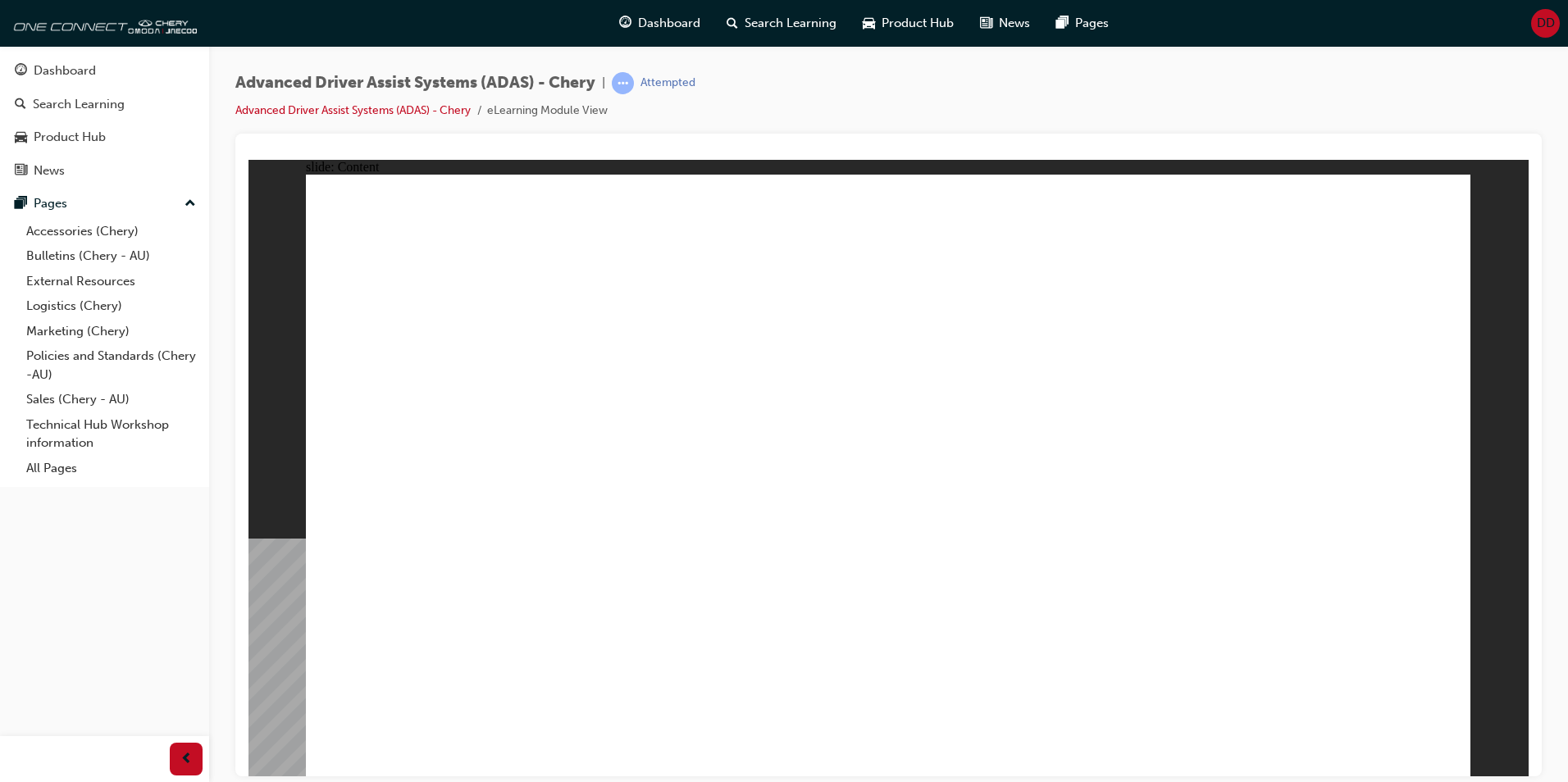
drag, startPoint x: 551, startPoint y: 285, endPoint x: 558, endPoint y: 280, distance: 8.6
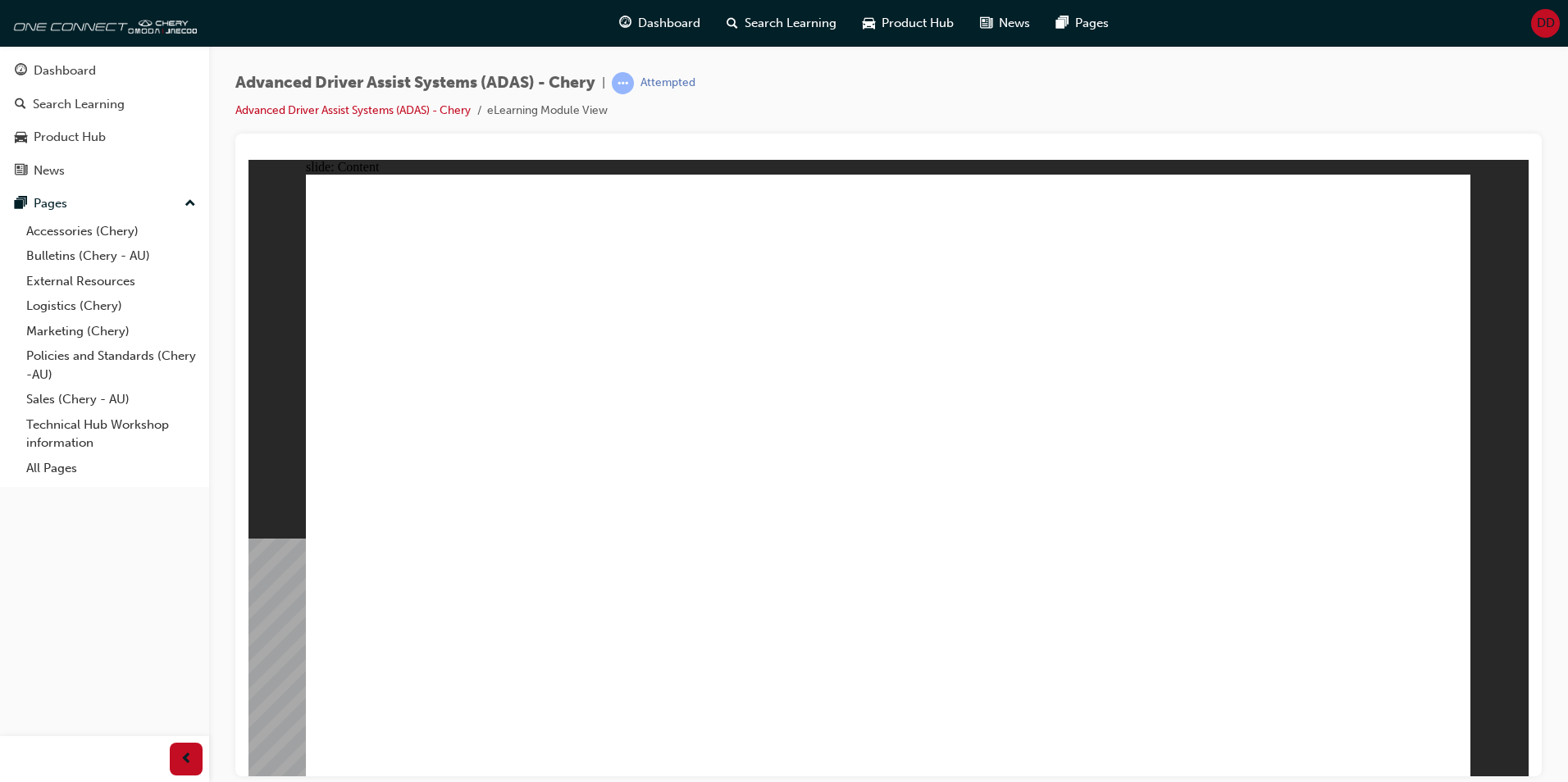
drag, startPoint x: 1075, startPoint y: 599, endPoint x: 1113, endPoint y: 579, distance: 42.9
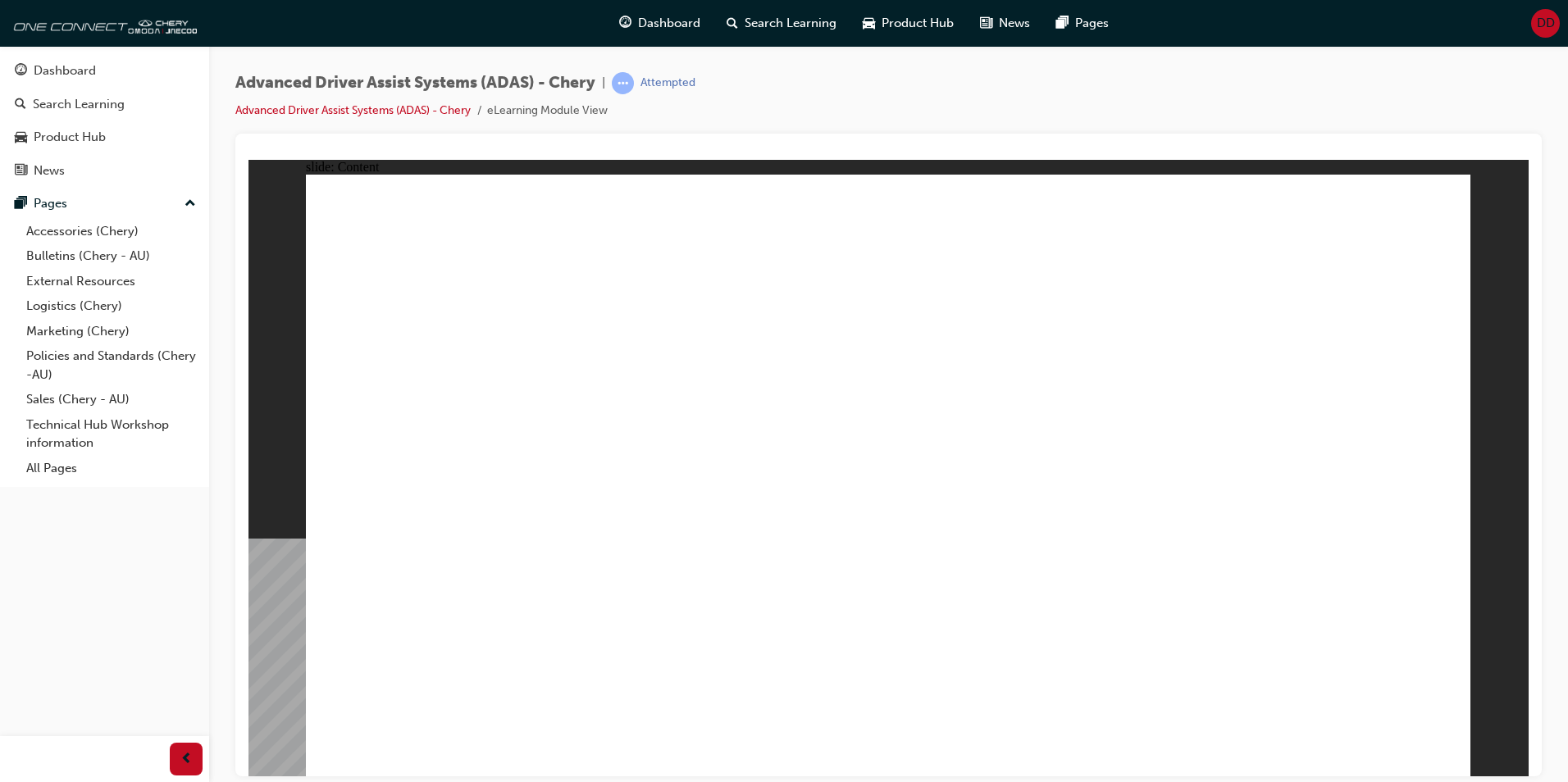
drag, startPoint x: 441, startPoint y: 645, endPoint x: 1291, endPoint y: 305, distance: 915.5
drag, startPoint x: 1024, startPoint y: 657, endPoint x: 1297, endPoint y: 465, distance: 333.8
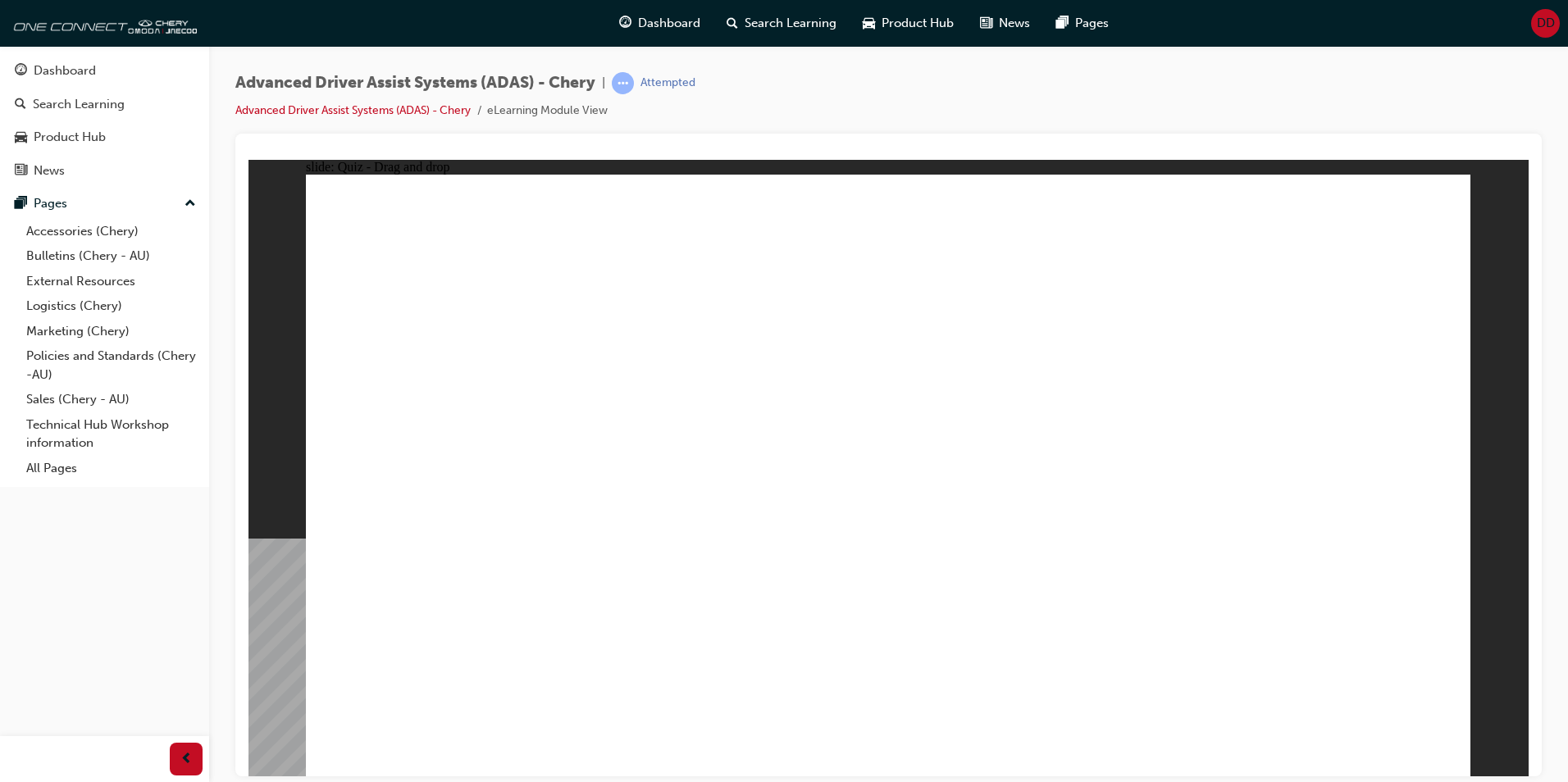
drag, startPoint x: 1236, startPoint y: 563, endPoint x: 1324, endPoint y: 326, distance: 252.8
drag, startPoint x: 841, startPoint y: 649, endPoint x: 919, endPoint y: 194, distance: 461.6
drag, startPoint x: 639, startPoint y: 663, endPoint x: 902, endPoint y: 355, distance: 405.0
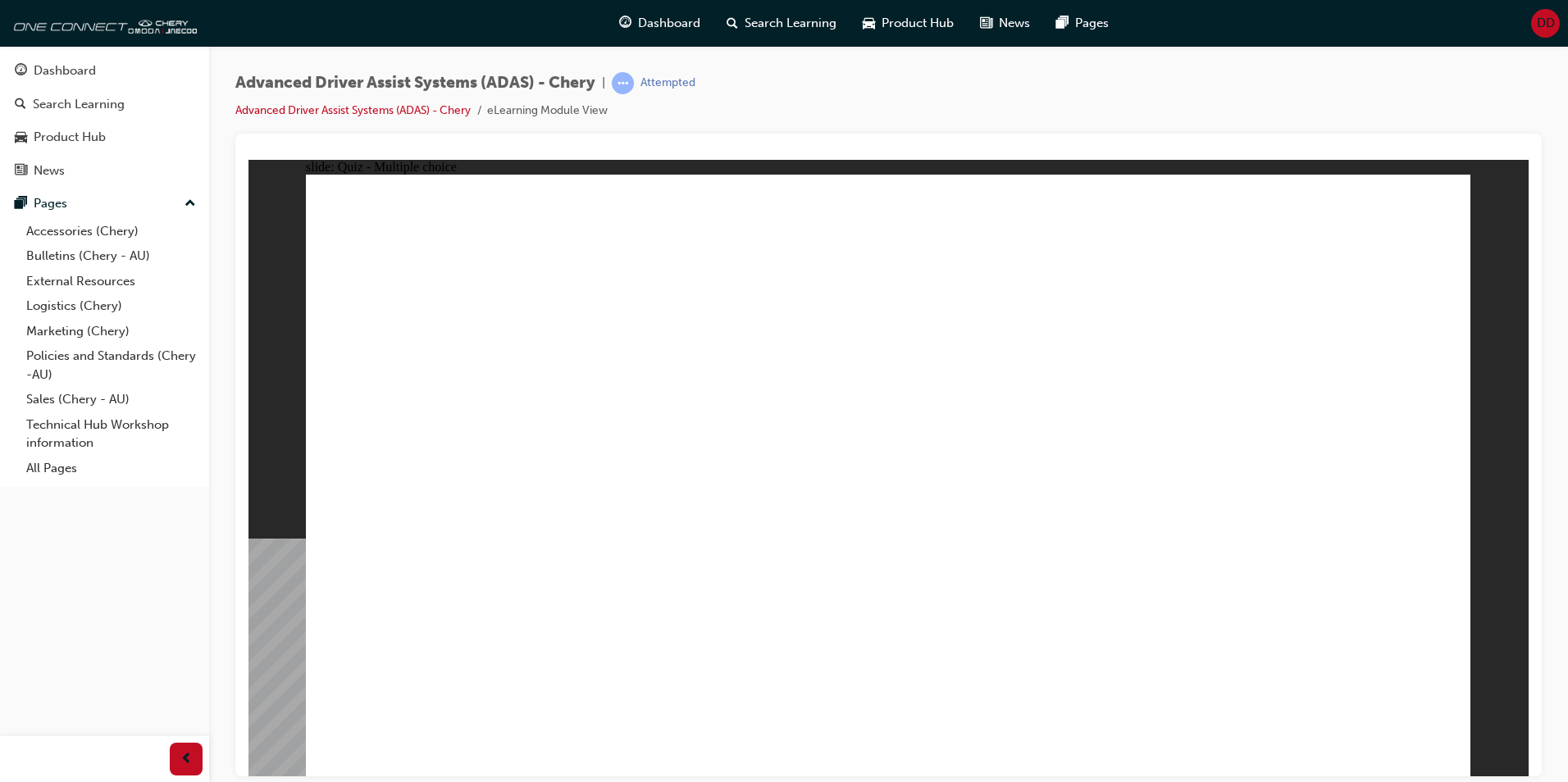
checkbox input "true"
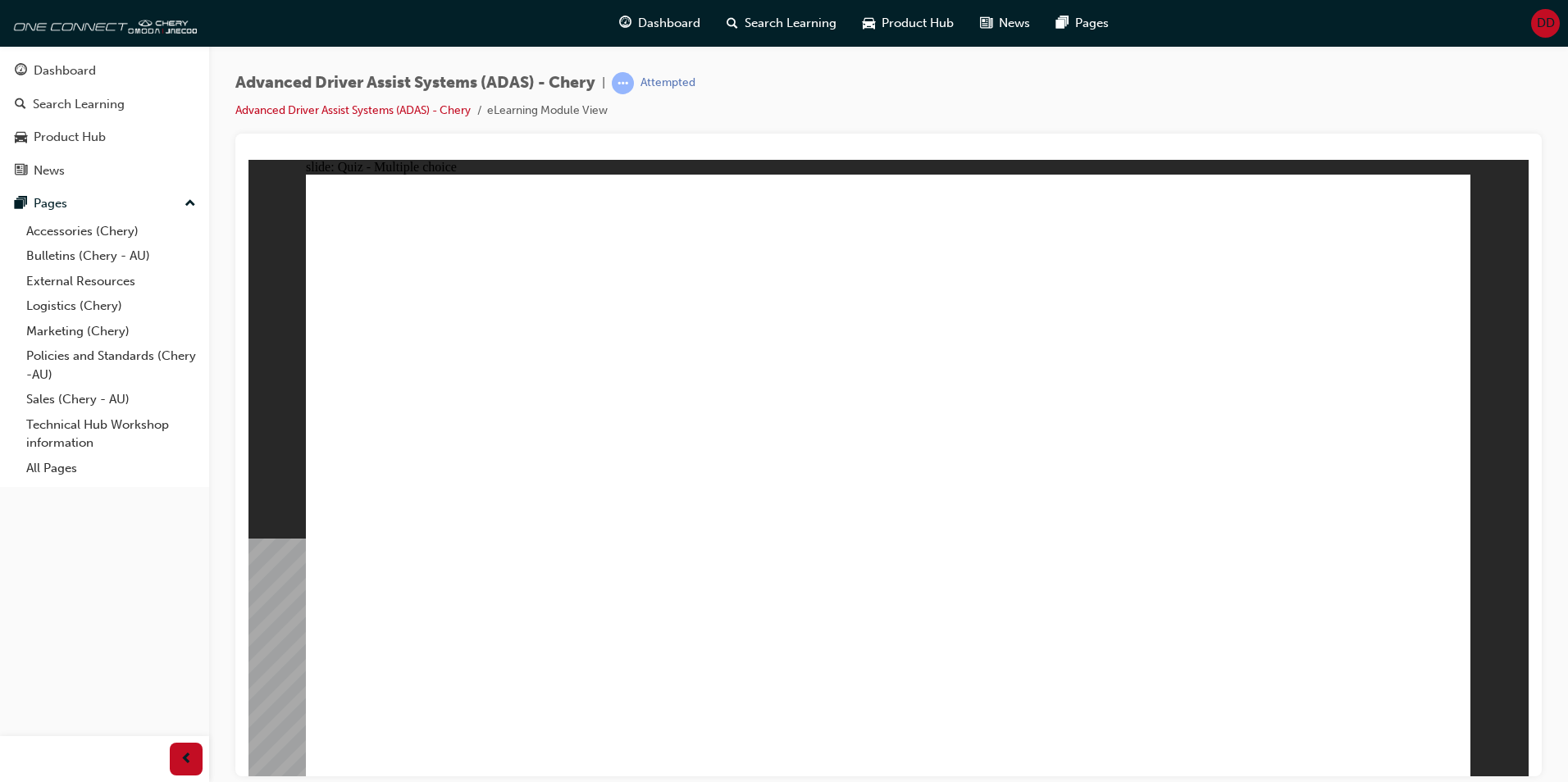
checkbox input "true"
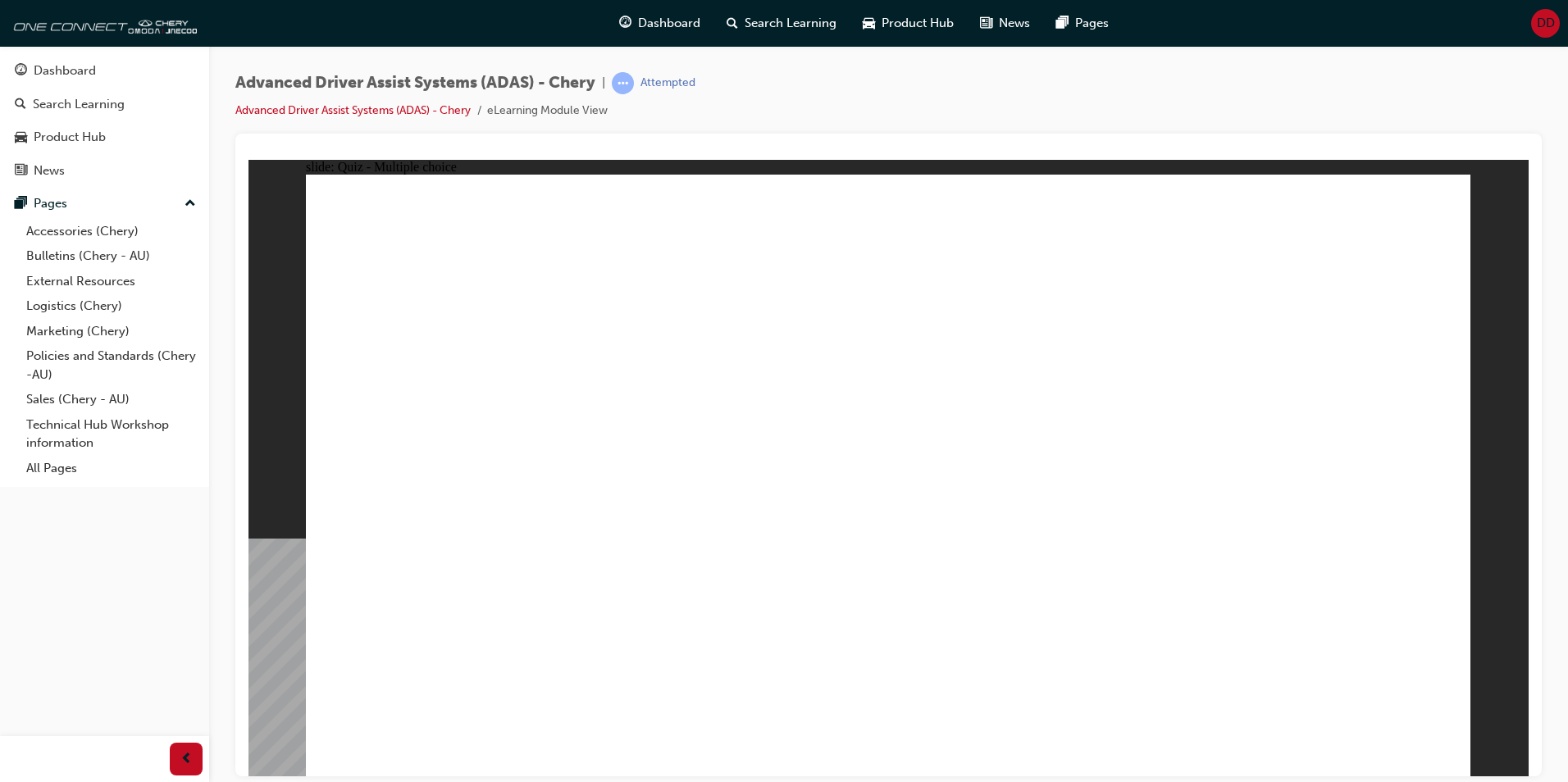
drag, startPoint x: 1012, startPoint y: 290, endPoint x: 597, endPoint y: 602, distance: 519.2
drag, startPoint x: 1157, startPoint y: 242, endPoint x: 580, endPoint y: 550, distance: 654.1
drag, startPoint x: 1272, startPoint y: 238, endPoint x: 811, endPoint y: 506, distance: 533.2
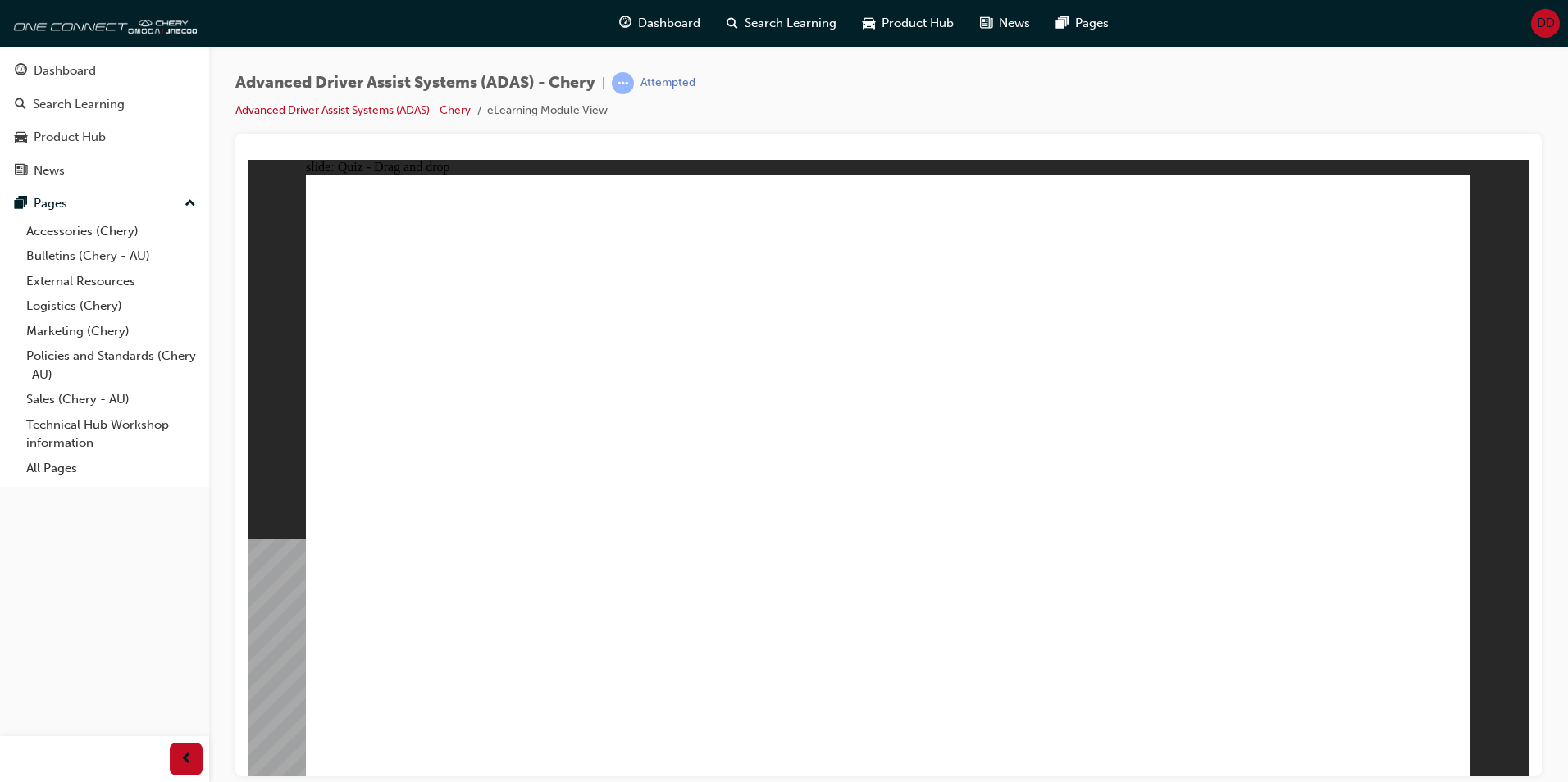
drag, startPoint x: 1130, startPoint y: 276, endPoint x: 689, endPoint y: 512, distance: 500.2
drag, startPoint x: 872, startPoint y: 231, endPoint x: 898, endPoint y: 542, distance: 312.1
drag, startPoint x: 911, startPoint y: 288, endPoint x: 985, endPoint y: 534, distance: 256.9
drag, startPoint x: 1046, startPoint y: 231, endPoint x: 1086, endPoint y: 558, distance: 329.4
drag, startPoint x: 1270, startPoint y: 275, endPoint x: 1227, endPoint y: 555, distance: 283.3
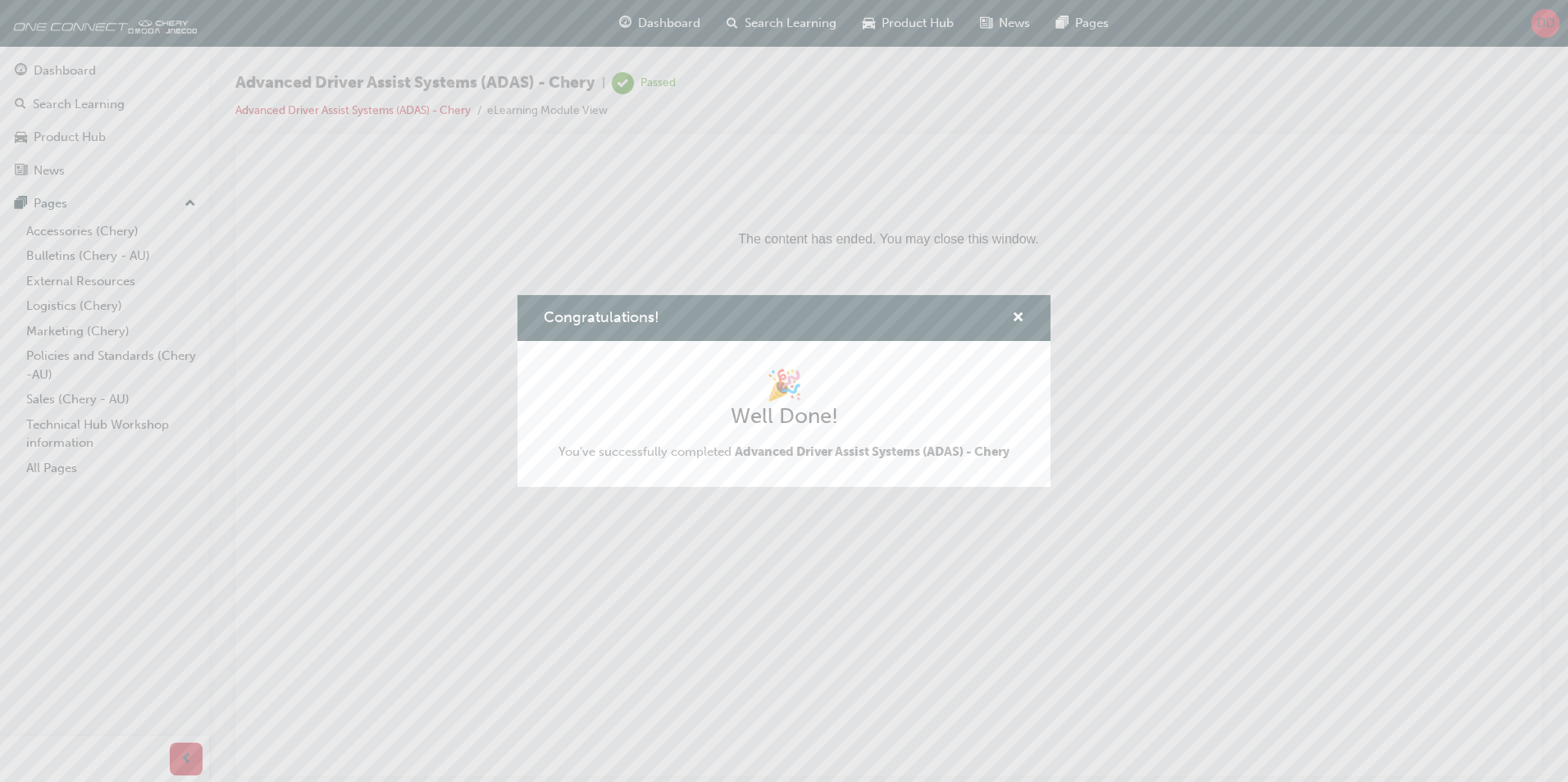
click at [1011, 308] on div "Congratulations!" at bounding box center [1012, 318] width 26 height 21
click at [1018, 312] on span "cross-icon" at bounding box center [1018, 318] width 12 height 15
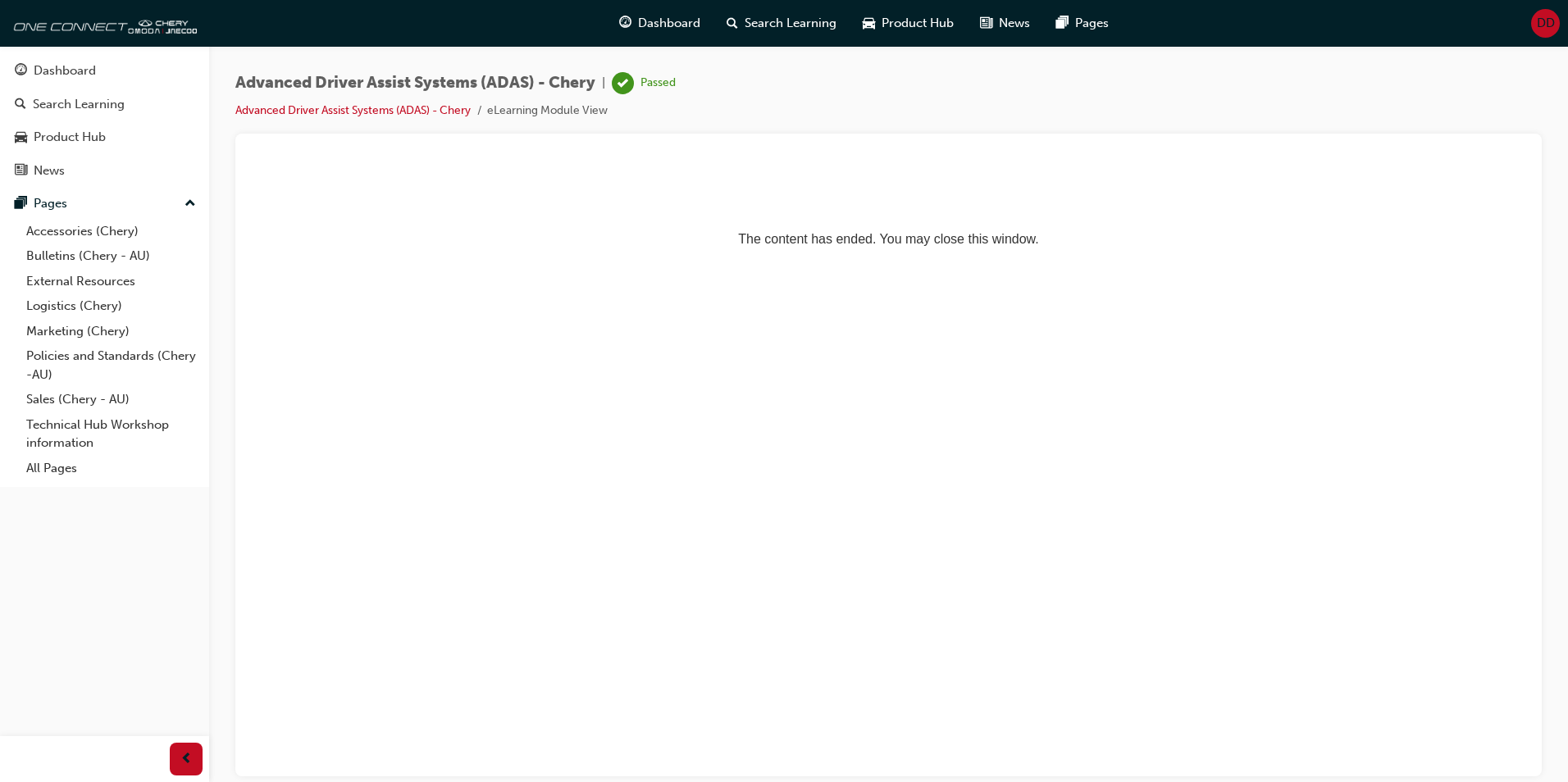
click at [595, 212] on p "The content has ended. You may close this window." at bounding box center [888, 209] width 1268 height 74
click at [685, 23] on span "Dashboard" at bounding box center [670, 23] width 62 height 19
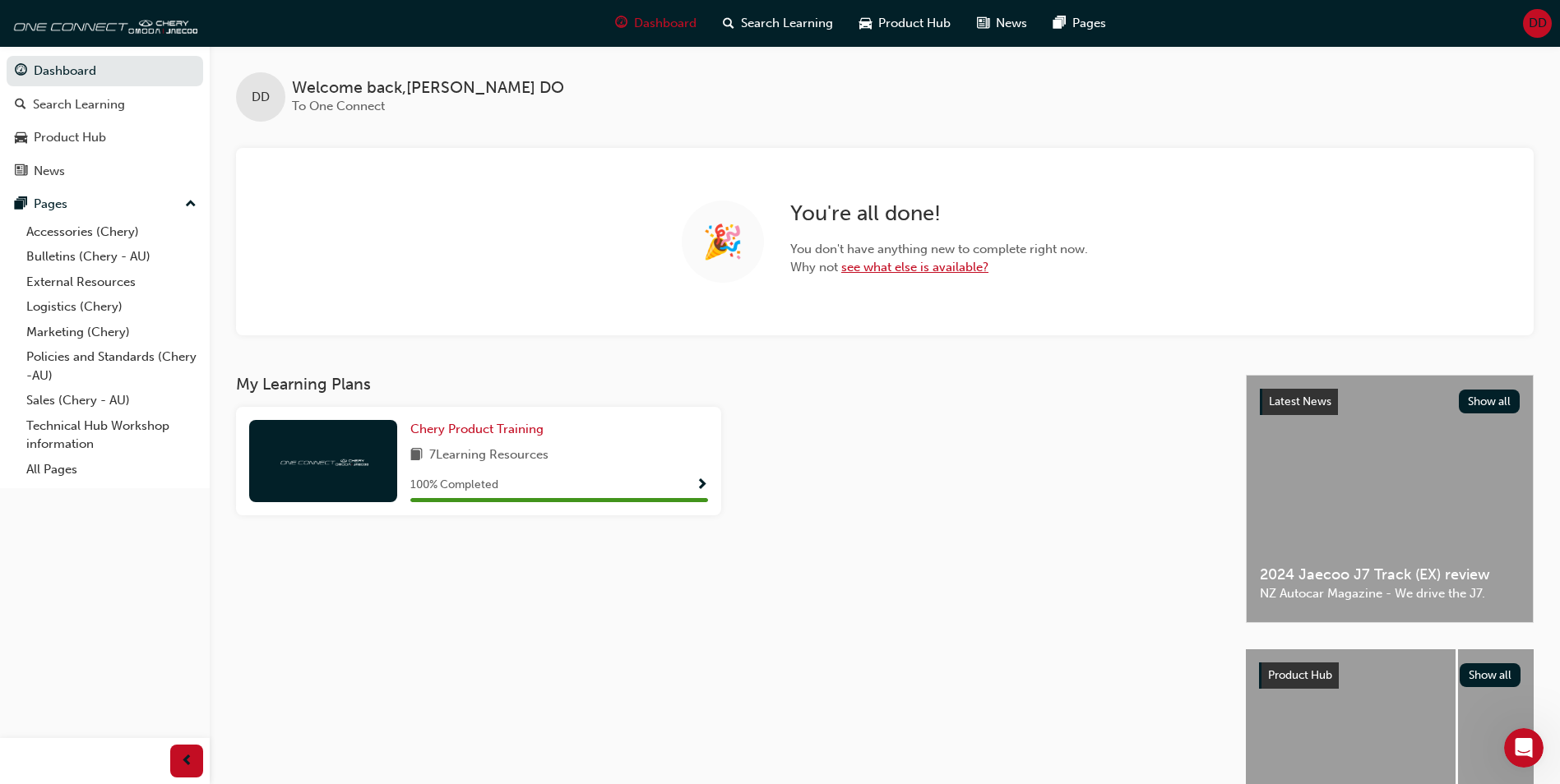
click at [915, 271] on link "see what else is available?" at bounding box center [915, 267] width 148 height 15
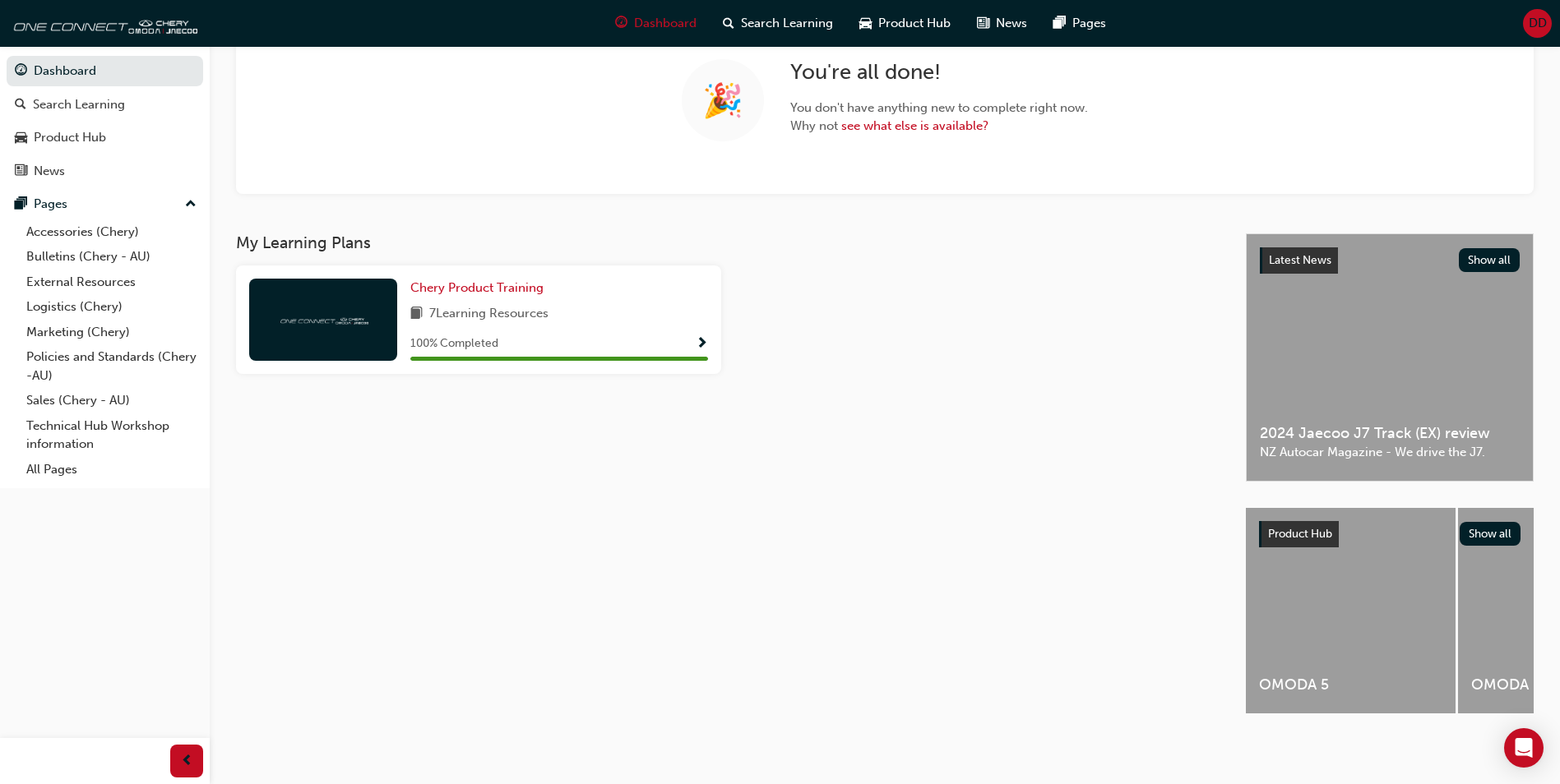
click at [682, 340] on div "100 % Completed" at bounding box center [559, 344] width 298 height 21
click at [698, 337] on span "Show Progress" at bounding box center [701, 344] width 12 height 15
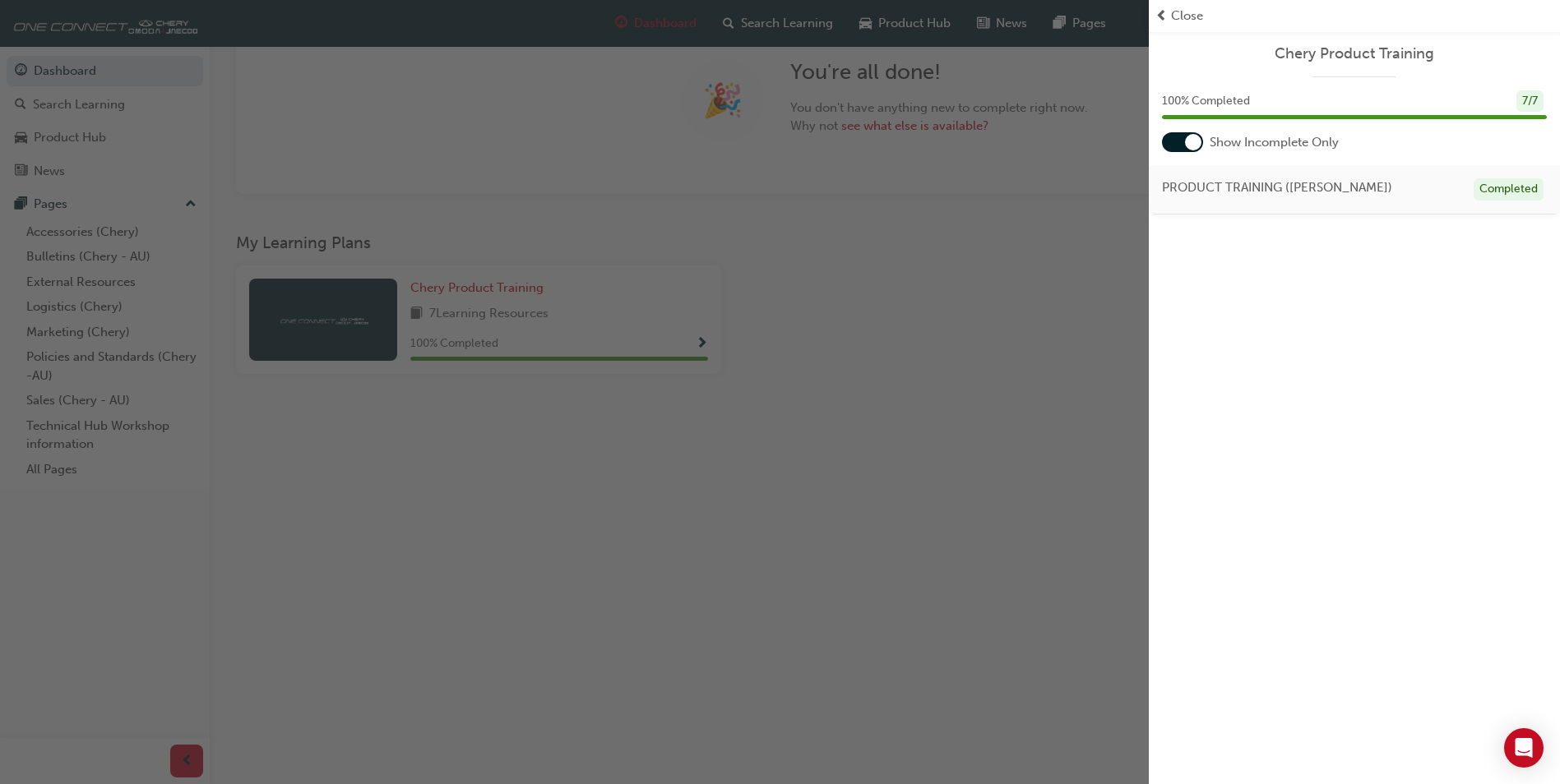
click at [698, 335] on div "button" at bounding box center [575, 392] width 1149 height 784
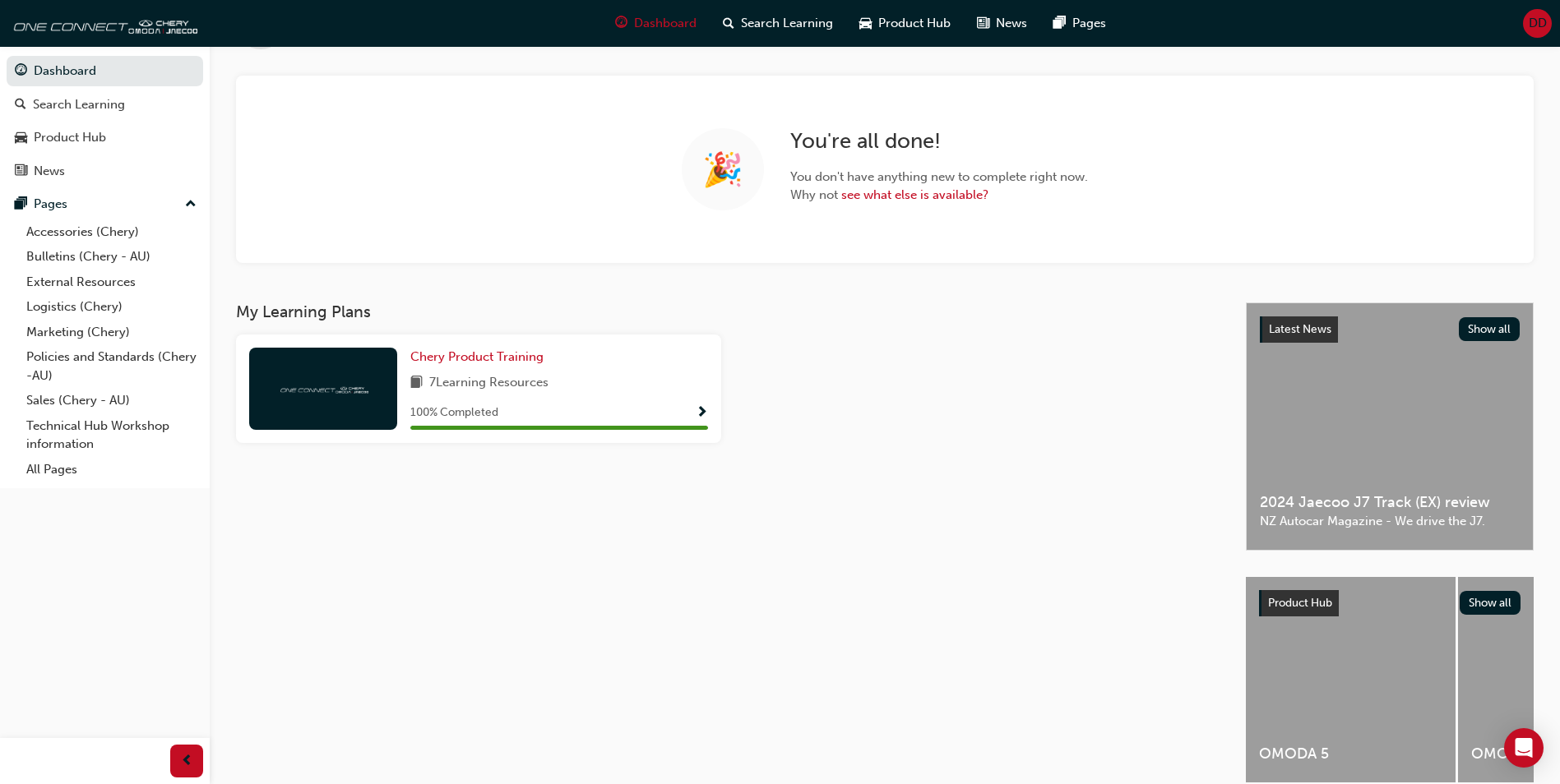
scroll to position [0, 0]
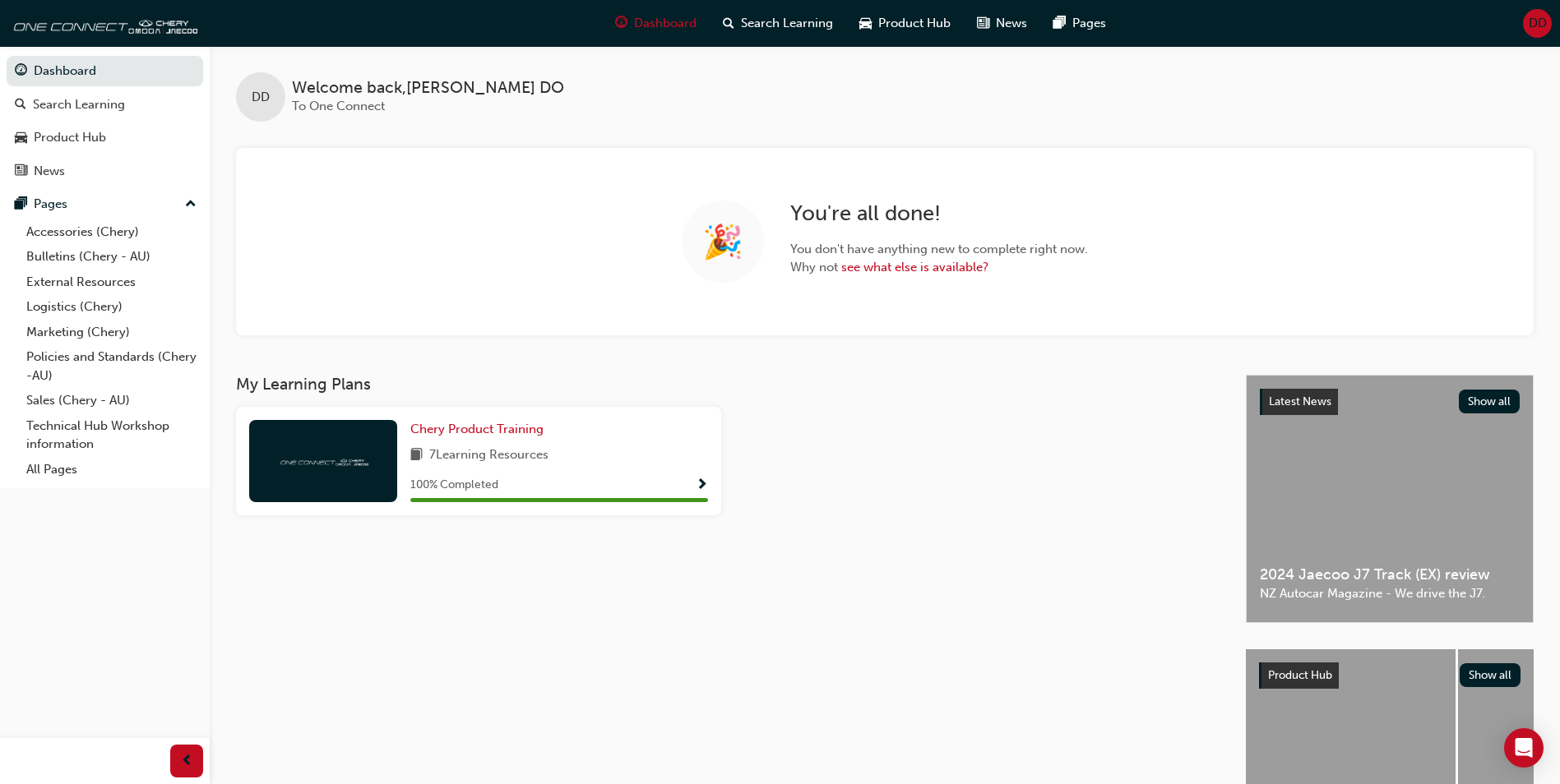
click at [1533, 19] on span "DD" at bounding box center [1538, 23] width 18 height 19
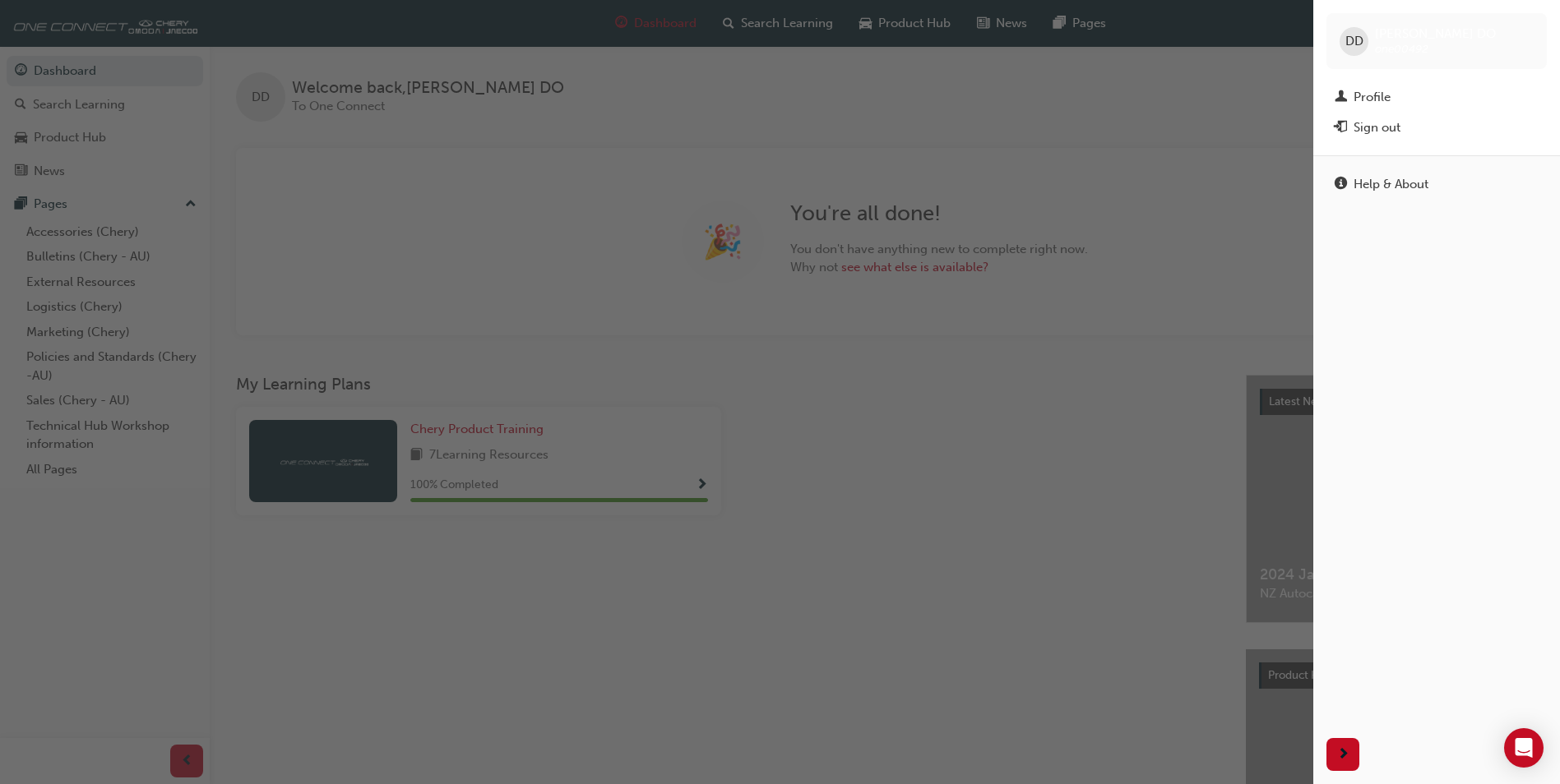
click at [1164, 226] on div "button" at bounding box center [657, 392] width 1313 height 784
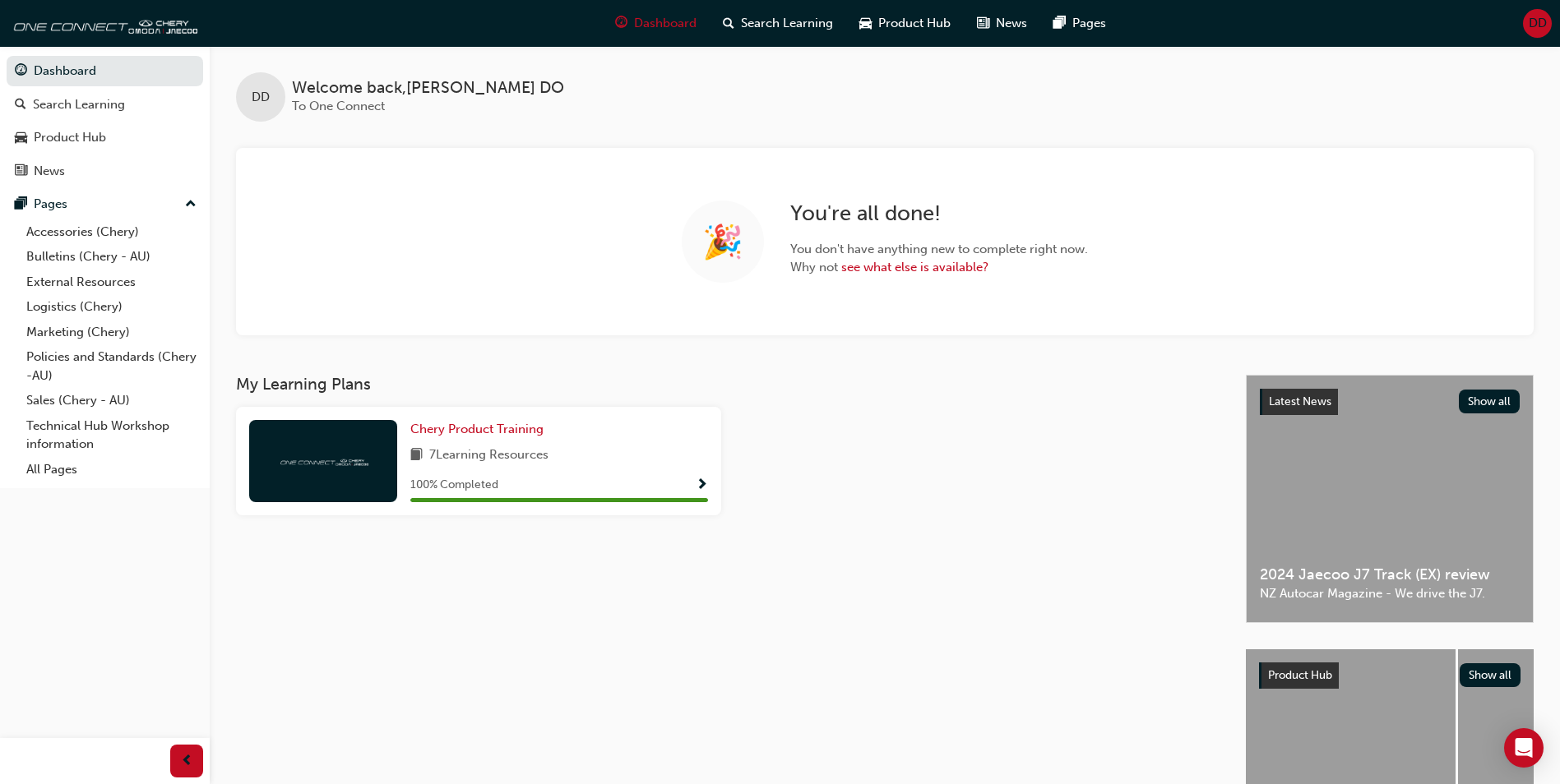
click at [1529, 25] on span "DD" at bounding box center [1538, 23] width 18 height 19
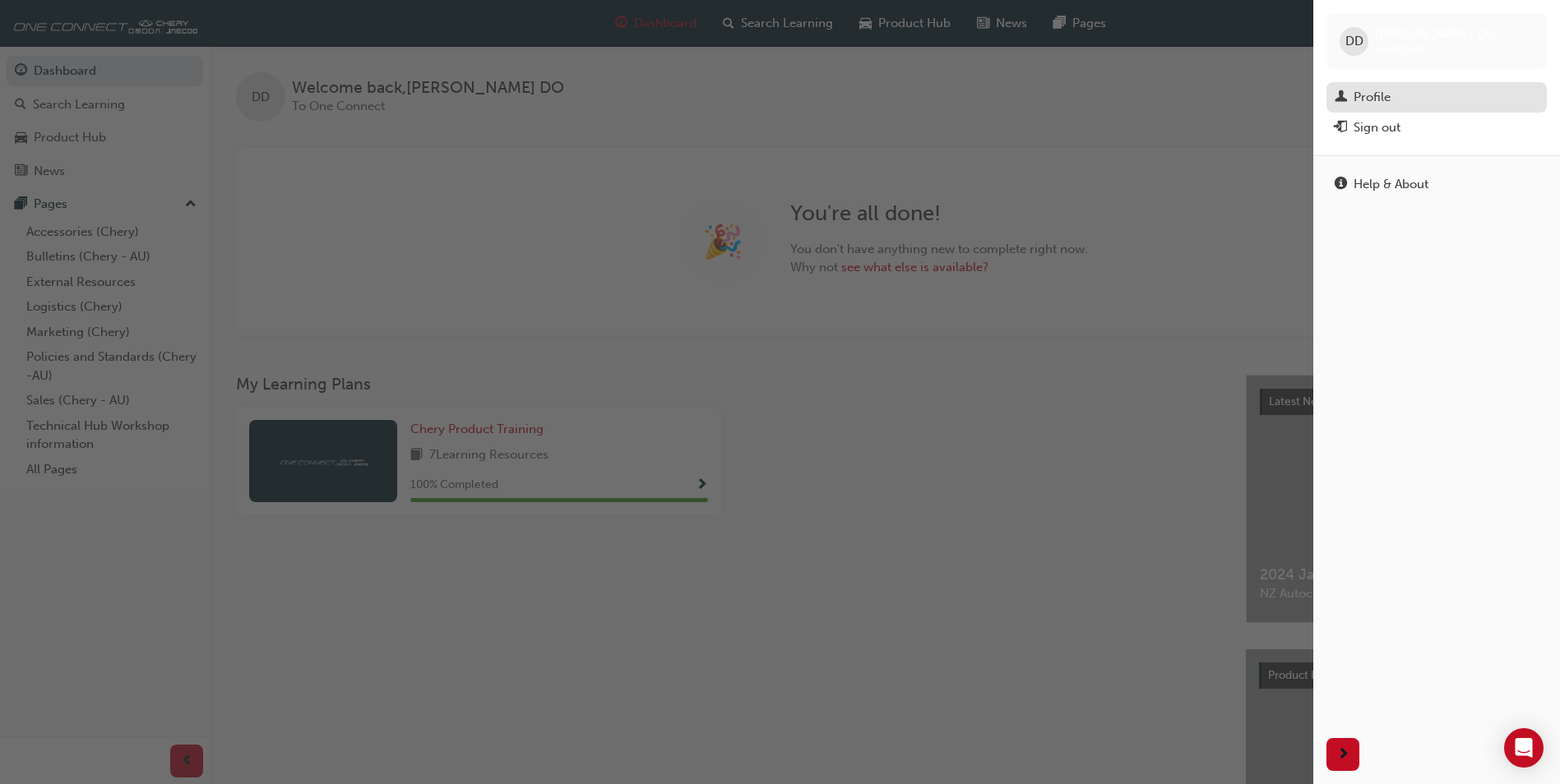
click at [1407, 90] on div "Profile" at bounding box center [1437, 97] width 204 height 21
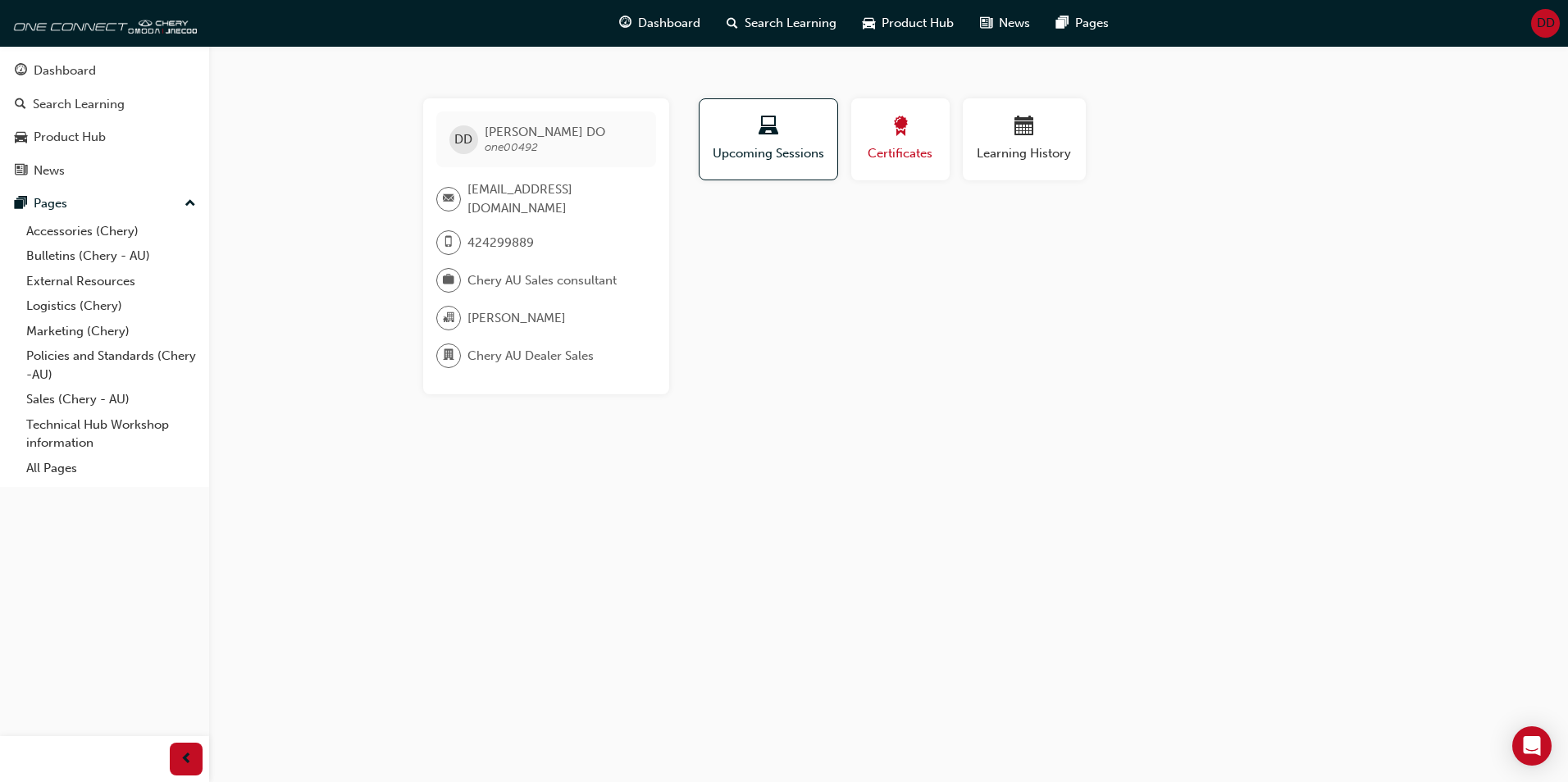
click at [897, 150] on span "Certificates" at bounding box center [901, 154] width 74 height 19
click at [989, 160] on span "Learning History" at bounding box center [1024, 154] width 98 height 19
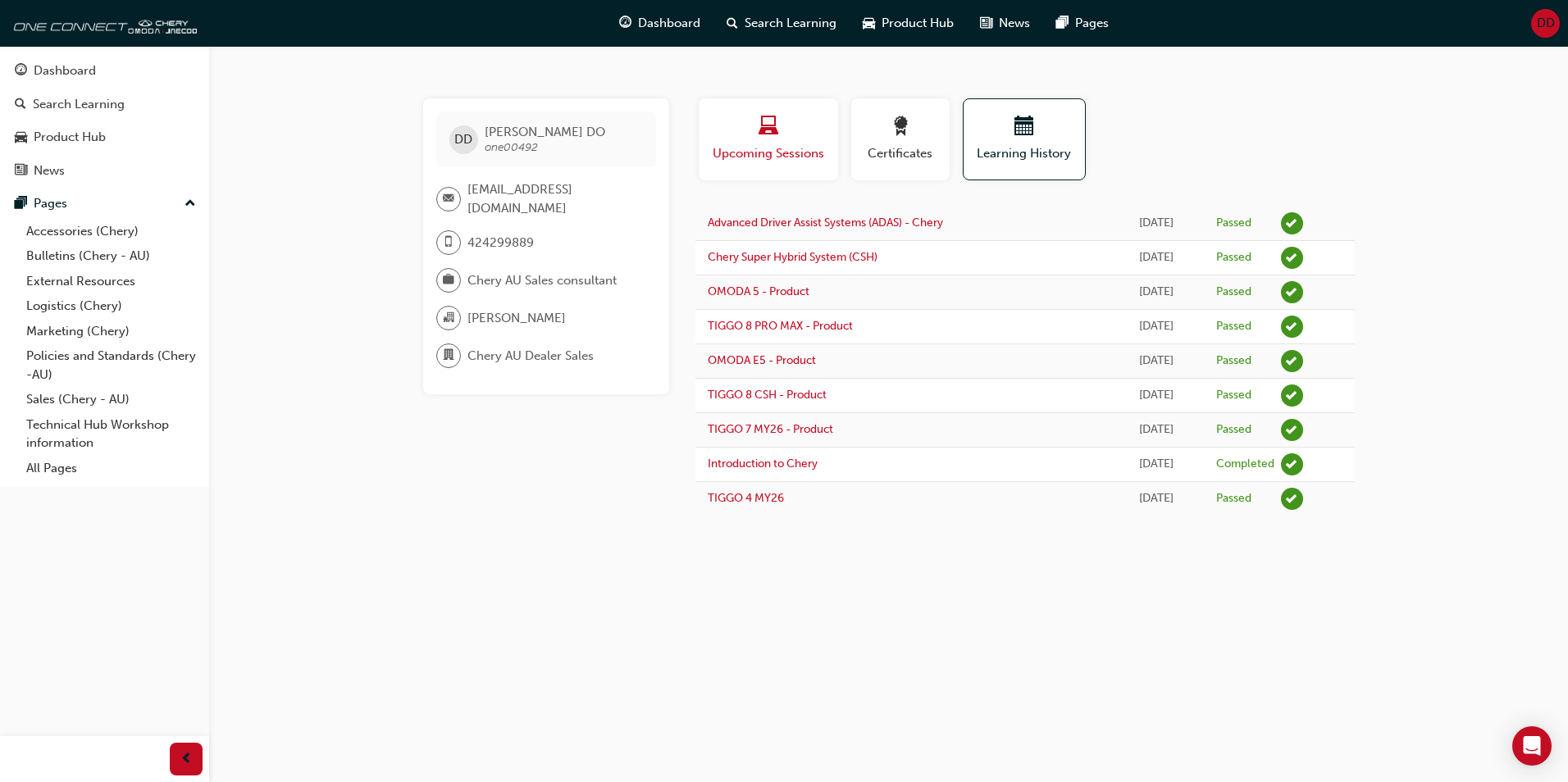
click at [775, 138] on span "laptop-icon" at bounding box center [769, 127] width 20 height 22
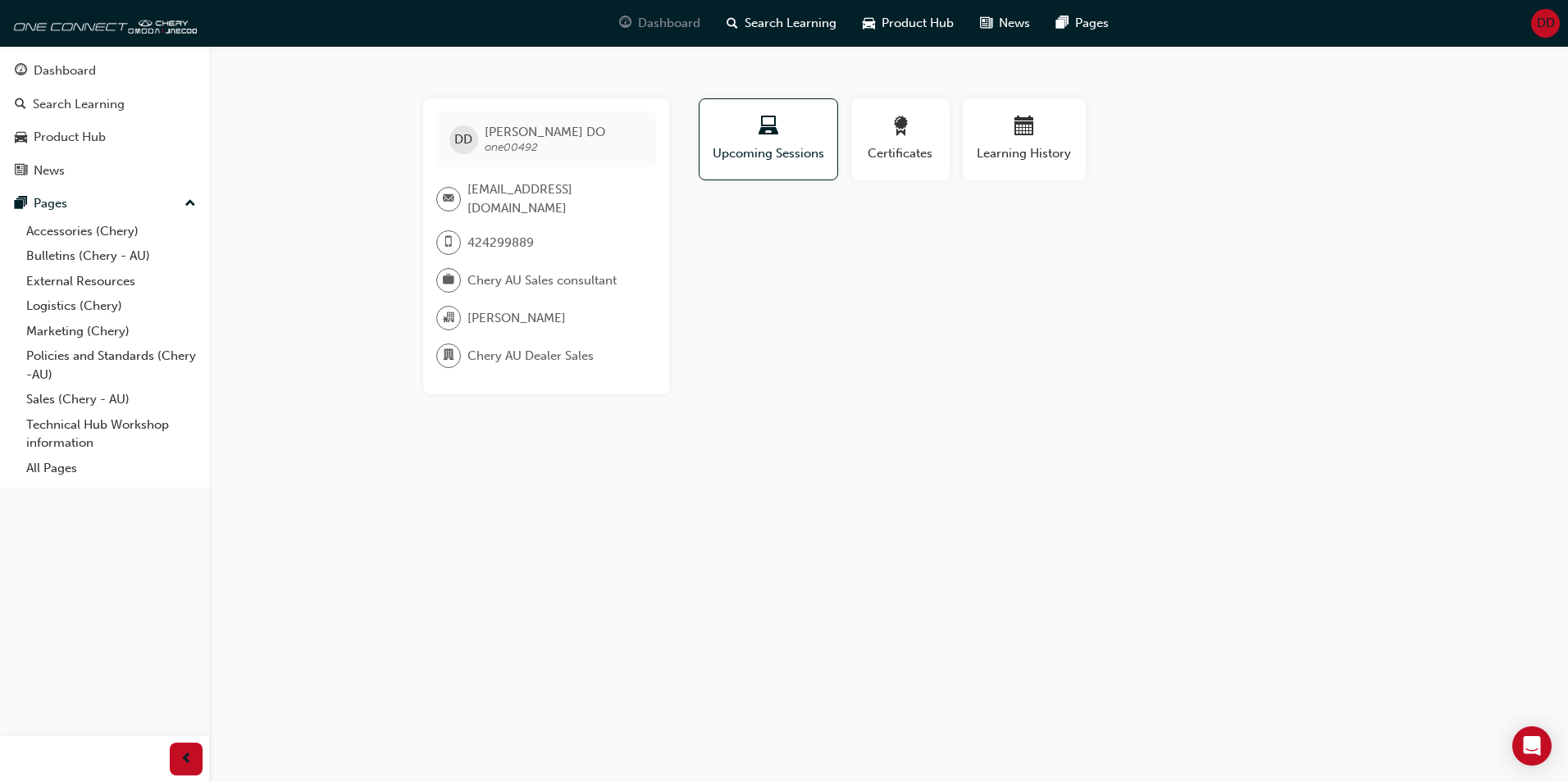
click at [682, 27] on span "Dashboard" at bounding box center [670, 23] width 62 height 19
